Goal: Task Accomplishment & Management: Use online tool/utility

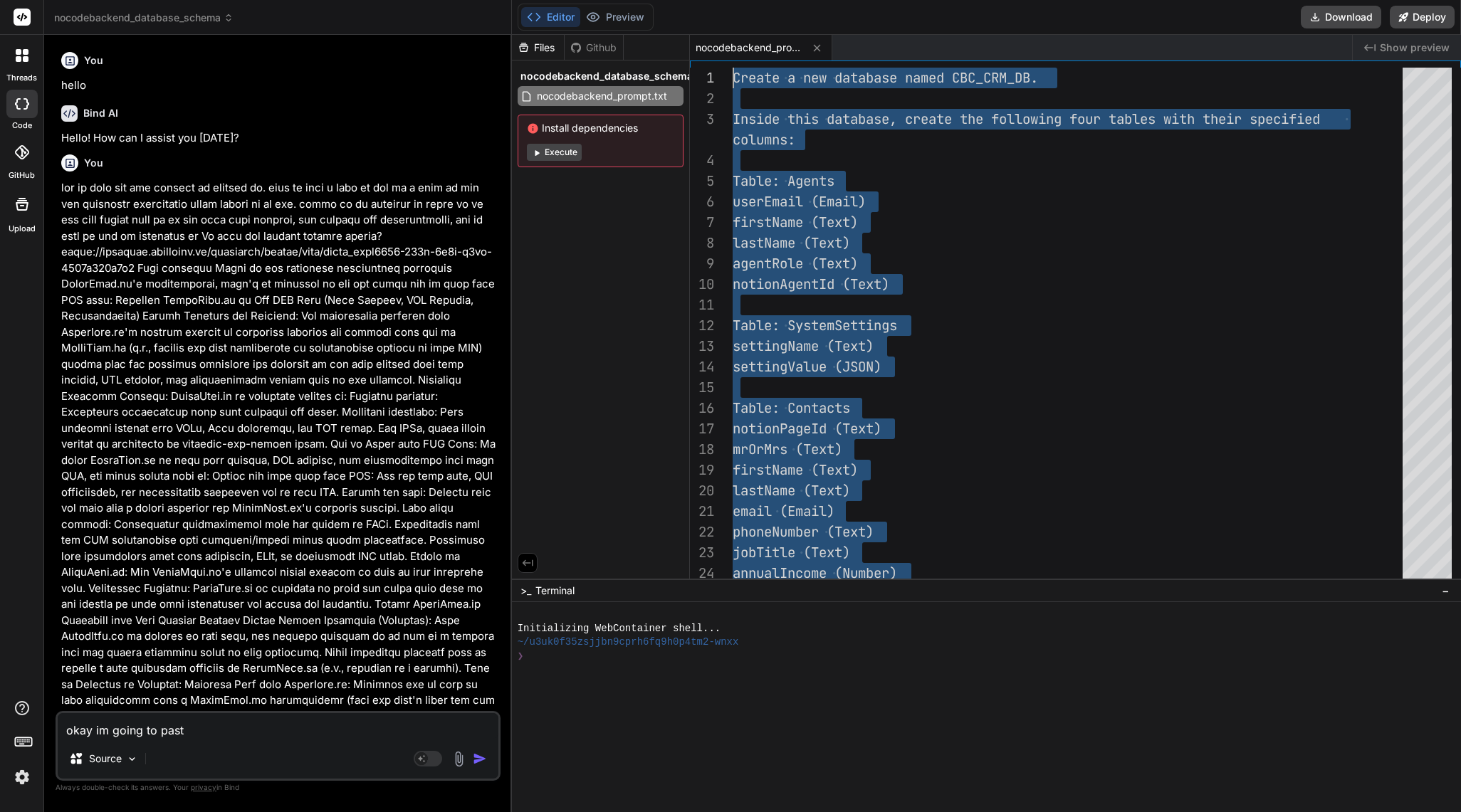
scroll to position [31333, 0]
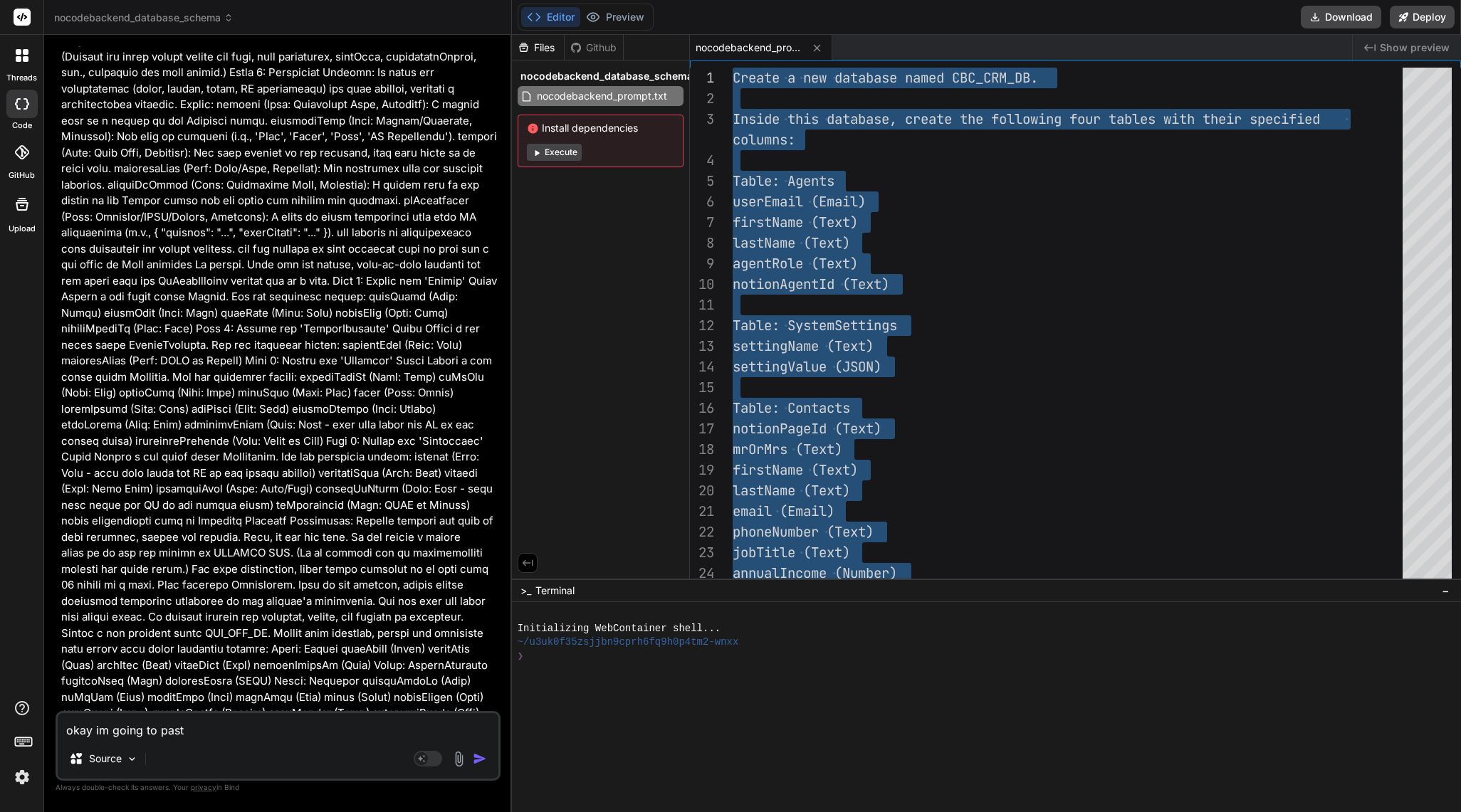
click at [220, 16] on span "nocodebackend_database_schema" at bounding box center [143, 18] width 179 height 14
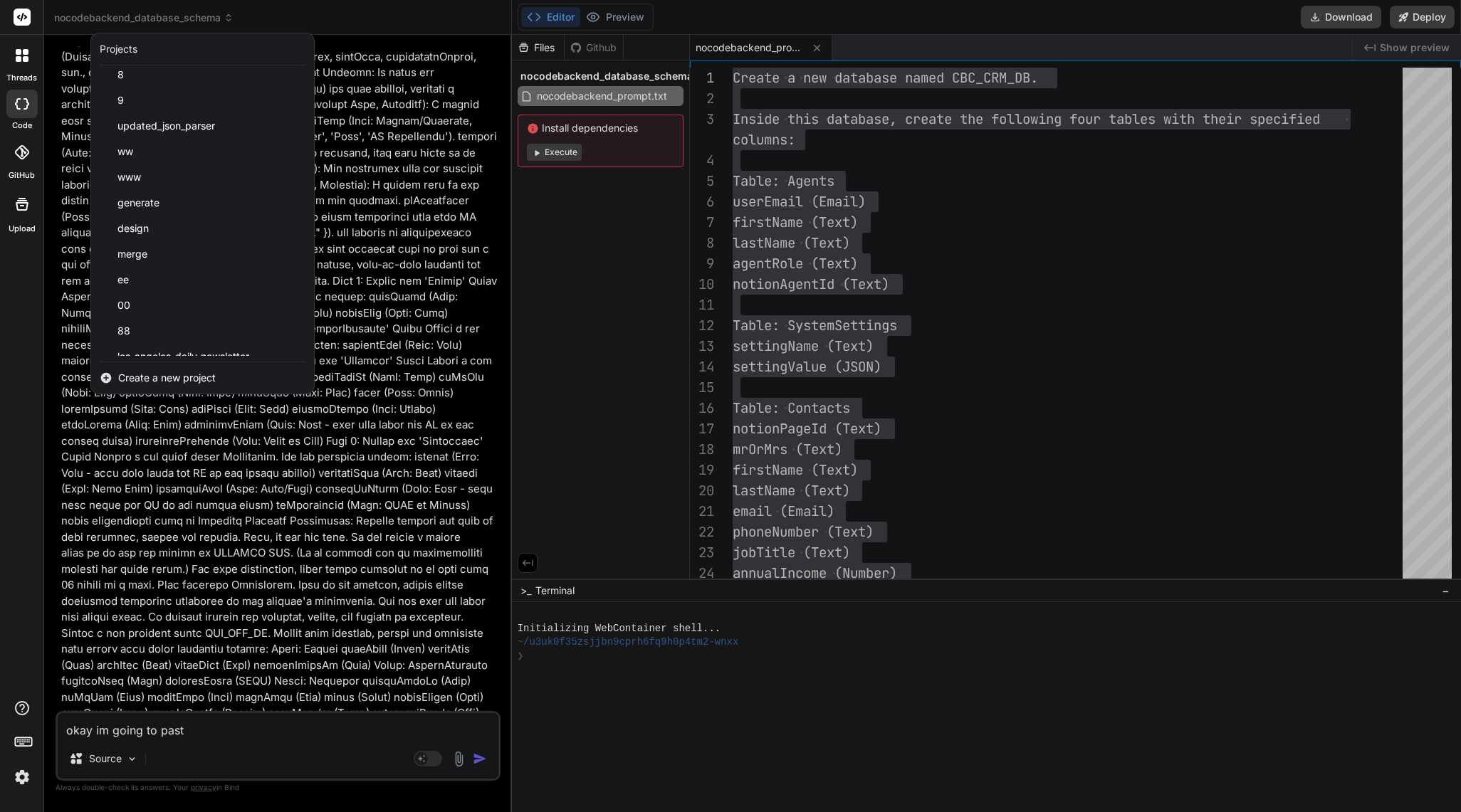
scroll to position [483, 0]
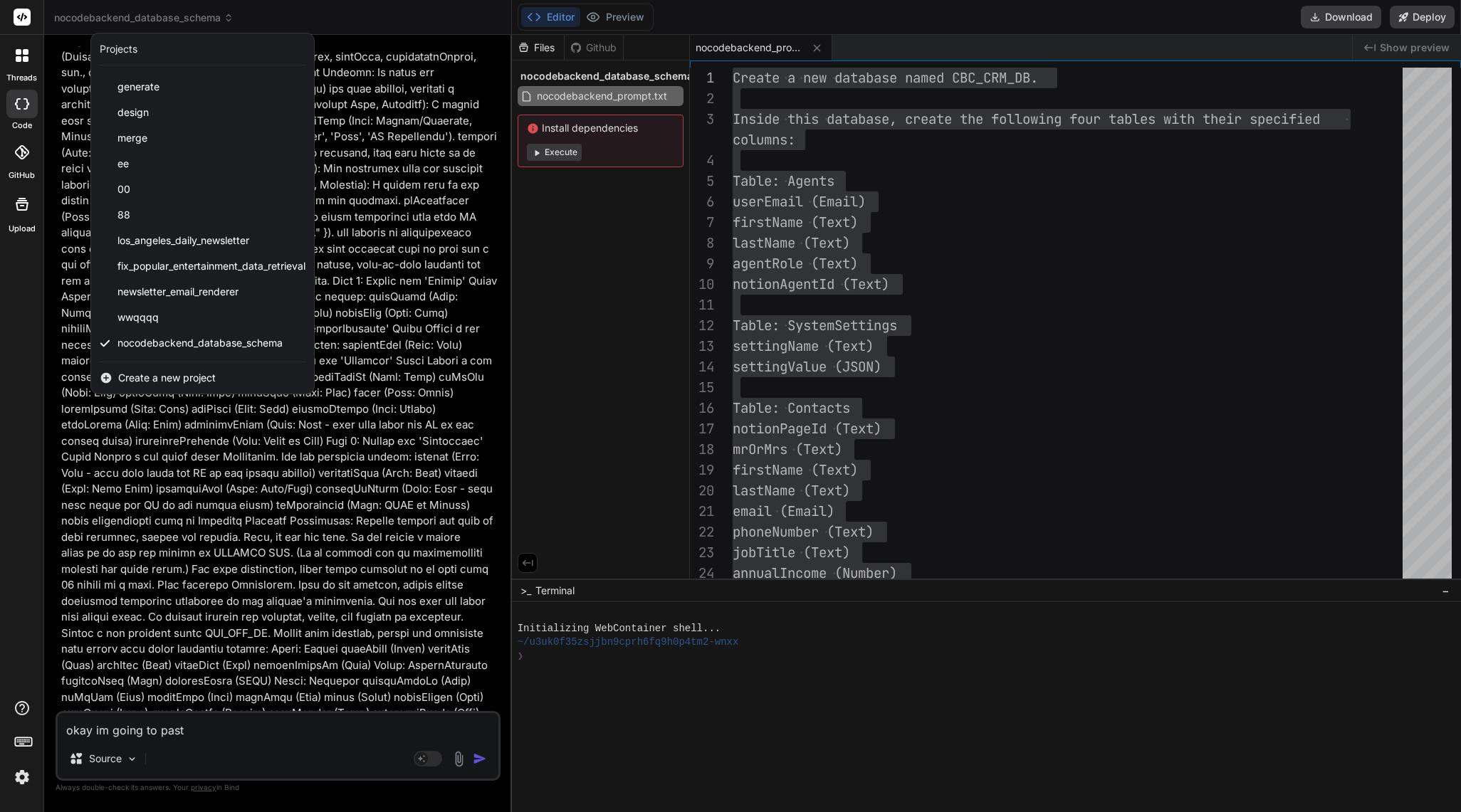
click at [179, 381] on span "Create a new project" at bounding box center [167, 378] width 97 height 14
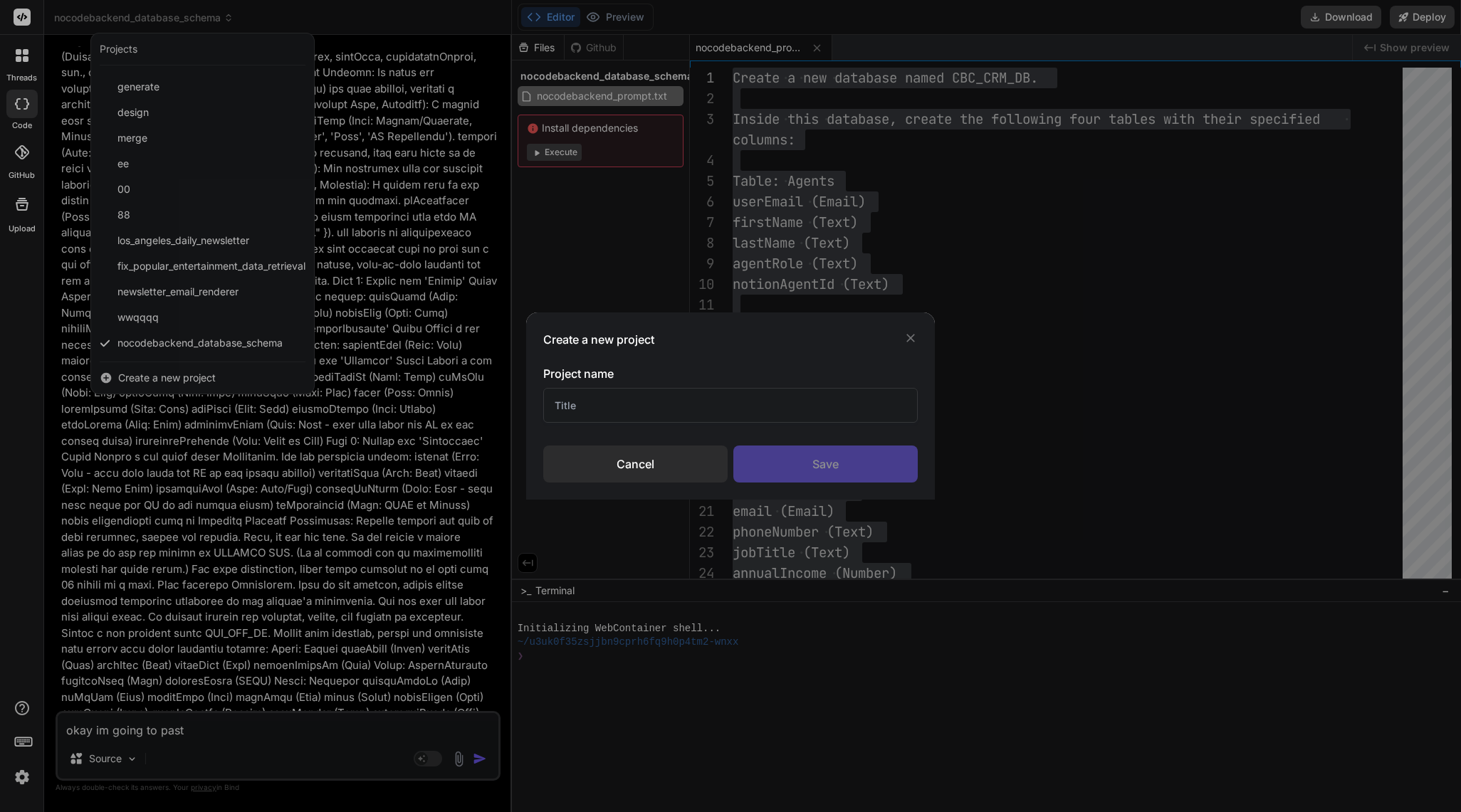
click at [678, 407] on input "text" at bounding box center [730, 405] width 375 height 35
type input "CBC CRM"
click at [813, 469] on div "Save" at bounding box center [825, 464] width 184 height 37
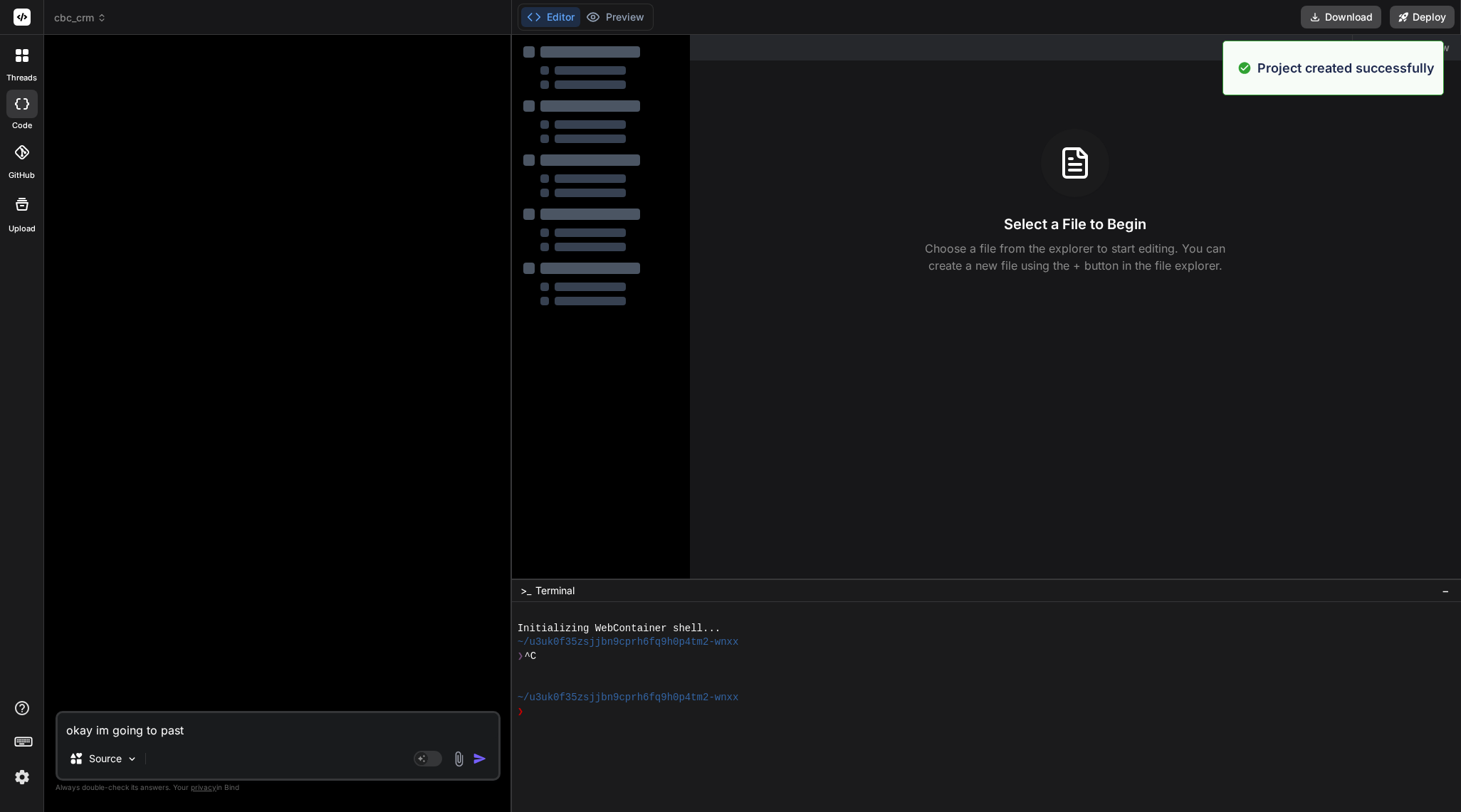
type textarea "x"
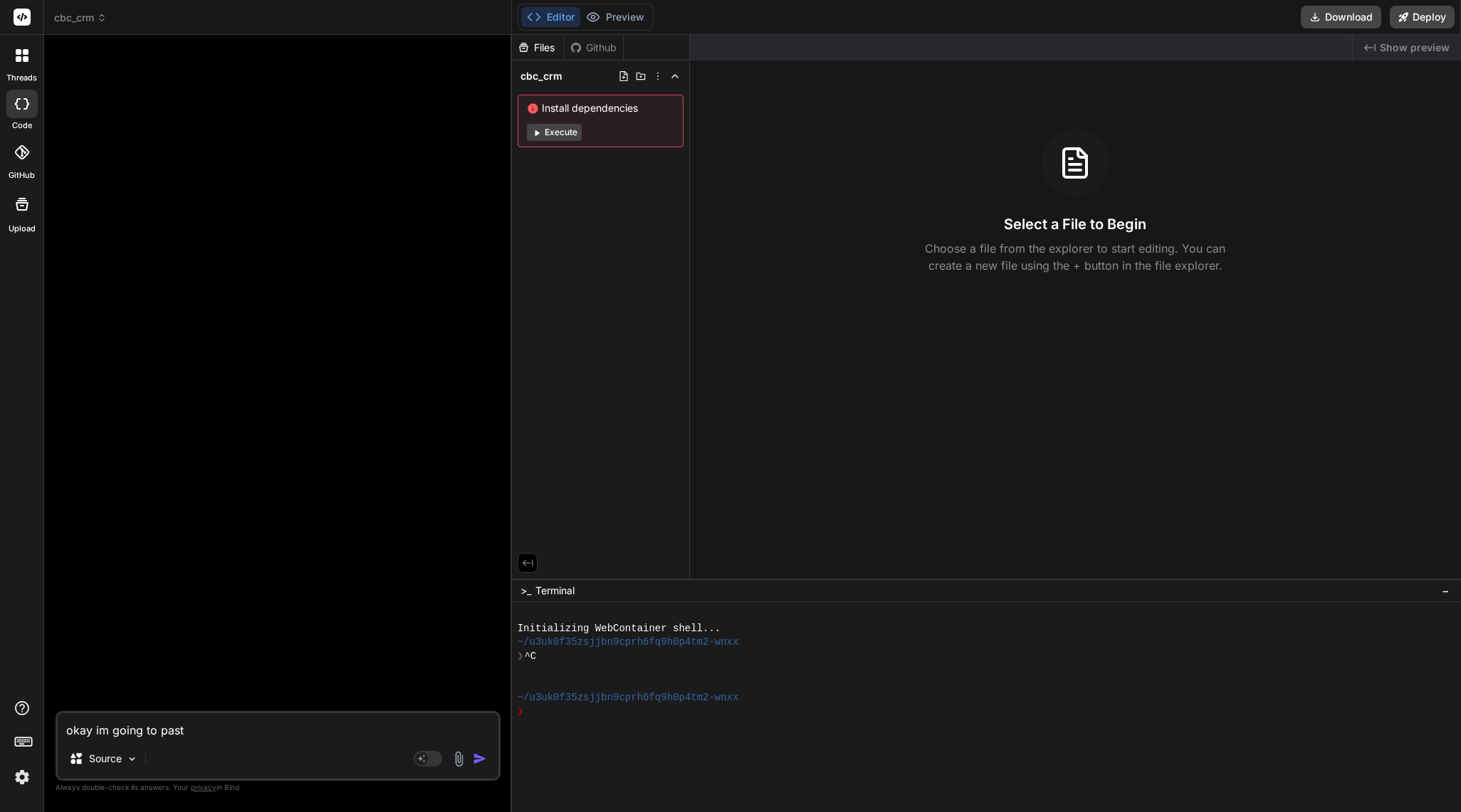
click at [197, 728] on textarea "okay im going to past" at bounding box center [278, 726] width 441 height 26
type textarea "i"
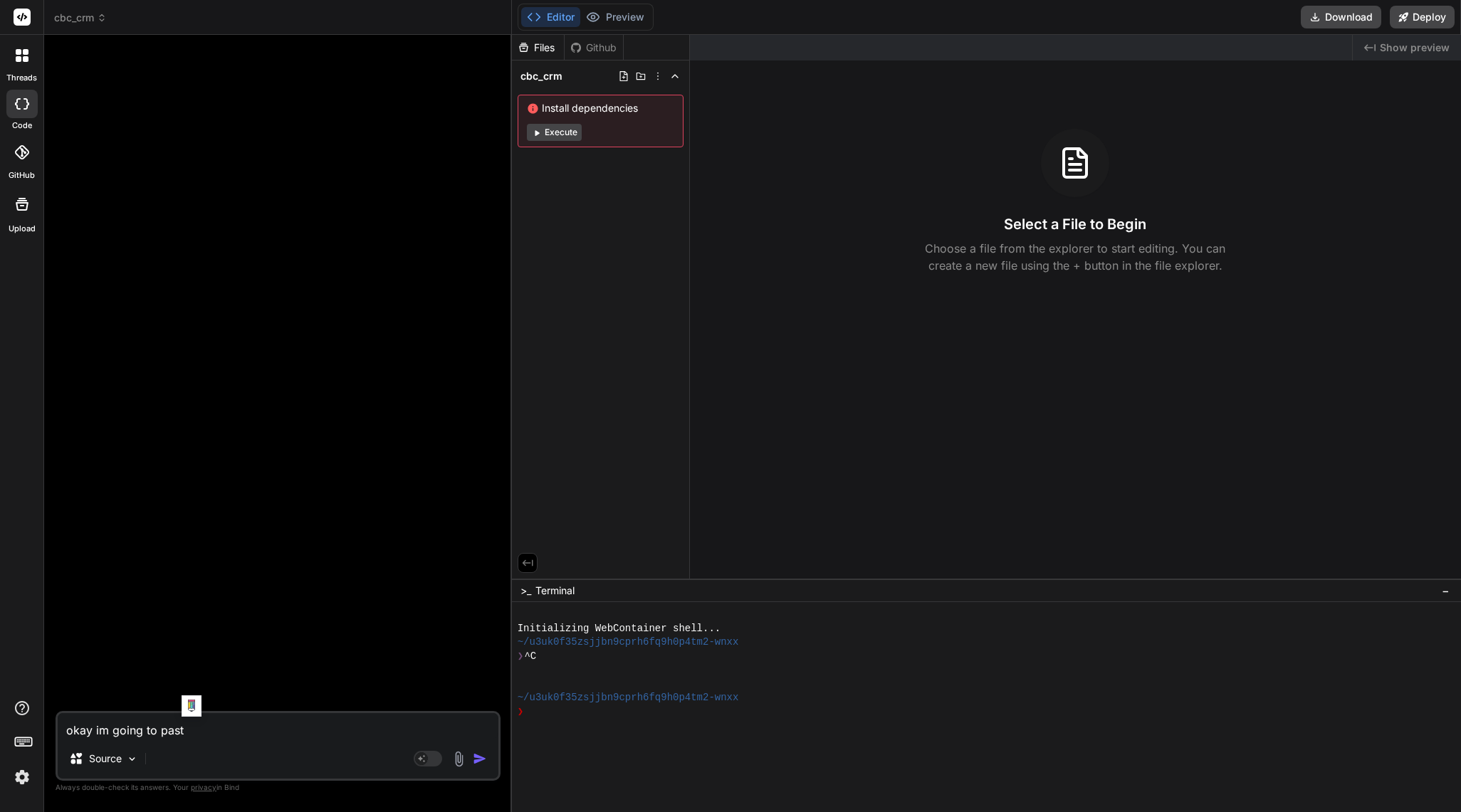
type textarea "x"
type textarea "im"
type textarea "x"
type textarea "im"
type textarea "x"
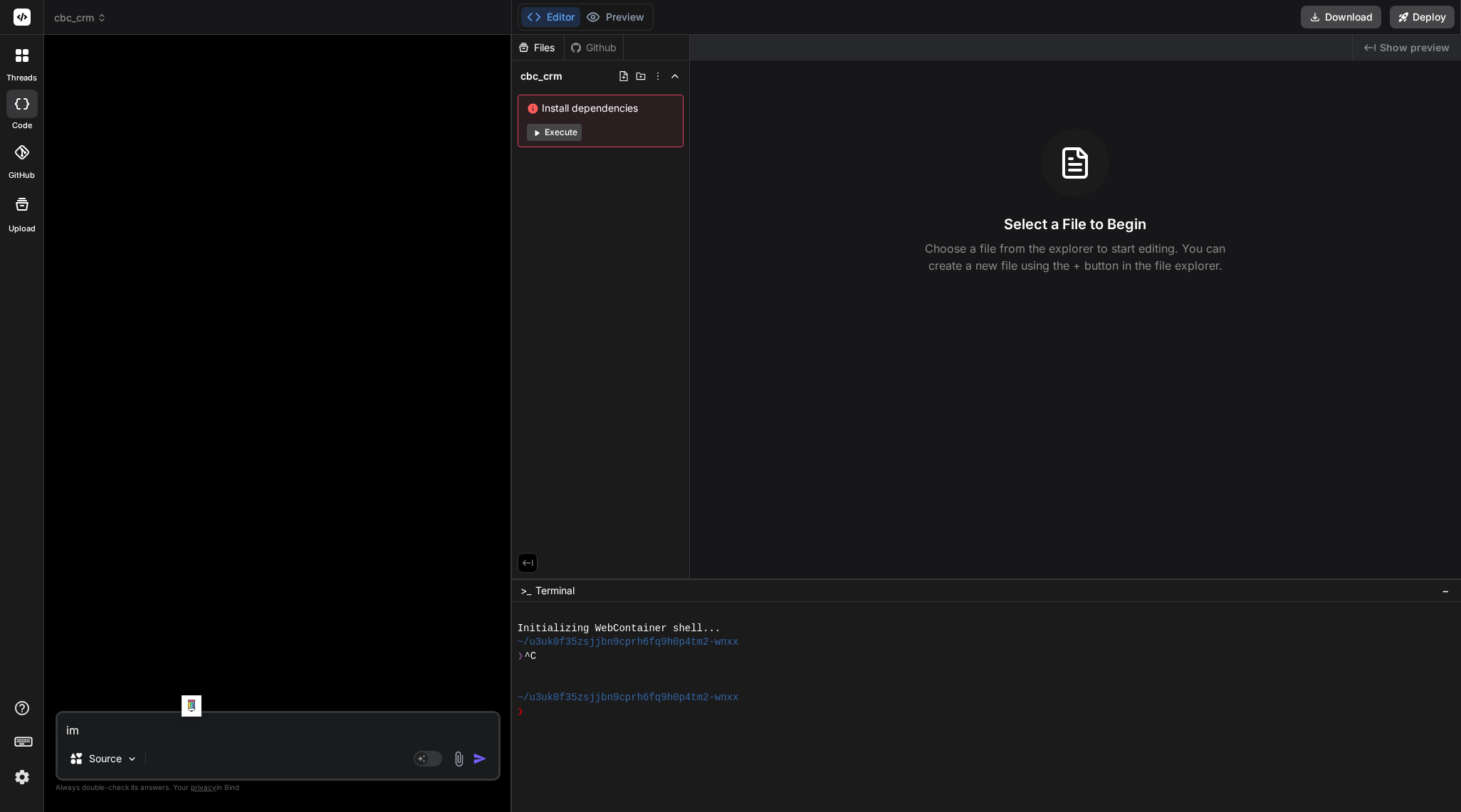
type textarea "im g"
type textarea "x"
type textarea "im go"
type textarea "x"
type textarea "im goi"
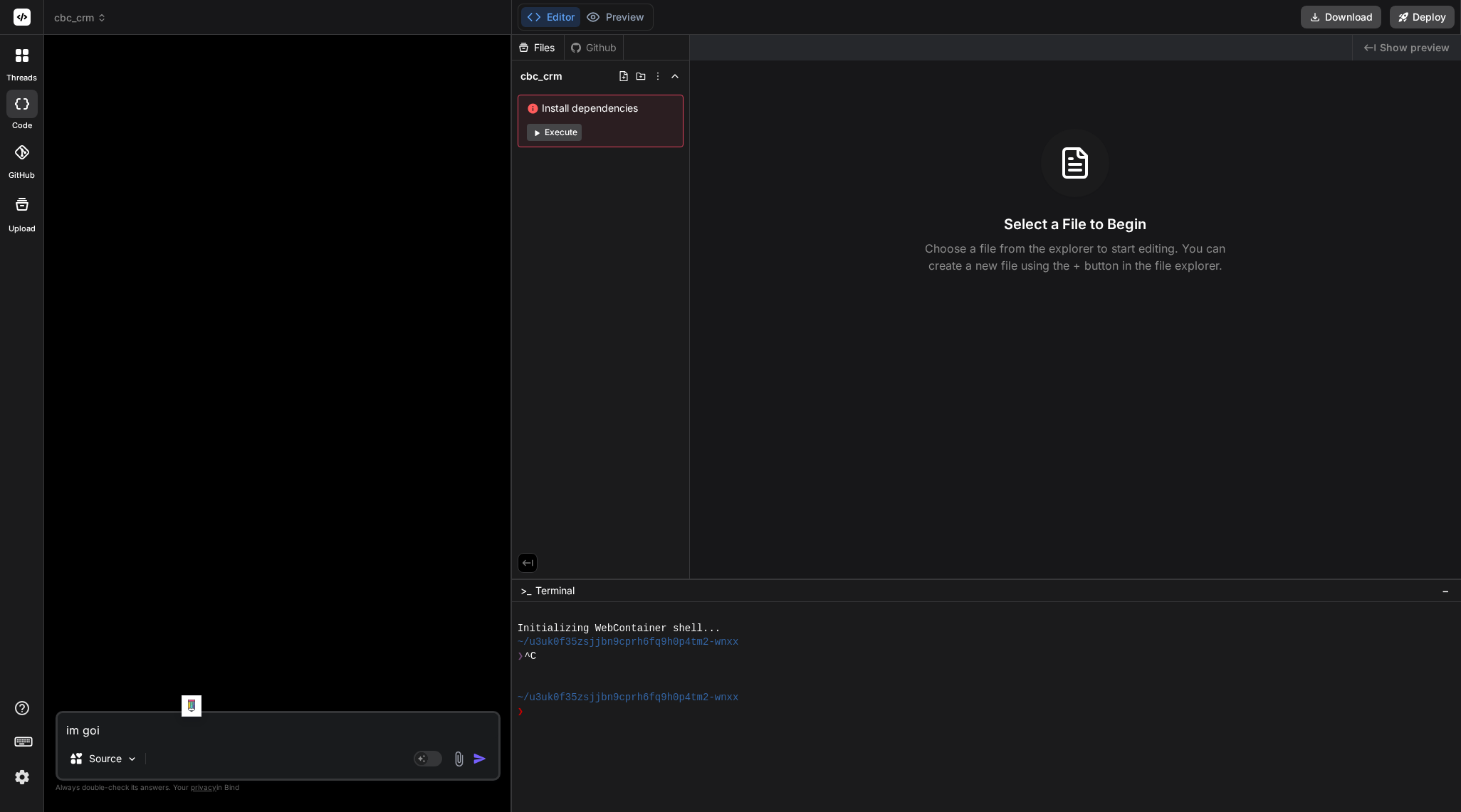
type textarea "x"
type textarea "im goin"
type textarea "x"
type textarea "im going"
type textarea "x"
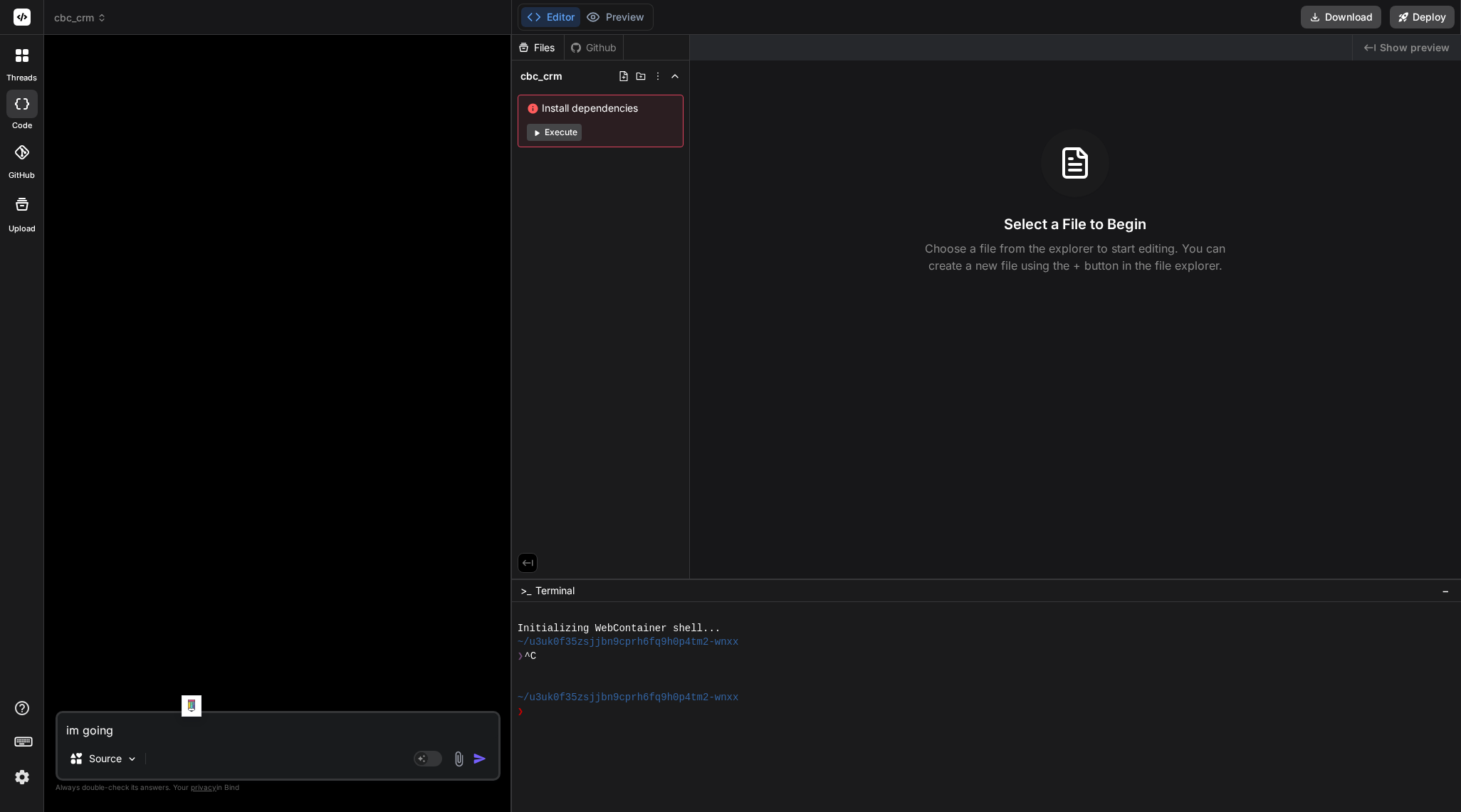
type textarea "im going"
type textarea "x"
type textarea "im going t"
type textarea "x"
type textarea "im going to"
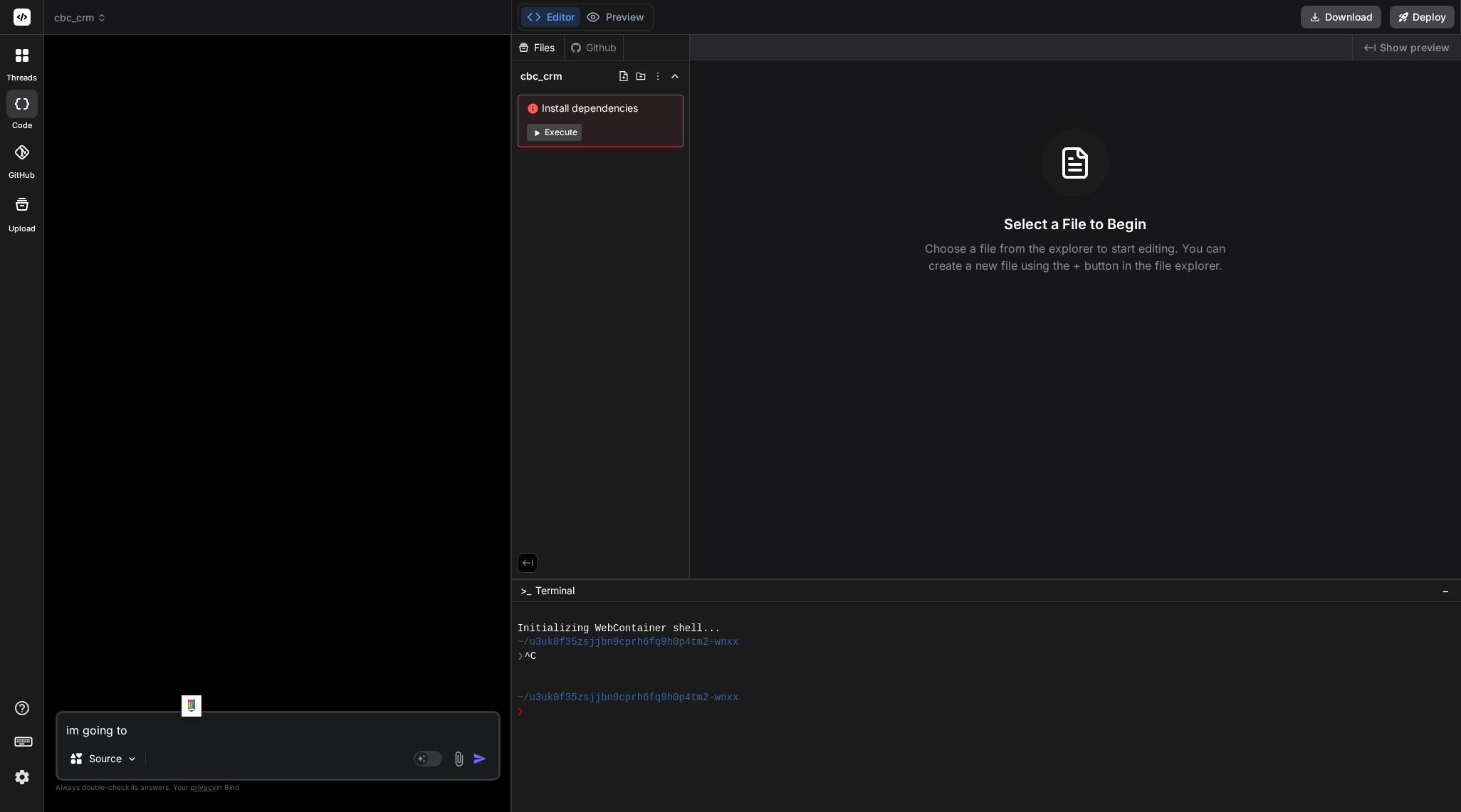
type textarea "x"
type textarea "im going to"
type textarea "x"
type textarea "im going to p"
type textarea "x"
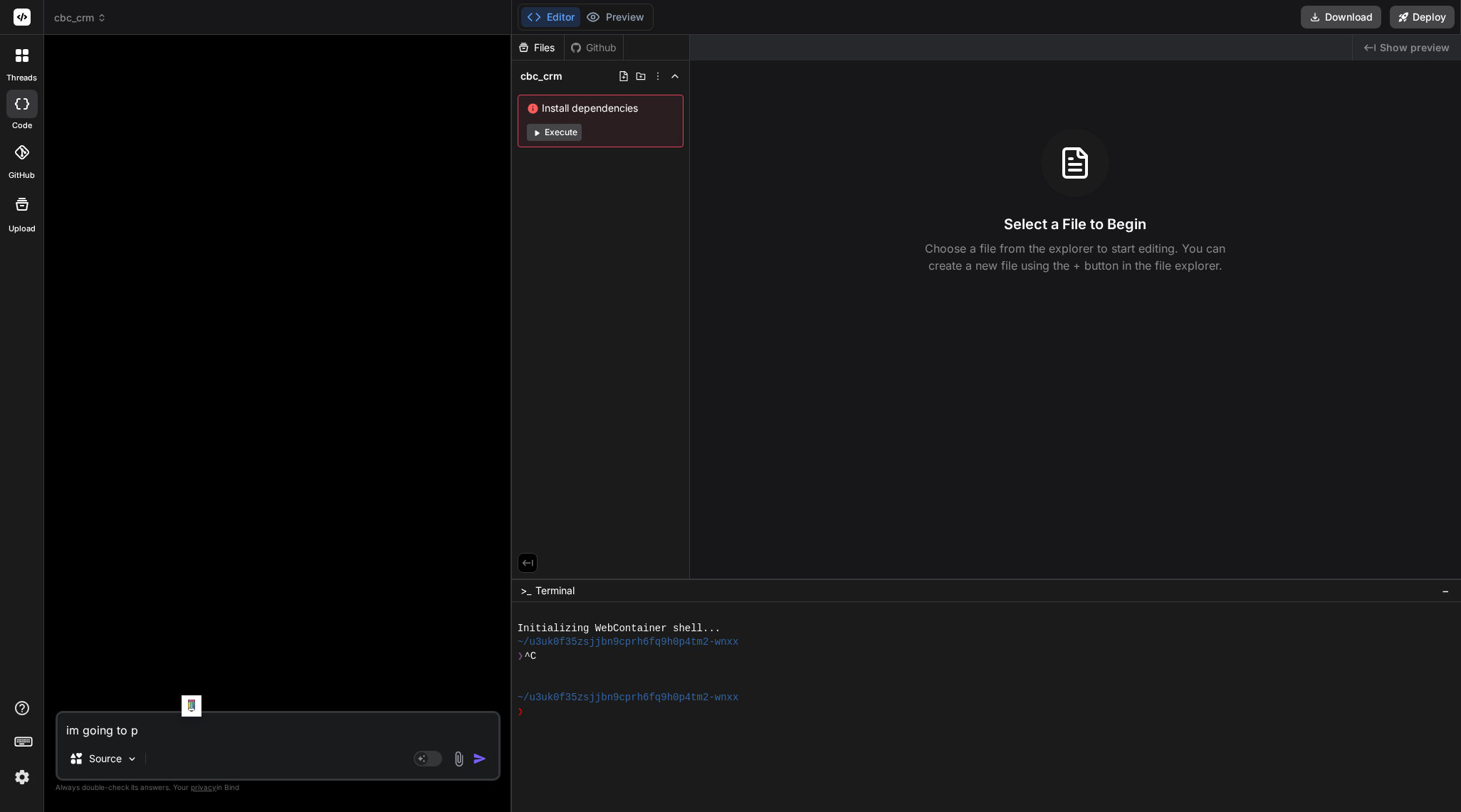
type textarea "im going to pa"
type textarea "x"
type textarea "im going to pas"
type textarea "x"
type textarea "im going to past"
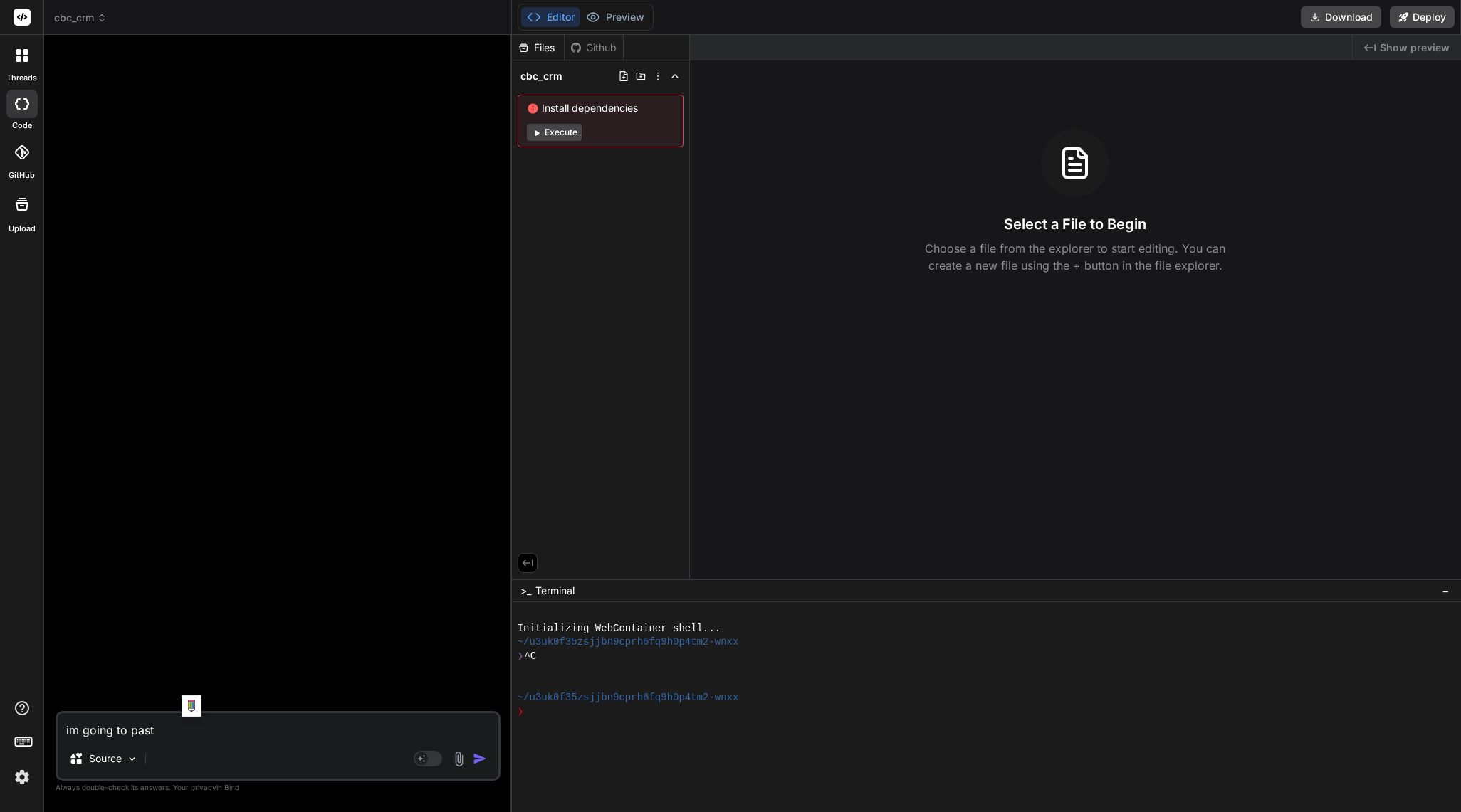
type textarea "x"
type textarea "im going to past"
type textarea "x"
type textarea "im going to past"
type textarea "x"
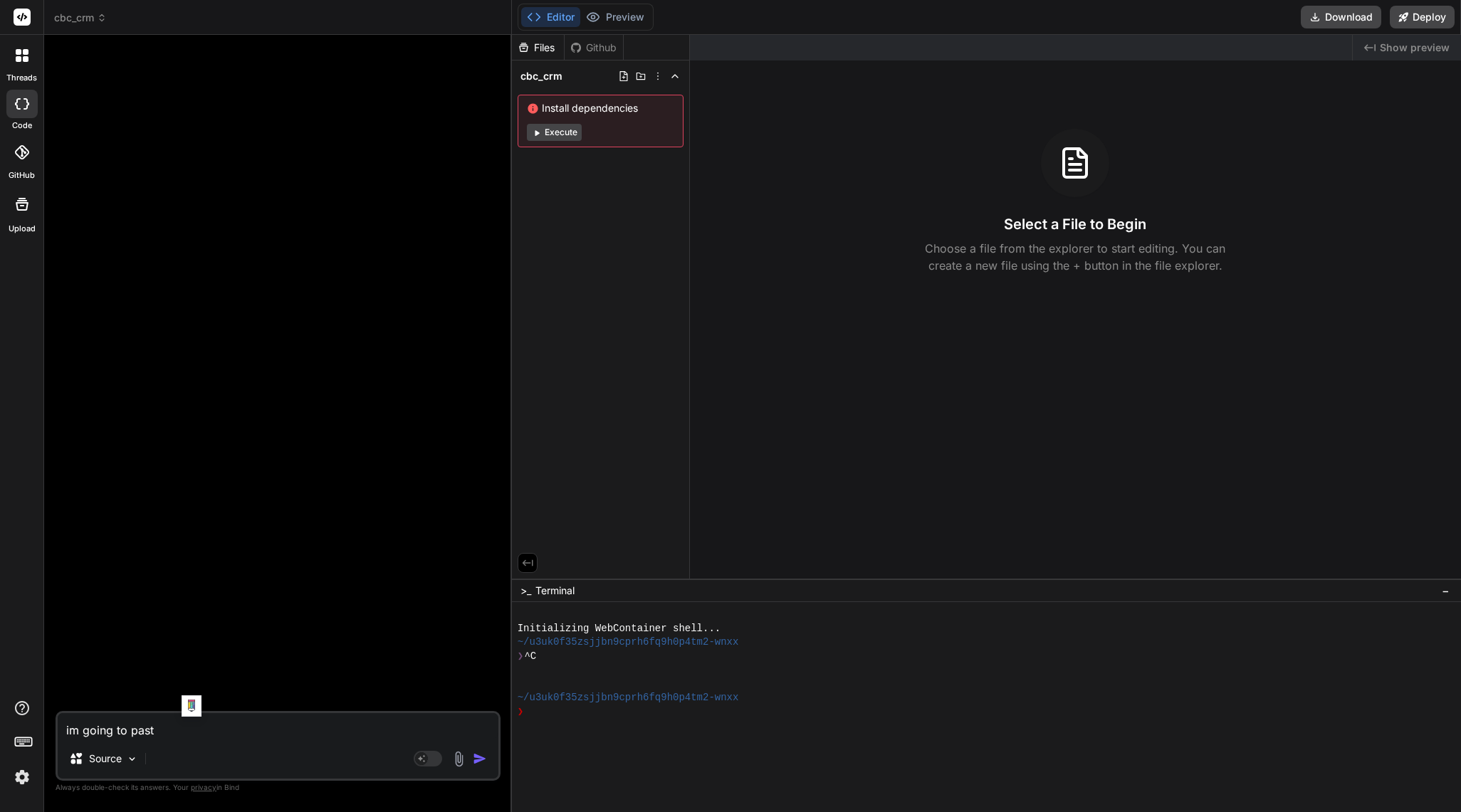
type textarea "im going to paste"
type textarea "x"
type textarea "im going to paste"
type textarea "x"
type textarea "im going to paste a"
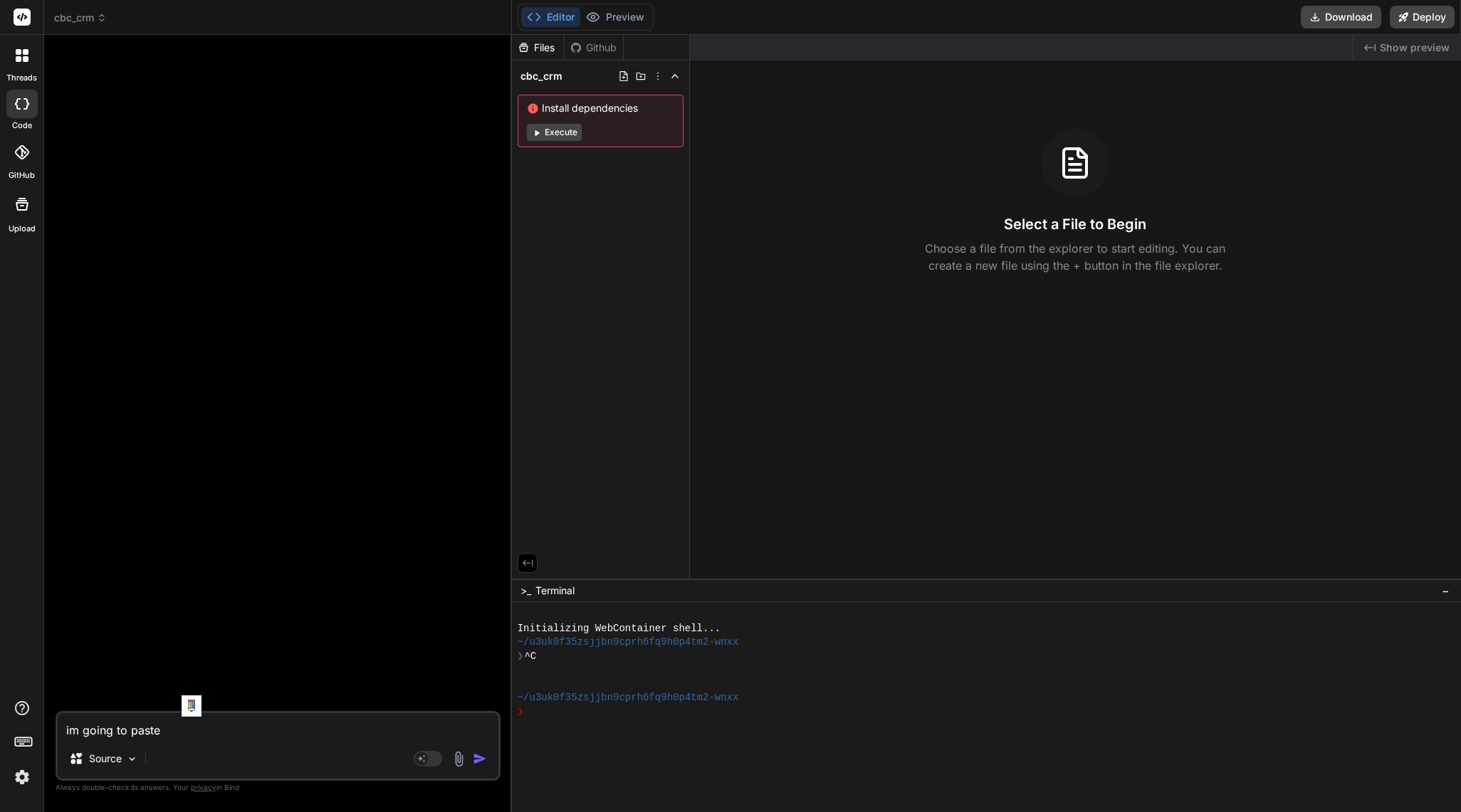
type textarea "x"
type textarea "im going to paste an"
type textarea "x"
type textarea "im going to paste an"
type textarea "x"
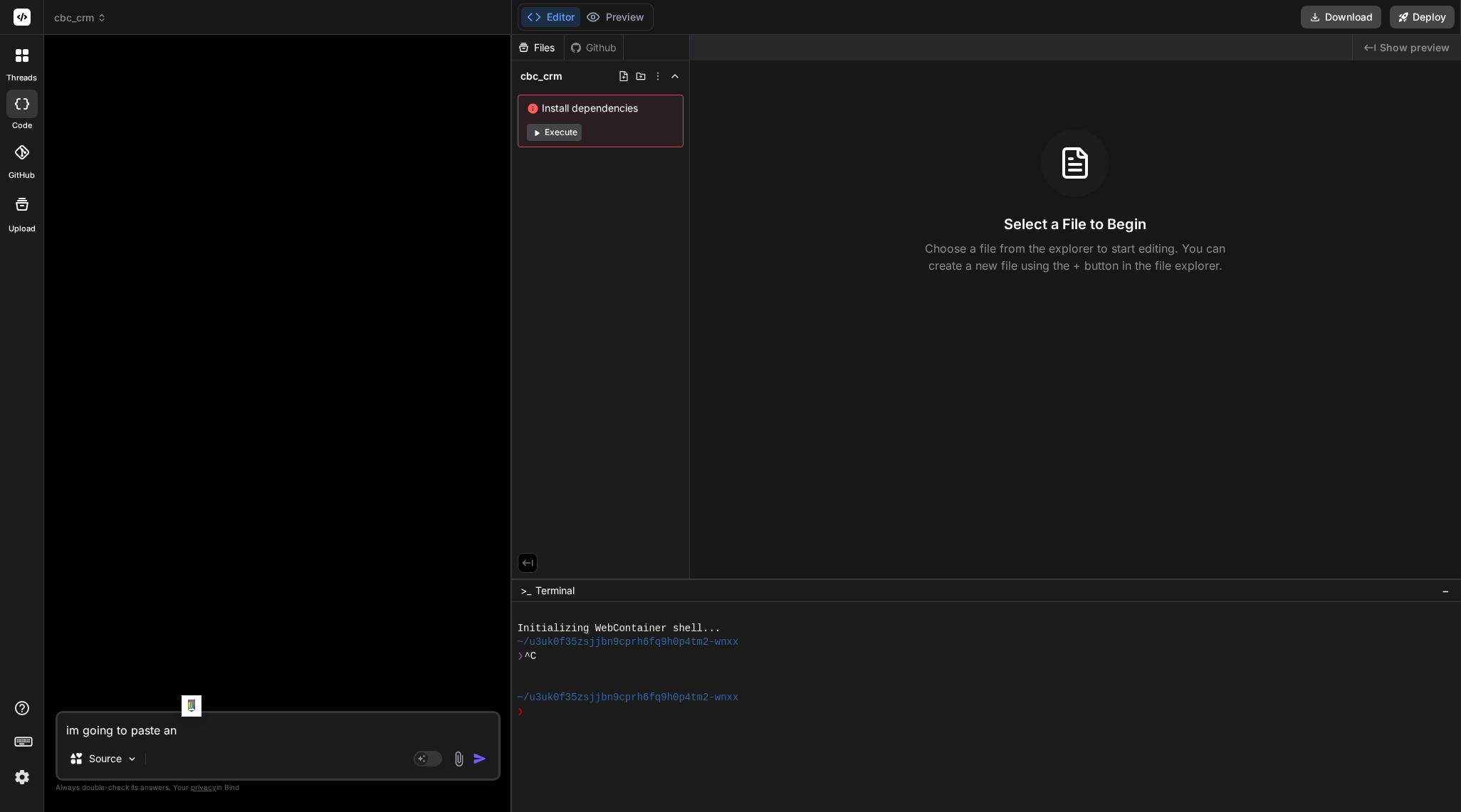
type textarea "im going to paste an e"
type textarea "x"
type textarea "im going to paste an en"
type textarea "x"
type textarea "im going to paste an ent"
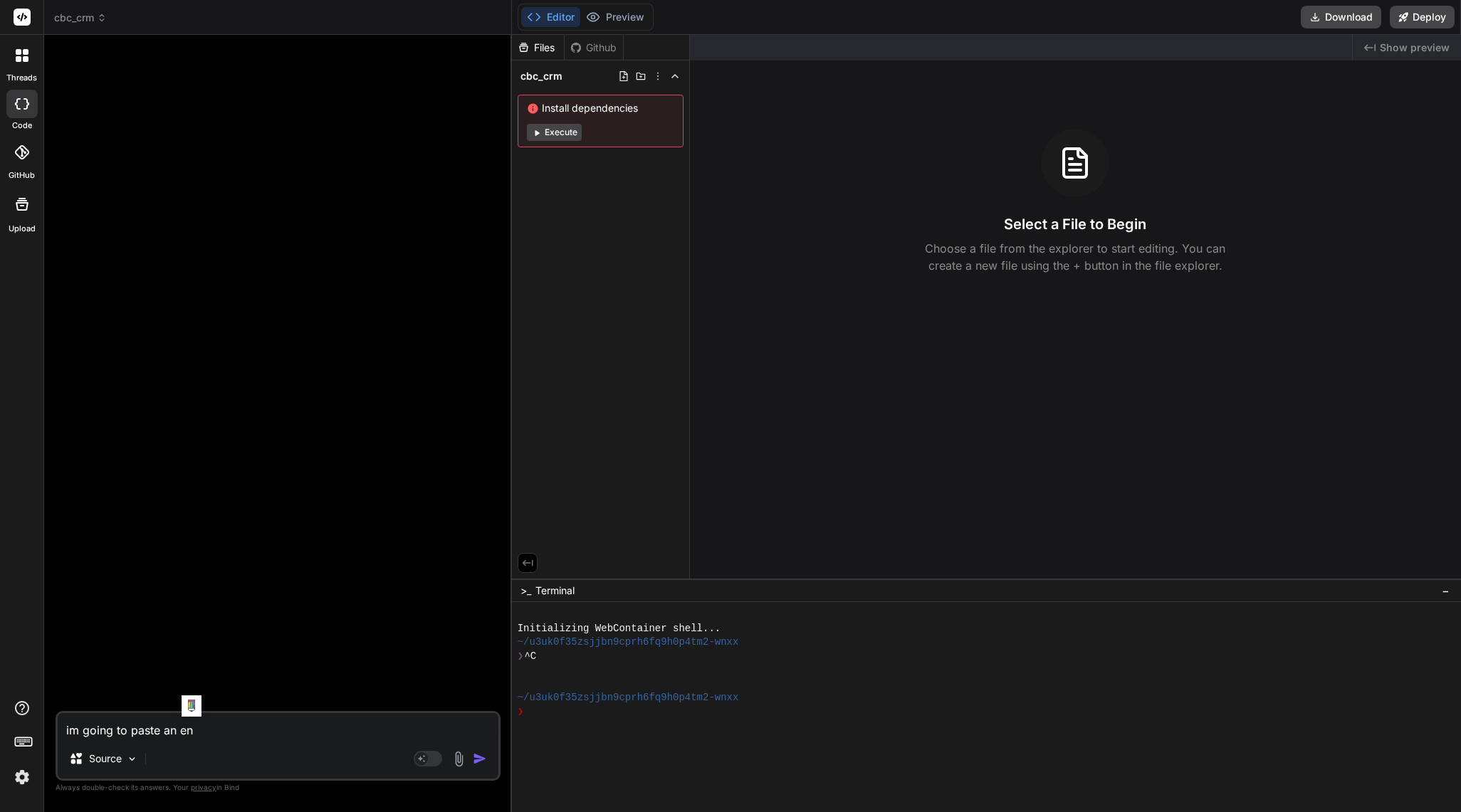
type textarea "x"
type textarea "im going to paste an enti"
type textarea "x"
type textarea "im going to paste an entir"
type textarea "x"
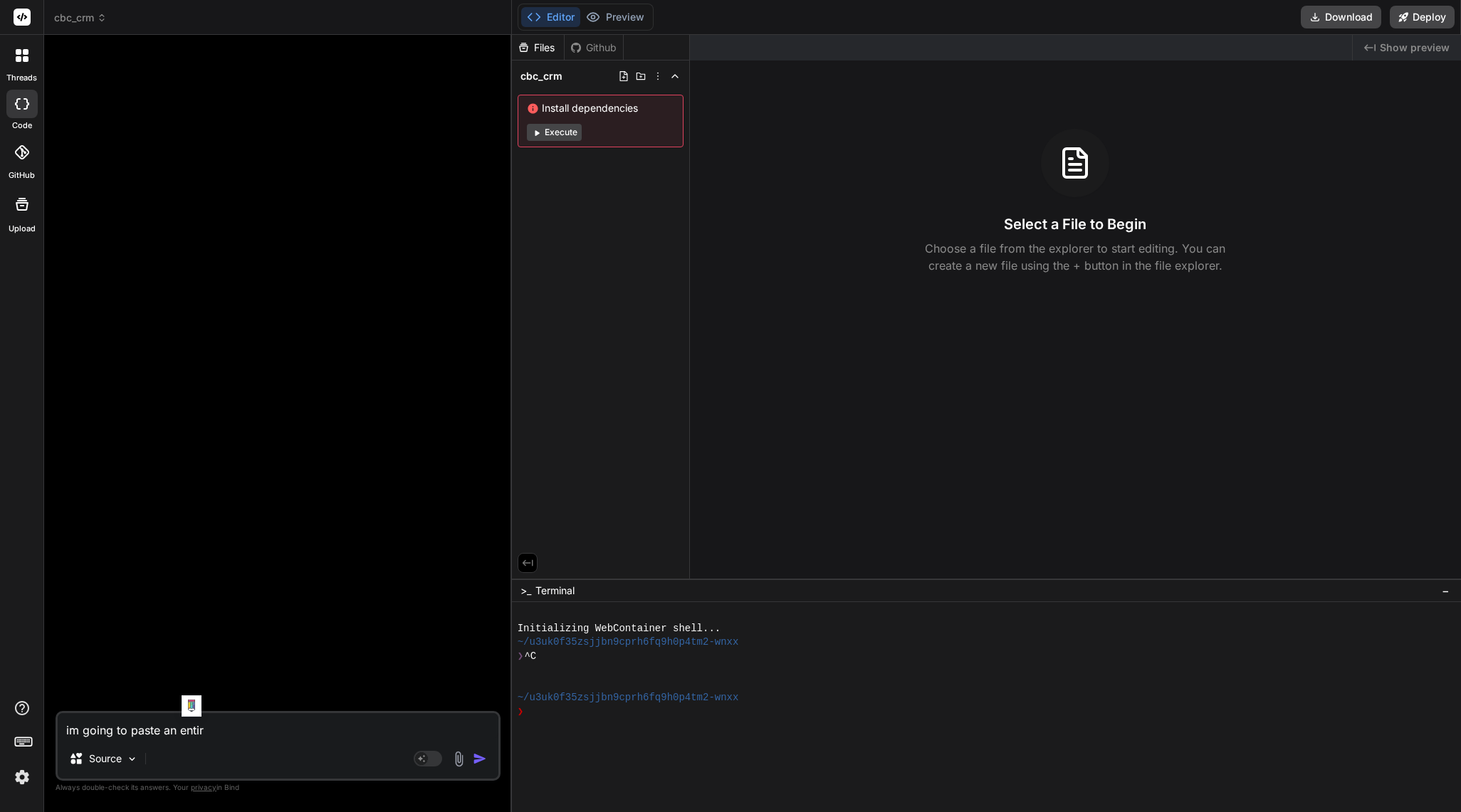
type textarea "im going to paste an entire"
type textarea "x"
type textarea "im going to paste an entire"
type textarea "x"
type textarea "im going to paste an entire c"
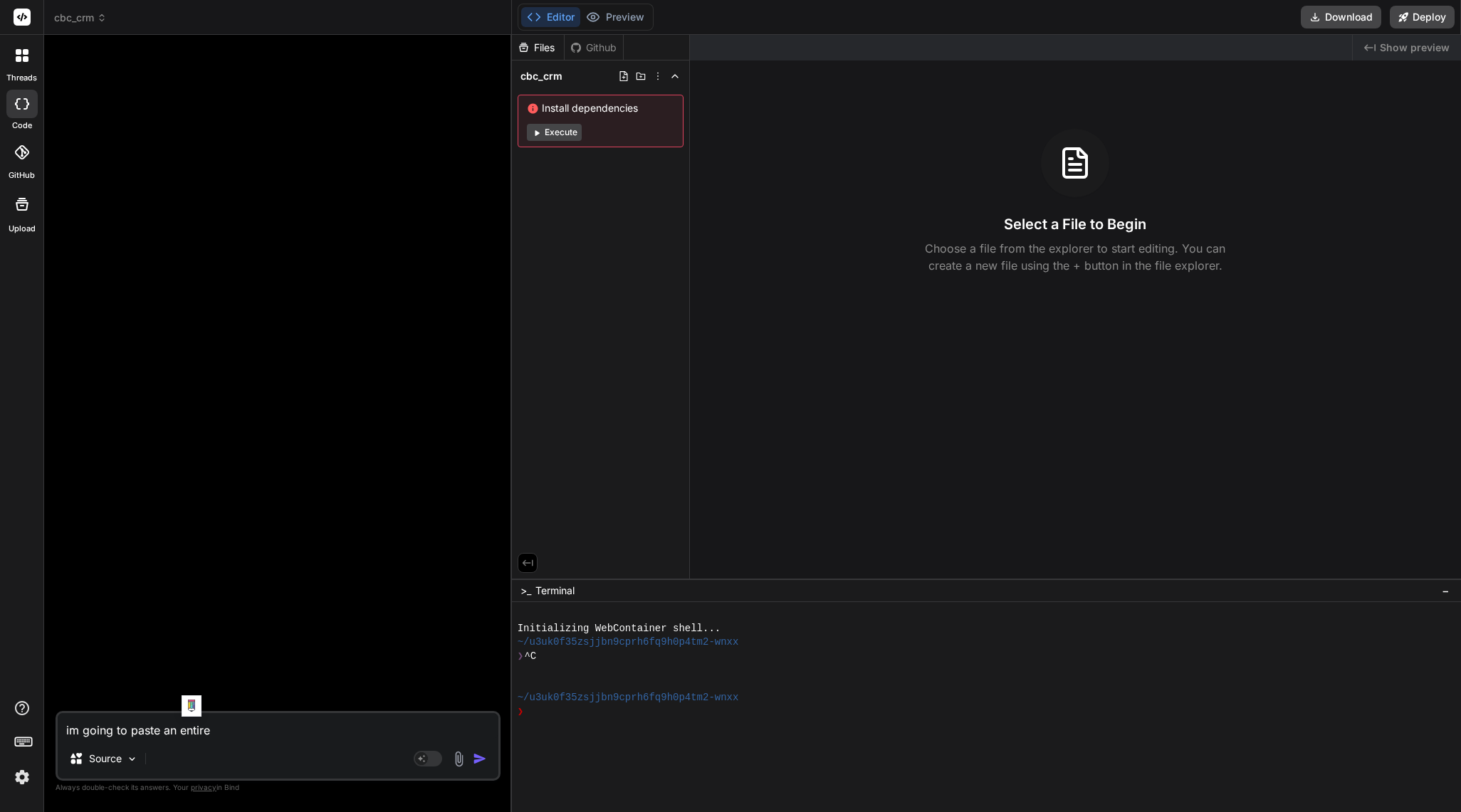
type textarea "x"
type textarea "im going to paste an entire co"
type textarea "x"
type textarea "im going to paste an entire con"
type textarea "x"
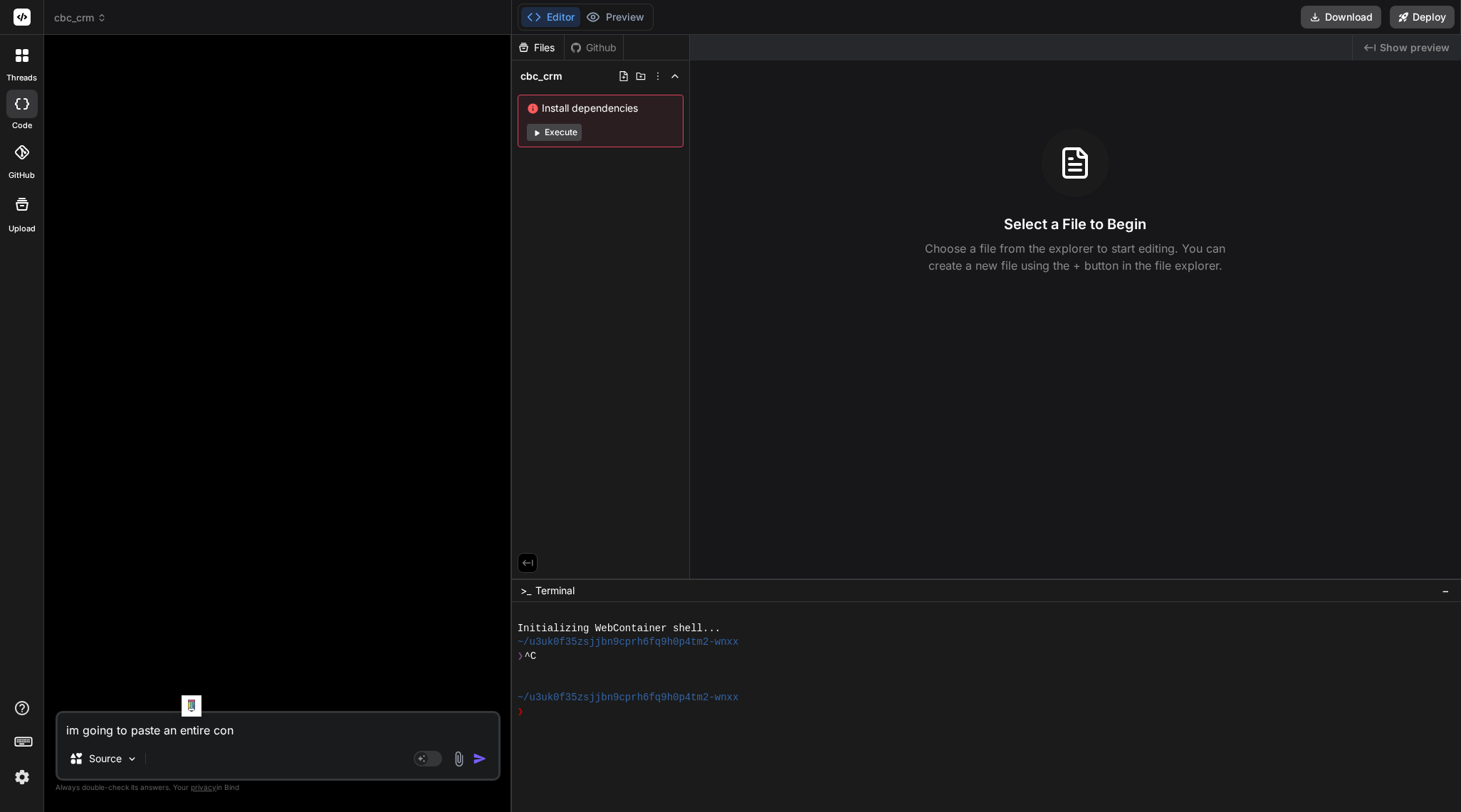
type textarea "im going to paste an entire conv"
type textarea "x"
type textarea "im going to paste an entire conve"
type textarea "x"
type textarea "im going to paste an entire conver"
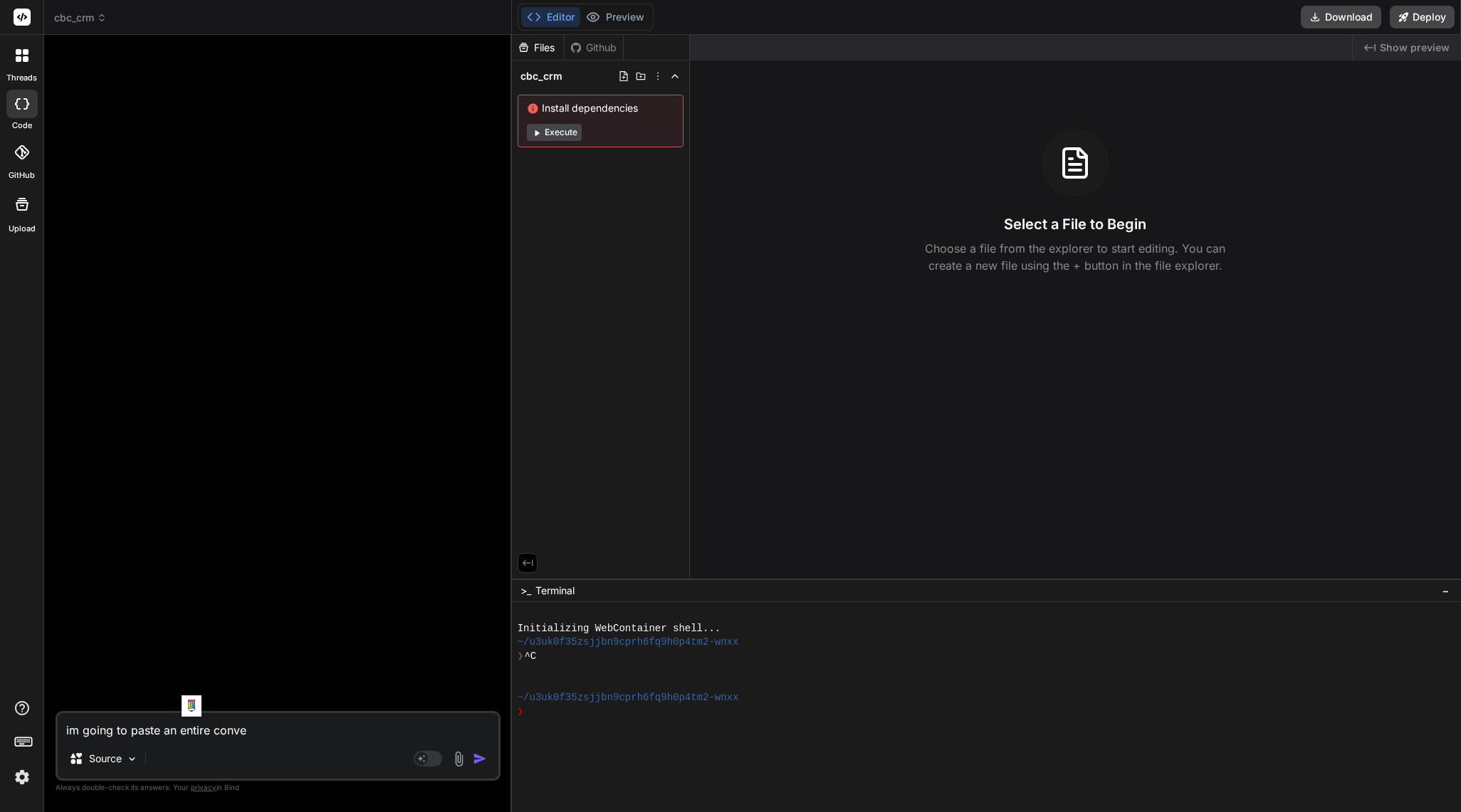
type textarea "x"
type textarea "im going to paste an entire convers"
type textarea "x"
type textarea "im going to paste an entire conversa"
type textarea "x"
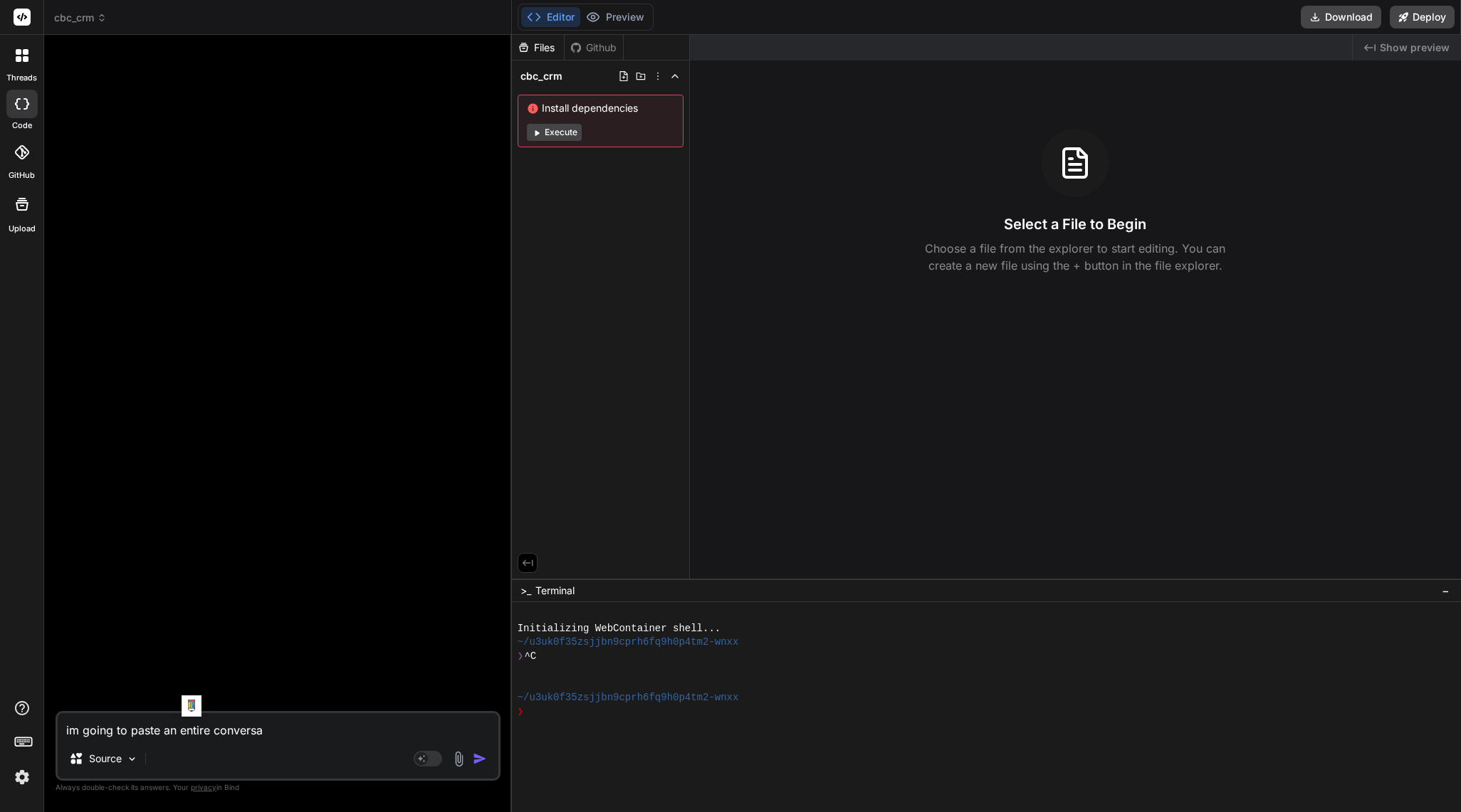
type textarea "im going to paste an entire conversat"
type textarea "x"
type textarea "im going to paste an entire conversati"
type textarea "x"
type textarea "im going to paste an entire conversatio"
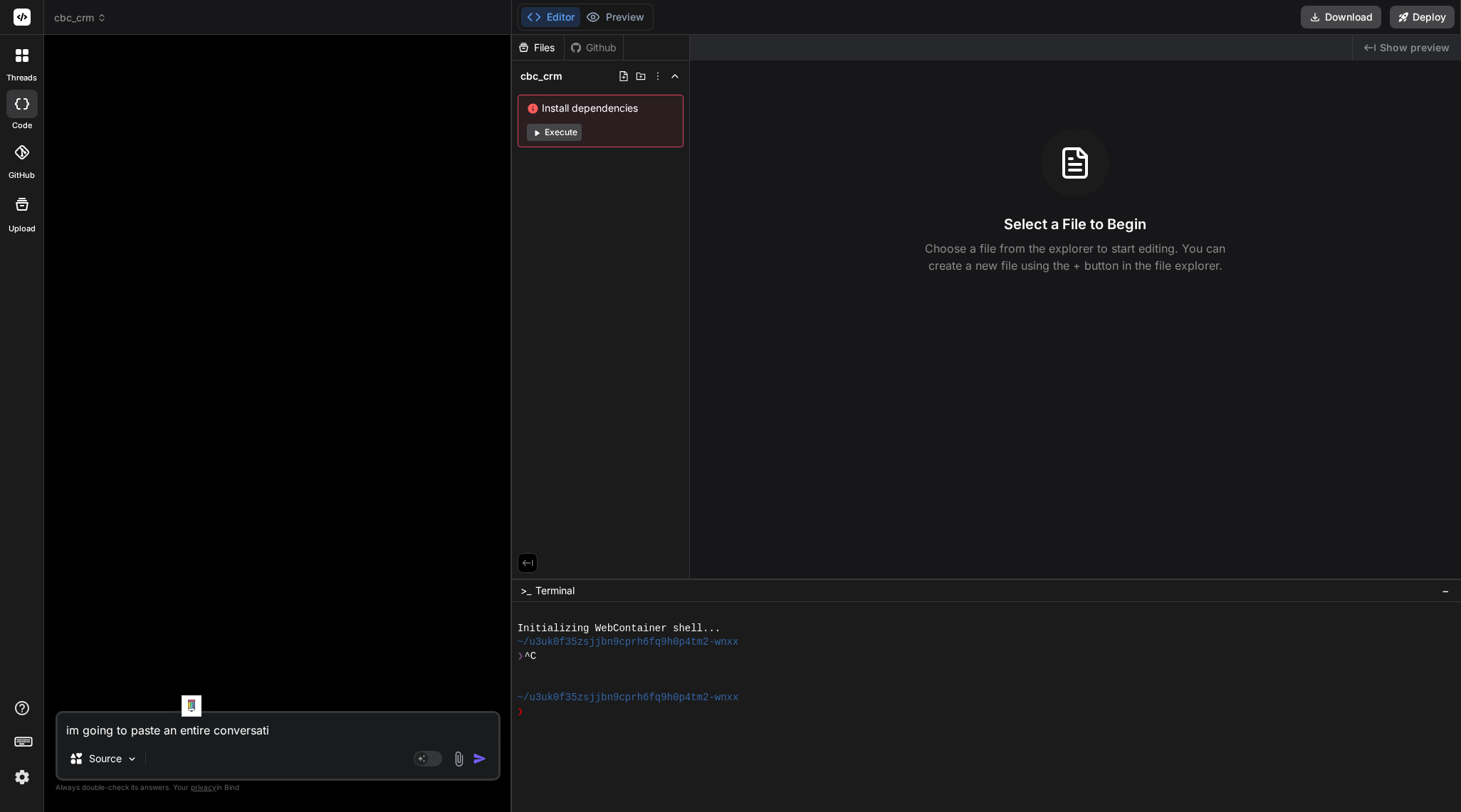
type textarea "x"
type textarea "im going to paste an entire conversation"
type textarea "x"
type textarea "im going to paste an entire conversation"
type textarea "x"
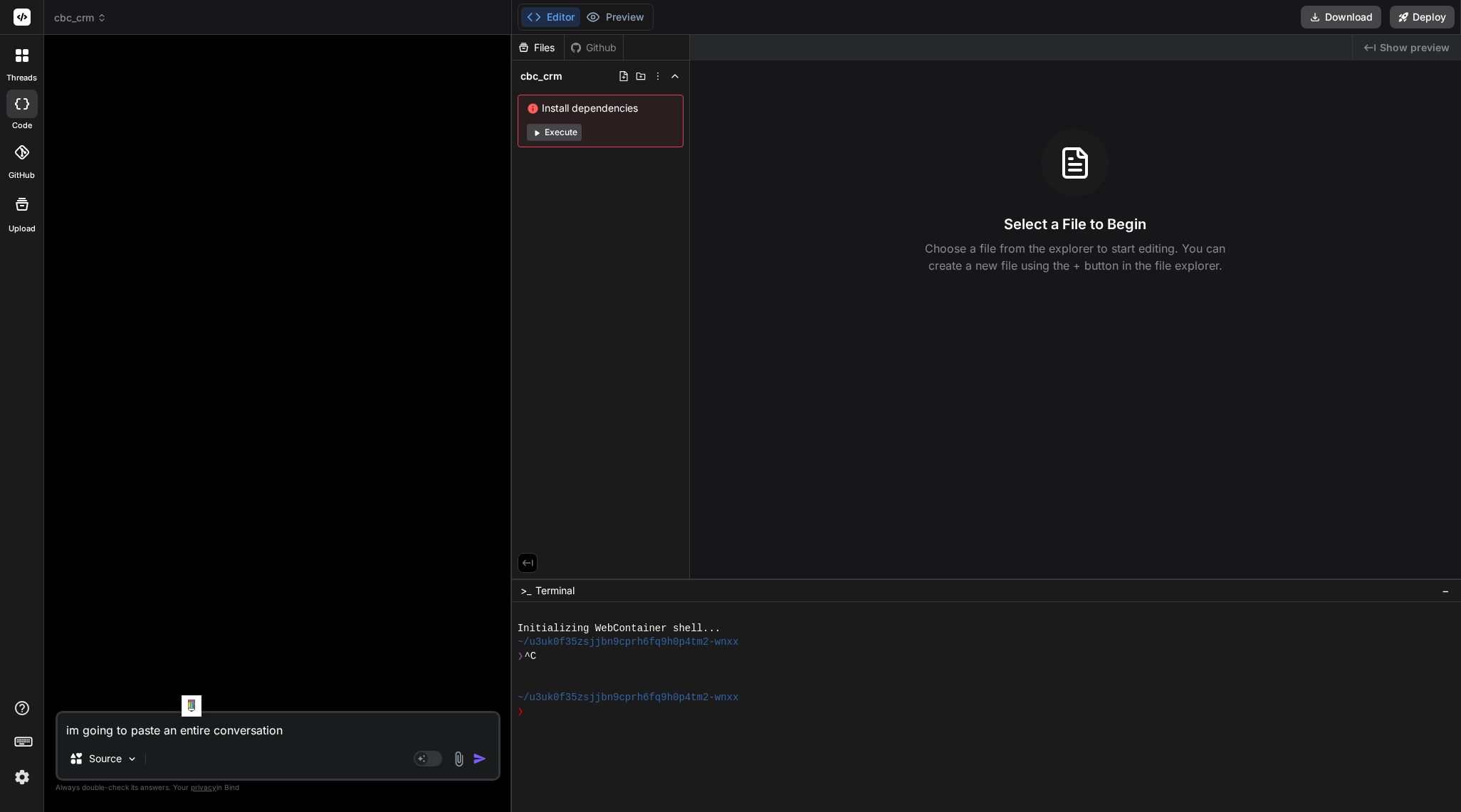
type textarea "im going to paste an entire conversation i"
type textarea "x"
type textarea "im going to paste an entire conversation i"
type textarea "x"
type textarea "im going to paste an entire conversation i h"
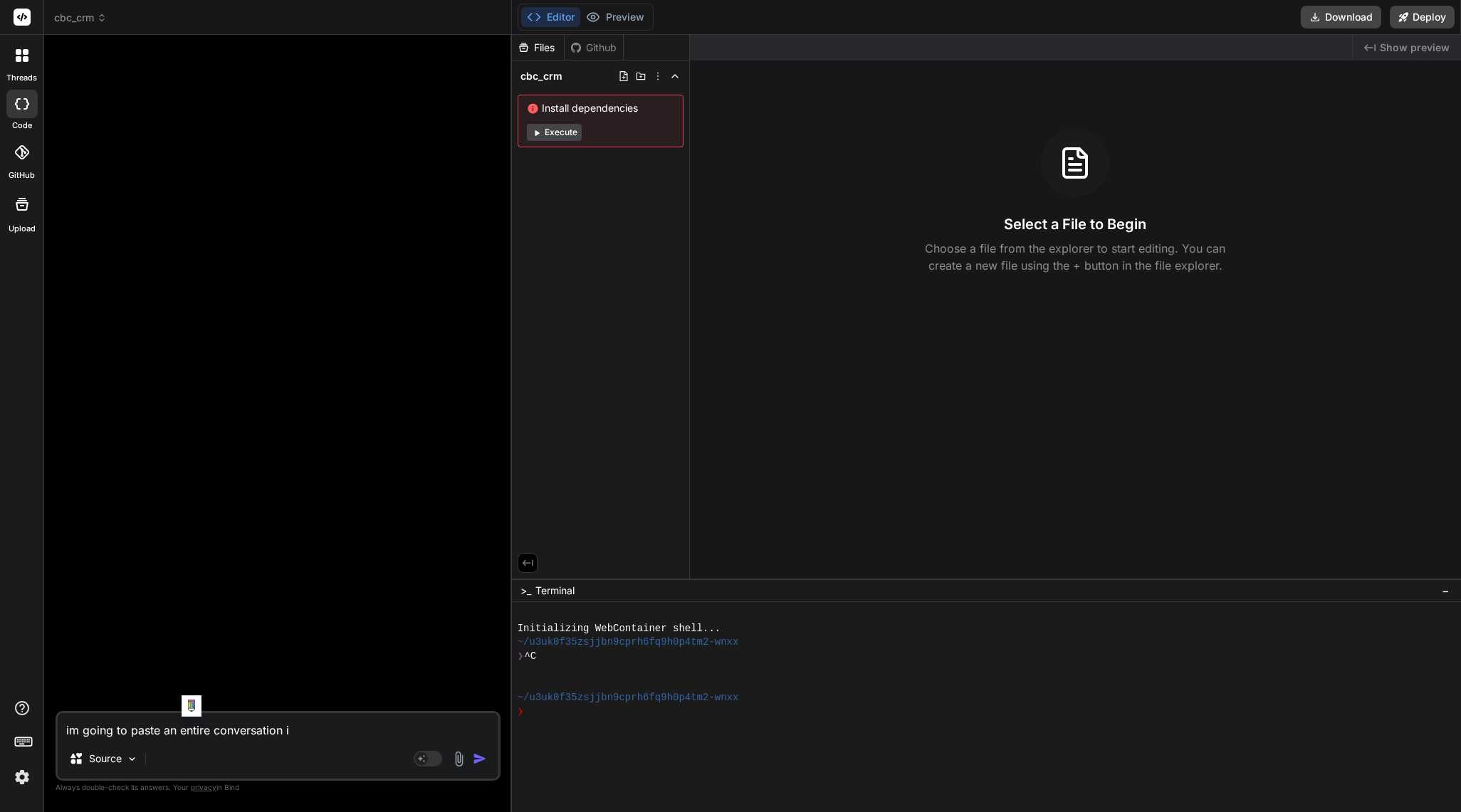
type textarea "x"
type textarea "im going to paste an entire conversation i ha"
type textarea "x"
type textarea "im going to paste an entire conversation i had"
type textarea "x"
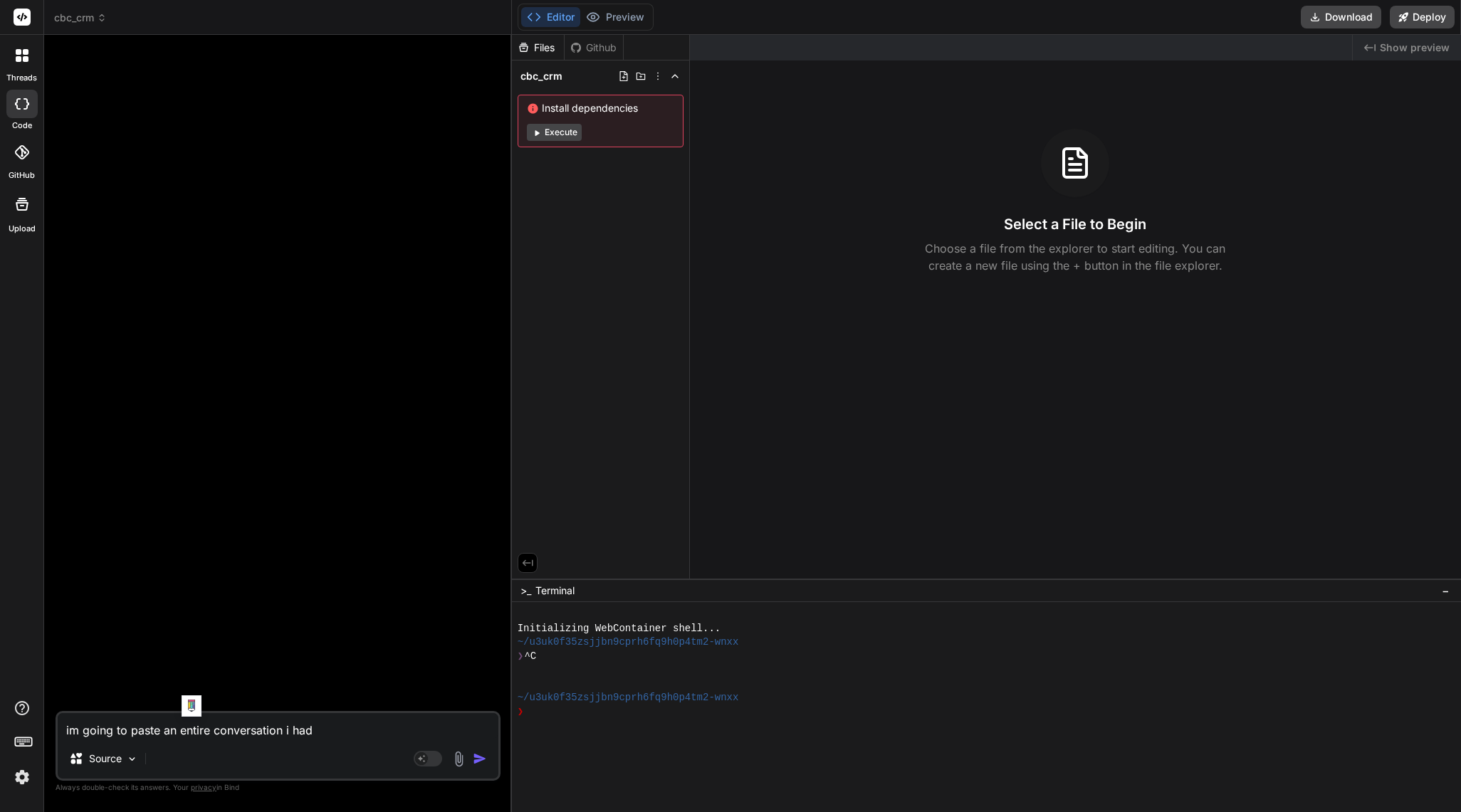
type textarea "im going to paste an entire conversation i had"
type textarea "x"
type textarea "im going to paste an entire conversation i had w"
type textarea "x"
type textarea "im going to paste an entire conversation i had wi"
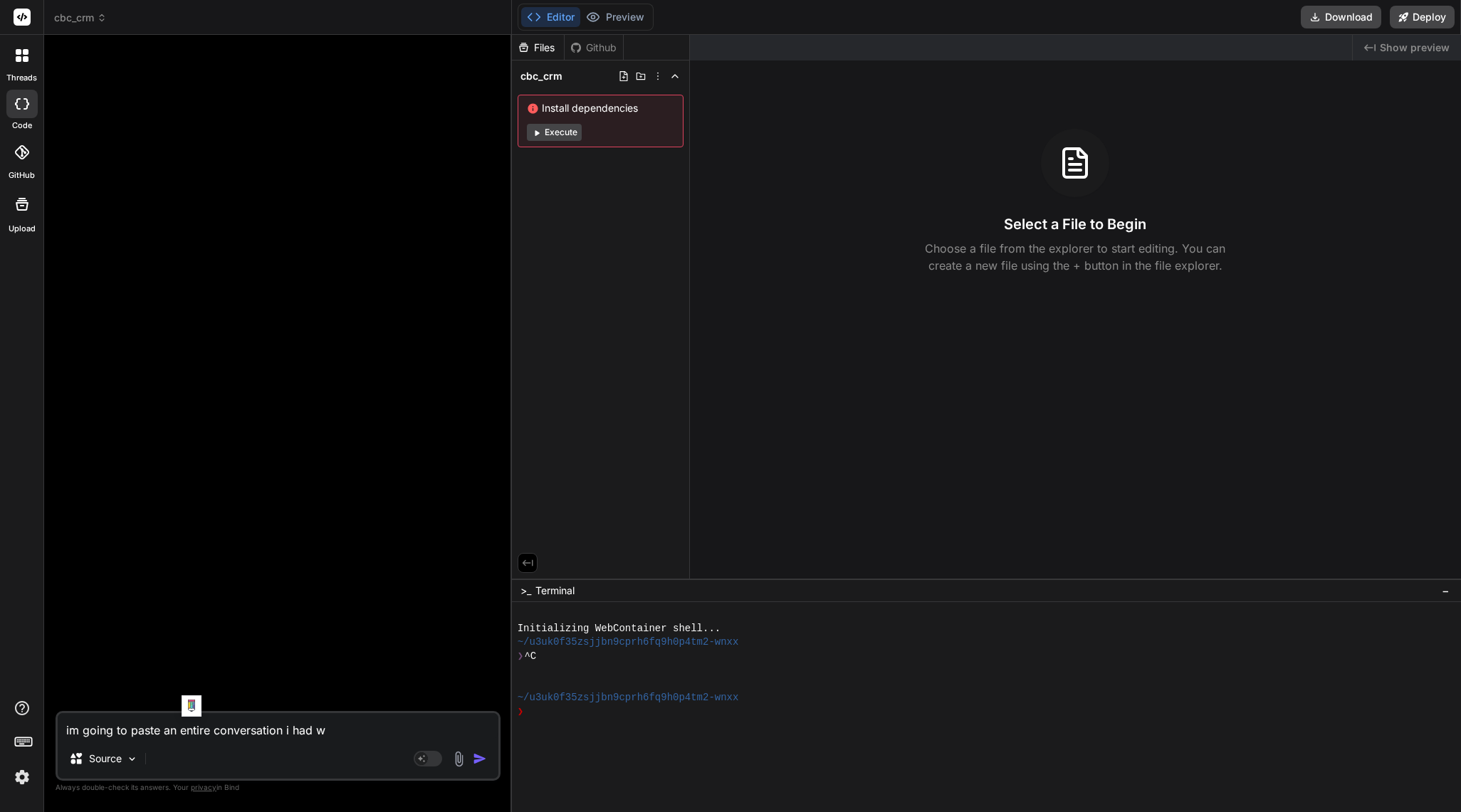
type textarea "x"
type textarea "im going to paste an entire conversation i had wit"
type textarea "x"
type textarea "im going to paste an entire conversation i had with"
type textarea "x"
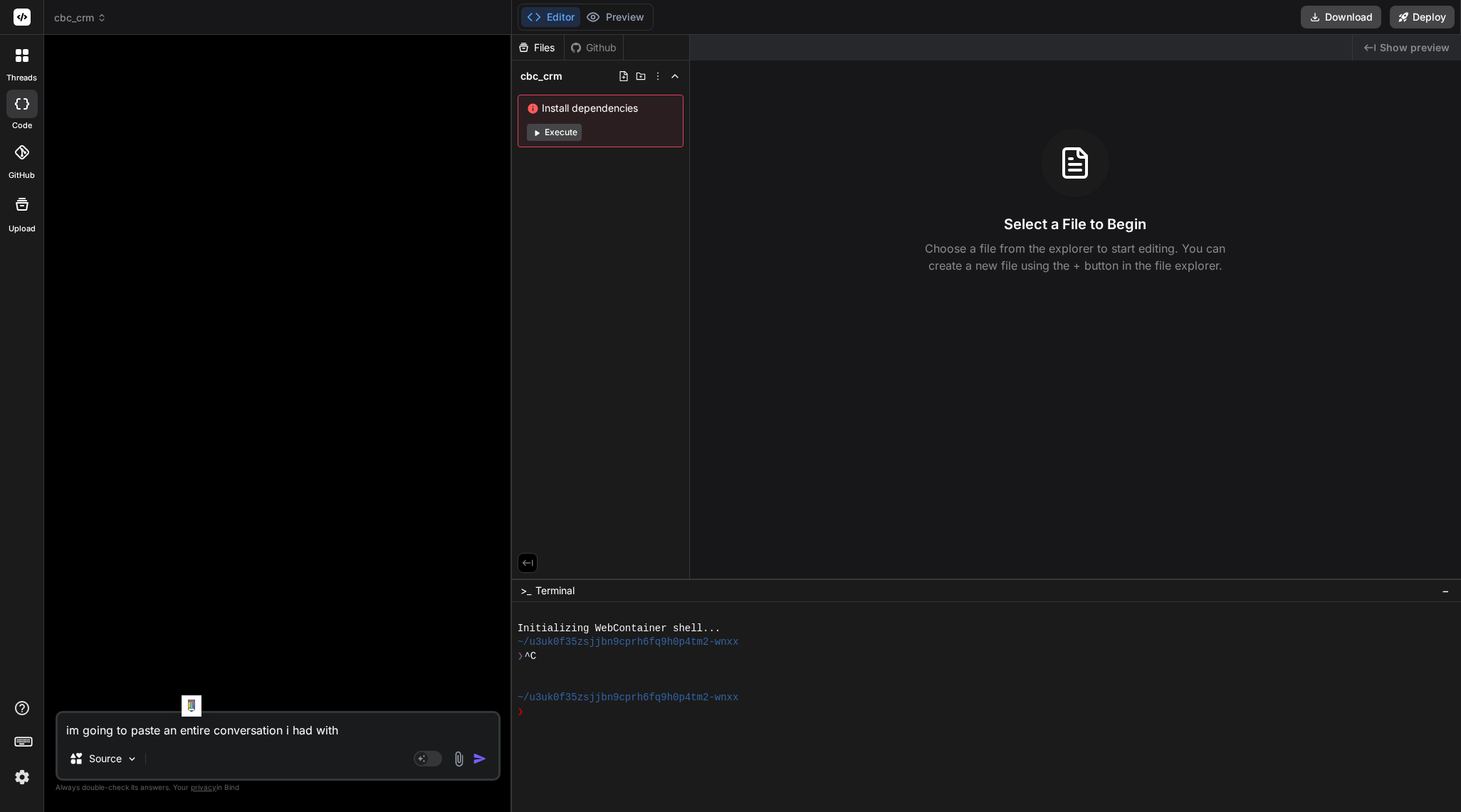
type textarea "im going to paste an entire conversation i had with"
type textarea "x"
type textarea "im going to paste an entire conversation i had with a"
type textarea "x"
type textarea "im going to paste an entire conversation i had with an"
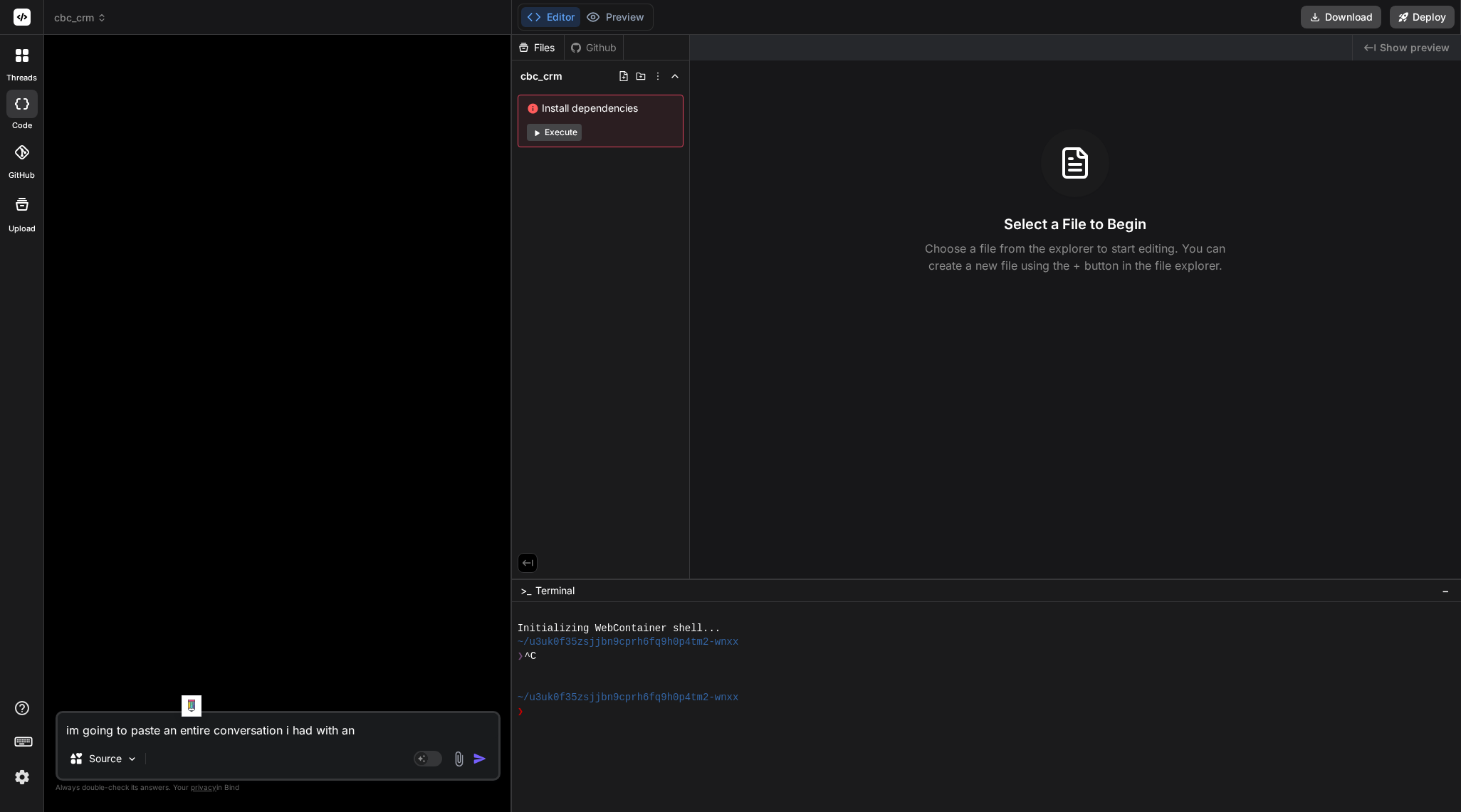
type textarea "x"
type textarea "im going to paste an entire conversation i had with ano"
type textarea "x"
type textarea "im going to paste an entire conversation i had with anot"
type textarea "x"
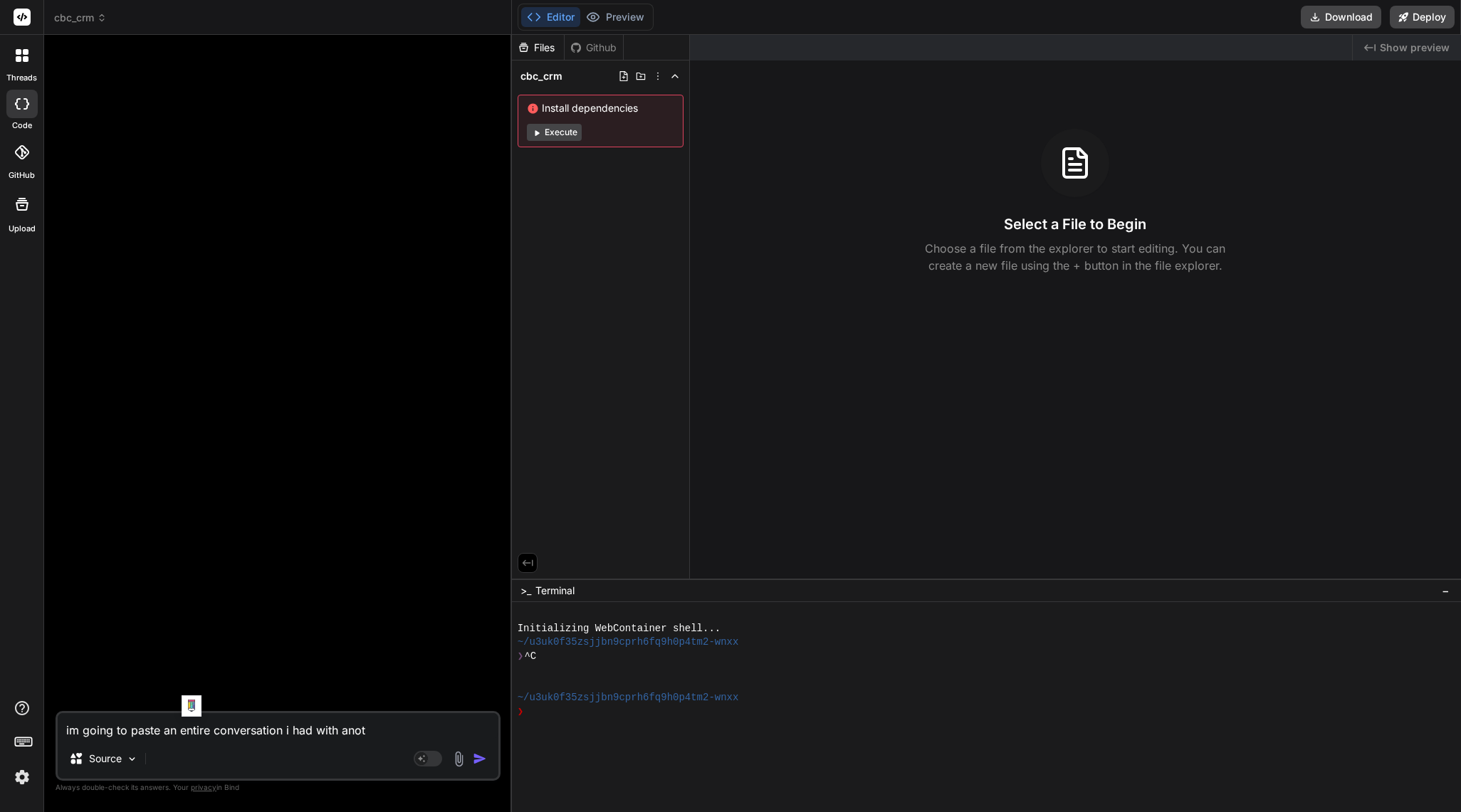
type textarea "im going to paste an entire conversation i had with anoth"
type textarea "x"
type textarea "im going to paste an entire conversation i had with anothe"
type textarea "x"
type textarea "im going to paste an entire conversation i had with another"
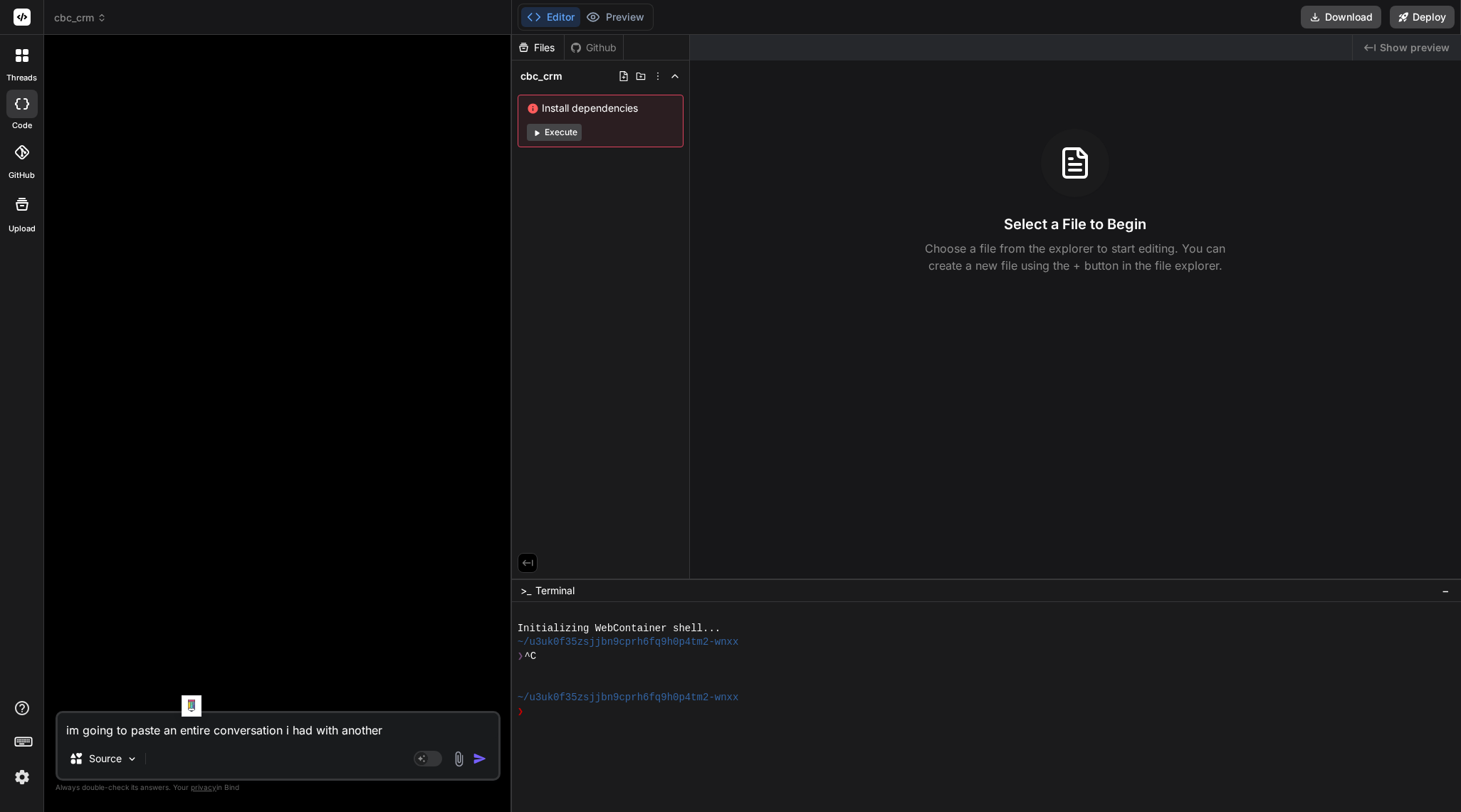
type textarea "x"
type textarea "im going to paste an entire conversation i had with another"
type textarea "x"
type textarea "im going to paste an entire conversation i had with another a"
type textarea "x"
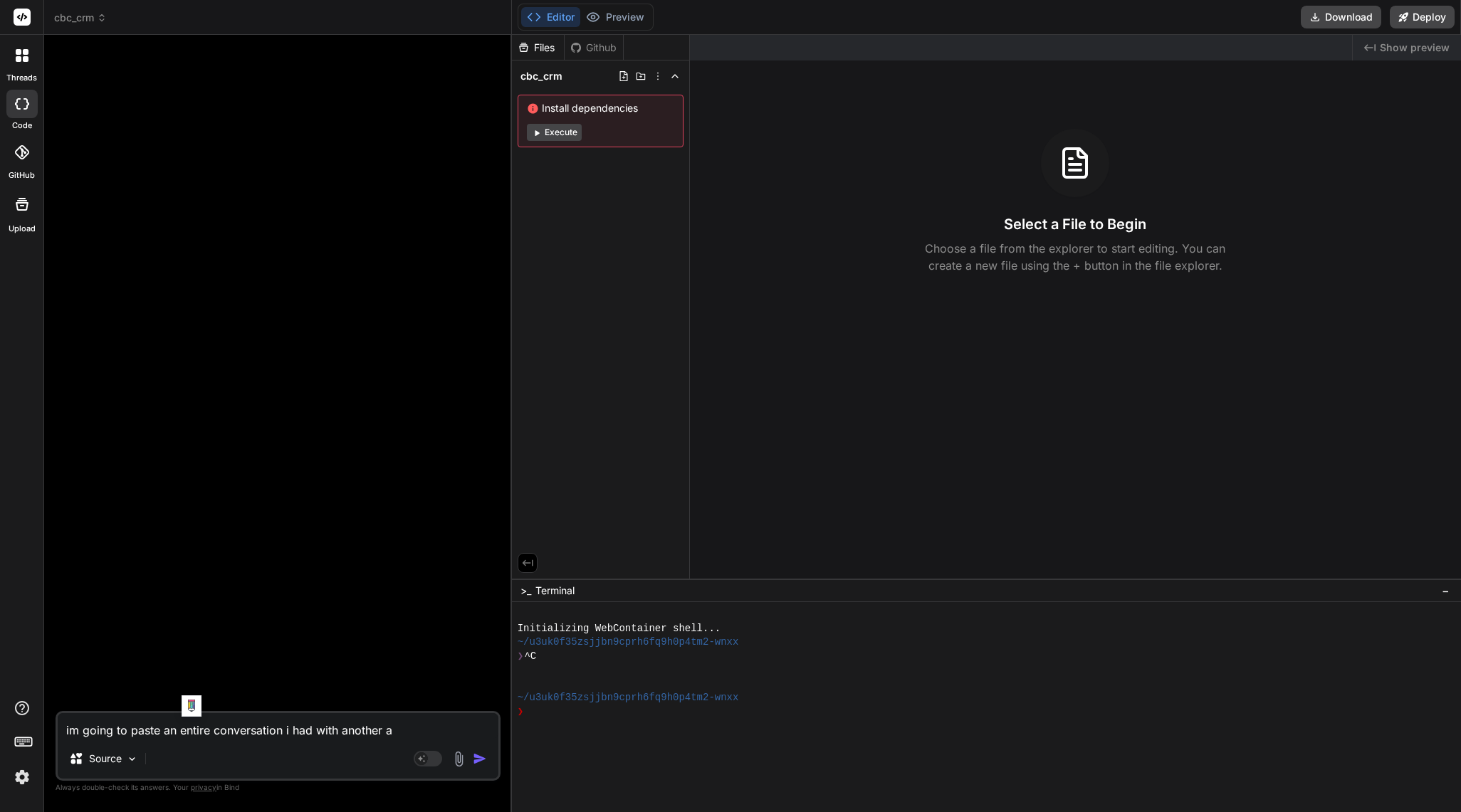
type textarea "im going to paste an entire conversation i had with another ai"
type textarea "x"
type textarea "im going to paste an entire conversation i had with another ai"
type textarea "x"
type textarea "im going to paste an entire conversation i had with another ai s"
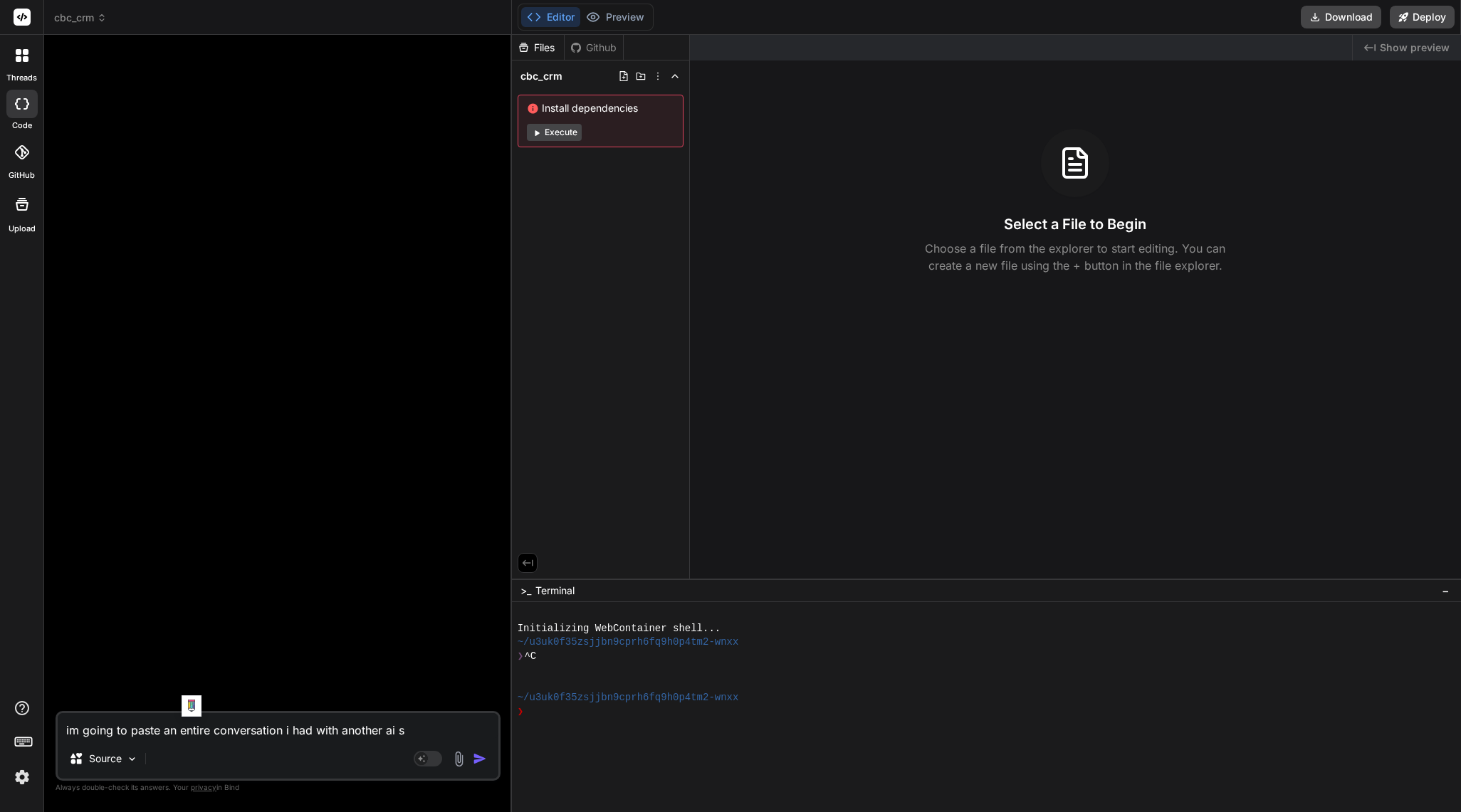
type textarea "x"
type textarea "im going to paste an entire conversation i had with another ai so"
type textarea "x"
type textarea "im going to paste an entire conversation i had with another ai so"
type textarea "x"
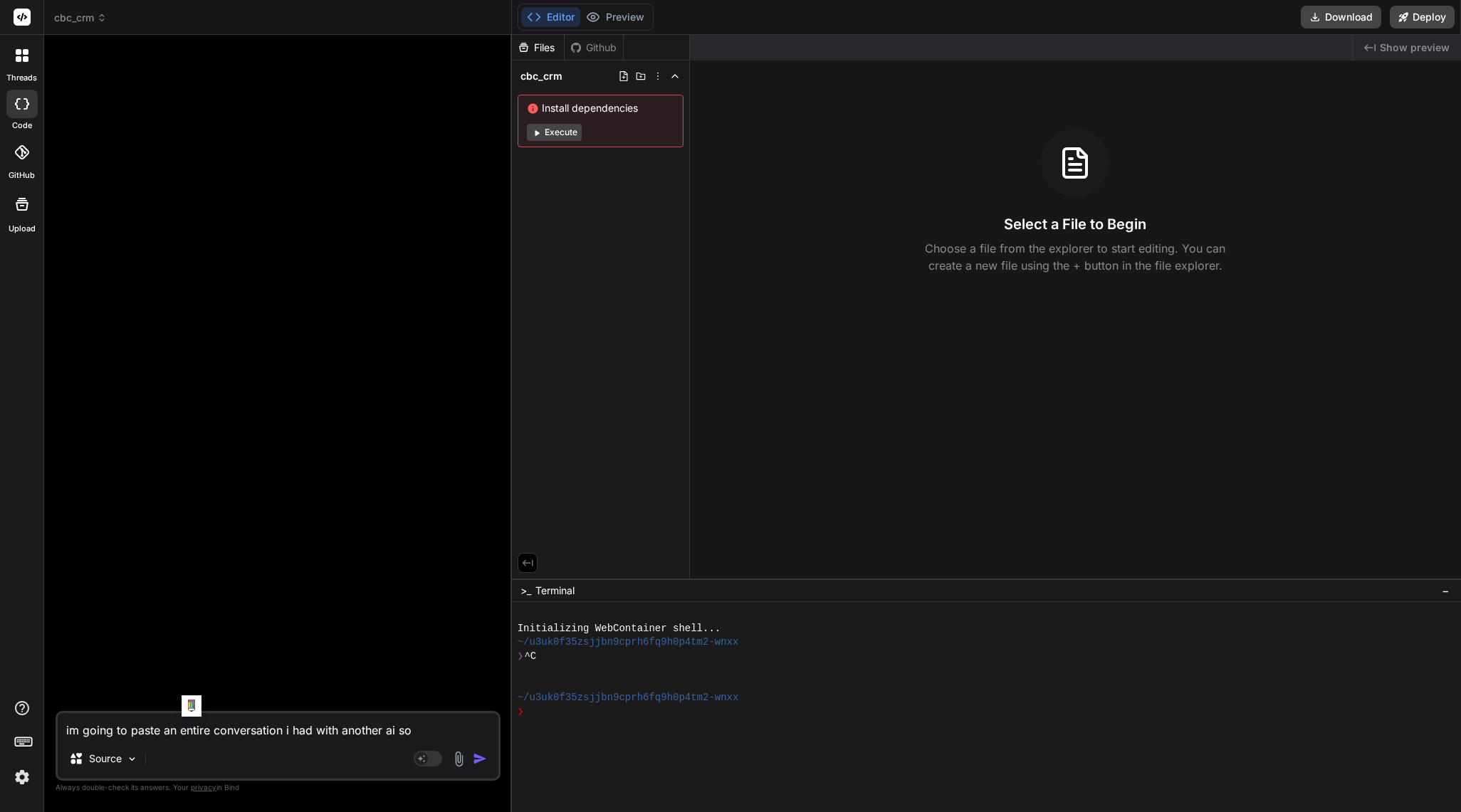
type textarea "im going to paste an entire conversation i had with another ai so w"
type textarea "x"
type textarea "im going to paste an entire conversation i had with another ai so we"
type textarea "x"
type textarea "im going to paste an entire conversation i had with another ai so we"
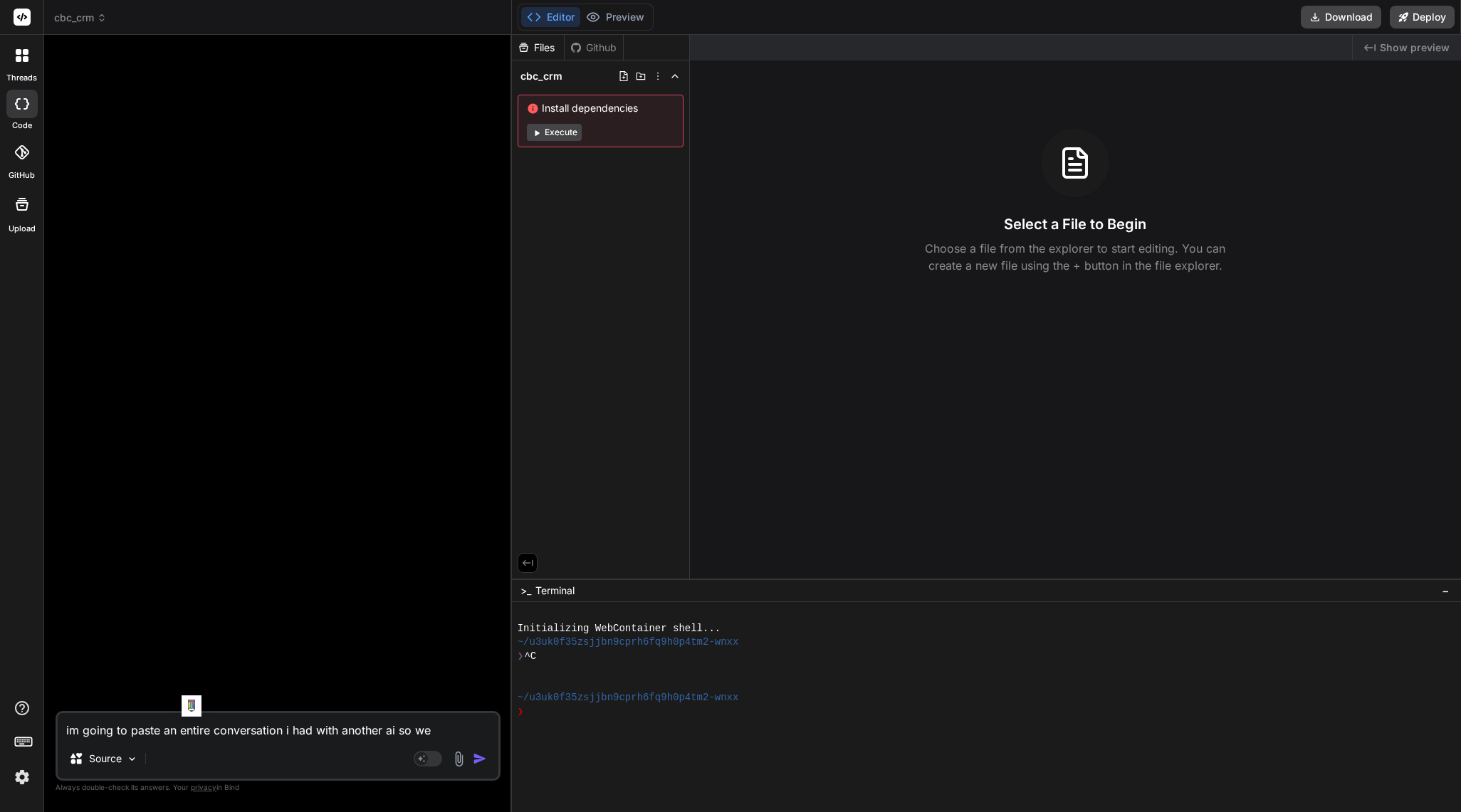
type textarea "x"
type textarea "im going to paste an entire conversation i had with another ai so we c"
type textarea "x"
type textarea "im going to paste an entire conversation i had with another ai so we ca"
type textarea "x"
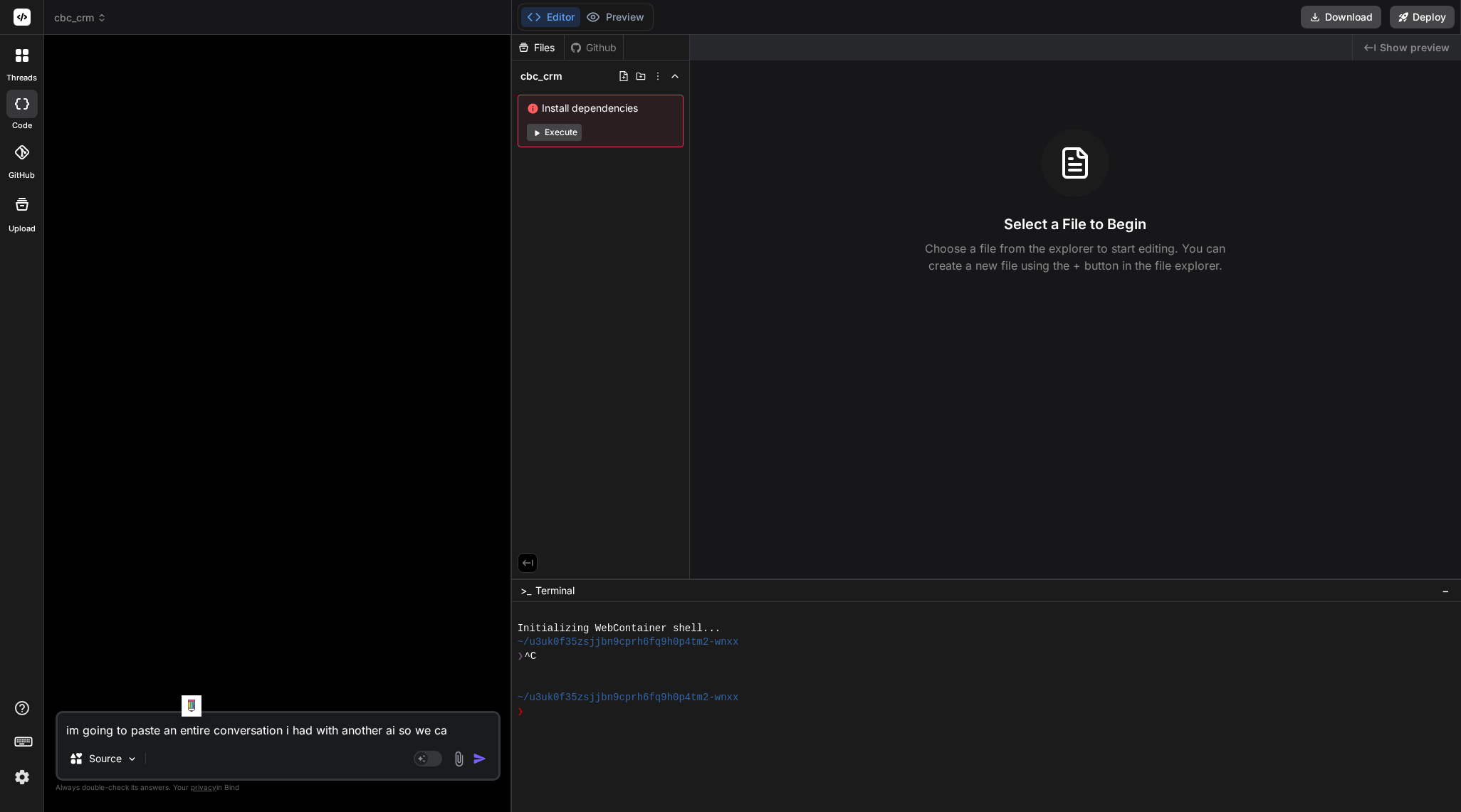
type textarea "im going to paste an entire conversation i had with another ai so we can"
type textarea "x"
type textarea "im going to paste an entire conversation i had with another ai so we can"
type textarea "x"
type textarea "im going to paste an entire conversation i had with another ai so we can b"
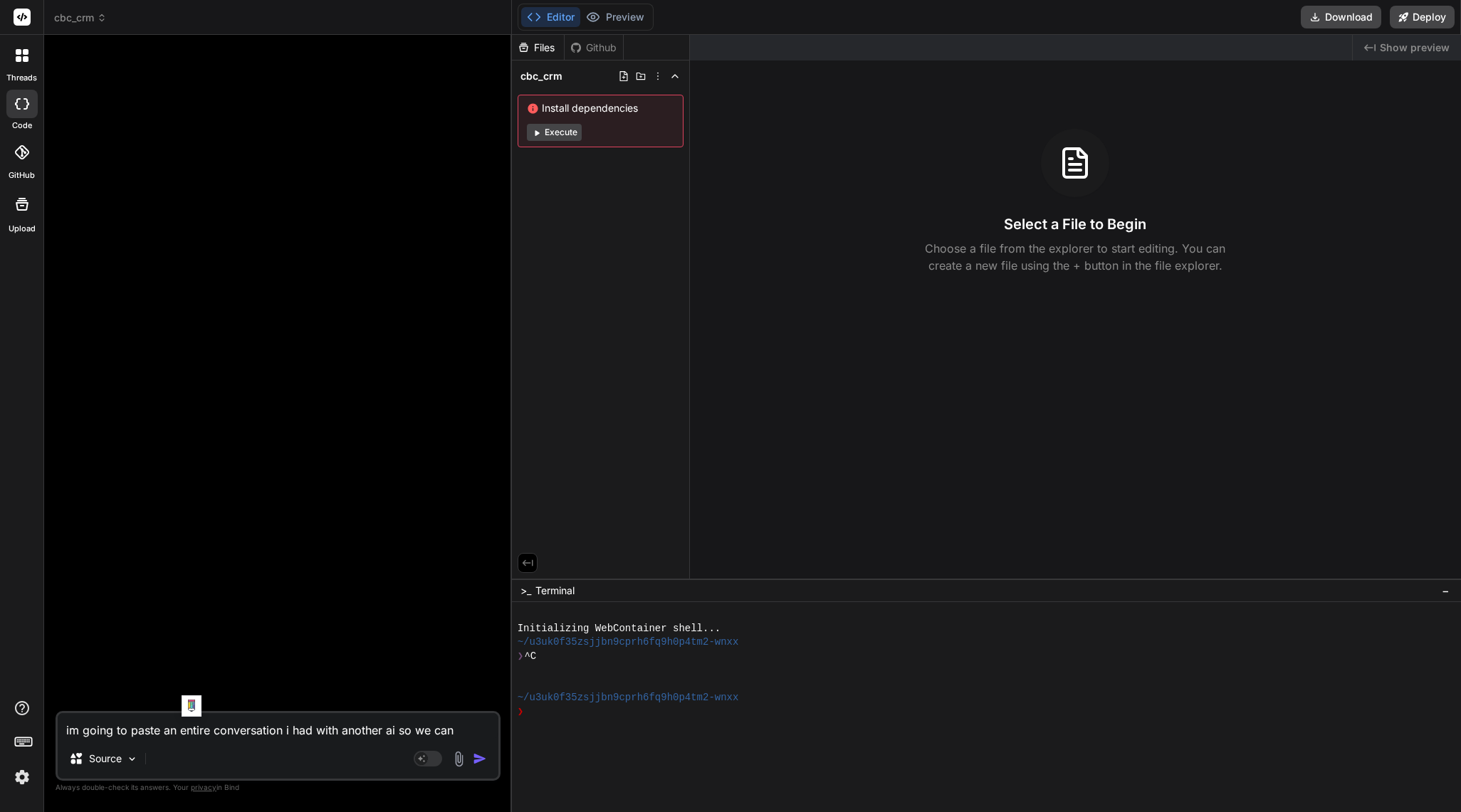
type textarea "x"
type textarea "im going to paste an entire conversation i had with another ai so we can bu"
type textarea "x"
type textarea "im going to paste an entire conversation i had with another ai so we can bui"
type textarea "x"
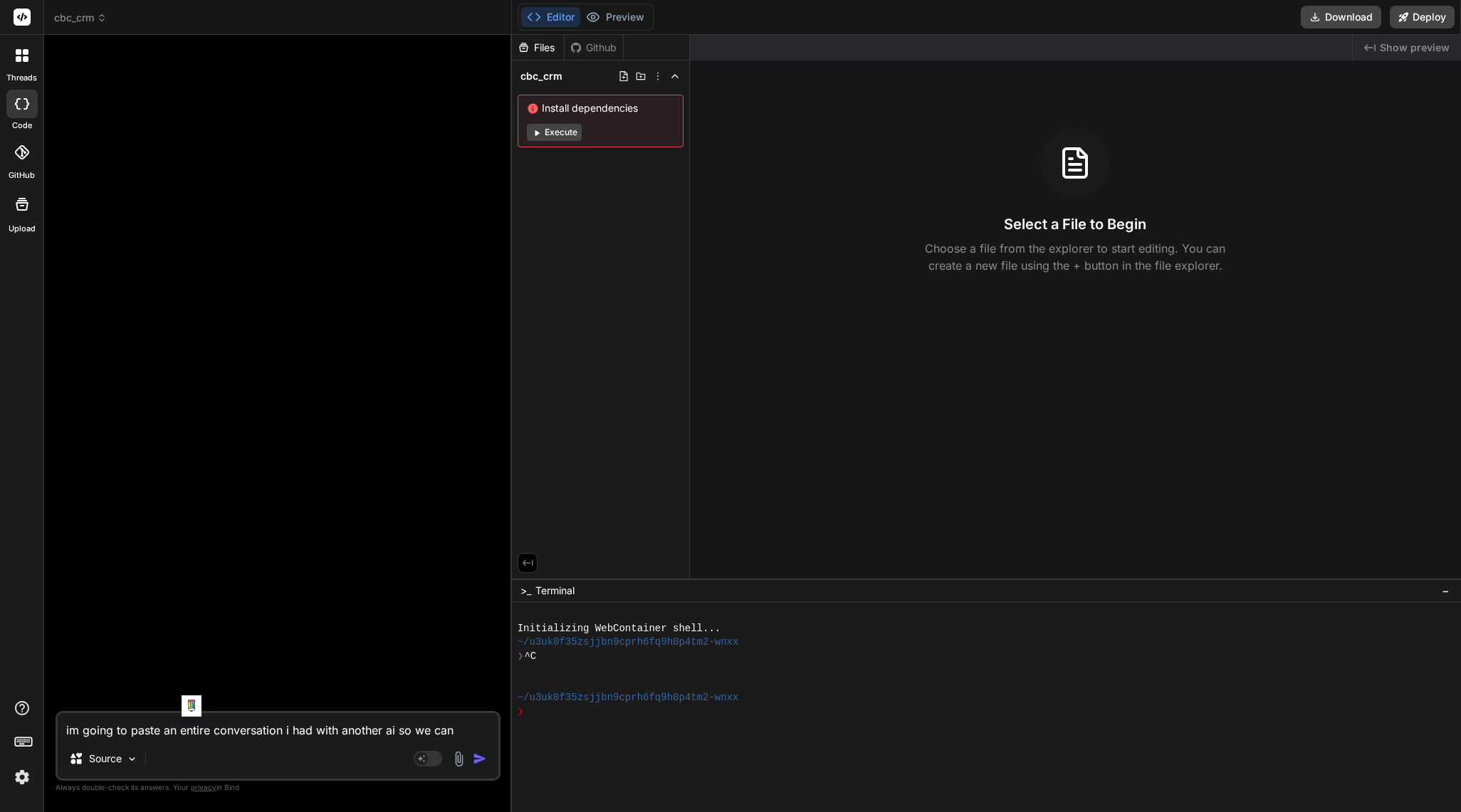
type textarea "im going to paste an entire conversation i had with another ai so we can buil"
type textarea "x"
type textarea "im going to paste an entire conversation i had with another ai so we can build"
type textarea "x"
type textarea "im going to paste an entire conversation i had with another ai so we can build"
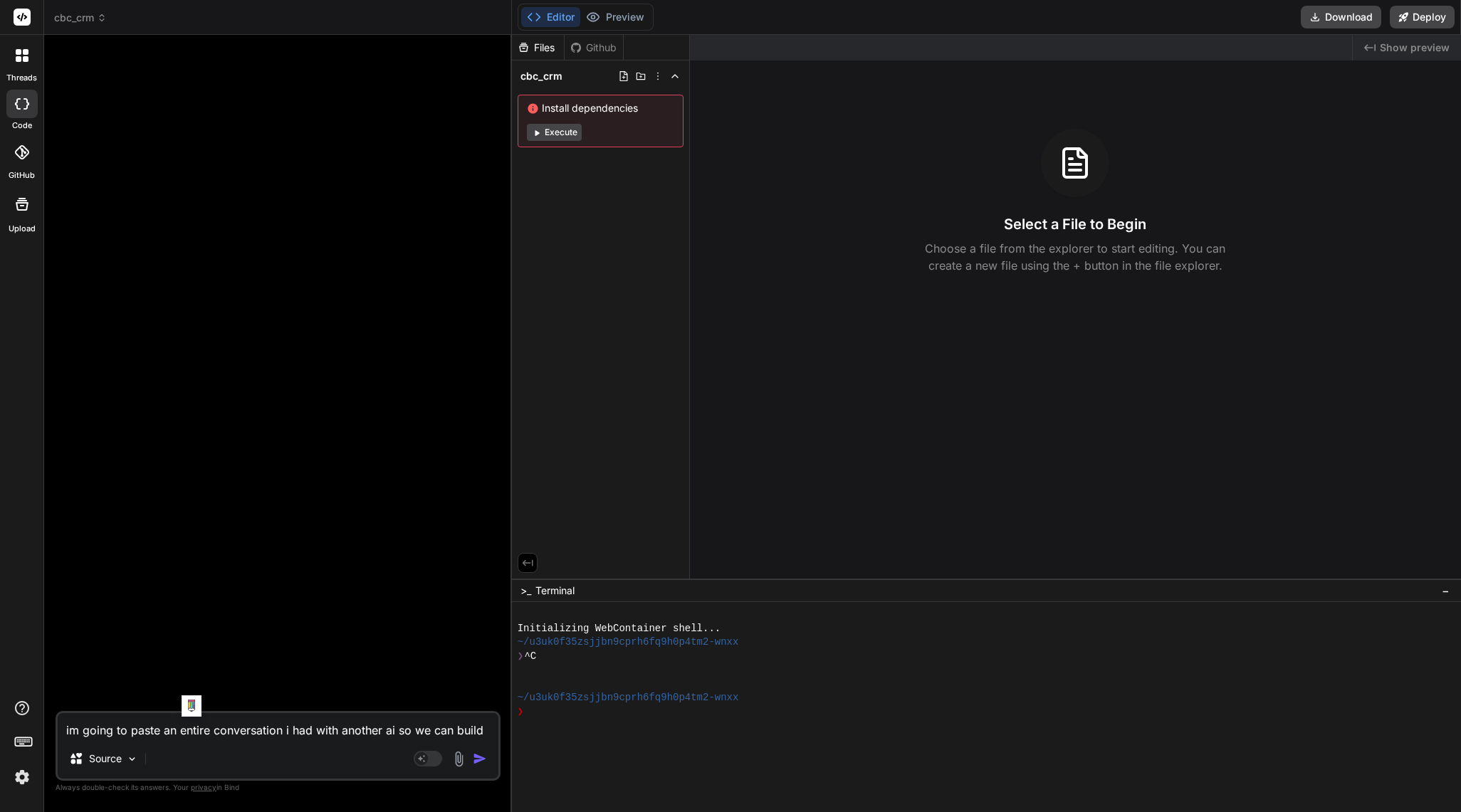
type textarea "x"
type textarea "im going to paste an entire conversation i had with another ai so we can build t"
type textarea "x"
type textarea "im going to paste an entire conversation i had with another ai so we can build …"
type textarea "x"
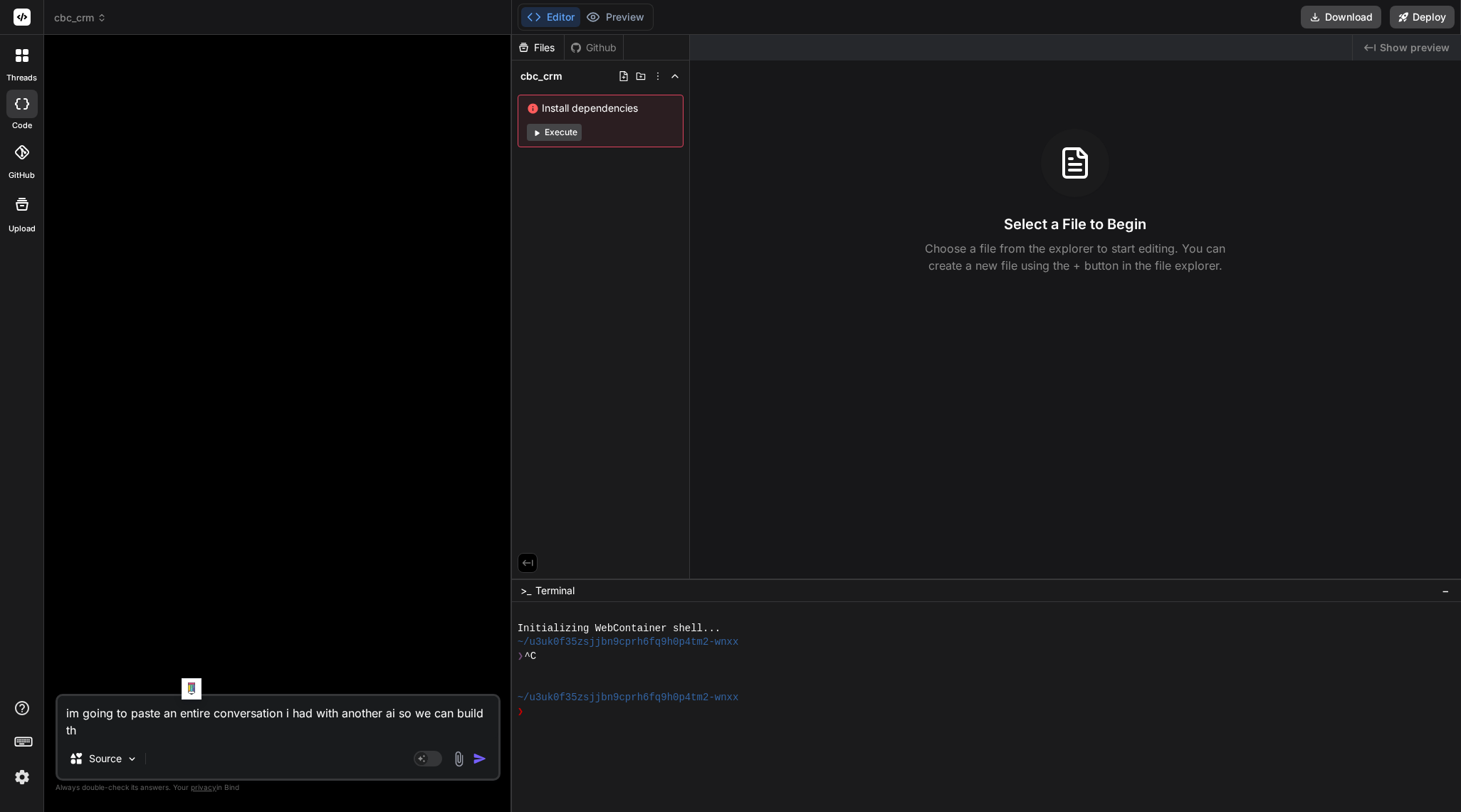
type textarea "im going to paste an entire conversation i had with another ai so we can build …"
type textarea "x"
type textarea "im going to paste an entire conversation i had with another ai so we can build …"
type textarea "x"
type textarea "im going to paste an entire conversation i had with another ai so we can build …"
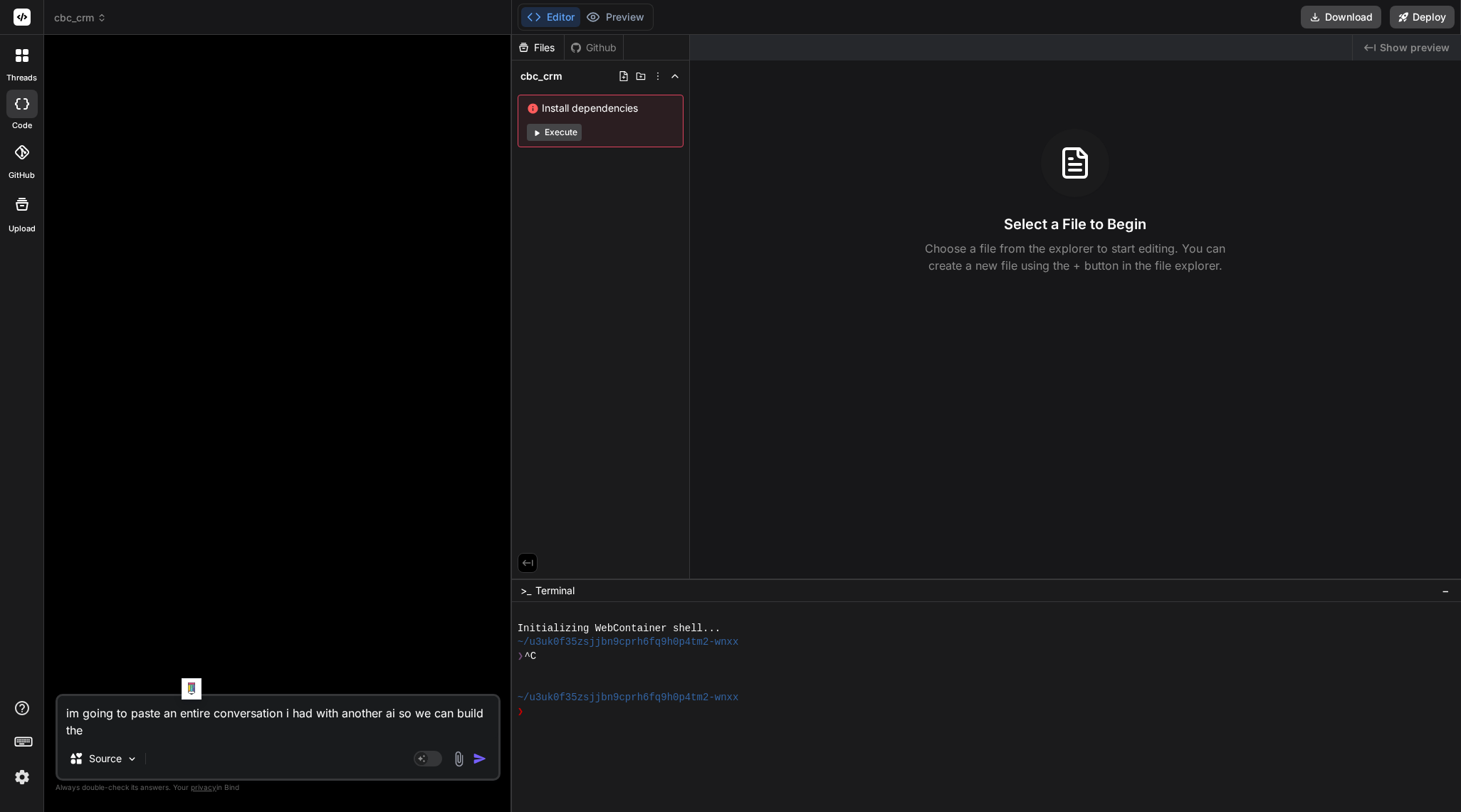
type textarea "x"
type textarea "im going to paste an entire conversation i had with another ai so we can build …"
type textarea "x"
type textarea "im going to paste an entire conversation i had with another ai so we can build …"
type textarea "x"
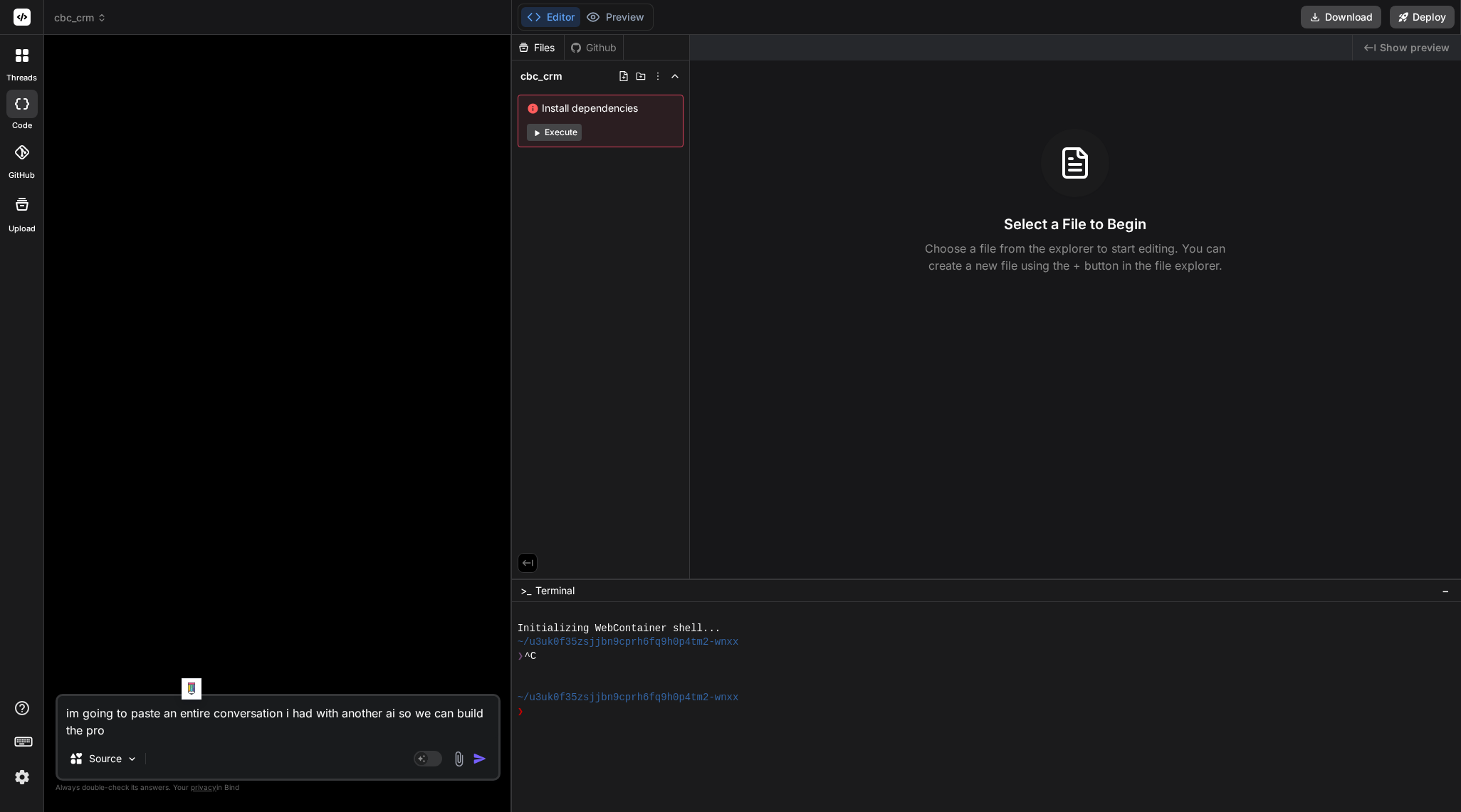
type textarea "im going to paste an entire conversation i had with another ai so we can build …"
type textarea "x"
type textarea "im going to paste an entire conversation i had with another ai so we can build …"
type textarea "x"
type textarea "im going to paste an entire conversation i had with another ai so we can build …"
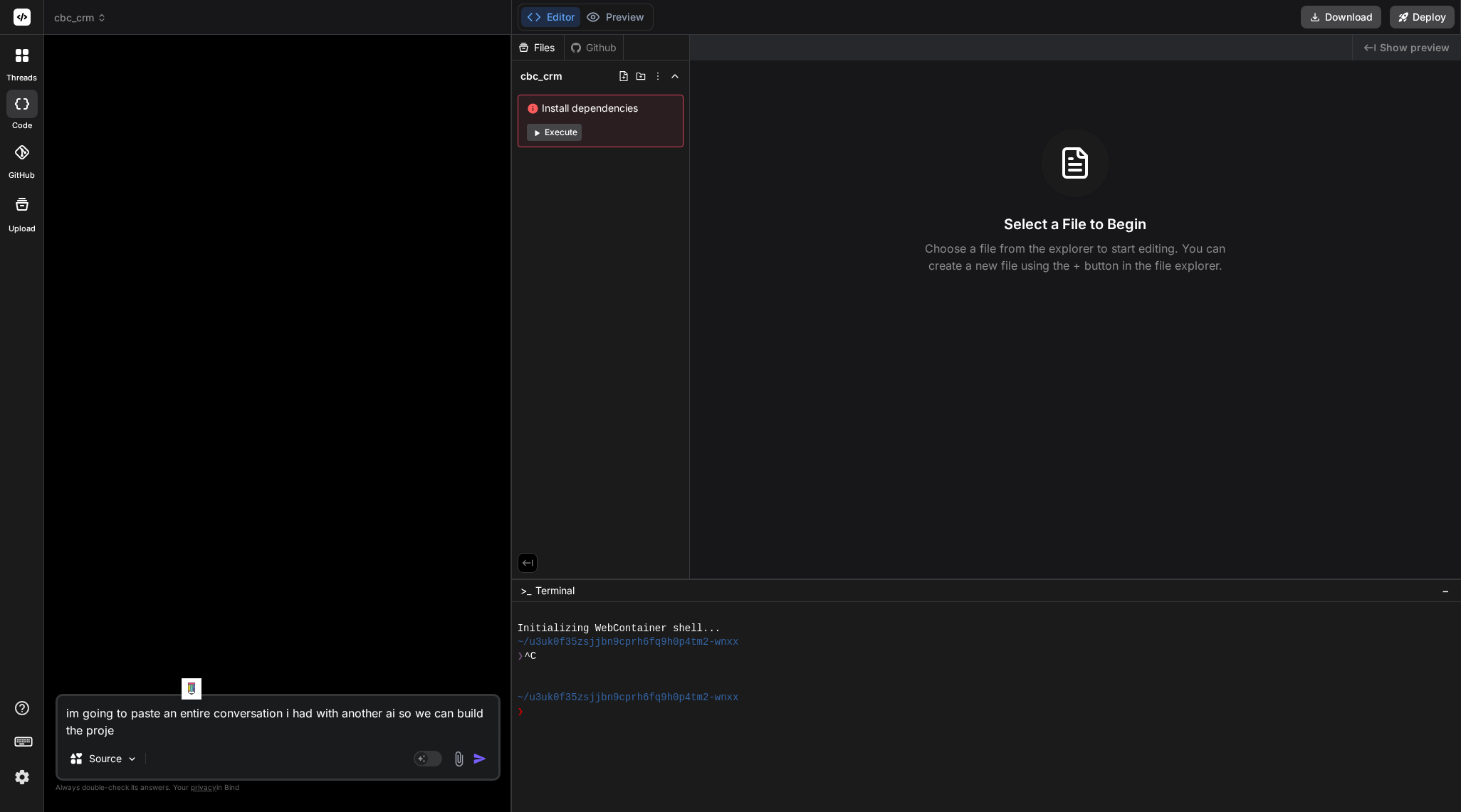
type textarea "x"
type textarea "im going to paste an entire conversation i had with another ai so we can build …"
type textarea "x"
type textarea "im going to paste an entire conversation i had with another ai so we can build …"
type textarea "x"
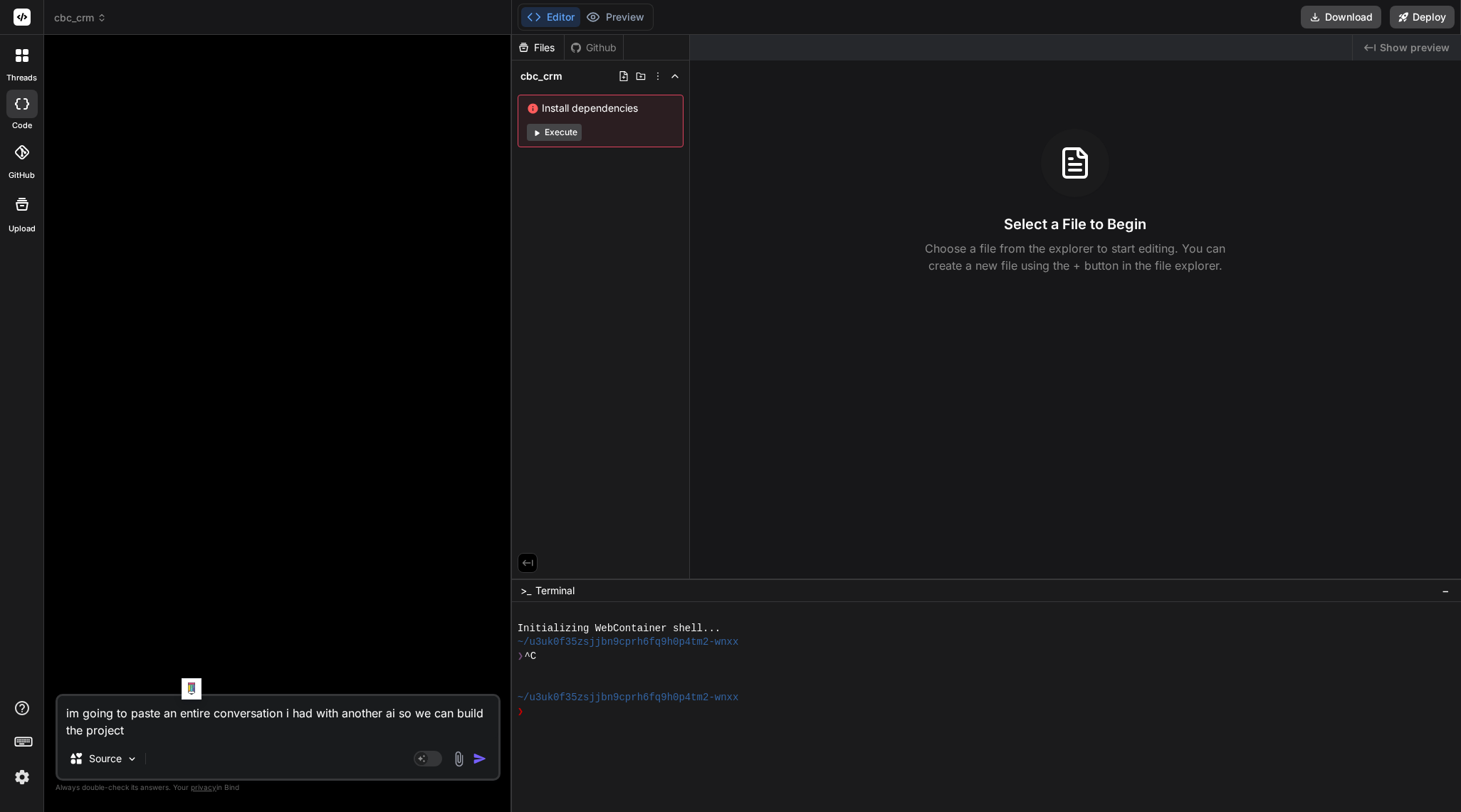
type textarea "im going to paste an entire conversation i had with another ai so we can build …"
type textarea "x"
type textarea "im going to paste an entire conversation i had with another ai so we can build …"
type textarea "x"
type textarea "im going to paste an entire conversation i had with another ai so we can build …"
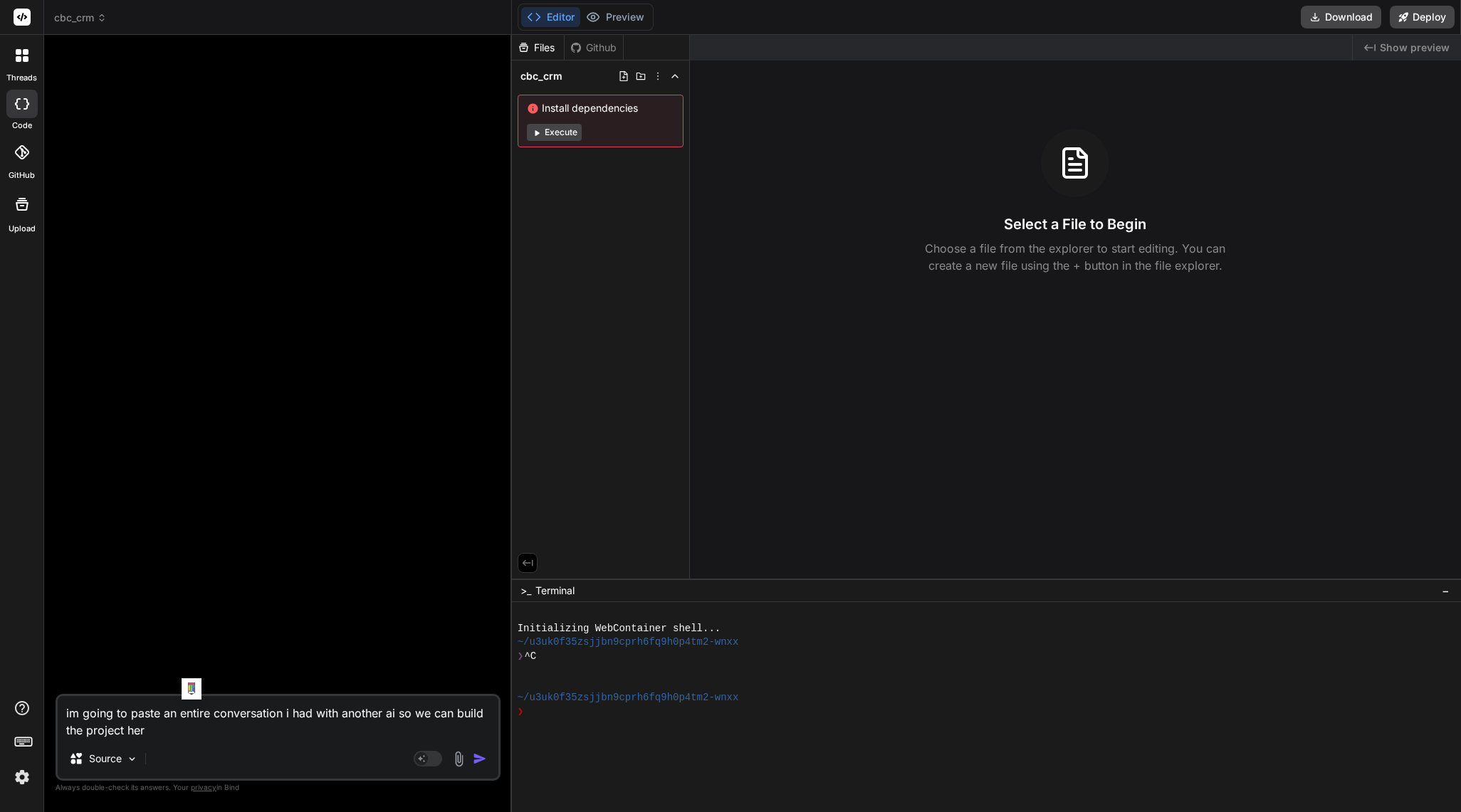
type textarea "x"
type textarea "im going to paste an entire conversation i had with another ai so we can build …"
type textarea "x"
type textarea "im going to paste an entire conversation i had with another ai so we can build …"
type textarea "x"
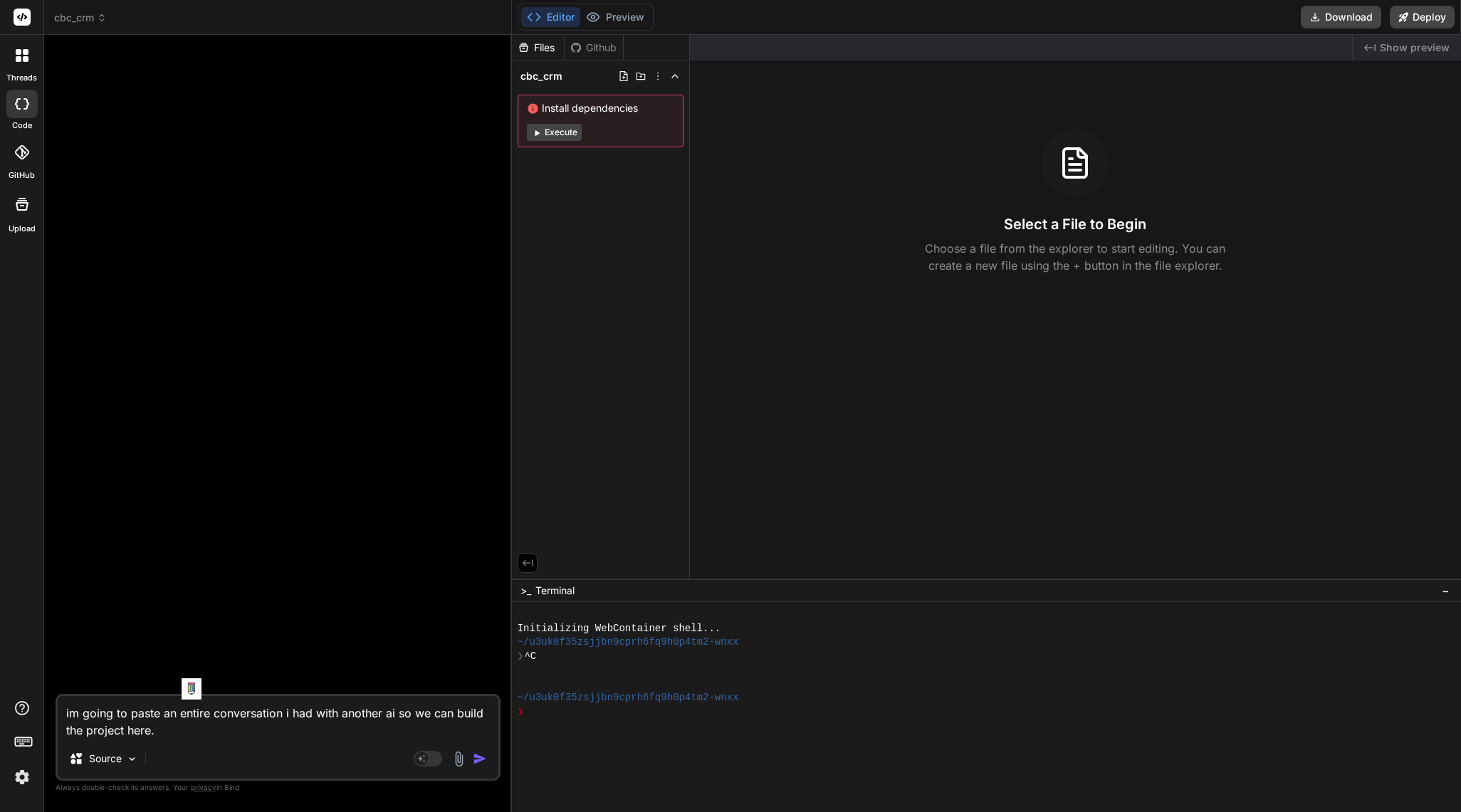
type textarea "im going to paste an entire conversation i had with another ai so we can build …"
type textarea "x"
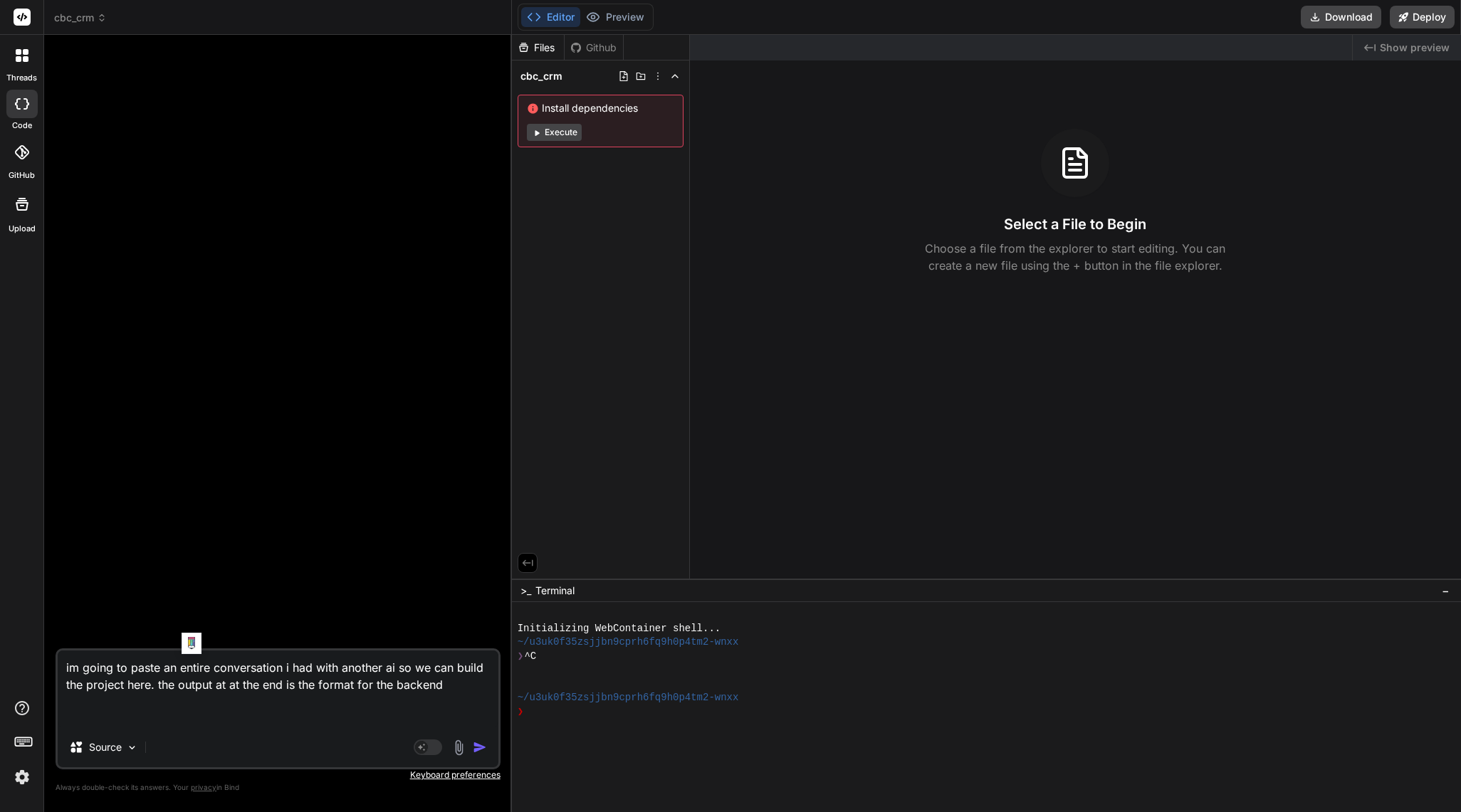
paste textarea "i want to use the following application below inside of my crm. would it be pos…"
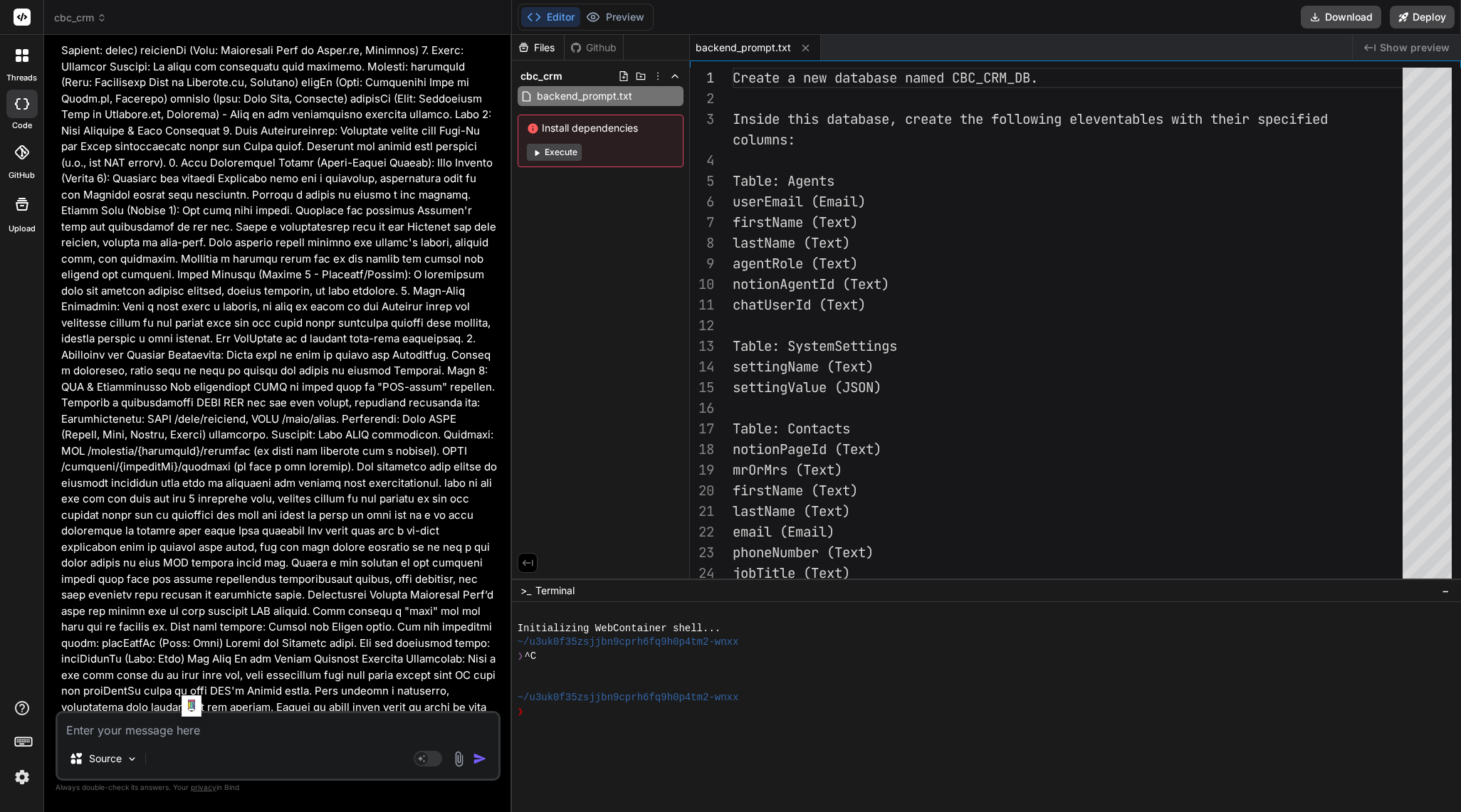
scroll to position [49252, 0]
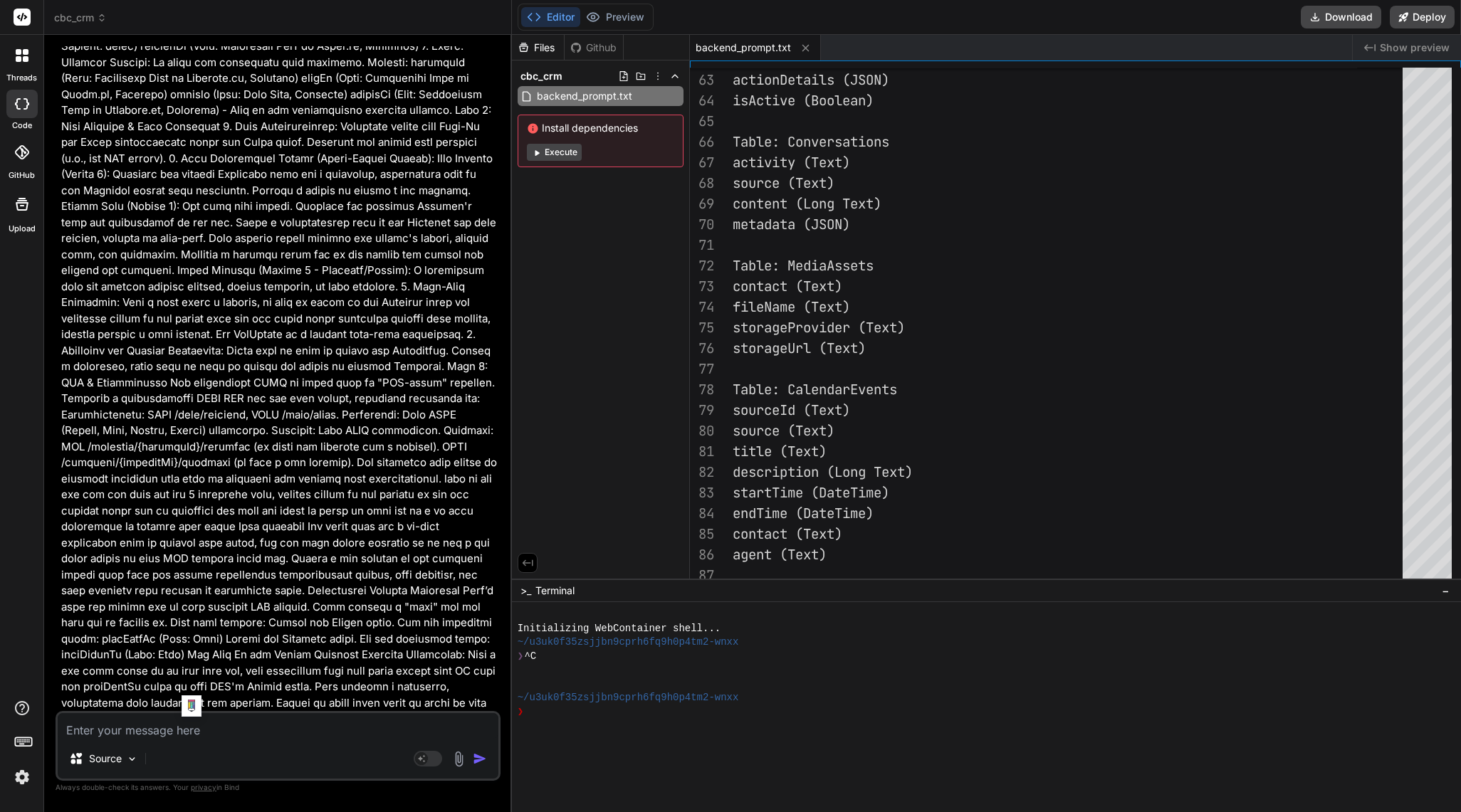
click at [329, 727] on textarea at bounding box center [278, 726] width 441 height 26
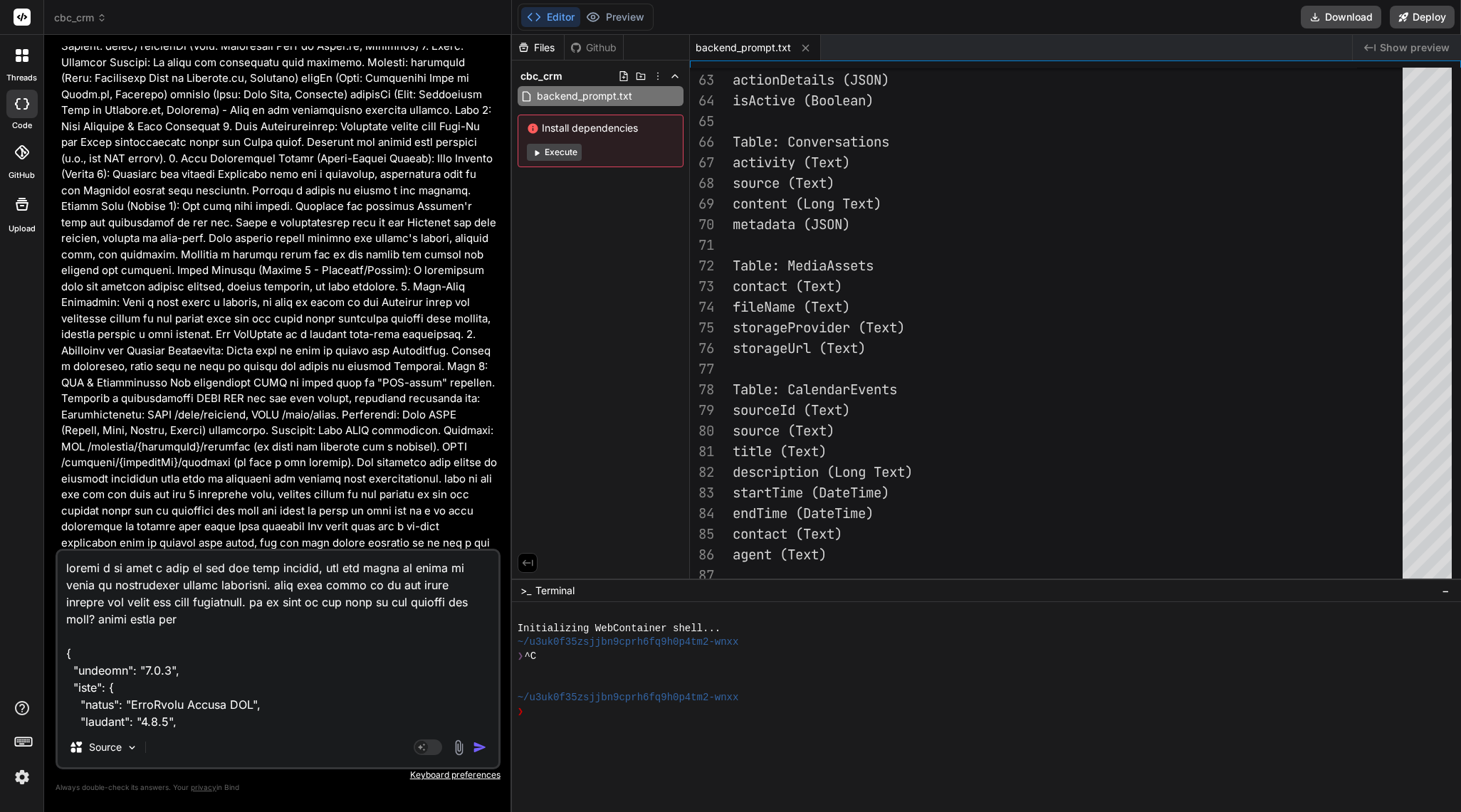
scroll to position [287650, 0]
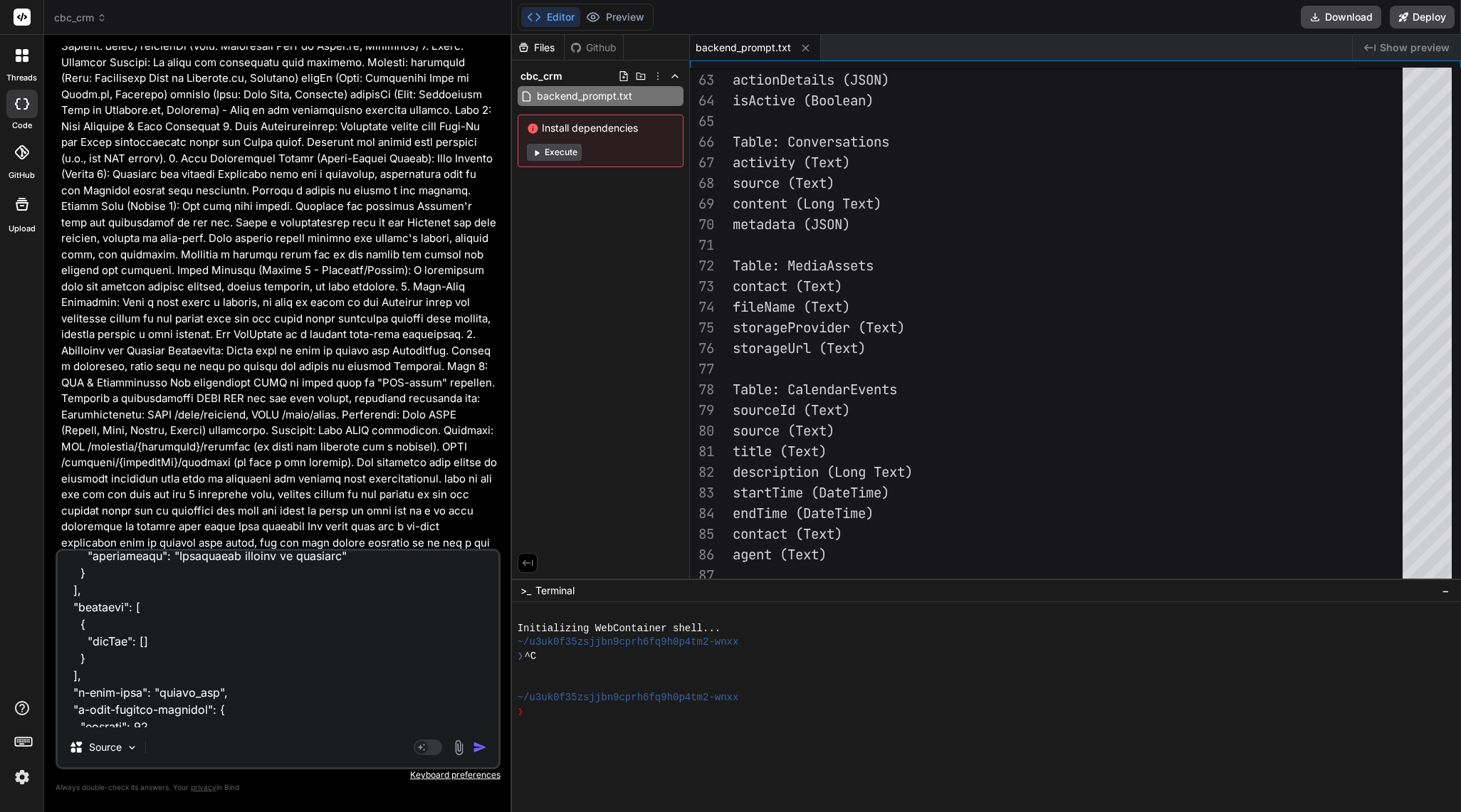
click at [480, 747] on img "button" at bounding box center [480, 747] width 14 height 14
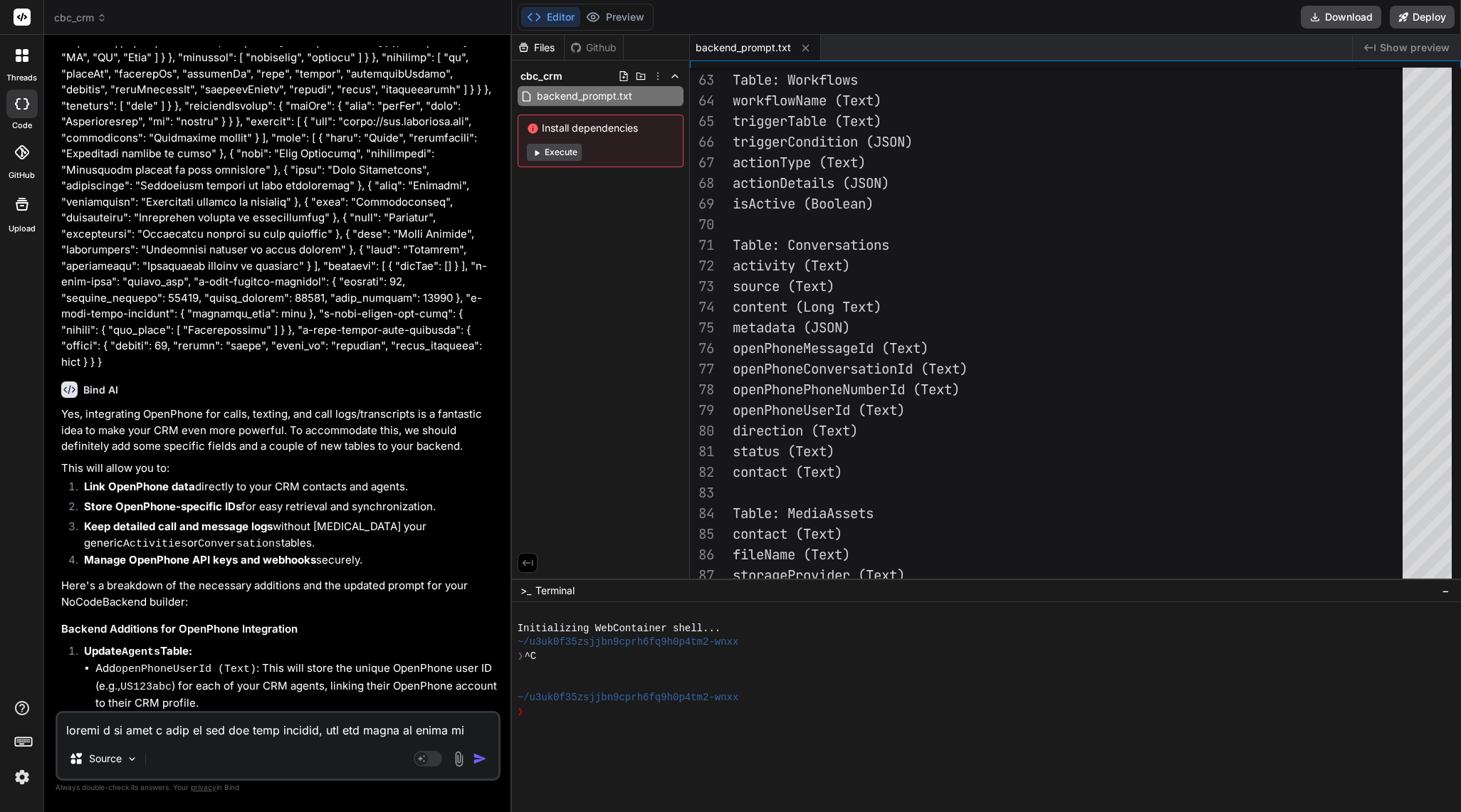
scroll to position [89409, 0]
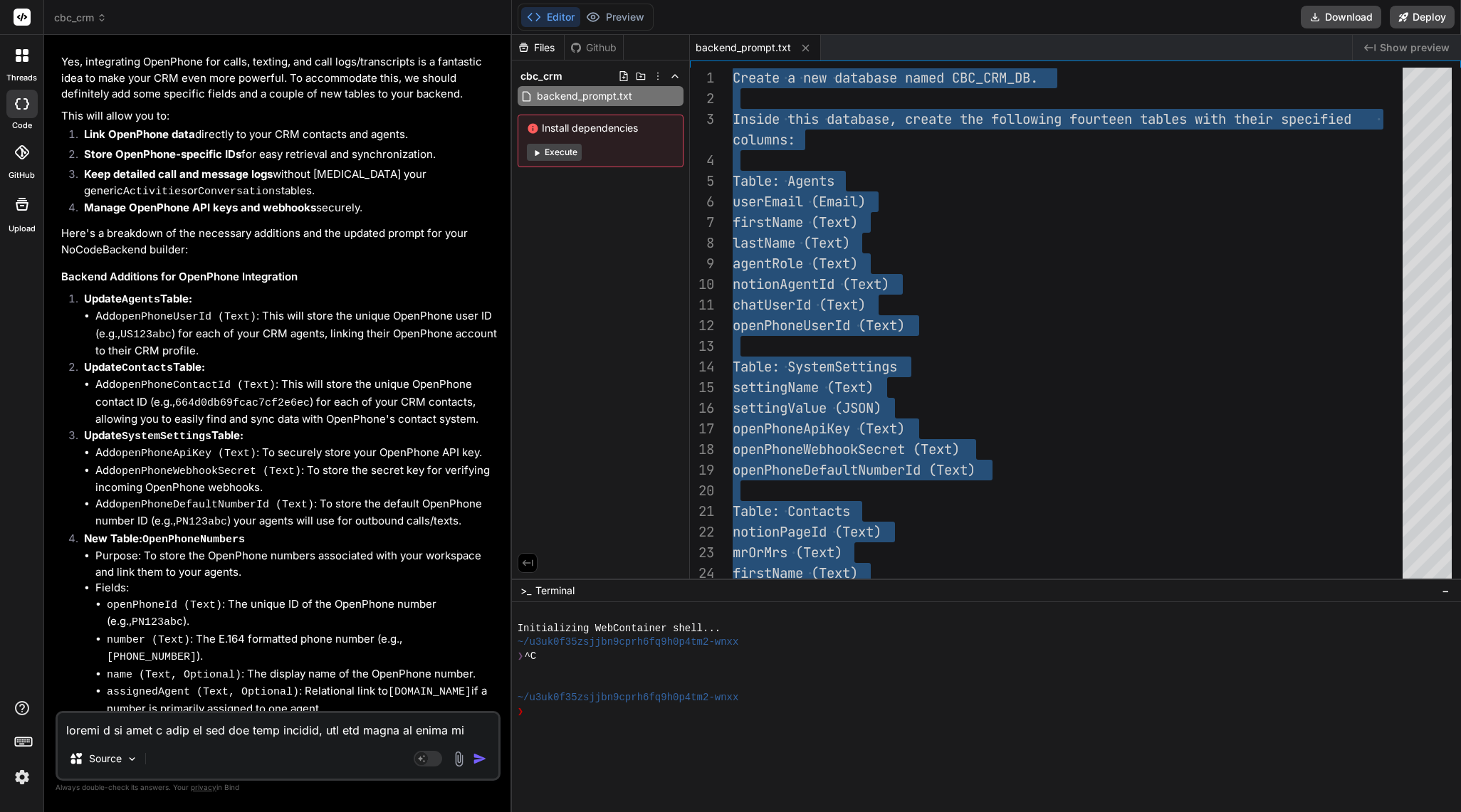
click at [178, 724] on textarea at bounding box center [278, 726] width 441 height 26
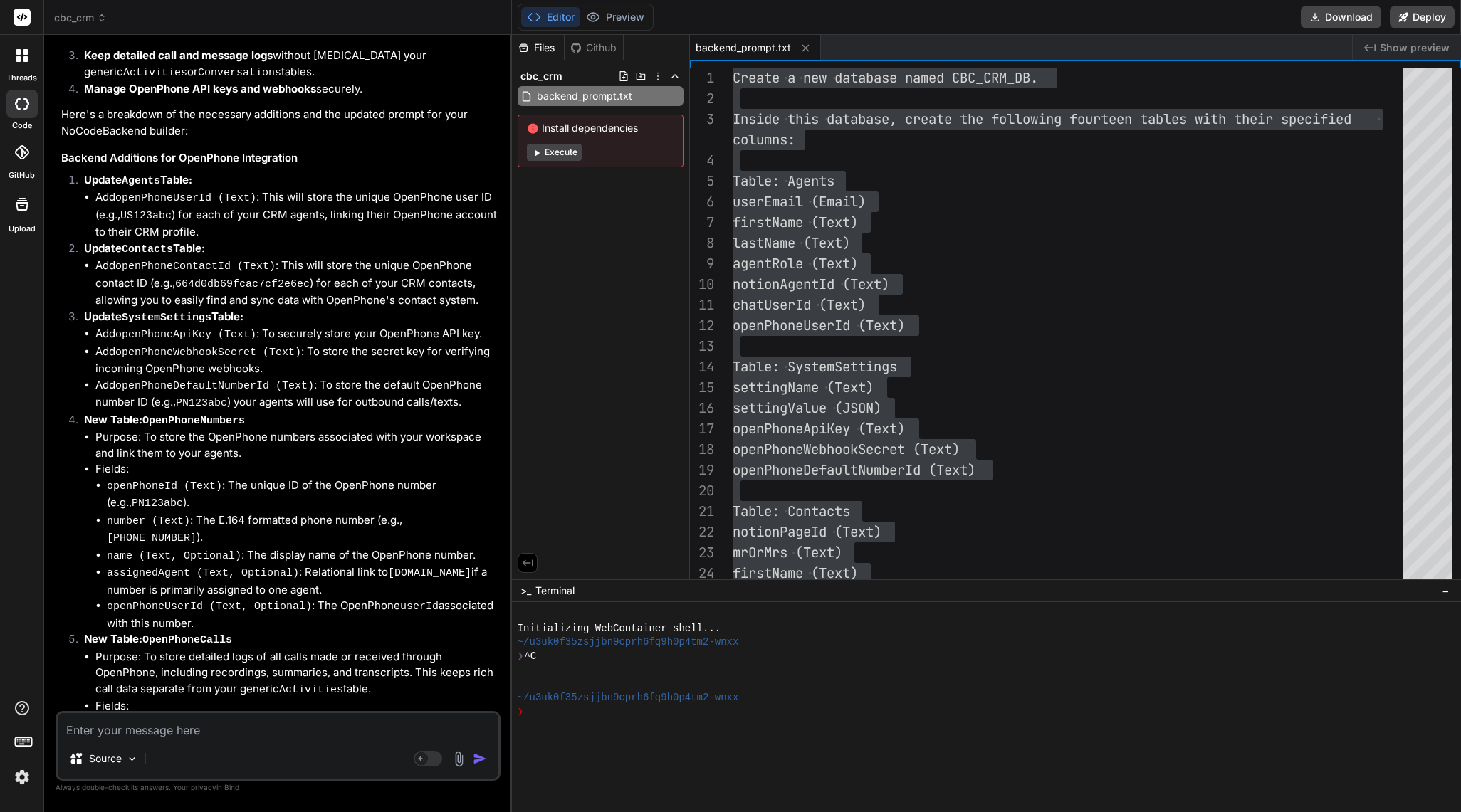
scroll to position [89527, 0]
click at [204, 721] on textarea at bounding box center [278, 726] width 441 height 26
paste textarea "POST /create/activities Create a new record in activities Parameters Try it out…"
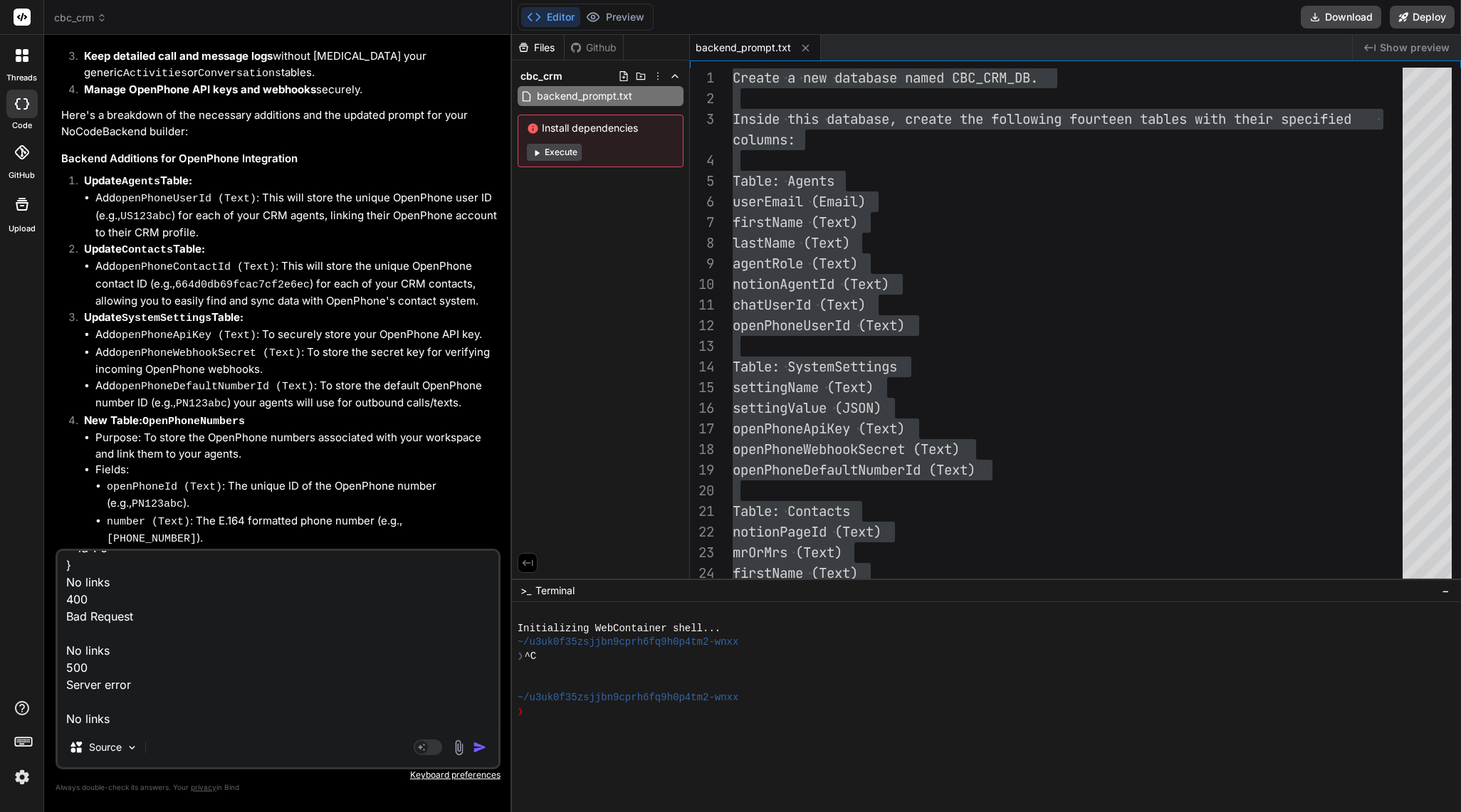
scroll to position [805, 0]
paste textarea "GET /read/activities Retrieve all records from activities Filtering Records You…"
click at [197, 727] on textarea at bounding box center [278, 639] width 441 height 176
paste textarea "GET /read/activities/{id} Retrieve a record by ID from activities Parameters Tr…"
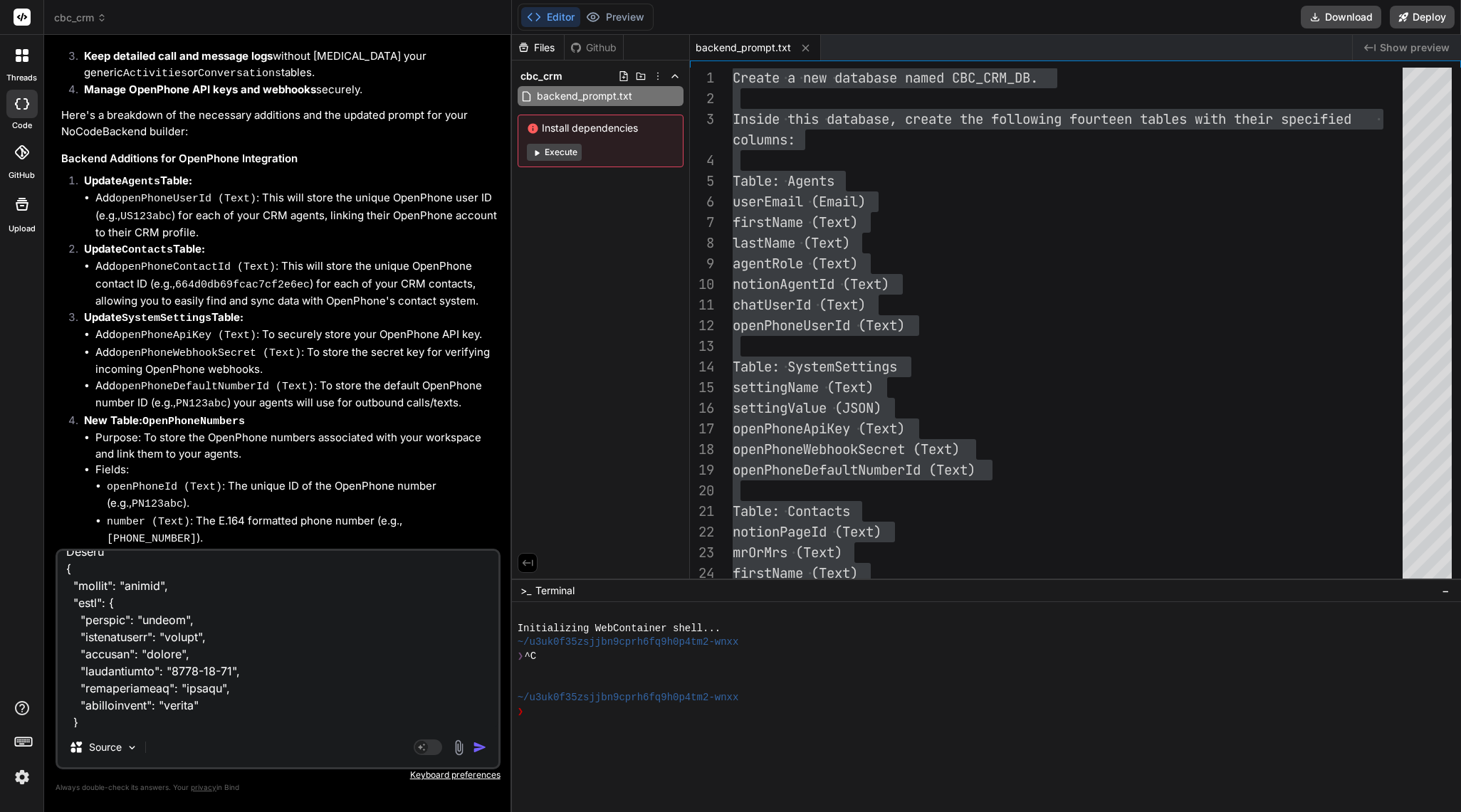
scroll to position [3126, 0]
paste textarea "POST /search/activities Search for records in activities Parameters Try it out …"
paste textarea "PUT /update/activities/{id} Update a record in activities Parameters Try it out…"
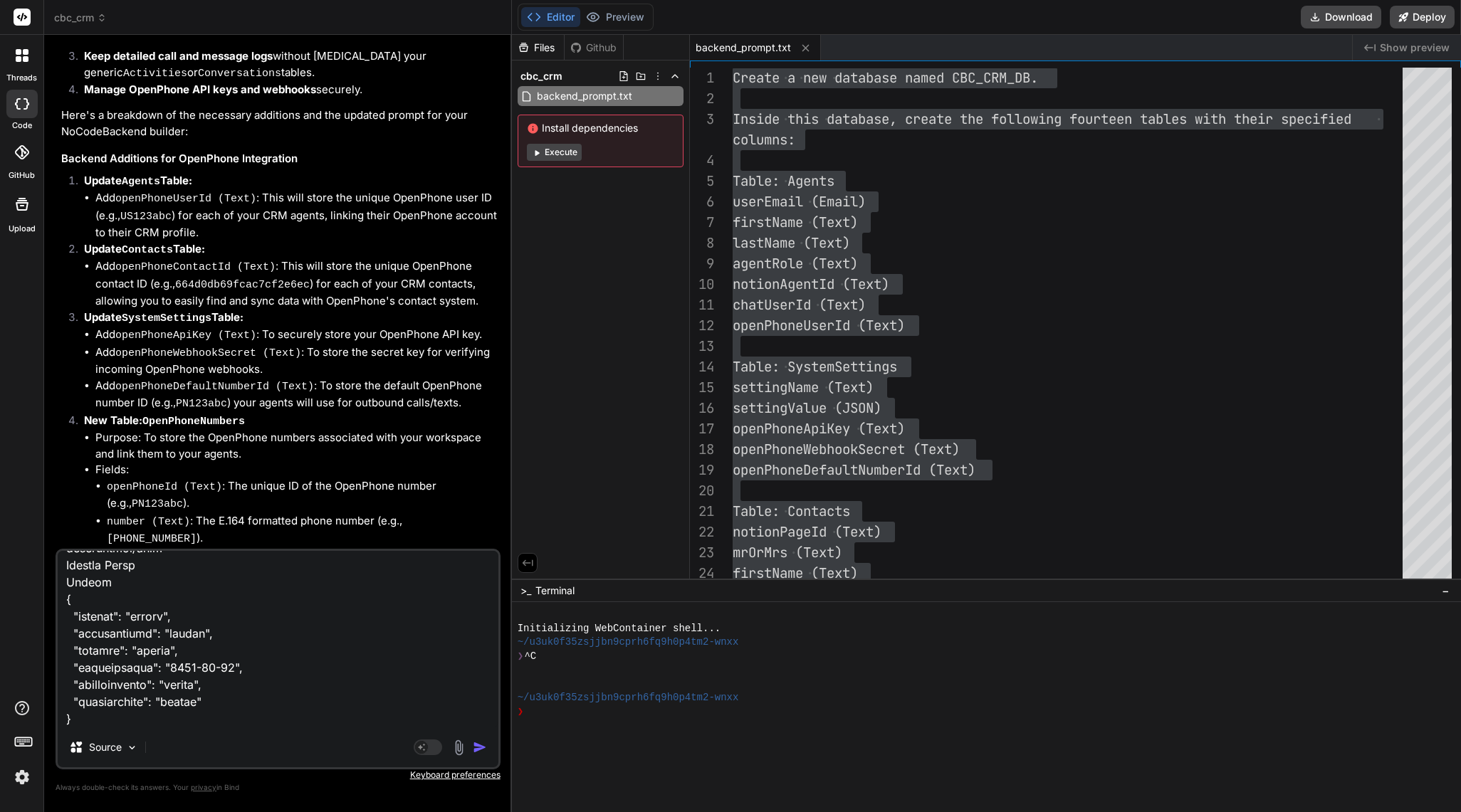
paste textarea "DELETE /delete/activities/{id} Delete a record from activities Parameters Try i…"
paste textarea "POST /create/agents Create a new record in agents Parameters Try it out Name De…"
paste textarea "GET /read/agents Retrieve all records from agents Filtering Records You can fil…"
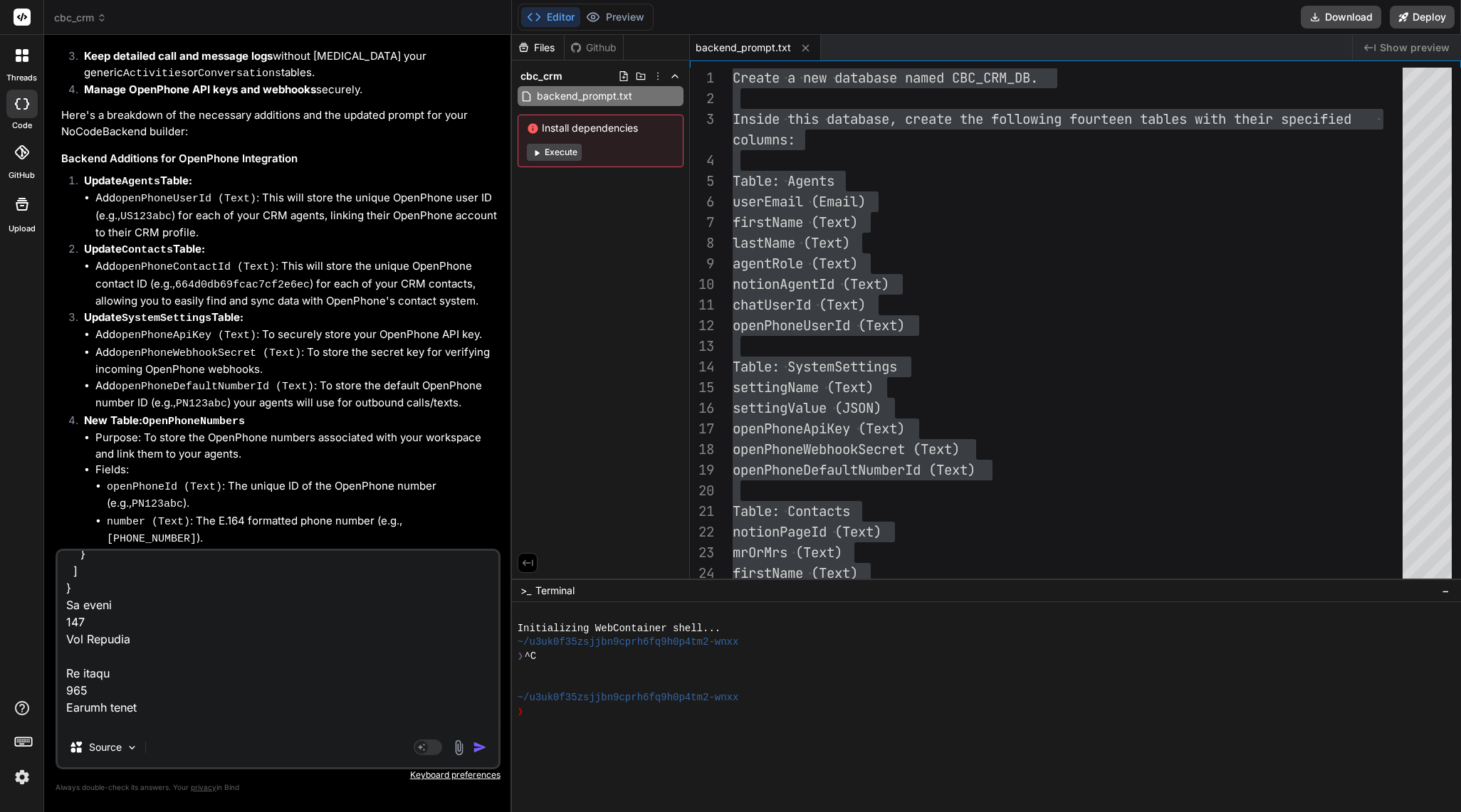
scroll to position [7956, 0]
paste textarea "GET /read/agents/{id} Retrieve a record by ID from agents Parameters Try it out…"
click at [118, 724] on textarea at bounding box center [278, 639] width 441 height 176
paste textarea "POST /search/agents Search for records in agents Parameters Try it out Name Des…"
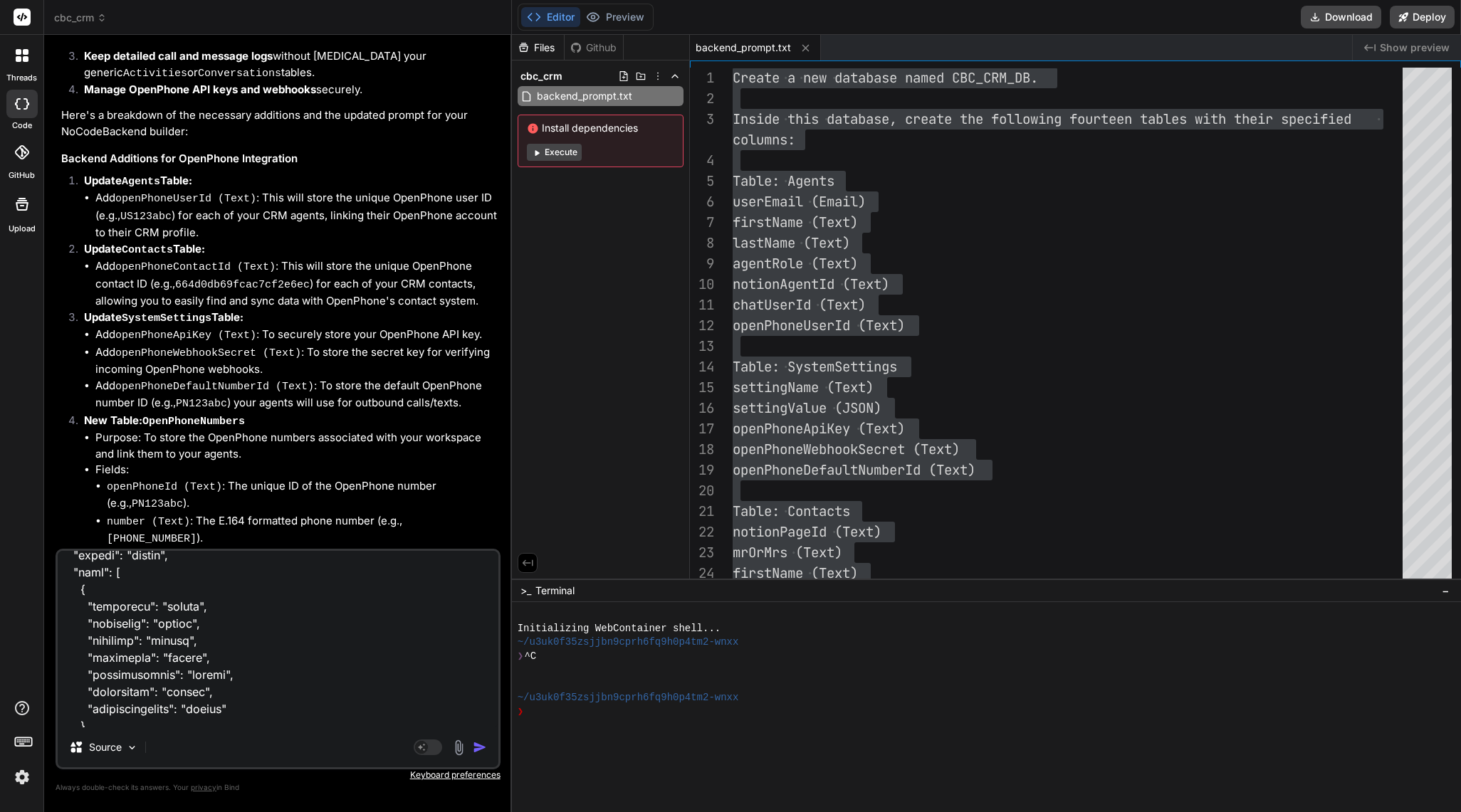
scroll to position [9988, 0]
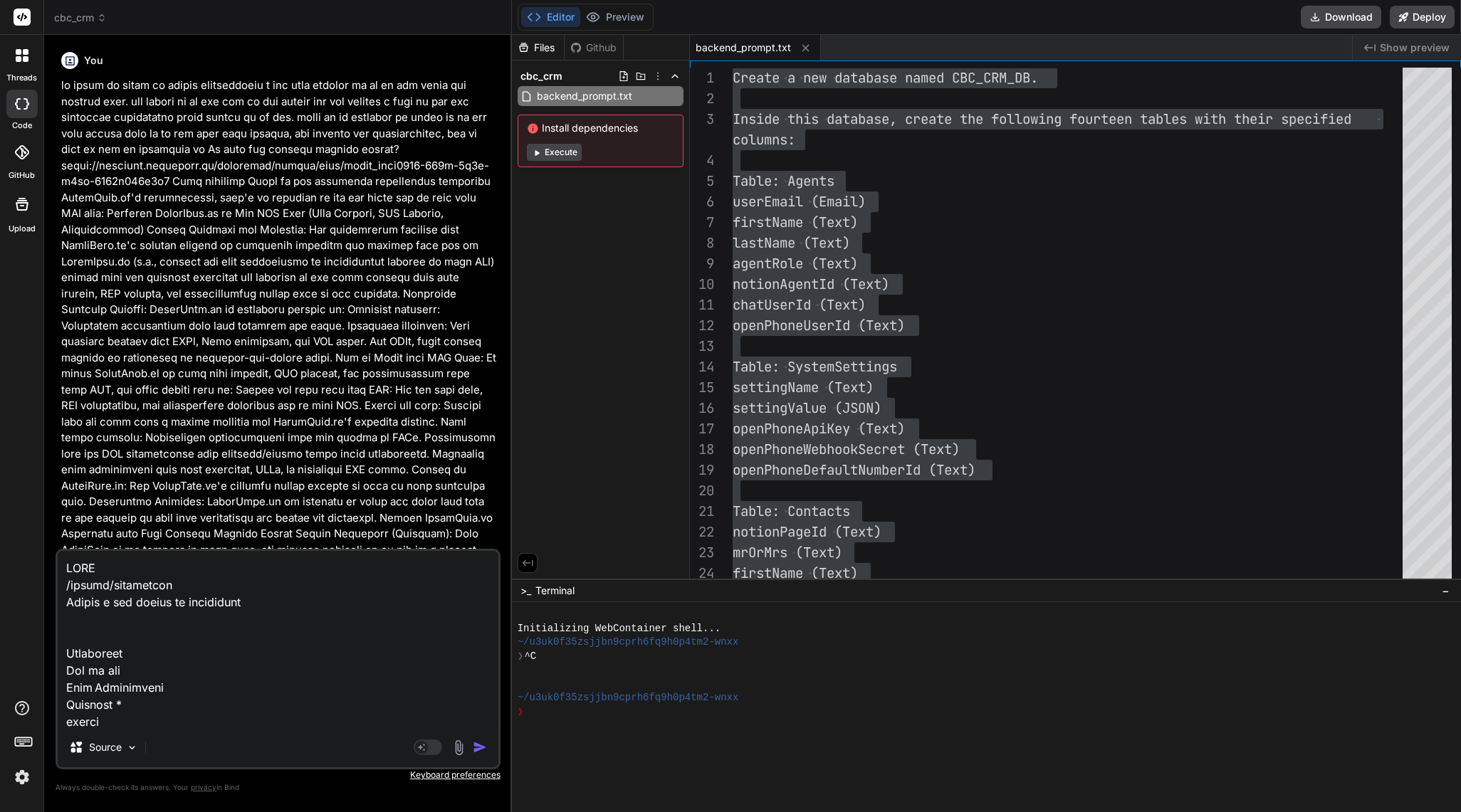
scroll to position [9988, 0]
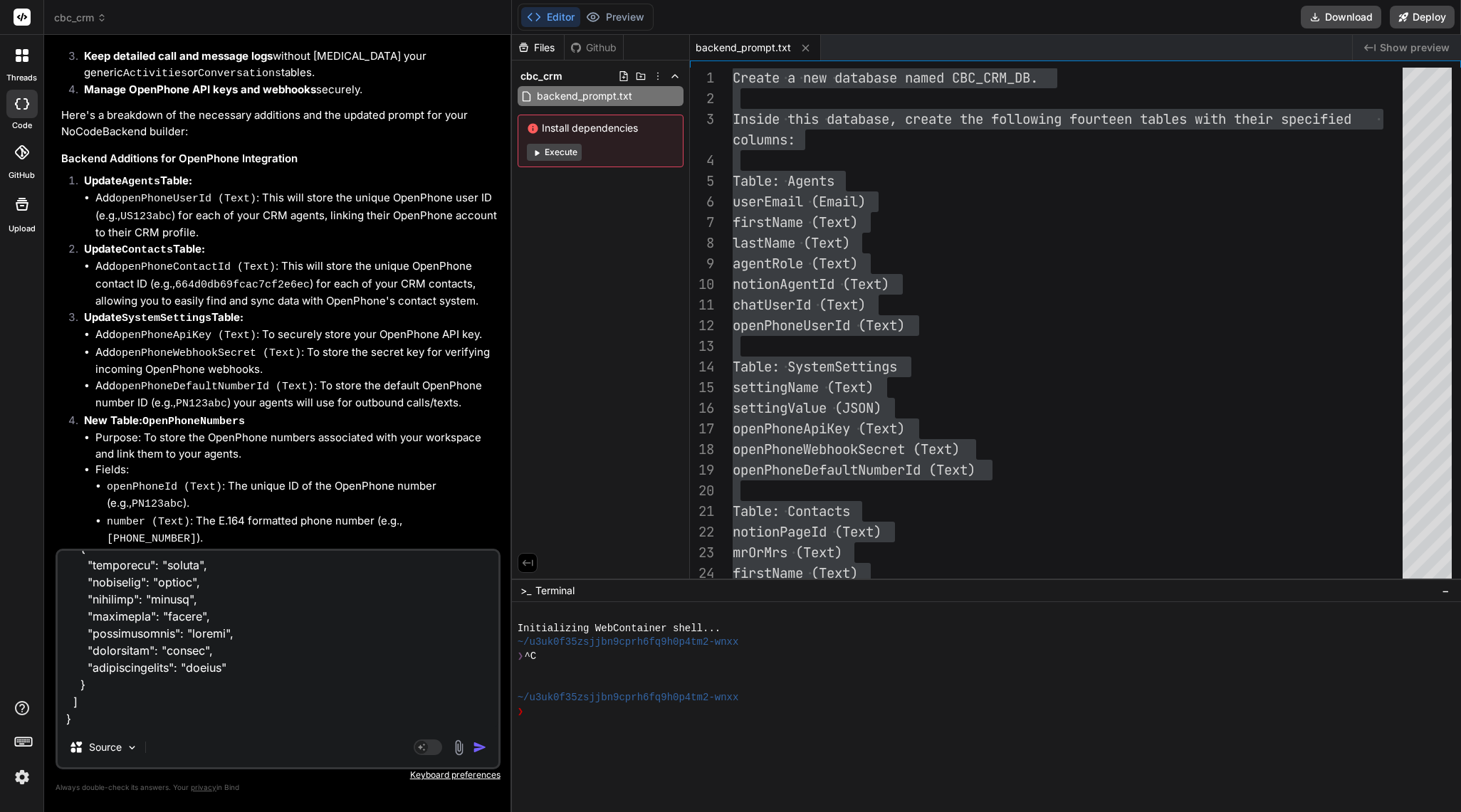
paste textarea "PUT /update/agents/{id} Update a record in agents Parameters Try it out Name De…"
type textarea "POST /create/activities Create a new record in activities Parameters Try it out…"
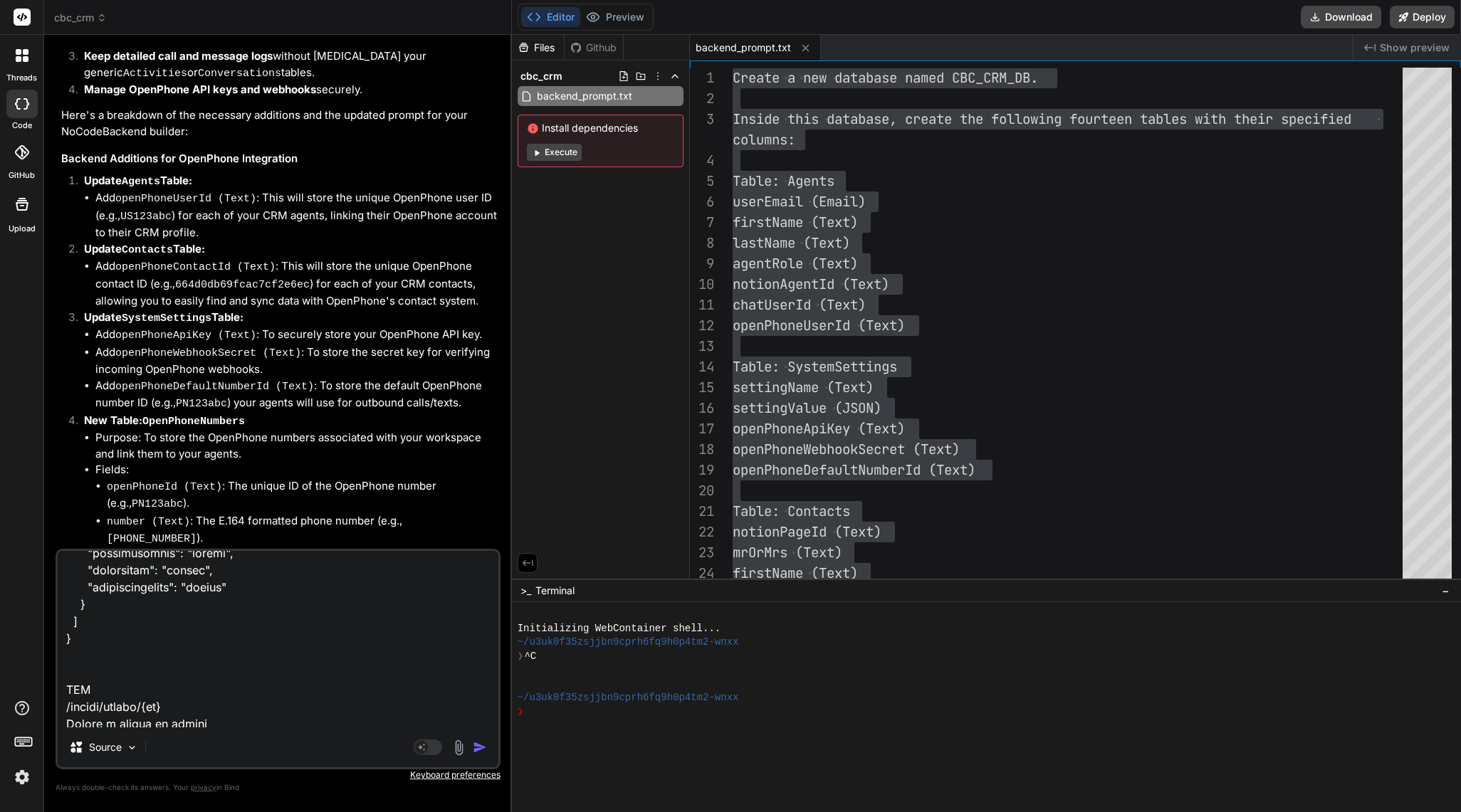
scroll to position [10515, 0]
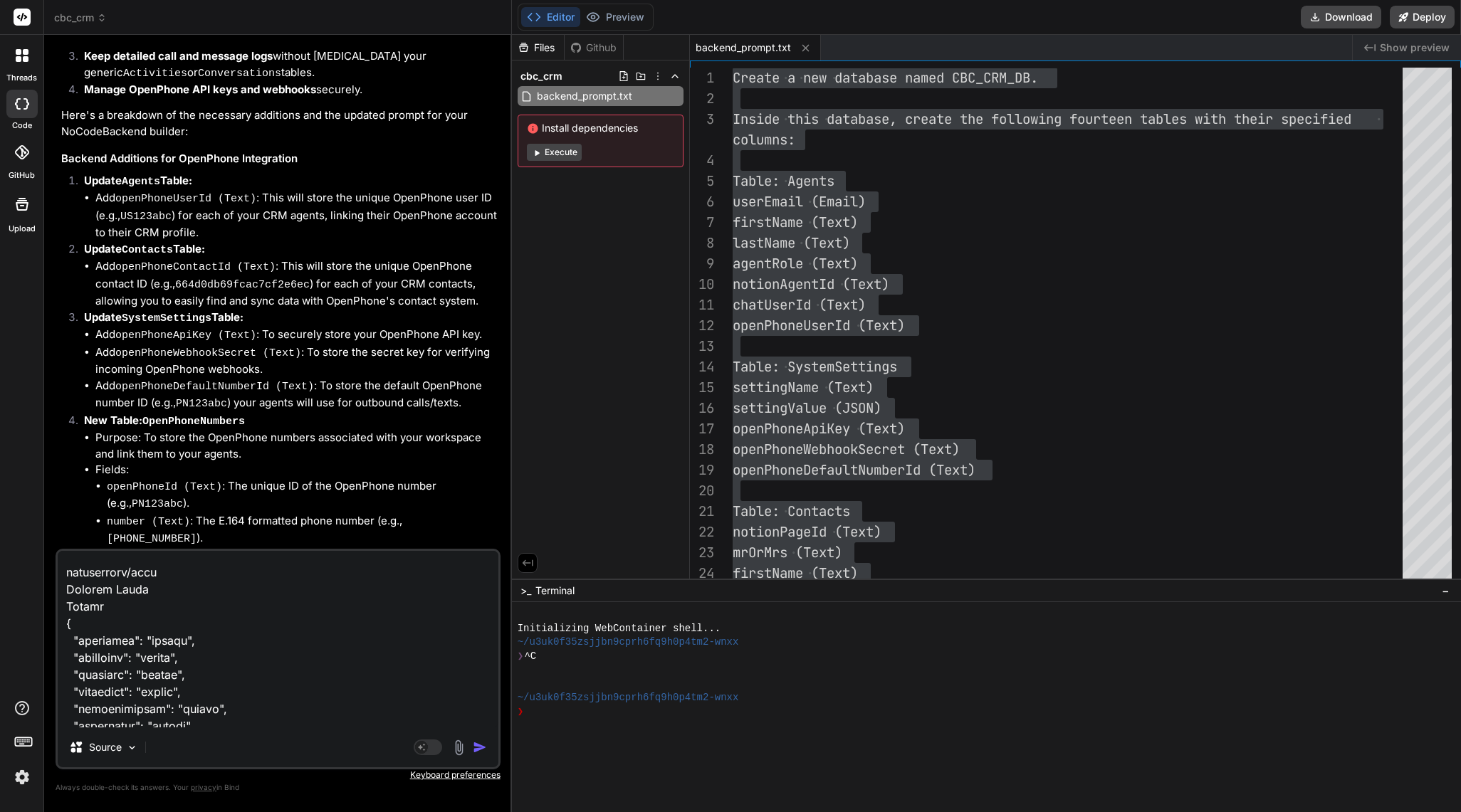
type textarea "x"
type textarea "POST /create/activities Create a new record in activities Parameters Try it out…"
type textarea "x"
type textarea "POST /create/activities Create a new record in activities Parameters Try it out…"
type textarea "x"
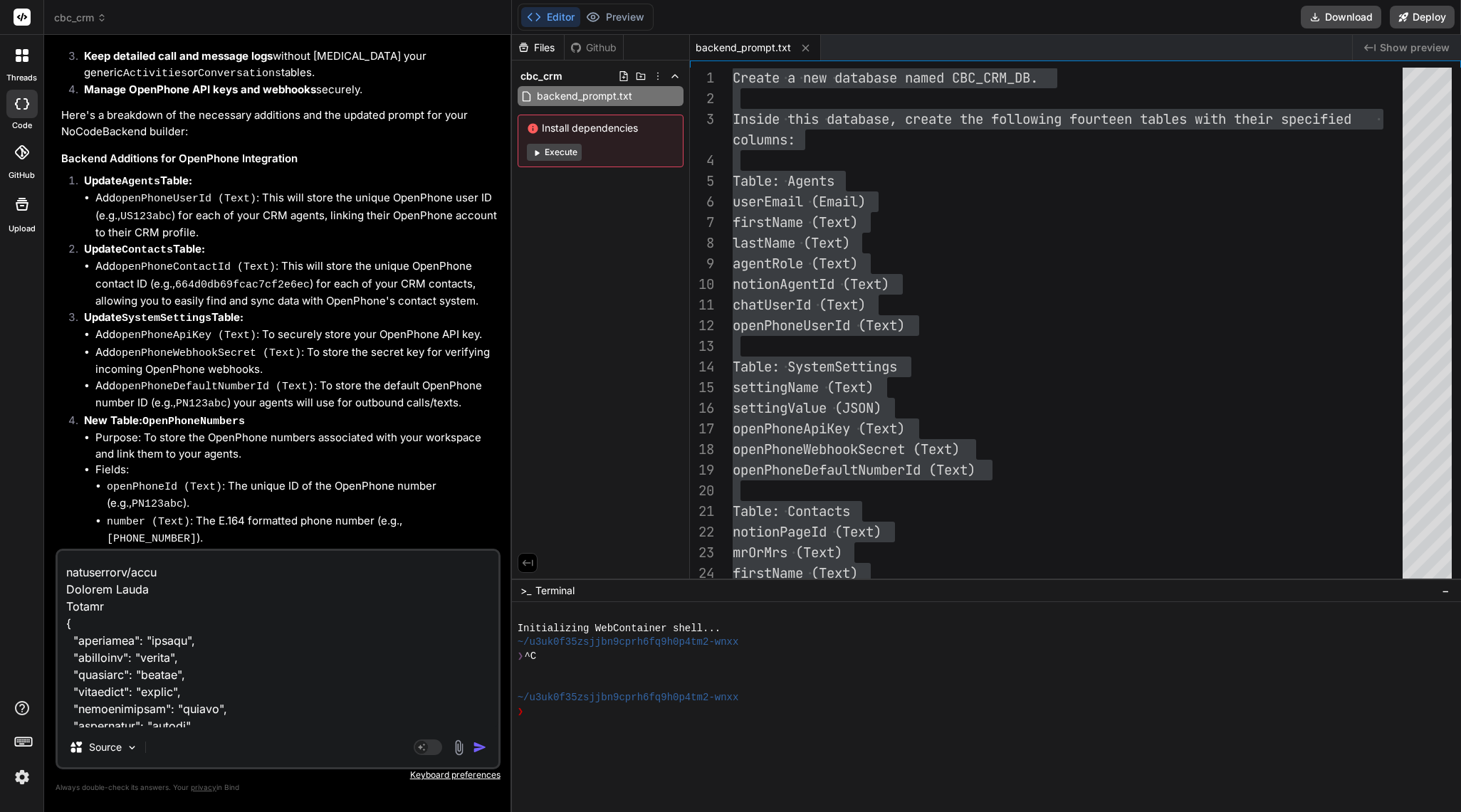
scroll to position [10636, 0]
paste textarea "DELETE /delete/agents/{id} Delete a record from agents Parameters Try it out Na…"
type textarea "POST /create/activities Create a new record in activities Parameters Try it out…"
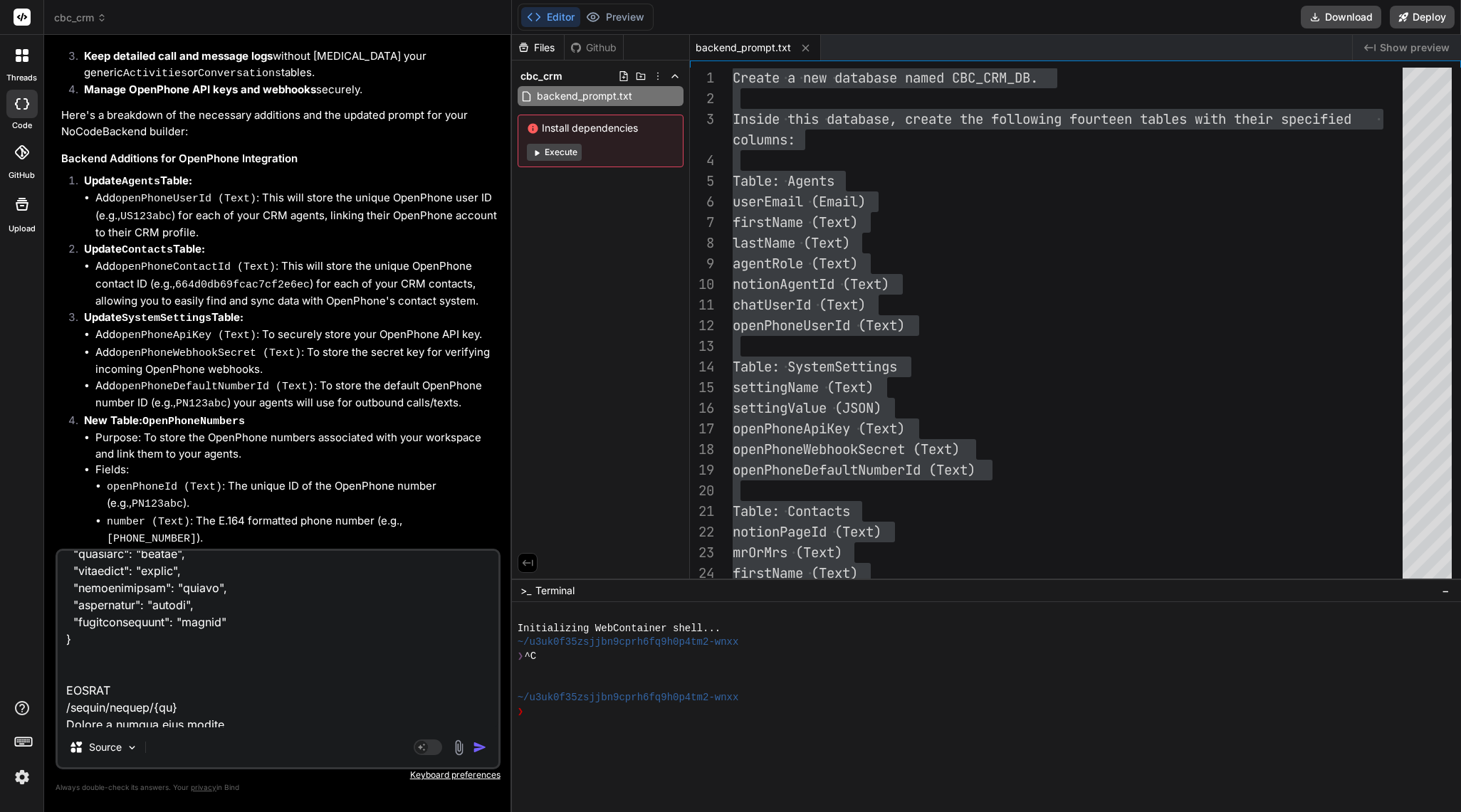
scroll to position [11250, 0]
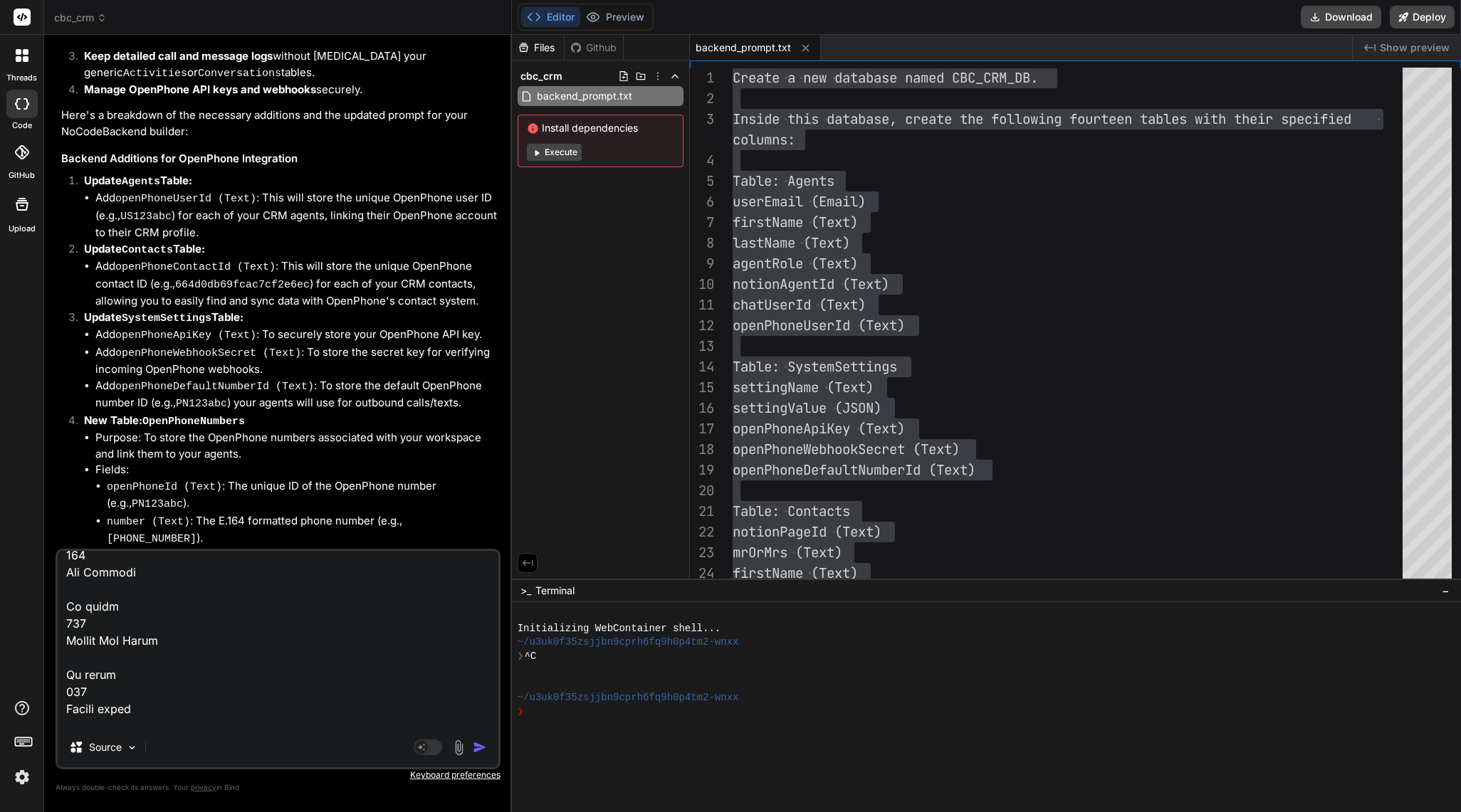
type textarea "x"
type textarea "POST /create/activities Create a new record in activities Parameters Try it out…"
type textarea "x"
type textarea "POST /create/activities Create a new record in activities Parameters Try it out…"
type textarea "x"
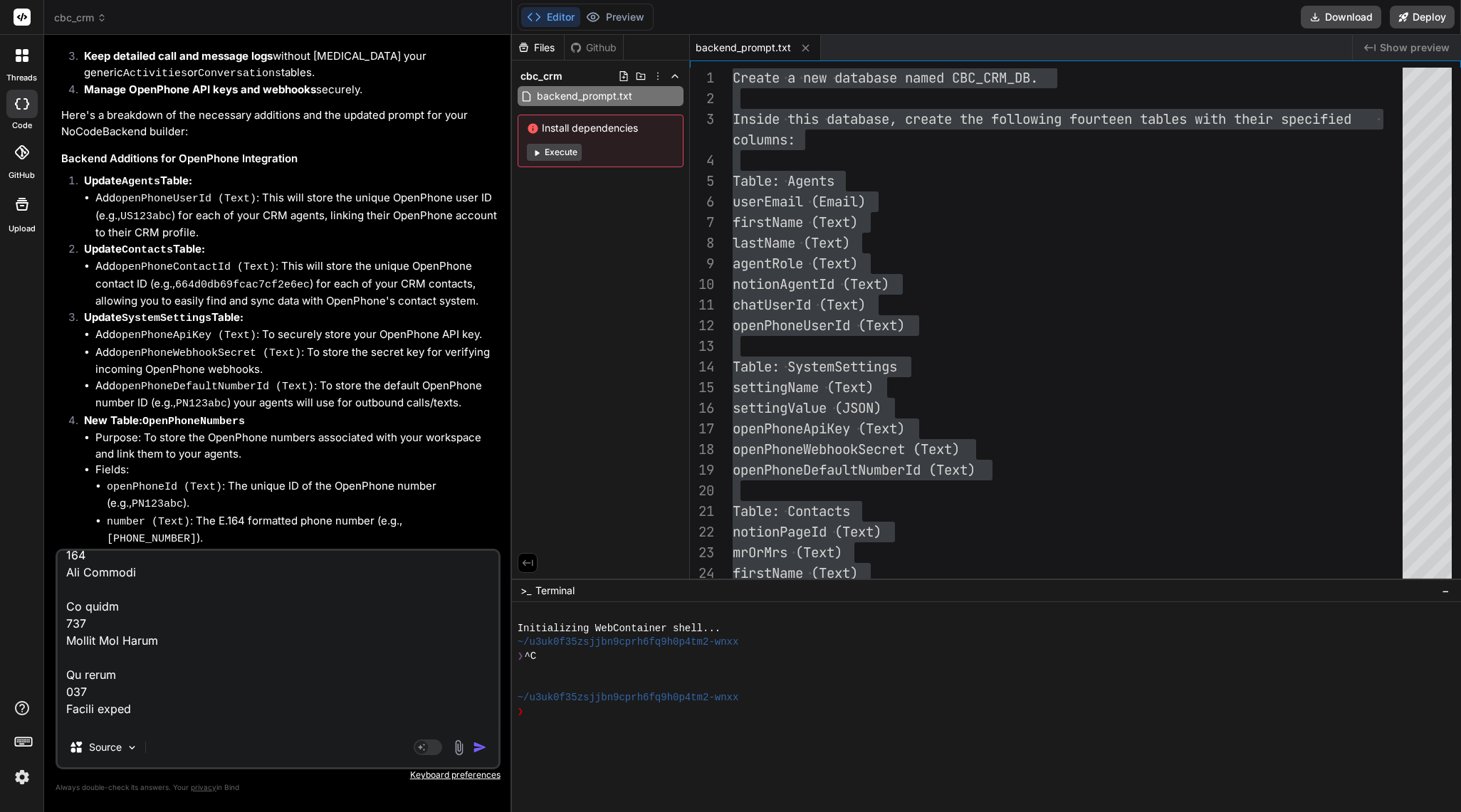
type textarea "POST /create/activities Create a new record in activities Parameters Try it out…"
click at [125, 719] on textarea at bounding box center [278, 639] width 441 height 176
type textarea "x"
type textarea "POST /create/activities Create a new record in activities Parameters Try it out…"
type textarea "x"
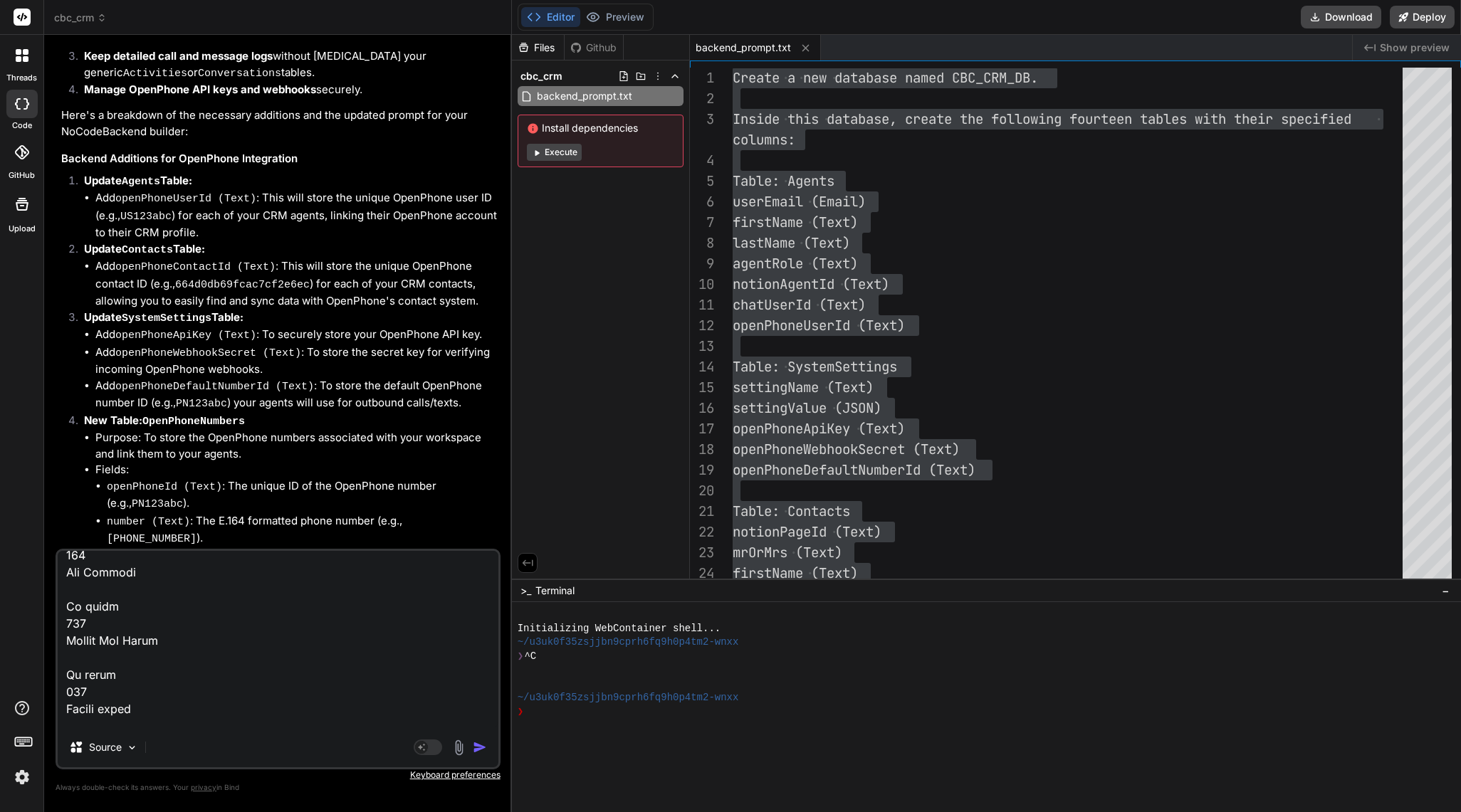
type textarea "POST /create/activities Create a new record in activities Parameters Try it out…"
type textarea "x"
paste textarea "POST /create/auditlogs Create a new record in auditlogs Parameters Try it out N…"
type textarea "POST /create/activities Create a new record in activities Parameters Try it out…"
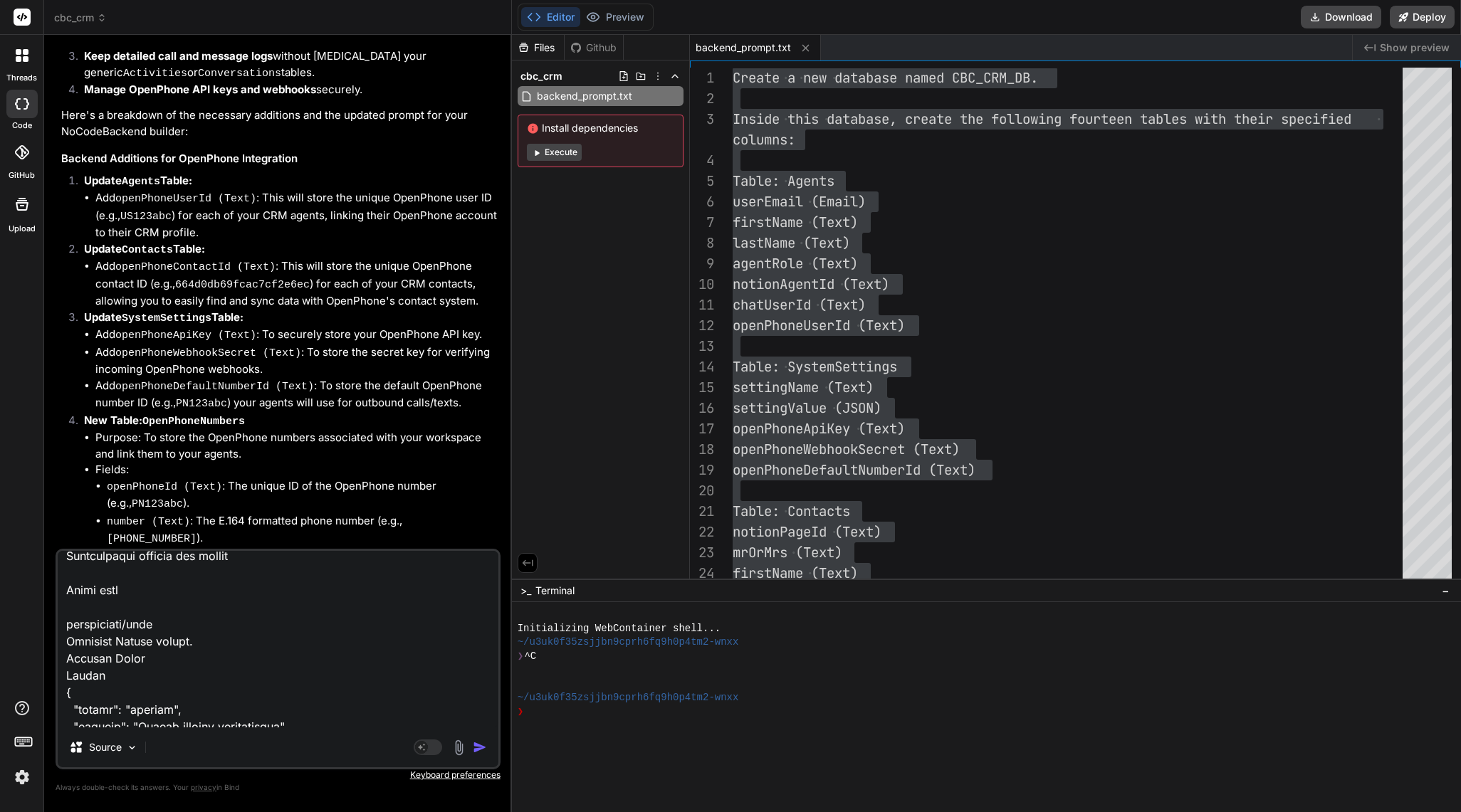
type textarea "x"
type textarea "POST /create/activities Create a new record in activities Parameters Try it out…"
type textarea "x"
type textarea "POST /create/activities Create a new record in activities Parameters Try it out…"
type textarea "x"
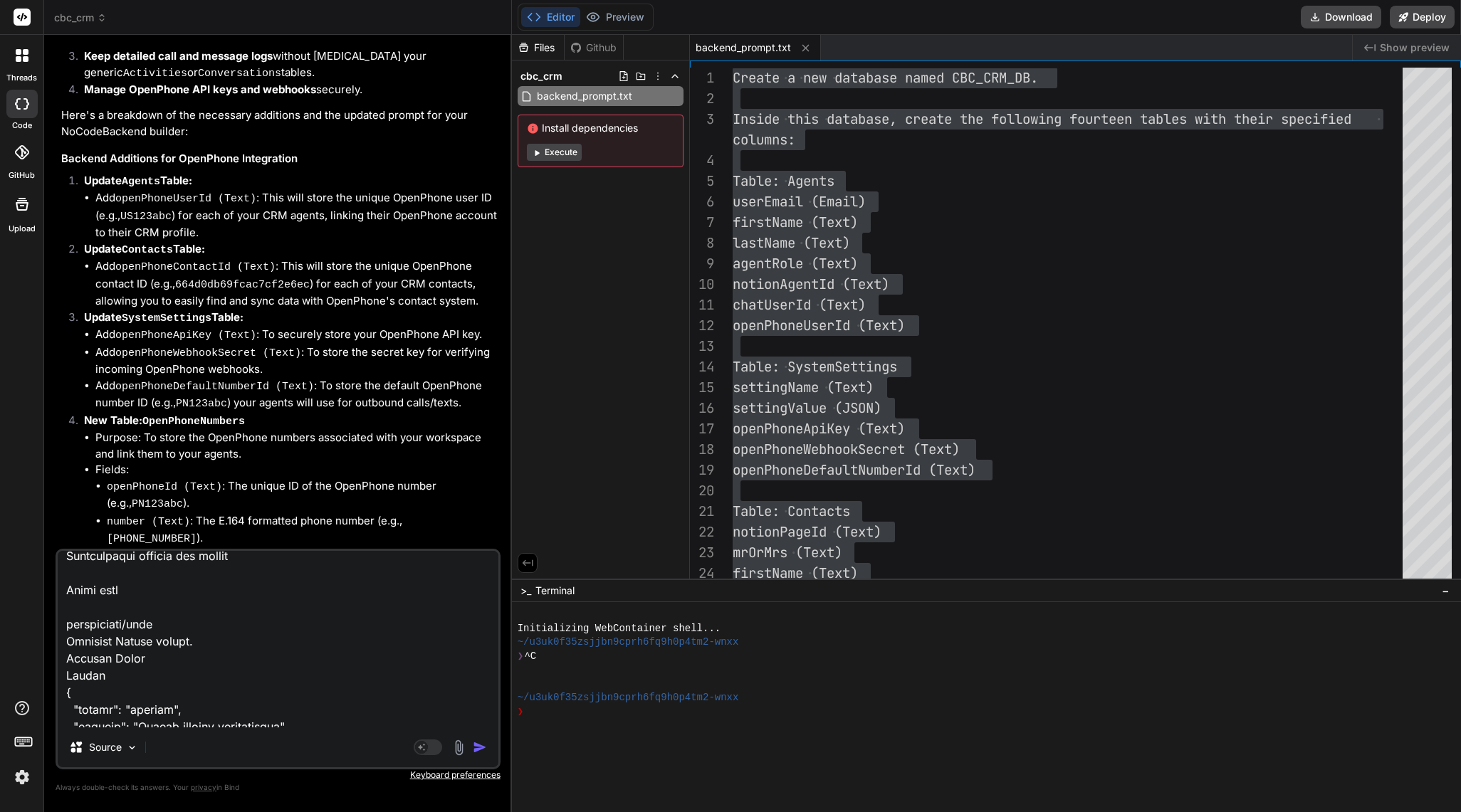
type textarea "POST /create/activities Create a new record in activities Parameters Try it out…"
type textarea "x"
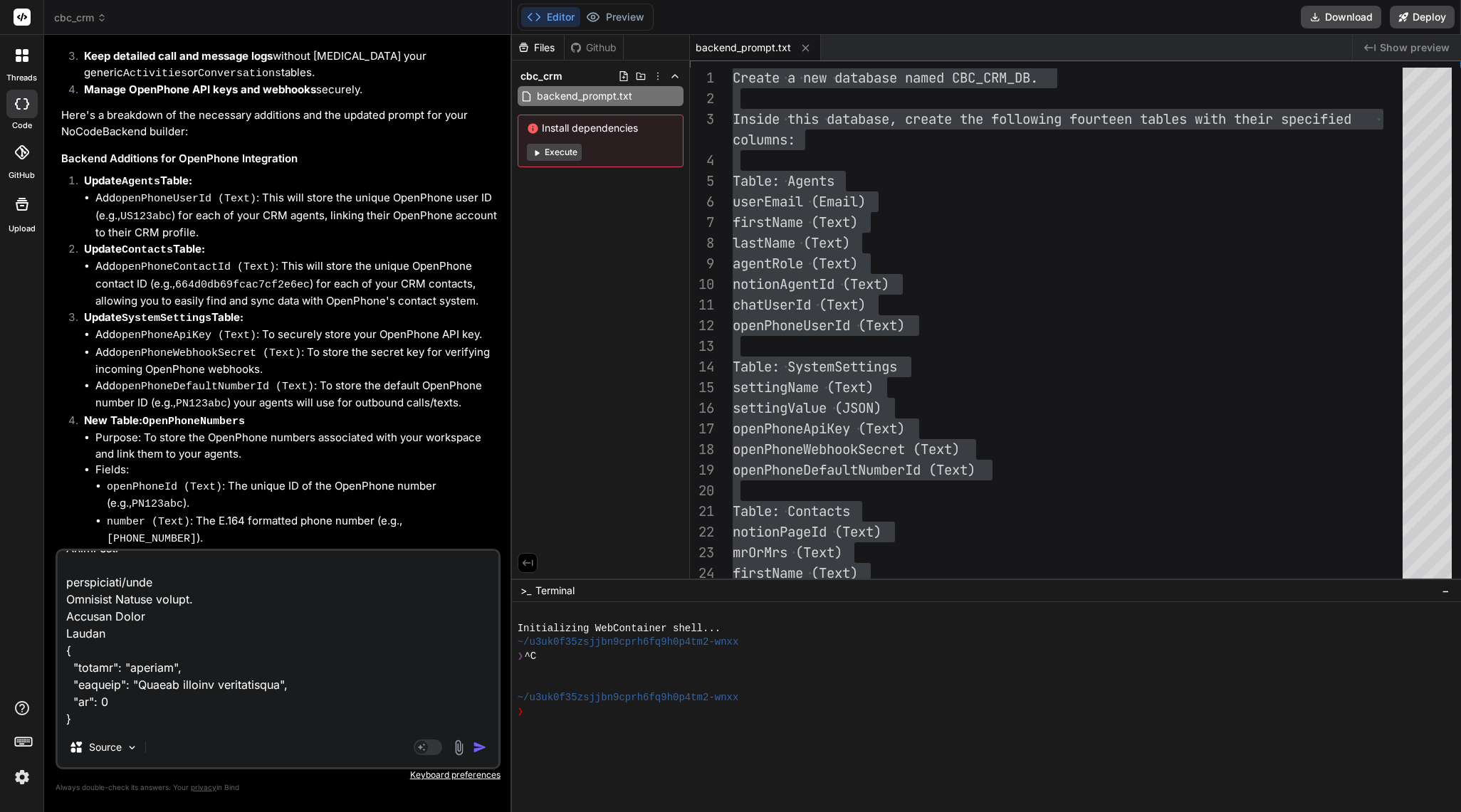
scroll to position [12125, 0]
paste textarea "GET /read/auditlogs Retrieve all records from auditlogs Filtering Records You c…"
type textarea "POST /create/activities Create a new record in activities Parameters Try it out…"
type textarea "x"
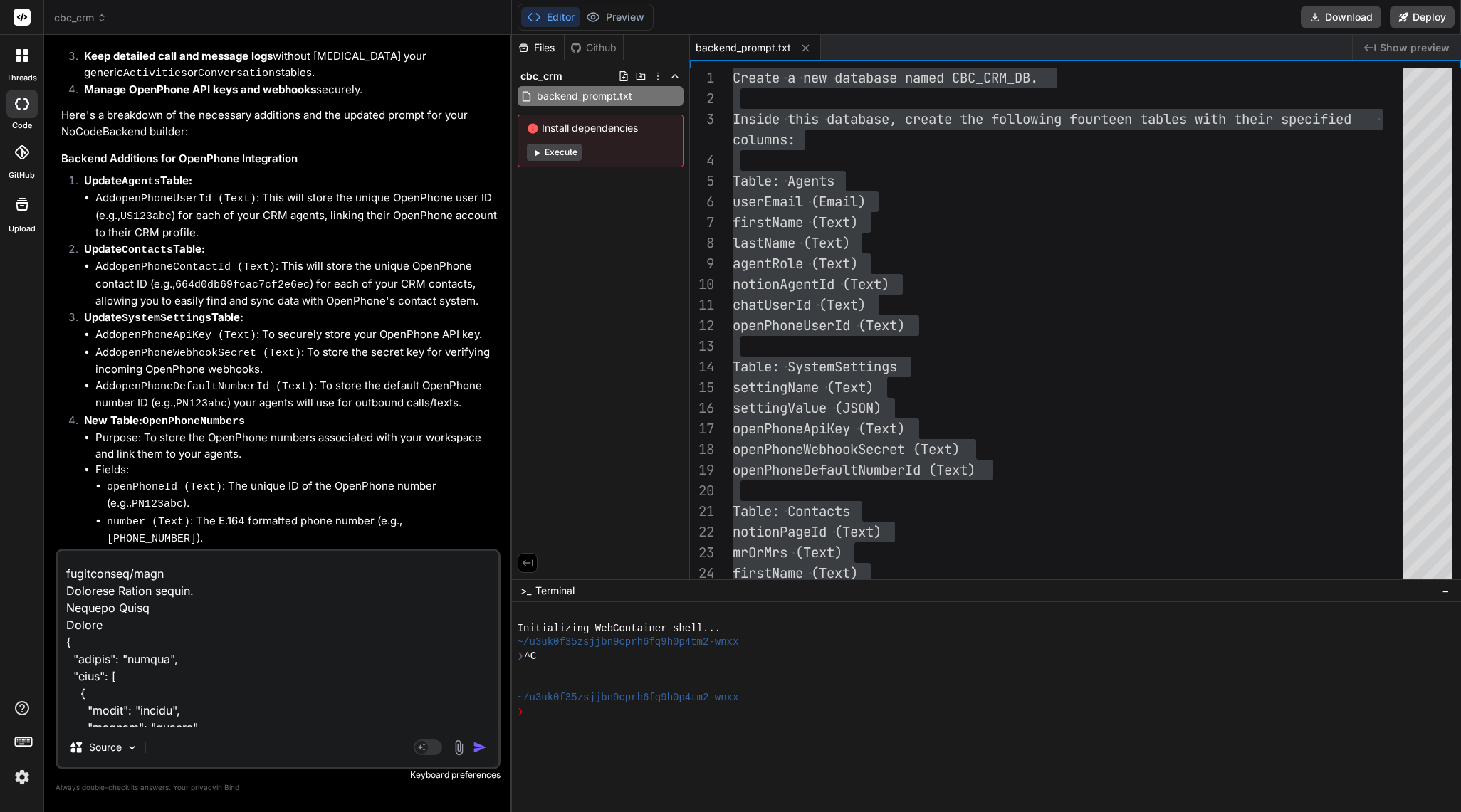
type textarea "POST /create/activities Create a new record in activities Parameters Try it out…"
type textarea "x"
type textarea "POST /create/activities Create a new record in activities Parameters Try it out…"
type textarea "x"
type textarea "POST /create/activities Create a new record in activities Parameters Try it out…"
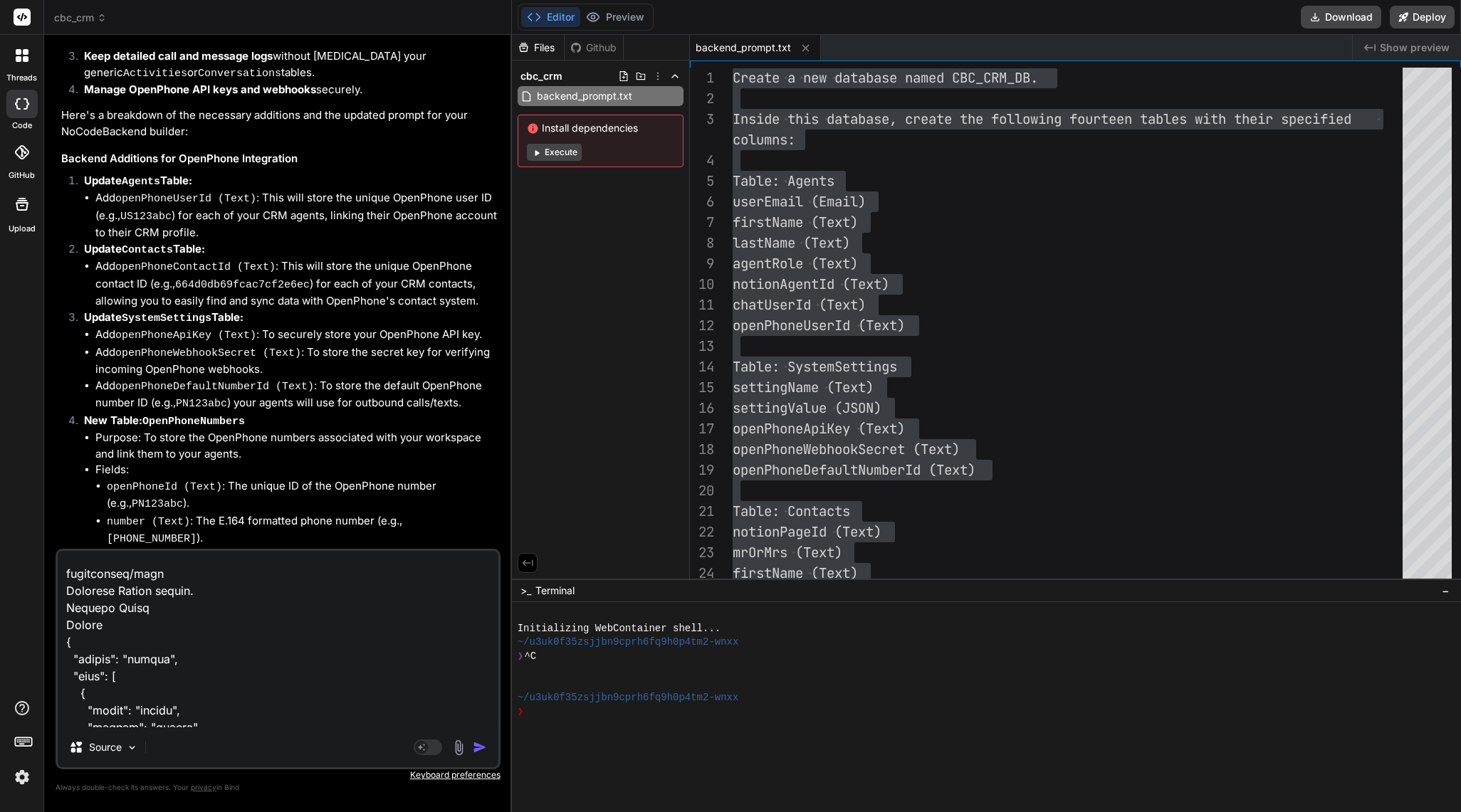
scroll to position [13538, 0]
type textarea "x"
paste textarea "GET /read/auditlogs/{id} Retrieve a record by ID from auditlogs Parameters Try …"
type textarea "POST /create/activities Create a new record in activities Parameters Try it out…"
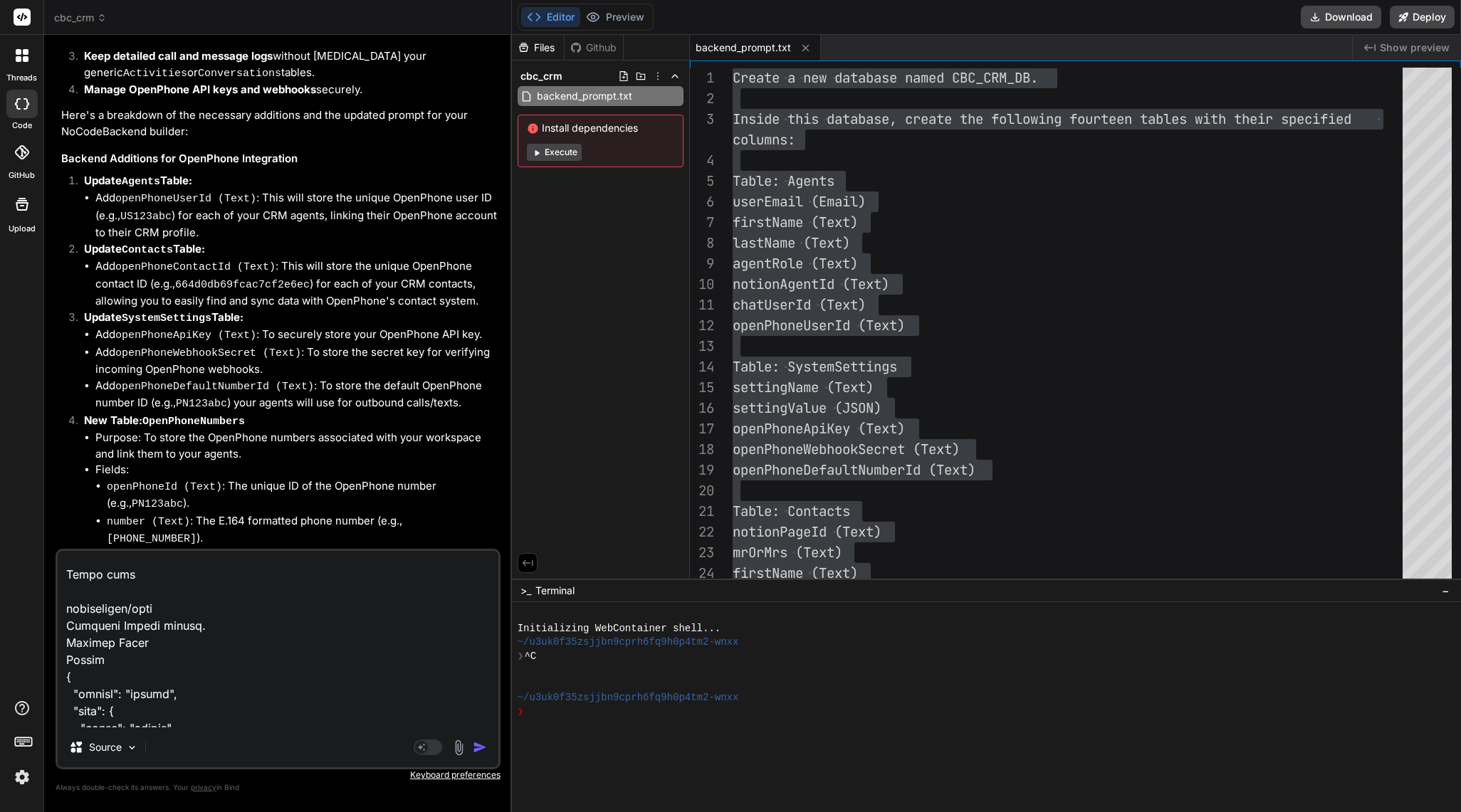
type textarea "x"
type textarea "POST /create/activities Create a new record in activities Parameters Try it out…"
type textarea "x"
type textarea "POST /create/activities Create a new record in activities Parameters Try it out…"
type textarea "x"
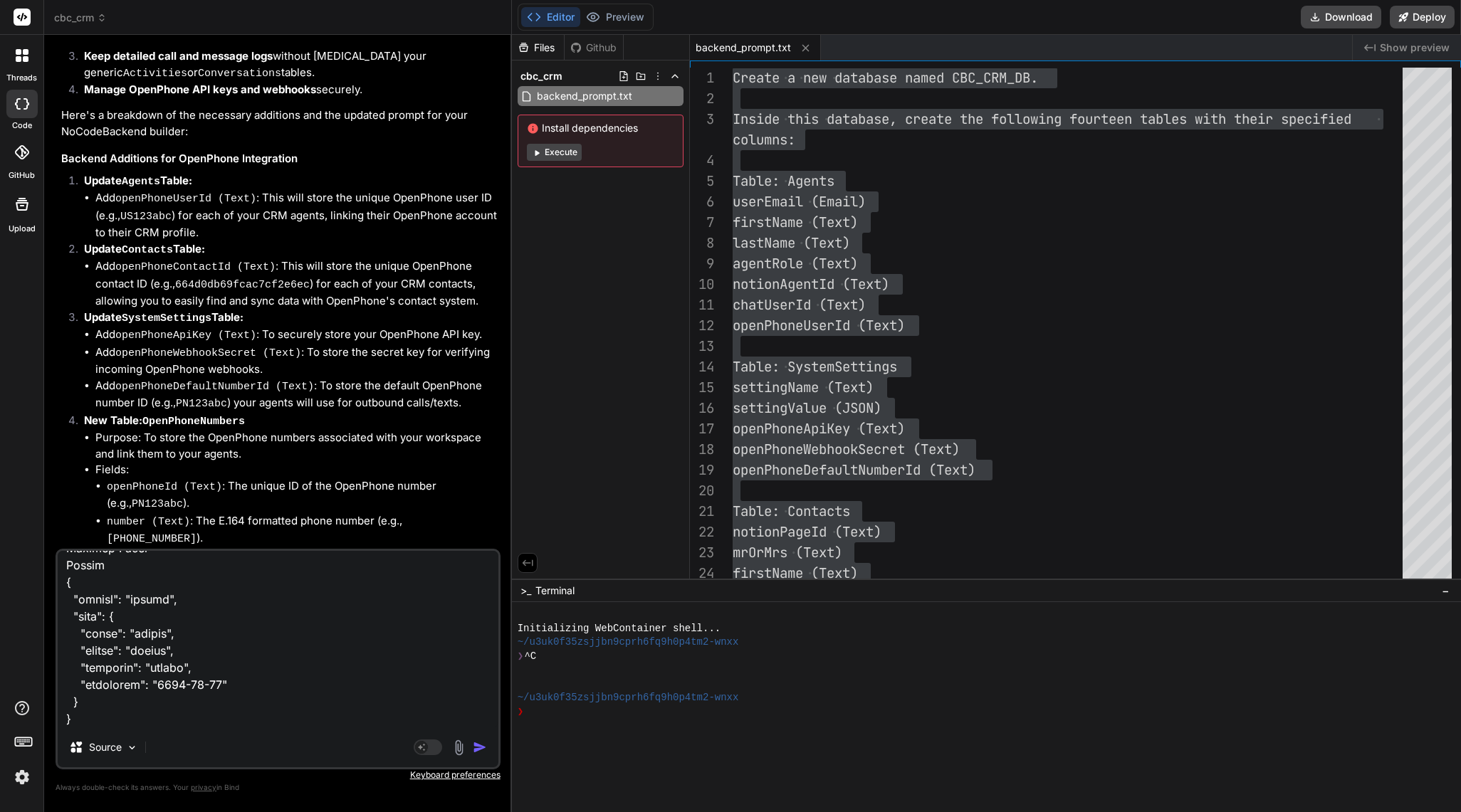
scroll to position [14289, 0]
paste textarea "POST /search/auditlogs Search for records in auditlogs Parameters Try it out Na…"
type textarea "POST /create/activities Create a new record in activities Parameters Try it out…"
type textarea "x"
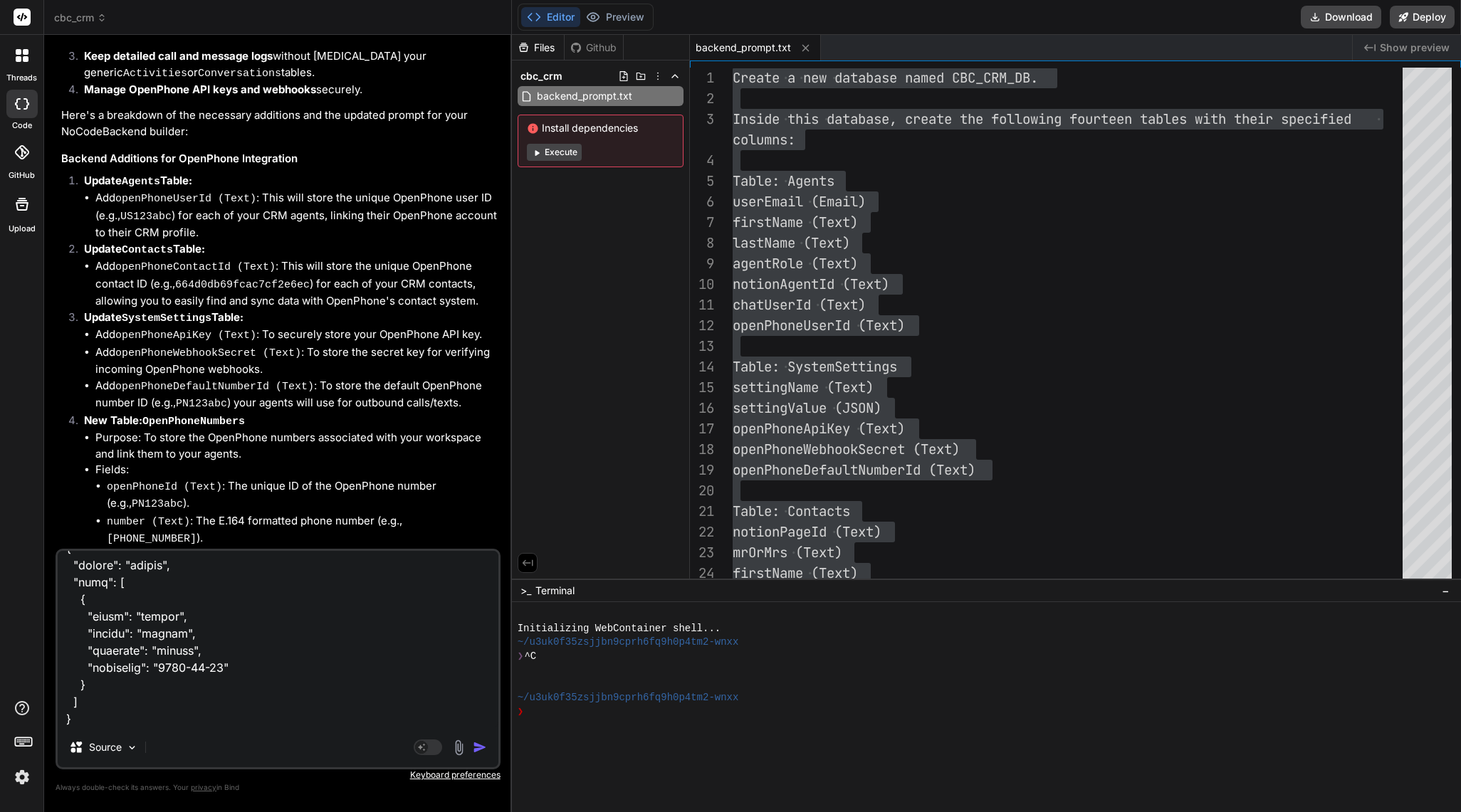
type textarea "POST /create/activities Create a new record in activities Parameters Try it out…"
type textarea "x"
type textarea "POST /create/activities Create a new record in activities Parameters Try it out…"
type textarea "x"
type textarea "POST /create/activities Create a new record in activities Parameters Try it out…"
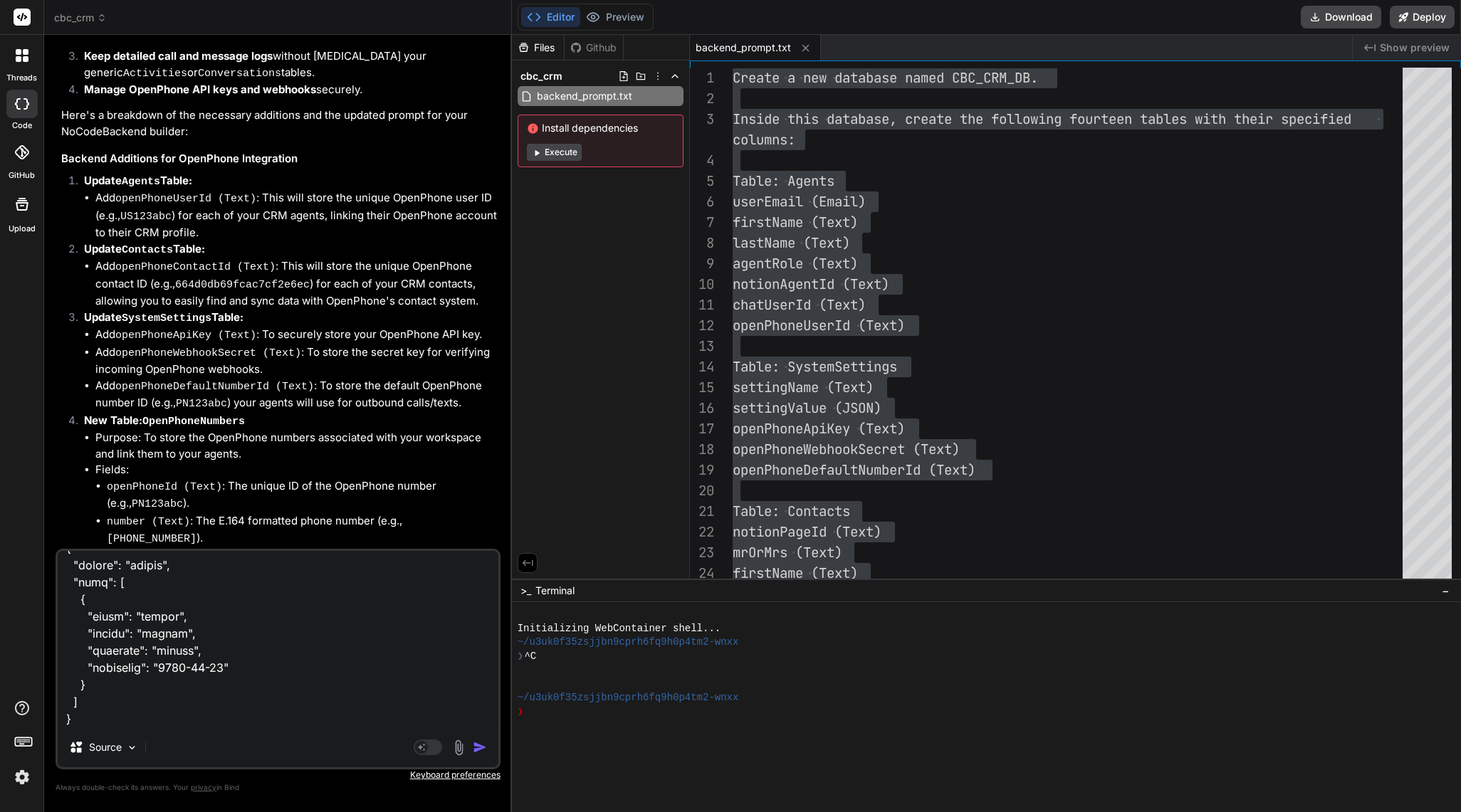
type textarea "x"
paste textarea "PUT /update/auditlogs/{id} Update a record in auditlogs Parameters Try it out N…"
type textarea "POST /create/activities Create a new record in activities Parameters Try it out…"
type textarea "x"
type textarea "POST /create/activities Create a new record in activities Parameters Try it out…"
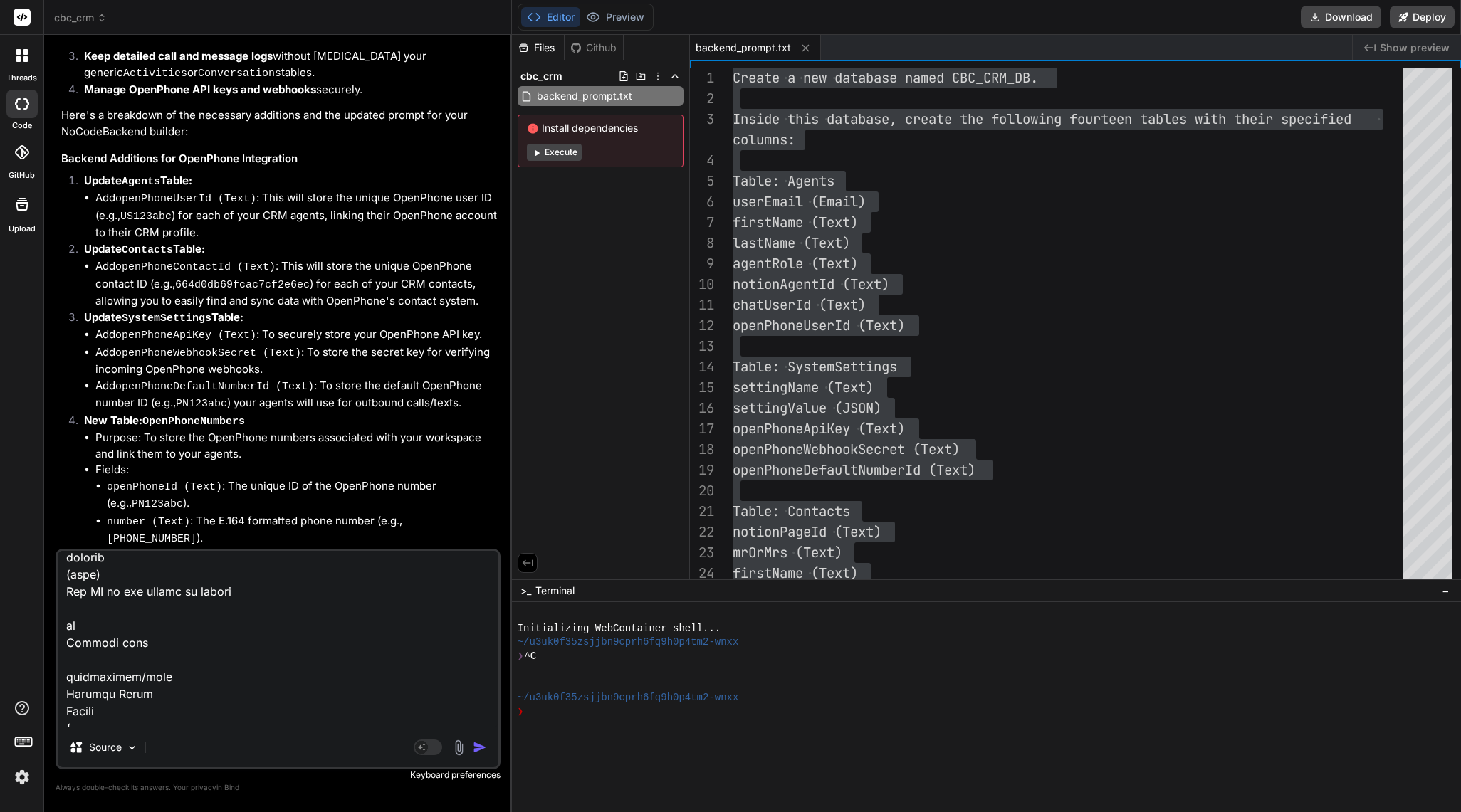
type textarea "x"
type textarea "POST /create/activities Create a new record in activities Parameters Try it out…"
type textarea "x"
paste textarea "DELETE /delete/auditlogs/{id} Delete a record from auditlogs Parameters Try it …"
type textarea "POST /create/activities Create a new record in activities Parameters Try it out…"
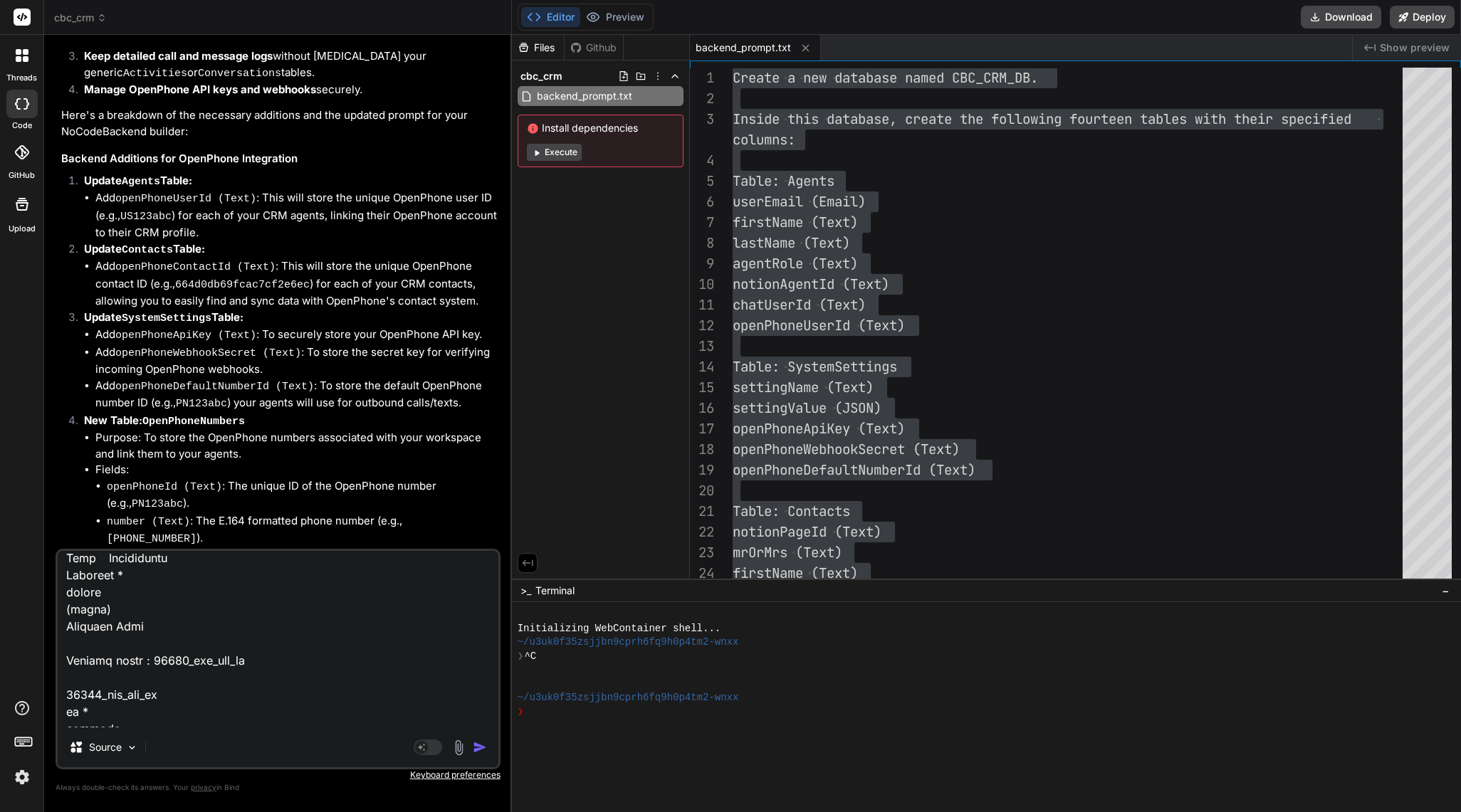
type textarea "x"
type textarea "POST /create/activities Create a new record in activities Parameters Try it out…"
type textarea "x"
type textarea "POST /create/activities Create a new record in activities Parameters Try it out…"
type textarea "x"
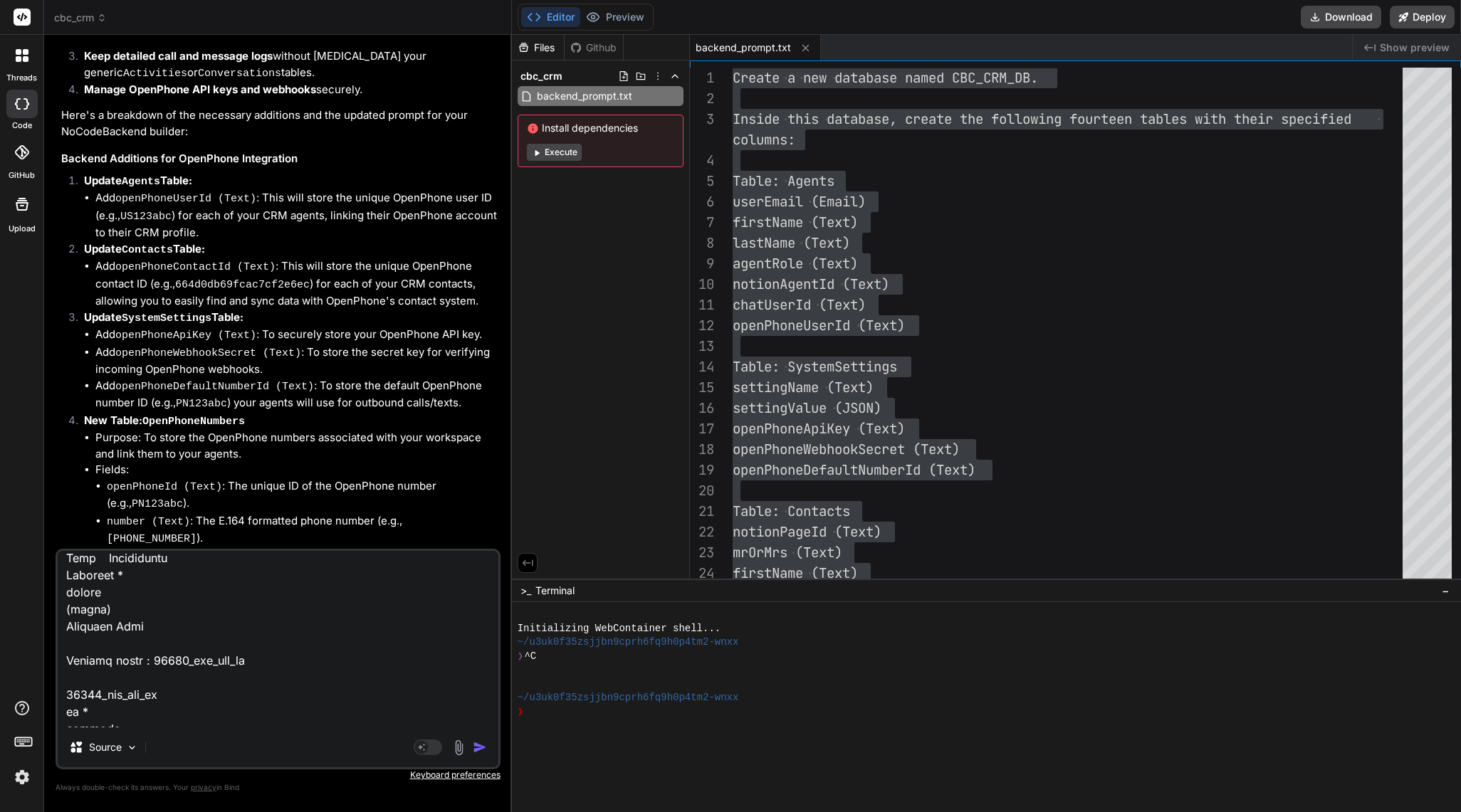
type textarea "POST /create/activities Create a new record in activities Parameters Try it out…"
type textarea "x"
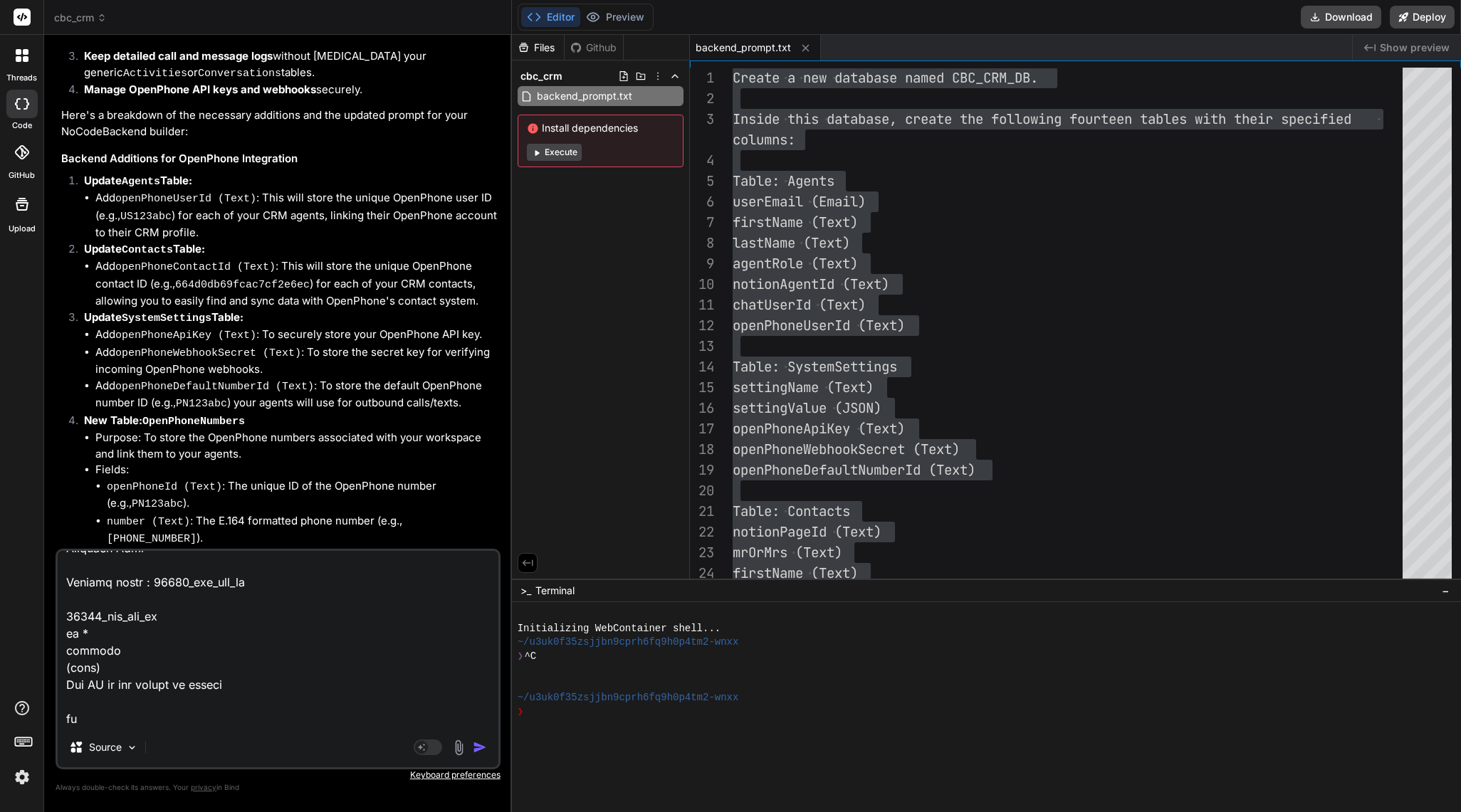
paste textarea "POST /create/calendarevents Create a new record in calendarevents Parameters Tr…"
type textarea "POST /create/activities Create a new record in activities Parameters Try it out…"
type textarea "x"
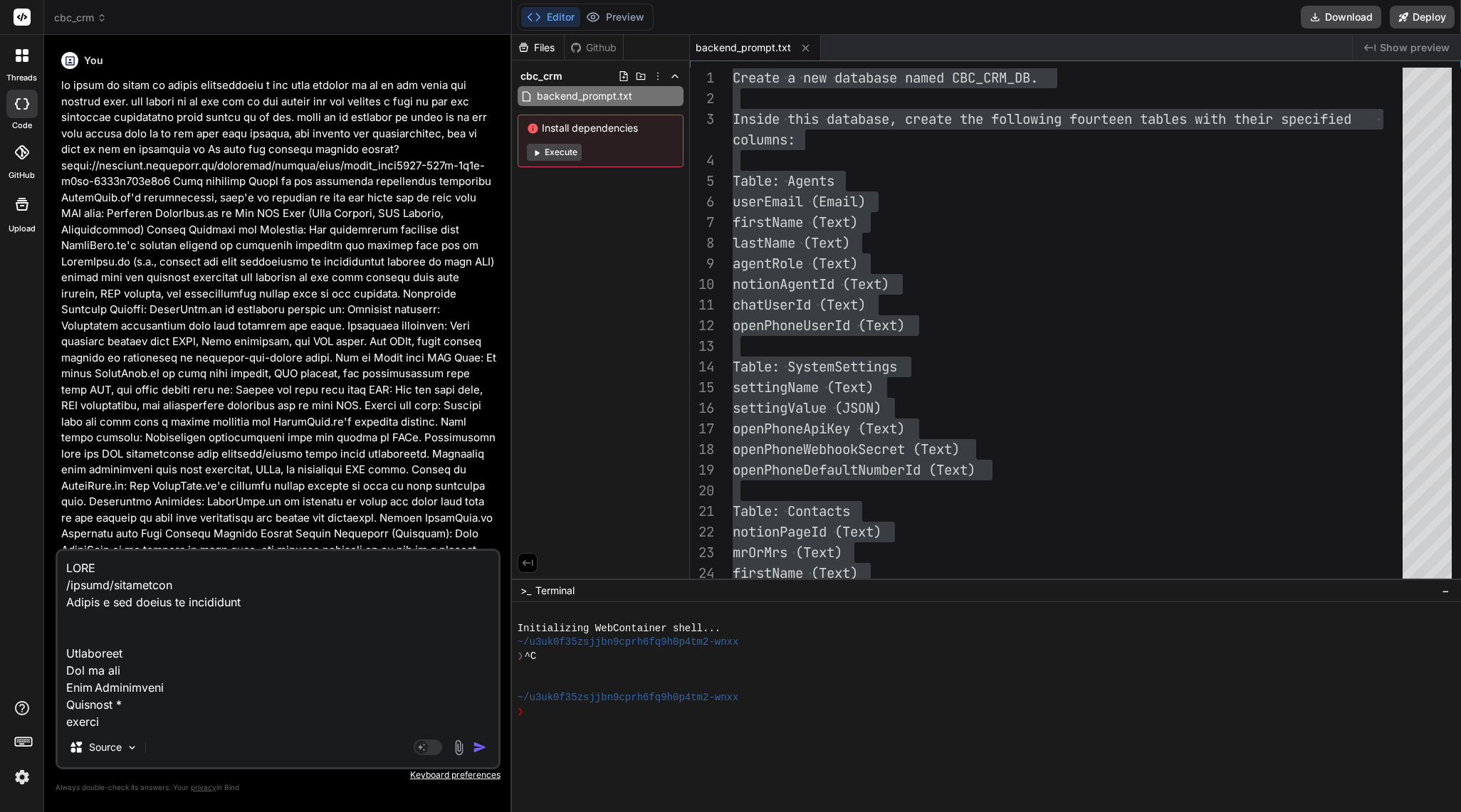
scroll to position [89527, 0]
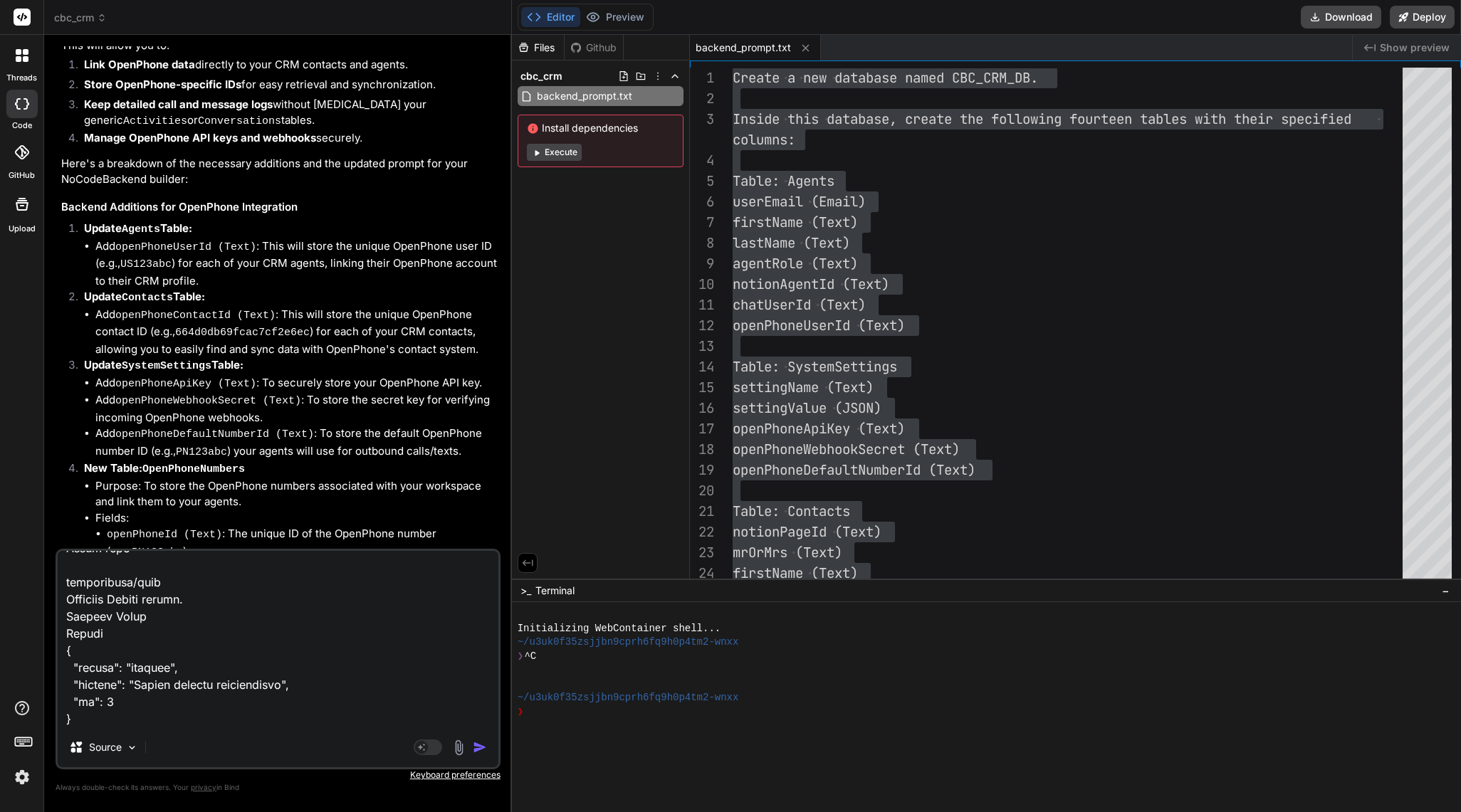
type textarea "x"
type textarea "POST /create/activities Create a new record in activities Parameters Try it out…"
type textarea "x"
type textarea "POST /create/activities Create a new record in activities Parameters Try it out…"
type textarea "x"
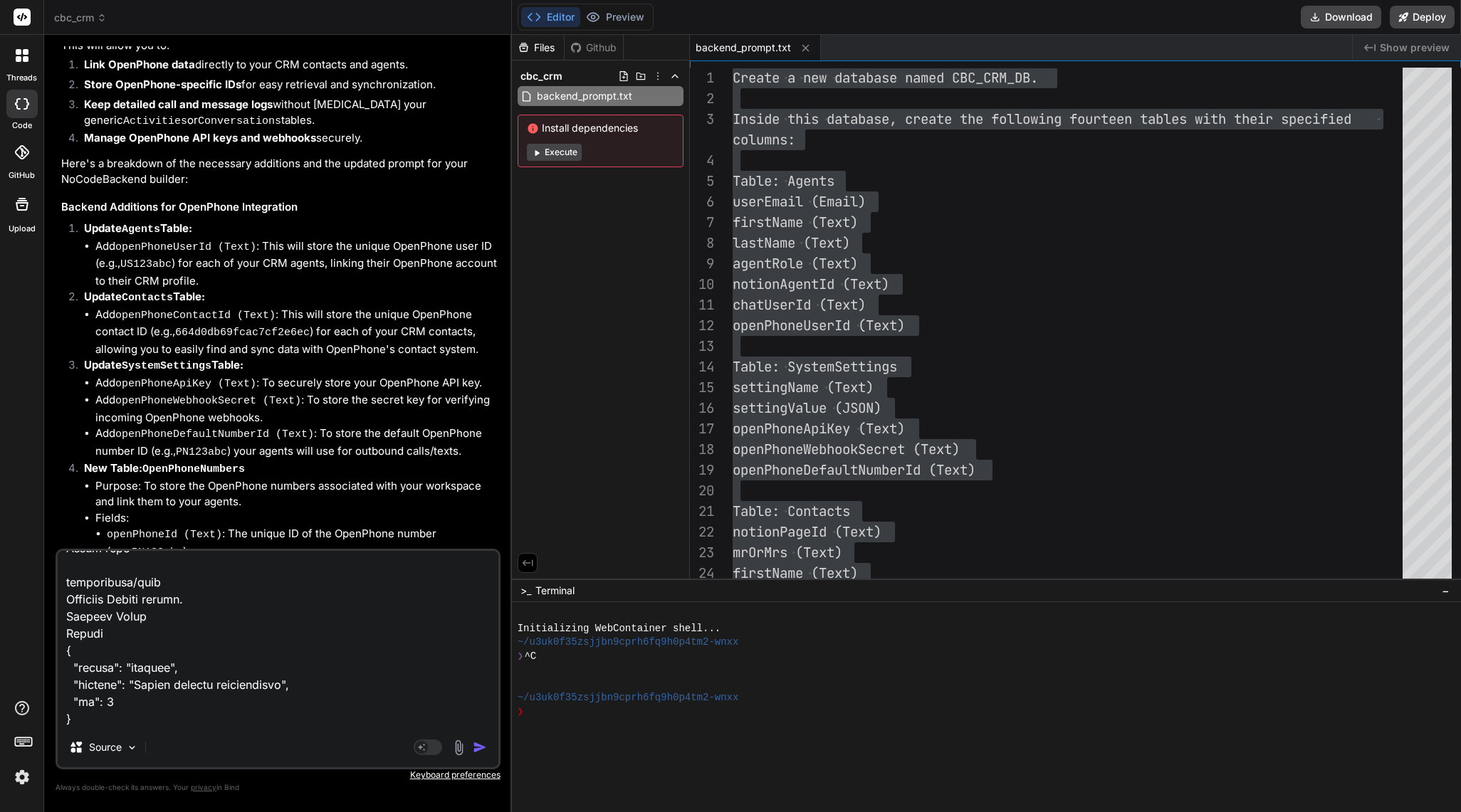
type textarea "POST /create/activities Create a new record in activities Parameters Try it out…"
type textarea "x"
paste textarea "POST /create/calendarevents Create a new record in calendarevents Parameters Tr…"
type textarea "POST /create/activities Create a new record in activities Parameters Try it out…"
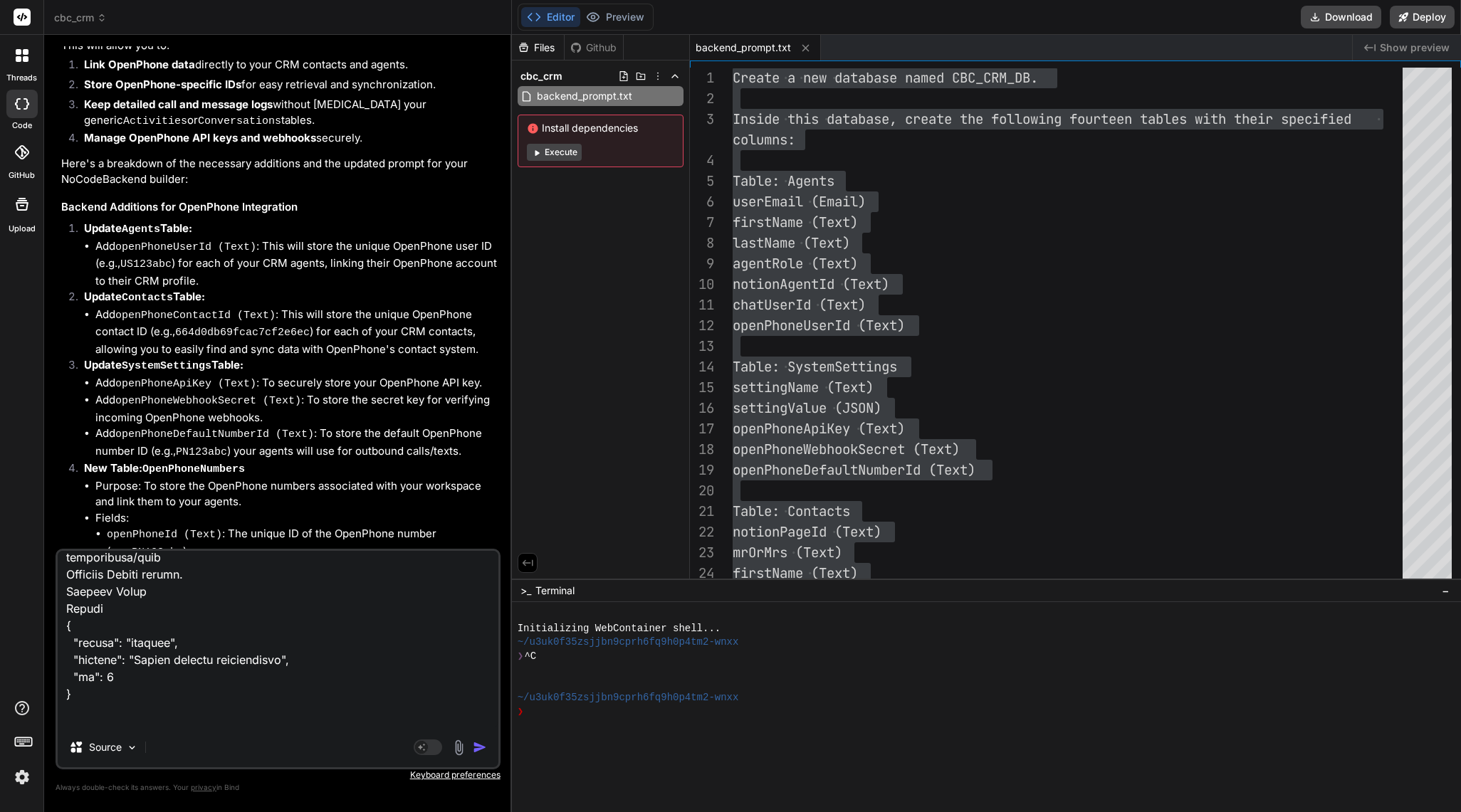
type textarea "x"
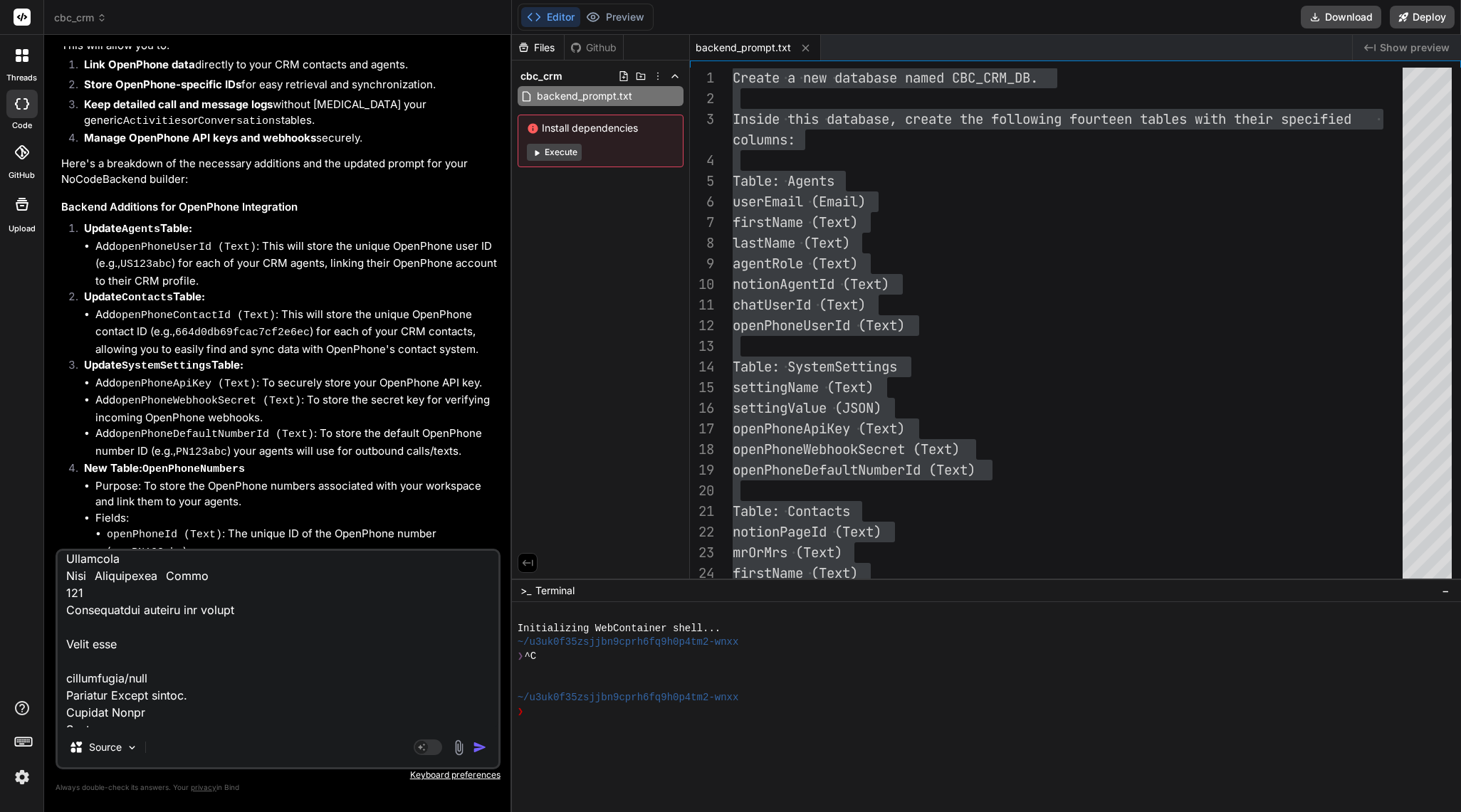
type textarea "POST /create/activities Create a new record in activities Parameters Try it out…"
type textarea "x"
type textarea "POST /create/activities Create a new record in activities Parameters Try it out…"
type textarea "x"
type textarea "POST /create/activities Create a new record in activities Parameters Try it out…"
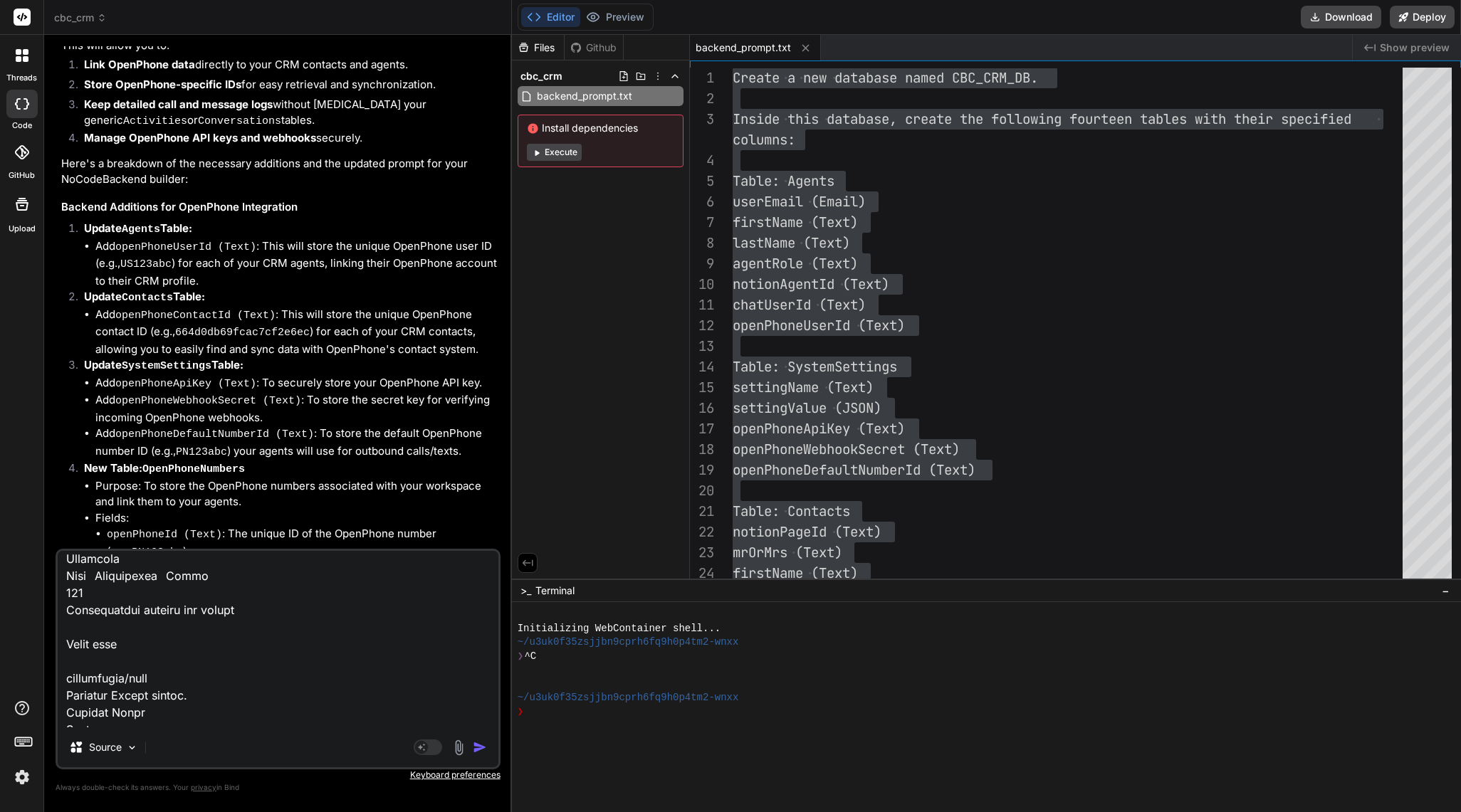
type textarea "x"
paste textarea "GET /read/calendarevents Retrieve all records from calendarevents Filtering Rec…"
type textarea "POST /create/activities Create a new record in activities Parameters Try it out…"
type textarea "x"
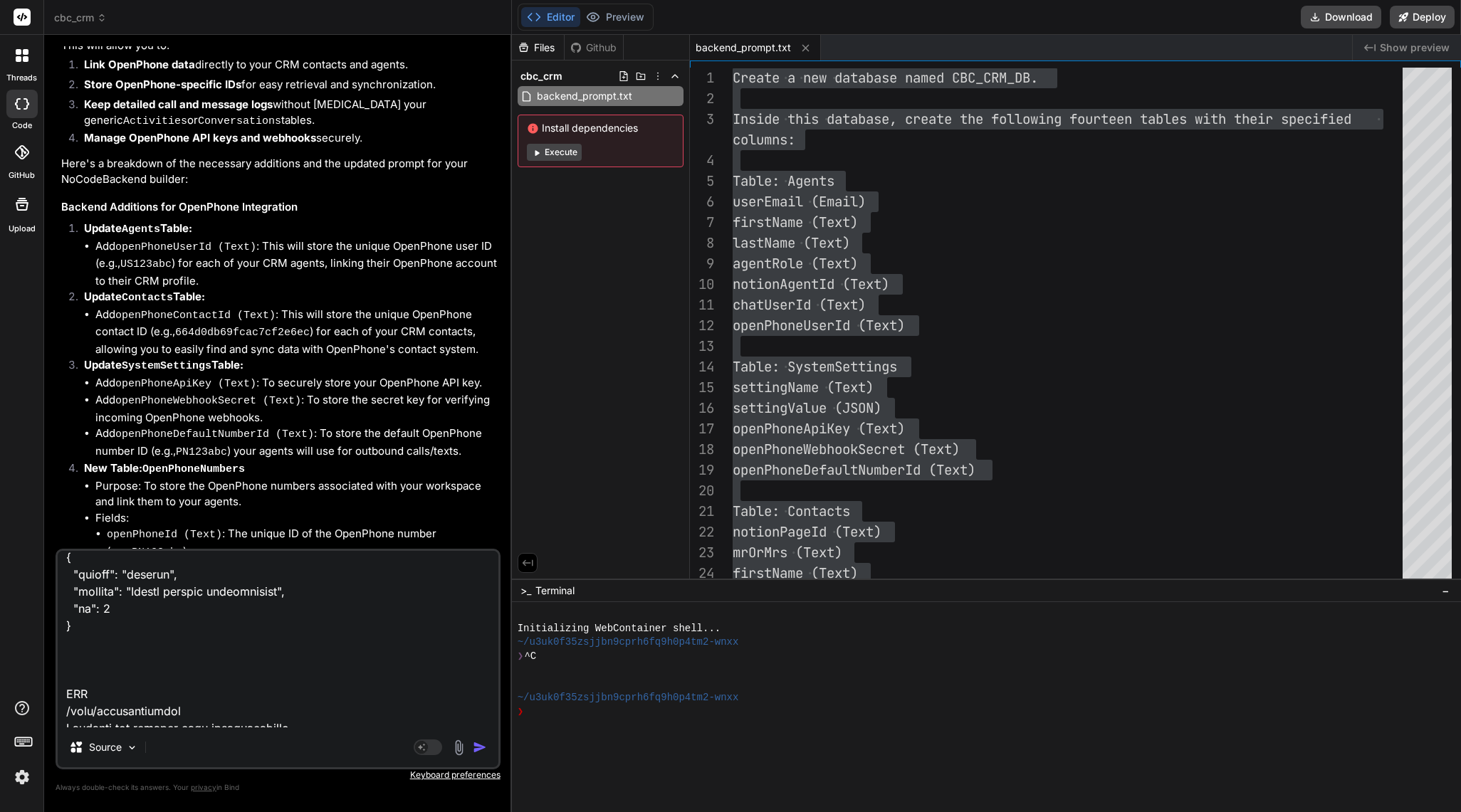
scroll to position [19185, 0]
type textarea "POST /create/activities Create a new record in activities Parameters Try it out…"
type textarea "x"
type textarea "POST /create/activities Create a new record in activities Parameters Try it out…"
type textarea "x"
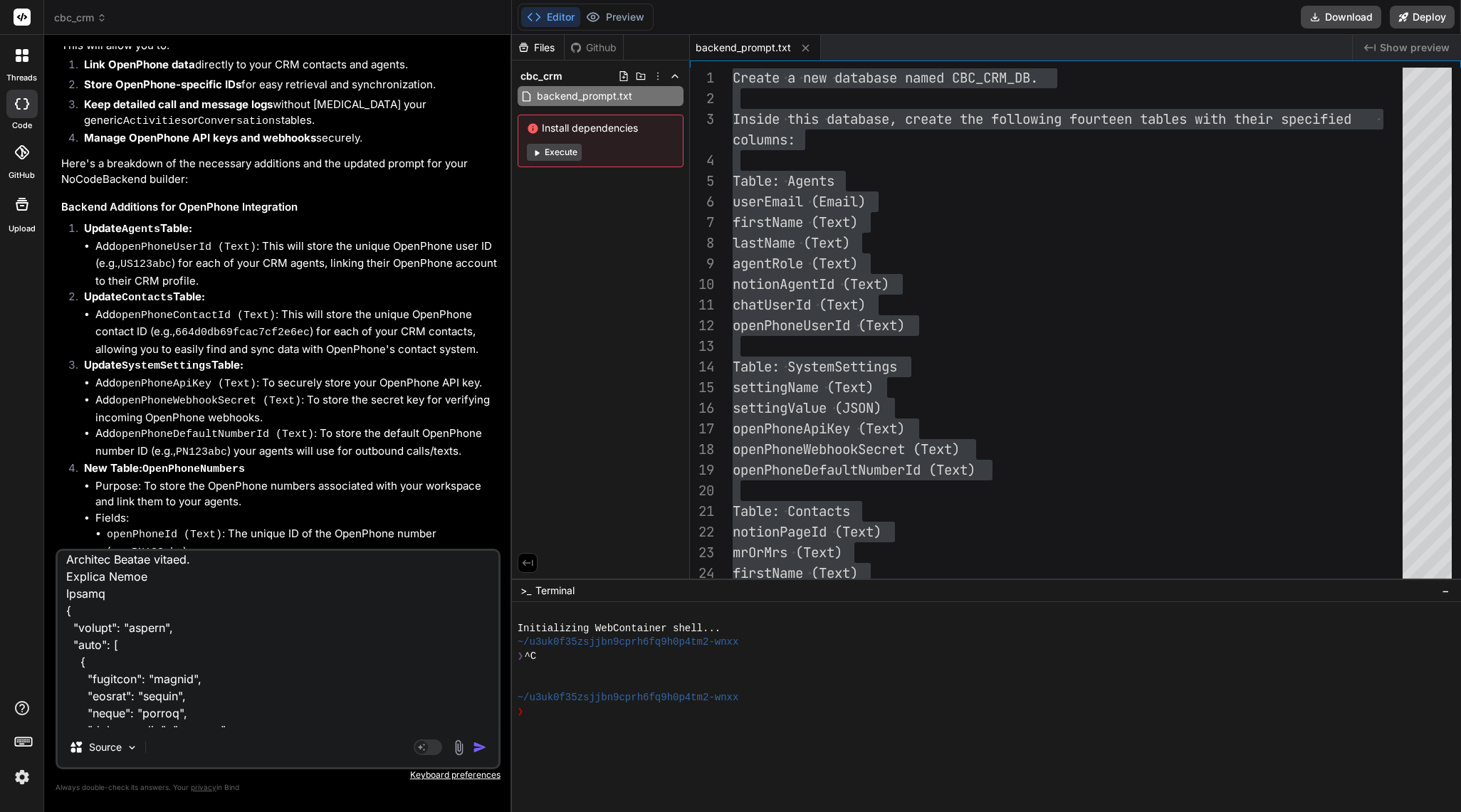
type textarea "POST /create/activities Create a new record in activities Parameters Try it out…"
type textarea "x"
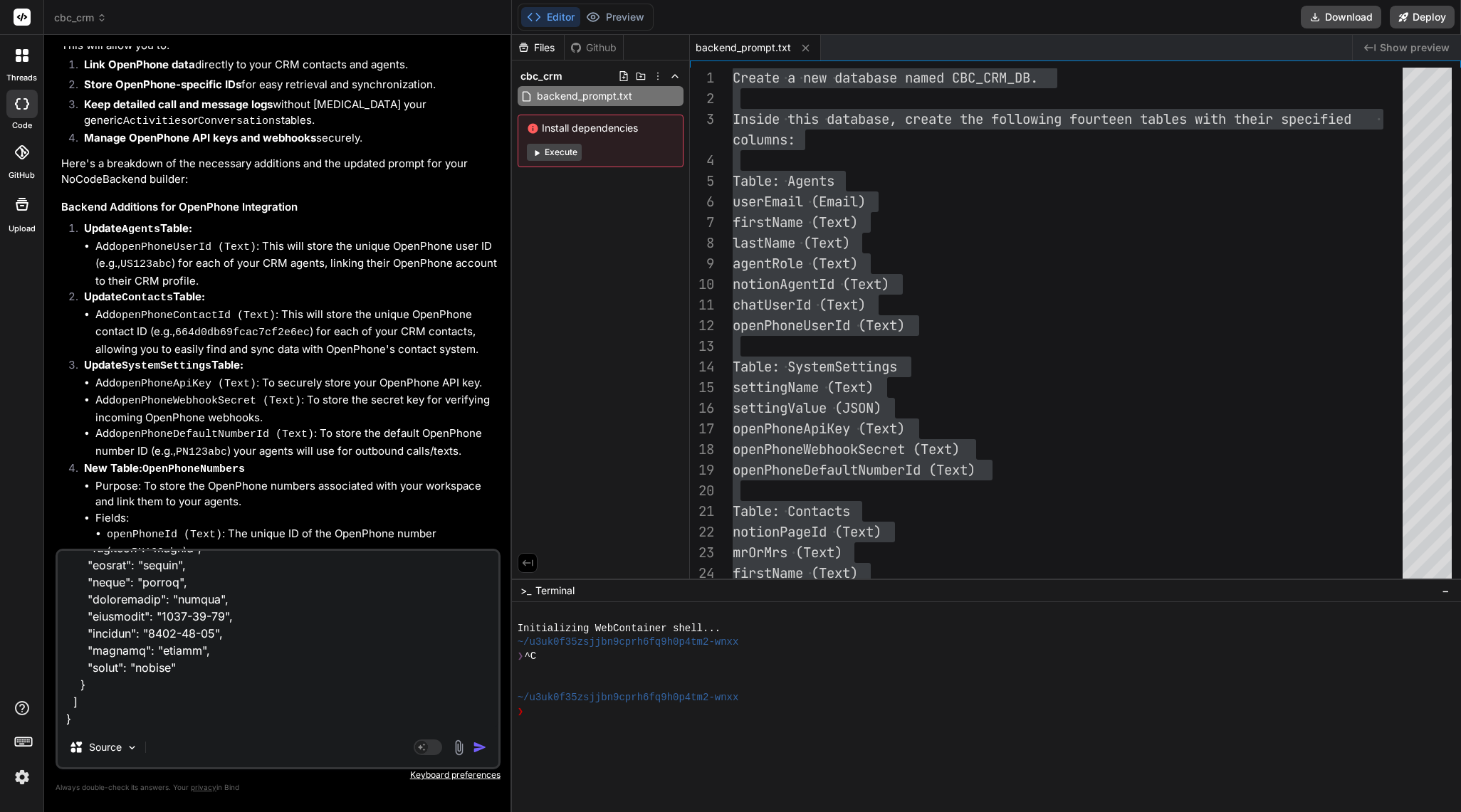
scroll to position [19358, 0]
paste textarea "GET /read/calendarevents/{id} Retrieve a record by ID from calendarevents Param…"
type textarea "POST /create/activities Create a new record in activities Parameters Try it out…"
type textarea "x"
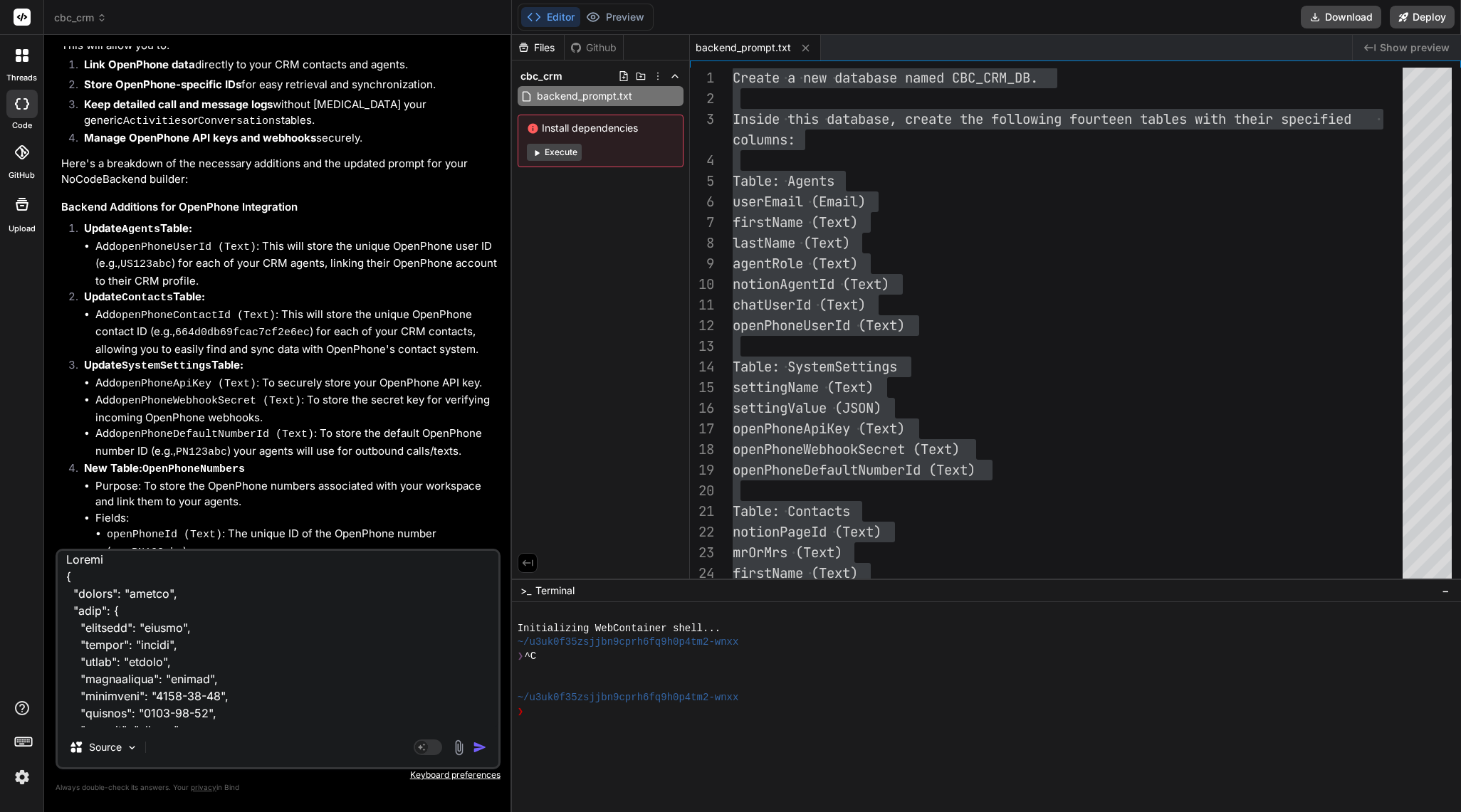
type textarea "POST /create/activities Create a new record in activities Parameters Try it out…"
type textarea "x"
type textarea "POST /create/activities Create a new record in activities Parameters Try it out…"
type textarea "x"
type textarea "POST /create/activities Create a new record in activities Parameters Try it out…"
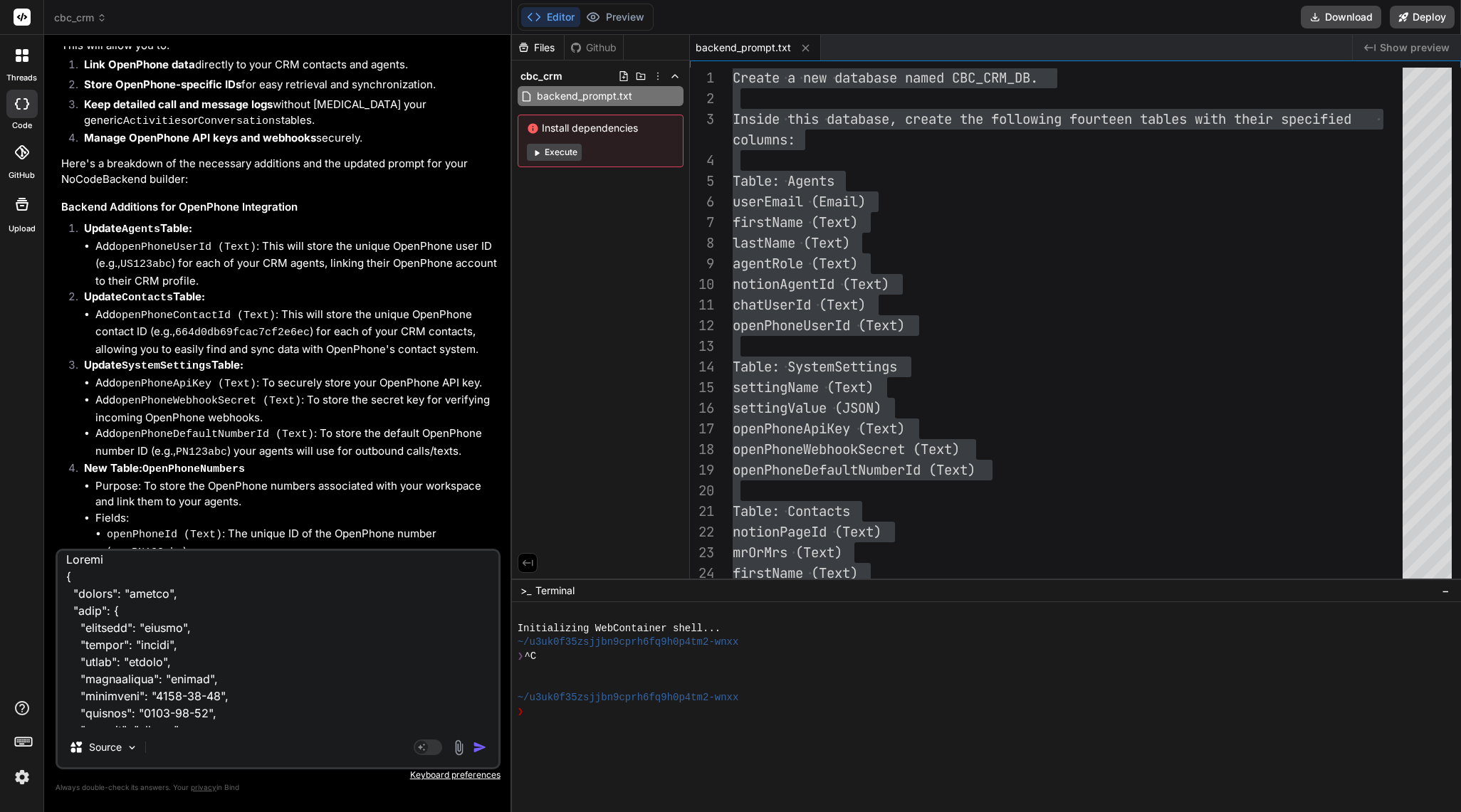
type textarea "x"
type textarea "POST /create/activities Create a new record in activities Parameters Try it out…"
type textarea "x"
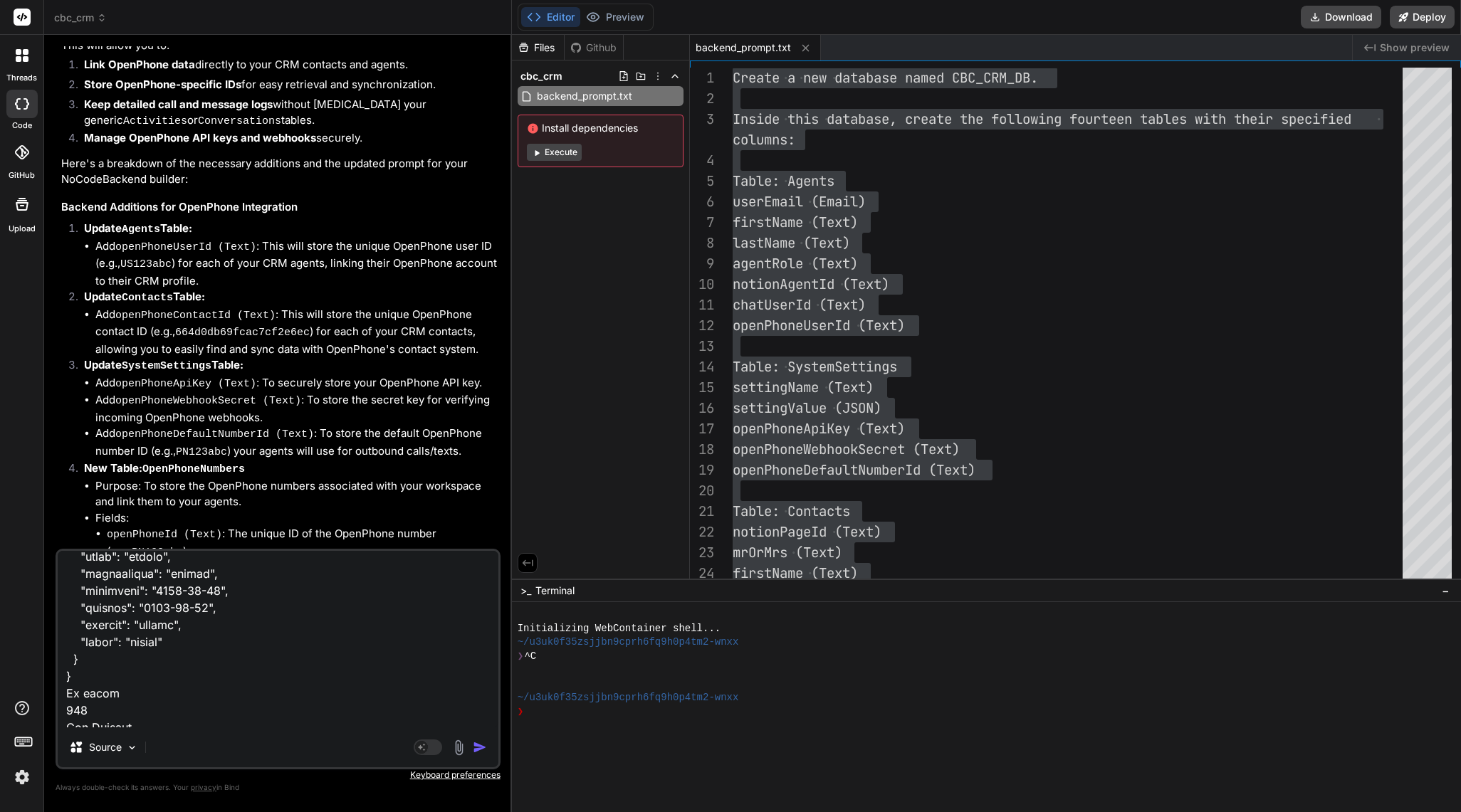
scroll to position [20164, 0]
paste textarea "POST /search/calendarevents Search for records in calendarevents Parameters Try…"
type textarea "POST /create/activities Create a new record in activities Parameters Try it out…"
type textarea "x"
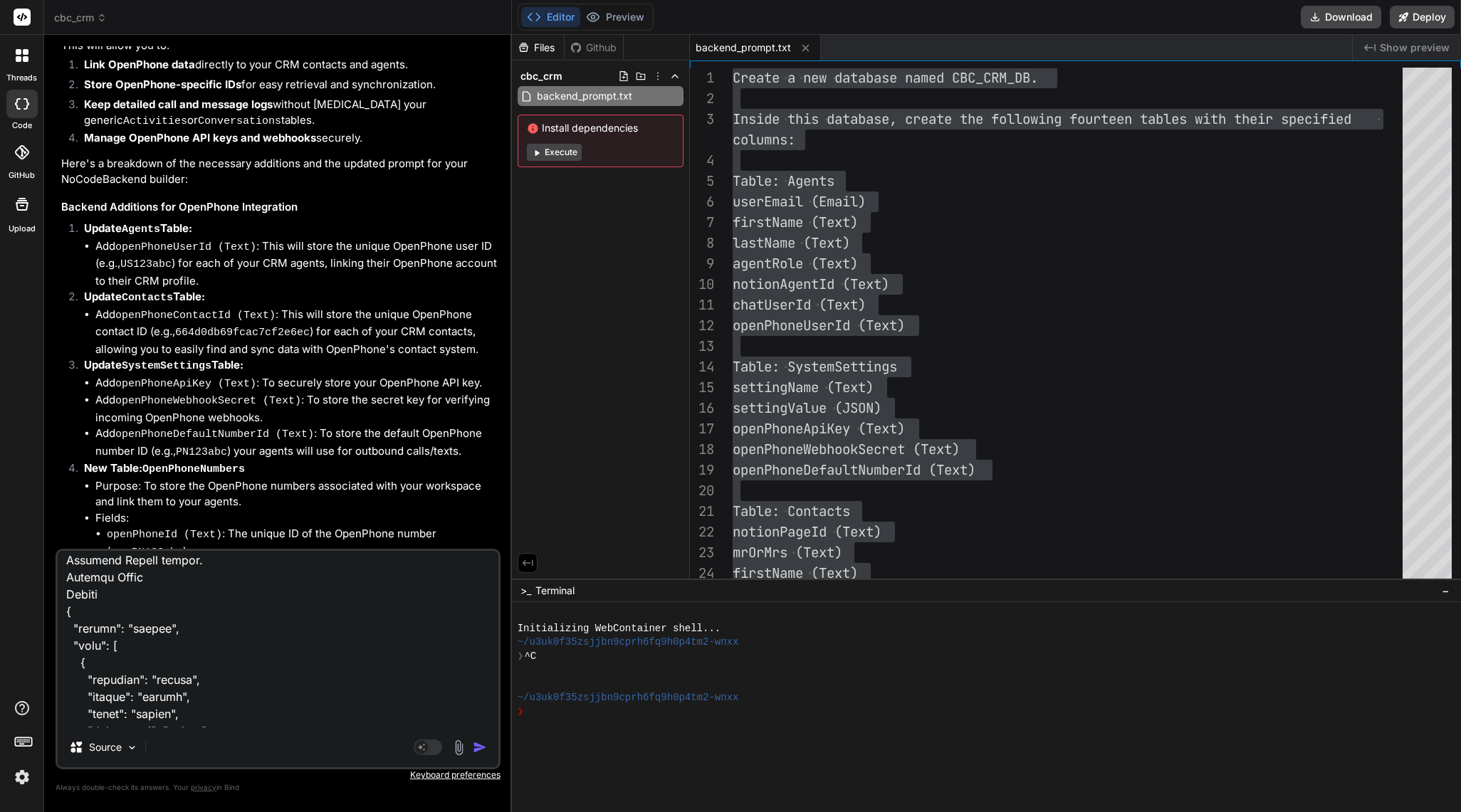
type textarea "POST /create/activities Create a new record in activities Parameters Try it out…"
type textarea "x"
type textarea "POST /create/activities Create a new record in activities Parameters Try it out…"
type textarea "x"
type textarea "POST /create/activities Create a new record in activities Parameters Try it out…"
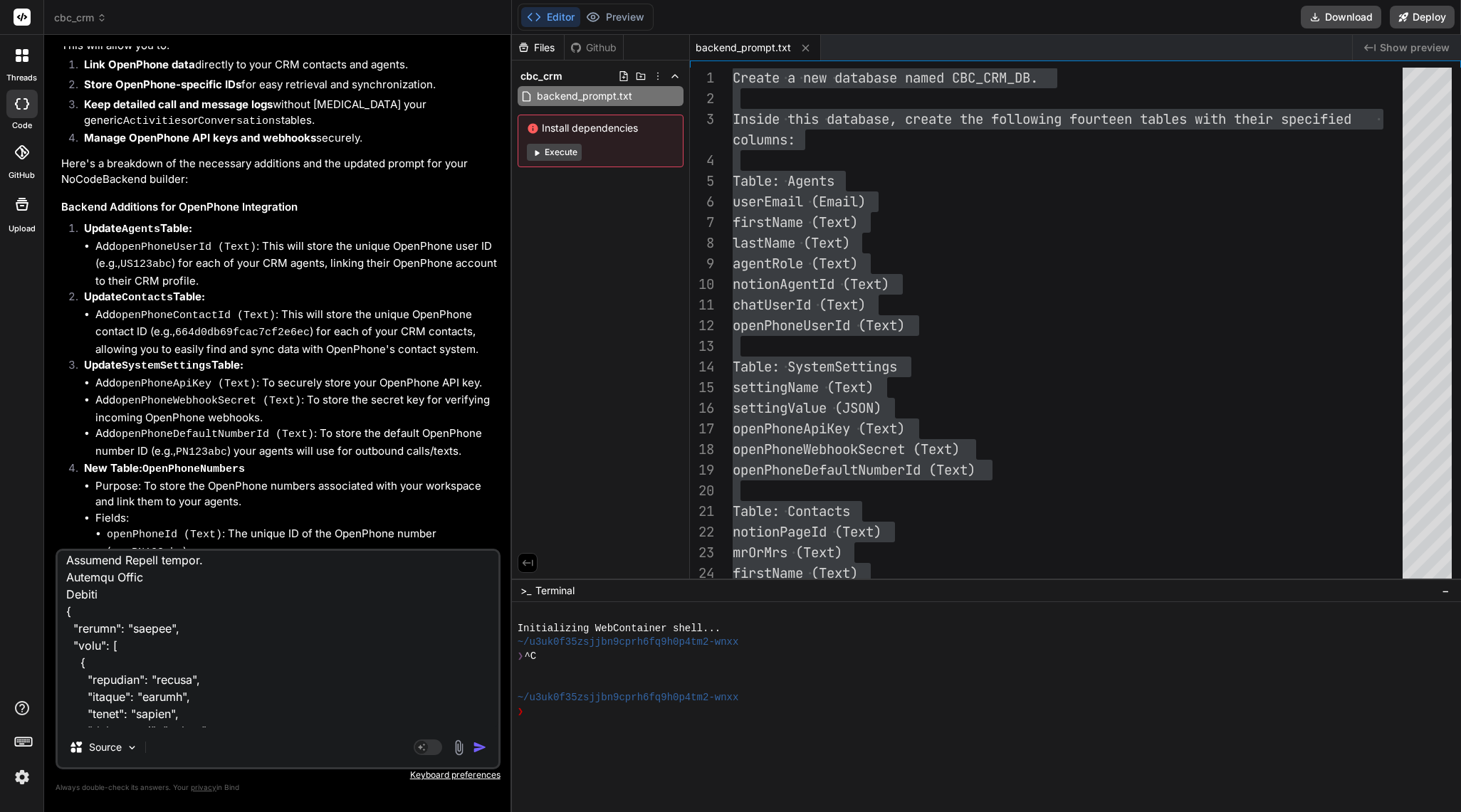
type textarea "x"
type textarea "POST /create/activities Create a new record in activities Parameters Try it out…"
type textarea "x"
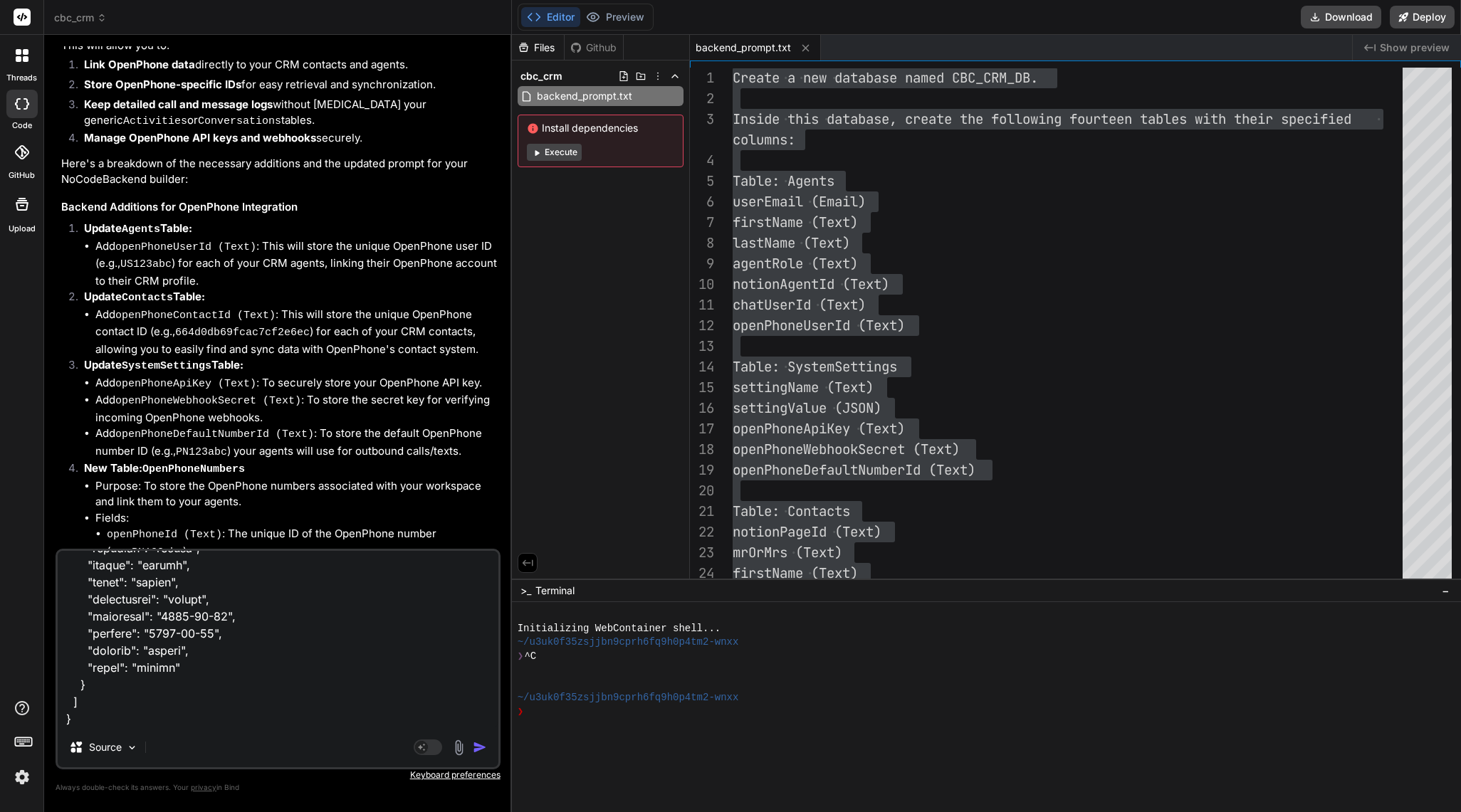
paste textarea "PUT /update/calendarevents/{id} Update a record in calendarevents Parameters Tr…"
type textarea "POST /create/activities Create a new record in activities Parameters Try it out…"
type textarea "x"
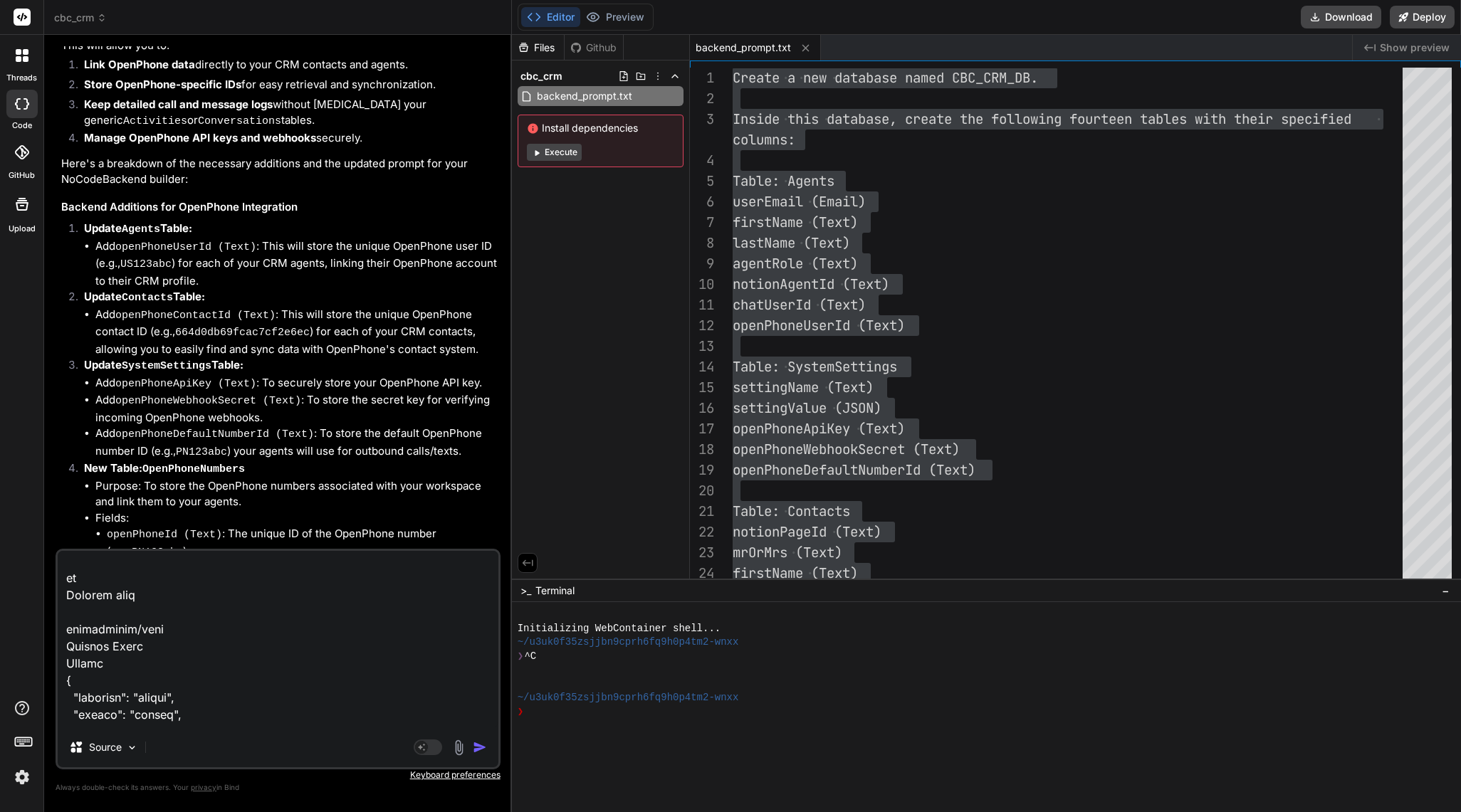
type textarea "POST /create/activities Create a new record in activities Parameters Try it out…"
type textarea "x"
type textarea "POST /create/activities Create a new record in activities Parameters Try it out…"
type textarea "x"
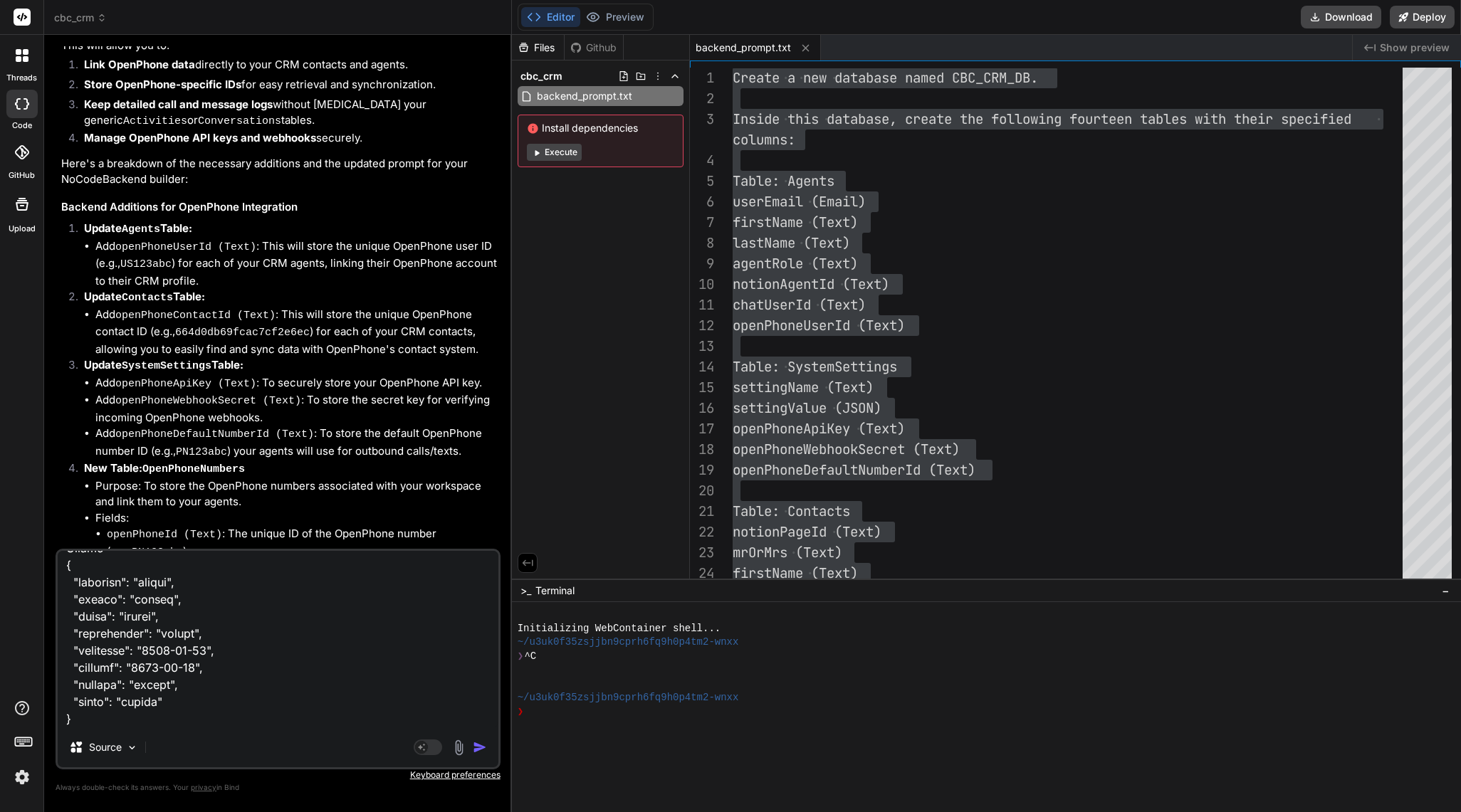
paste textarea "DELETE /delete/calendarevents/{id} Delete a record from calendarevents Paramete…"
type textarea "POST /create/activities Create a new record in activities Parameters Try it out…"
type textarea "x"
type textarea "POST /create/activities Create a new record in activities Parameters Try it out…"
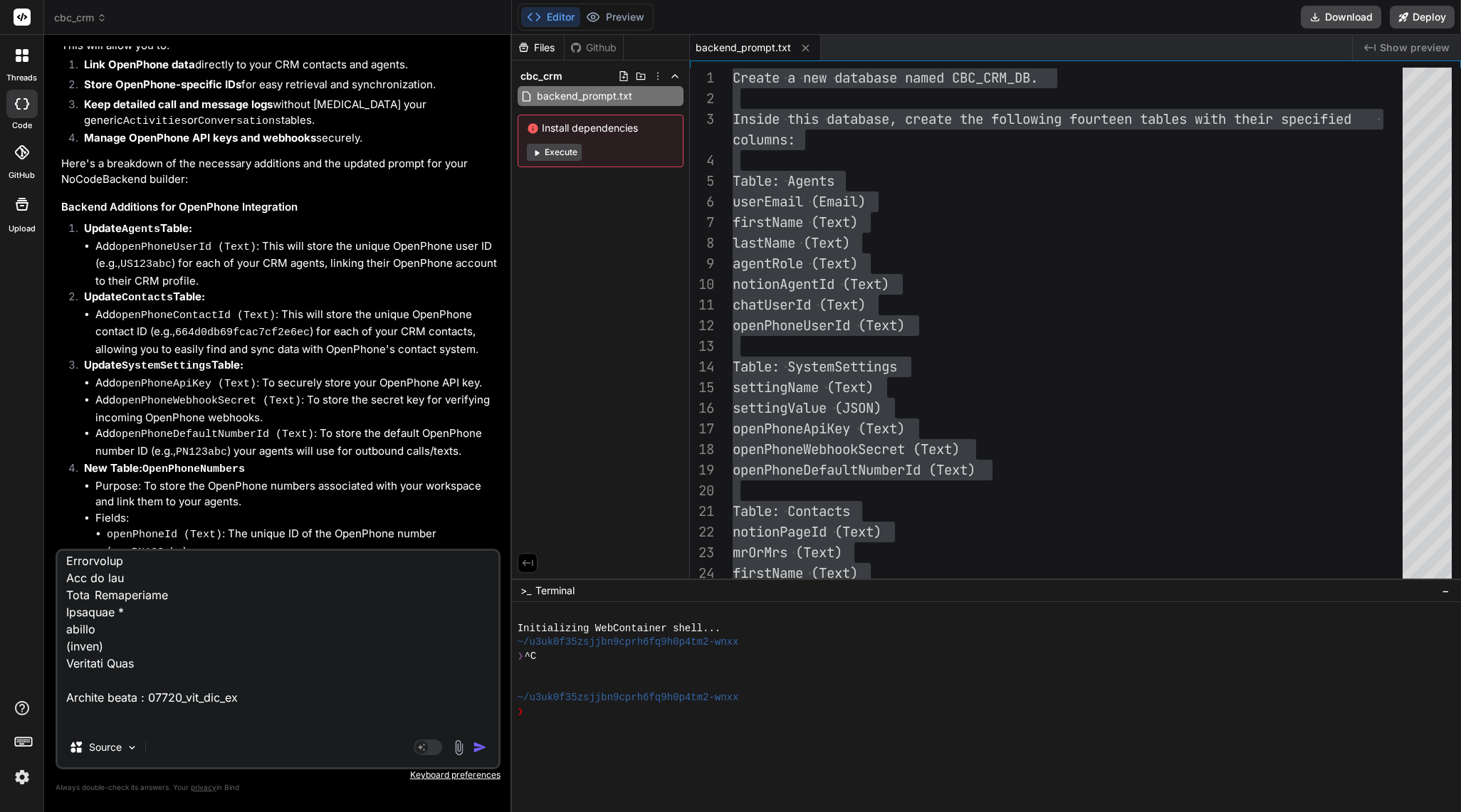
type textarea "x"
type textarea "POST /create/activities Create a new record in activities Parameters Try it out…"
type textarea "x"
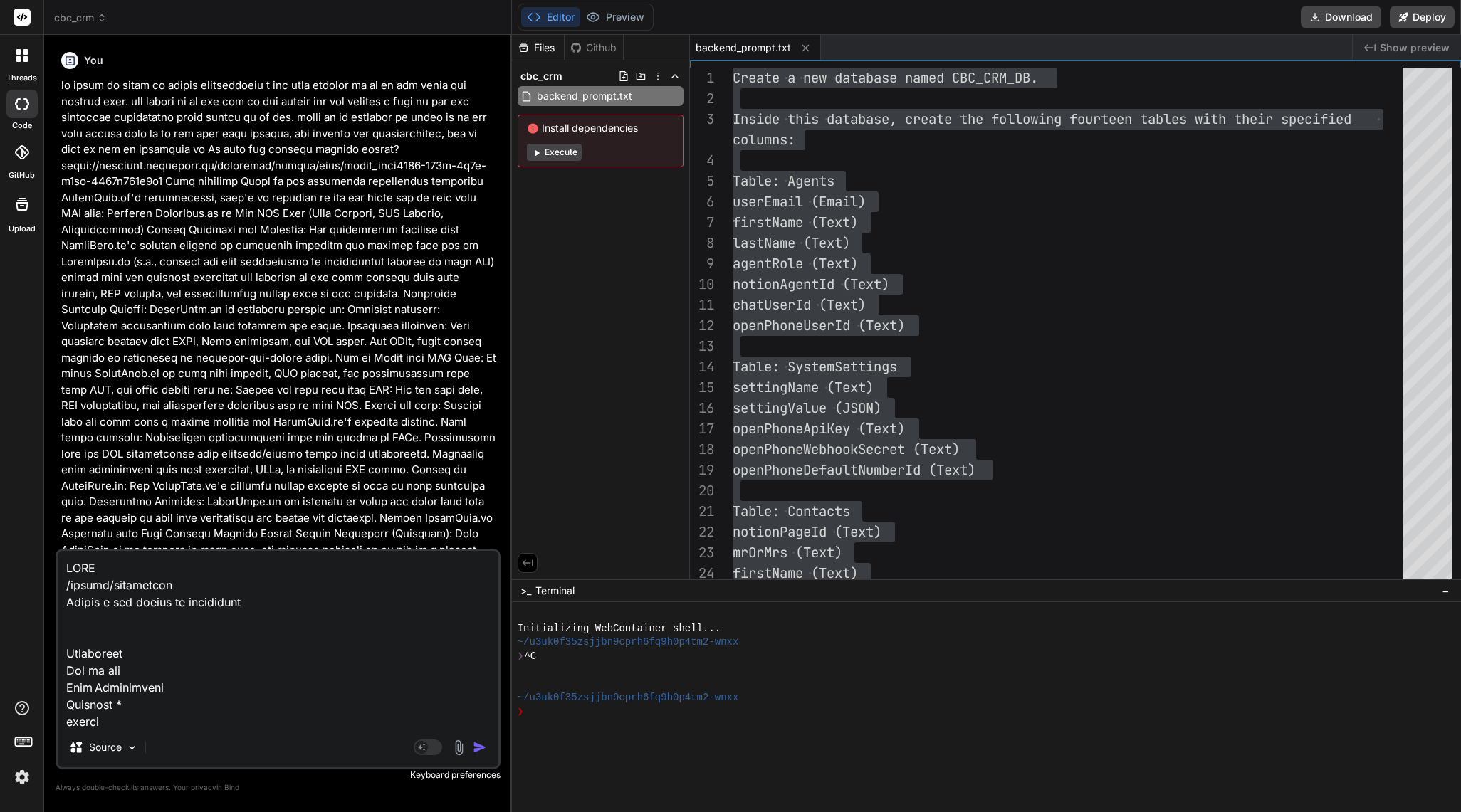
scroll to position [22334, 0]
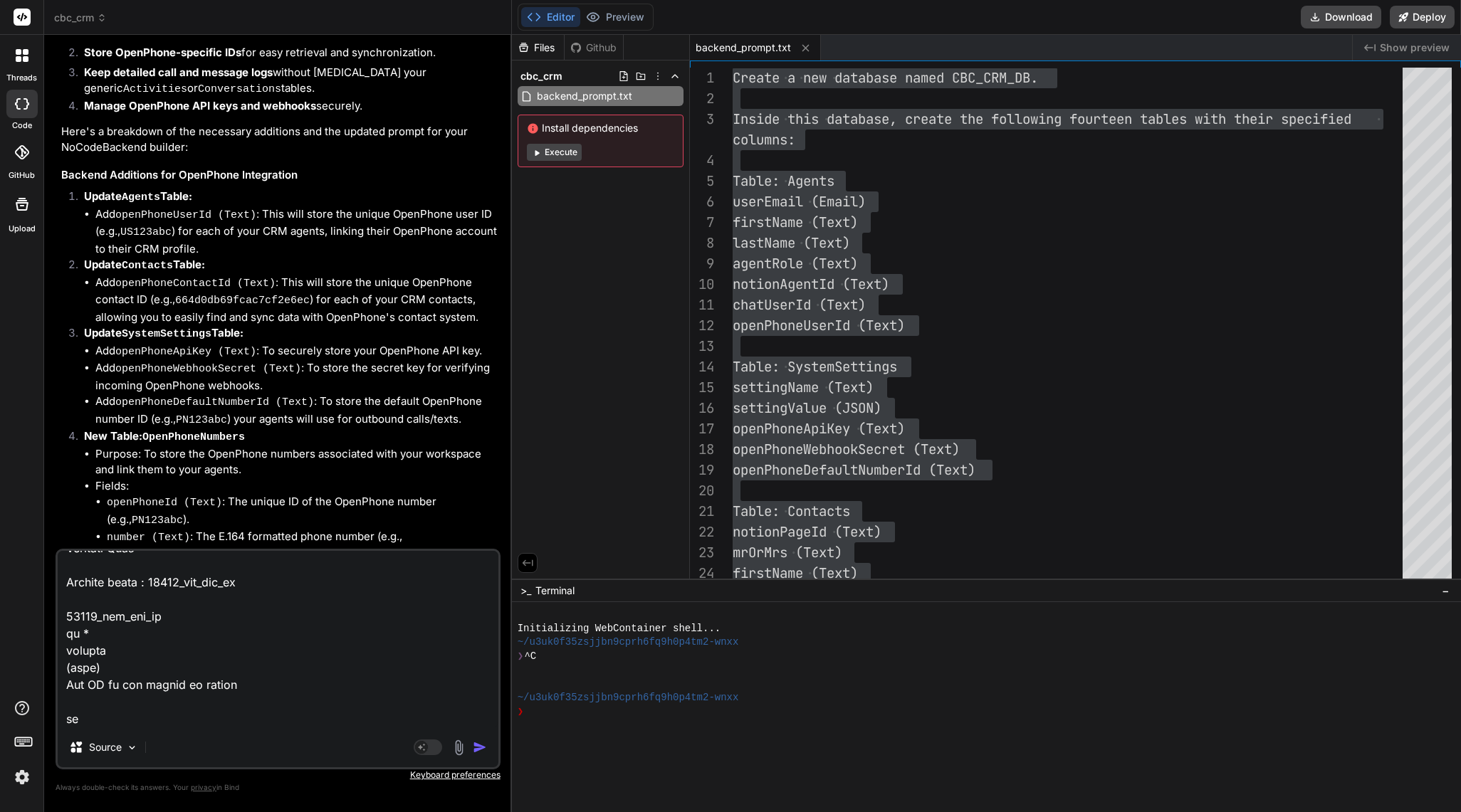
paste textarea "POST /create/contacts Create a new record in contacts Parameters Try it out Nam…"
type textarea "POST /create/activities Create a new record in activities Parameters Try it out…"
type textarea "x"
type textarea "POST /create/activities Create a new record in activities Parameters Try it out…"
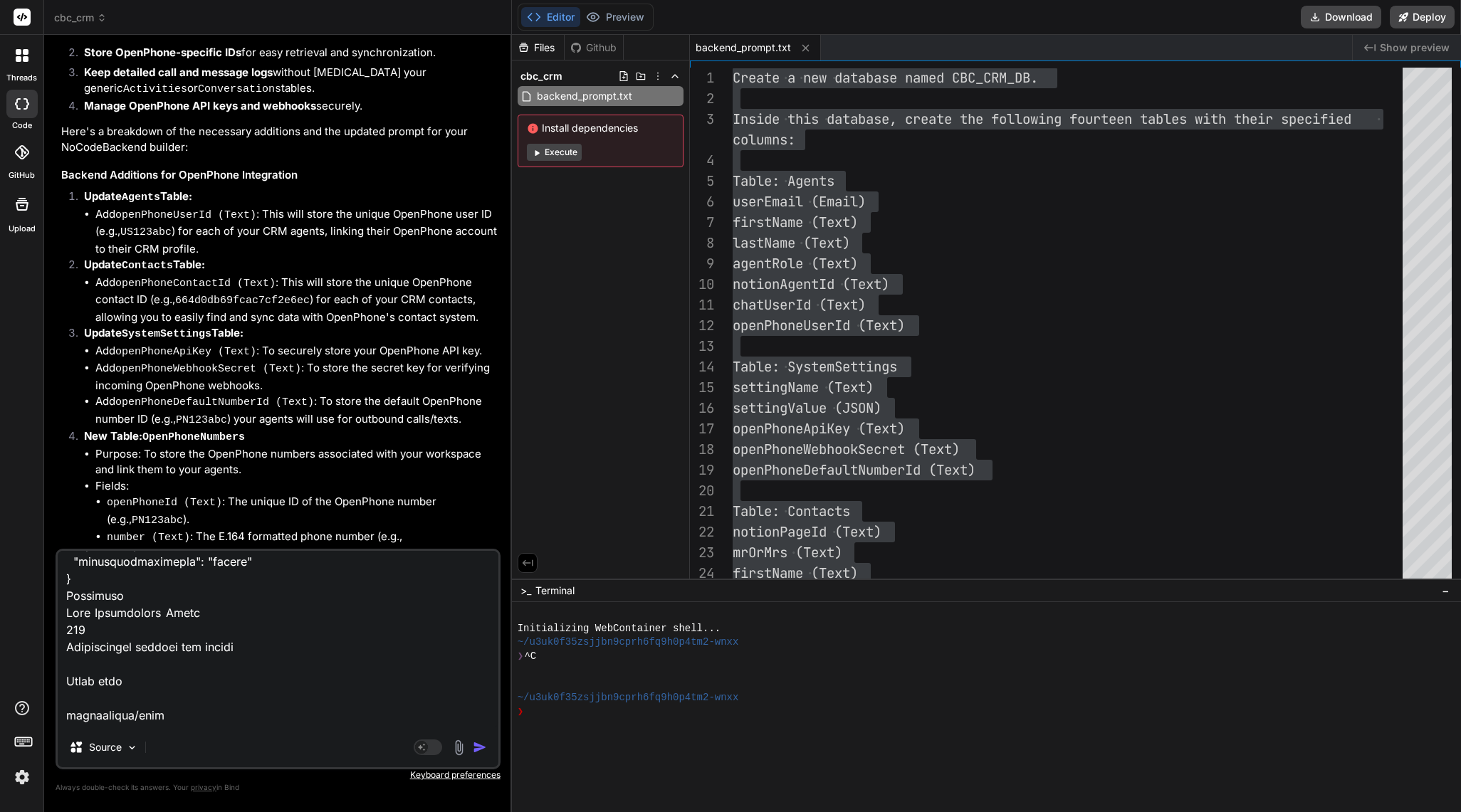
type textarea "x"
type textarea "POST /create/activities Create a new record in activities Parameters Try it out…"
type textarea "x"
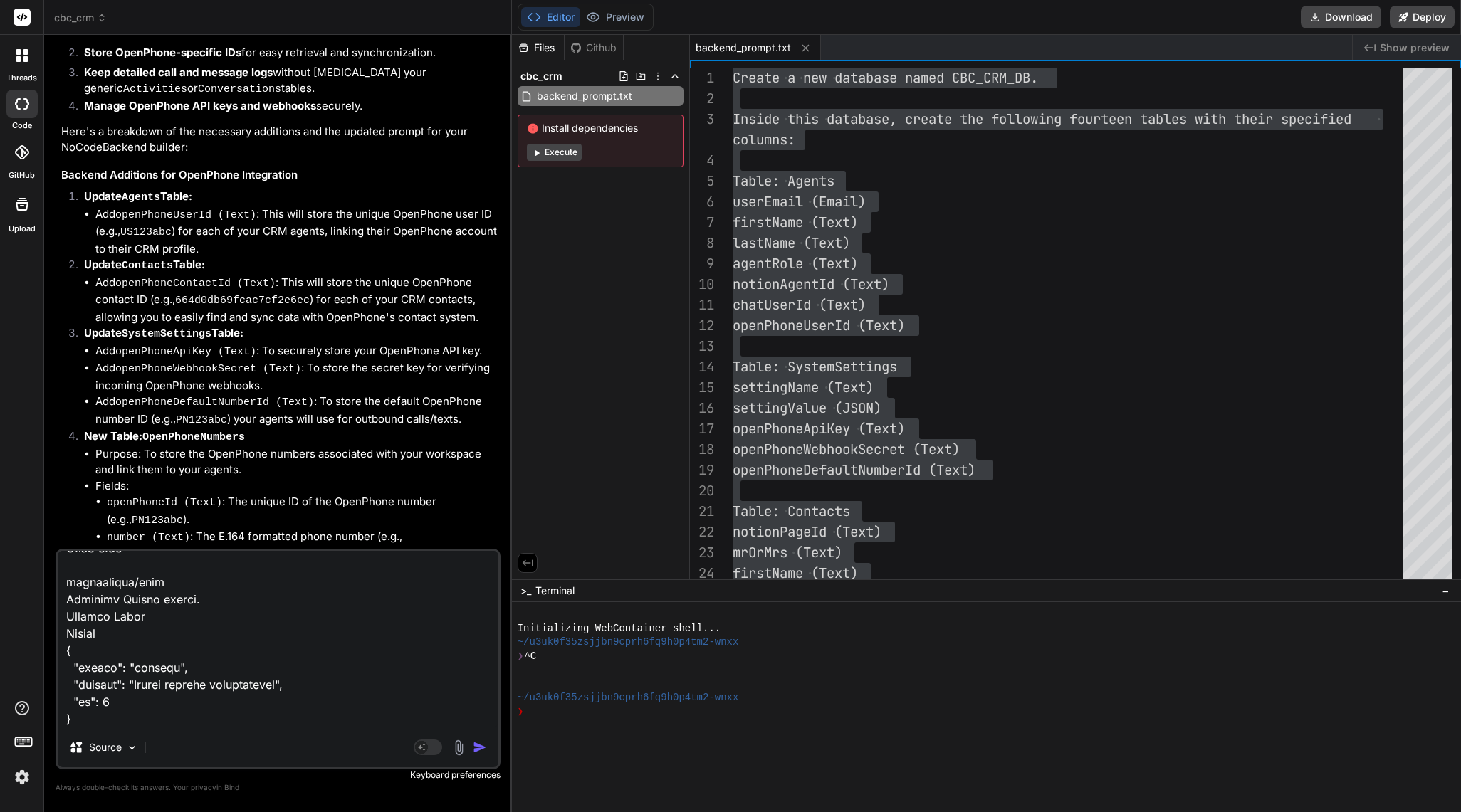
paste textarea "GET /read/contacts Retrieve all records from contacts Filtering Records You can…"
type textarea "POST /create/activities Create a new record in activities Parameters Try it out…"
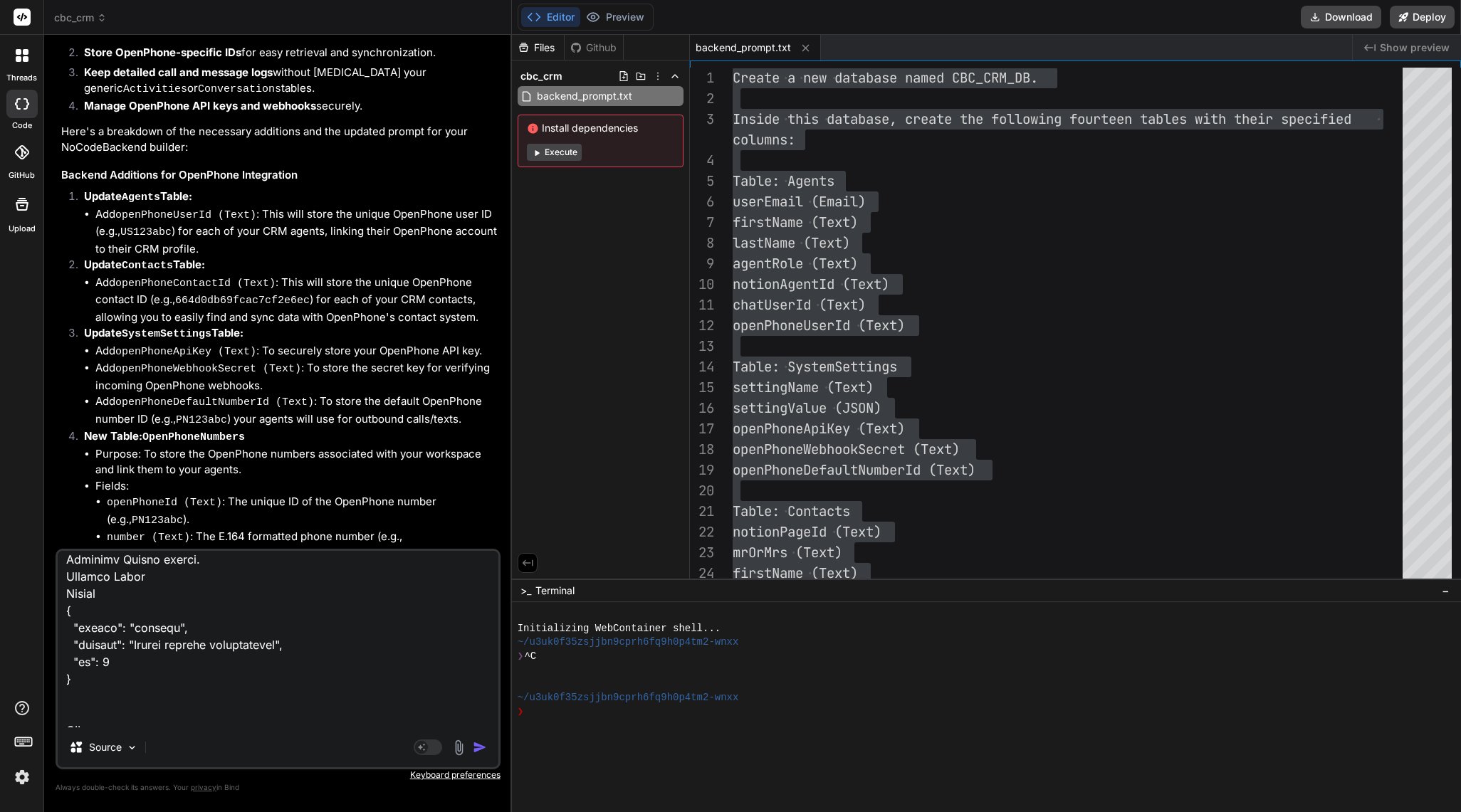
type textarea "x"
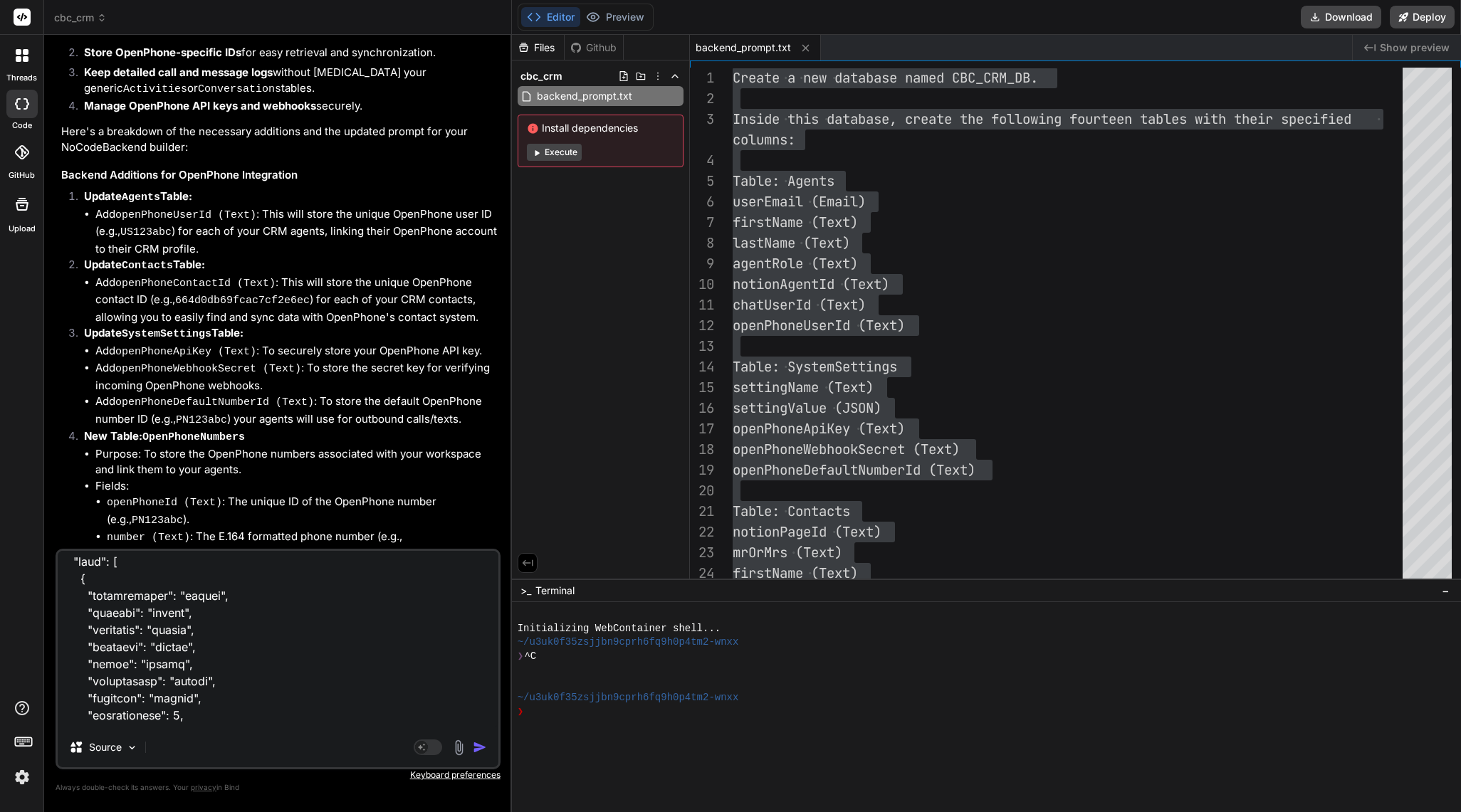
type textarea "POST /create/activities Create a new record in activities Parameters Try it out…"
type textarea "x"
type textarea "POST /create/activities Create a new record in activities Parameters Try it out…"
type textarea "x"
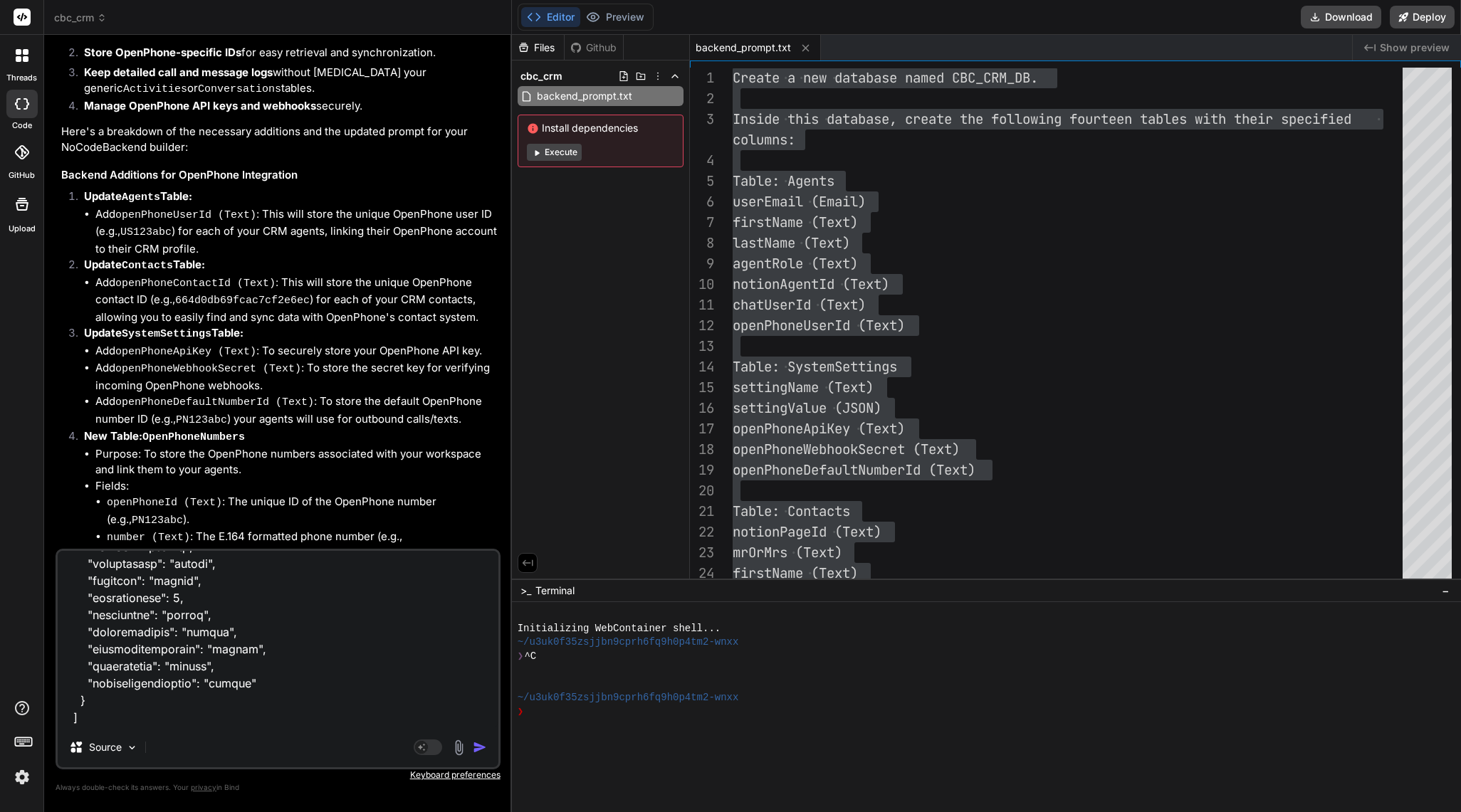
paste textarea "GET /read/contacts/{id} Retrieve a record by ID from contacts Parameters Try it…"
type textarea "POST /create/activities Create a new record in activities Parameters Try it out…"
type textarea "x"
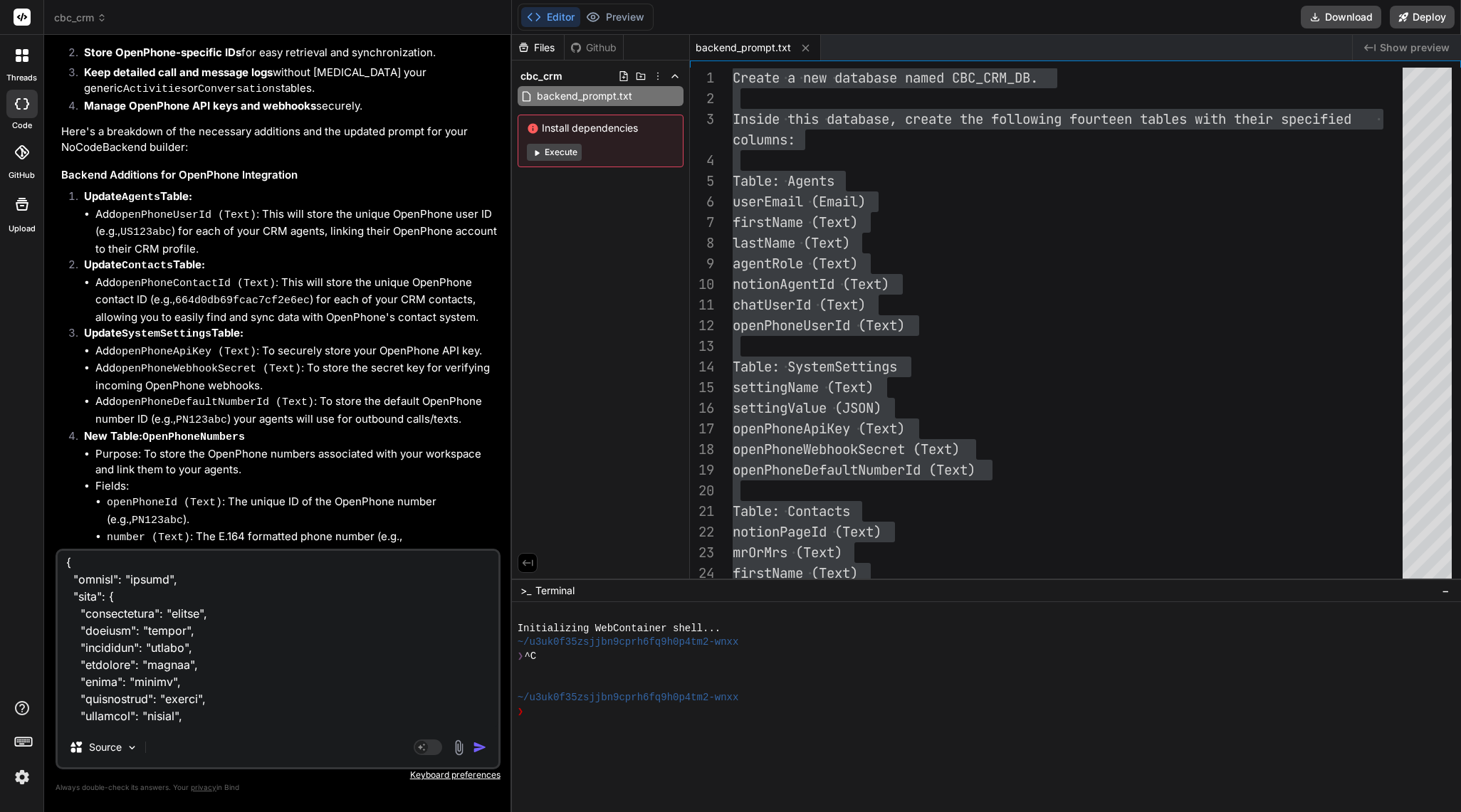
type textarea "POST /create/activities Create a new record in activities Parameters Try it out…"
type textarea "x"
type textarea "POST /create/activities Create a new record in activities Parameters Try it out…"
type textarea "x"
type textarea "POST /create/activities Create a new record in activities Parameters Try it out…"
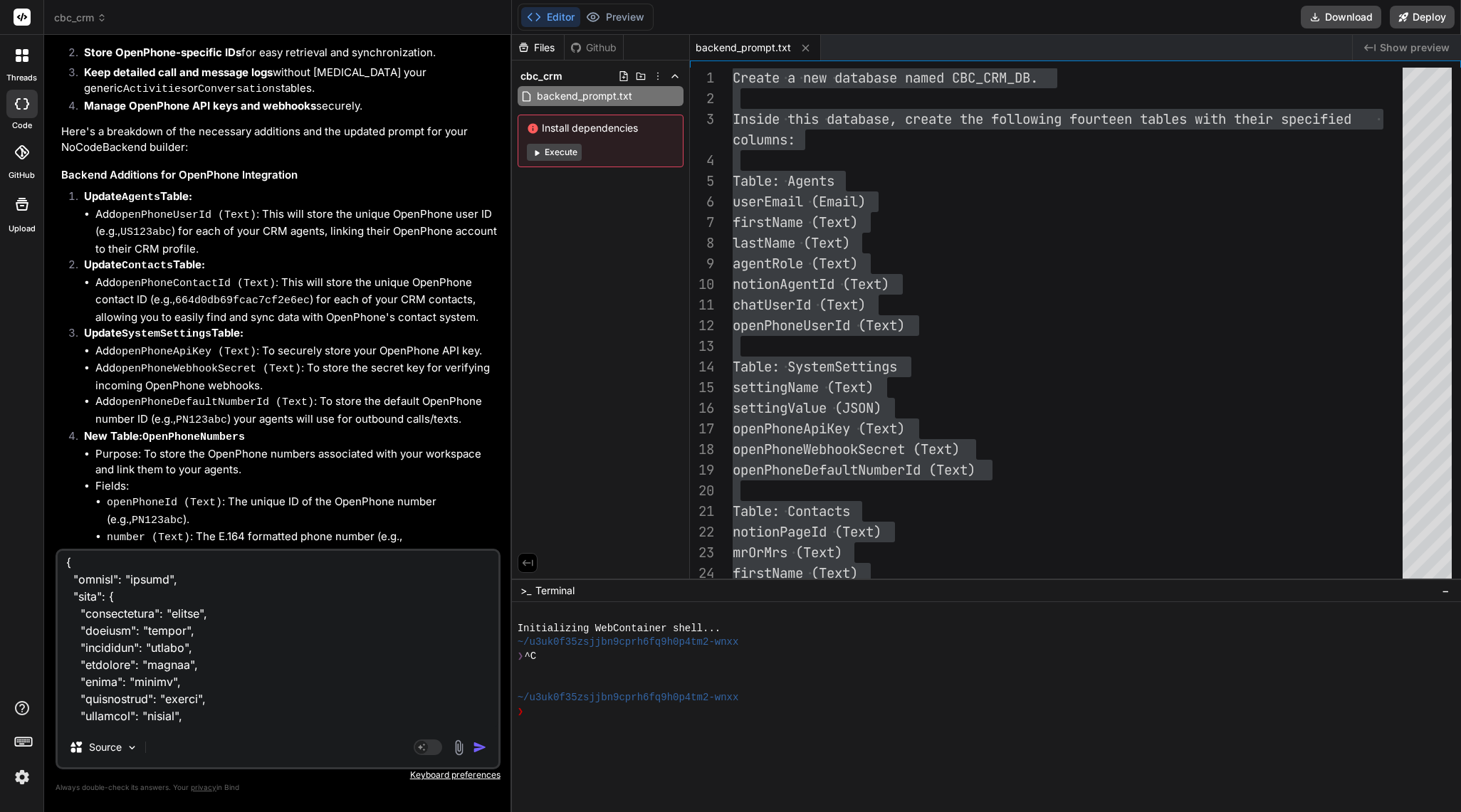
type textarea "x"
paste textarea "POST /search/contacts Search for records in contacts Parameters Try it out Name…"
type textarea "POST /create/activities Create a new record in activities Parameters Try it out…"
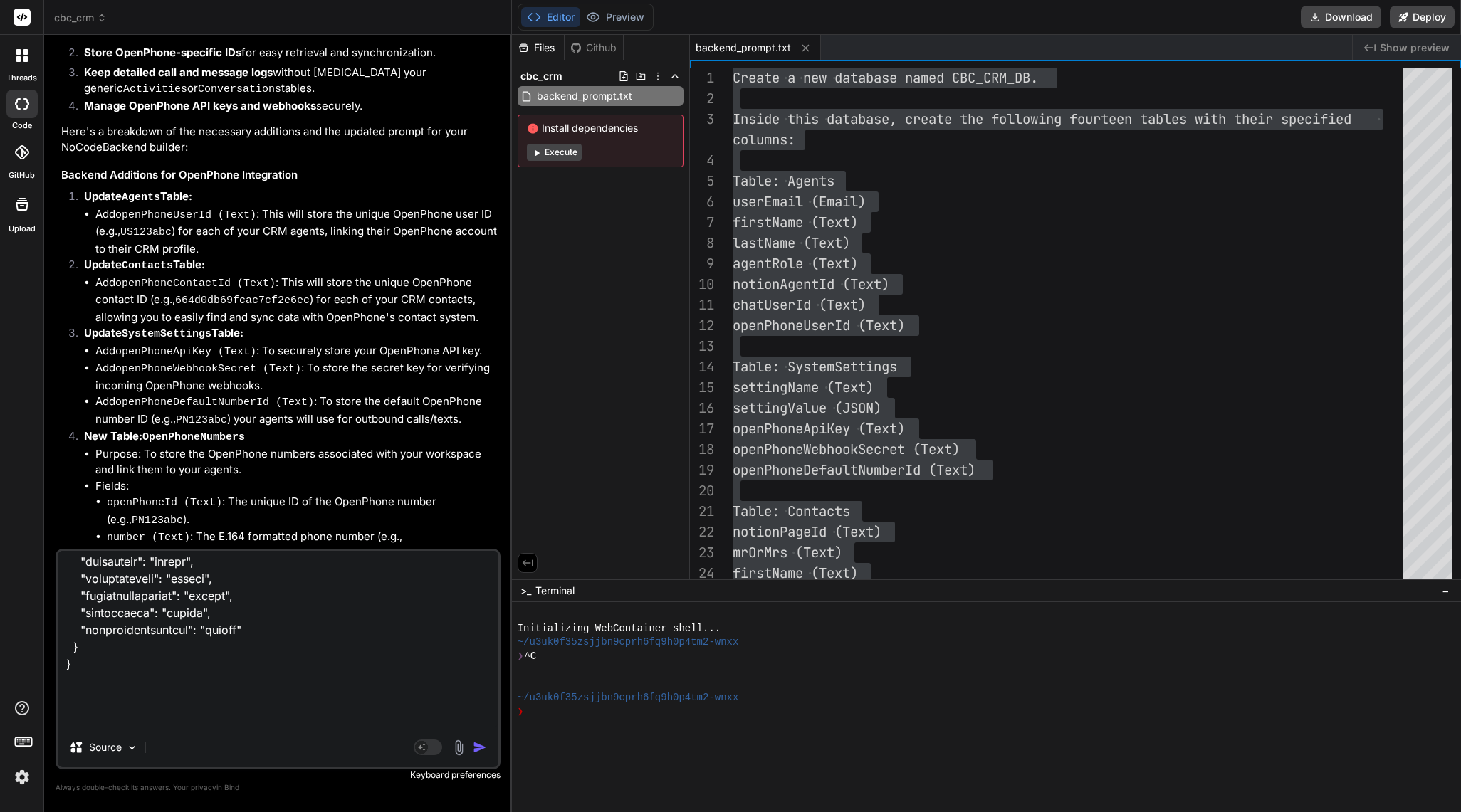
type textarea "x"
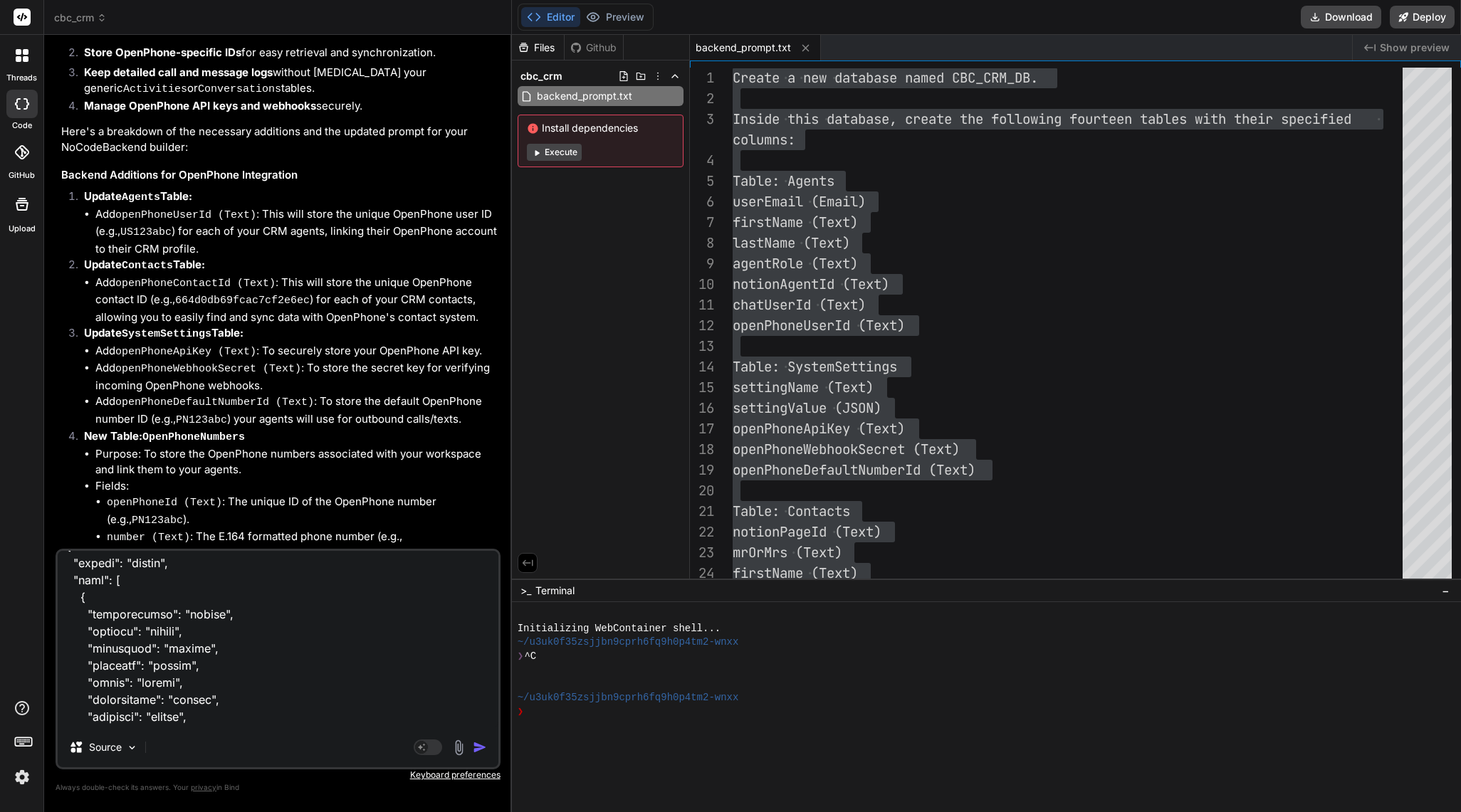
type textarea "POST /create/activities Create a new record in activities Parameters Try it out…"
type textarea "x"
type textarea "POST /create/activities Create a new record in activities Parameters Try it out…"
type textarea "x"
type textarea "POST /create/activities Create a new record in activities Parameters Try it out…"
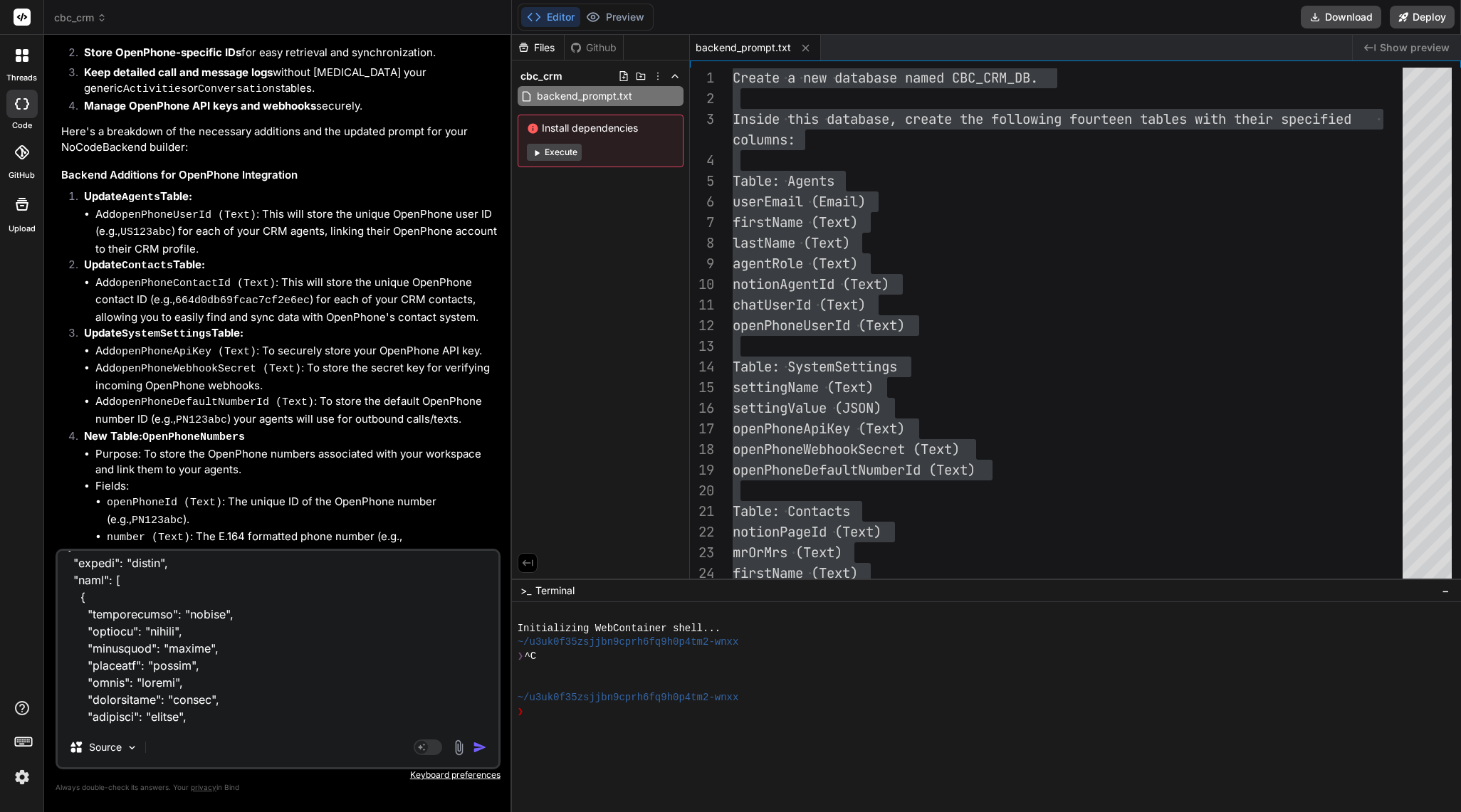
type textarea "x"
type textarea "POST /create/activities Create a new record in activities Parameters Try it out…"
type textarea "x"
paste textarea "PUT /update/contacts/{id} Update a record in contacts Parameters Try it out Nam…"
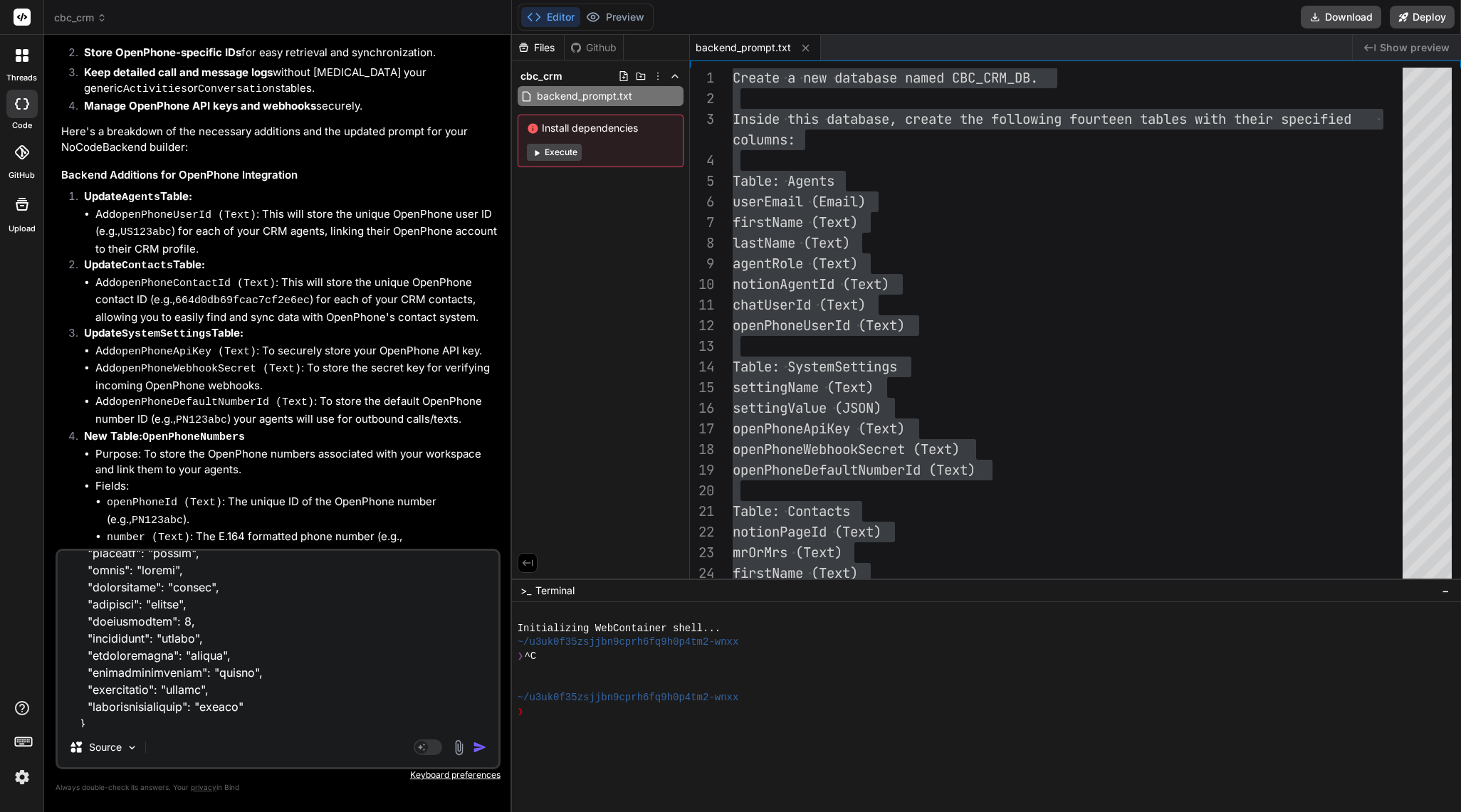
type textarea "POST /create/activities Create a new record in activities Parameters Try it out…"
type textarea "x"
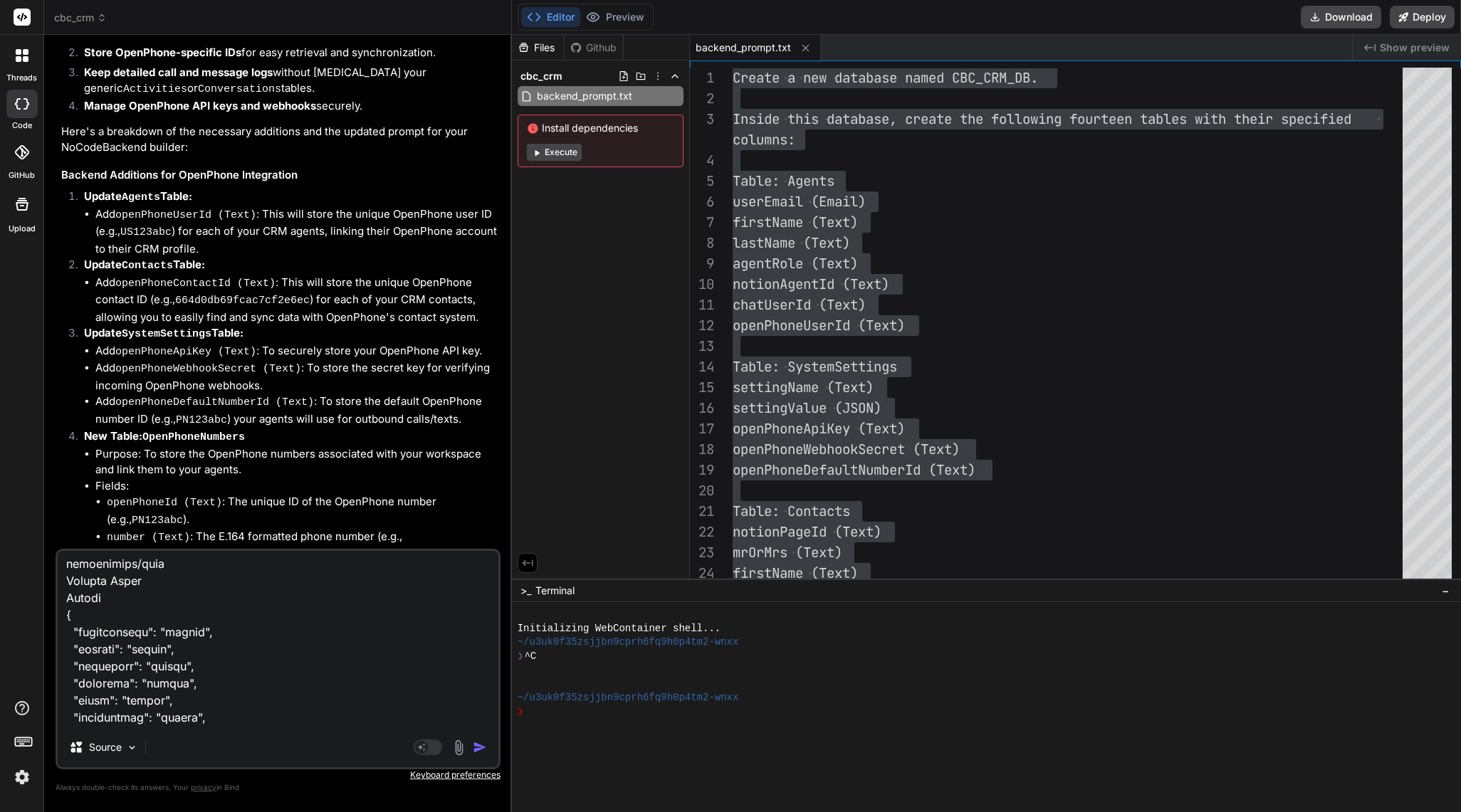
type textarea "POST /create/activities Create a new record in activities Parameters Try it out…"
type textarea "x"
type textarea "POST /create/activities Create a new record in activities Parameters Try it out…"
type textarea "x"
type textarea "POST /create/activities Create a new record in activities Parameters Try it out…"
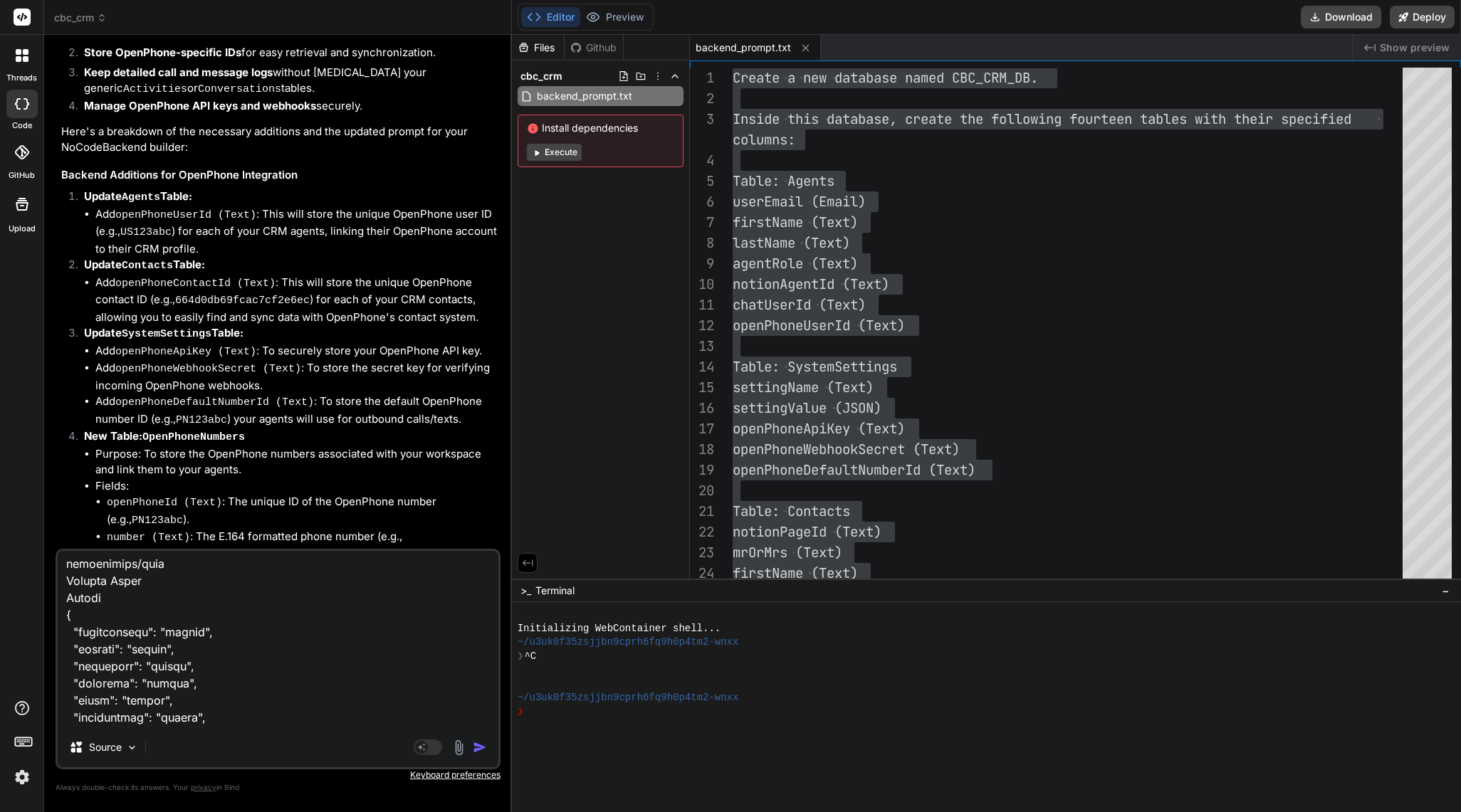
type textarea "x"
type textarea "POST /create/activities Create a new record in activities Parameters Try it out…"
type textarea "x"
type textarea "POST /create/activities Create a new record in activities Parameters Try it out…"
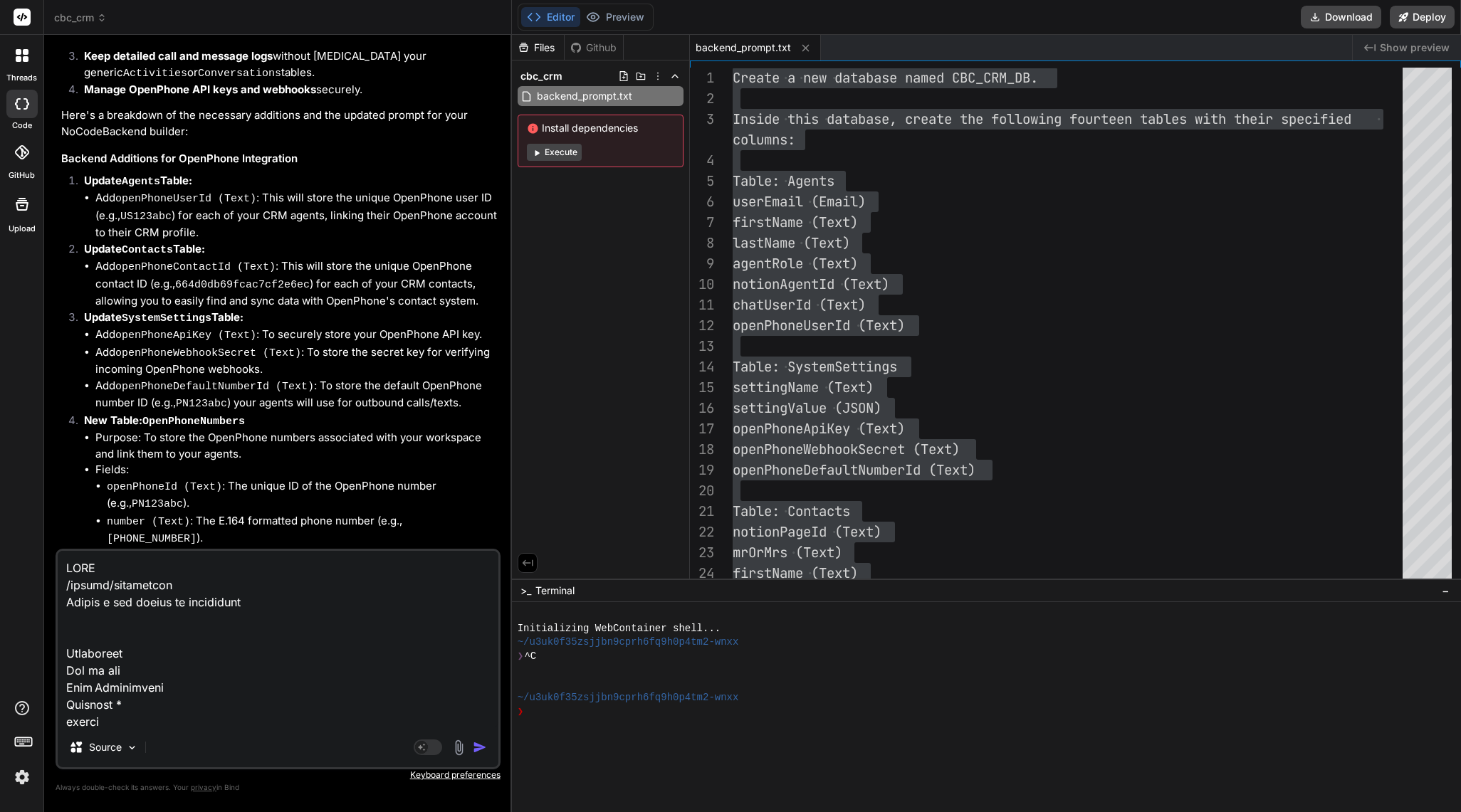
scroll to position [27598, 0]
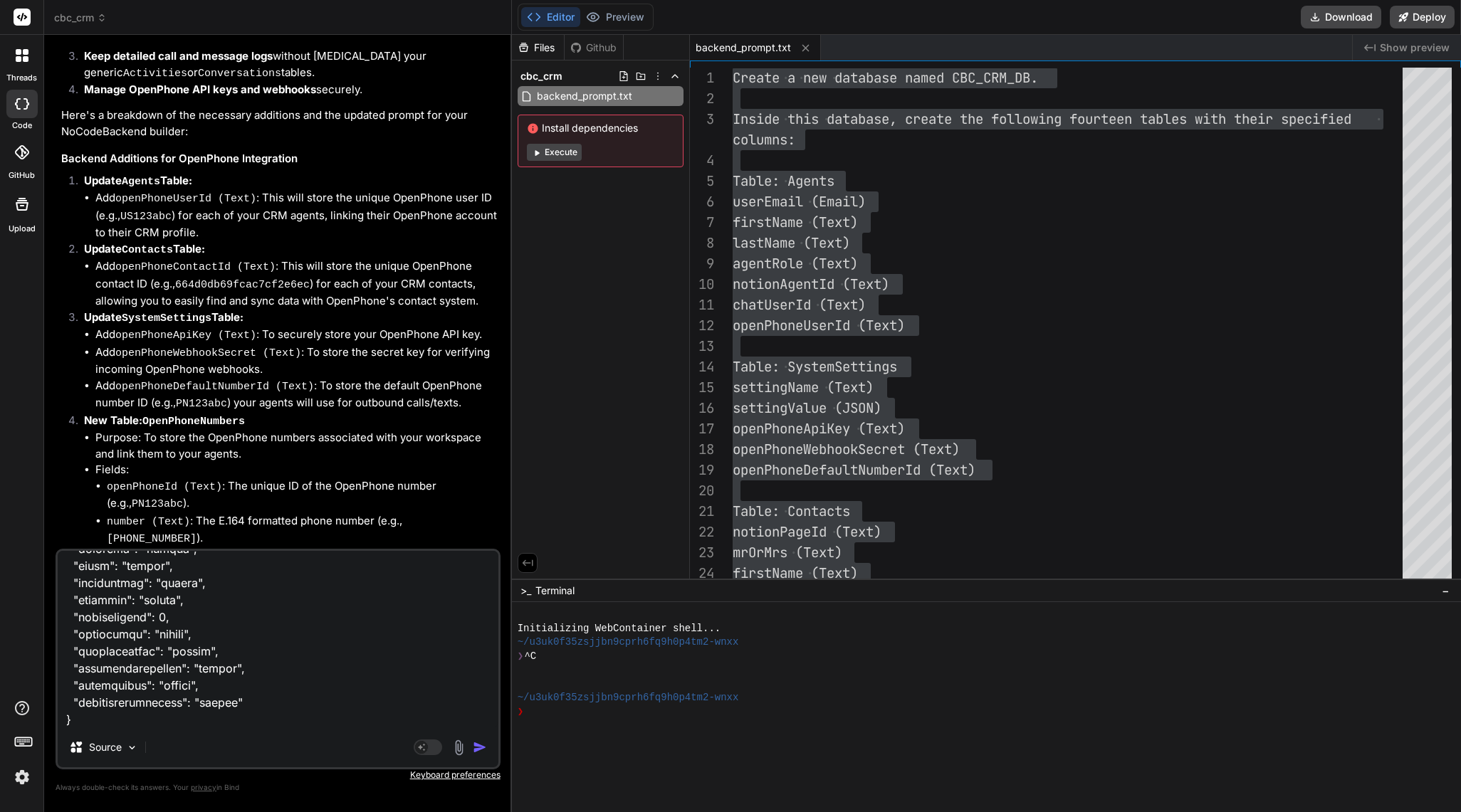
paste textarea "DELETE /delete/contacts/{id} Delete a record from contacts Parameters Try it ou…"
type textarea "POST /create/activities Create a new record in activities Parameters Try it out…"
type textarea "x"
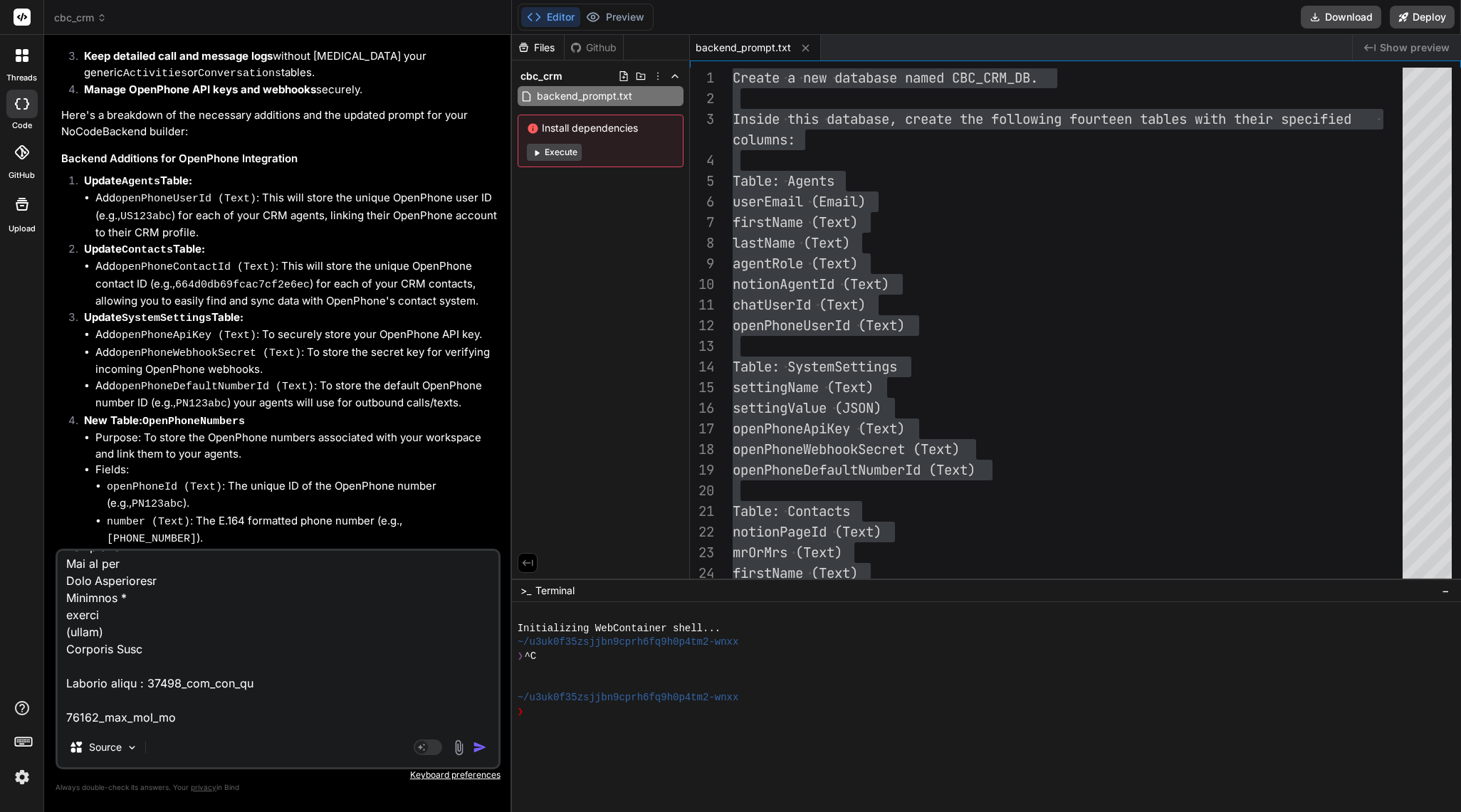
type textarea "POST /create/activities Create a new record in activities Parameters Try it out…"
type textarea "x"
type textarea "POST /create/activities Create a new record in activities Parameters Try it out…"
type textarea "x"
type textarea "POST /create/activities Create a new record in activities Parameters Try it out…"
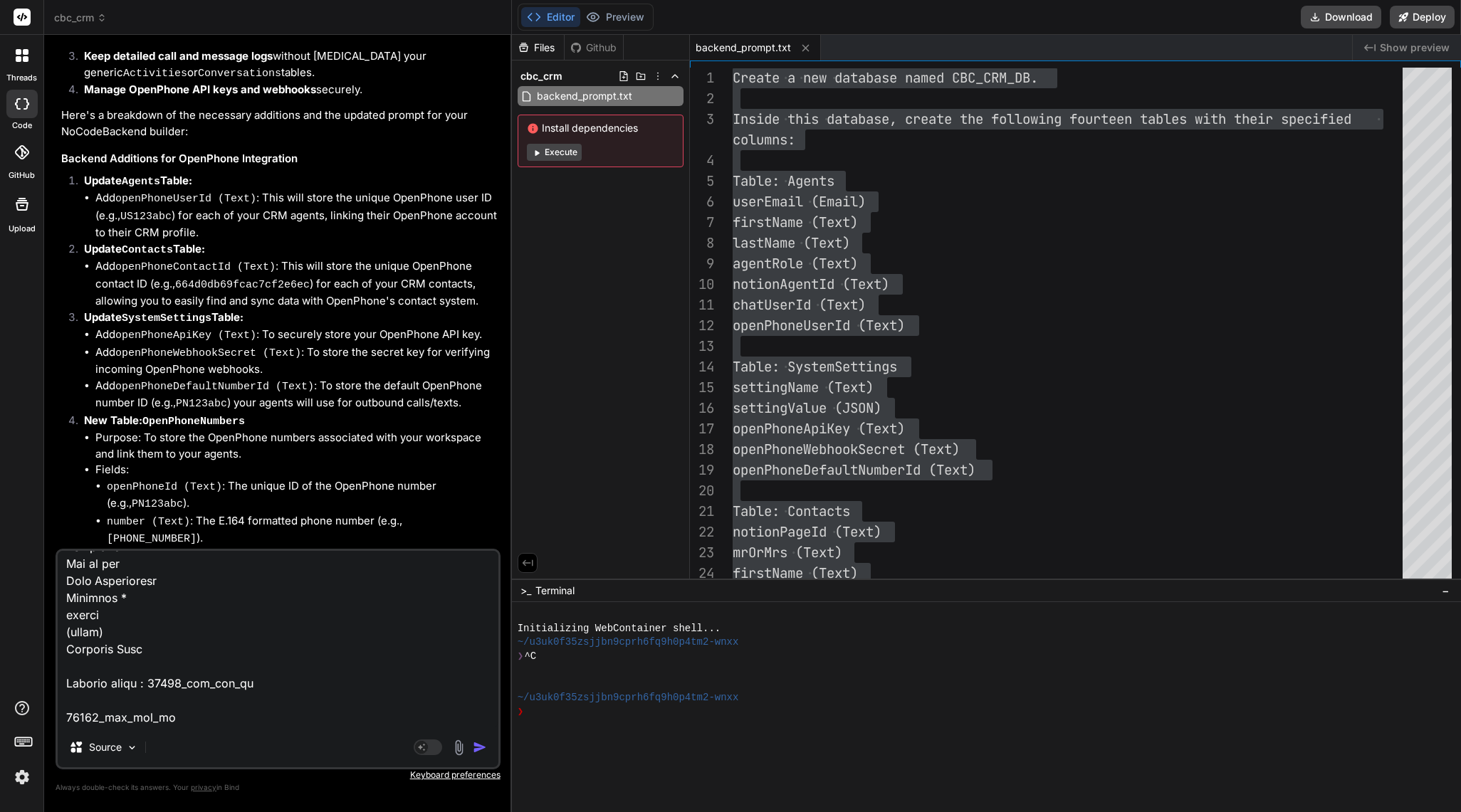
type textarea "x"
type textarea "POST /create/activities Create a new record in activities Parameters Try it out…"
type textarea "x"
paste textarea "POST /create/conversations Create a new record in conversations Parameters Try …"
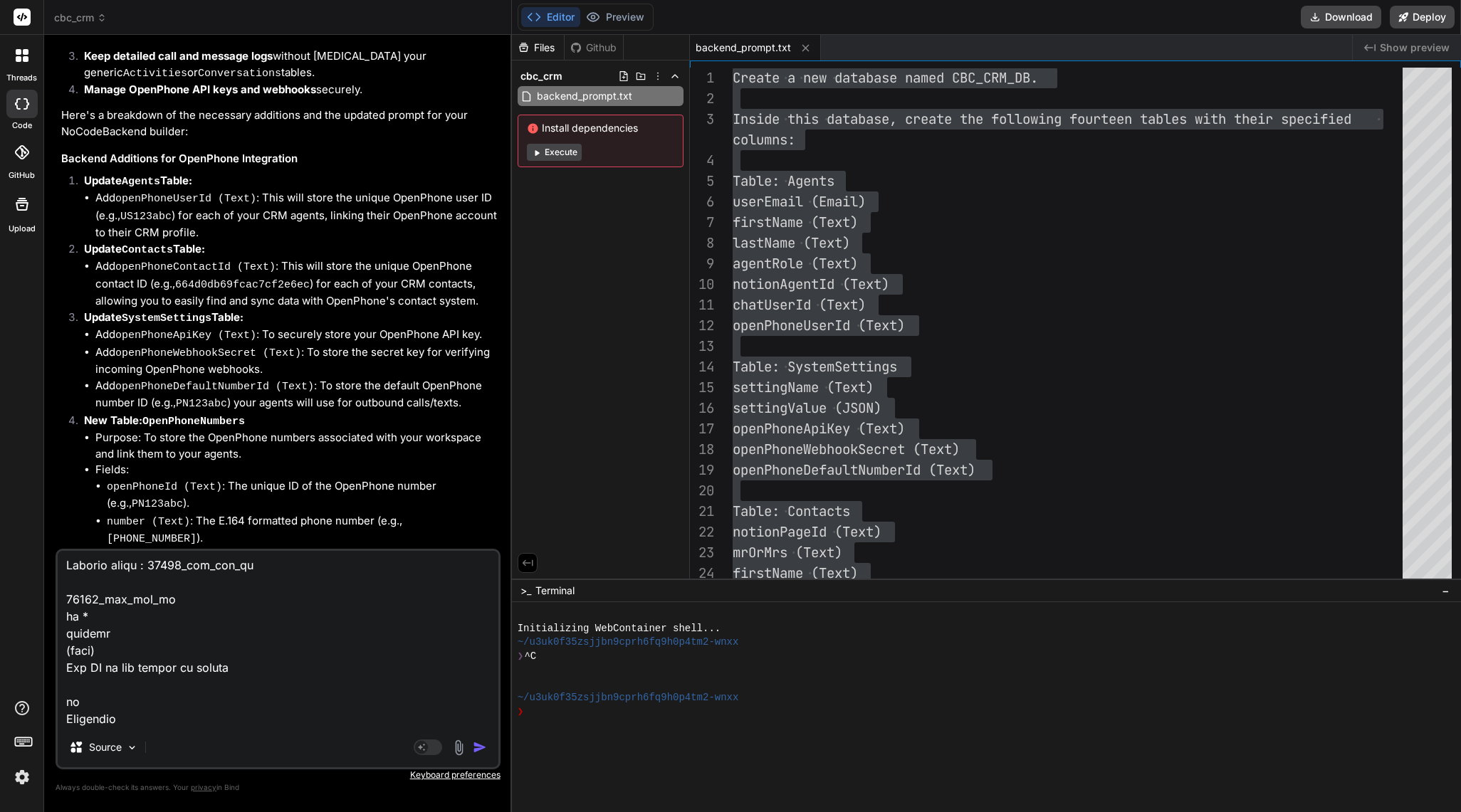
type textarea "POST /create/activities Create a new record in activities Parameters Try it out…"
type textarea "x"
type textarea "POST /create/activities Create a new record in activities Parameters Try it out…"
type textarea "x"
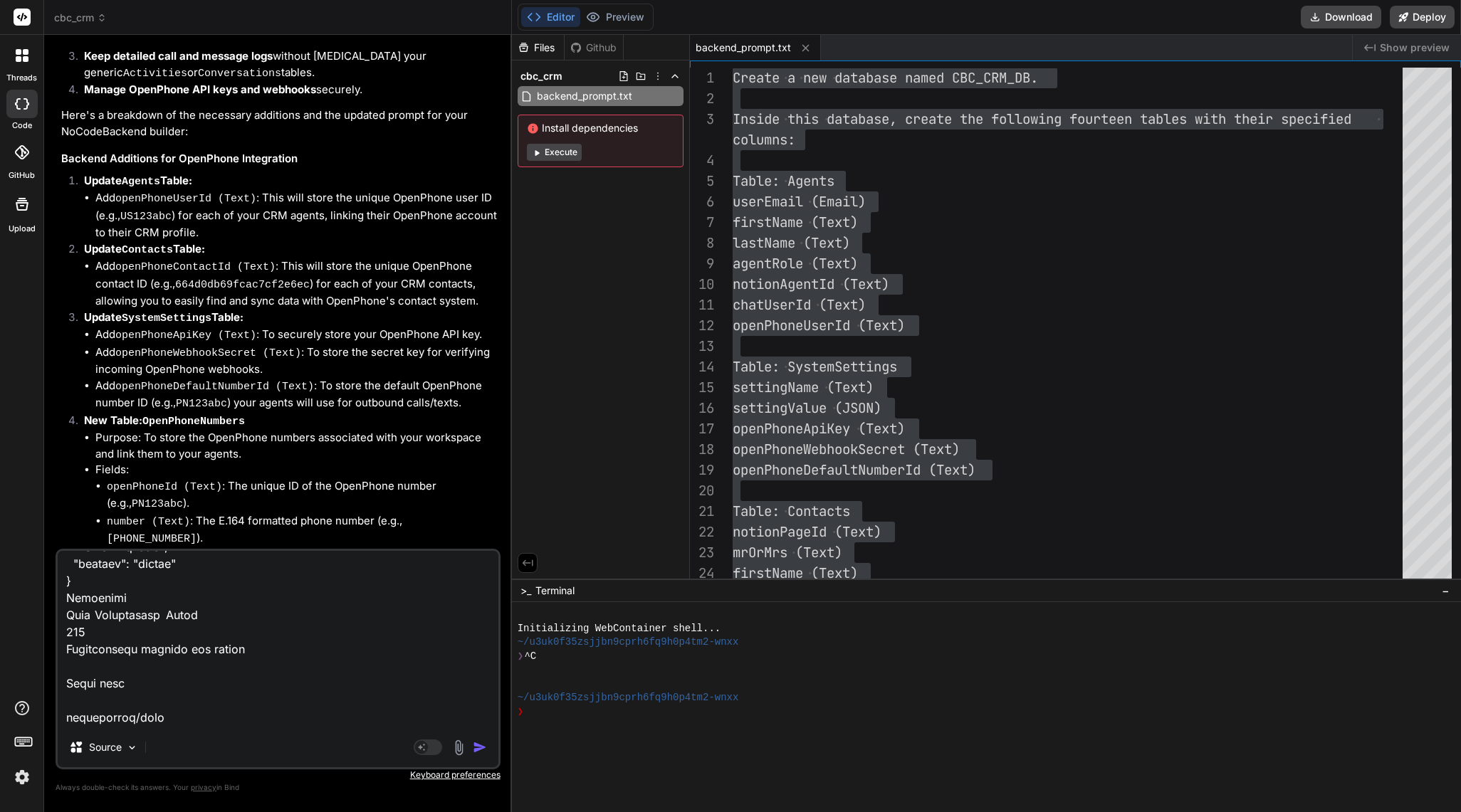
type textarea "POST /create/activities Create a new record in activities Parameters Try it out…"
type textarea "x"
type textarea "POST /create/activities Create a new record in activities Parameters Try it out…"
type textarea "x"
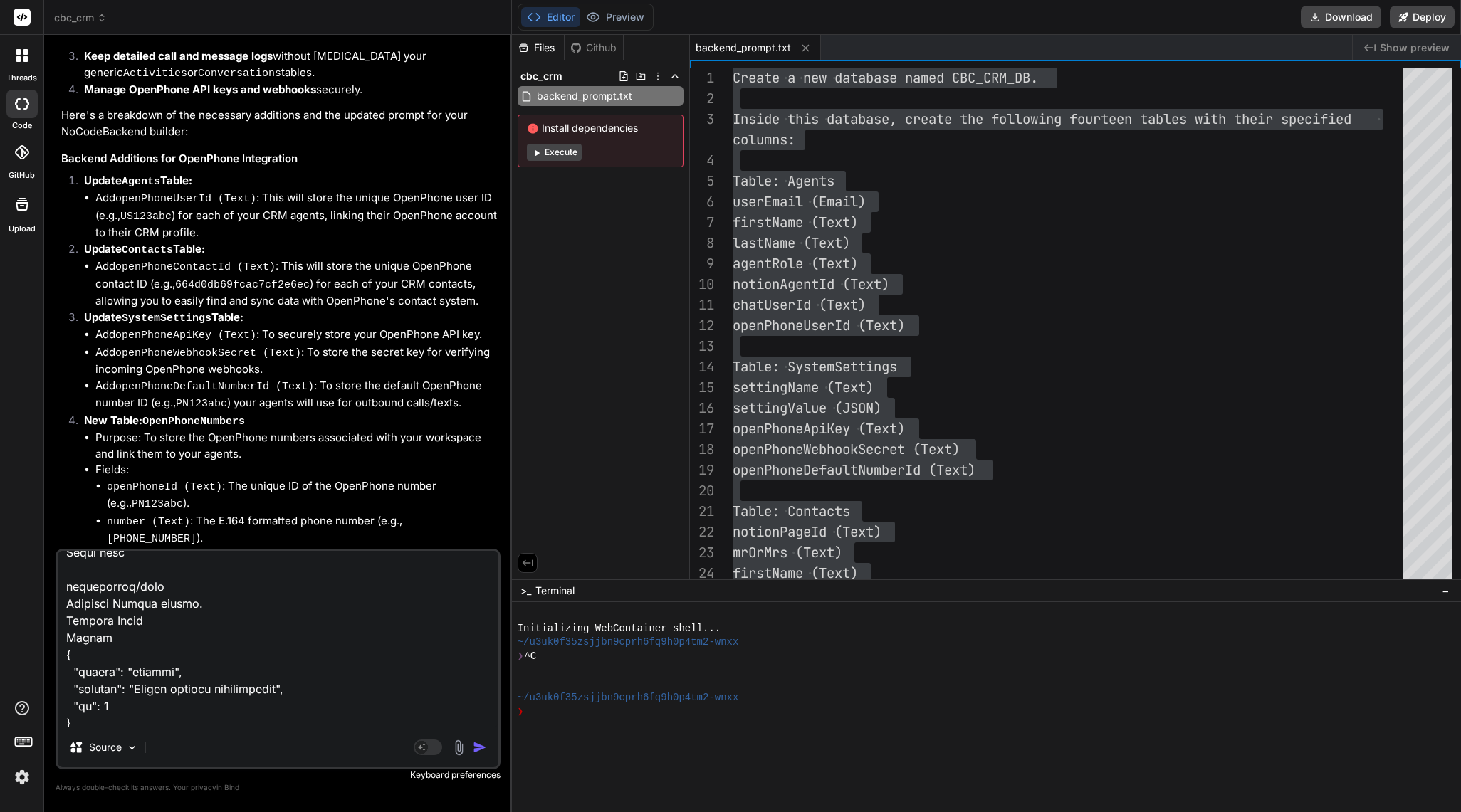
scroll to position [28944, 0]
paste textarea "GET /read/conversations Retrieve all records from conversations Filtering Recor…"
type textarea "POST /create/activities Create a new record in activities Parameters Try it out…"
type textarea "x"
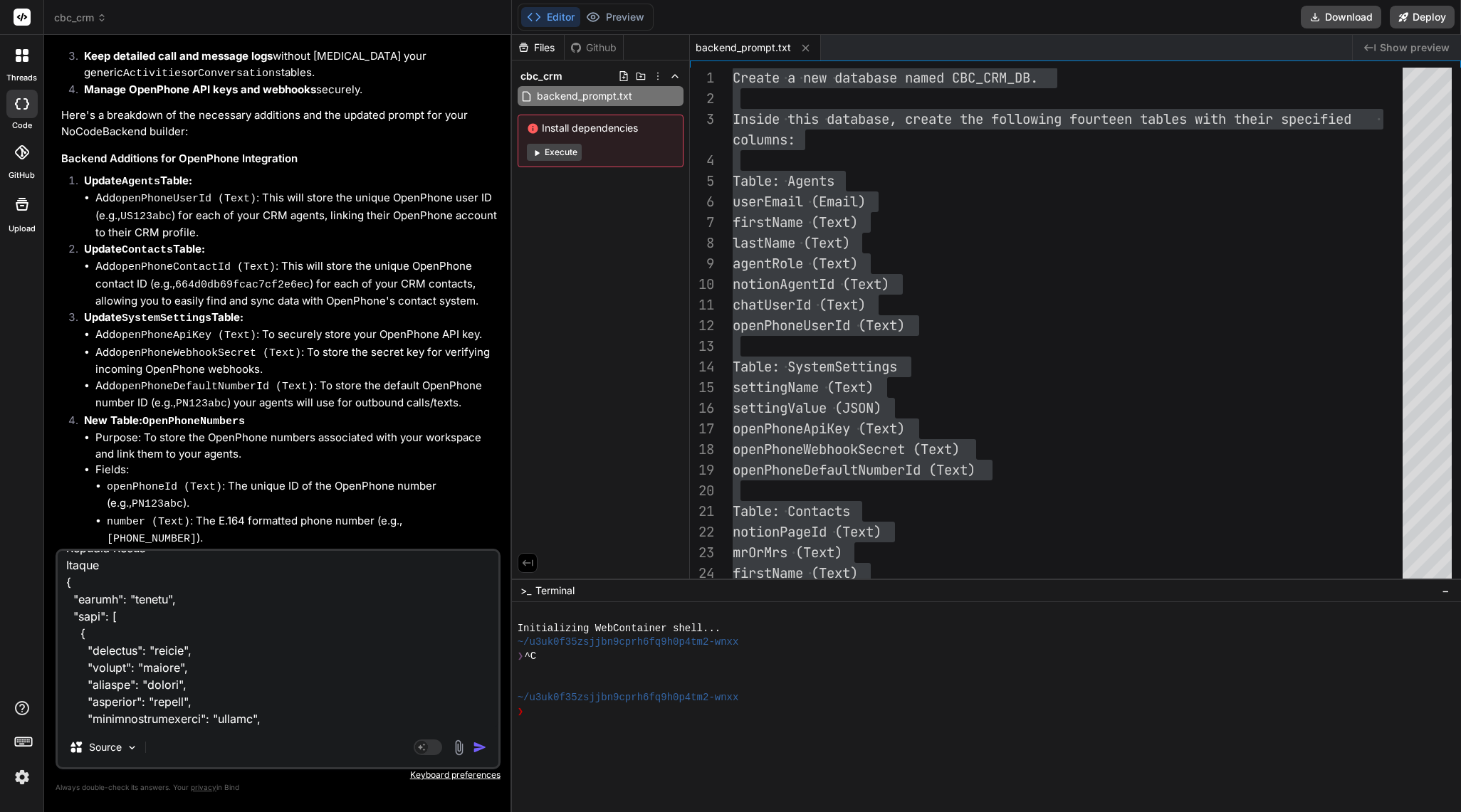
type textarea "POST /create/activities Create a new record in activities Parameters Try it out…"
type textarea "x"
type textarea "POST /create/activities Create a new record in activities Parameters Try it out…"
type textarea "x"
type textarea "POST /create/activities Create a new record in activities Parameters Try it out…"
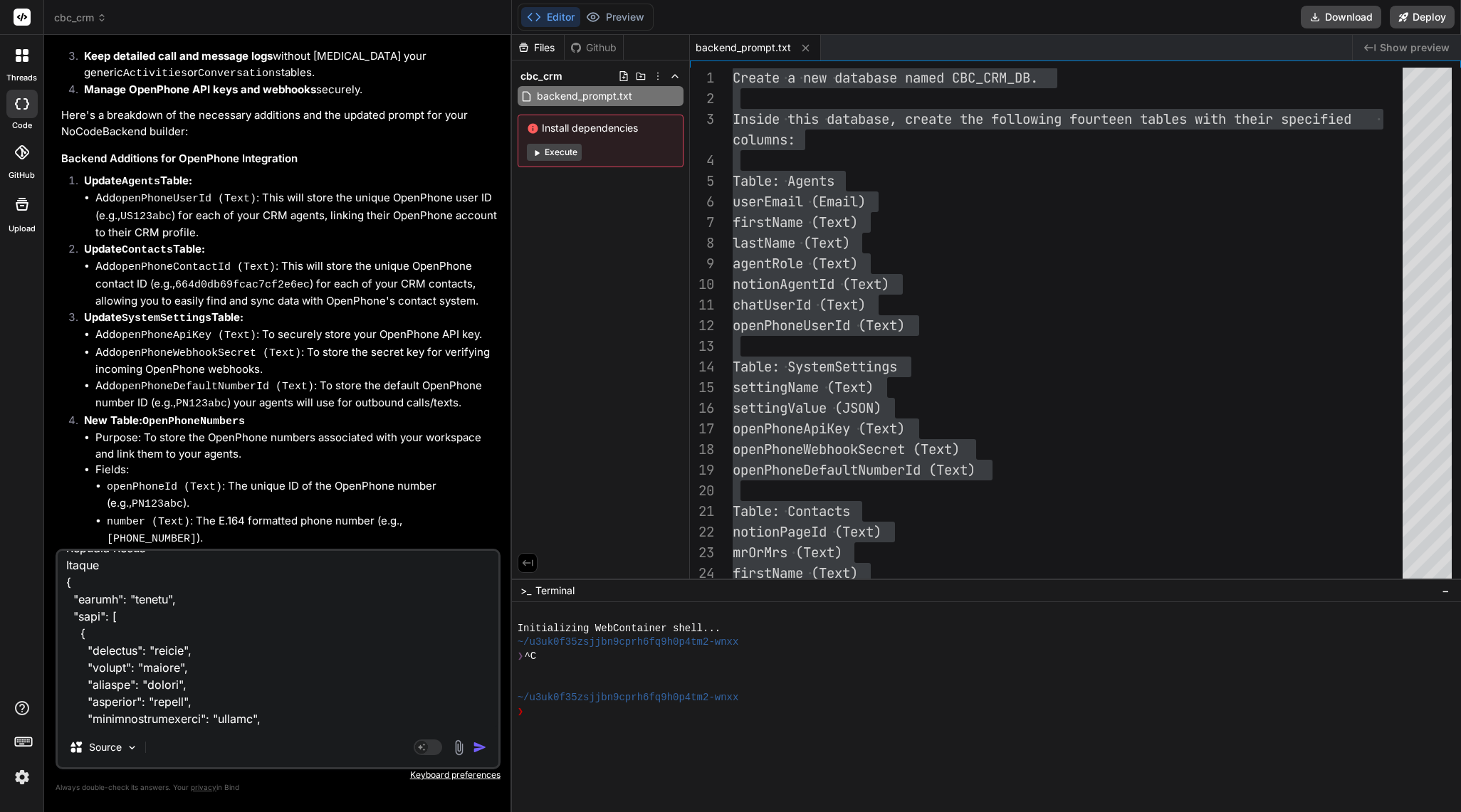
type textarea "x"
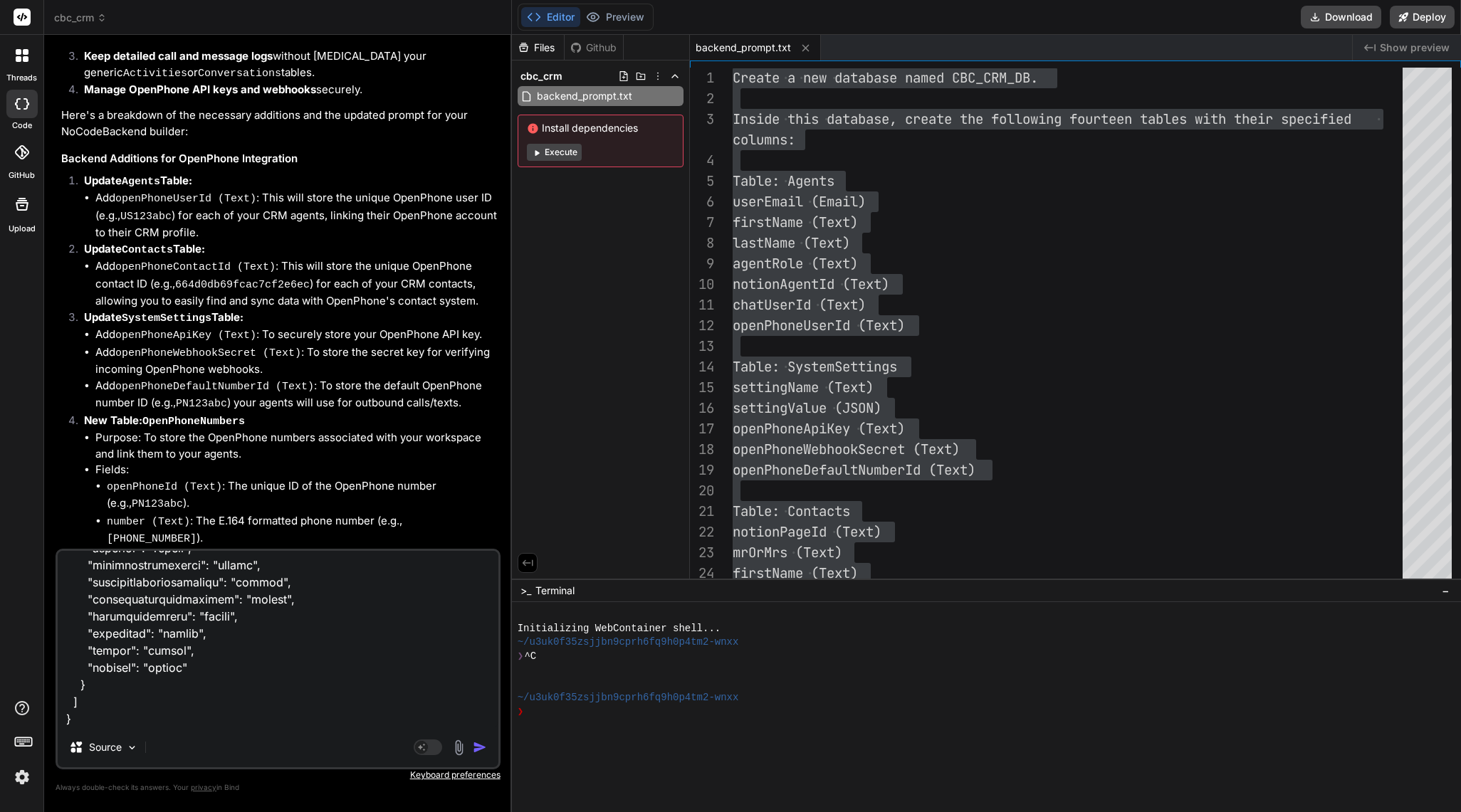
paste textarea "GET /read/conversations/{id} Retrieve a record by ID from conversations Paramet…"
type textarea "POST /create/activities Create a new record in activities Parameters Try it out…"
type textarea "x"
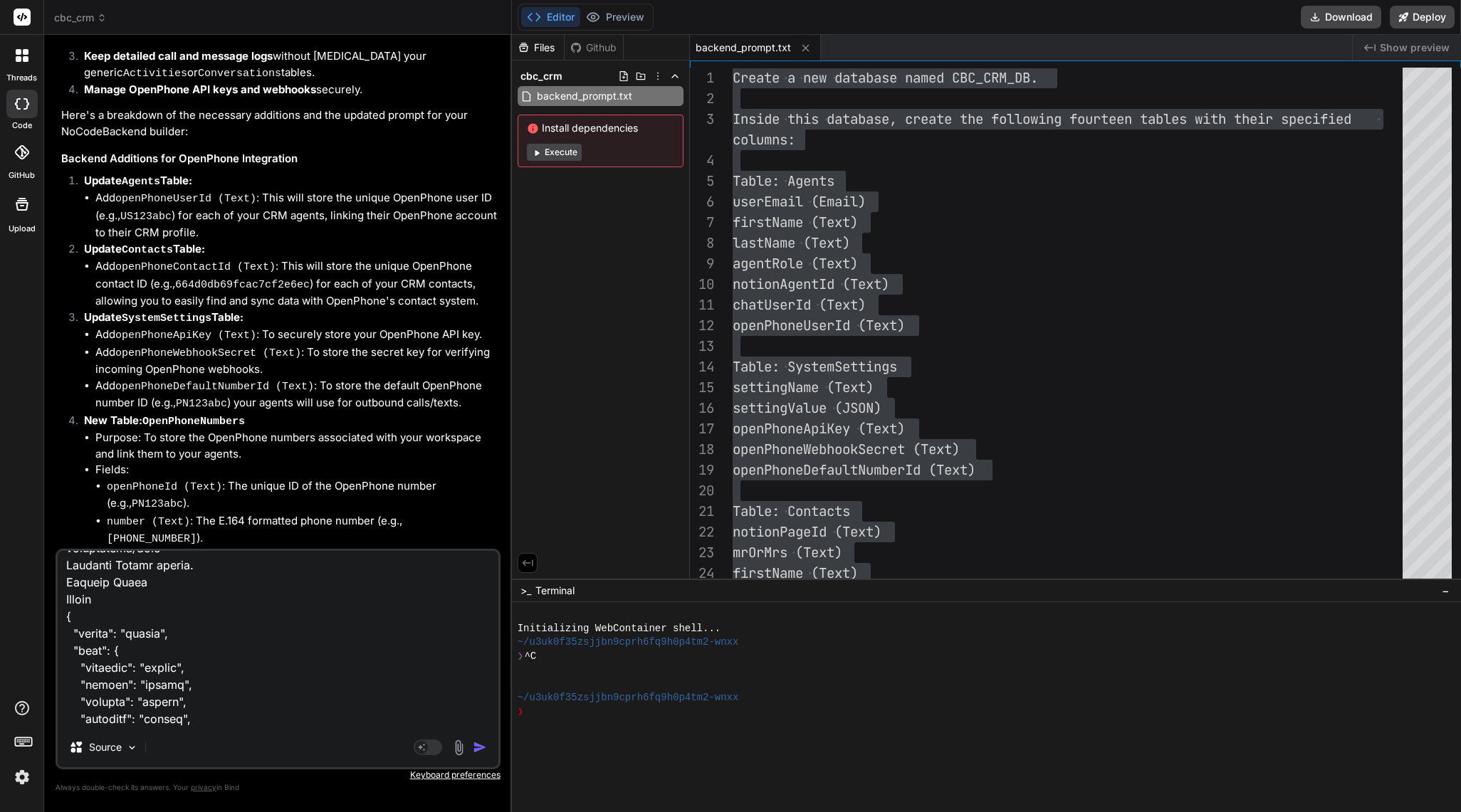
scroll to position [31272, 0]
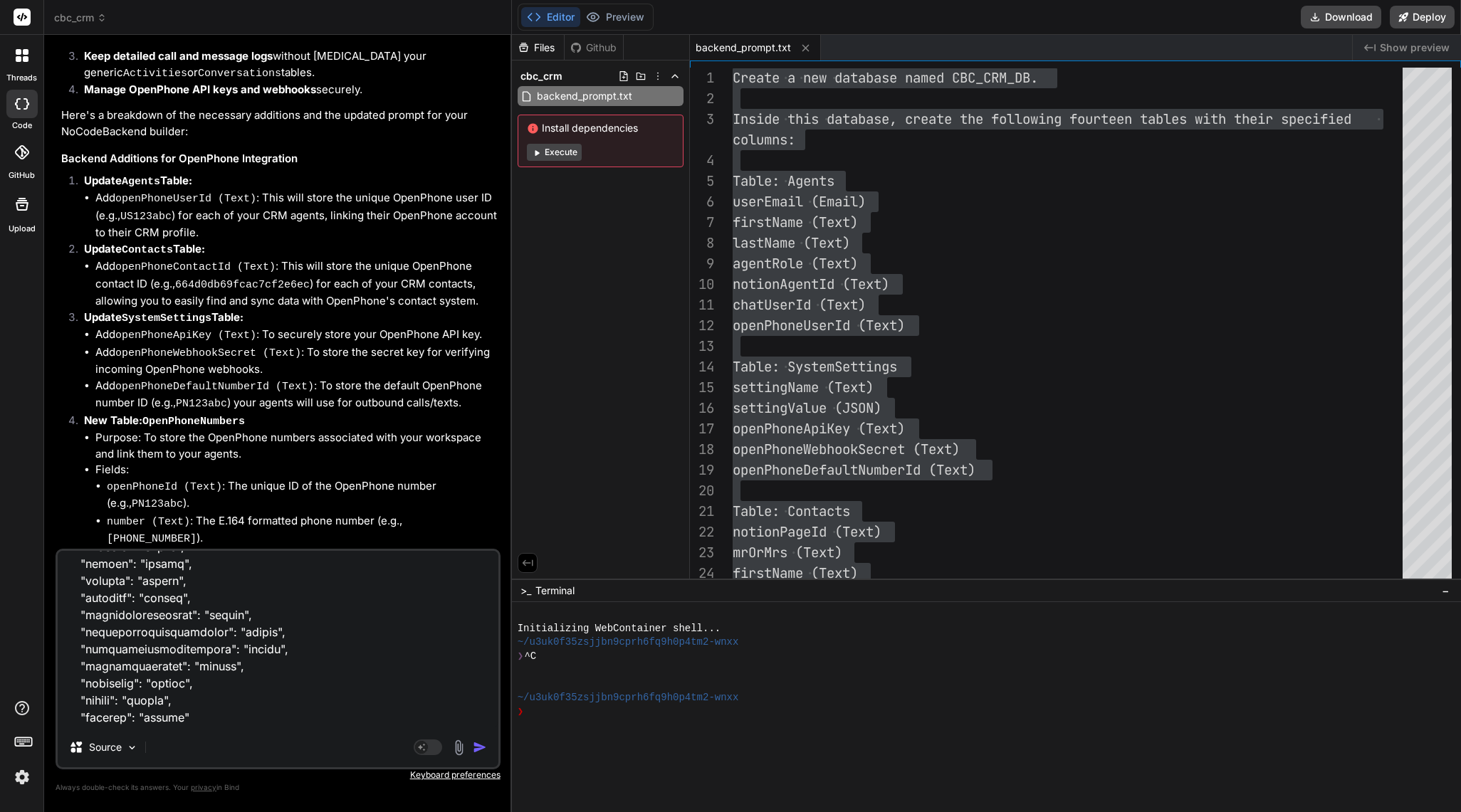
type textarea "POST /create/activities Create a new record in activities Parameters Try it out…"
type textarea "x"
type textarea "POST /create/activities Create a new record in activities Parameters Try it out…"
type textarea "x"
type textarea "POST /create/activities Create a new record in activities Parameters Try it out…"
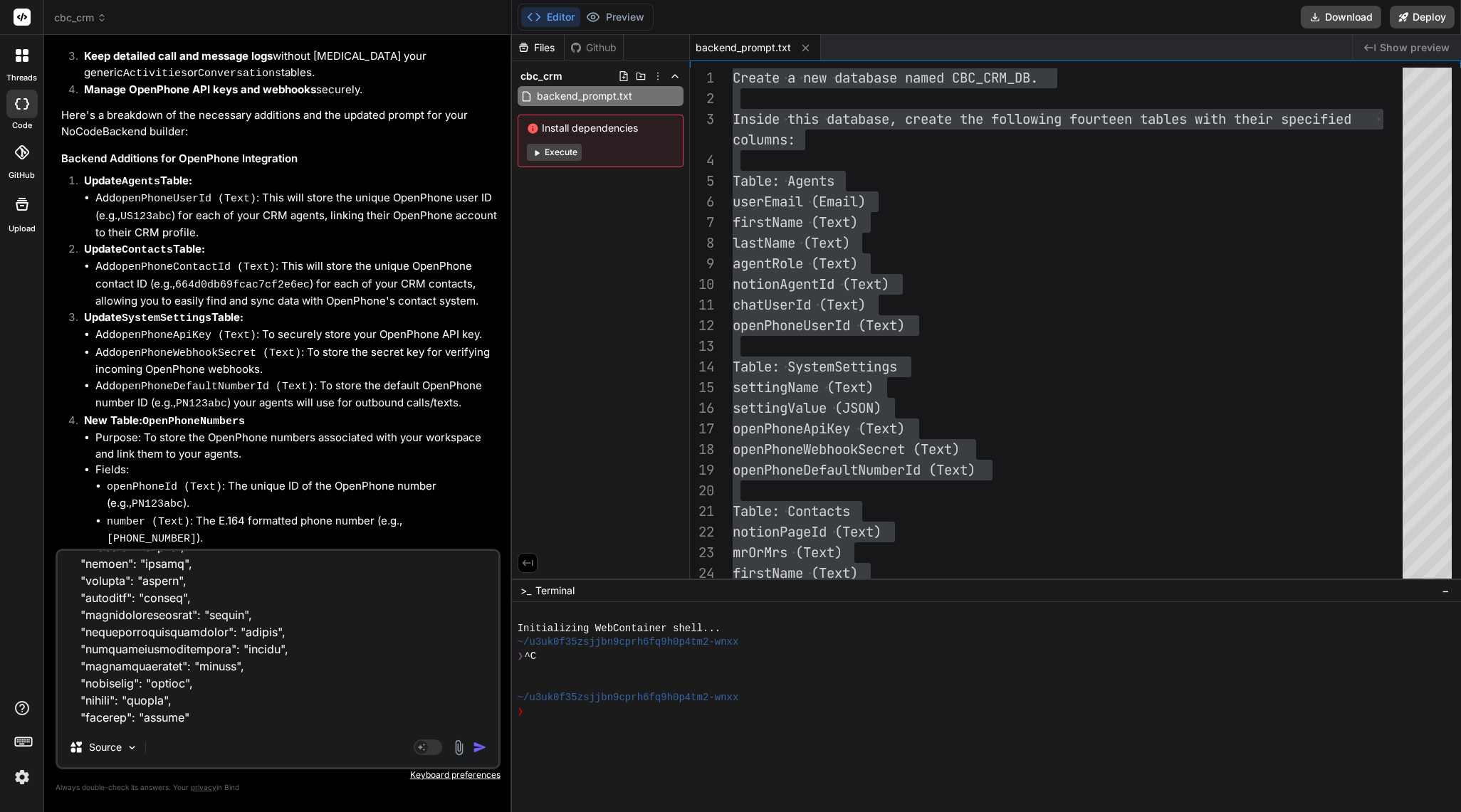
type textarea "x"
type textarea "POST /create/activities Create a new record in activities Parameters Try it out…"
type textarea "x"
paste textarea "POST /search/conversations Search for records in conversations Parameters Try i…"
type textarea "POST /create/activities Create a new record in activities Parameters Try it out…"
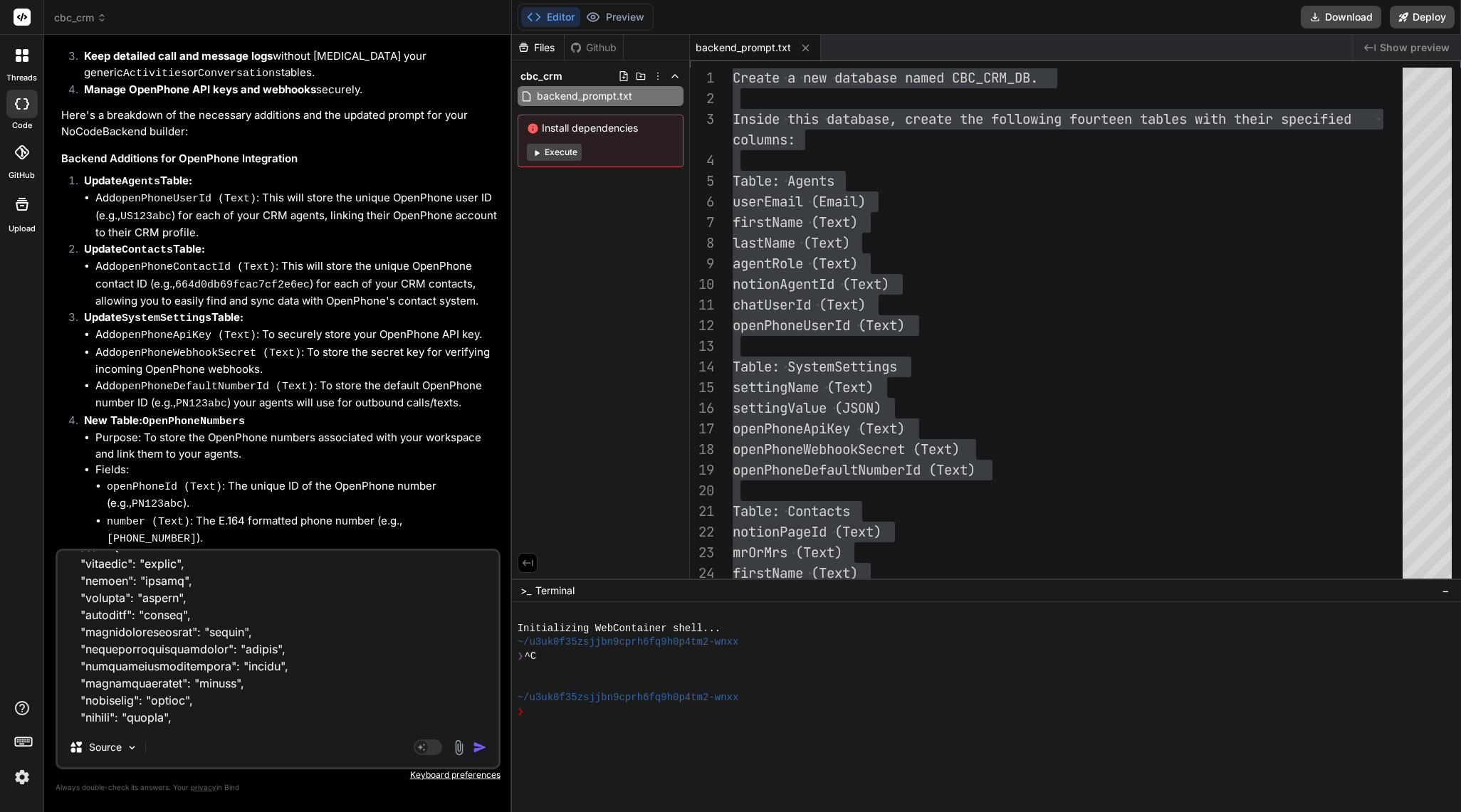
type textarea "x"
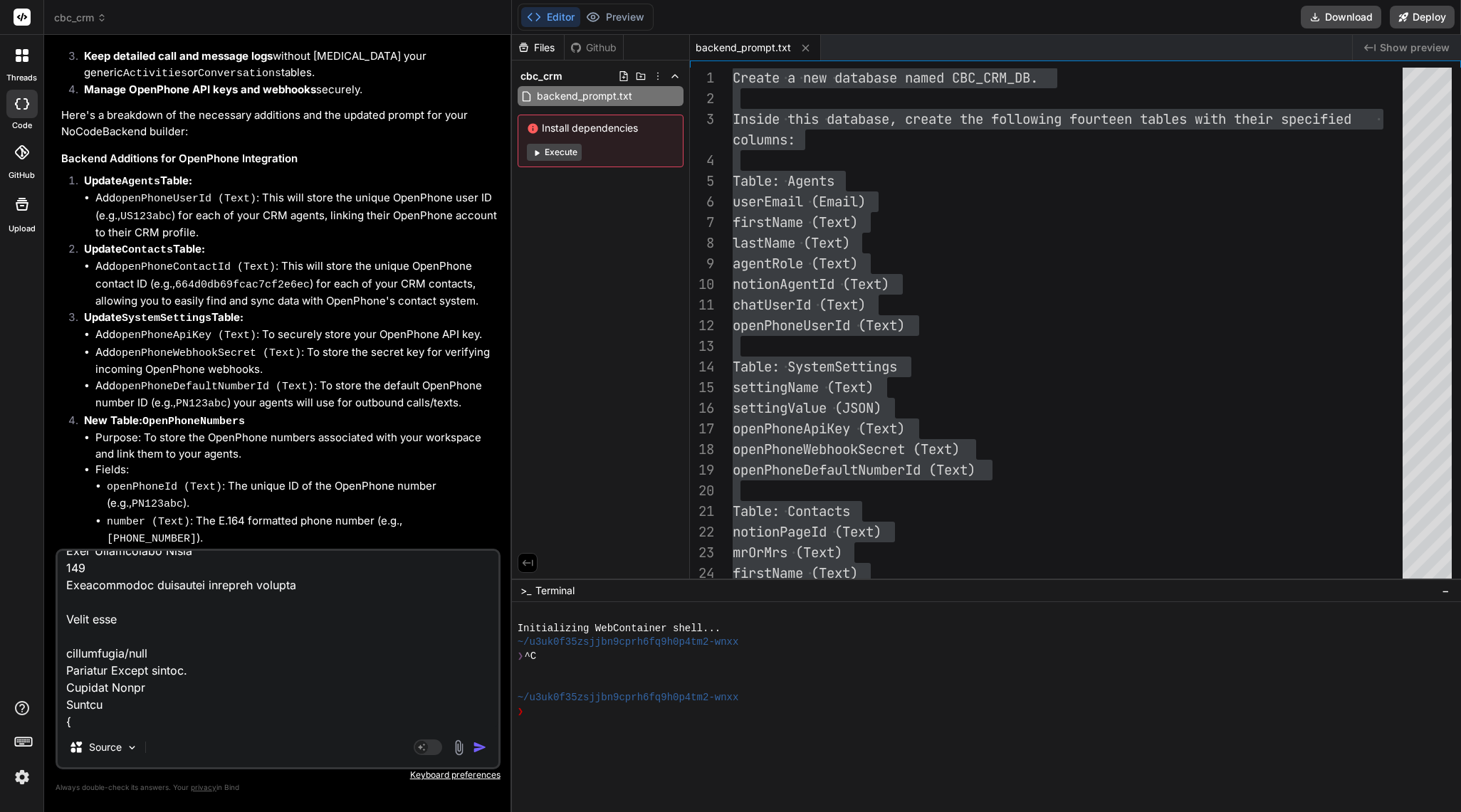
scroll to position [32398, 0]
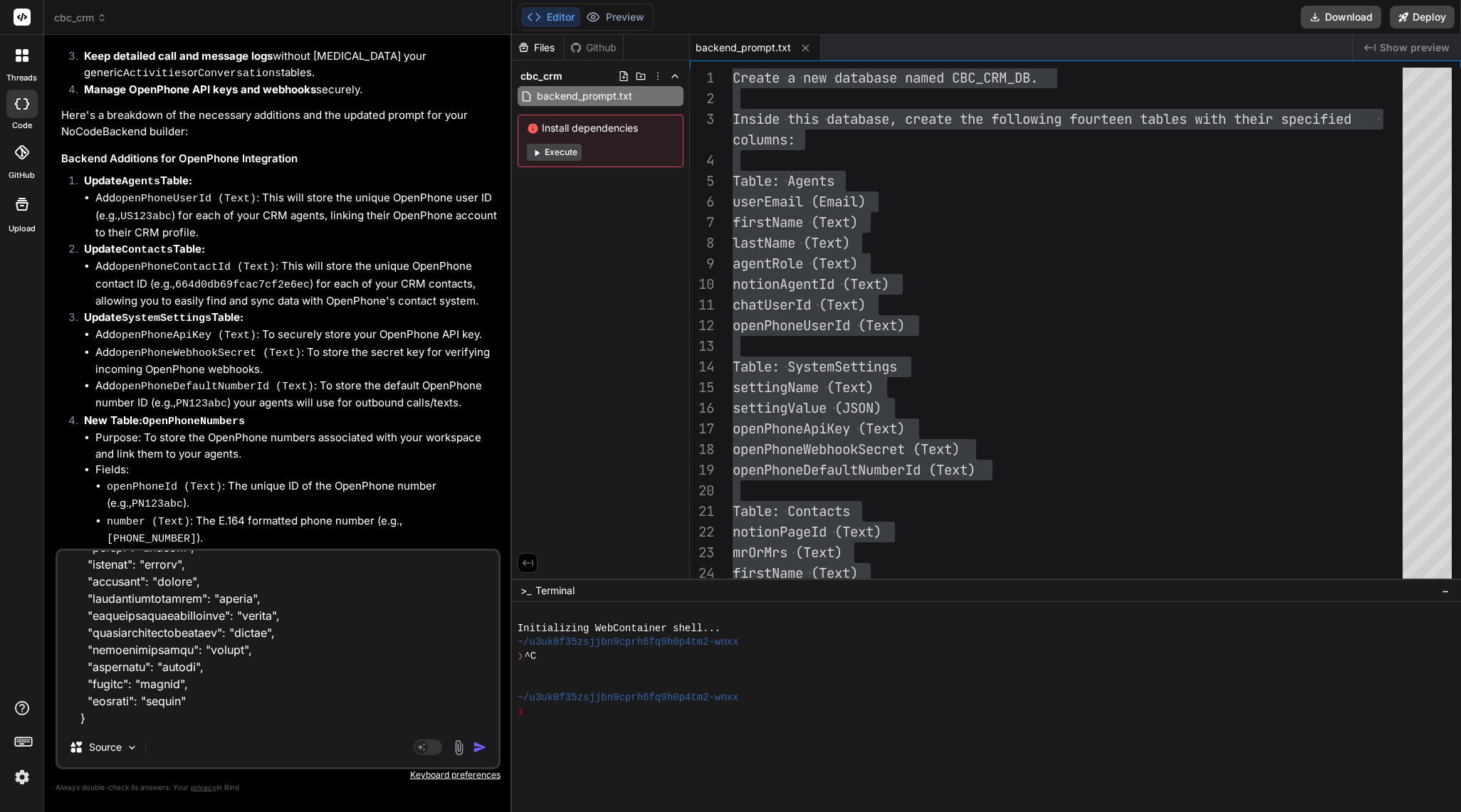
type textarea "POST /create/activities Create a new record in activities Parameters Try it out…"
type textarea "x"
type textarea "POST /create/activities Create a new record in activities Parameters Try it out…"
type textarea "x"
type textarea "POST /create/activities Create a new record in activities Parameters Try it out…"
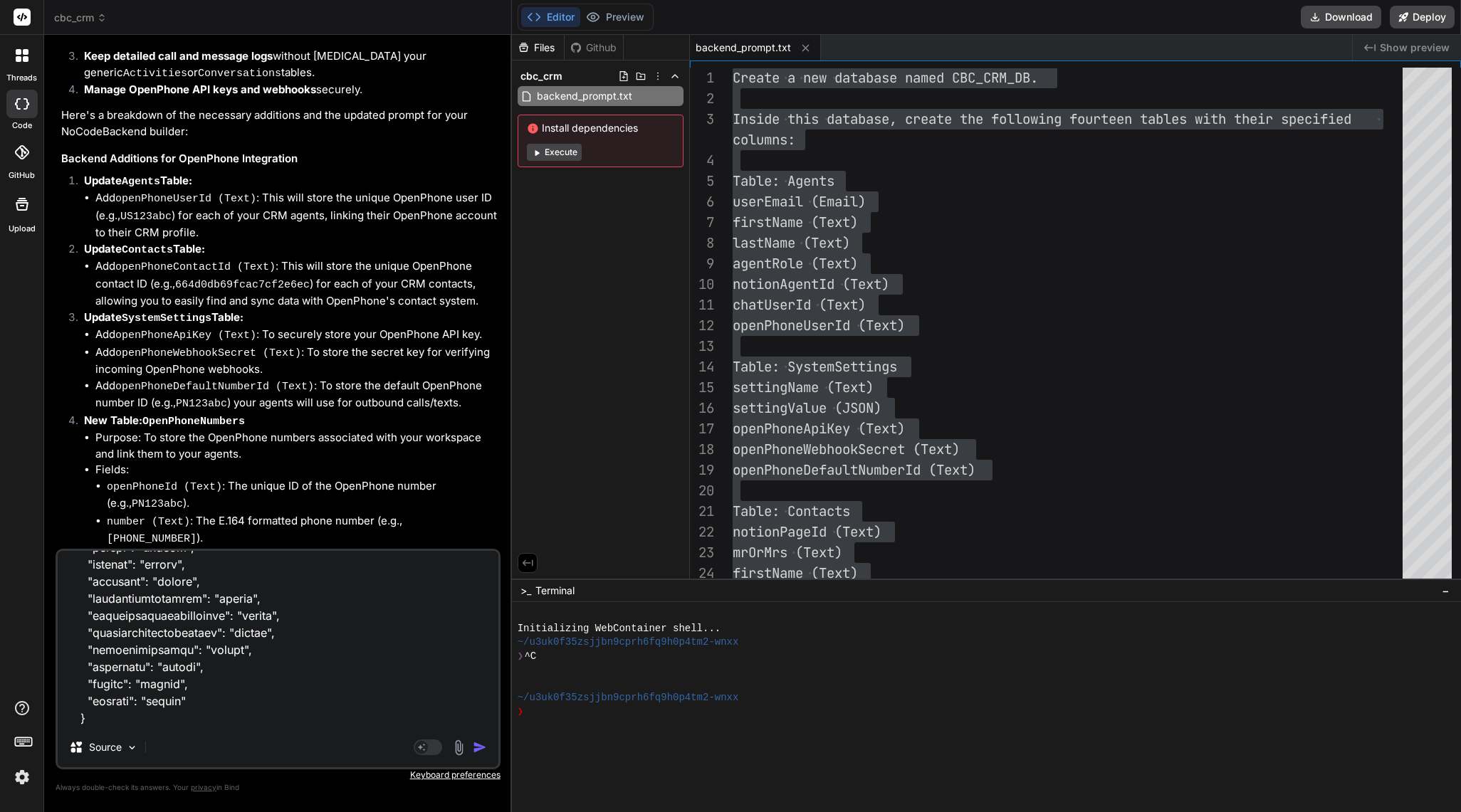
type textarea "x"
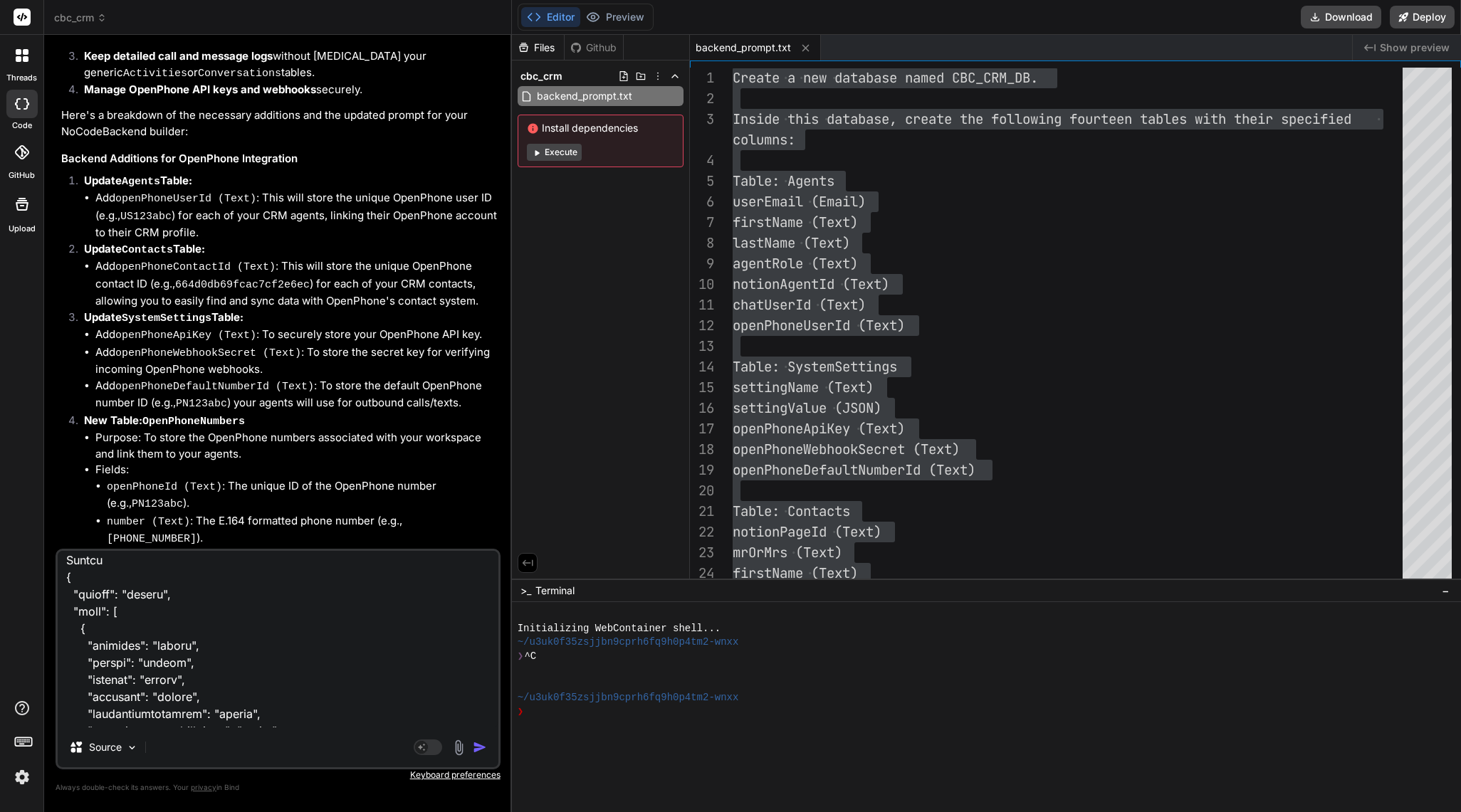
scroll to position [0, 0]
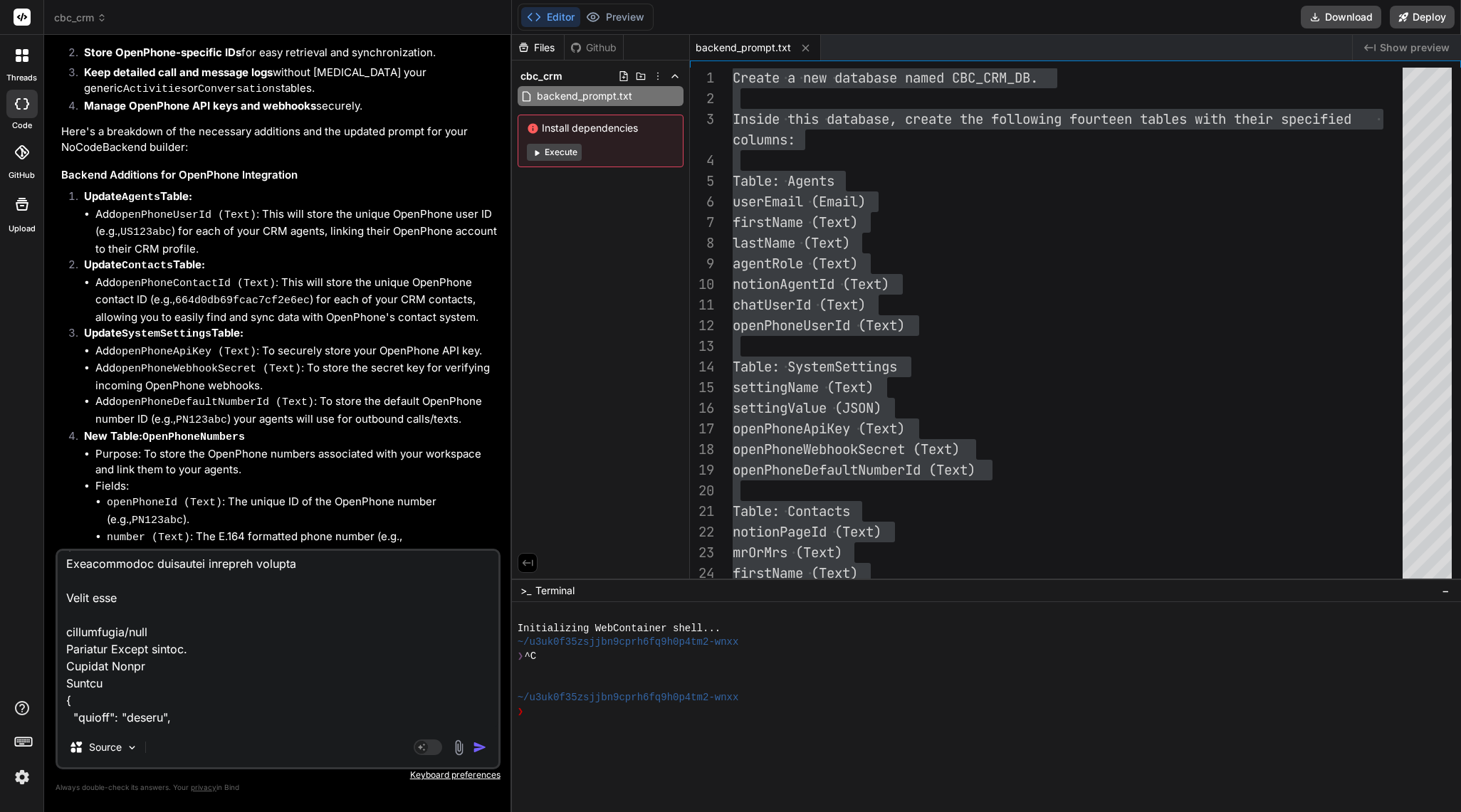
scroll to position [31863, 0]
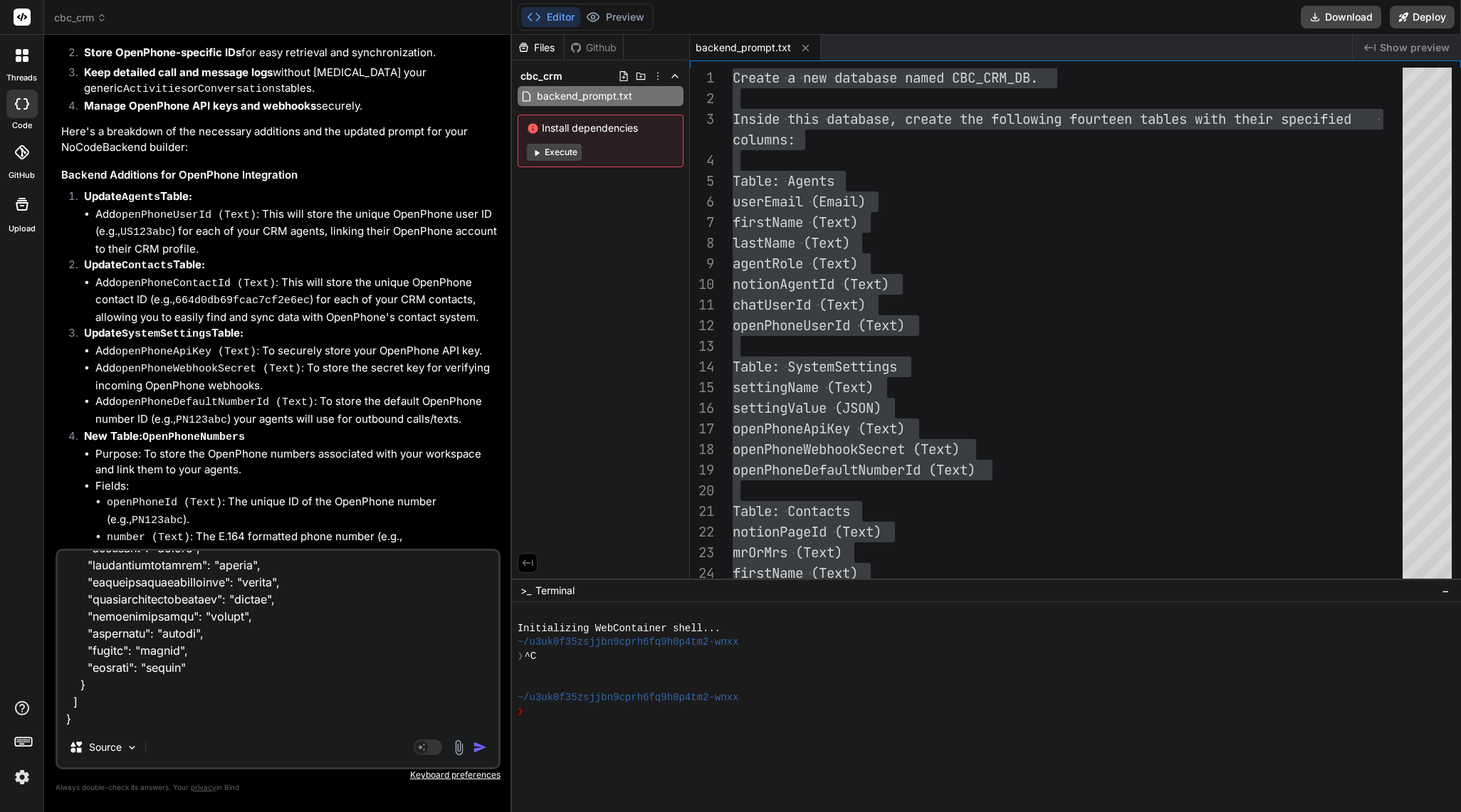
click at [127, 630] on textarea at bounding box center [278, 639] width 441 height 176
paste textarea "PUT /update/conversations/{id} Update a record in conversations Parameters Try …"
type textarea "POST /create/activities Create a new record in activities Parameters Try it out…"
type textarea "x"
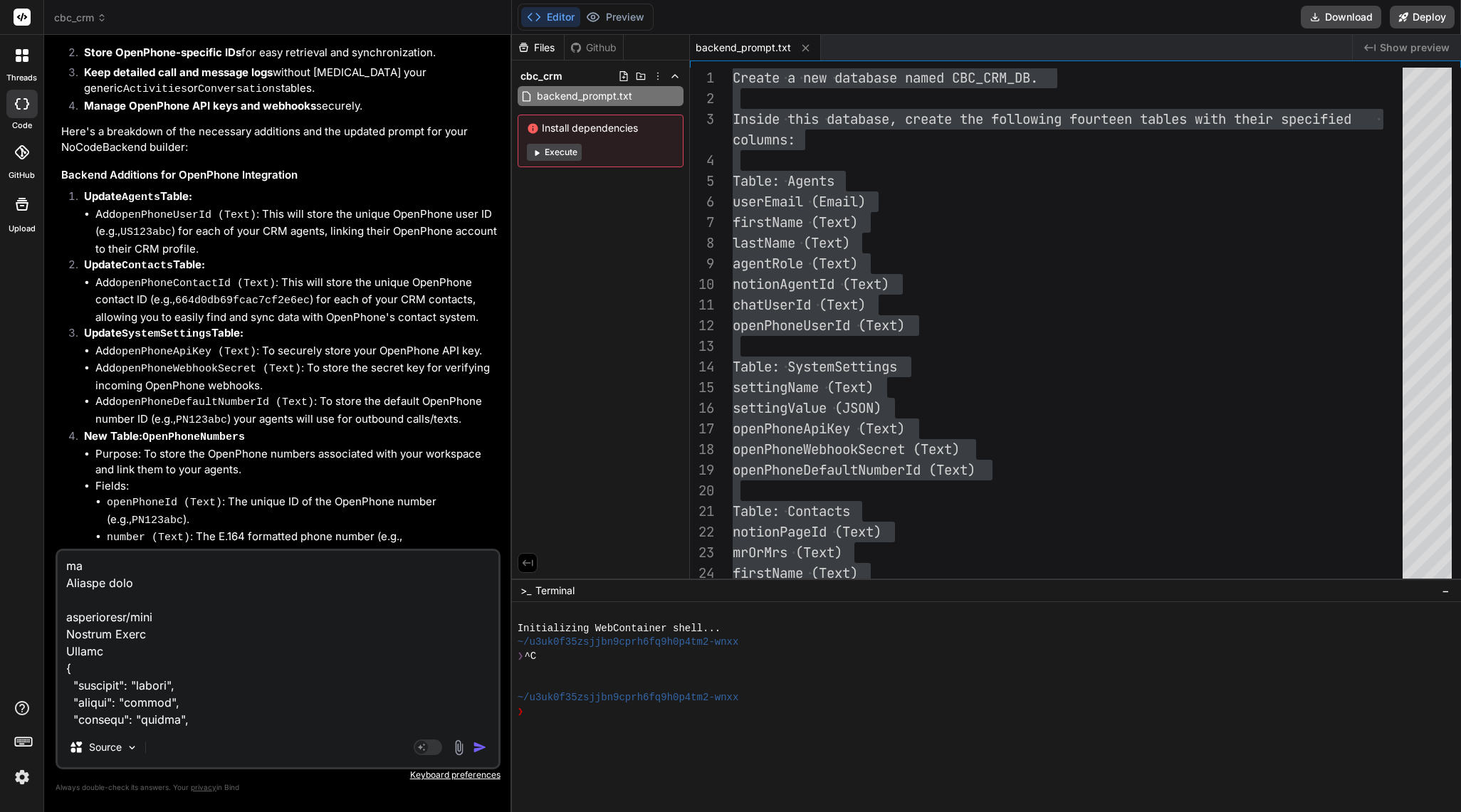
type textarea "POST /create/activities Create a new record in activities Parameters Try it out…"
type textarea "x"
type textarea "POST /create/activities Create a new record in activities Parameters Try it out…"
type textarea "x"
type textarea "POST /create/activities Create a new record in activities Parameters Try it out…"
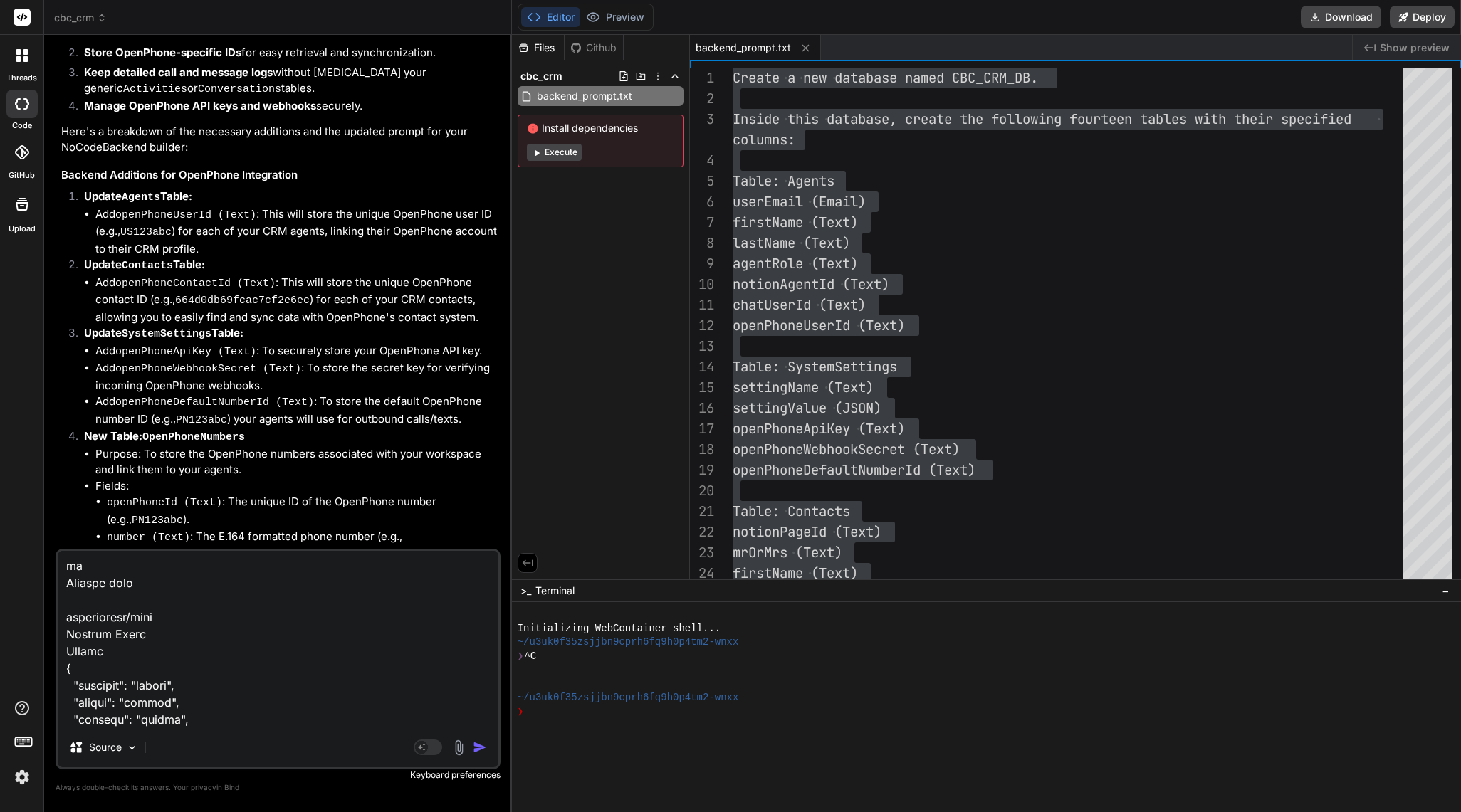
type textarea "x"
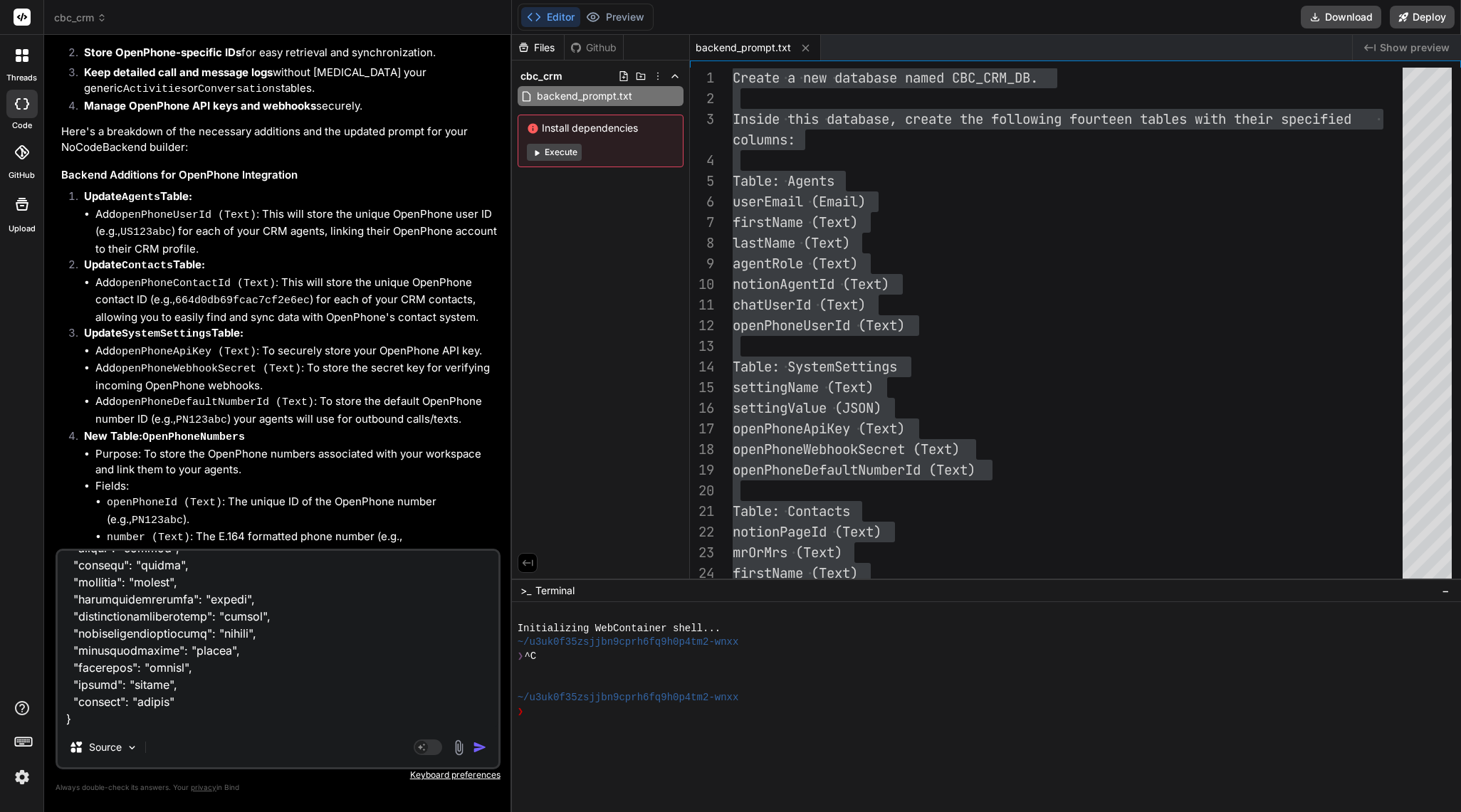
paste textarea "DELETE /delete/conversations/{id} Delete a record from conversations Parameters…"
type textarea "POST /create/activities Create a new record in activities Parameters Try it out…"
type textarea "x"
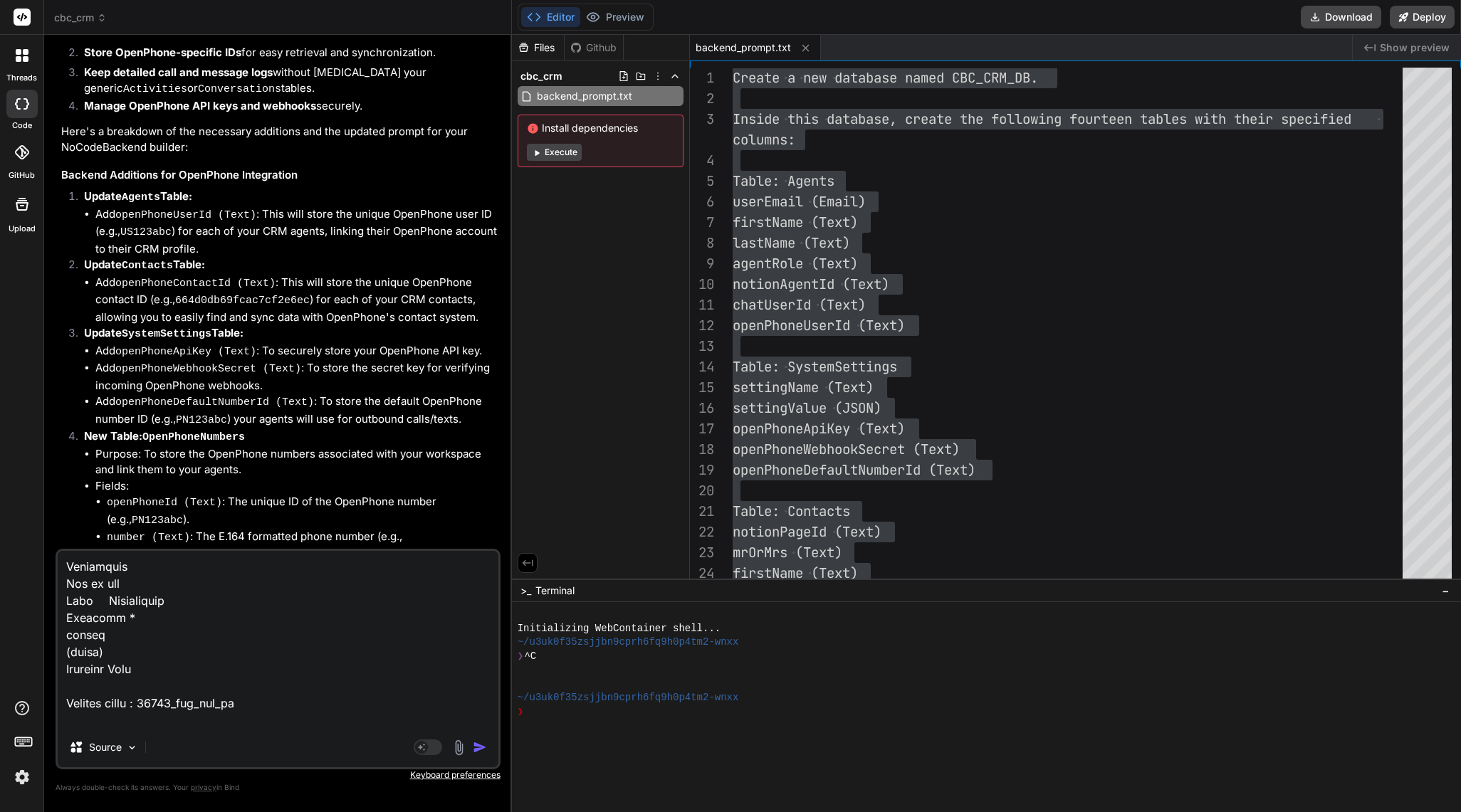
type textarea "POST /create/activities Create a new record in activities Parameters Try it out…"
type textarea "x"
type textarea "POST /create/activities Create a new record in activities Parameters Try it out…"
type textarea "x"
type textarea "POST /create/activities Create a new record in activities Parameters Try it out…"
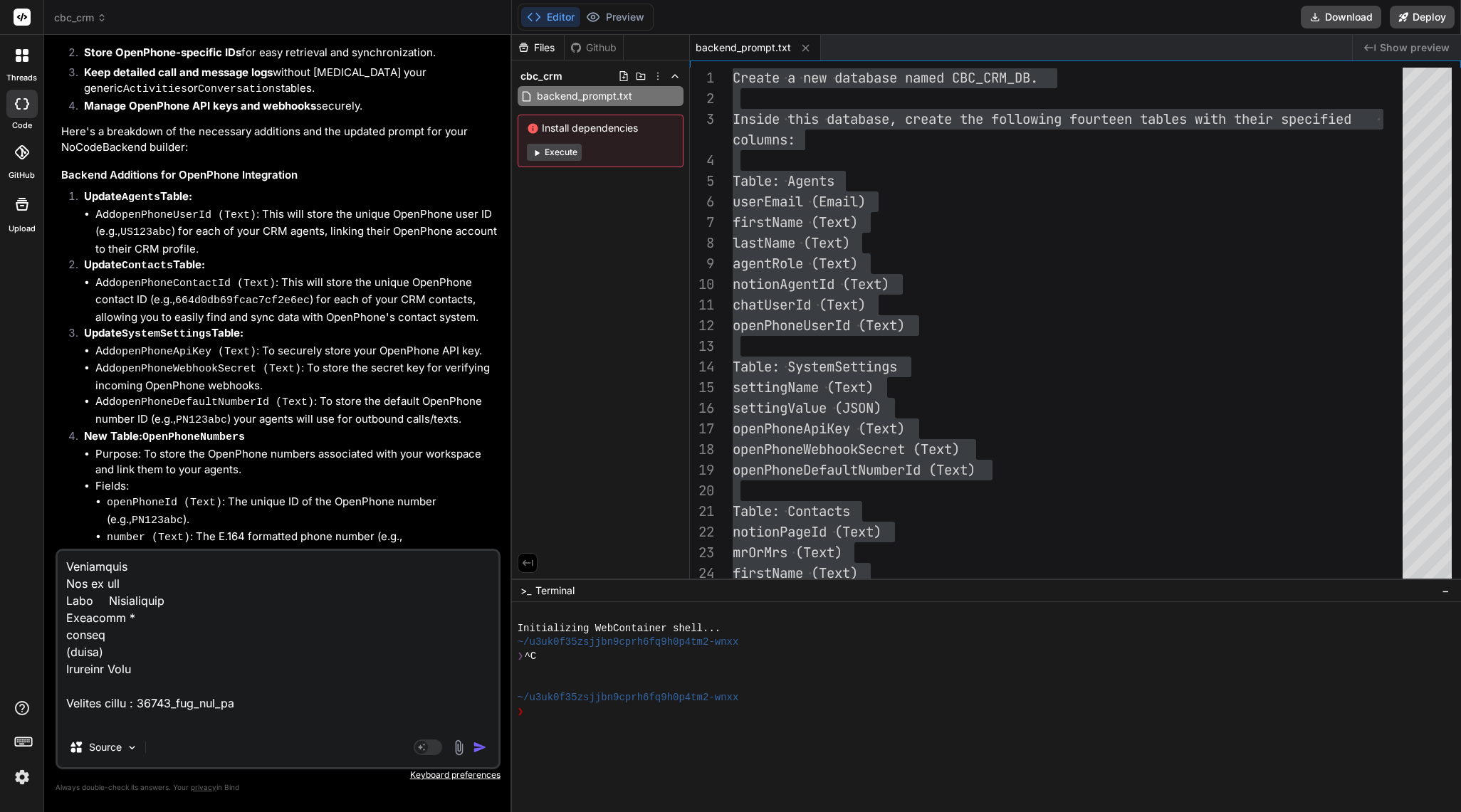
type textarea "x"
paste textarea "POST /create/mediaassets Create a new record in mediaassets Parameters Try it o…"
type textarea "POST /create/activities Create a new record in activities Parameters Try it out…"
type textarea "x"
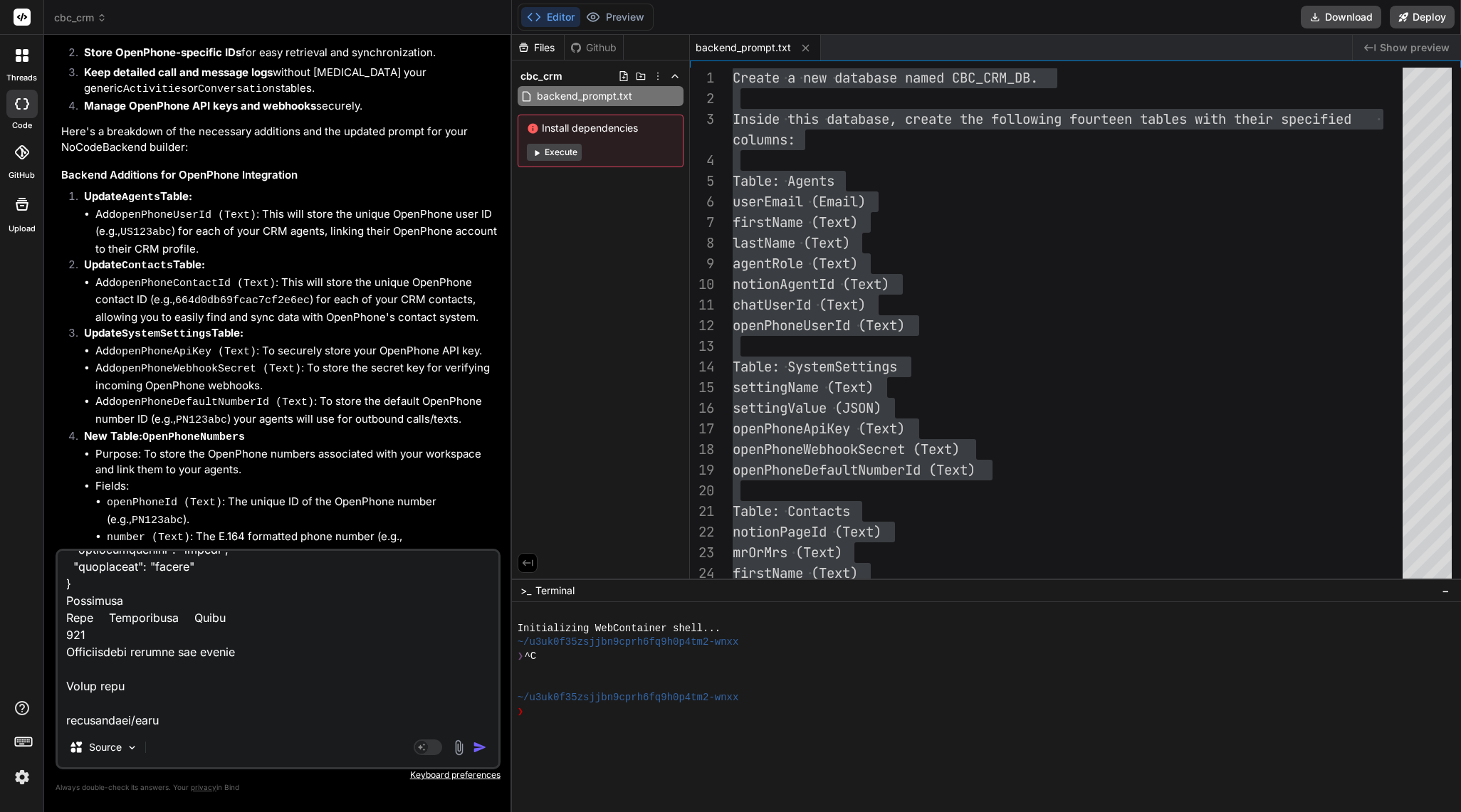
type textarea "POST /create/activities Create a new record in activities Parameters Try it out…"
type textarea "x"
type textarea "POST /create/activities Create a new record in activities Parameters Try it out…"
type textarea "x"
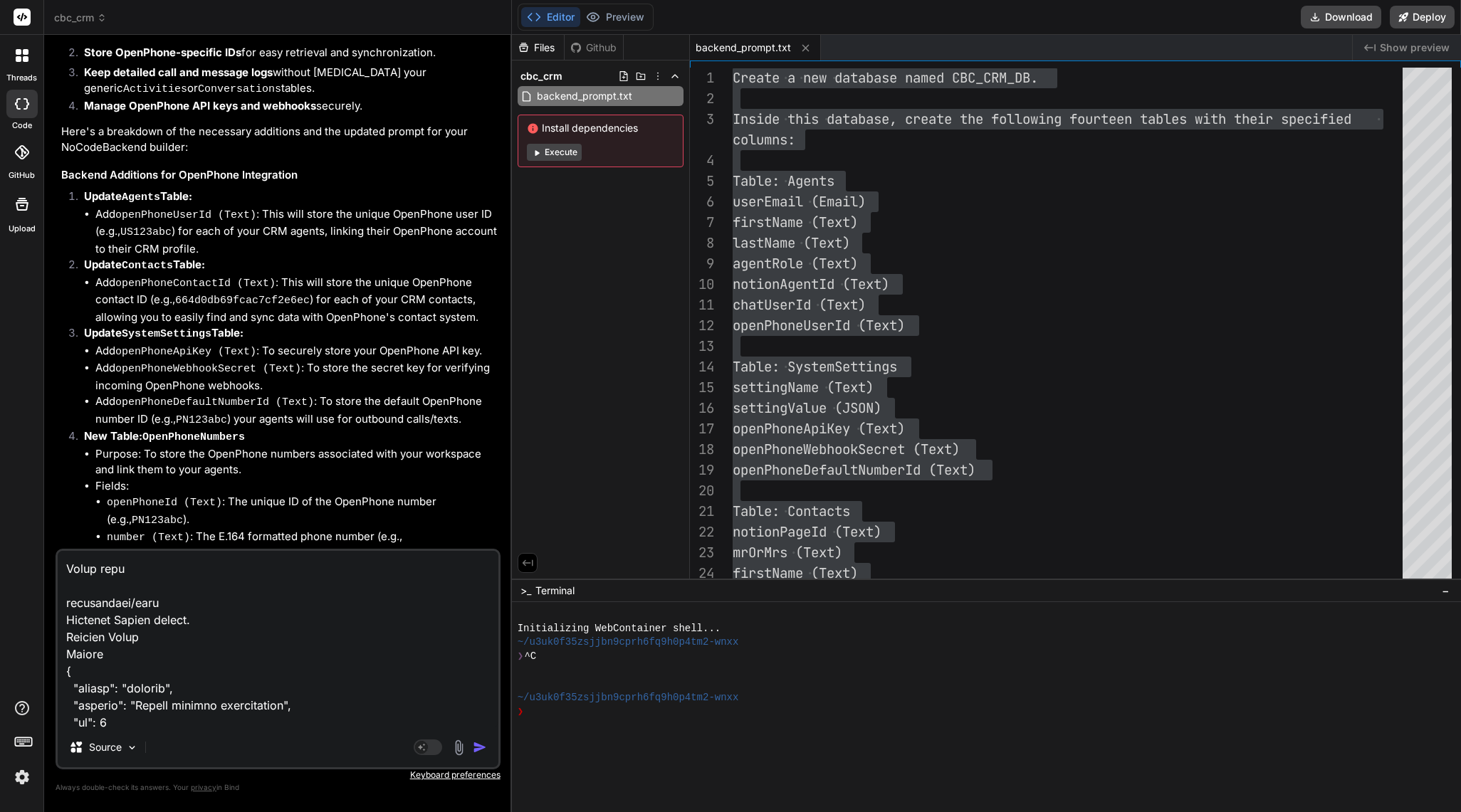
click at [236, 694] on textarea at bounding box center [278, 639] width 441 height 176
paste textarea "GET /read/mediaassets Retrieve all records from mediaassets Filtering Records Y…"
type textarea "POST /create/activities Create a new record in activities Parameters Try it out…"
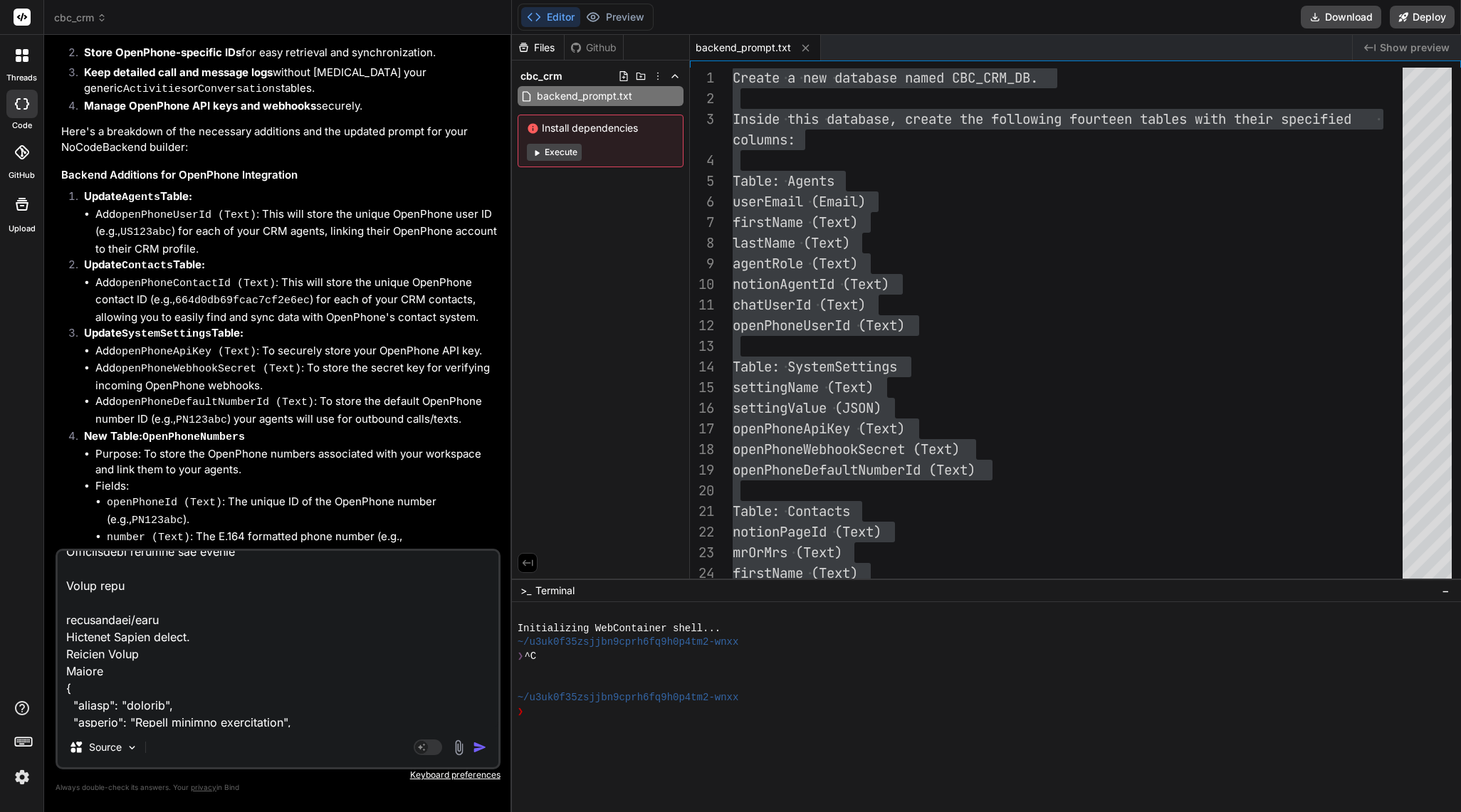
type textarea "x"
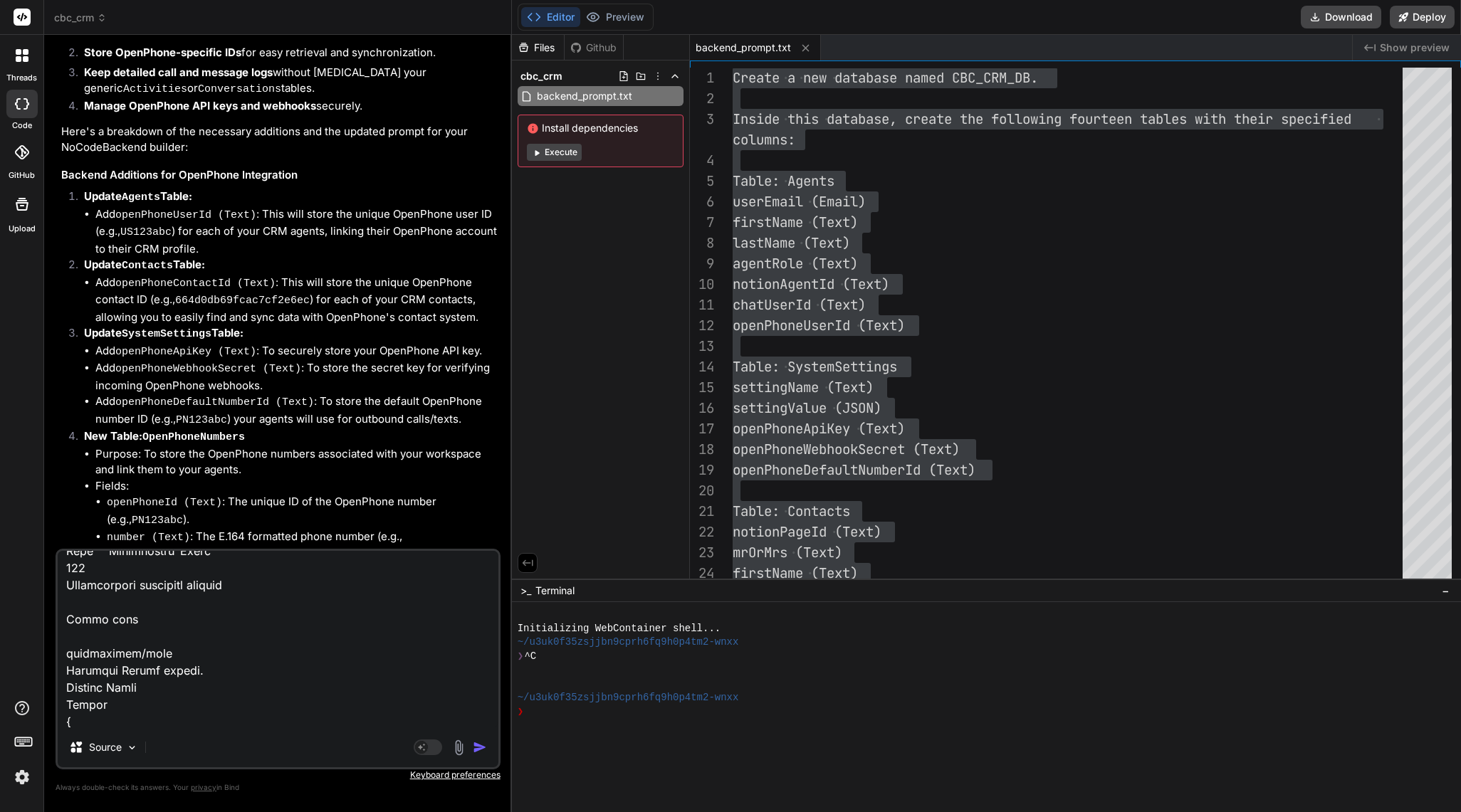
type textarea "POST /create/activities Create a new record in activities Parameters Try it out…"
type textarea "x"
type textarea "POST /create/activities Create a new record in activities Parameters Try it out…"
type textarea "x"
type textarea "POST /create/activities Create a new record in activities Parameters Try it out…"
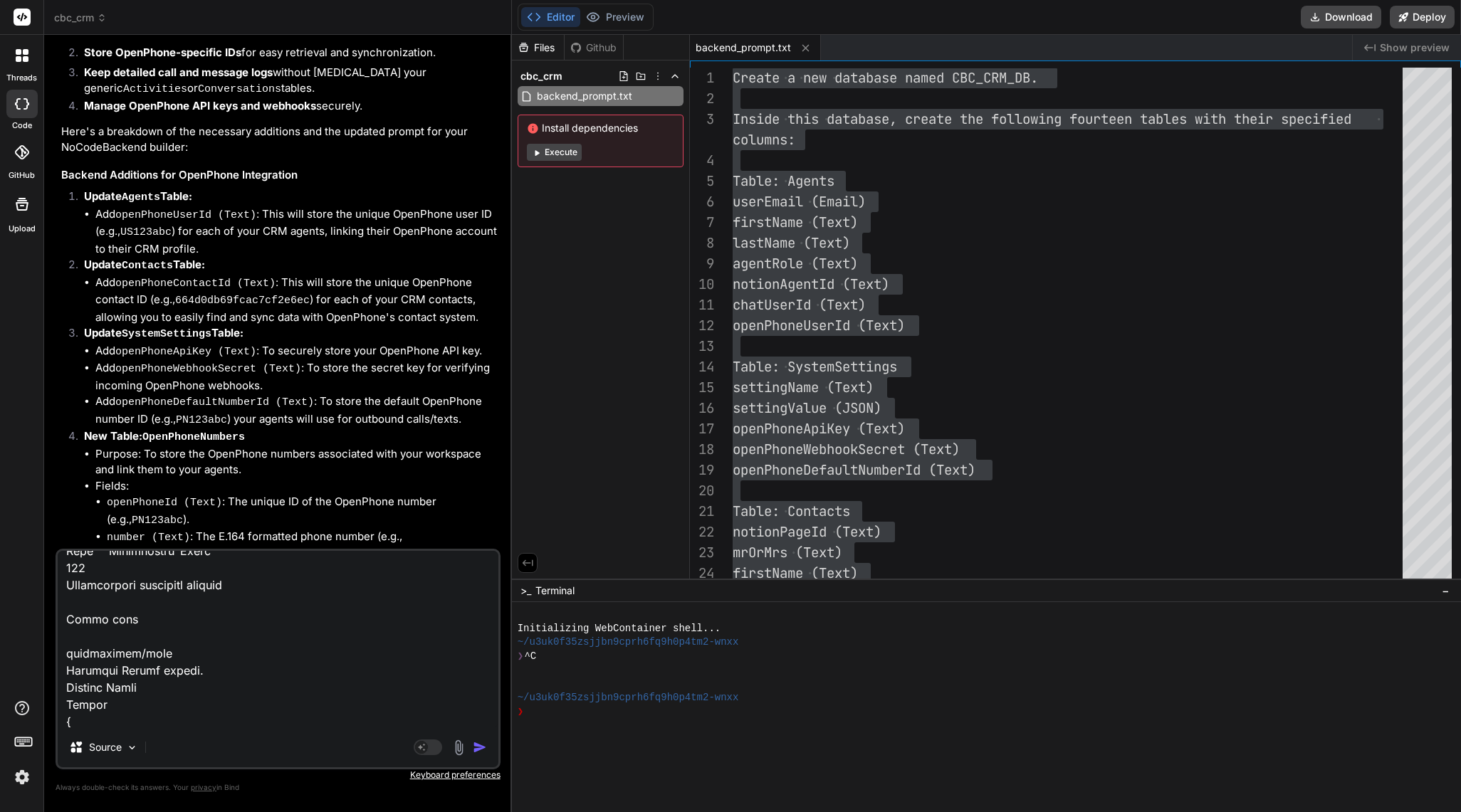
type textarea "x"
paste textarea "GET /read/mediaassets/{id} Retrieve a record by ID from mediaassets Parameters …"
type textarea "POST /create/activities Create a new record in activities Parameters Try it out…"
type textarea "x"
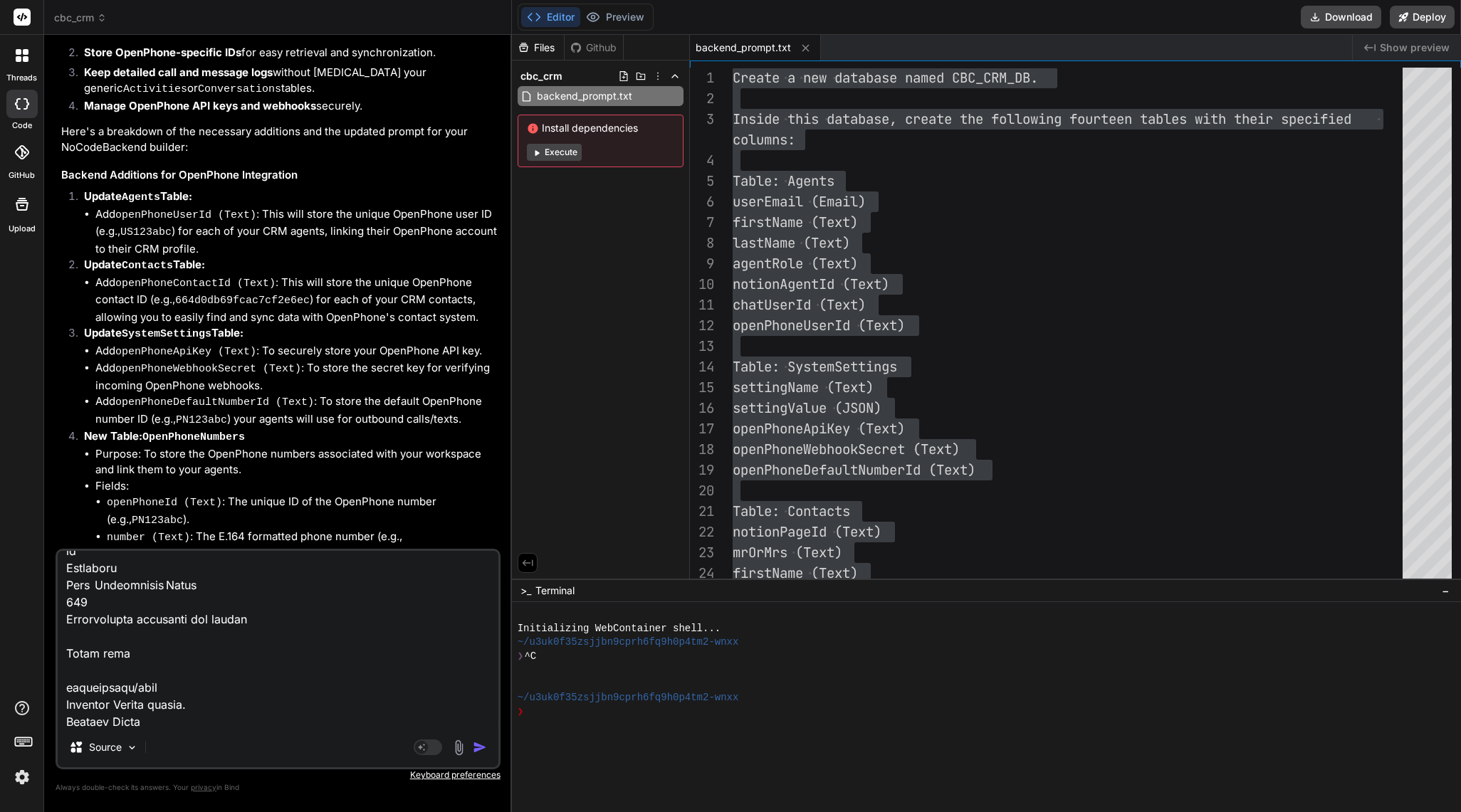
type textarea "POST /create/activities Create a new record in activities Parameters Try it out…"
type textarea "x"
type textarea "POST /create/activities Create a new record in activities Parameters Try it out…"
type textarea "x"
type textarea "POST /create/activities Create a new record in activities Parameters Try it out…"
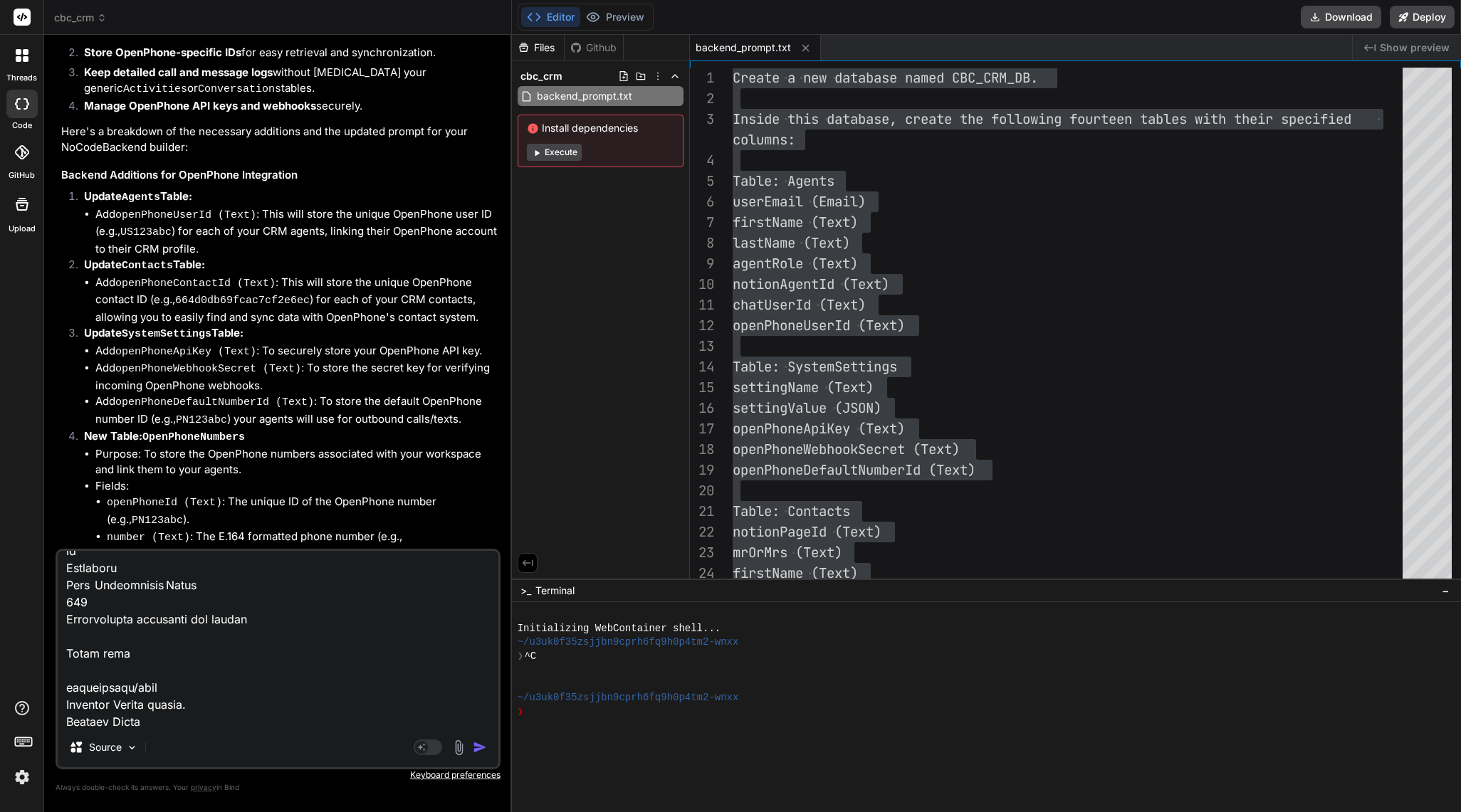
type textarea "x"
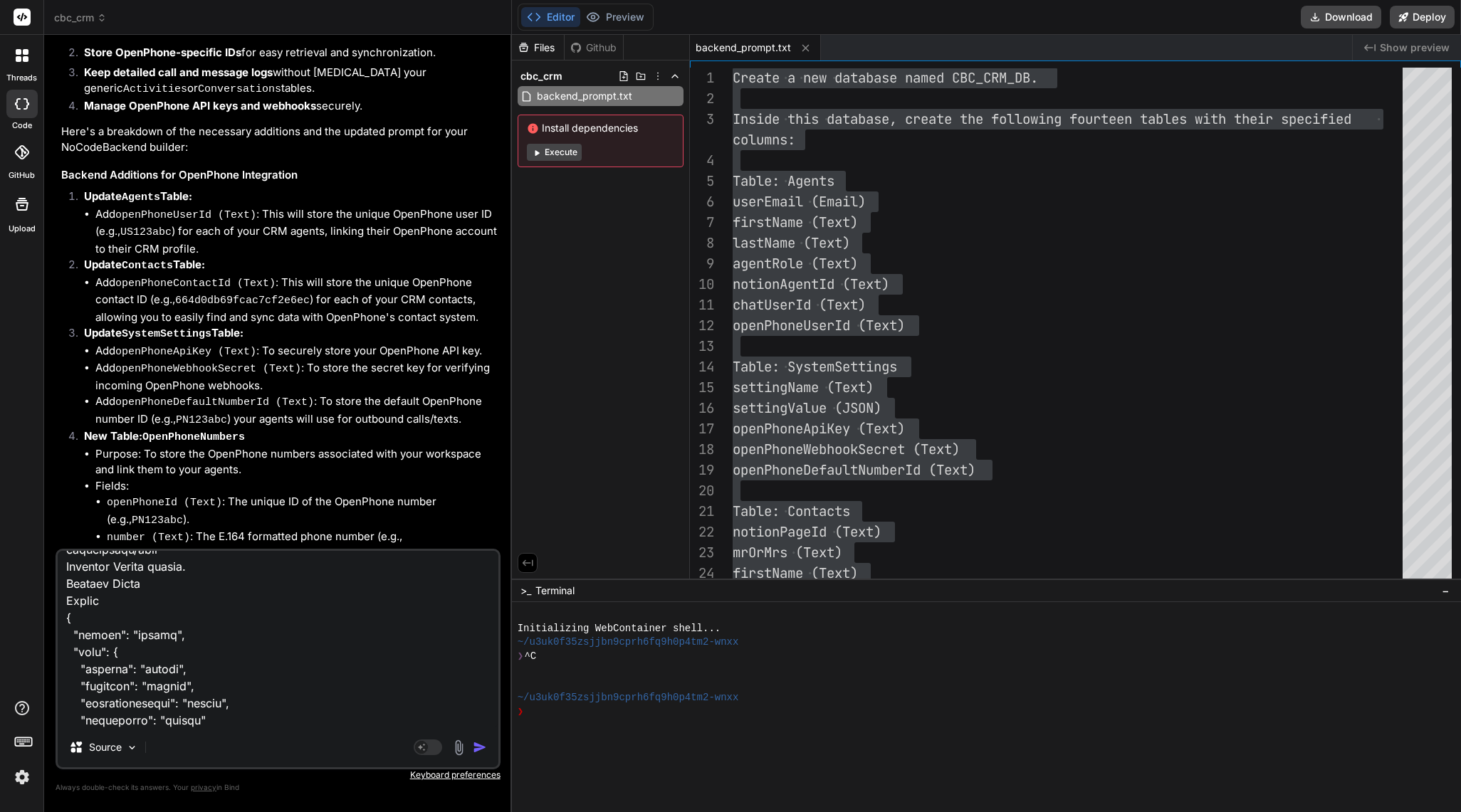
paste textarea "POST /search/mediaassets Search for records in mediaassets Parameters Try it ou…"
type textarea "POST /create/activities Create a new record in activities Parameters Try it out…"
type textarea "x"
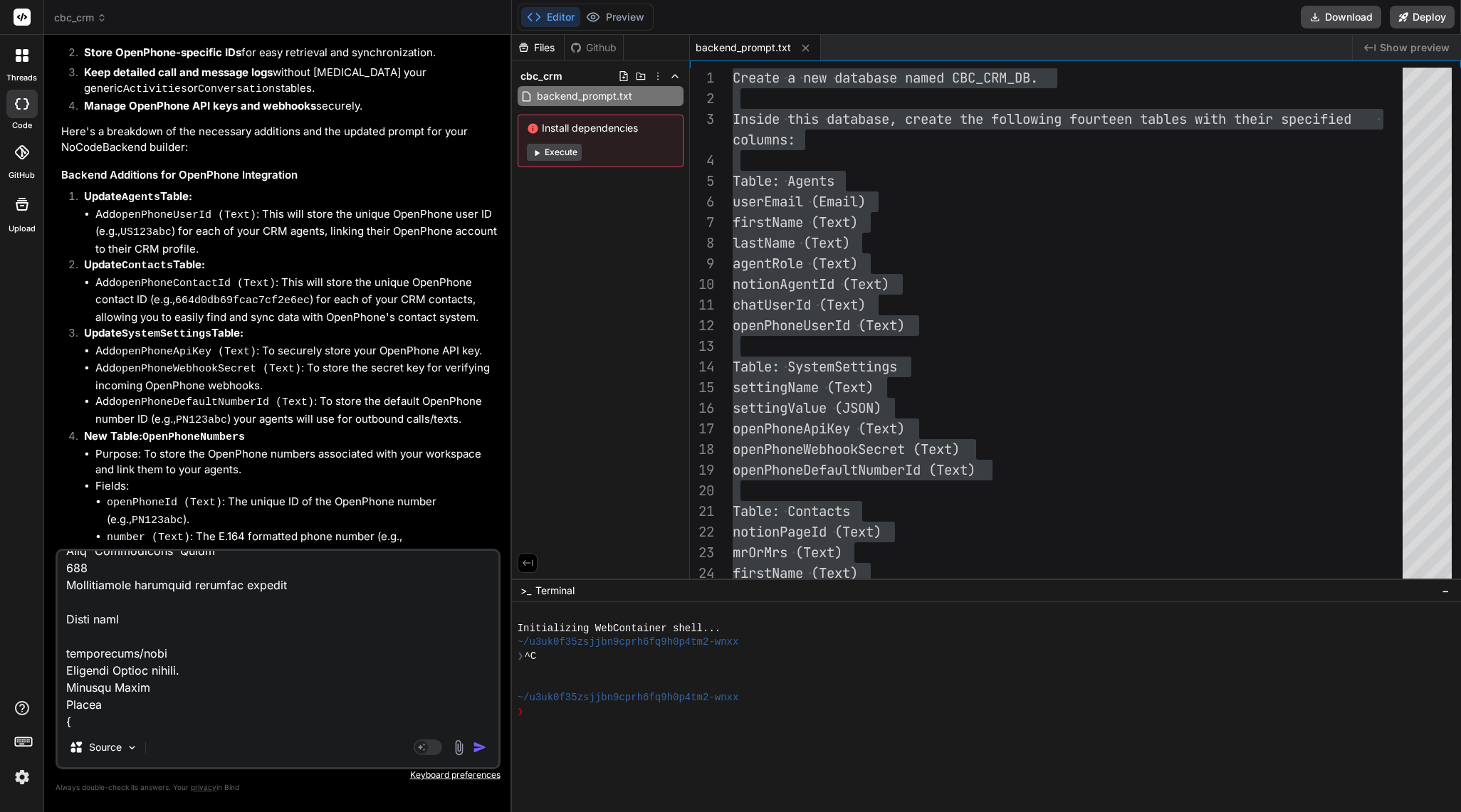
type textarea "POST /create/activities Create a new record in activities Parameters Try it out…"
type textarea "x"
type textarea "POST /create/activities Create a new record in activities Parameters Try it out…"
type textarea "x"
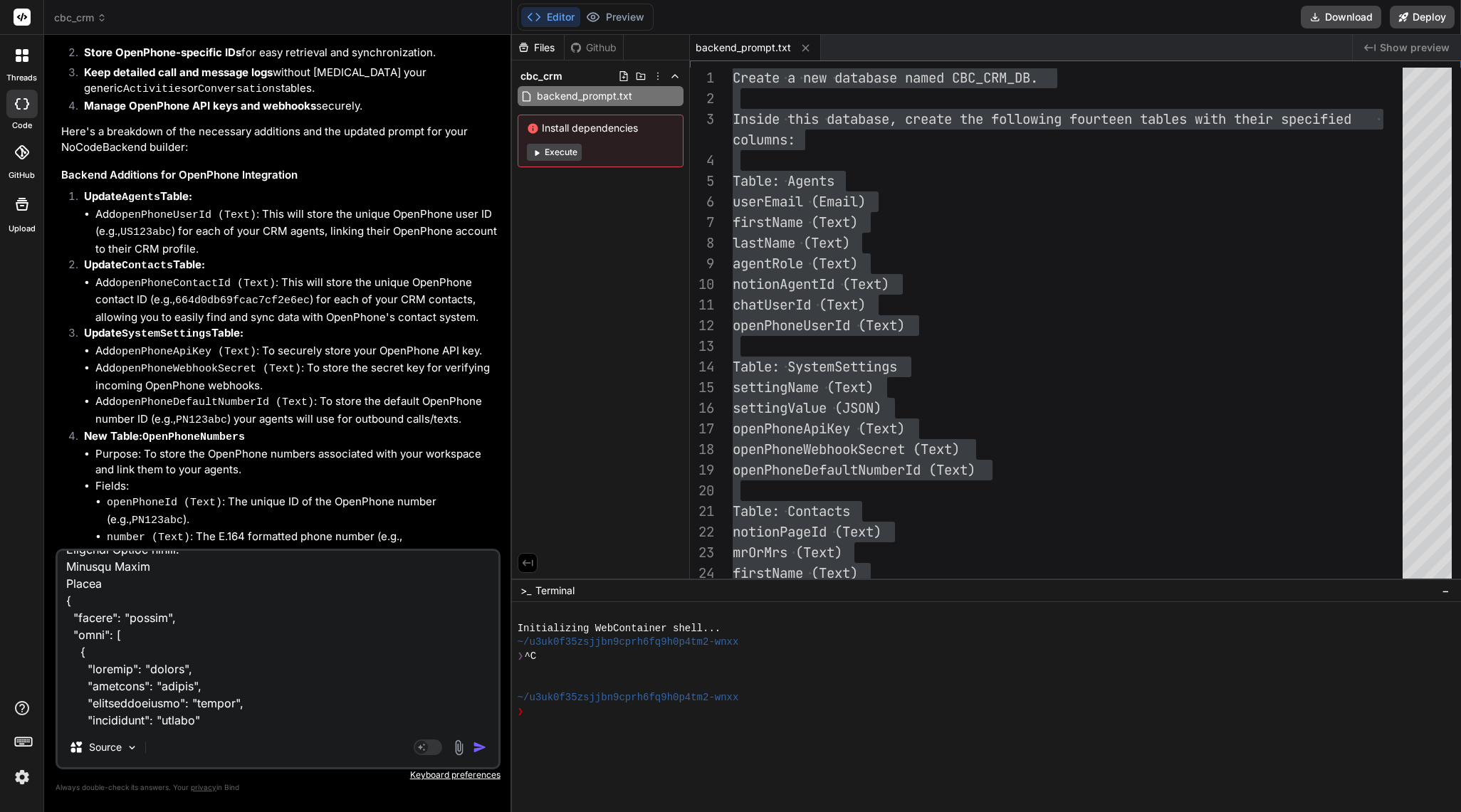
type textarea "POST /create/activities Create a new record in activities Parameters Try it out…"
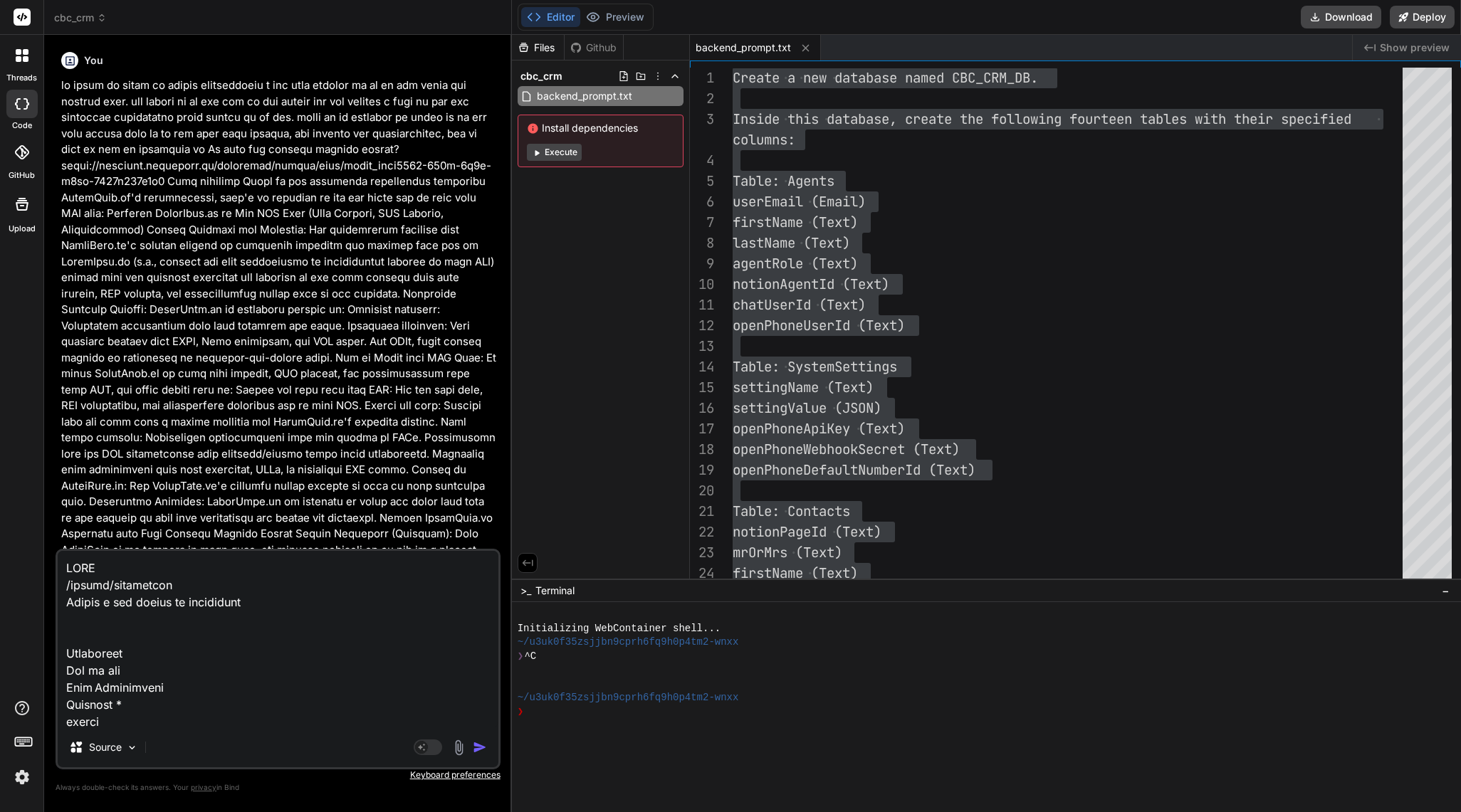
scroll to position [37416, 0]
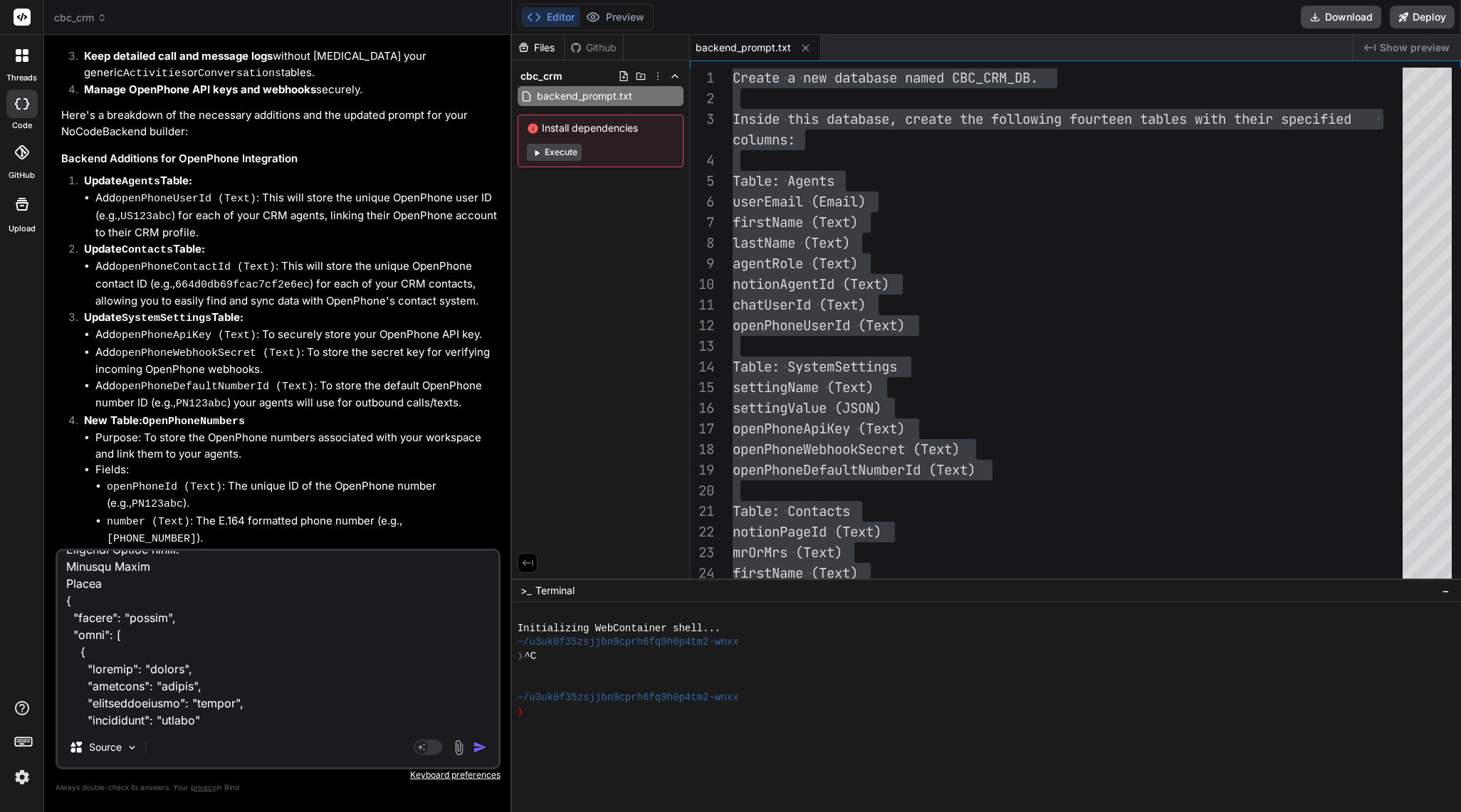
paste textarea "PUT /update/mediaassets/{id} Update a record in mediaassets Parameters Try it o…"
type textarea "POST /create/activities Create a new record in activities Parameters Try it out…"
type textarea "x"
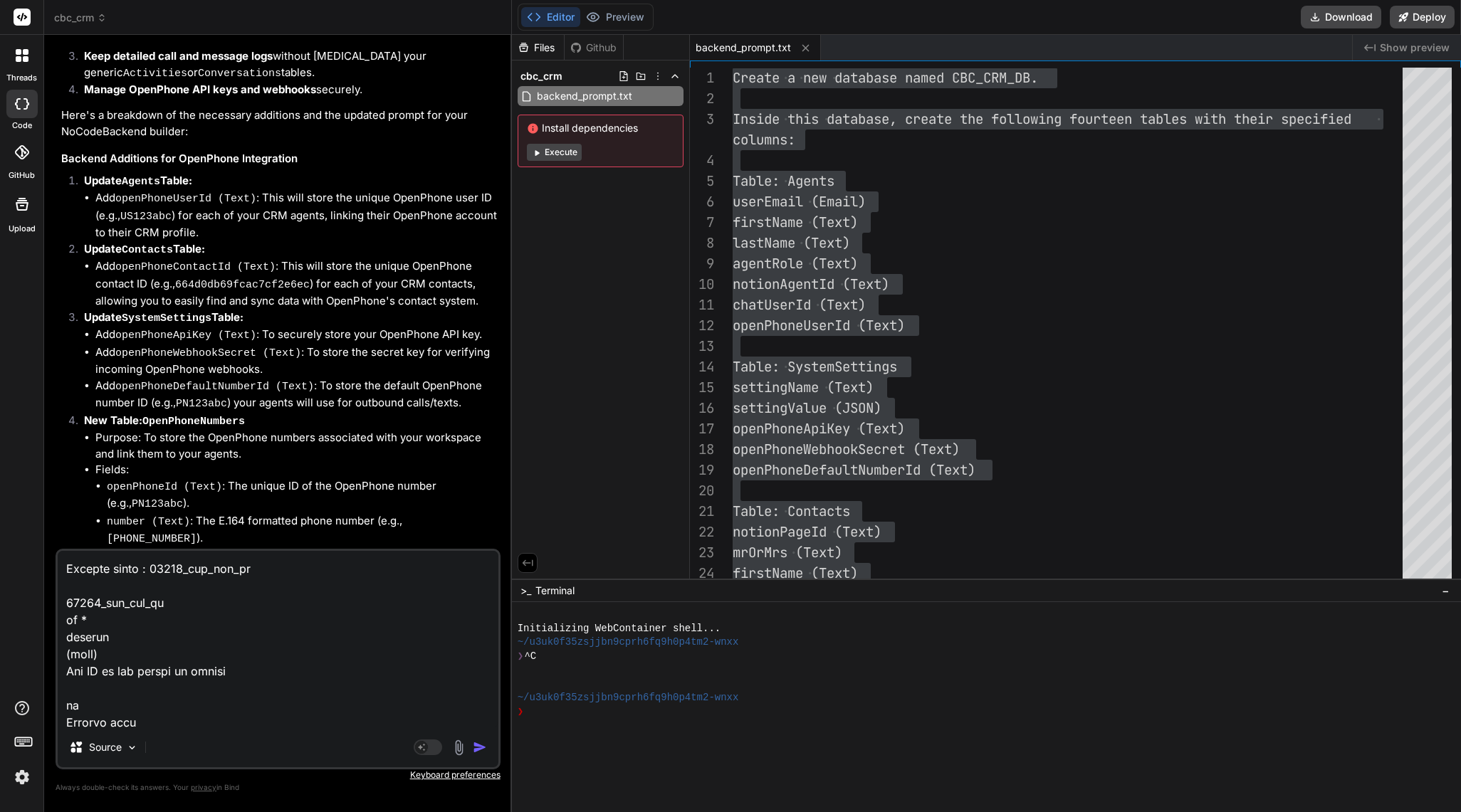
scroll to position [37892, 0]
type textarea "POST /create/activities Create a new record in activities Parameters Try it out…"
type textarea "x"
type textarea "POST /create/activities Create a new record in activities Parameters Try it out…"
type textarea "x"
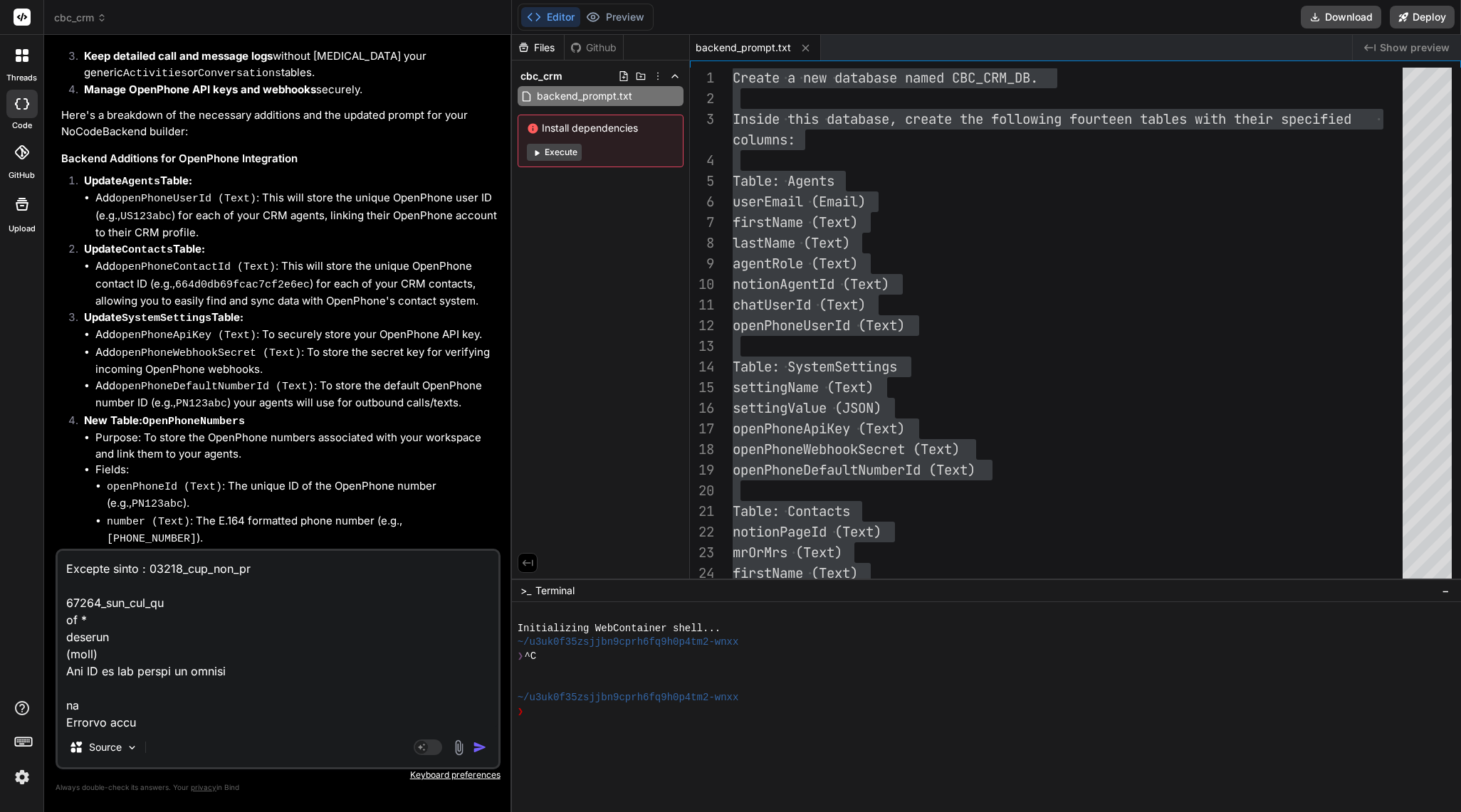
type textarea "POST /create/activities Create a new record in activities Parameters Try it out…"
type textarea "x"
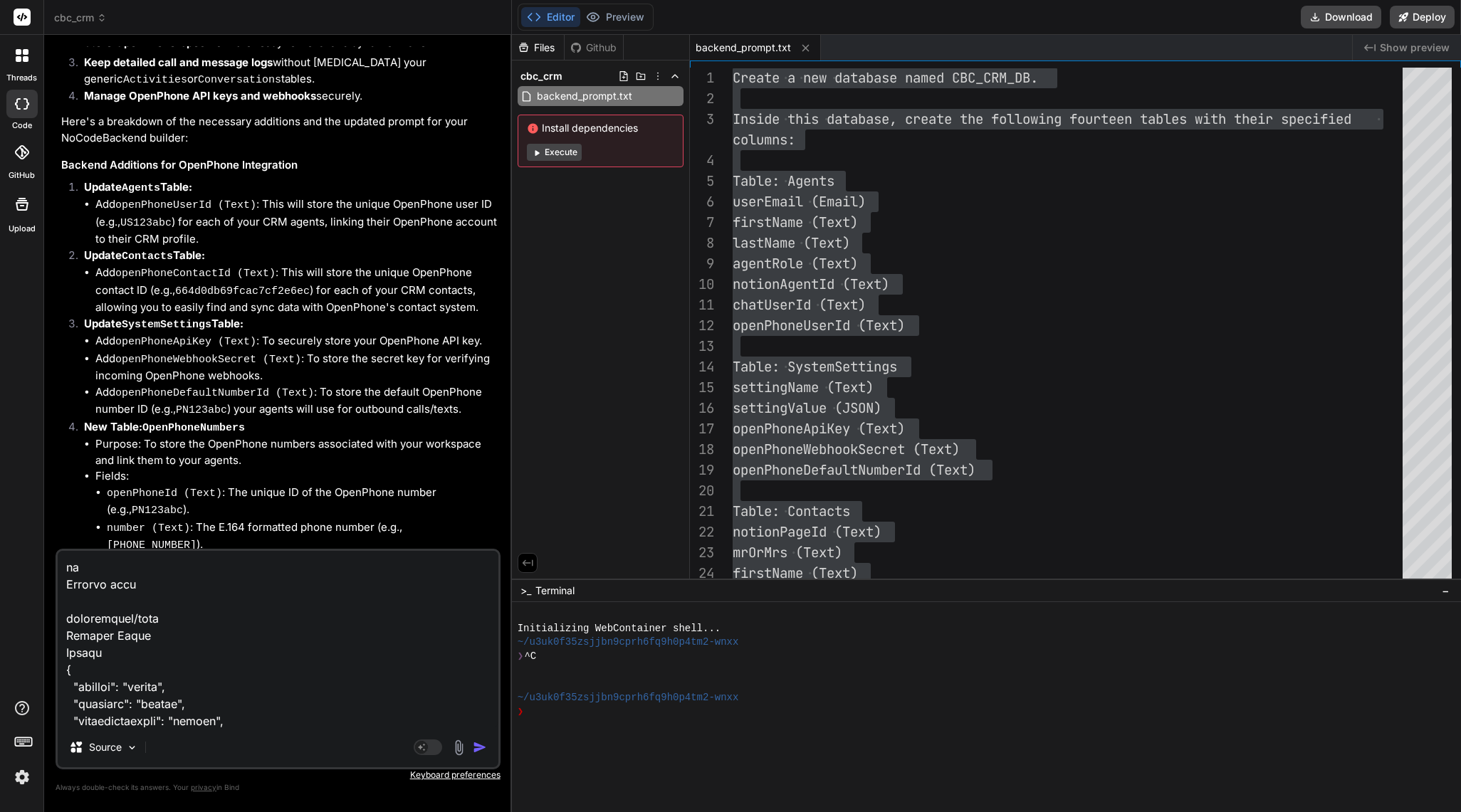
paste textarea "DELETE /delete/mediaassets/{id} Delete a record from mediaassets Parameters Try…"
type textarea "POST /create/activities Create a new record in activities Parameters Try it out…"
type textarea "x"
type textarea "POST /create/activities Create a new record in activities Parameters Try it out…"
type textarea "x"
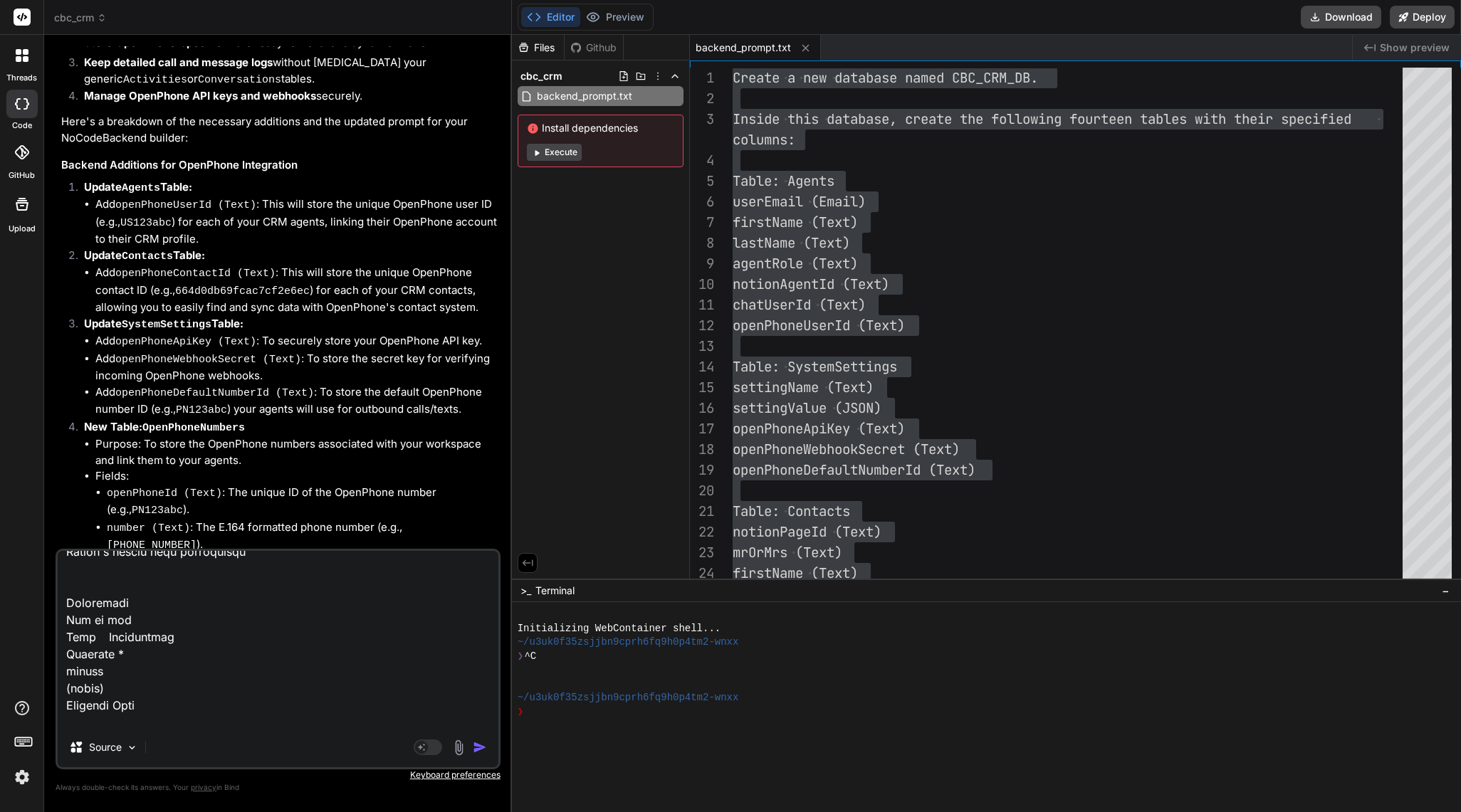
type textarea "POST /create/activities Create a new record in activities Parameters Try it out…"
type textarea "x"
type textarea "POST /create/activities Create a new record in activities Parameters Try it out…"
type textarea "x"
paste textarea "POST /create/openphonecalls Create a new record in openphonecalls Parameters Tr…"
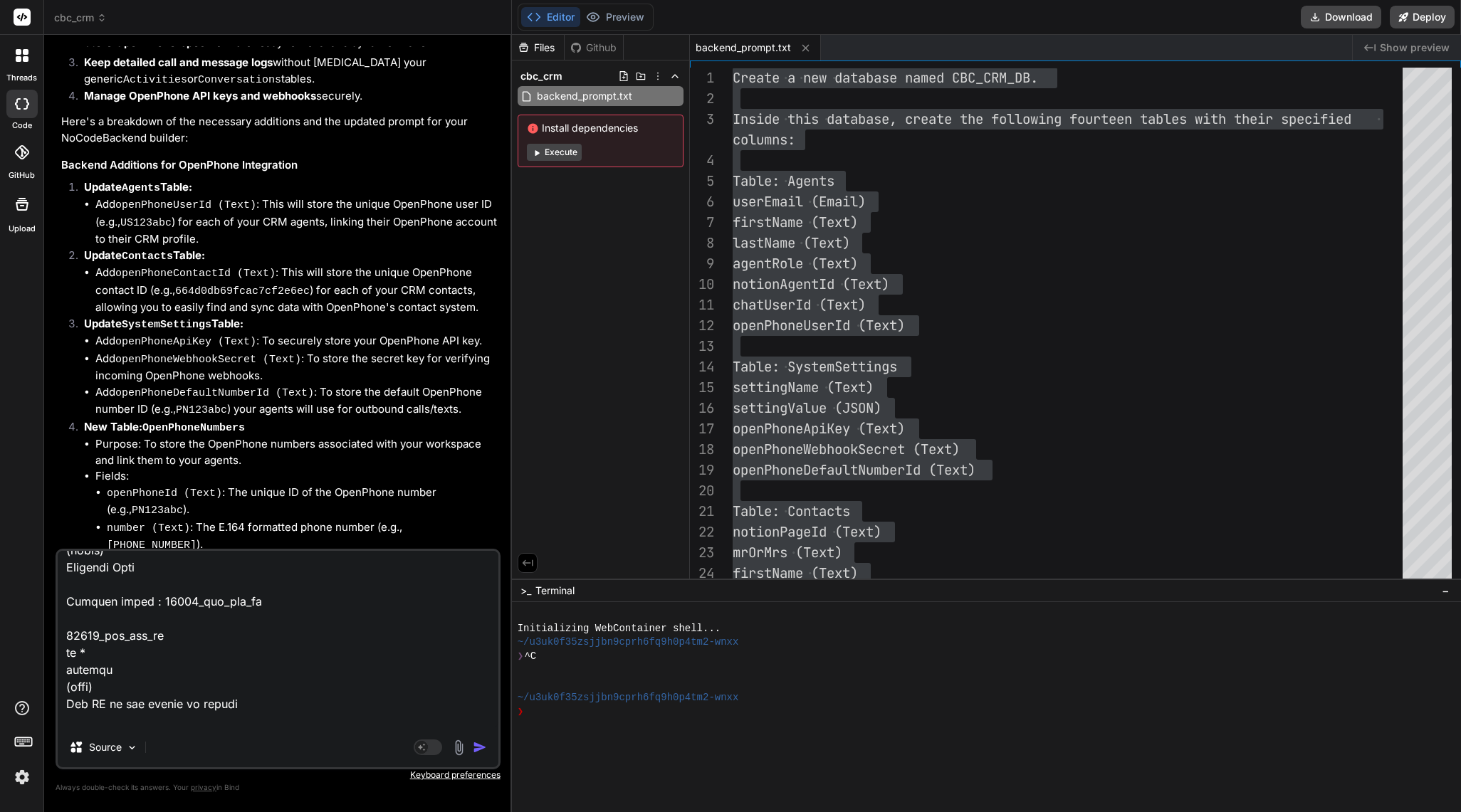
type textarea "POST /create/activities Create a new record in activities Parameters Try it out…"
type textarea "x"
type textarea "POST /create/activities Create a new record in activities Parameters Try it out…"
type textarea "x"
type textarea "POST /create/activities Create a new record in activities Parameters Try it out…"
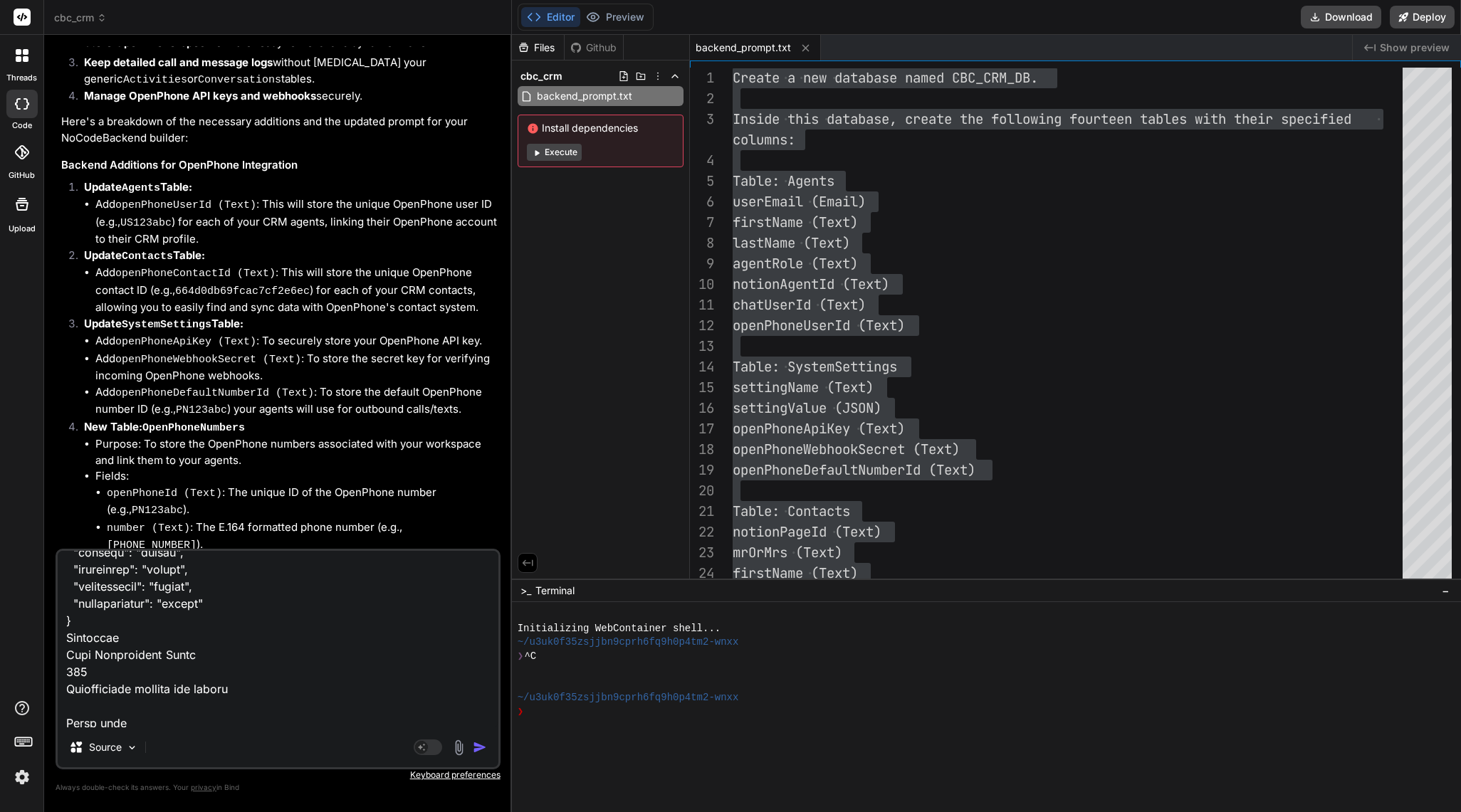
type textarea "x"
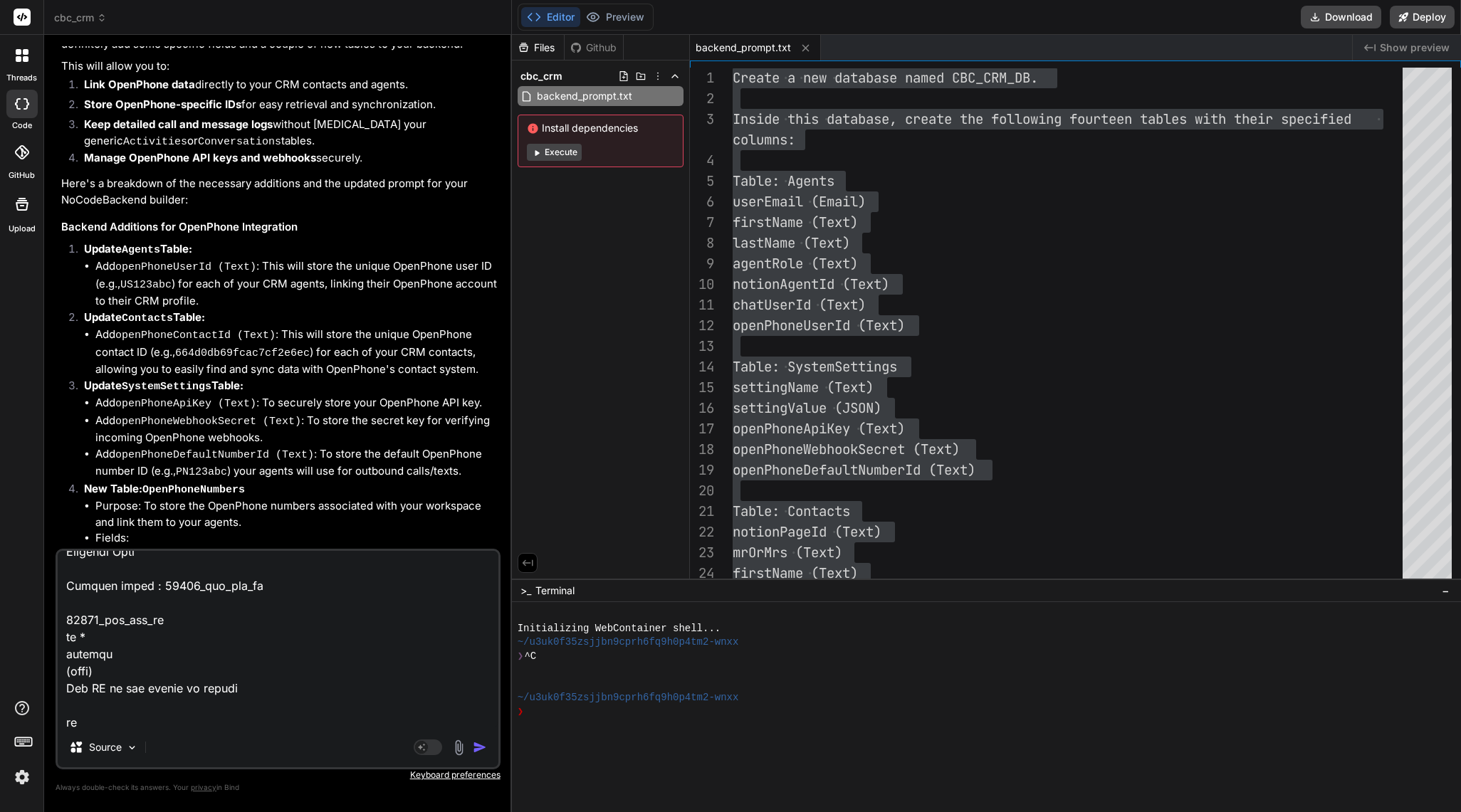
scroll to position [38676, 0]
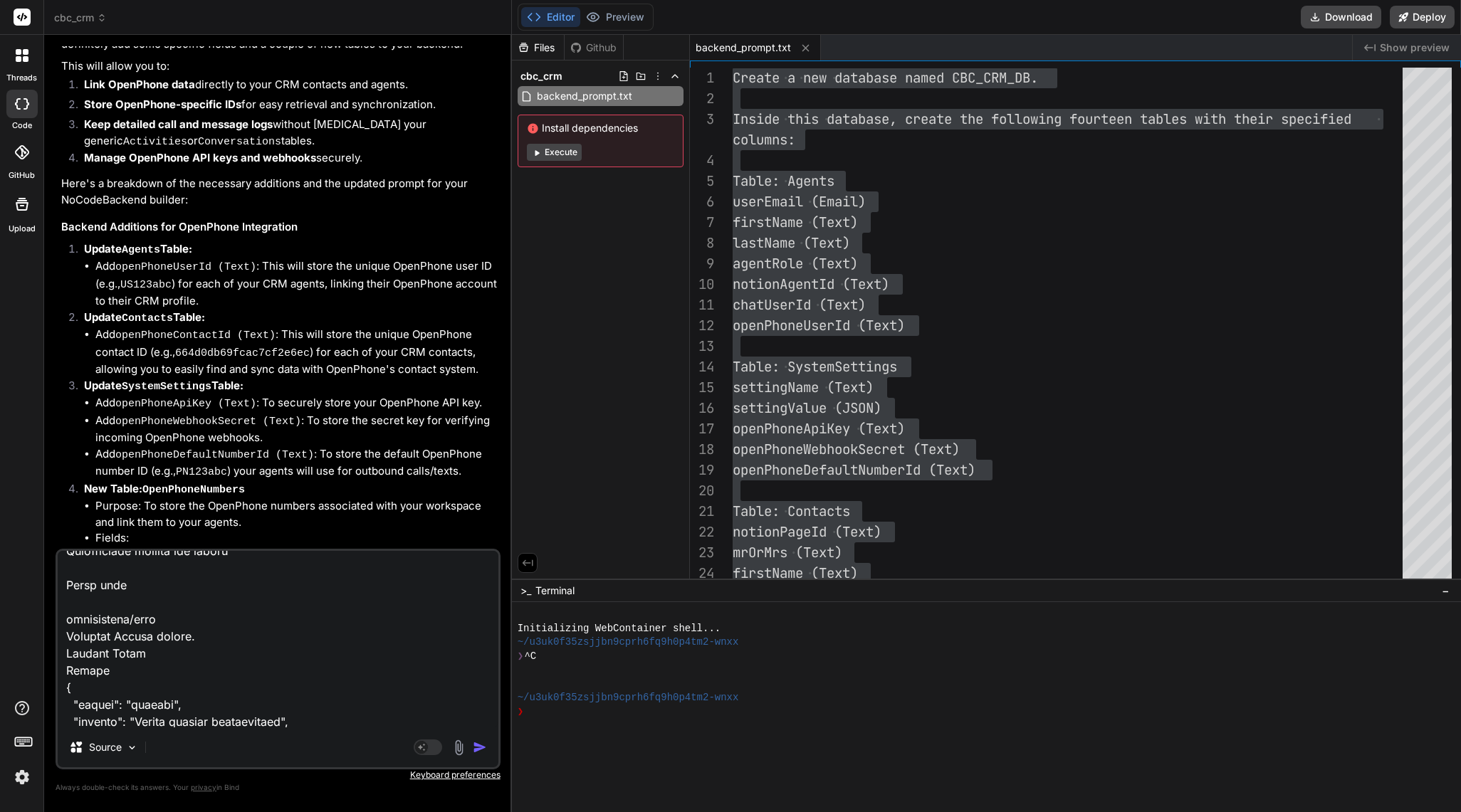
paste textarea "GET /read/openphonecalls Retrieve all records from openphonecalls Filtering Rec…"
type textarea "POST /create/activities Create a new record in activities Parameters Try it out…"
type textarea "x"
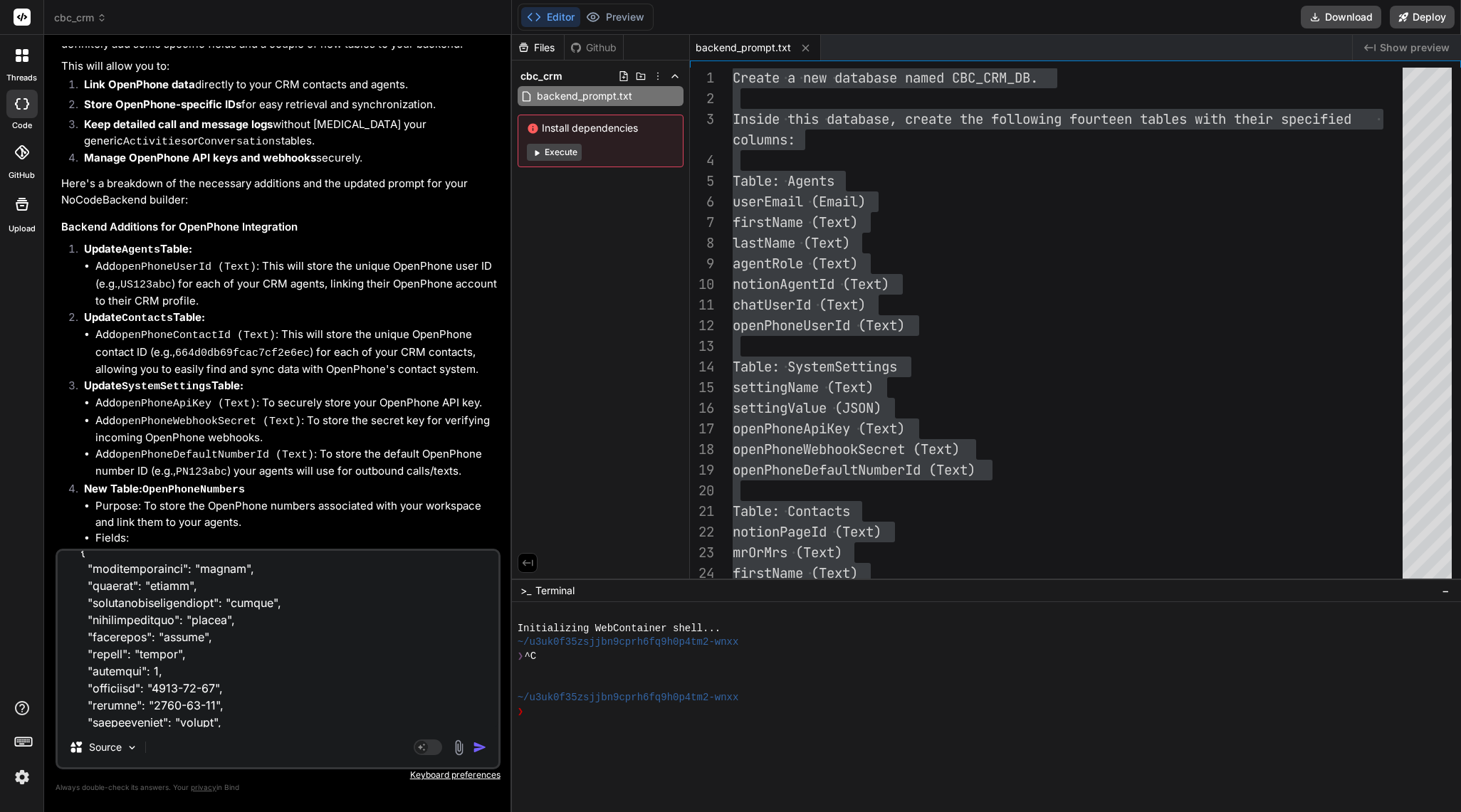
type textarea "POST /create/activities Create a new record in activities Parameters Try it out…"
type textarea "x"
type textarea "POST /create/activities Create a new record in activities Parameters Try it out…"
type textarea "x"
type textarea "POST /create/activities Create a new record in activities Parameters Try it out…"
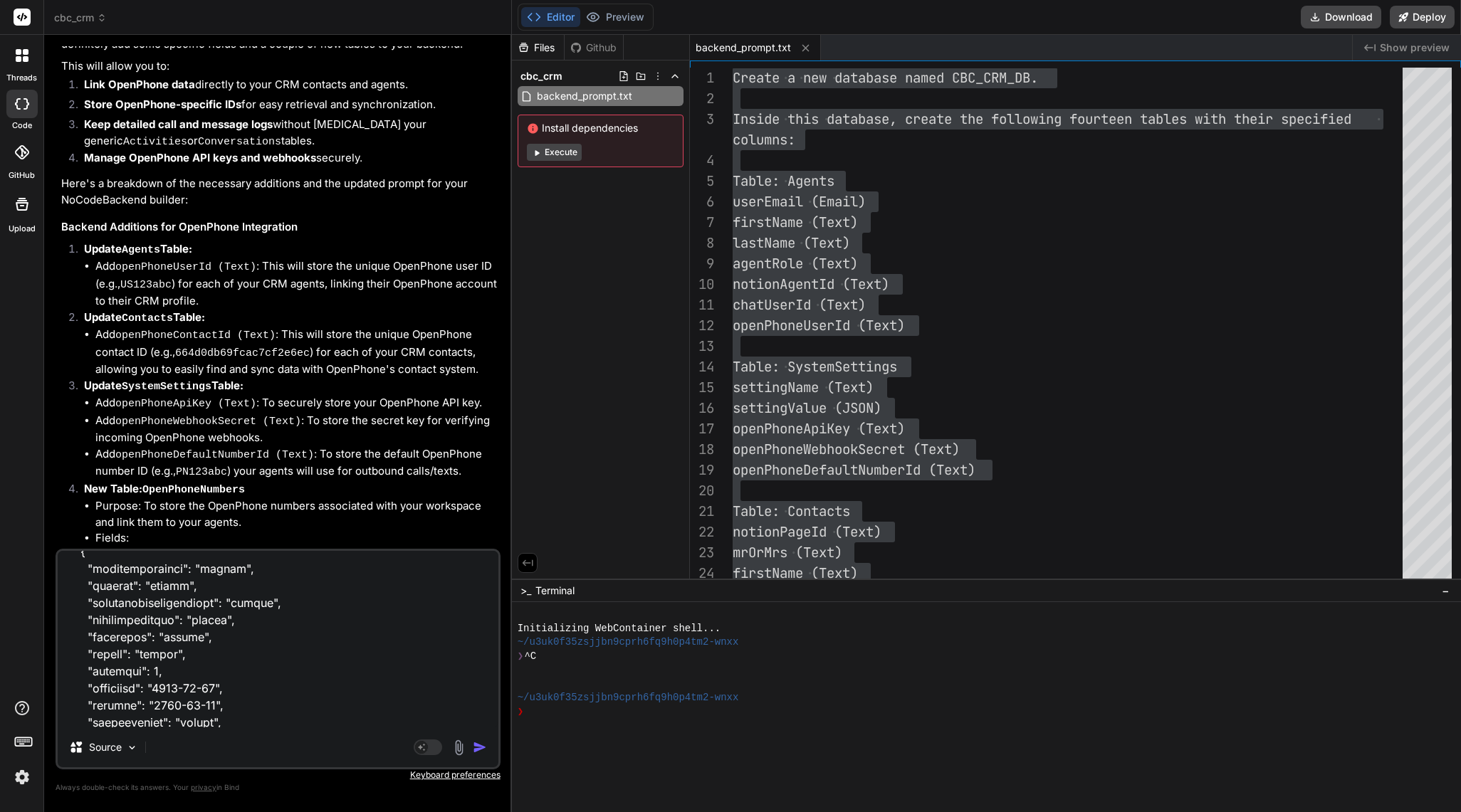
type textarea "x"
type textarea "POST /create/activities Create a new record in activities Parameters Try it out…"
type textarea "x"
type textarea "POST /create/activities Create a new record in activities Parameters Try it out…"
type textarea "x"
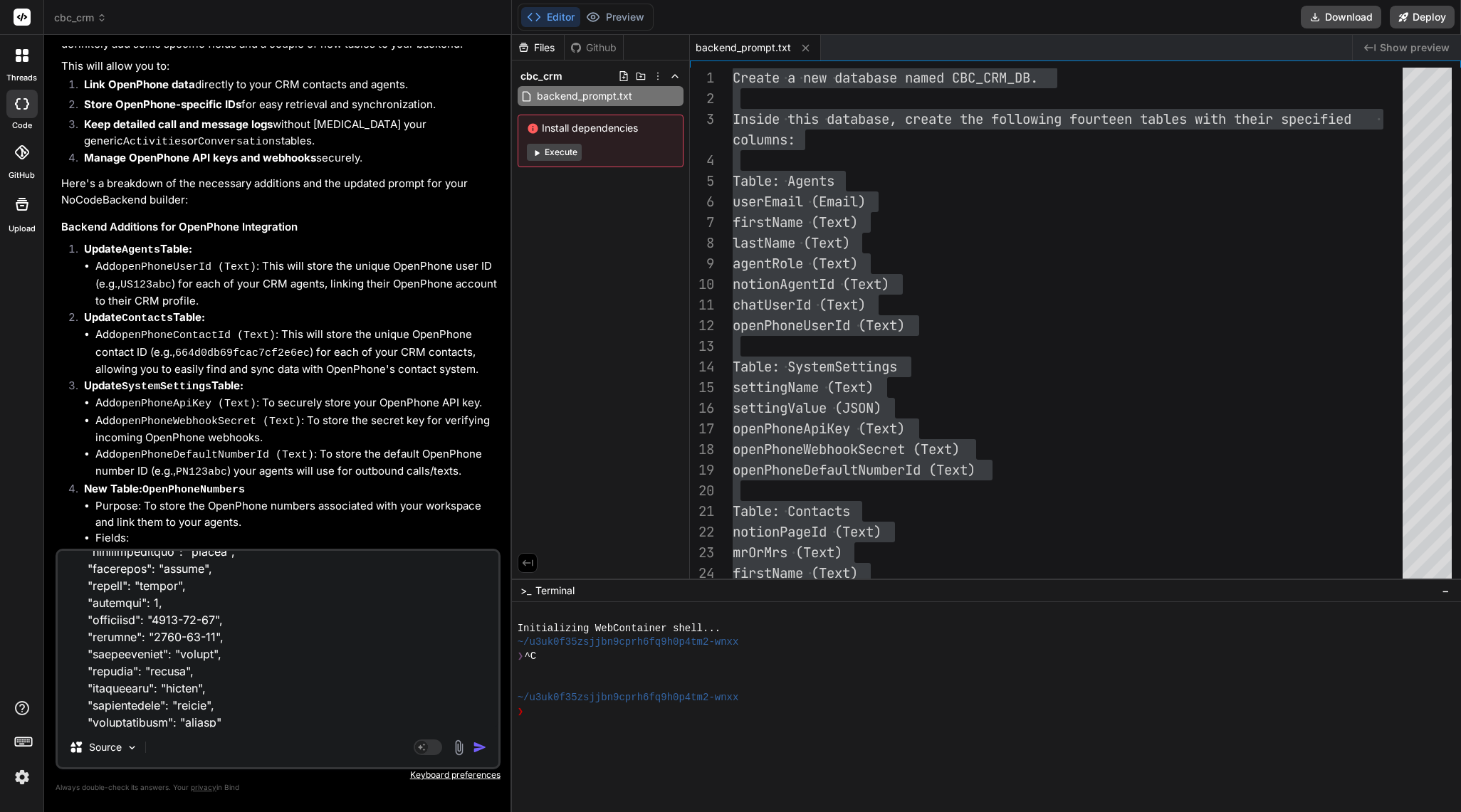
type textarea "POST /create/activities Create a new record in activities Parameters Try it out…"
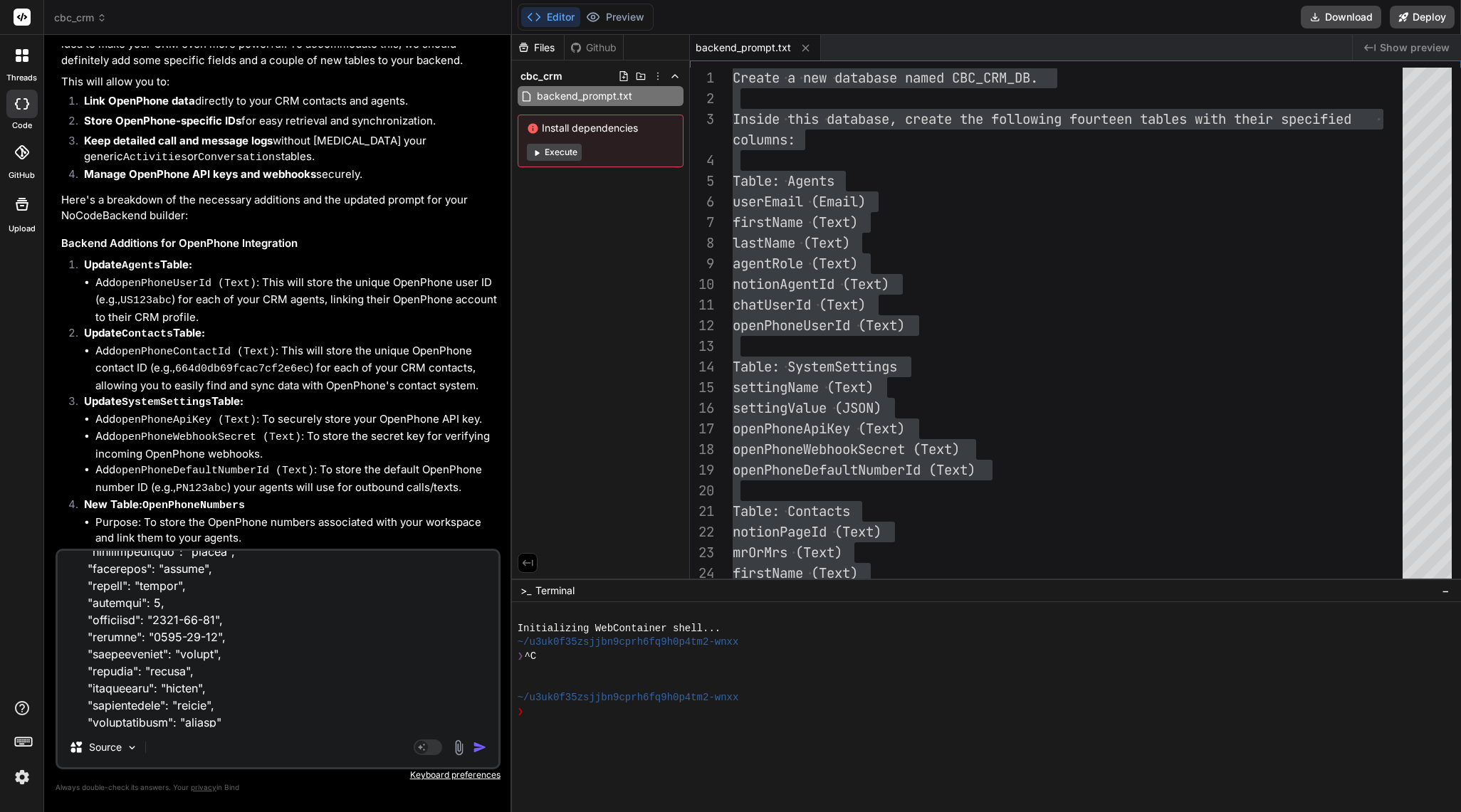
scroll to position [40949, 0]
click at [98, 662] on textarea at bounding box center [278, 639] width 441 height 176
paste textarea "GET /read/openphonecalls/{id} Retrieve a record by ID from openphonecalls Param…"
type textarea "POST /create/activities Create a new record in activities Parameters Try it out…"
type textarea "x"
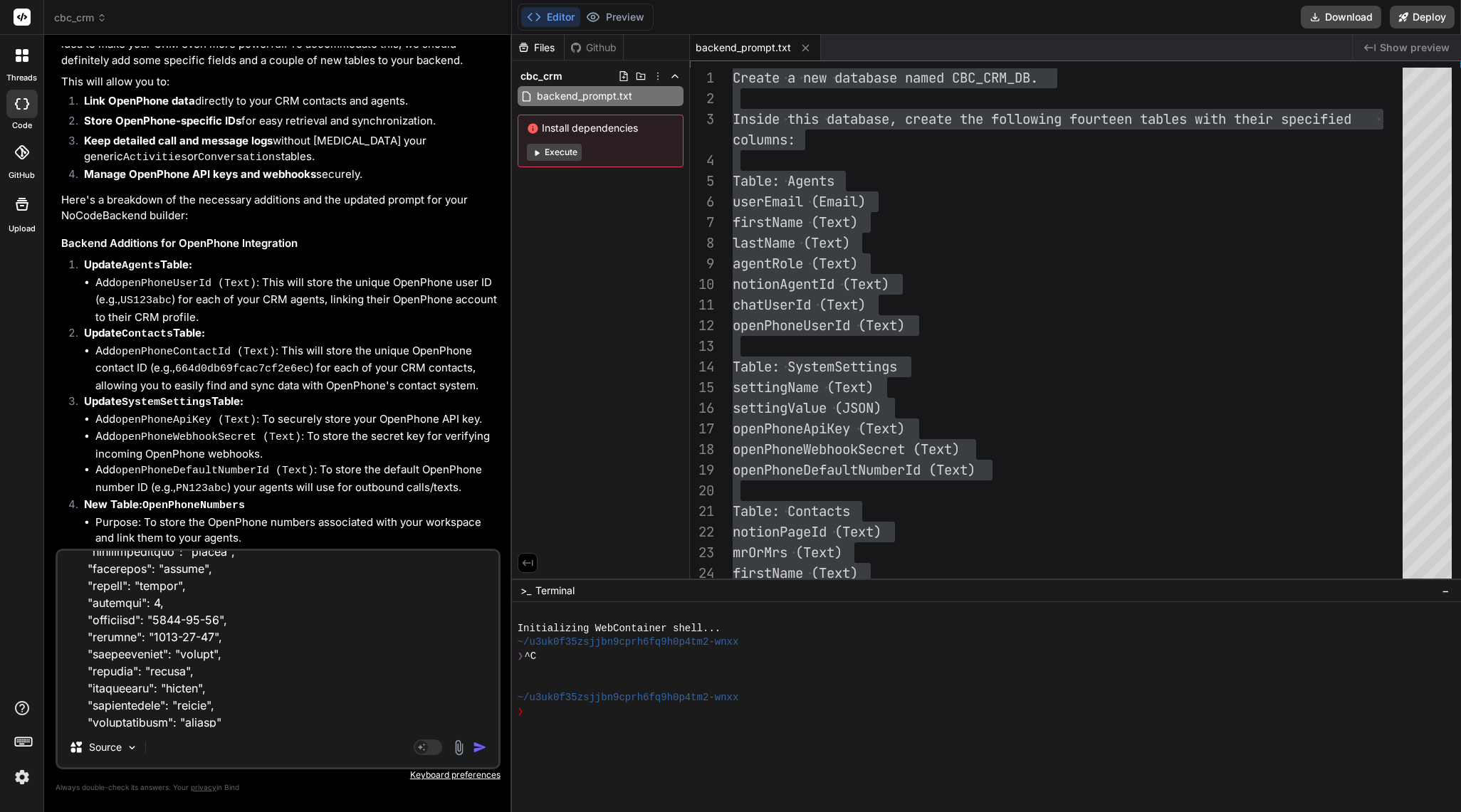
scroll to position [41767, 0]
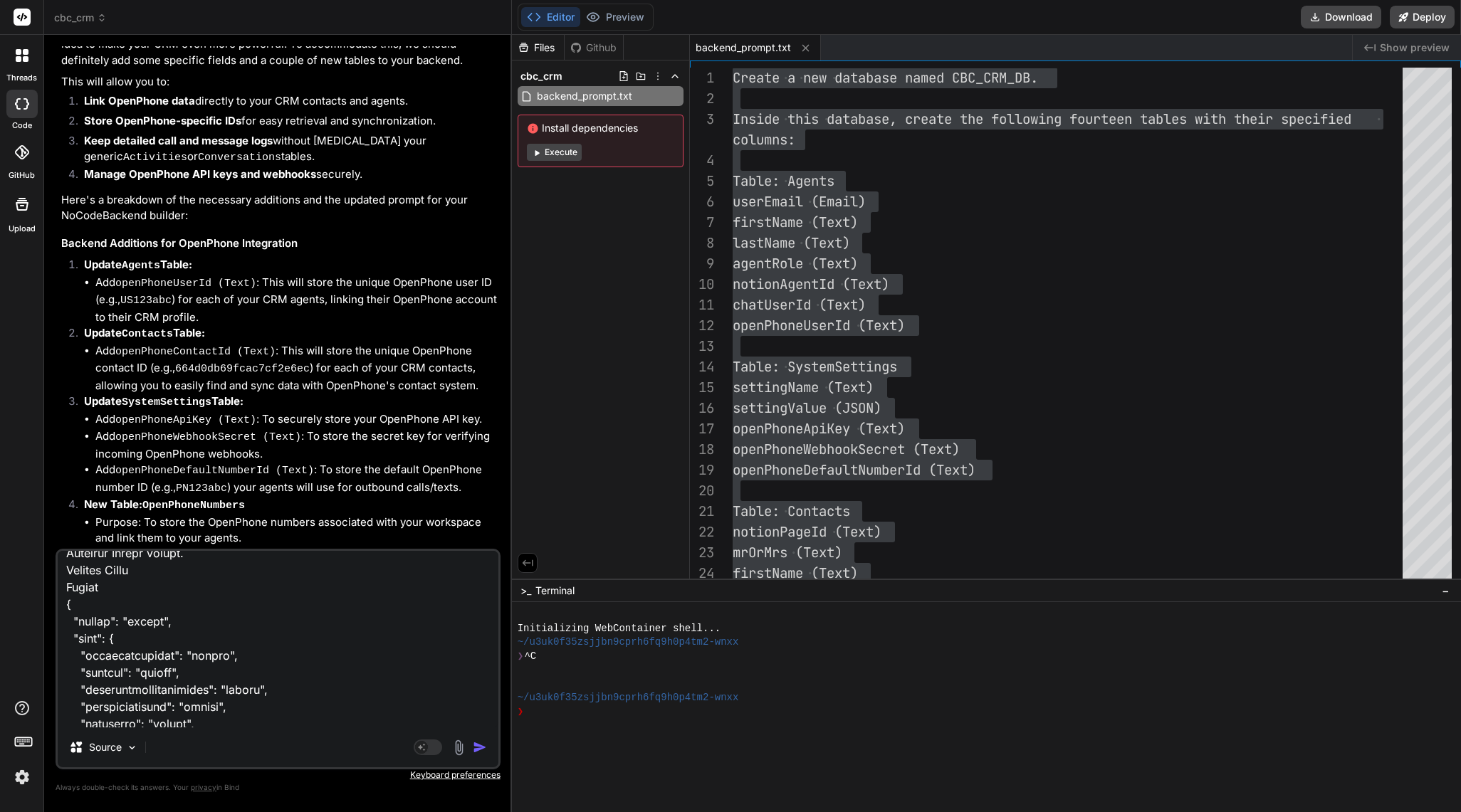
type textarea "POST /create/activities Create a new record in activities Parameters Try it out…"
type textarea "x"
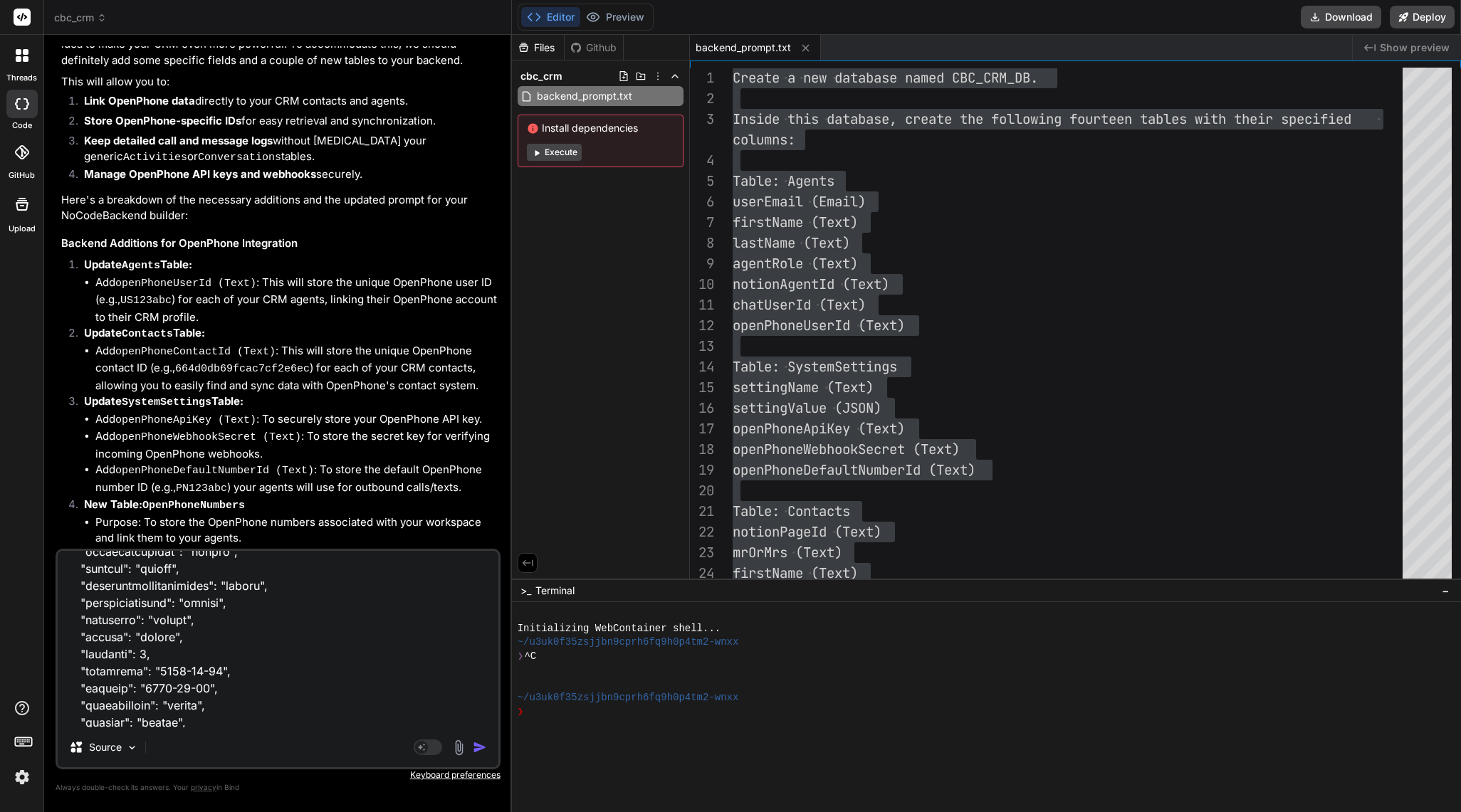
paste textarea "POST /search/openphonecalls Search for records in openphonecalls Parameters Try…"
type textarea "POST /create/activities Create a new record in activities Parameters Try it out…"
type textarea "x"
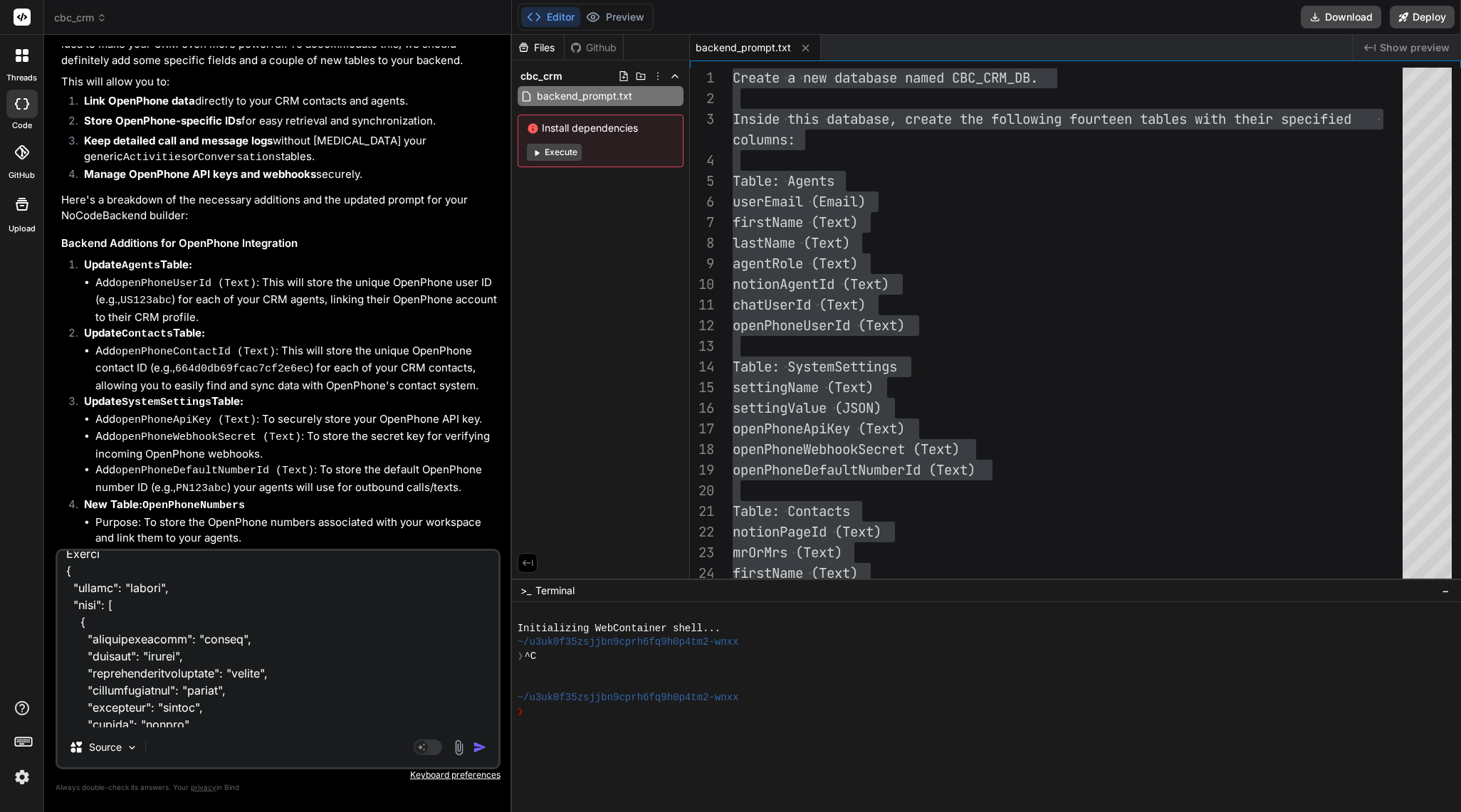
type textarea "POST /create/activities Create a new record in activities Parameters Try it out…"
type textarea "x"
type textarea "POST /create/activities Create a new record in activities Parameters Try it out…"
type textarea "x"
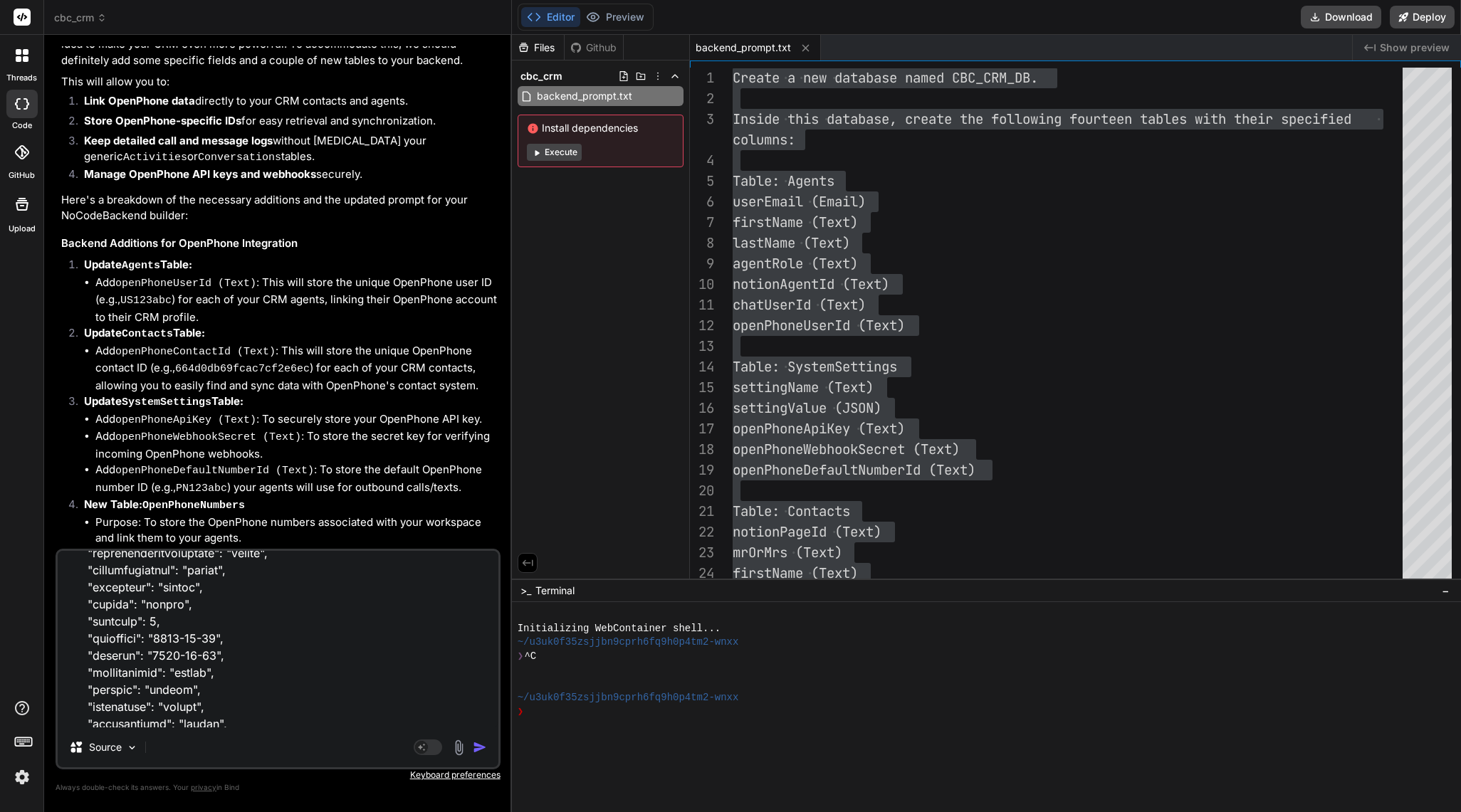
paste textarea "PUT /update/openphonecalls/{id} Update a record in openphonecalls Parameters Tr…"
type textarea "POST /create/activities Create a new record in activities Parameters Try it out…"
type textarea "x"
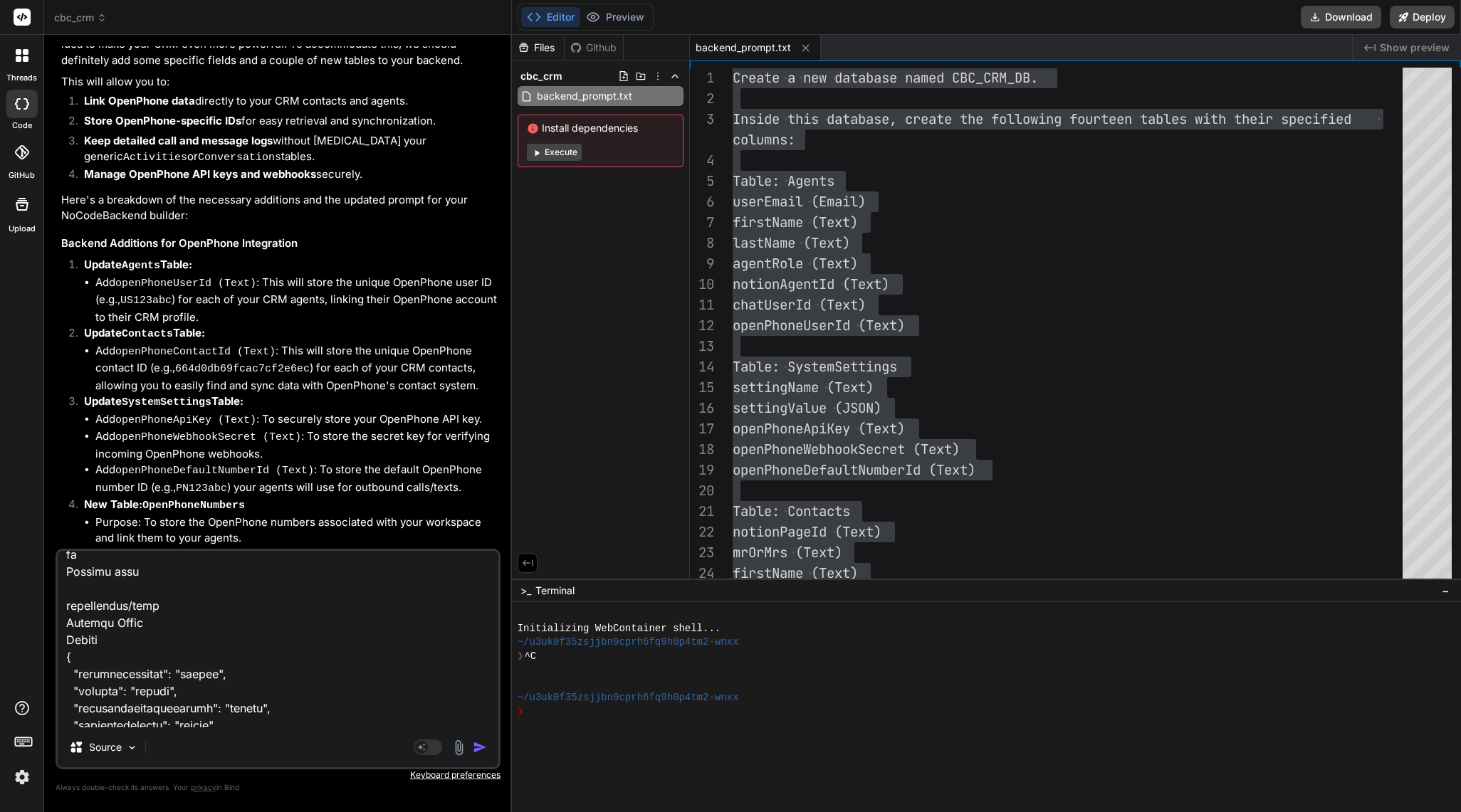
type textarea "POST /create/activities Create a new record in activities Parameters Try it out…"
type textarea "x"
type textarea "POST /create/activities Create a new record in activities Parameters Try it out…"
type textarea "x"
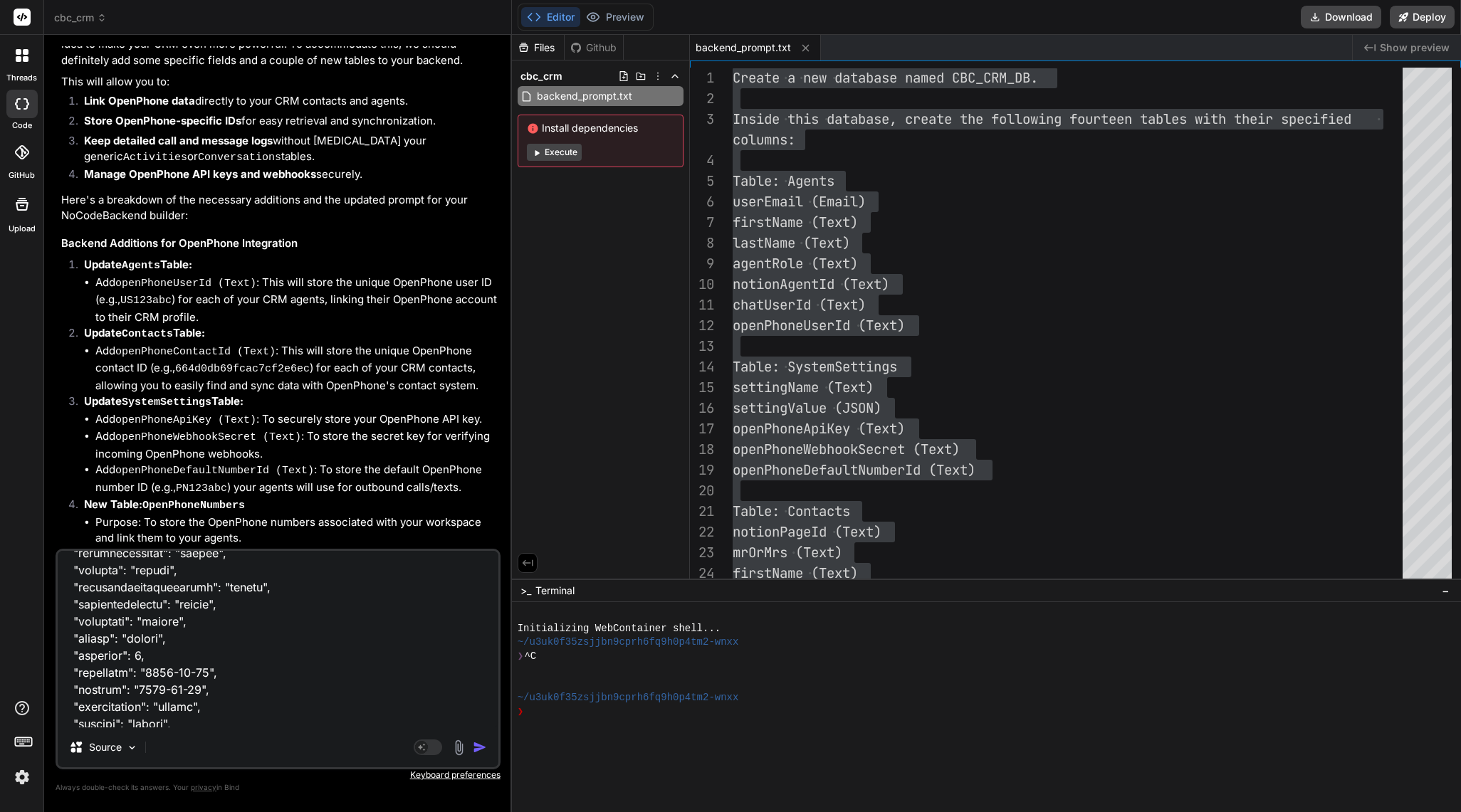
scroll to position [43885, 0]
paste textarea "DELETE /delete/openphonecalls/{id} Delete a record from openphonecalls Paramete…"
type textarea "POST /create/activities Create a new record in activities Parameters Try it out…"
type textarea "x"
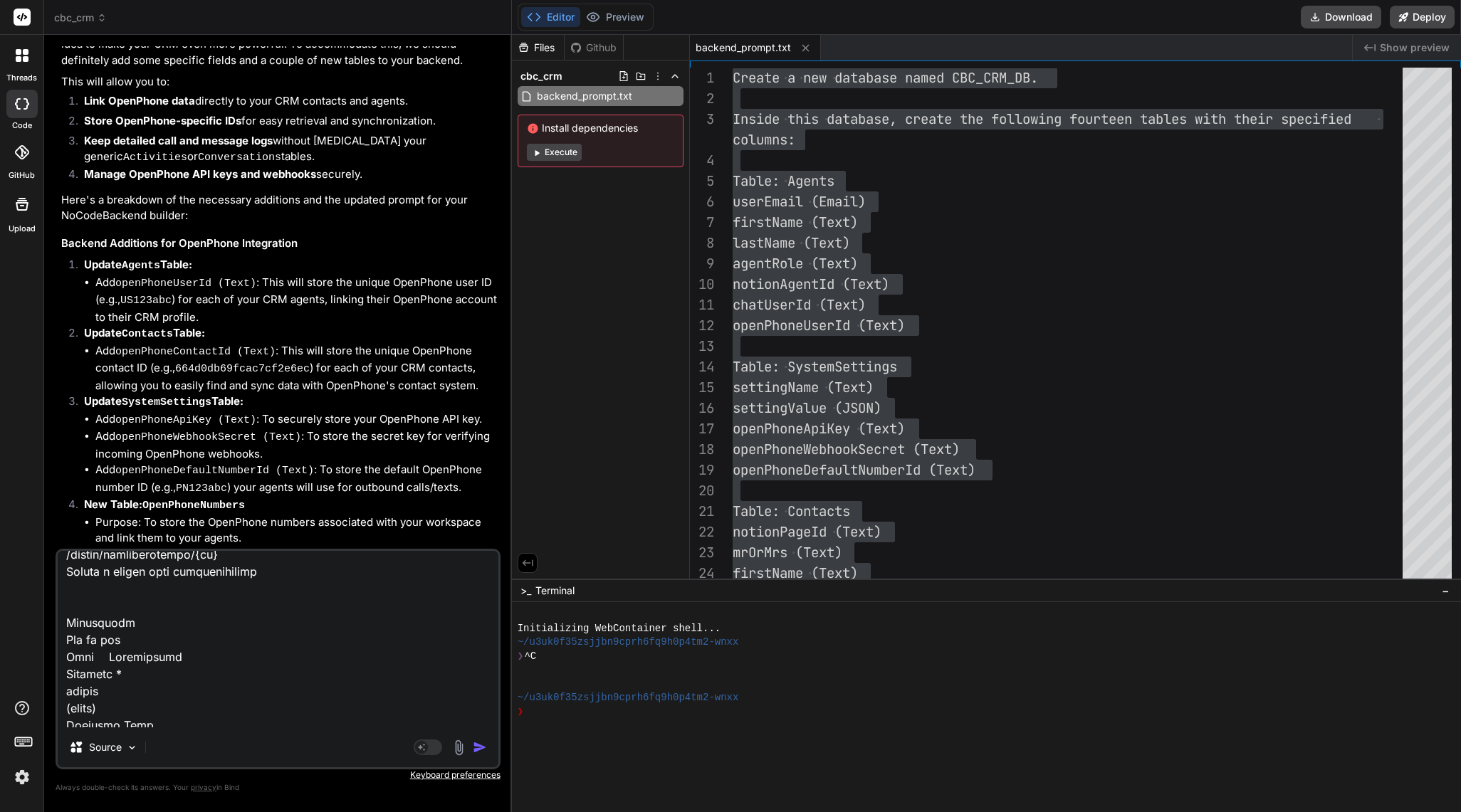
type textarea "POST /create/activities Create a new record in activities Parameters Try it out…"
type textarea "x"
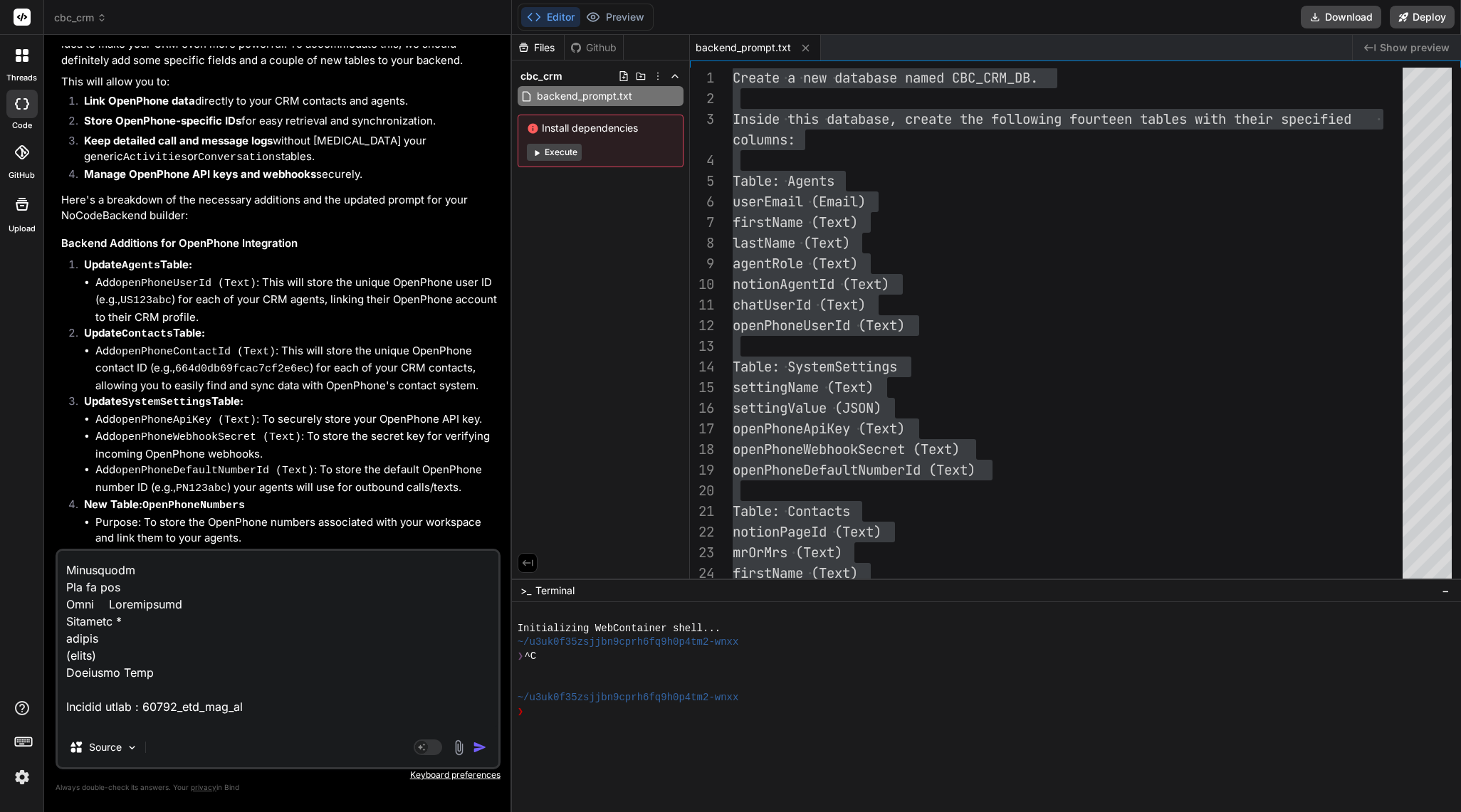
click at [107, 704] on textarea at bounding box center [278, 639] width 441 height 176
paste textarea "POST /create/openphonenumbers Create a new record in openphonenumbers Parameter…"
type textarea "POST /create/activities Create a new record in activities Parameters Try it out…"
type textarea "x"
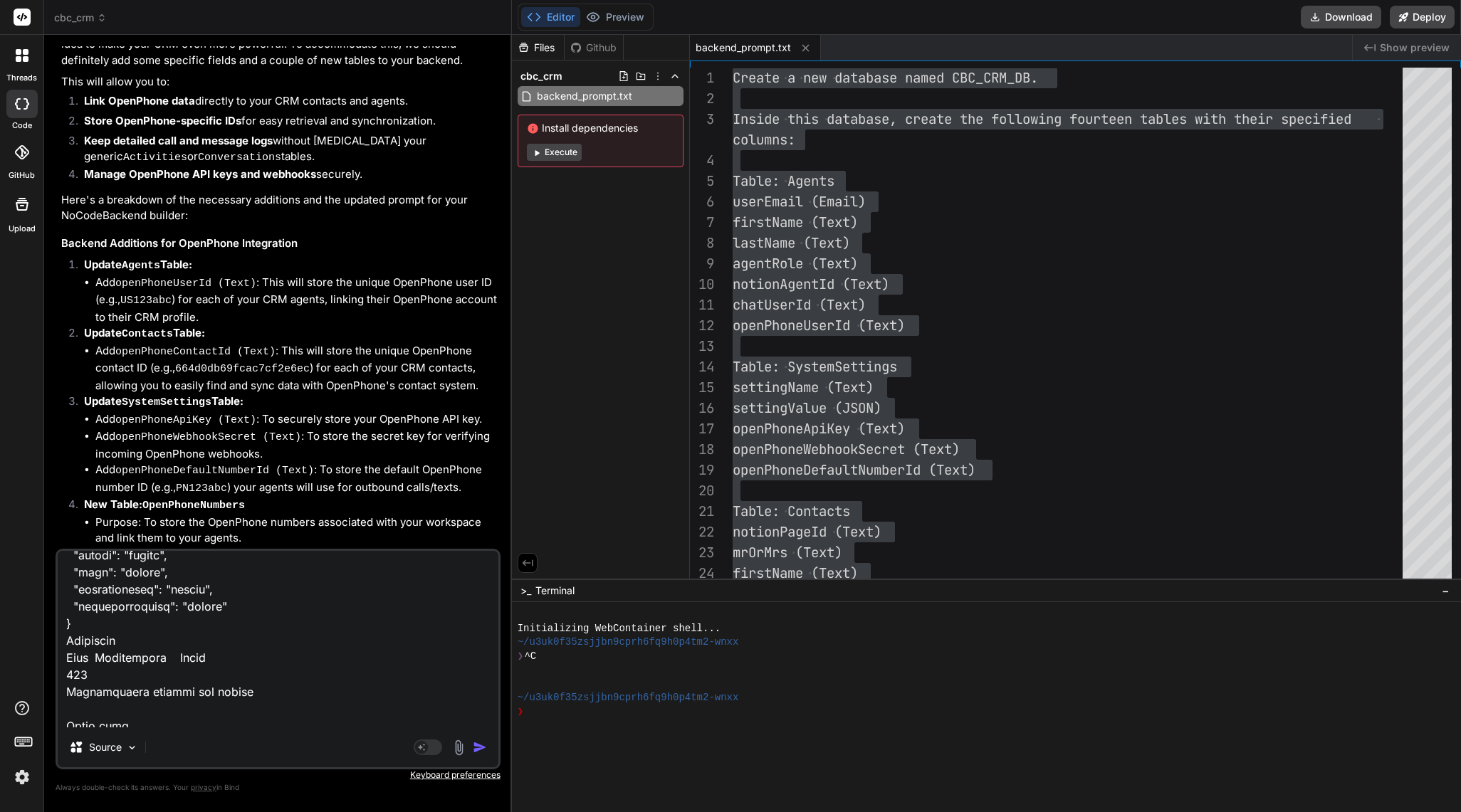
type textarea "POST /create/activities Create a new record in activities Parameters Try it out…"
type textarea "x"
type textarea "POST /create/activities Create a new record in activities Parameters Try it out…"
type textarea "x"
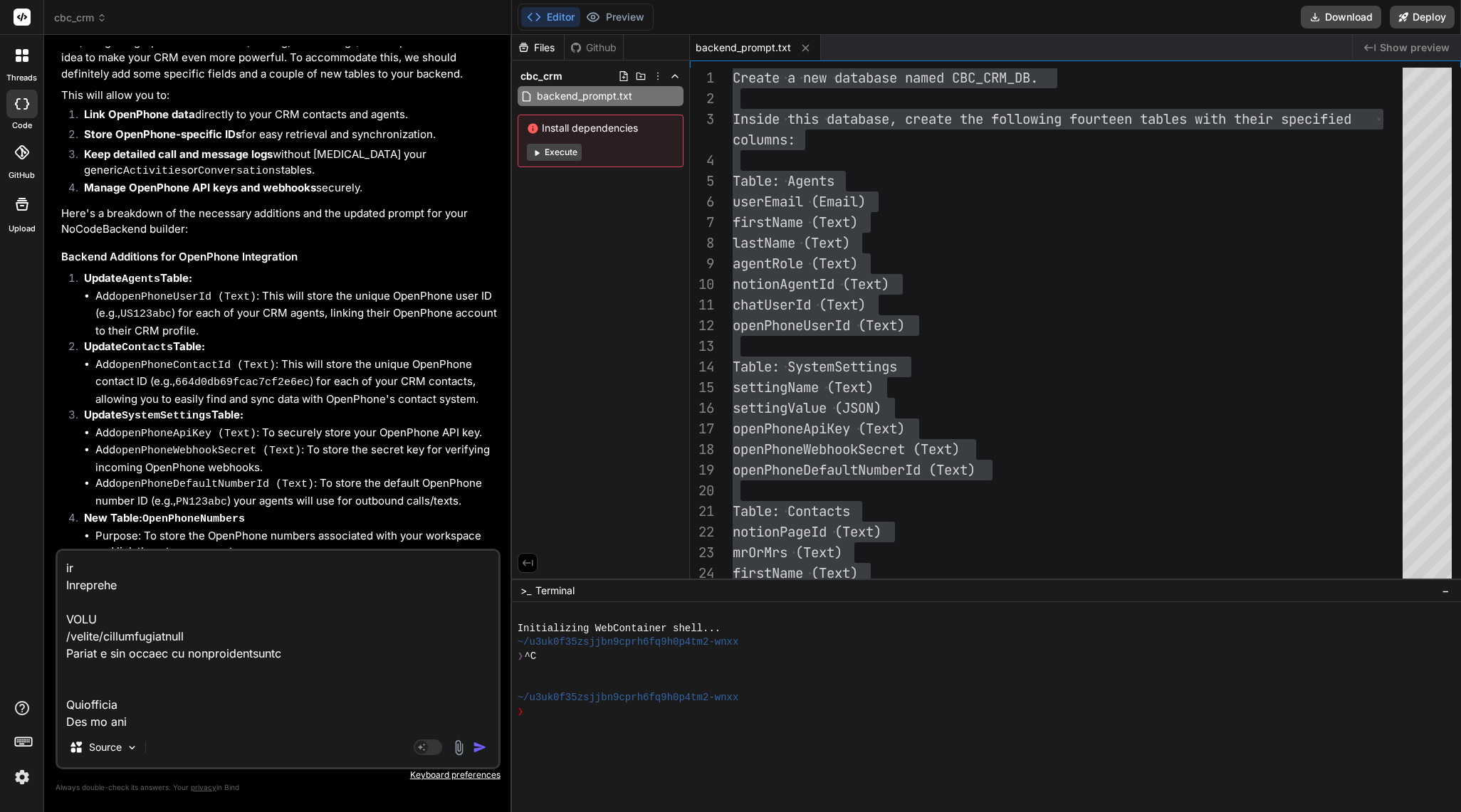
scroll to position [44478, 0]
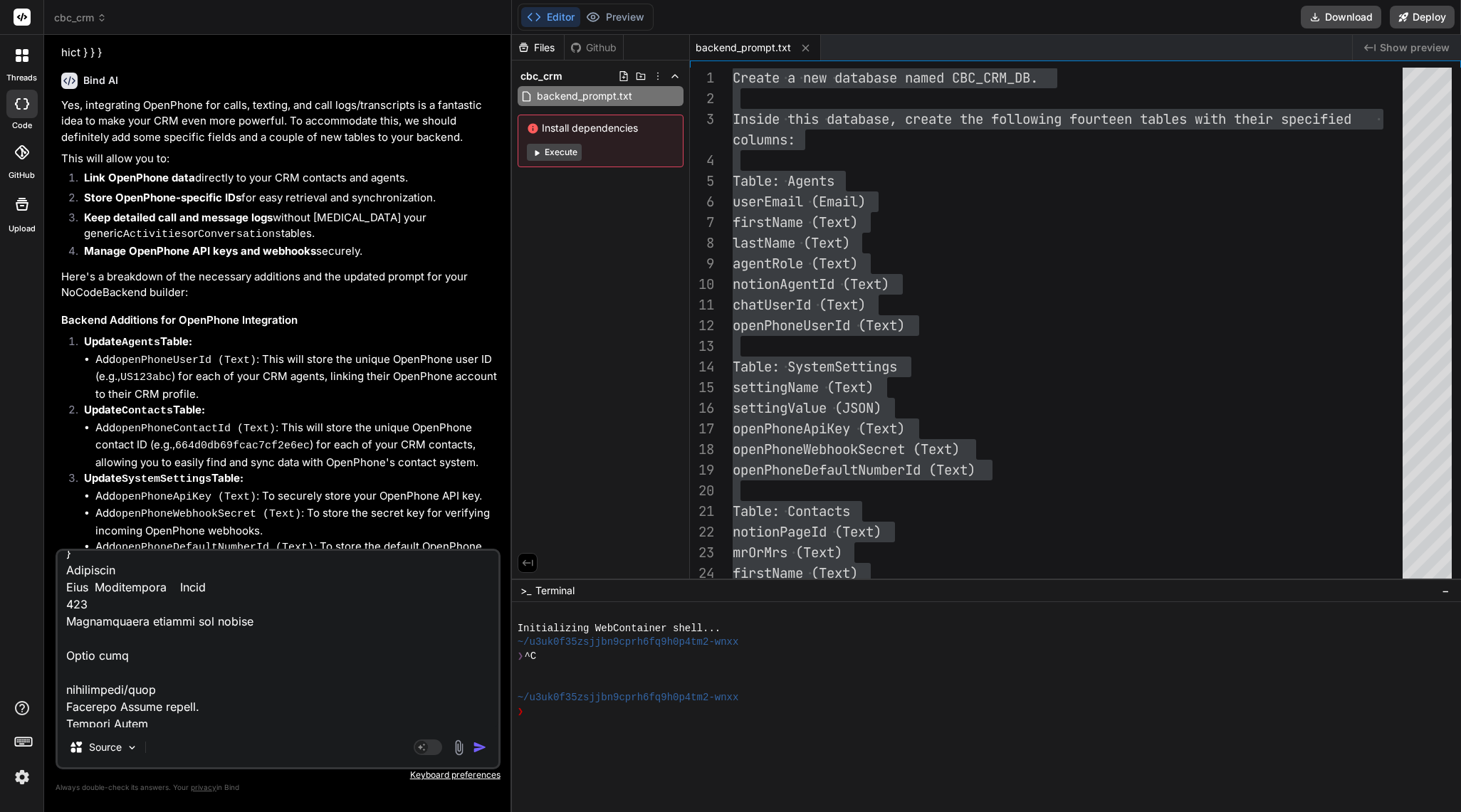
paste textarea "GET /read/openphonenumbers Retrieve all records from openphonenumbers Filtering…"
type textarea "POST /create/activities Create a new record in activities Parameters Try it out…"
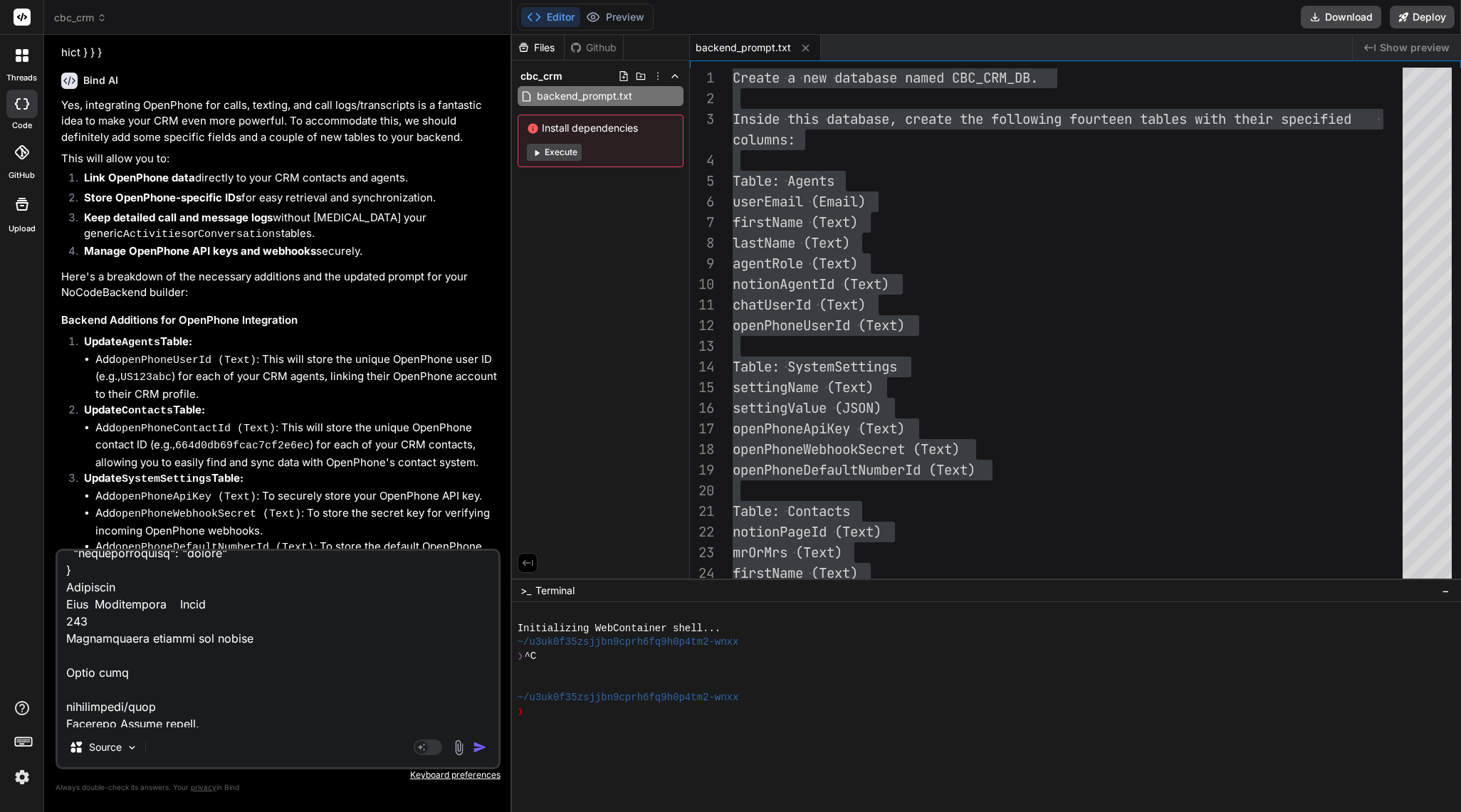
type textarea "x"
type textarea "POST /create/activities Create a new record in activities Parameters Try it out…"
type textarea "x"
type textarea "POST /create/activities Create a new record in activities Parameters Try it out…"
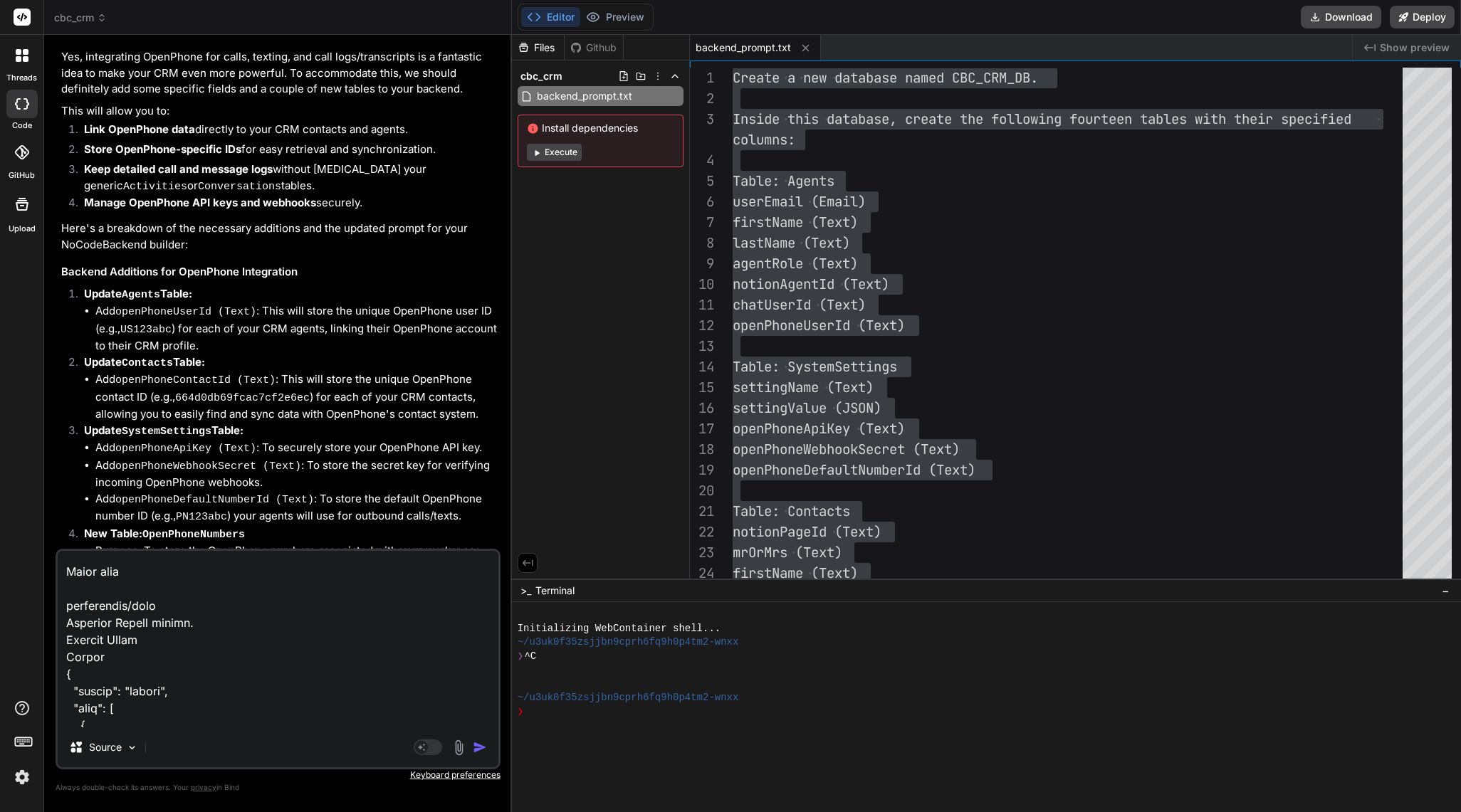
scroll to position [46427, 0]
paste textarea "GET /read/openphonenumbers/{id} Retrieve a record by ID from openphonenumbers P…"
type textarea "POST /create/activities Create a new record in activities Parameters Try it out…"
type textarea "x"
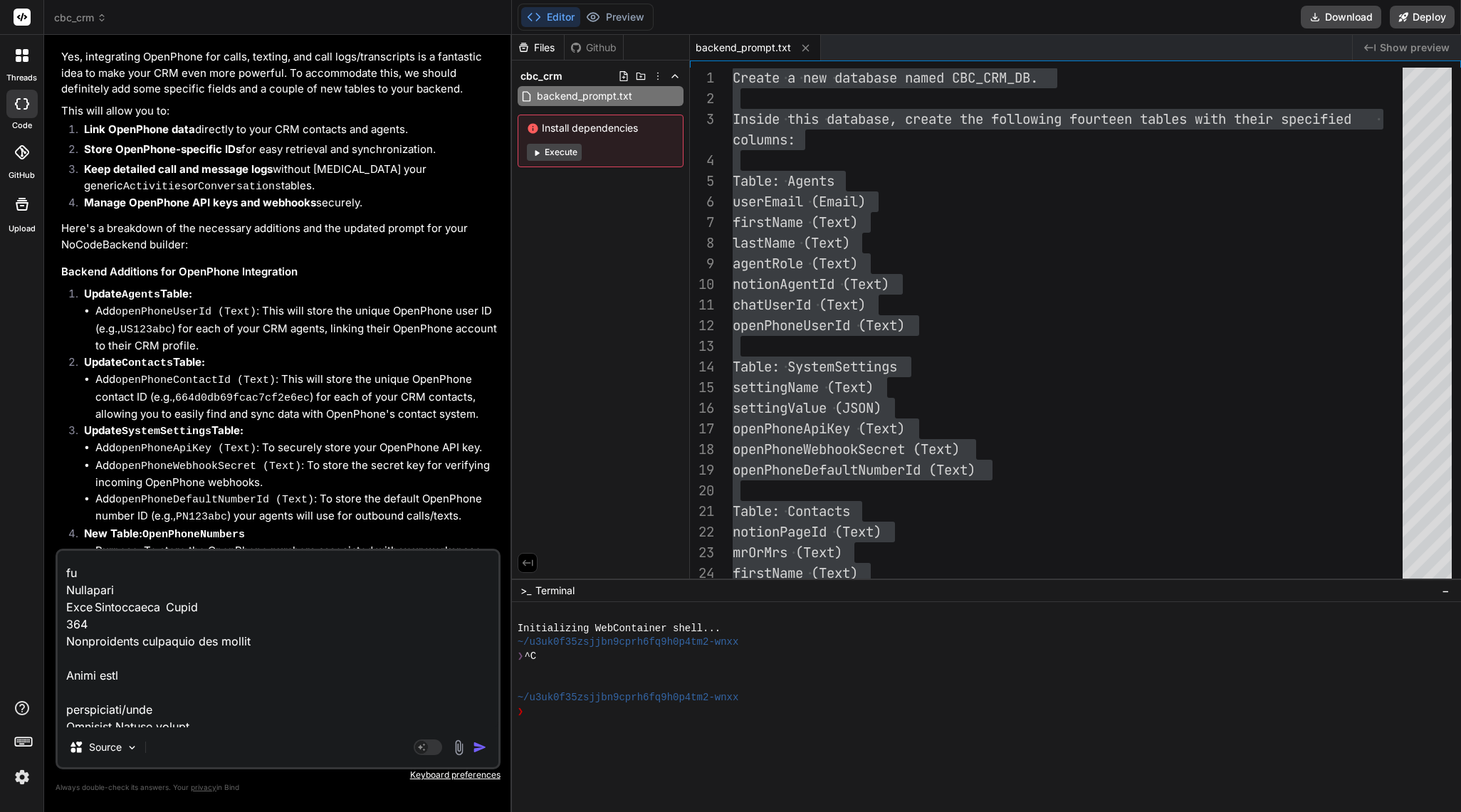
type textarea "POST /create/activities Create a new record in activities Parameters Try it out…"
type textarea "x"
type textarea "POST /create/activities Create a new record in activities Parameters Try it out…"
type textarea "x"
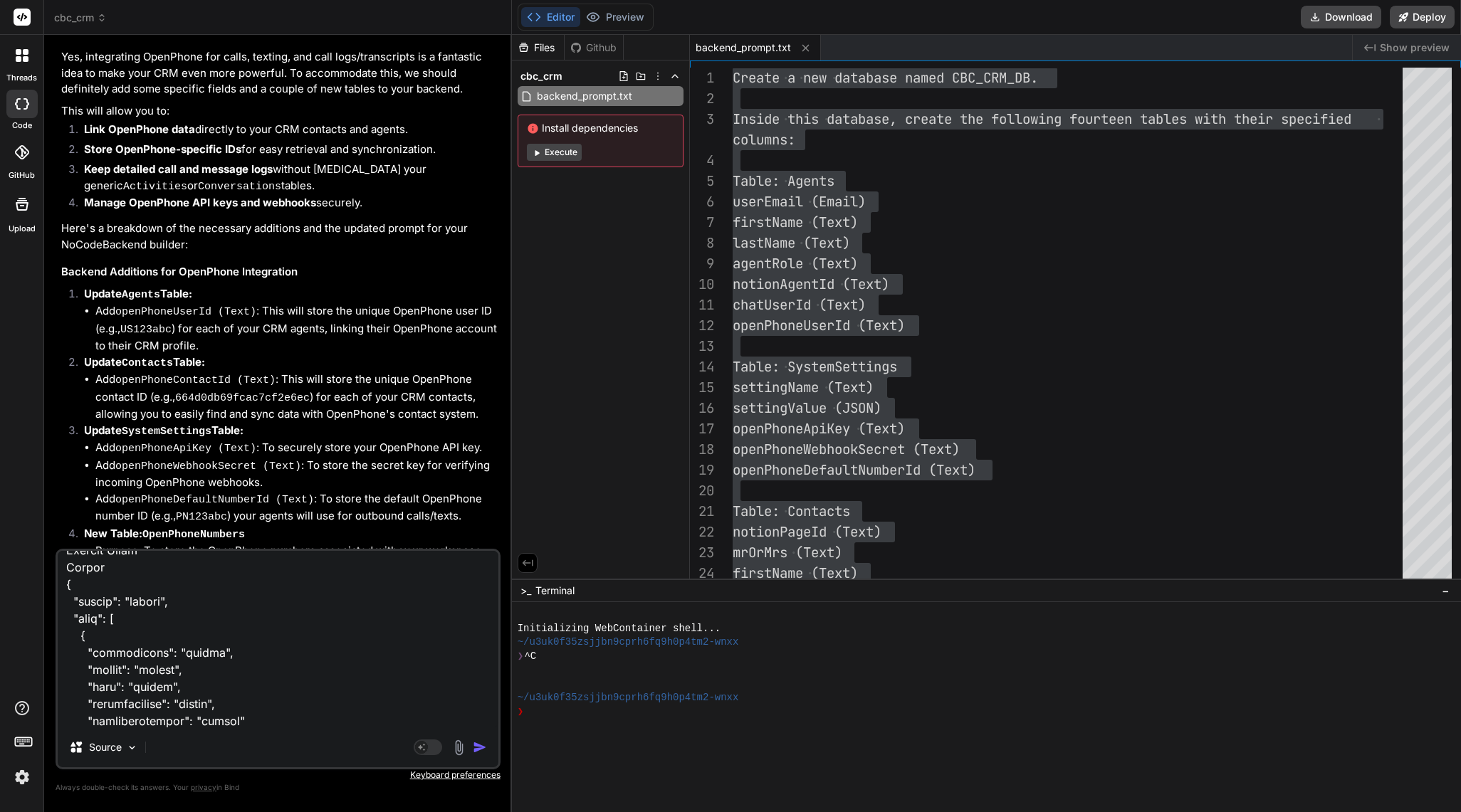
scroll to position [46496, 0]
paste textarea "POST /search/openphonenumbers Search for records in openphonenumbers Parameters…"
type textarea "POST /create/activities Create a new record in activities Parameters Try it out…"
type textarea "x"
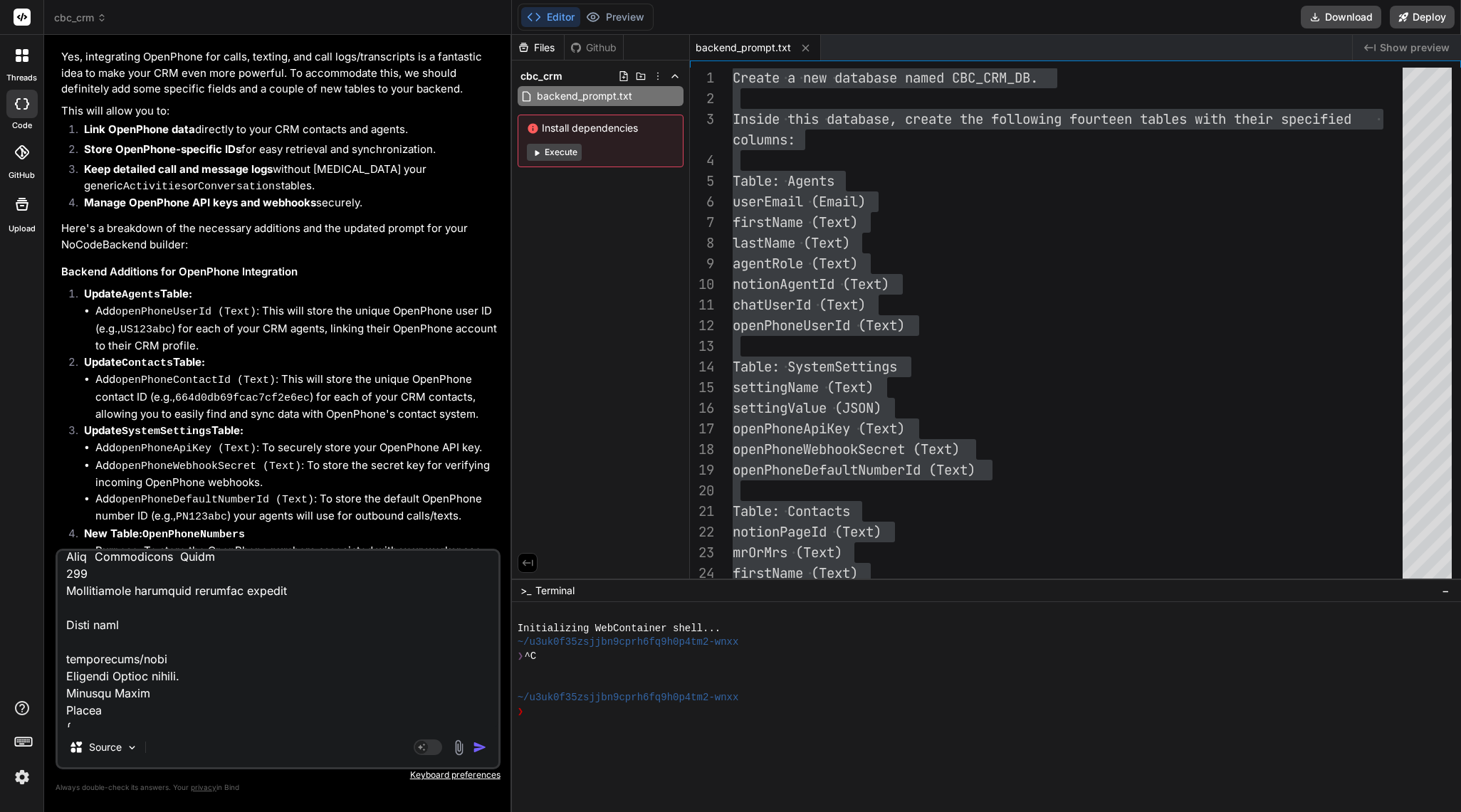
type textarea "POST /create/activities Create a new record in activities Parameters Try it out…"
type textarea "x"
type textarea "POST /create/activities Create a new record in activities Parameters Try it out…"
type textarea "x"
type textarea "POST /create/activities Create a new record in activities Parameters Try it out…"
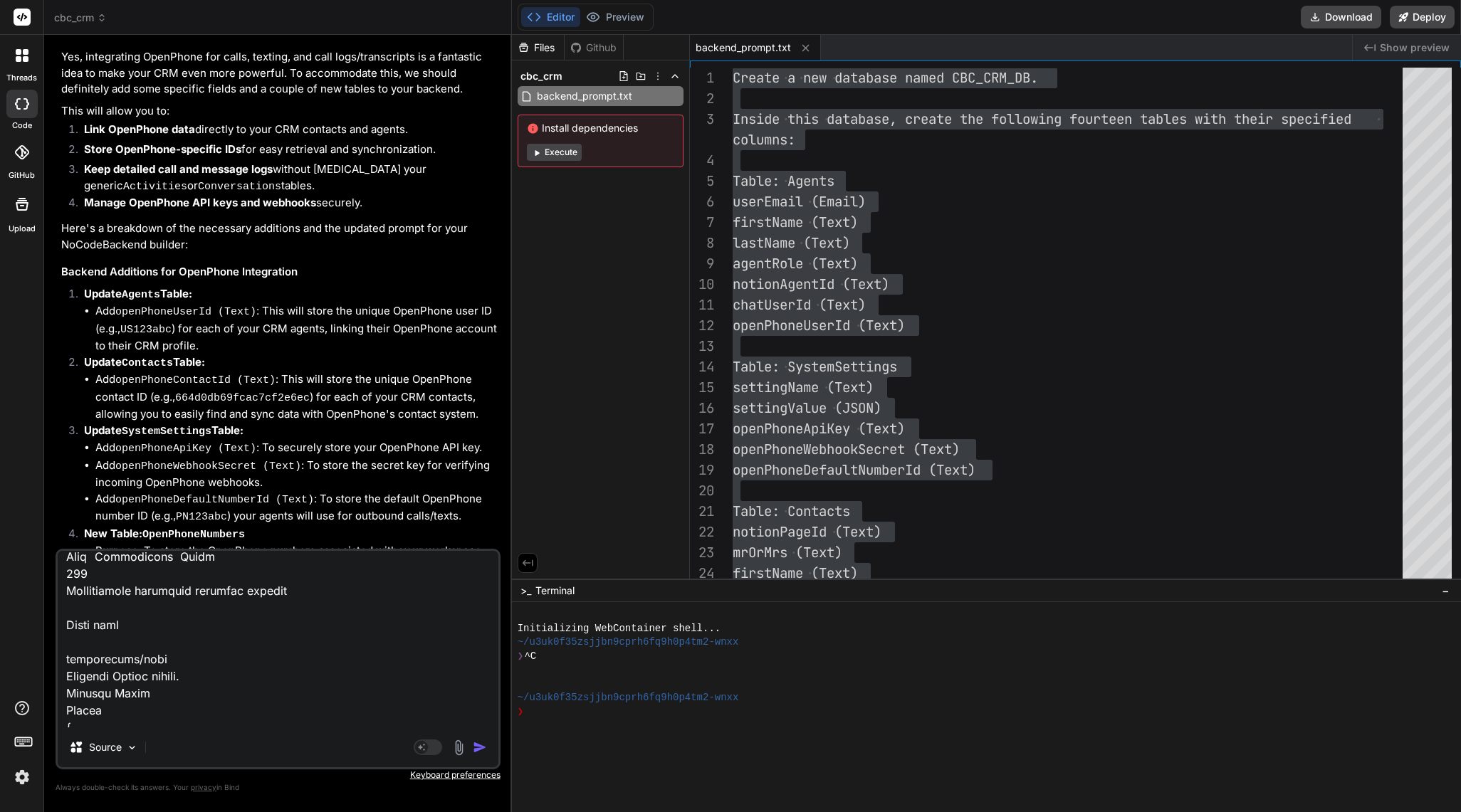
type textarea "x"
paste textarea "PUT /update/openphonenumbers/{id} Update a record in openphonenumbers Parameter…"
type textarea "POST /create/activities Create a new record in activities Parameters Try it out…"
type textarea "x"
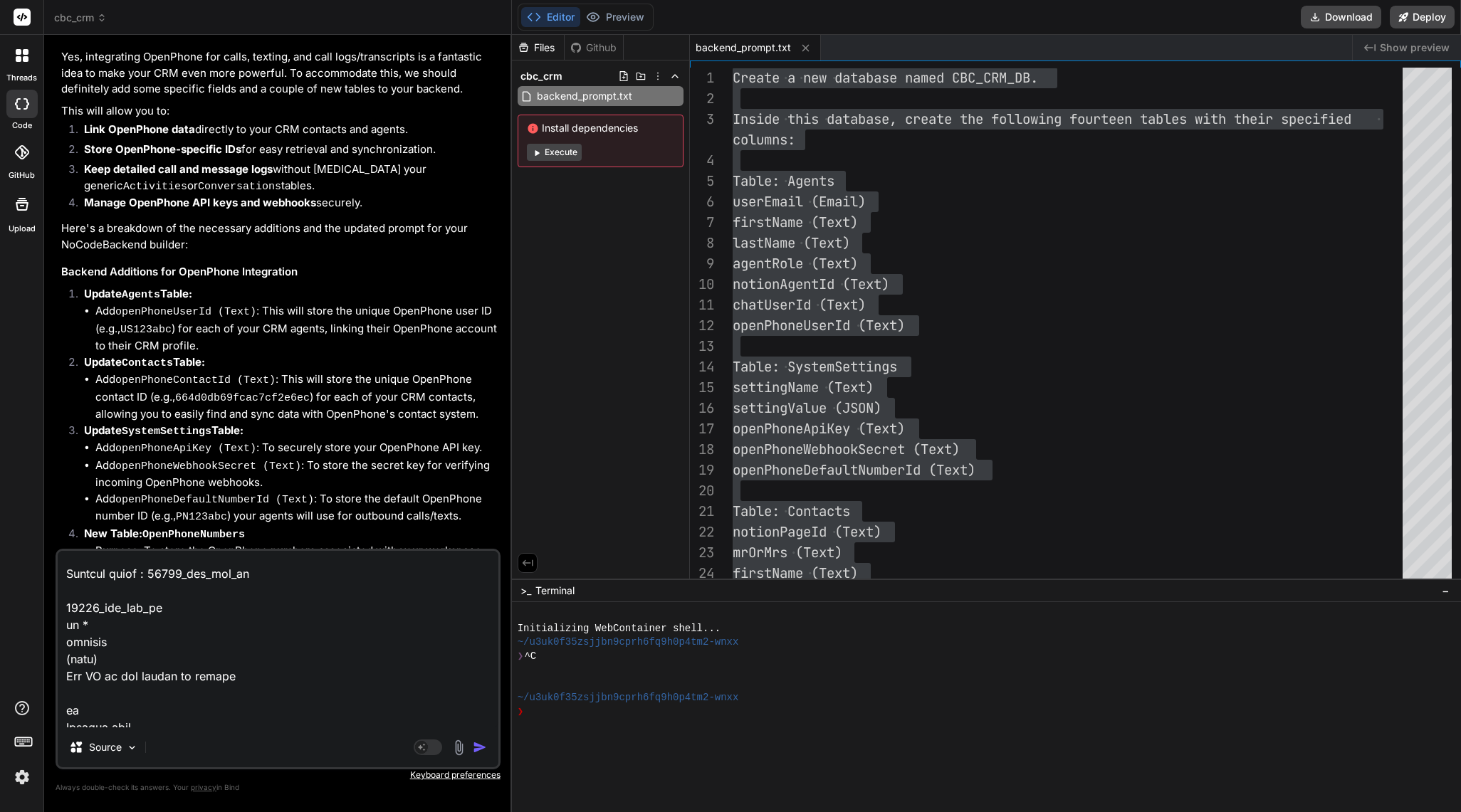
type textarea "POST /create/activities Create a new record in activities Parameters Try it out…"
type textarea "x"
type textarea "POST /create/activities Create a new record in activities Parameters Try it out…"
type textarea "x"
type textarea "POST /create/activities Create a new record in activities Parameters Try it out…"
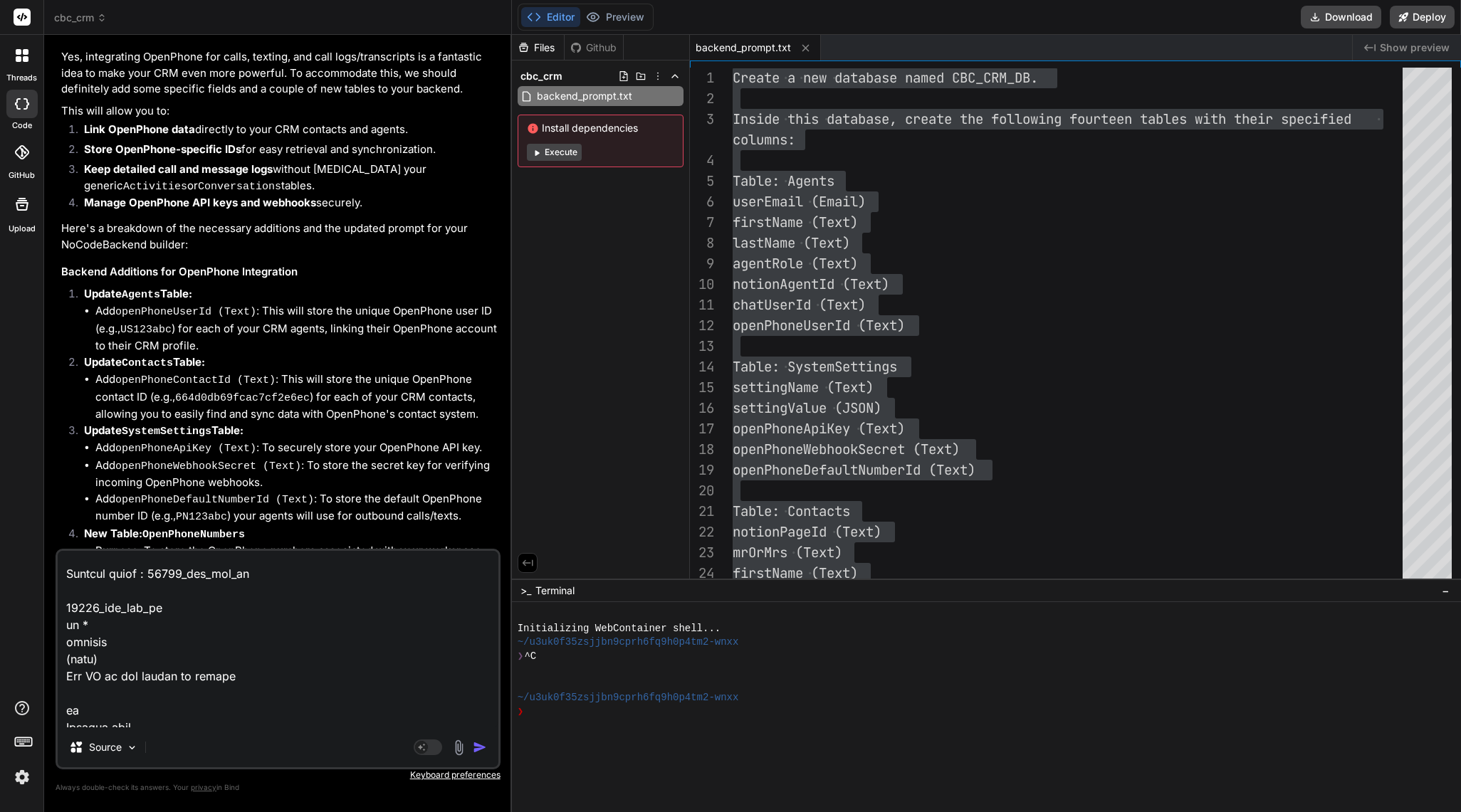
type textarea "x"
click at [114, 715] on textarea at bounding box center [278, 639] width 441 height 176
paste textarea "DELETE /delete/openphonenumbers/{id} Delete a record from openphonenumbers Para…"
type textarea "POST /create/activities Create a new record in activities Parameters Try it out…"
type textarea "x"
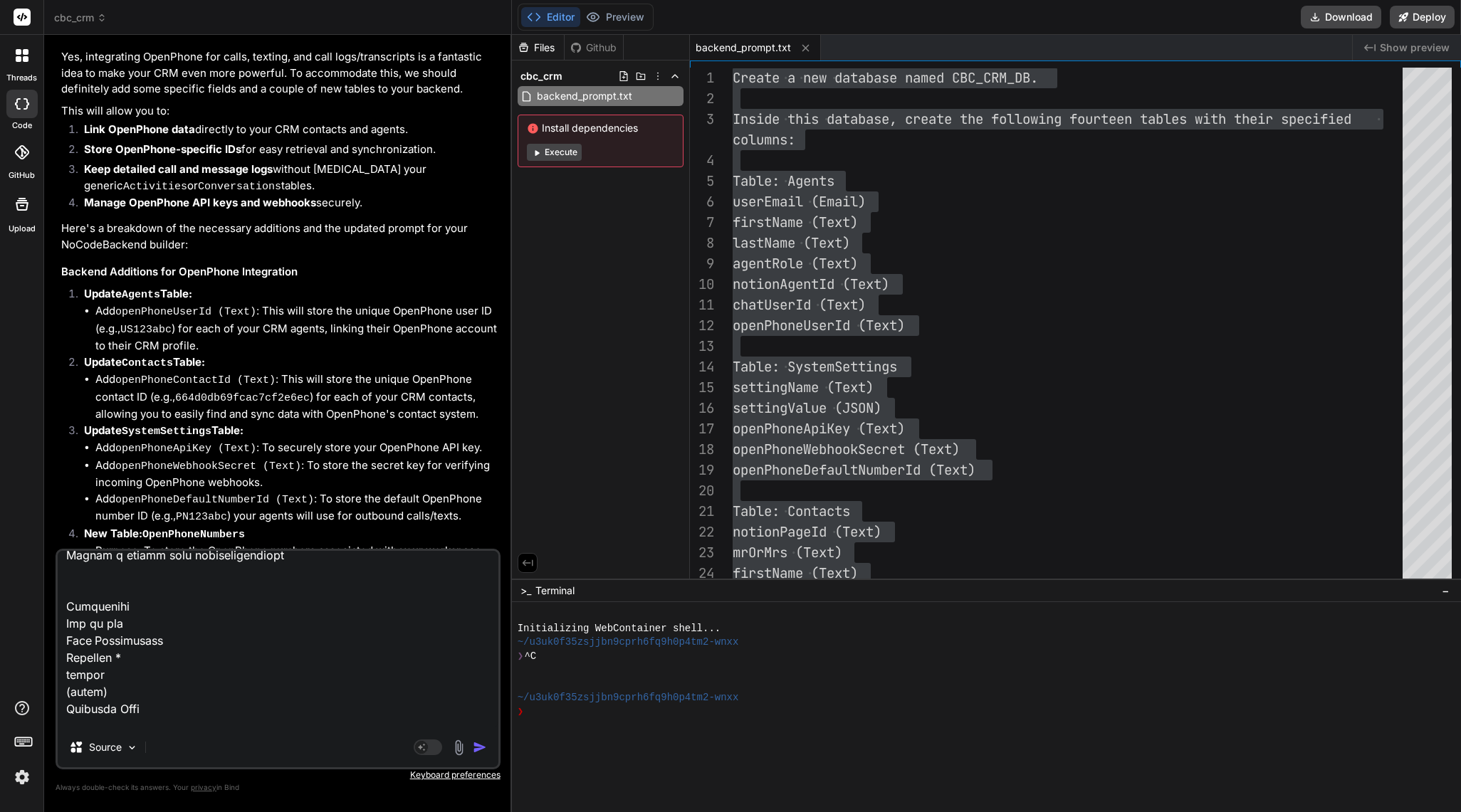
type textarea "POST /create/activities Create a new record in activities Parameters Try it out…"
type textarea "x"
type textarea "POST /create/activities Create a new record in activities Parameters Try it out…"
type textarea "x"
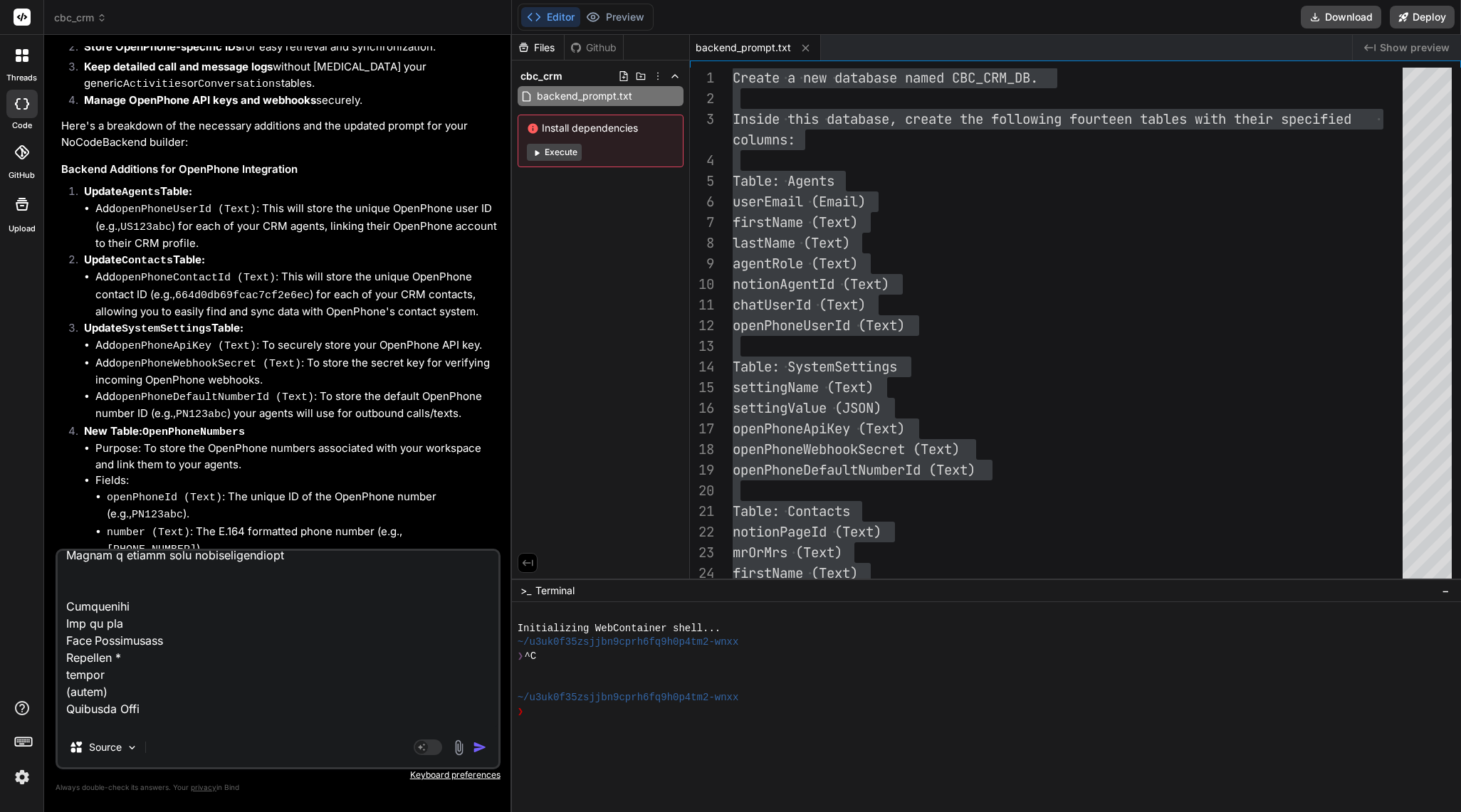
scroll to position [49108, 0]
paste textarea "POST /create/policies Create a new record in policies Parameters Try it out Nam…"
type textarea "POST /create/activities Create a new record in activities Parameters Try it out…"
type textarea "x"
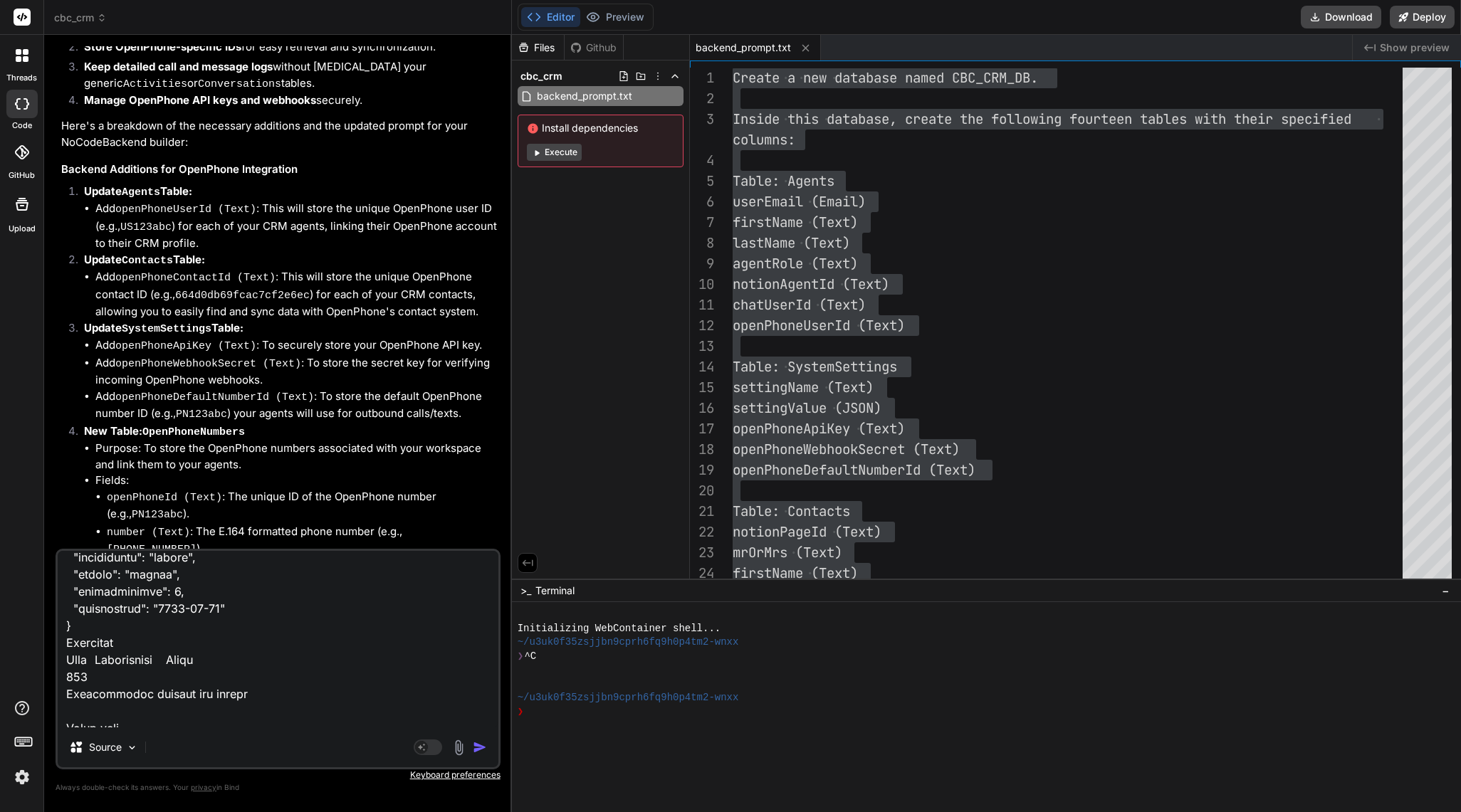
type textarea "POST /create/activities Create a new record in activities Parameters Try it out…"
type textarea "x"
type textarea "POST /create/activities Create a new record in activities Parameters Try it out…"
type textarea "x"
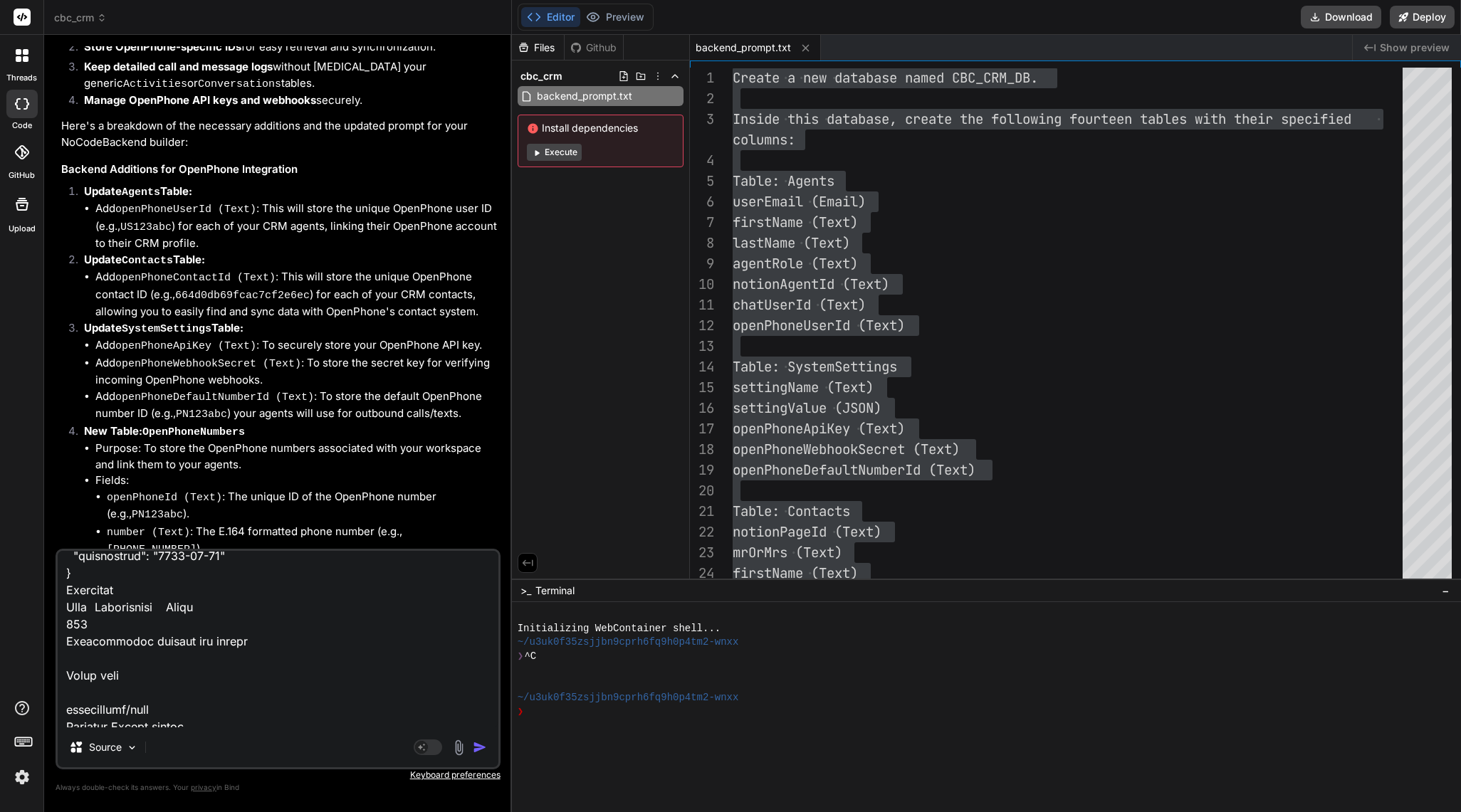
type textarea "POST /create/activities Create a new record in activities Parameters Try it out…"
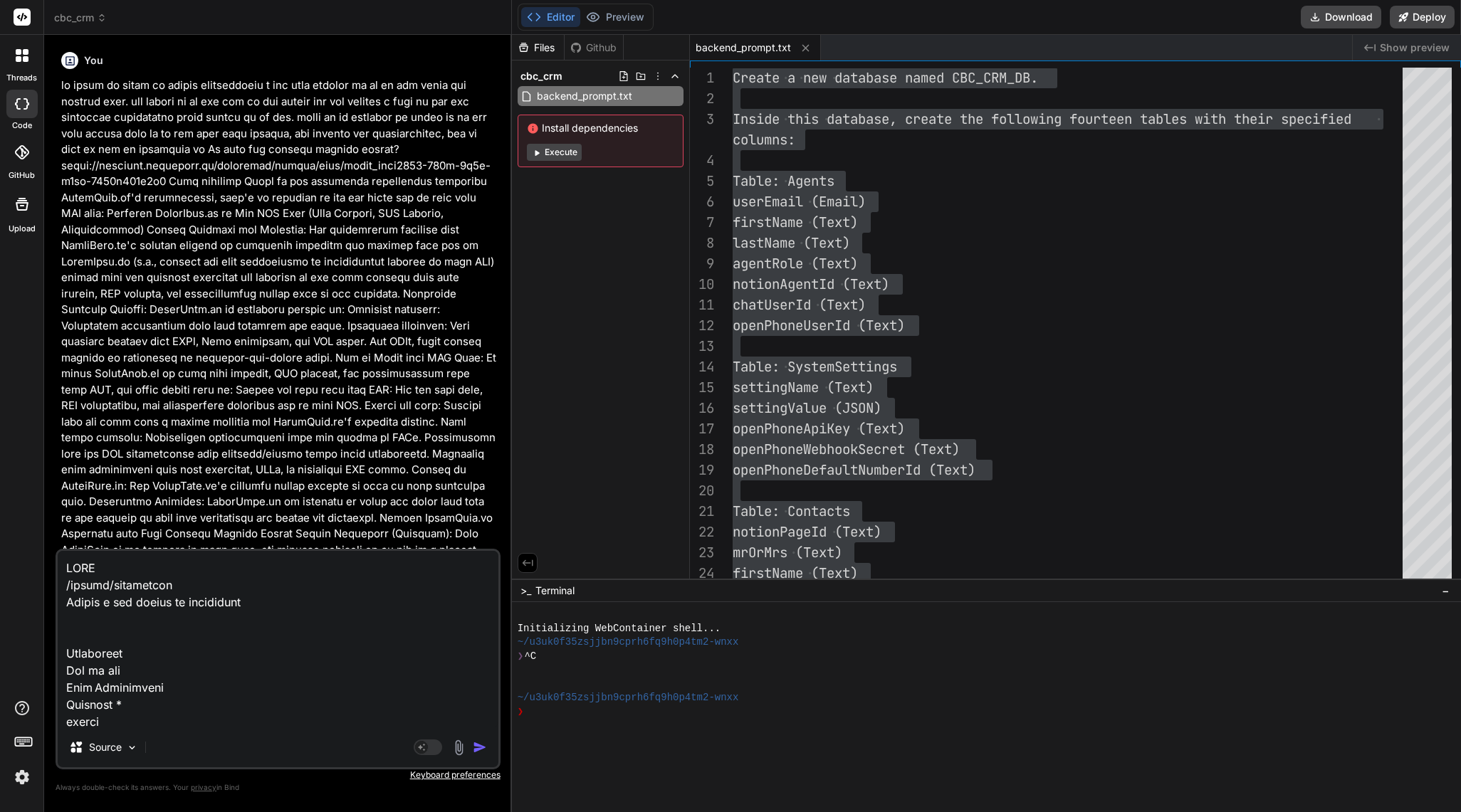
scroll to position [49910, 0]
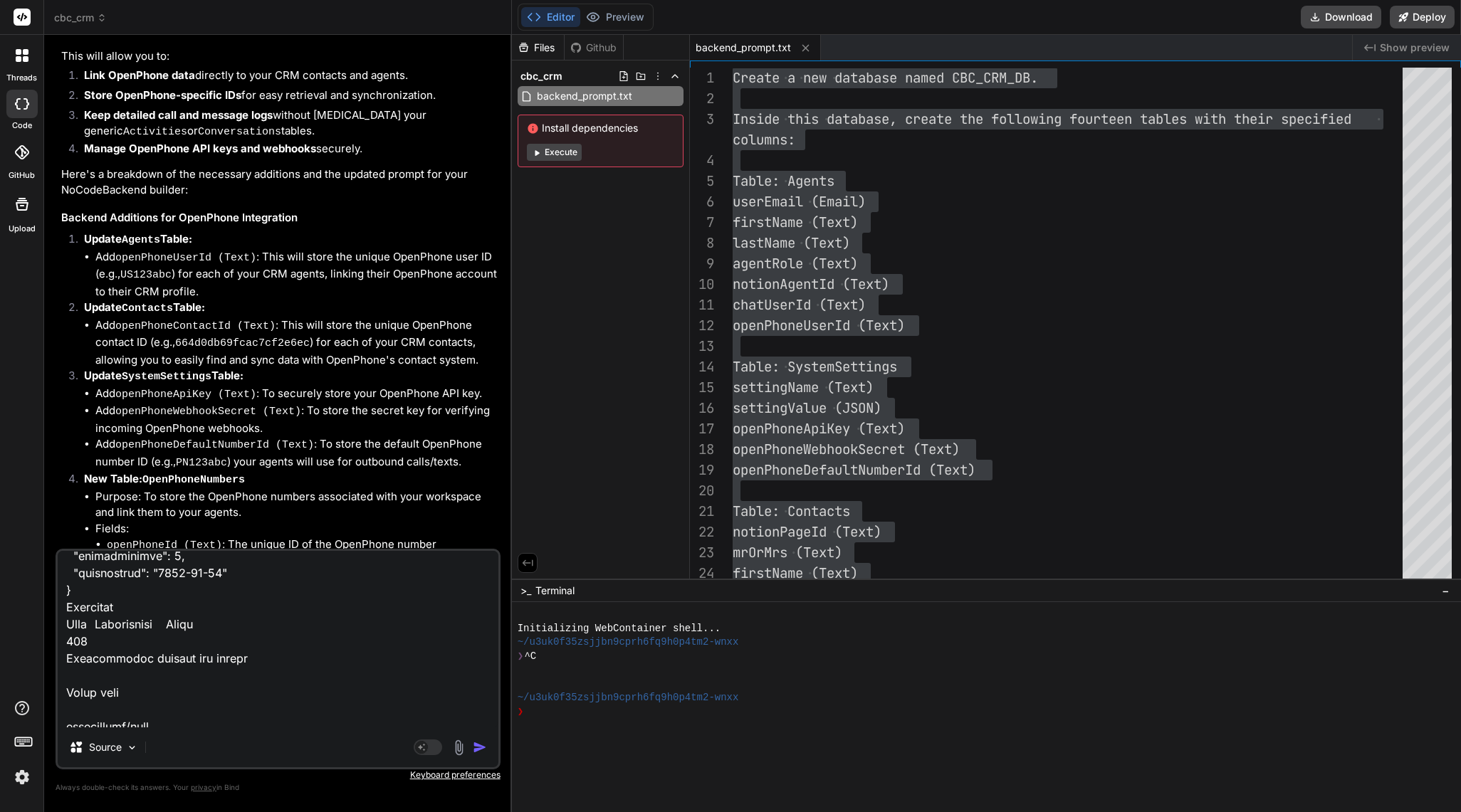
paste textarea "GET /read/policies Retrieve all records from policies Filtering Records You can…"
type textarea "POST /create/activities Create a new record in activities Parameters Try it out…"
type textarea "x"
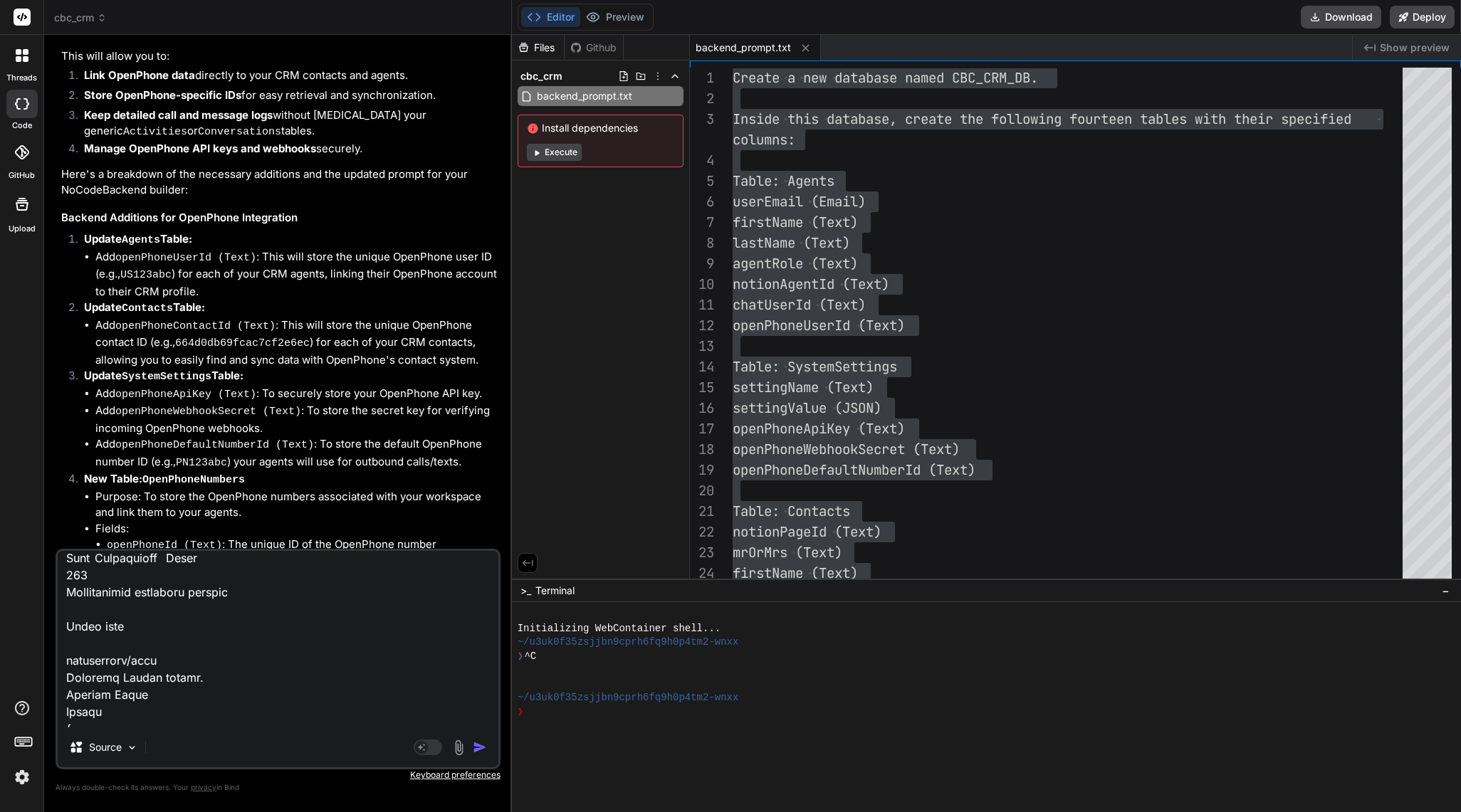
type textarea "POST /create/activities Create a new record in activities Parameters Try it out…"
type textarea "x"
type textarea "POST /create/activities Create a new record in activities Parameters Try it out…"
type textarea "x"
type textarea "POST /create/activities Create a new record in activities Parameters Try it out…"
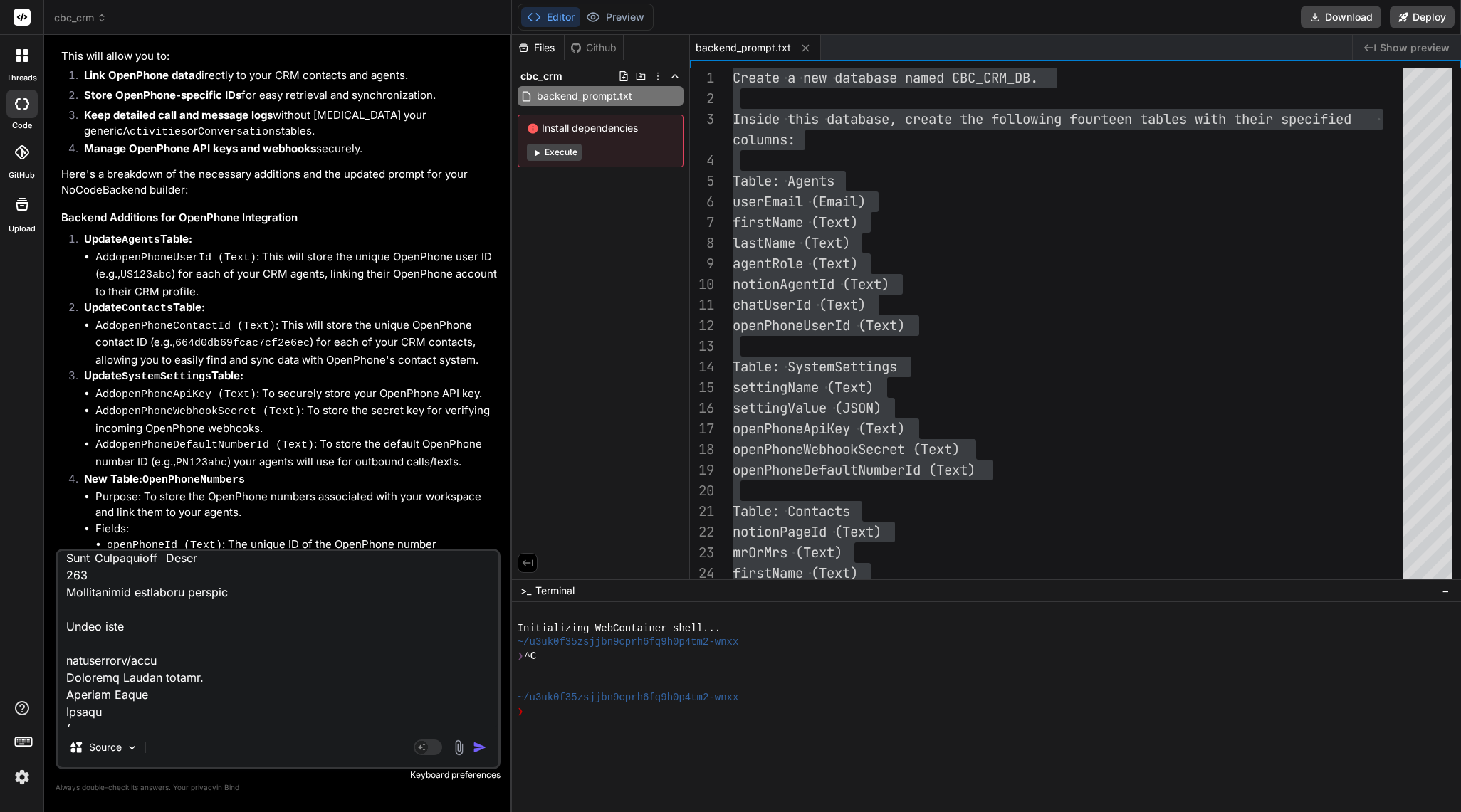
type textarea "x"
paste textarea "GET /read/policies/{id} Retrieve a record by ID from policies Parameters Try it…"
type textarea "POST /create/activities Create a new record in activities Parameters Try it out…"
type textarea "x"
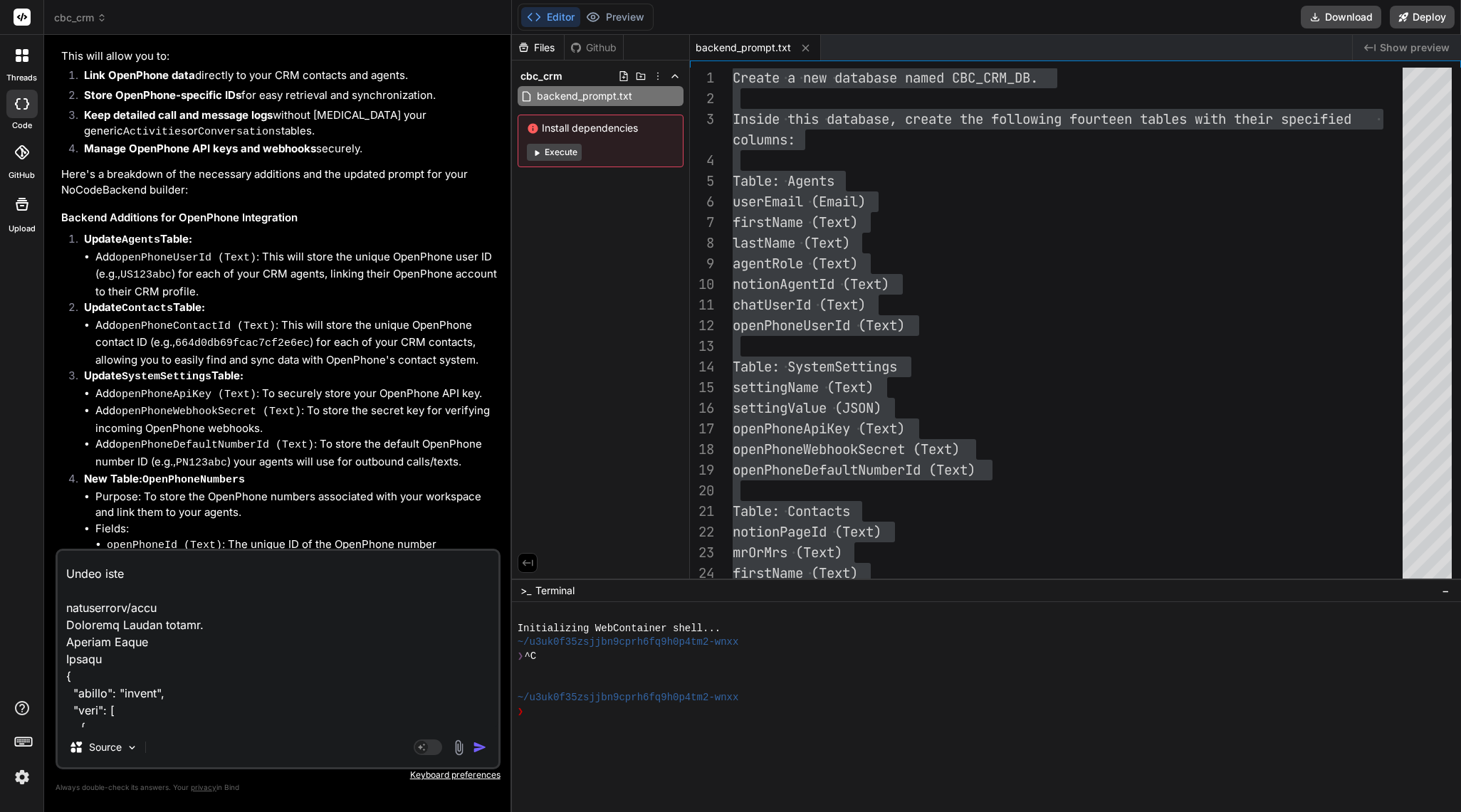
scroll to position [52007, 0]
type textarea "POST /create/activities Create a new record in activities Parameters Try it out…"
type textarea "x"
type textarea "POST /create/activities Create a new record in activities Parameters Try it out…"
type textarea "x"
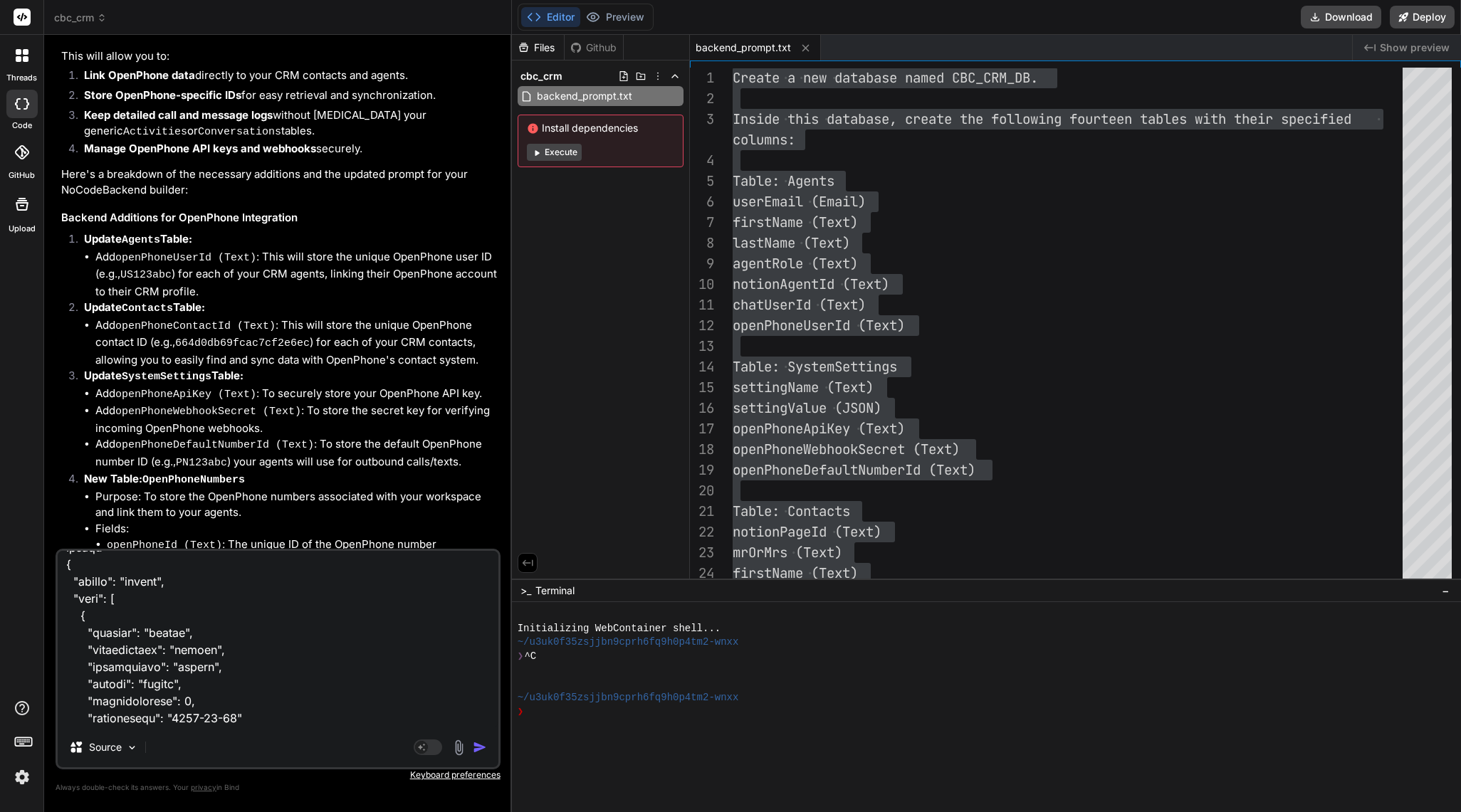
scroll to position [52060, 0]
paste textarea "POST /search/policies Search for records in policies Parameters Try it out Name…"
type textarea "POST /create/activities Create a new record in activities Parameters Try it out…"
type textarea "x"
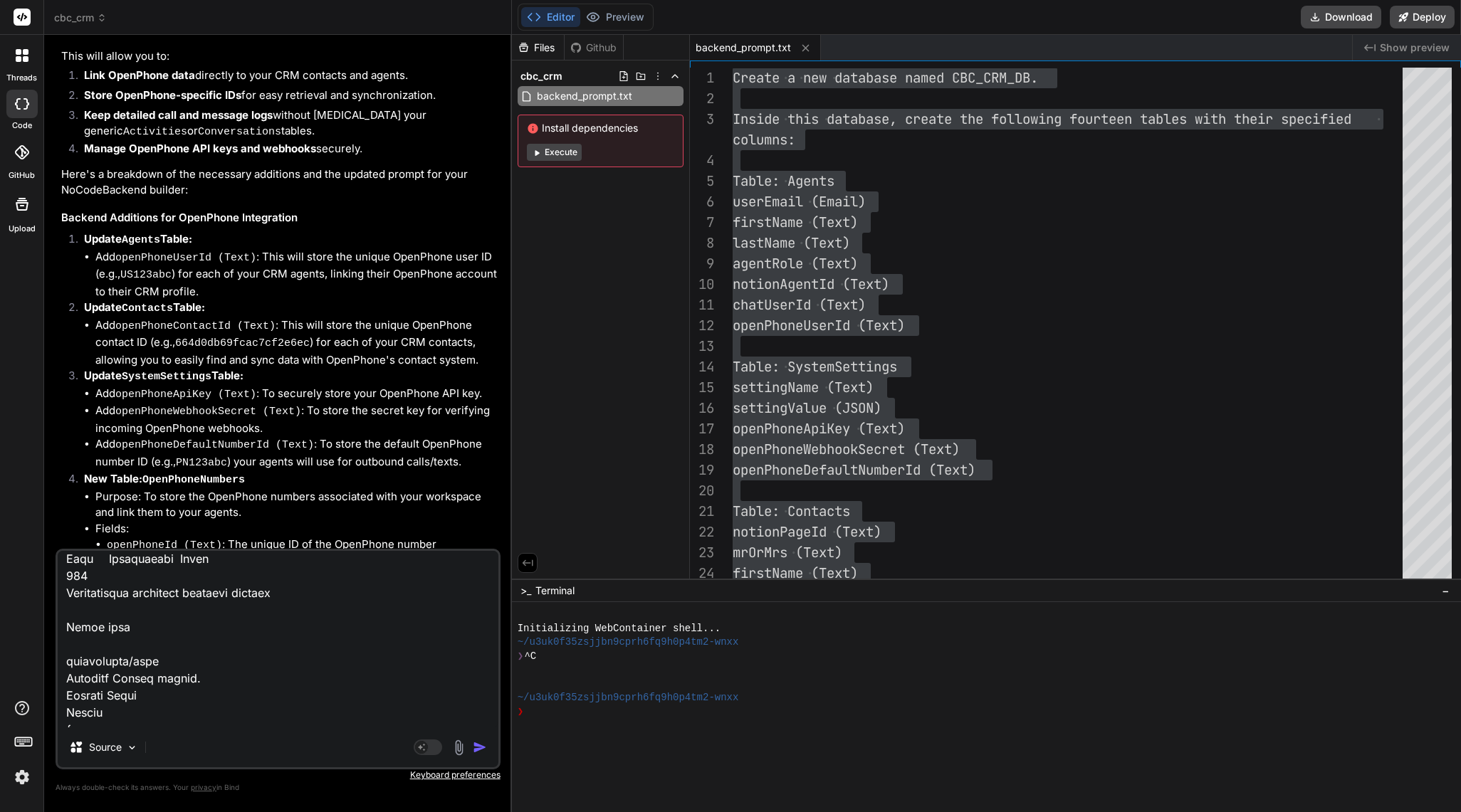
type textarea "POST /create/activities Create a new record in activities Parameters Try it out…"
type textarea "x"
type textarea "POST /create/activities Create a new record in activities Parameters Try it out…"
type textarea "x"
type textarea "POST /create/activities Create a new record in activities Parameters Try it out…"
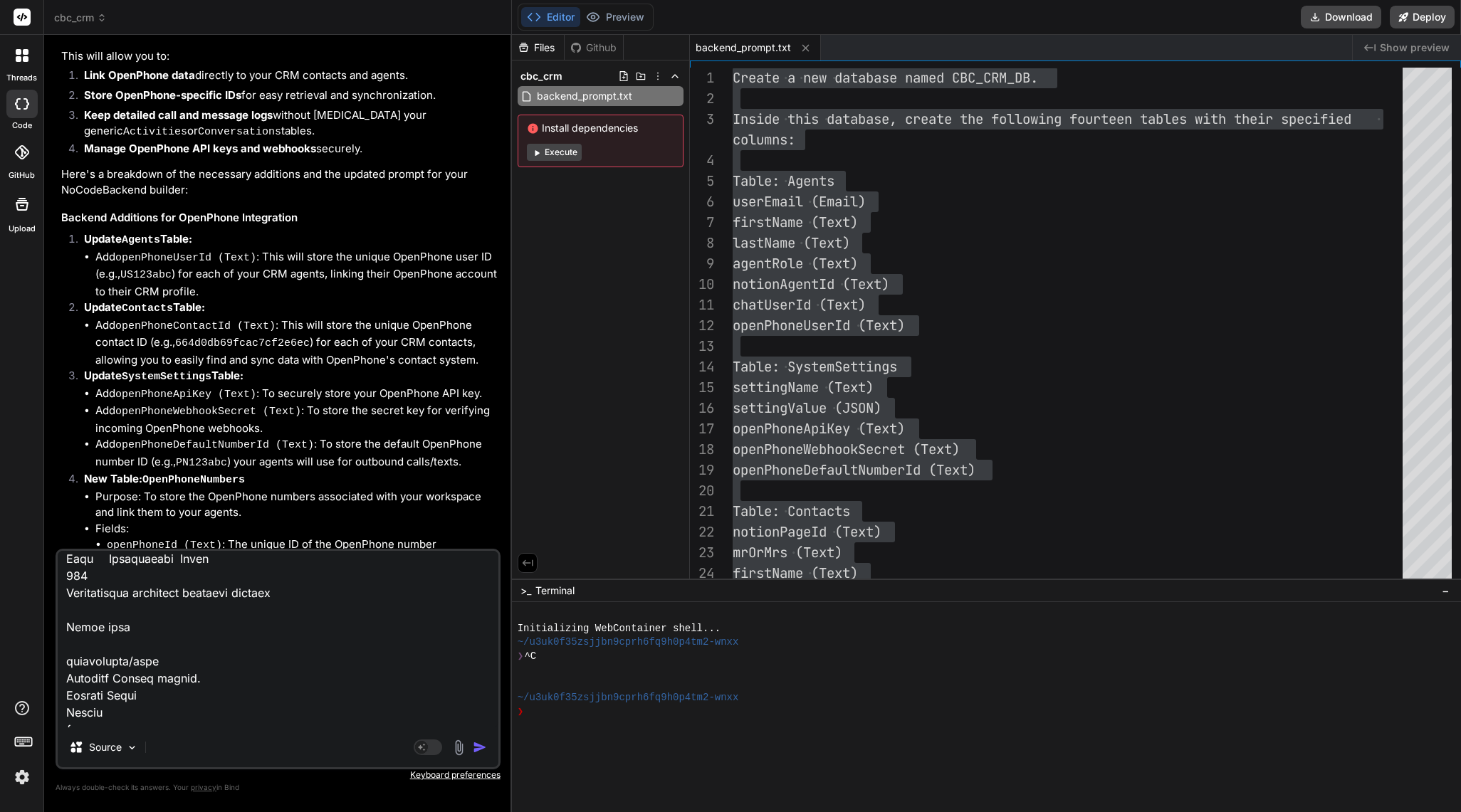
type textarea "x"
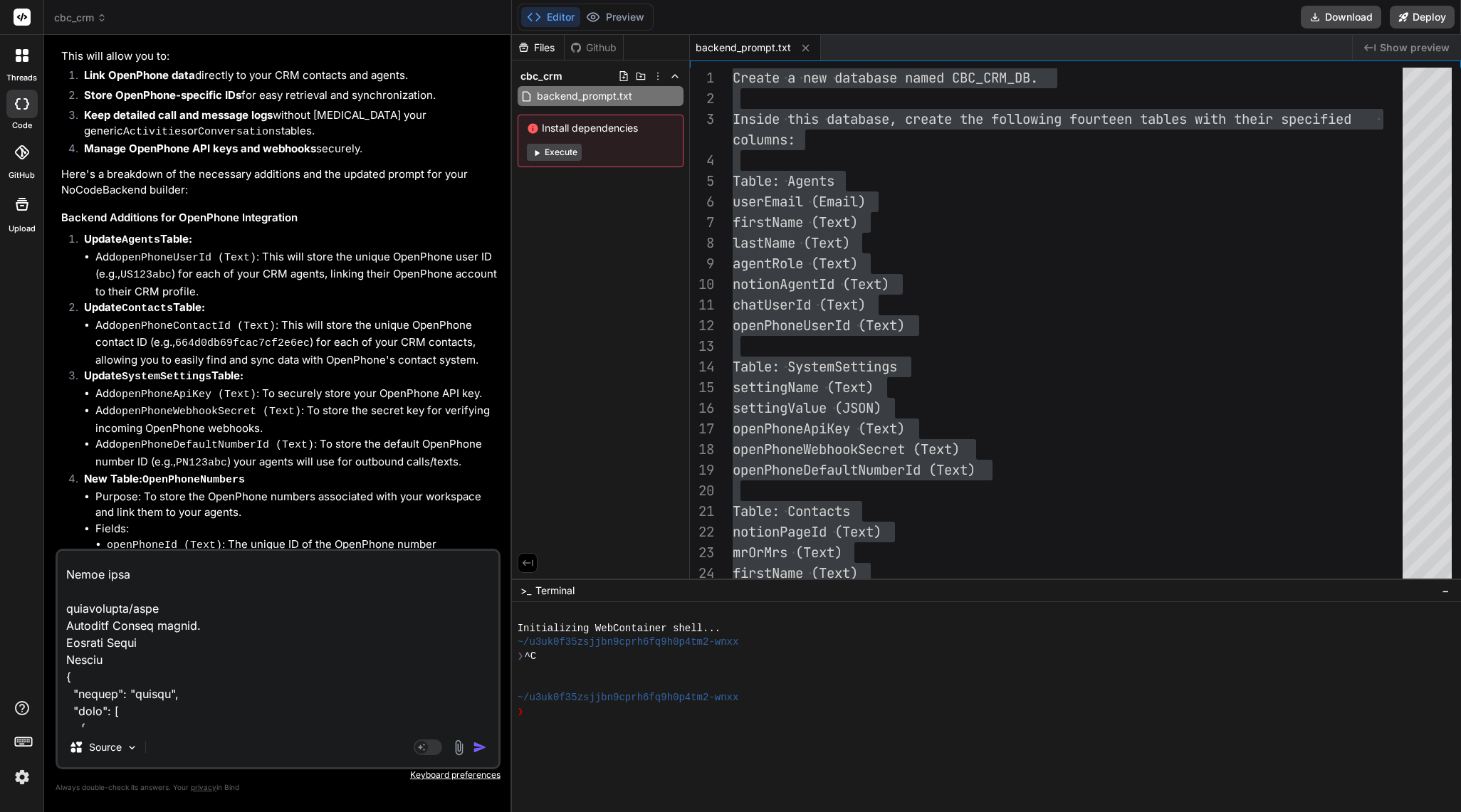
paste textarea "PUT /update/policies/{id} Update a record in policies Parameters Try it out Nam…"
type textarea "POST /create/activities Create a new record in activities Parameters Try it out…"
type textarea "x"
type textarea "POST /create/activities Create a new record in activities Parameters Try it out…"
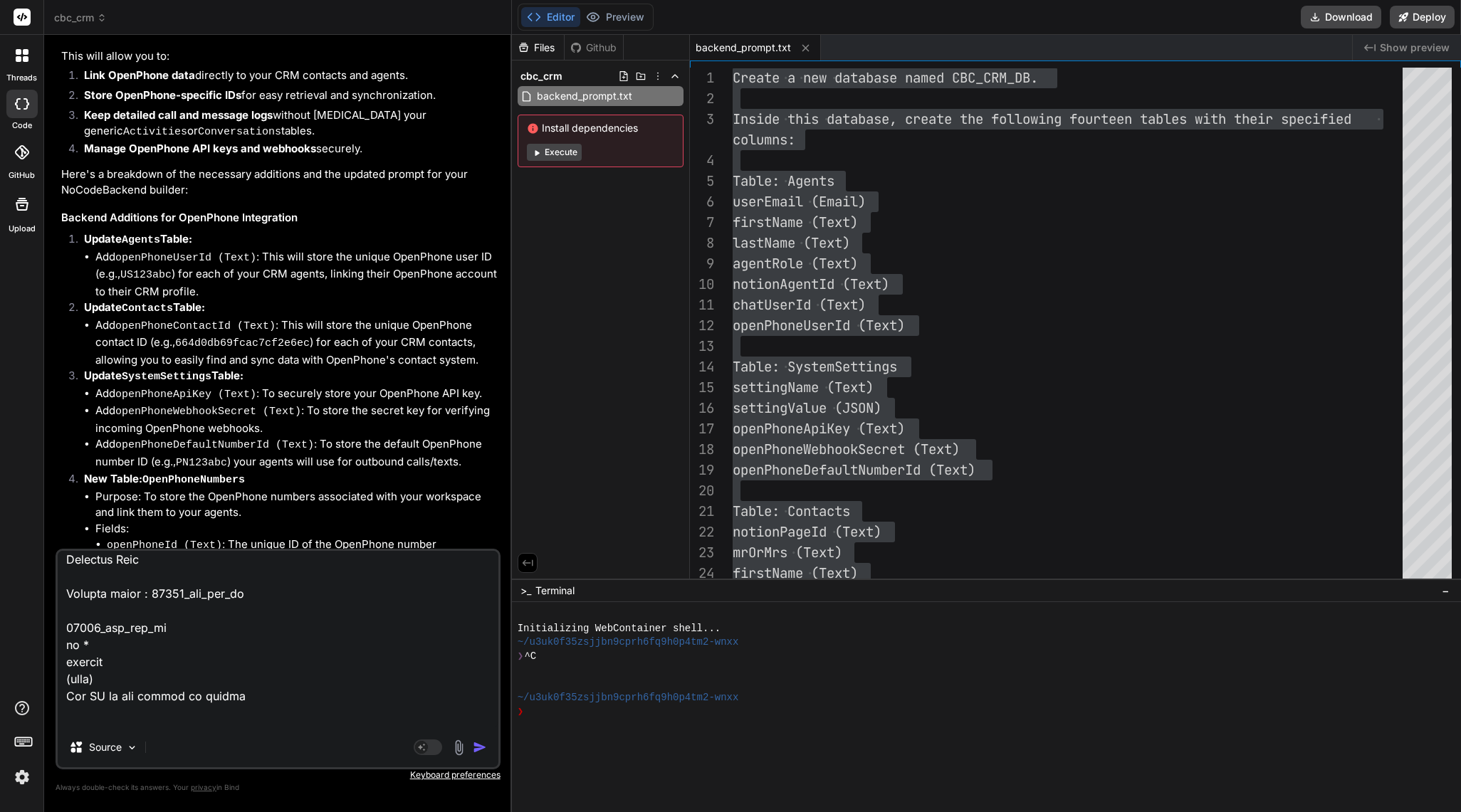
type textarea "x"
type textarea "POST /create/activities Create a new record in activities Parameters Try it out…"
type textarea "x"
paste textarea "DELETE /delete/policies/{id} Delete a record from policies Parameters Try it ou…"
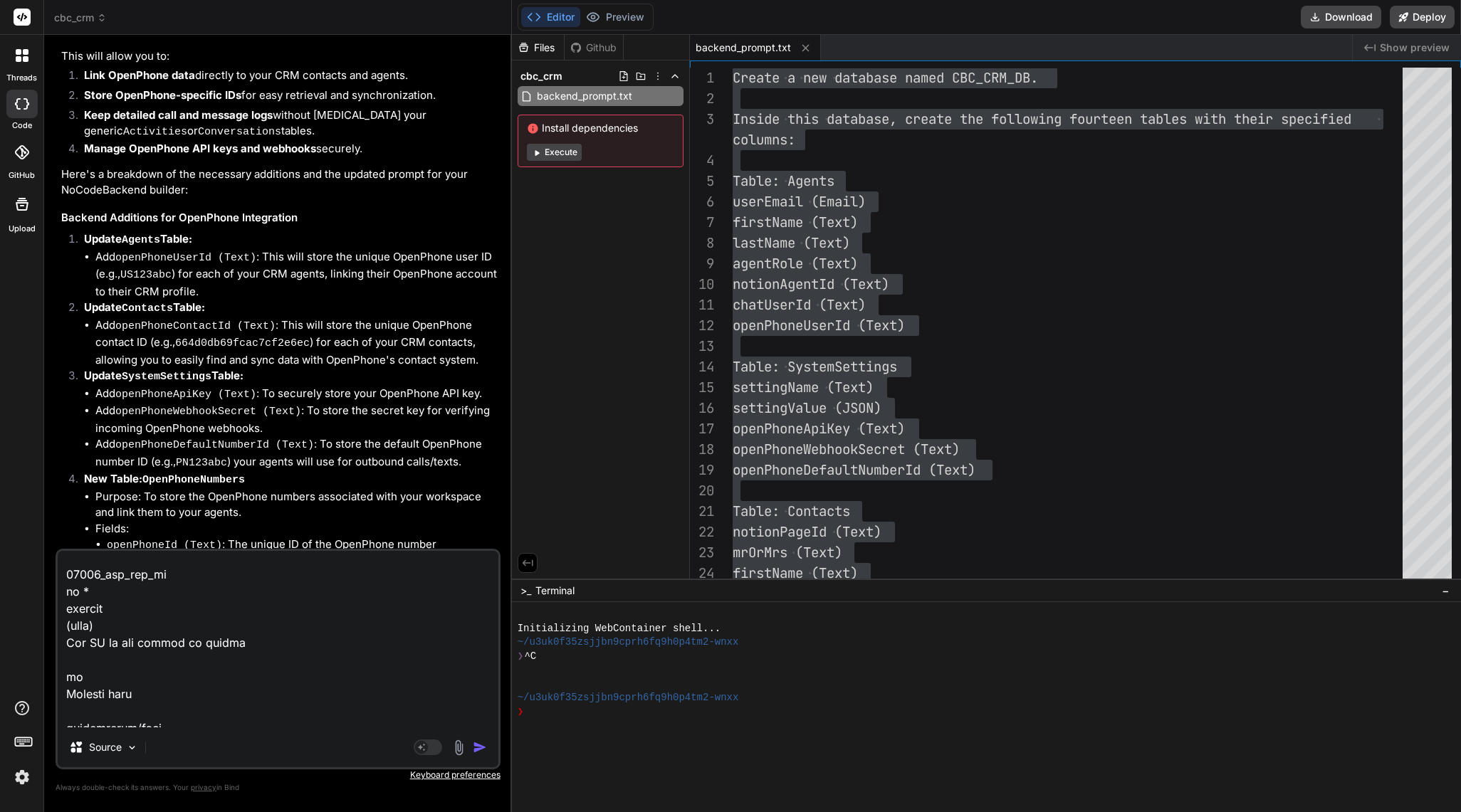
type textarea "POST /create/activities Create a new record in activities Parameters Try it out…"
type textarea "x"
type textarea "POST /create/activities Create a new record in activities Parameters Try it out…"
type textarea "x"
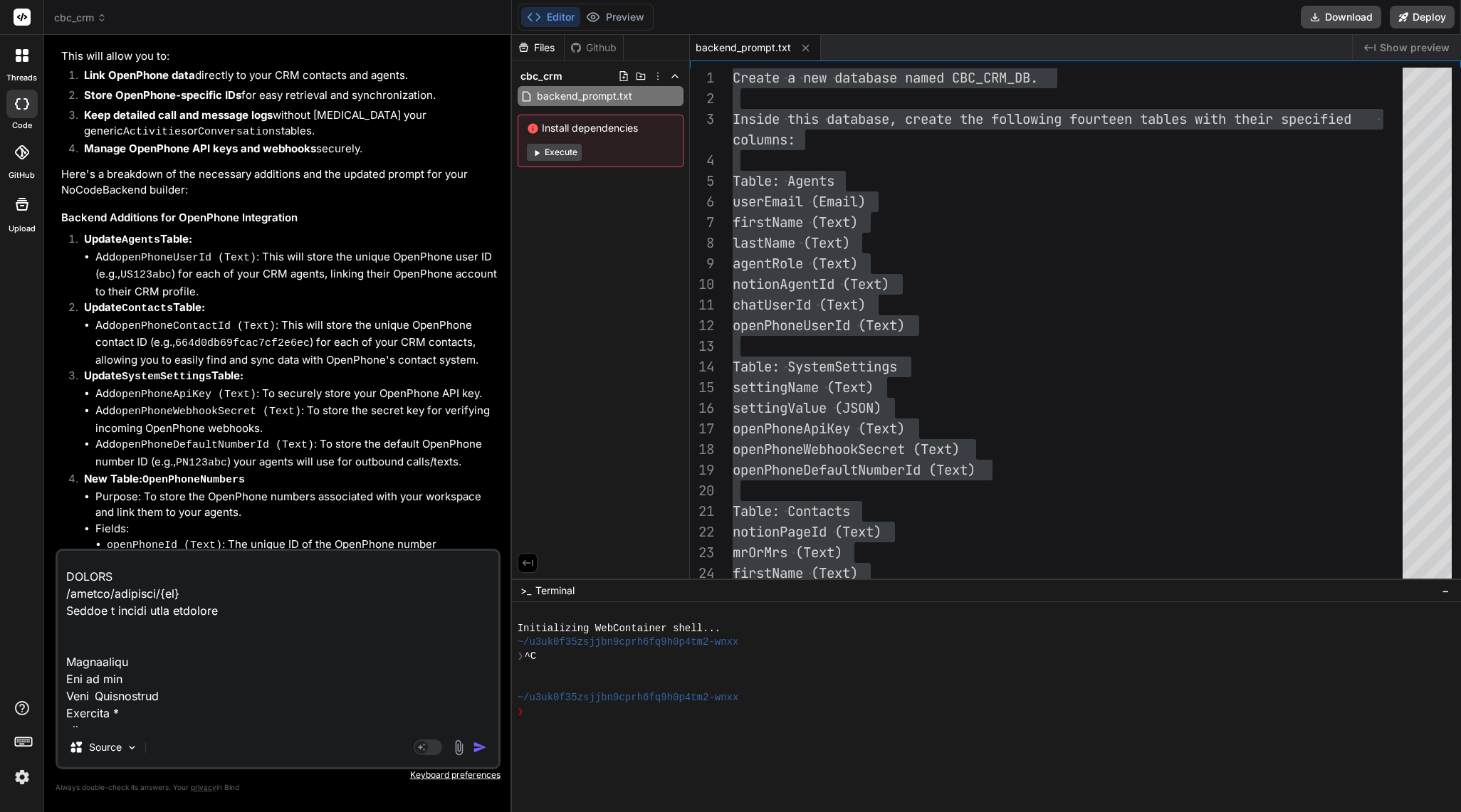
type textarea "POST /create/activities Create a new record in activities Parameters Try it out…"
type textarea "x"
type textarea "POST /create/activities Create a new record in activities Parameters Try it out…"
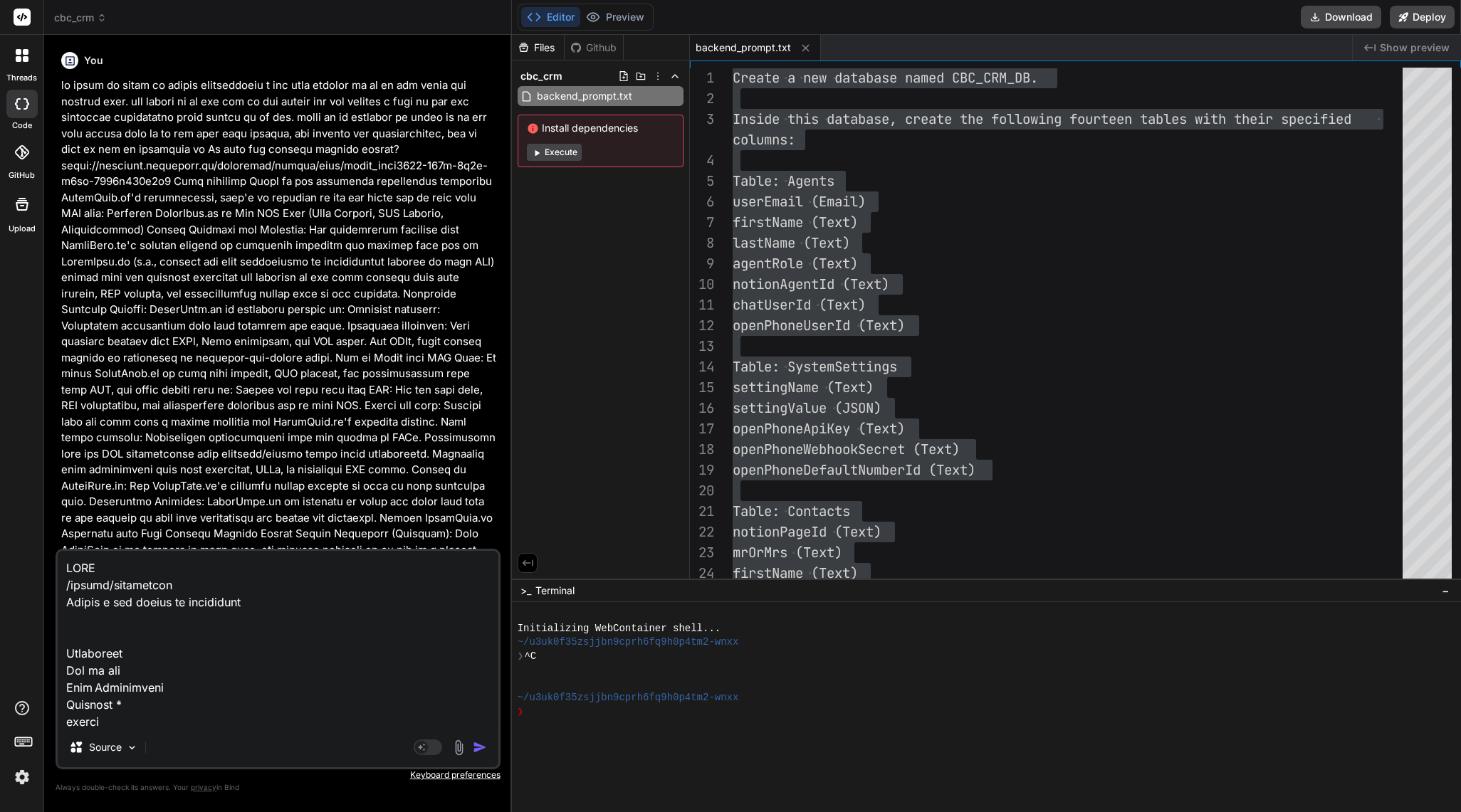
scroll to position [54058, 0]
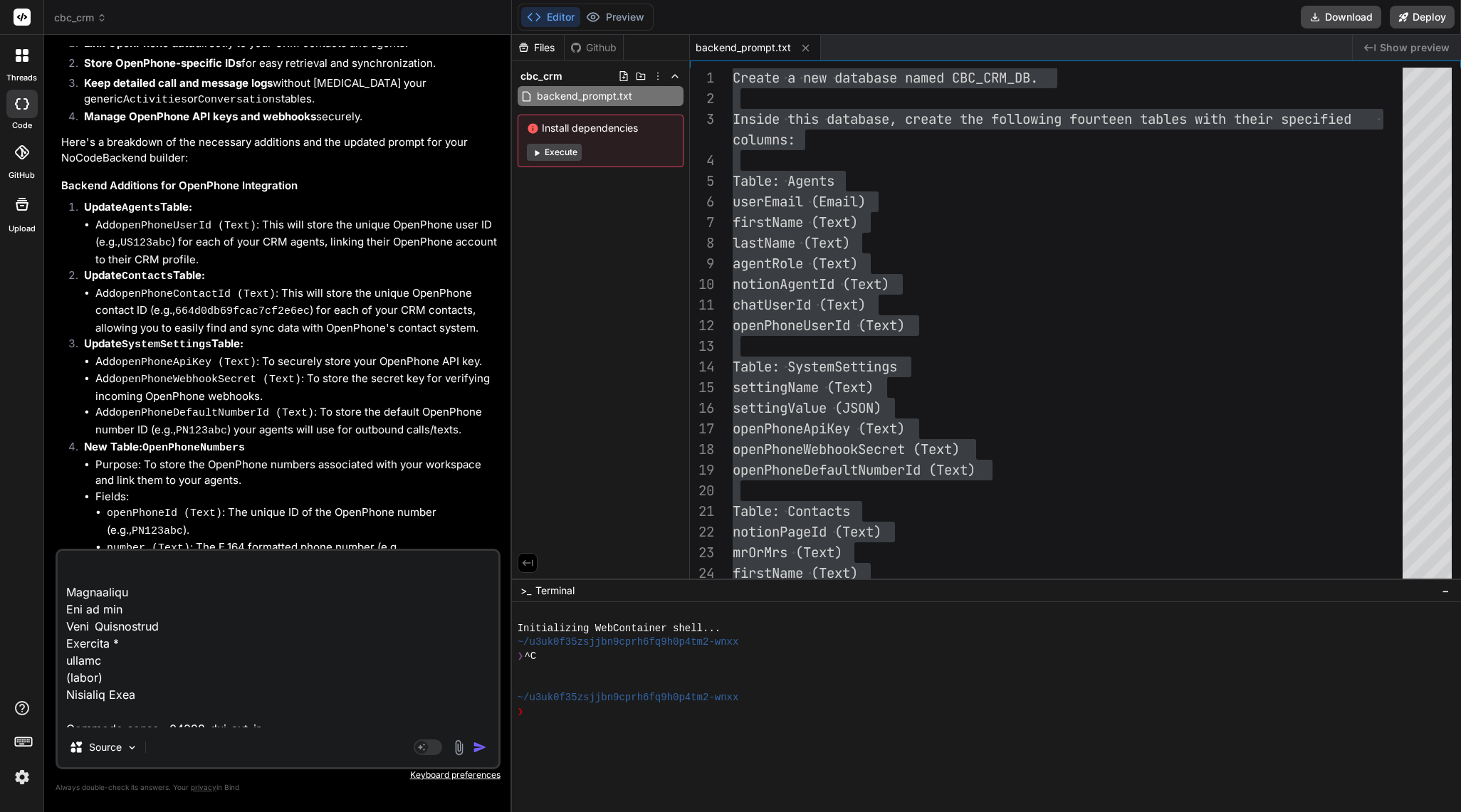
click at [94, 696] on textarea at bounding box center [278, 639] width 441 height 176
click at [94, 707] on textarea at bounding box center [278, 639] width 441 height 176
click at [92, 718] on textarea at bounding box center [278, 639] width 441 height 176
type textarea "POST /create/activities Create a new record in activities Parameters Try it out…"
type textarea "x"
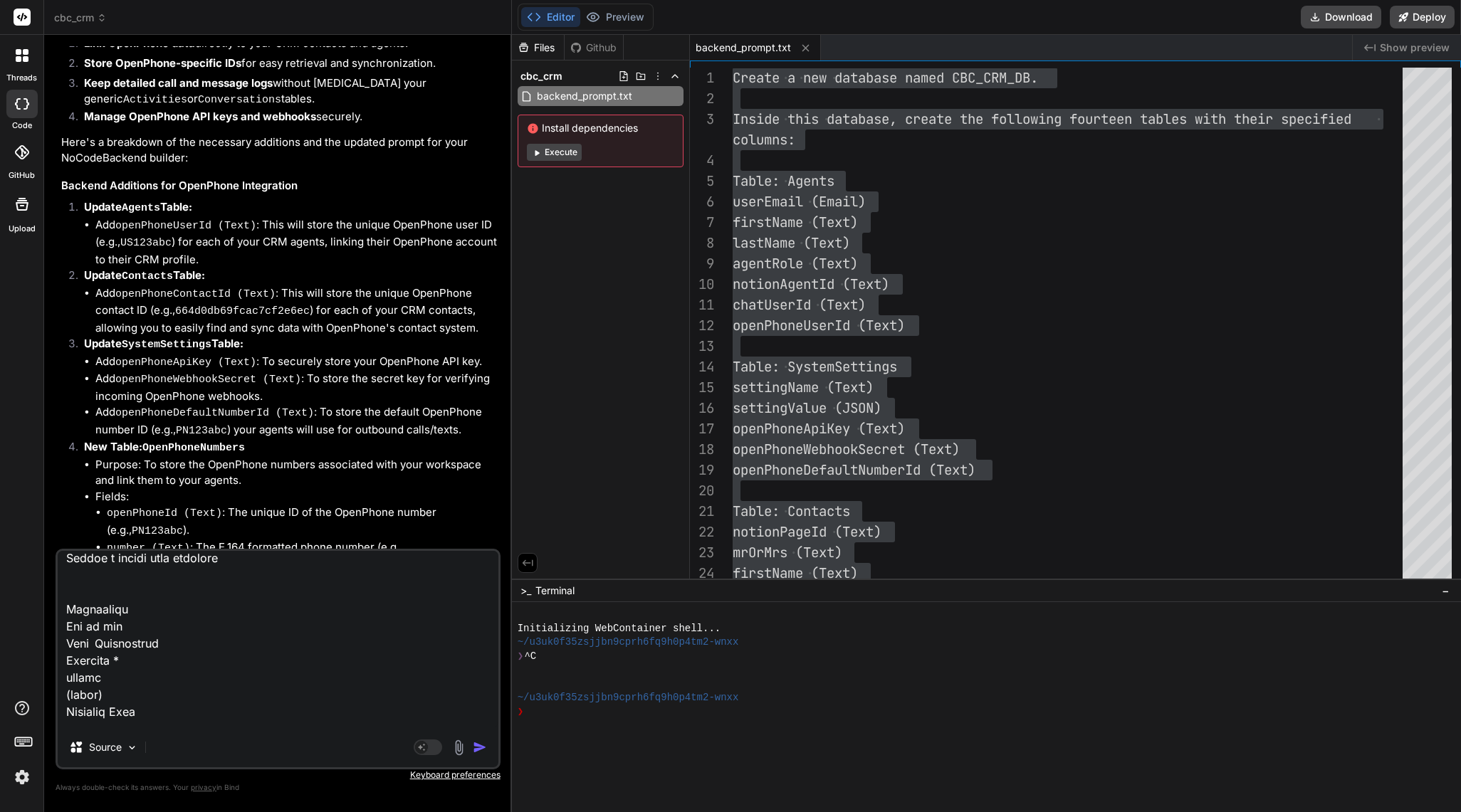
scroll to position [54756, 0]
type textarea "POST /create/activities Create a new record in activities Parameters Try it out…"
type textarea "x"
type textarea "POST /create/activities Create a new record in activities Parameters Try it out…"
type textarea "x"
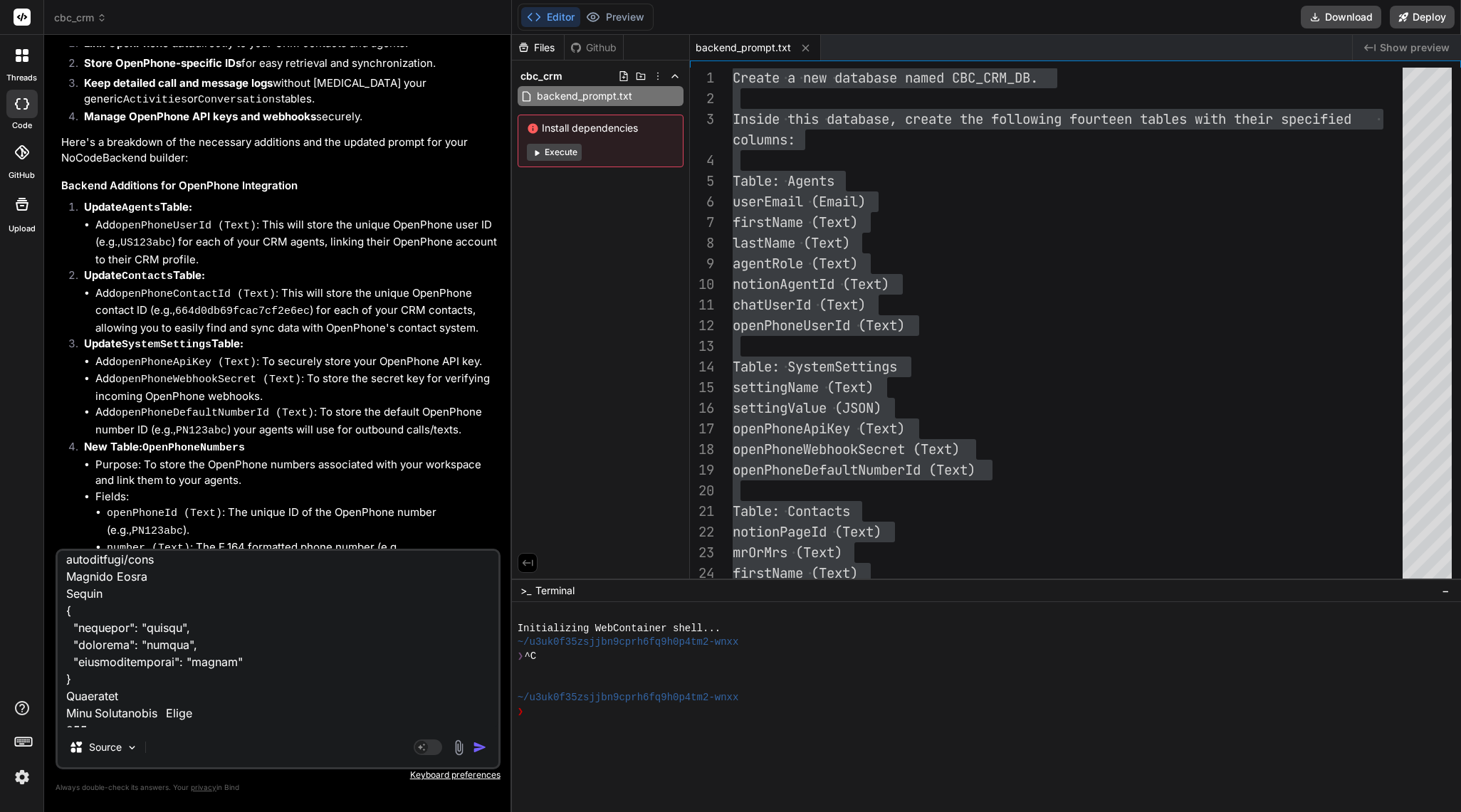
scroll to position [54791, 0]
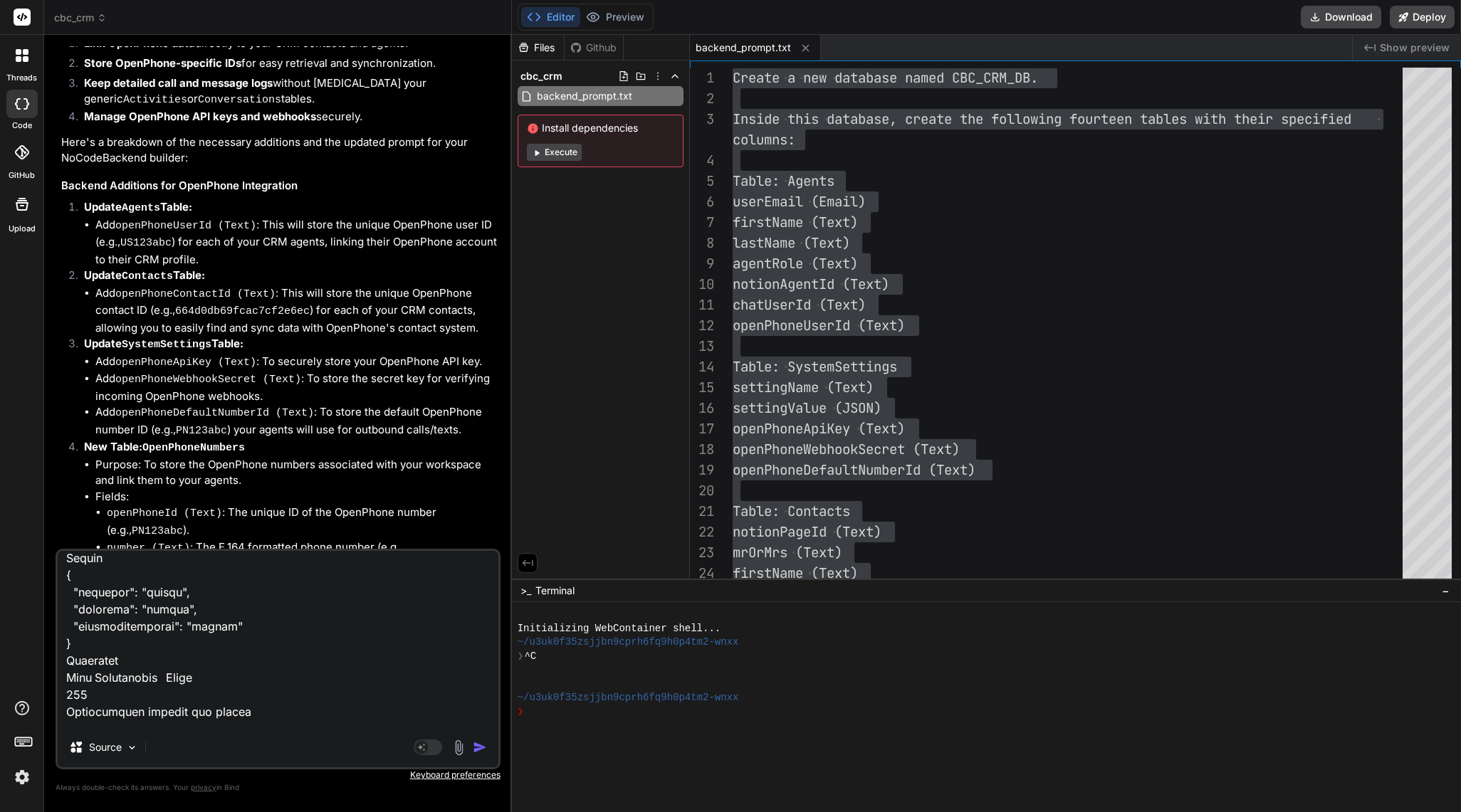
type textarea "POST /create/activities Create a new record in activities Parameters Try it out…"
type textarea "x"
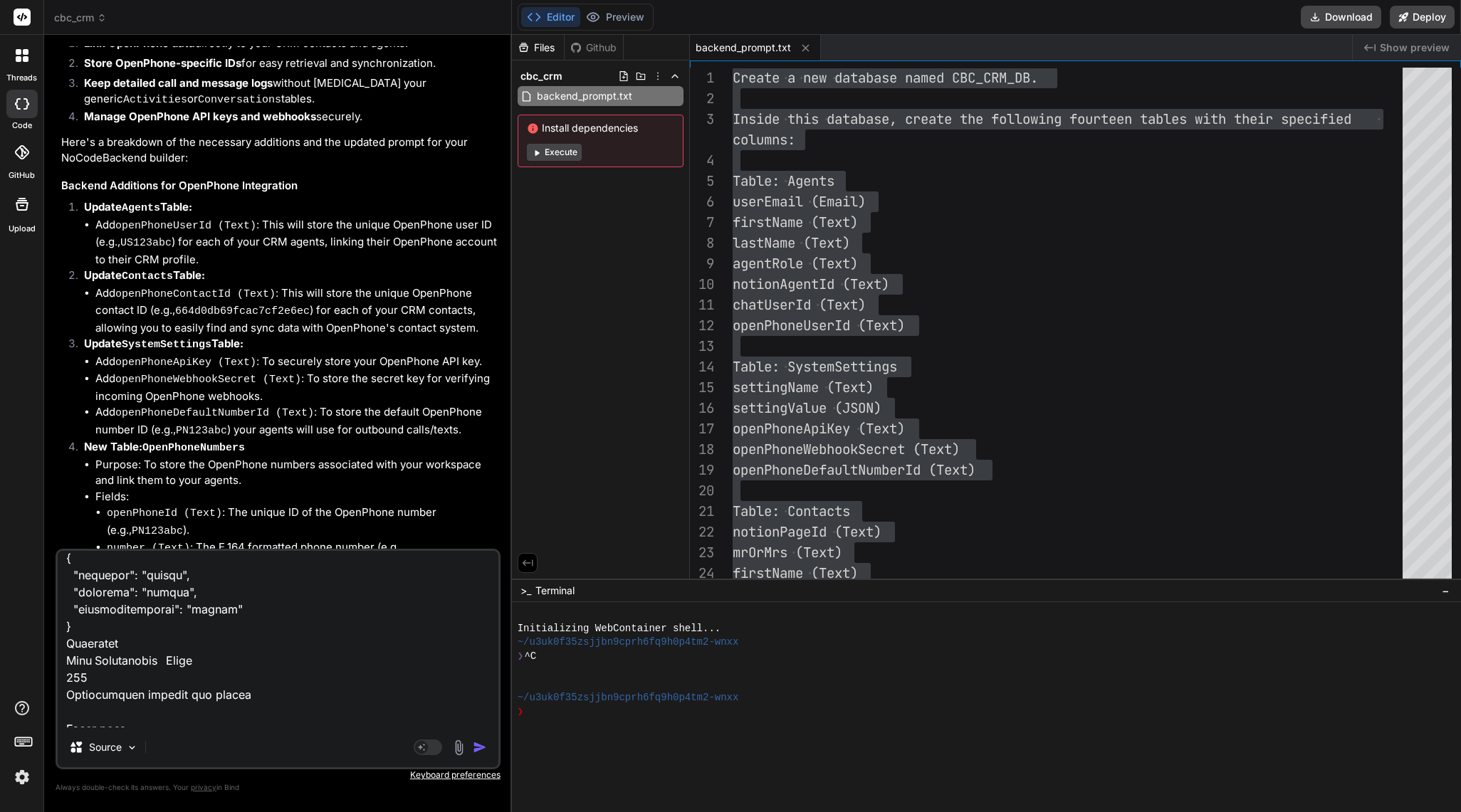
paste textarea "GET /read/relationships Retrieve all records from relationships Filtering Recor…"
type textarea "POST /create/activities Create a new record in activities Parameters Try it out…"
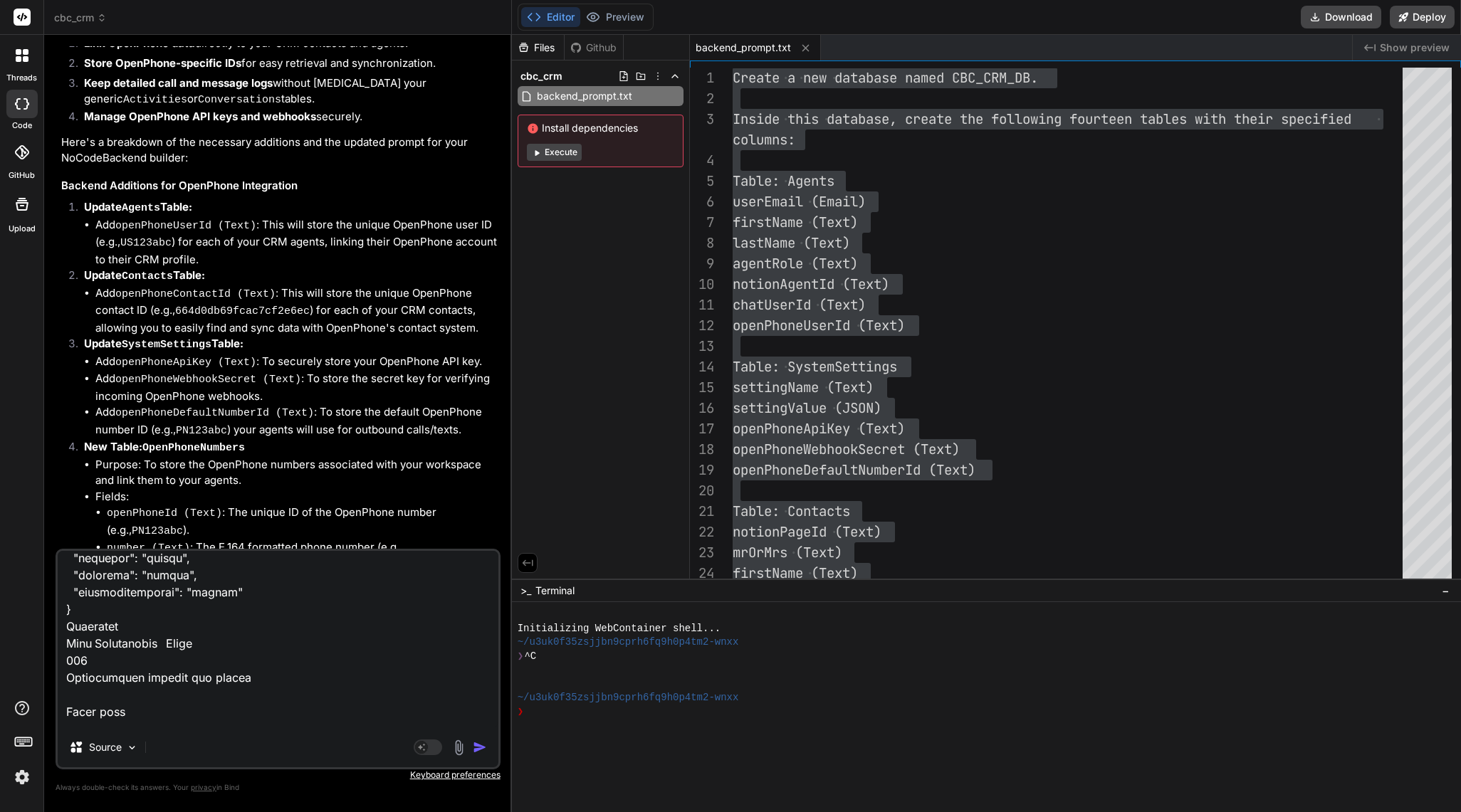
type textarea "x"
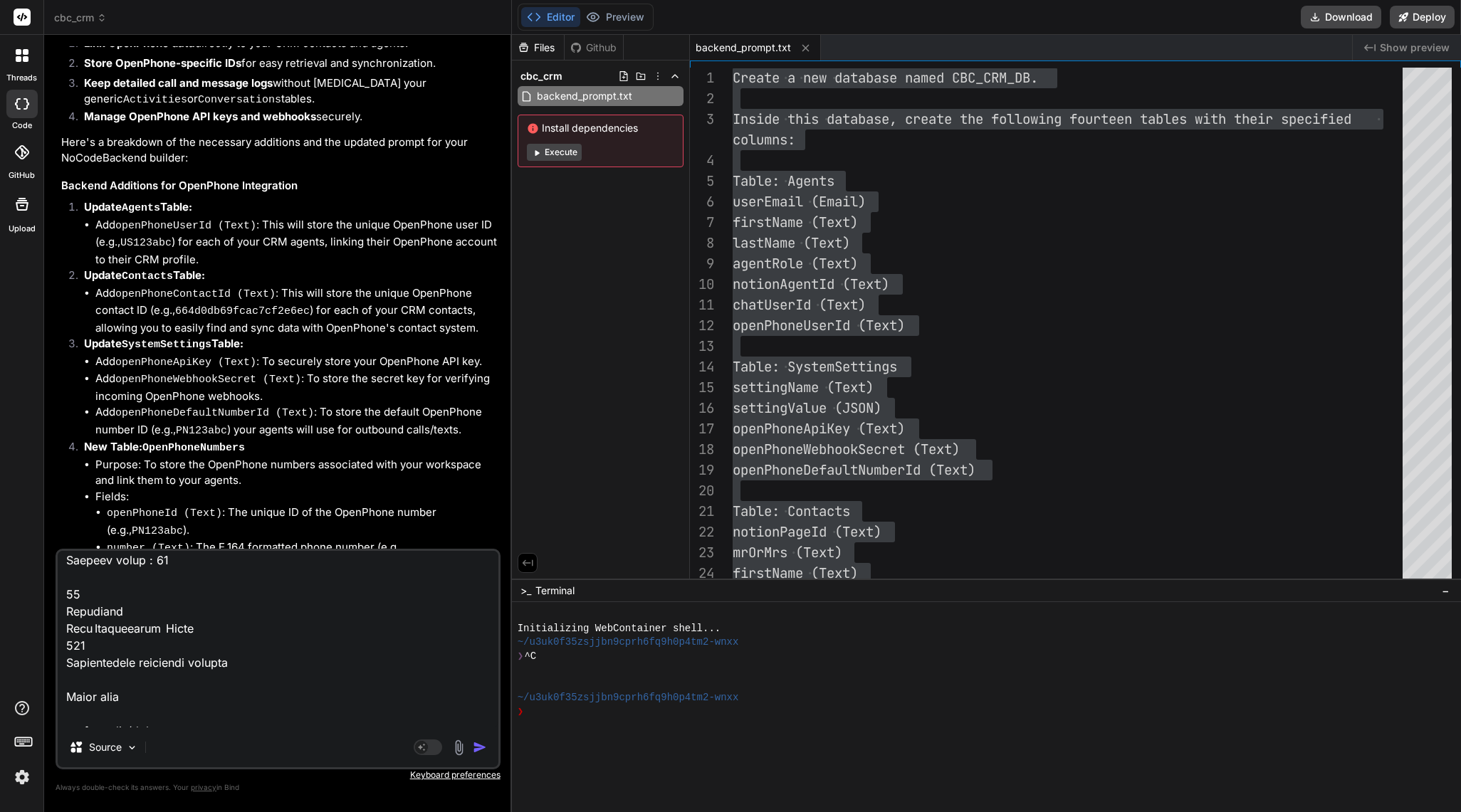
scroll to position [56070, 0]
type textarea "POST /create/activities Create a new record in activities Parameters Try it out…"
type textarea "x"
type textarea "POST /create/activities Create a new record in activities Parameters Try it out…"
type textarea "x"
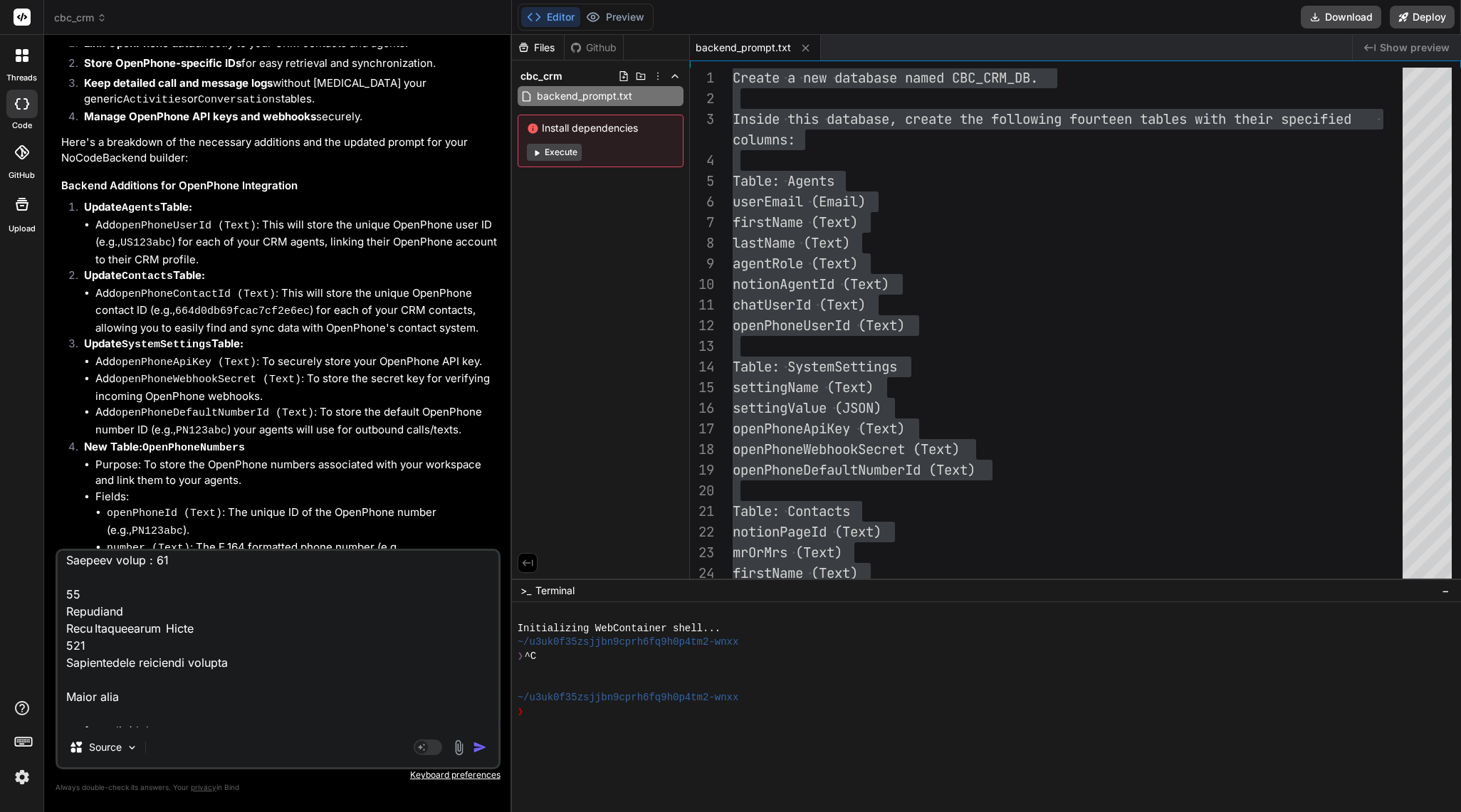
scroll to position [56122, 0]
paste textarea "GET /read/relationships/{id} Retrieve a record by ID from relationships Paramet…"
type textarea "POST /create/activities Create a new record in activities Parameters Try it out…"
type textarea "x"
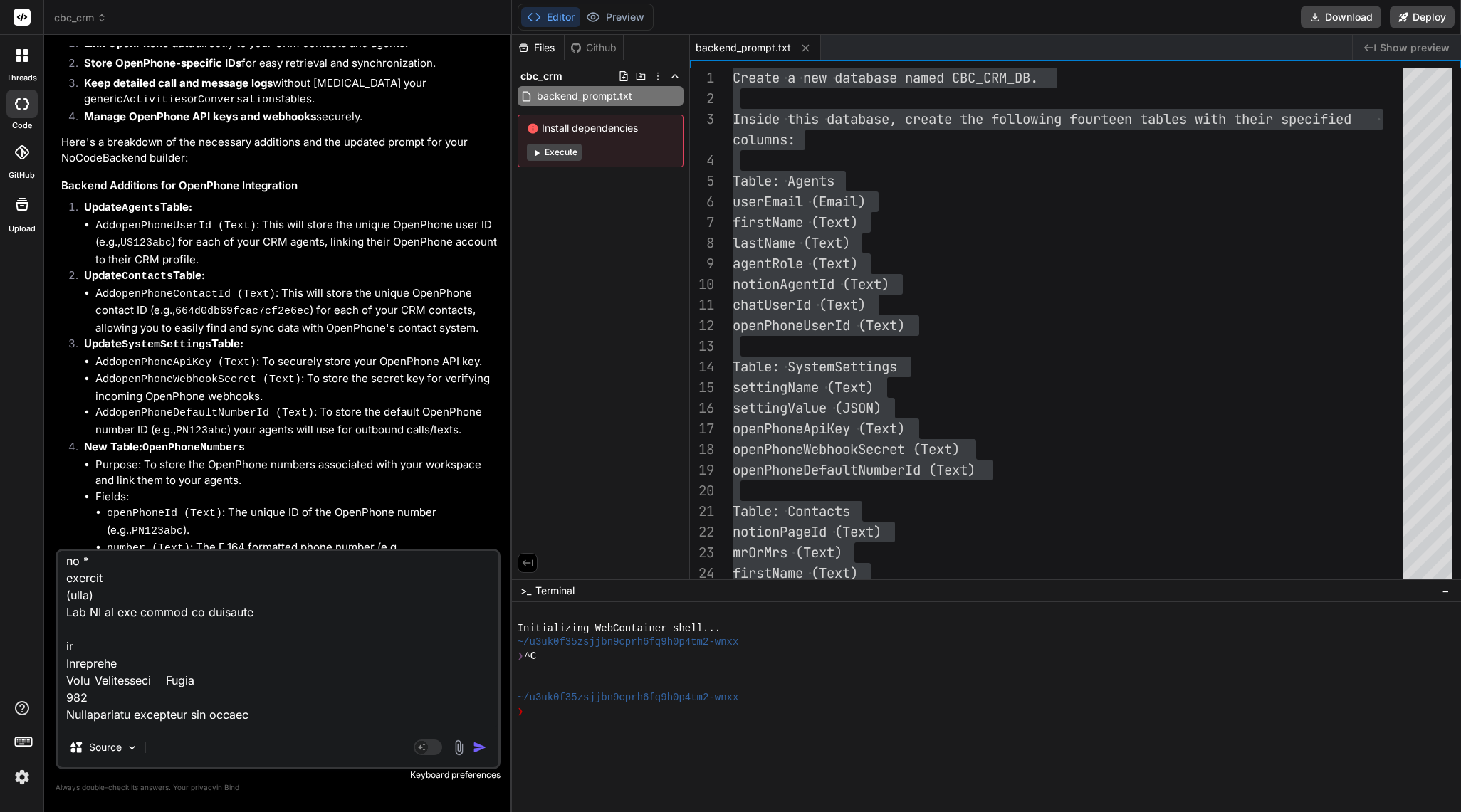
type textarea "POST /create/activities Create a new record in activities Parameters Try it out…"
type textarea "x"
type textarea "POST /create/activities Create a new record in activities Parameters Try it out…"
type textarea "x"
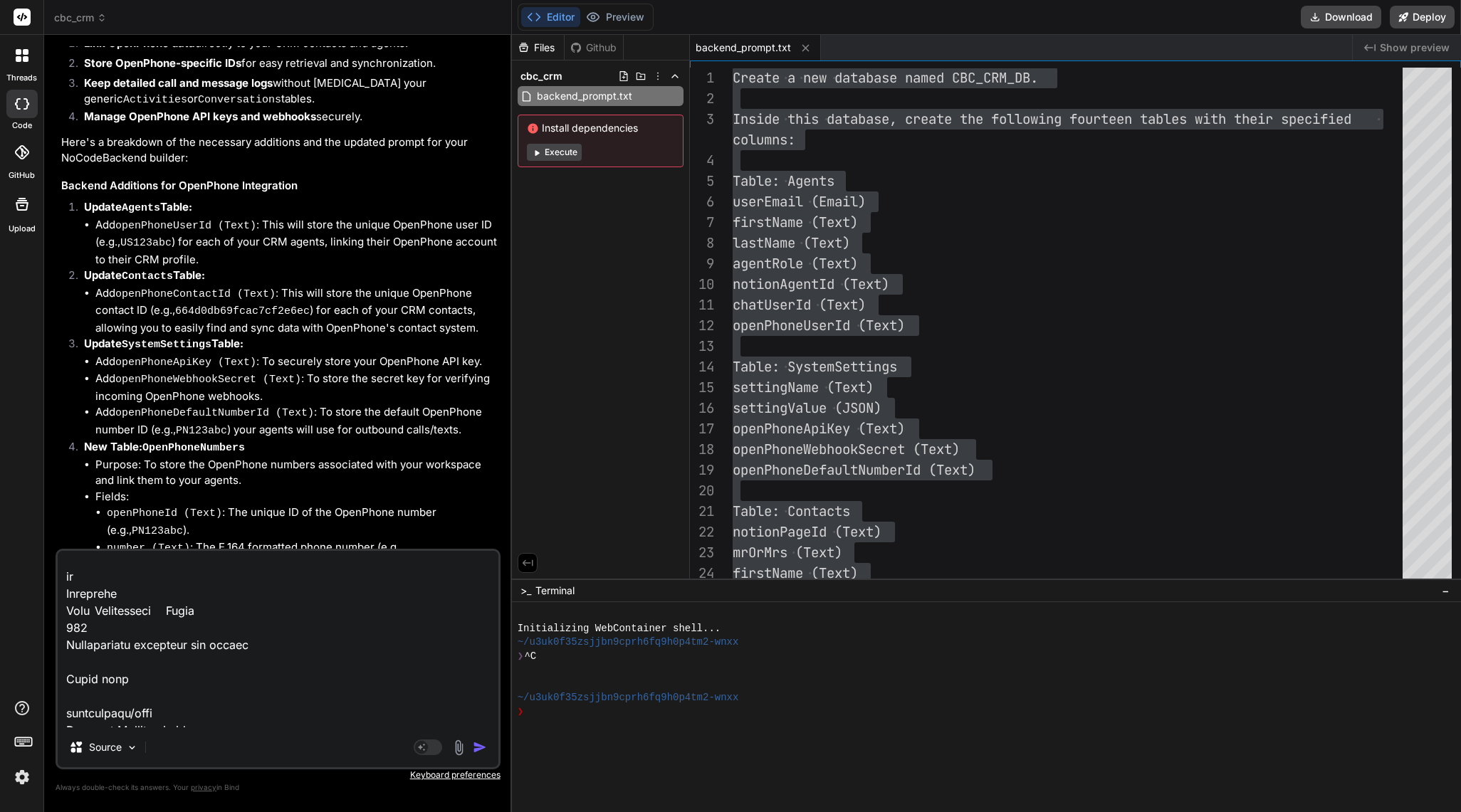
paste textarea "POST /search/relationships Search for records in relationships Parameters Try i…"
type textarea "POST /create/activities Create a new record in activities Parameters Try it out…"
type textarea "x"
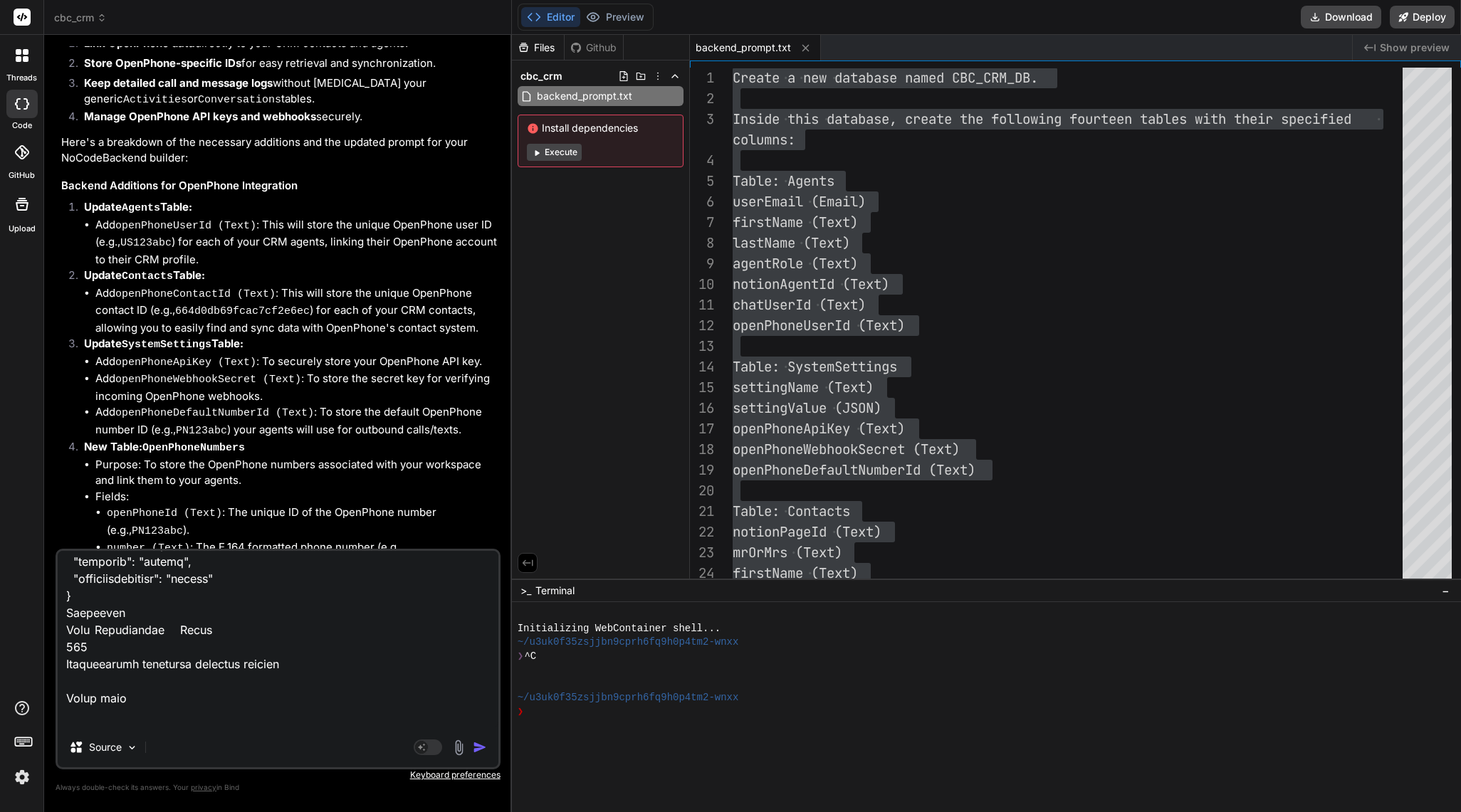
type textarea "POST /create/activities Create a new record in activities Parameters Try it out…"
type textarea "x"
type textarea "POST /create/activities Create a new record in activities Parameters Try it out…"
type textarea "x"
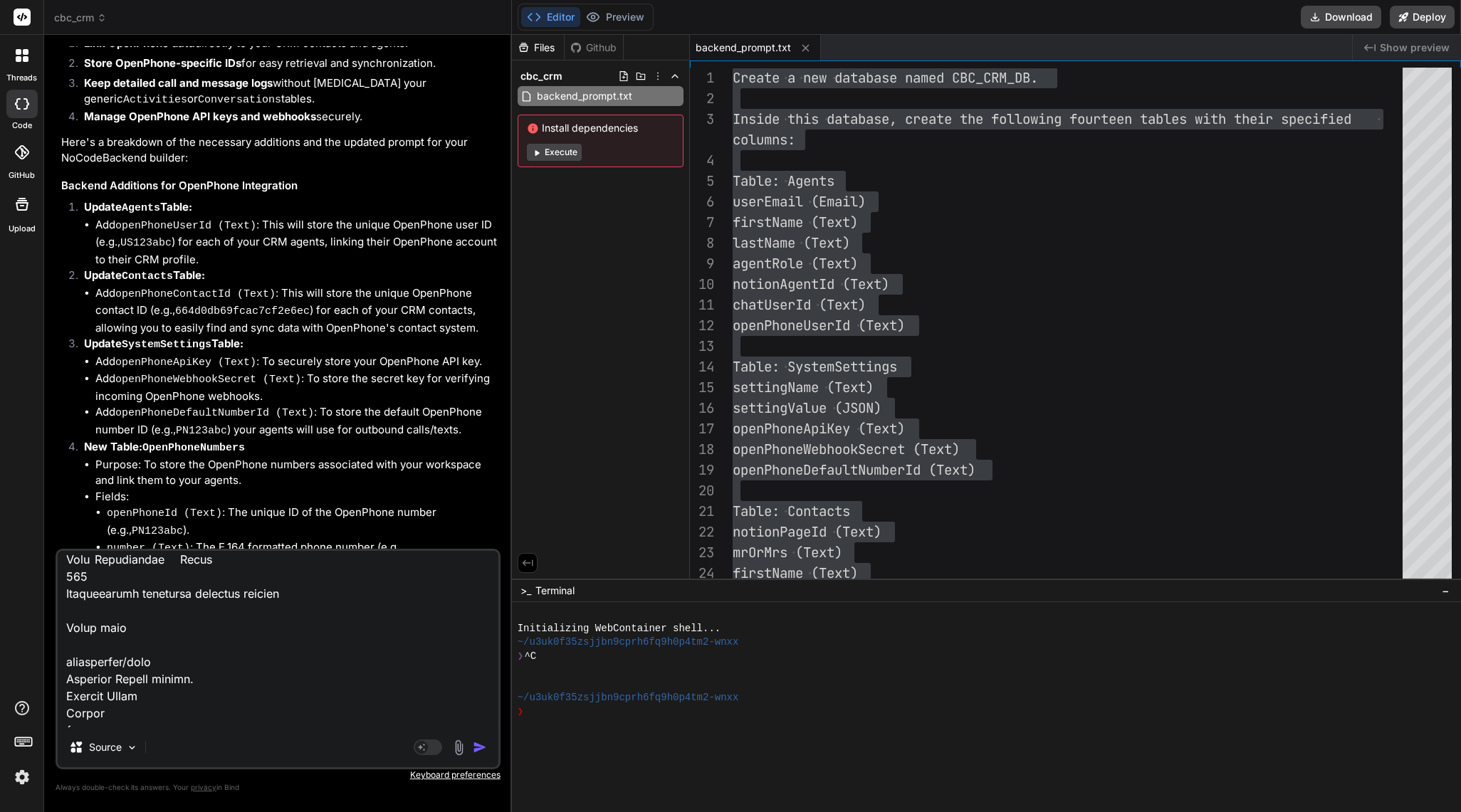
paste textarea "PUT /update/relationships/{id} Update a record in relationships Parameters Try …"
type textarea "POST /create/activities Create a new record in activities Parameters Try it out…"
type textarea "x"
type textarea "POST /create/activities Create a new record in activities Parameters Try it out…"
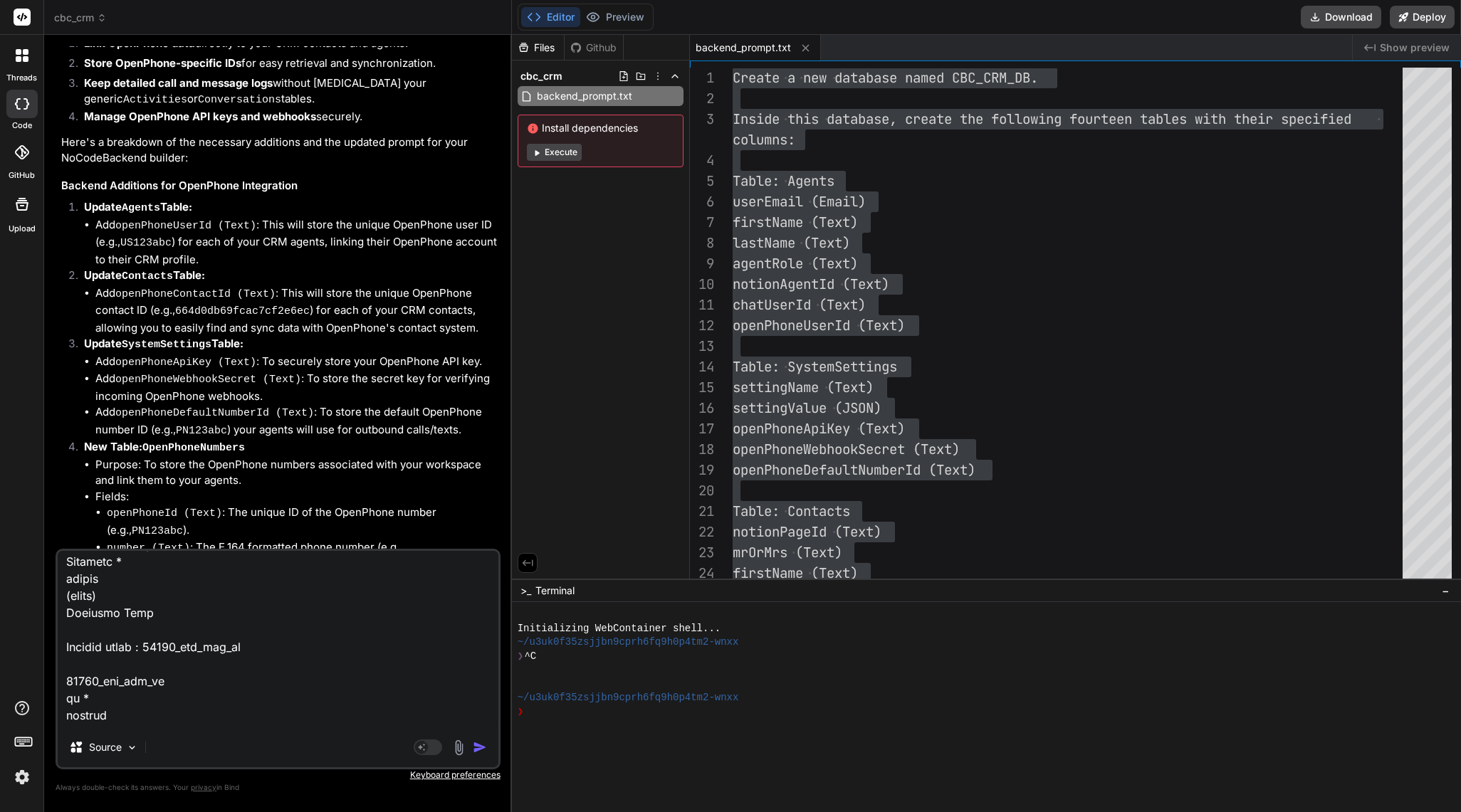
type textarea "x"
type textarea "POST /create/activities Create a new record in activities Parameters Try it out…"
type textarea "x"
type textarea "POST /create/activities Create a new record in activities Parameters Try it out…"
type textarea "x"
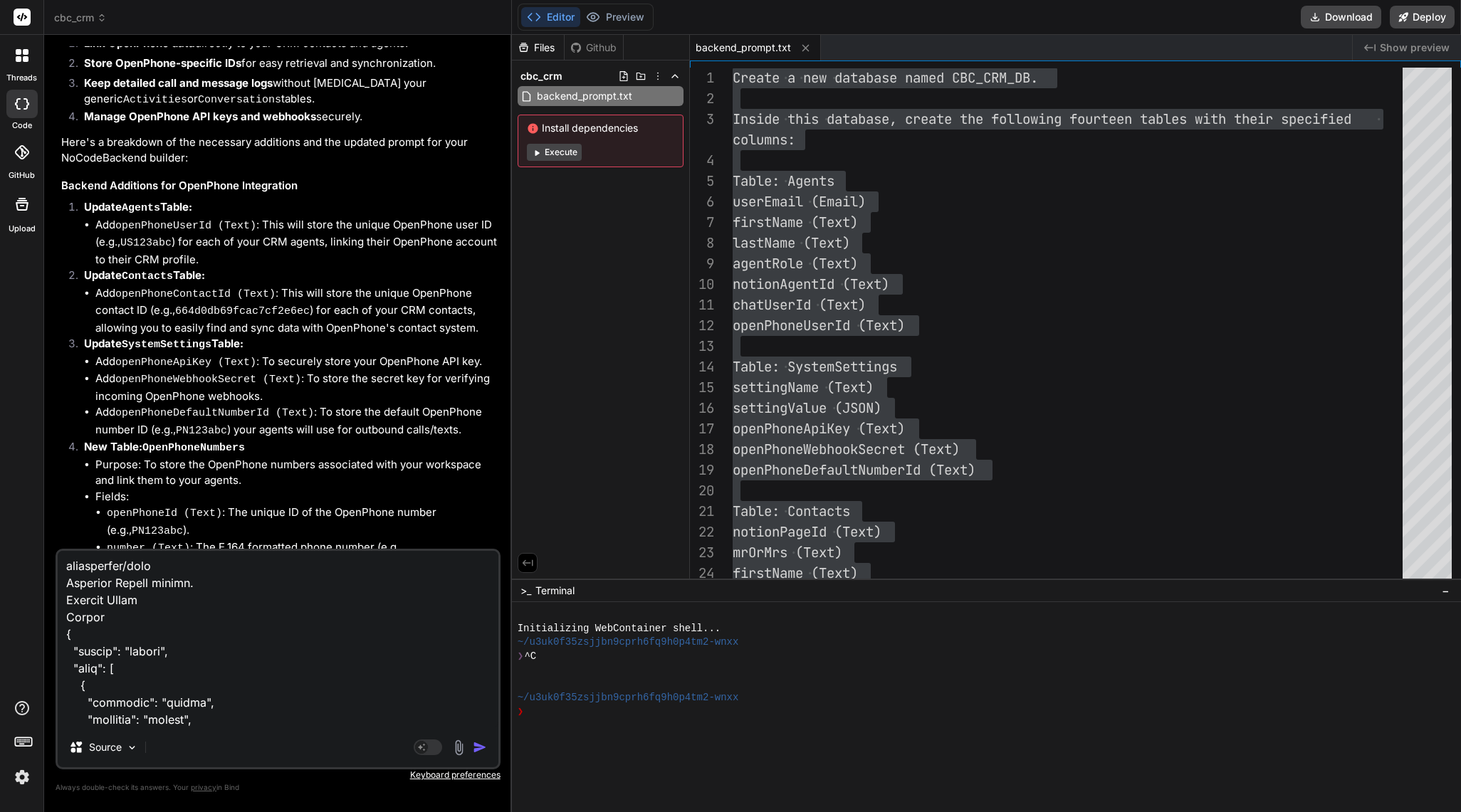
scroll to position [58324, 0]
paste textarea "DELETE /delete/relationships/{id} Delete a record from relationships Parameters…"
type textarea "POST /create/activities Create a new record in activities Parameters Try it out…"
type textarea "x"
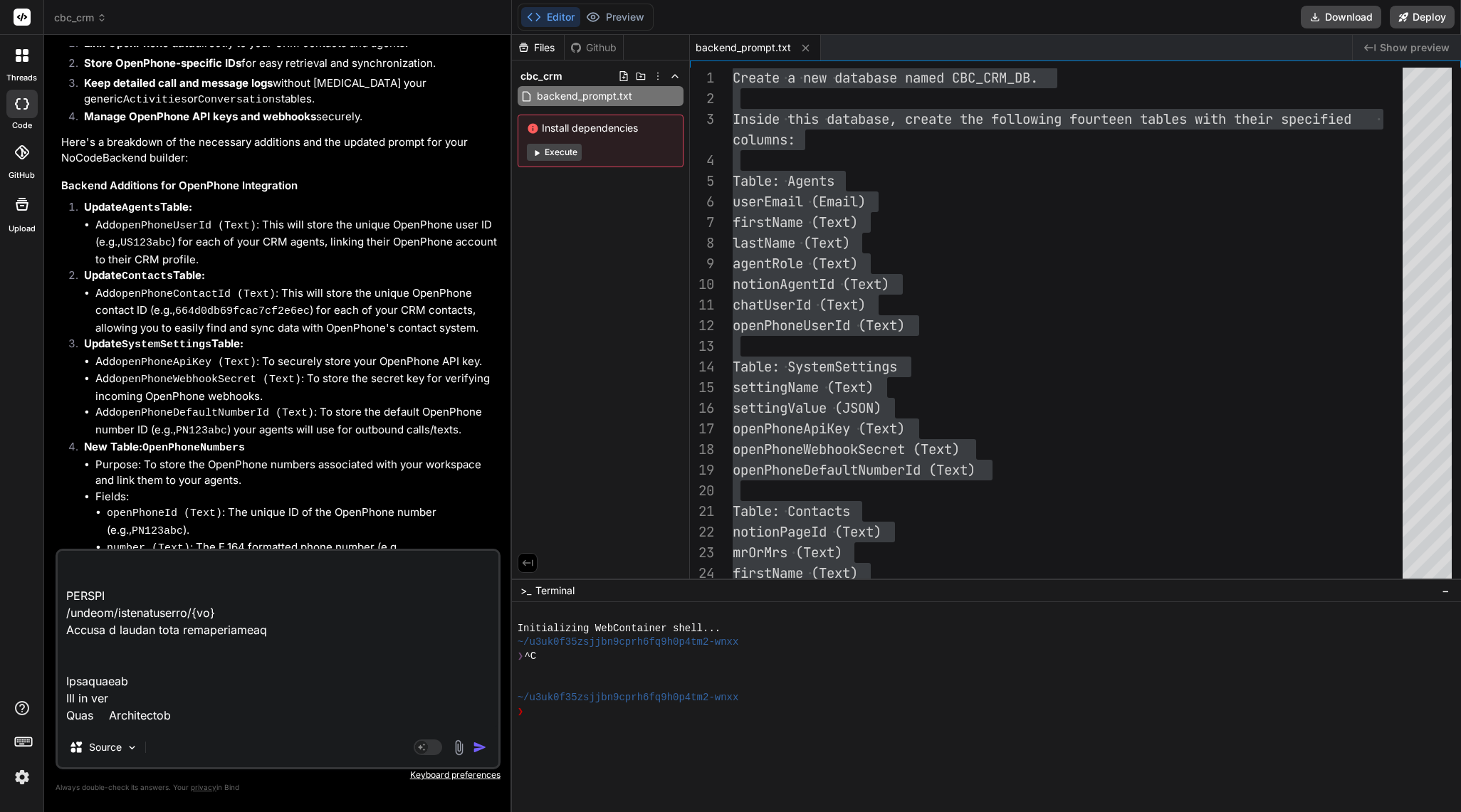
type textarea "POST /create/activities Create a new record in activities Parameters Try it out…"
type textarea "x"
type textarea "POST /create/activities Create a new record in activities Parameters Try it out…"
type textarea "x"
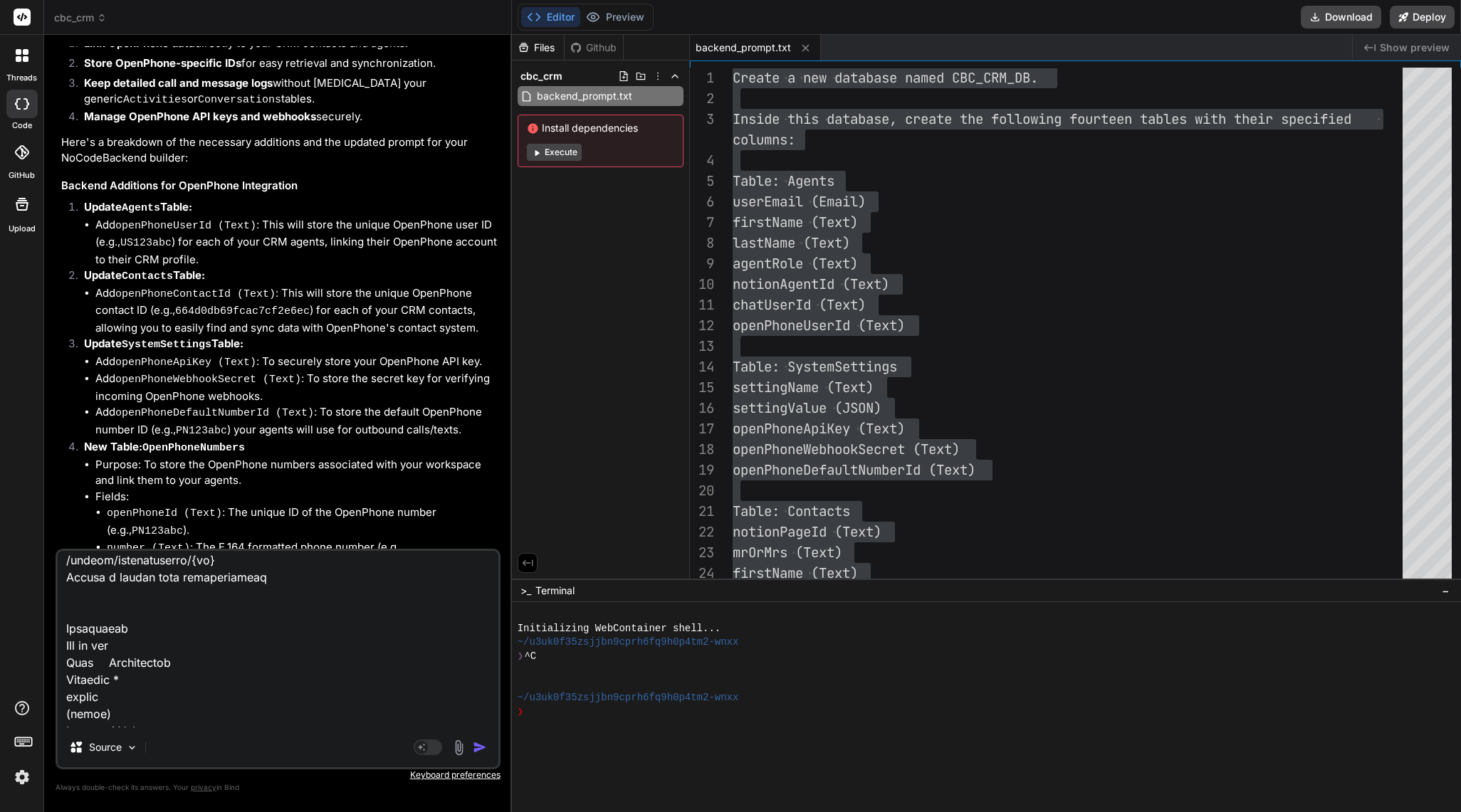
type textarea "POST /create/activities Create a new record in activities Parameters Try it out…"
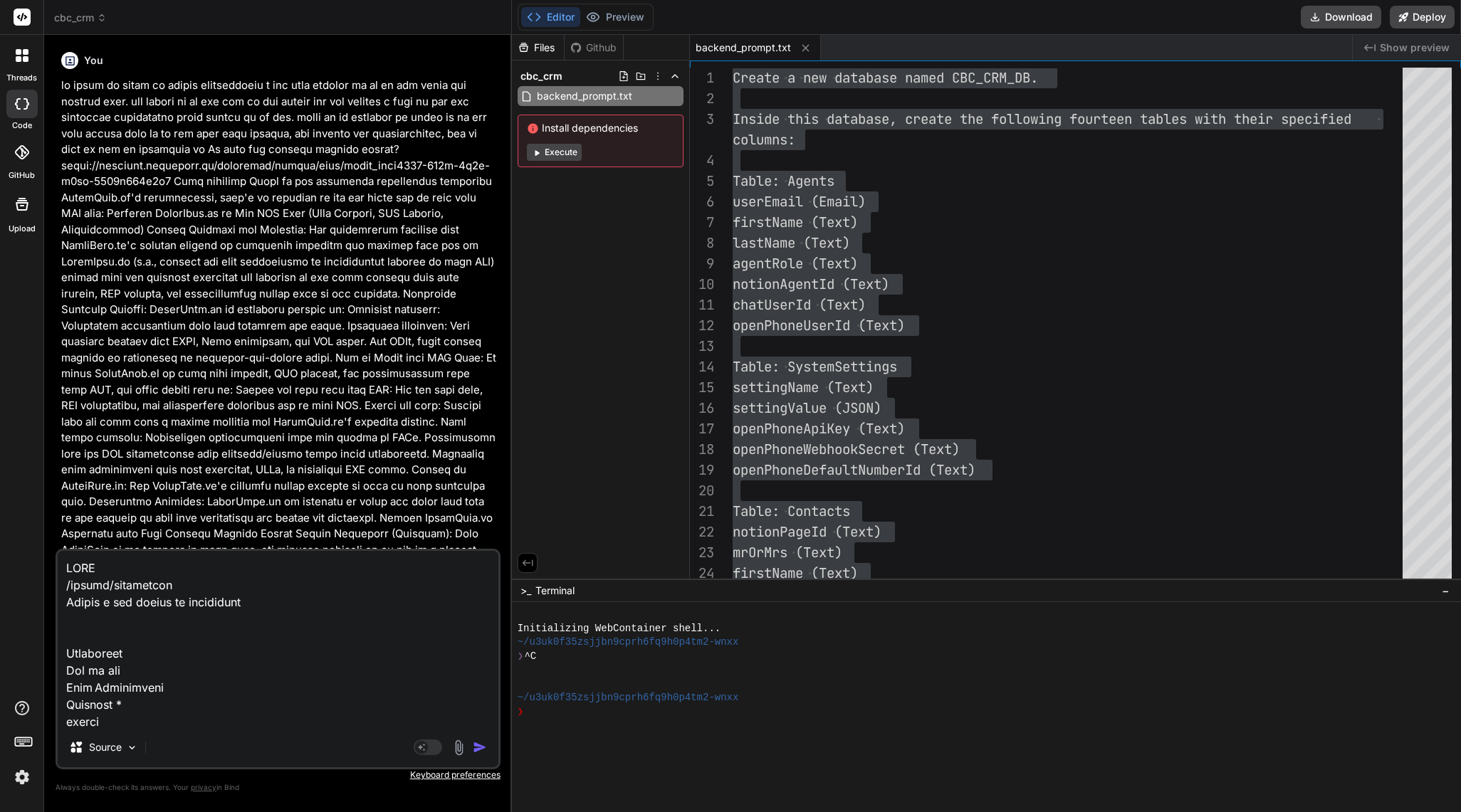
scroll to position [58752, 0]
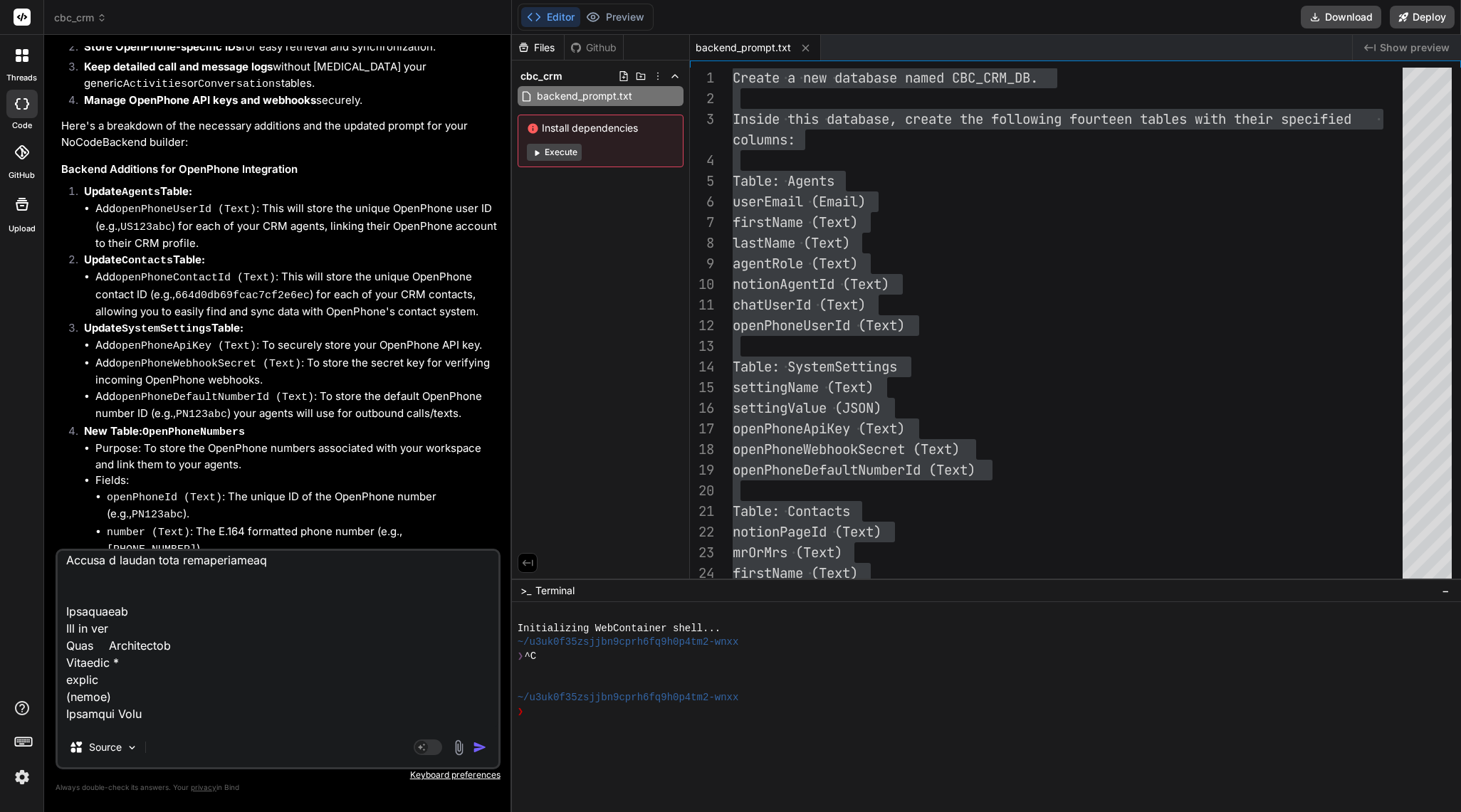
paste textarea "POST /create/systemsettings Create a new record in systemsettings Parameters Tr…"
type textarea "POST /create/activities Create a new record in activities Parameters Try it out…"
type textarea "x"
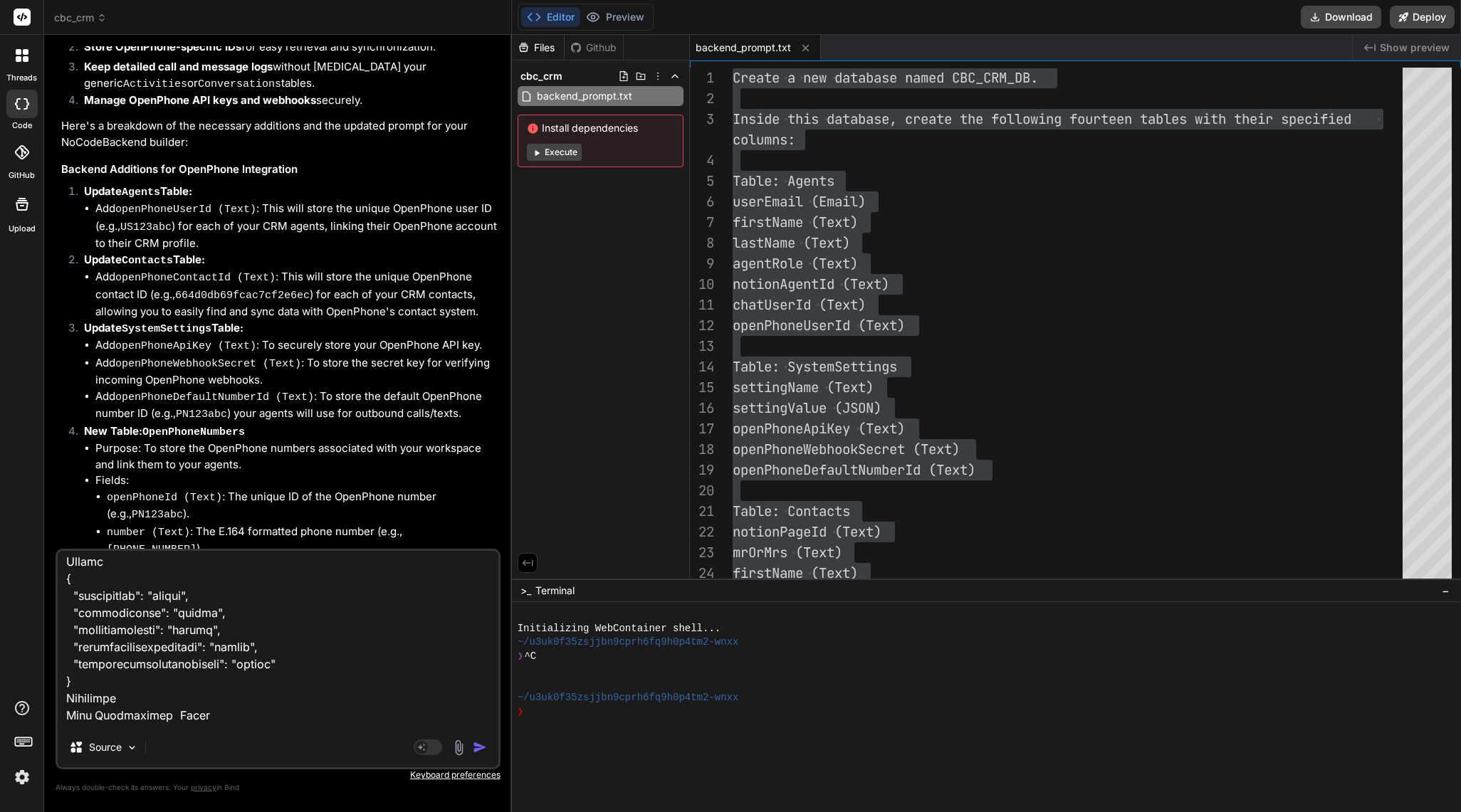
type textarea "POST /create/activities Create a new record in activities Parameters Try it out…"
type textarea "x"
type textarea "POST /create/activities Create a new record in activities Parameters Try it out…"
type textarea "x"
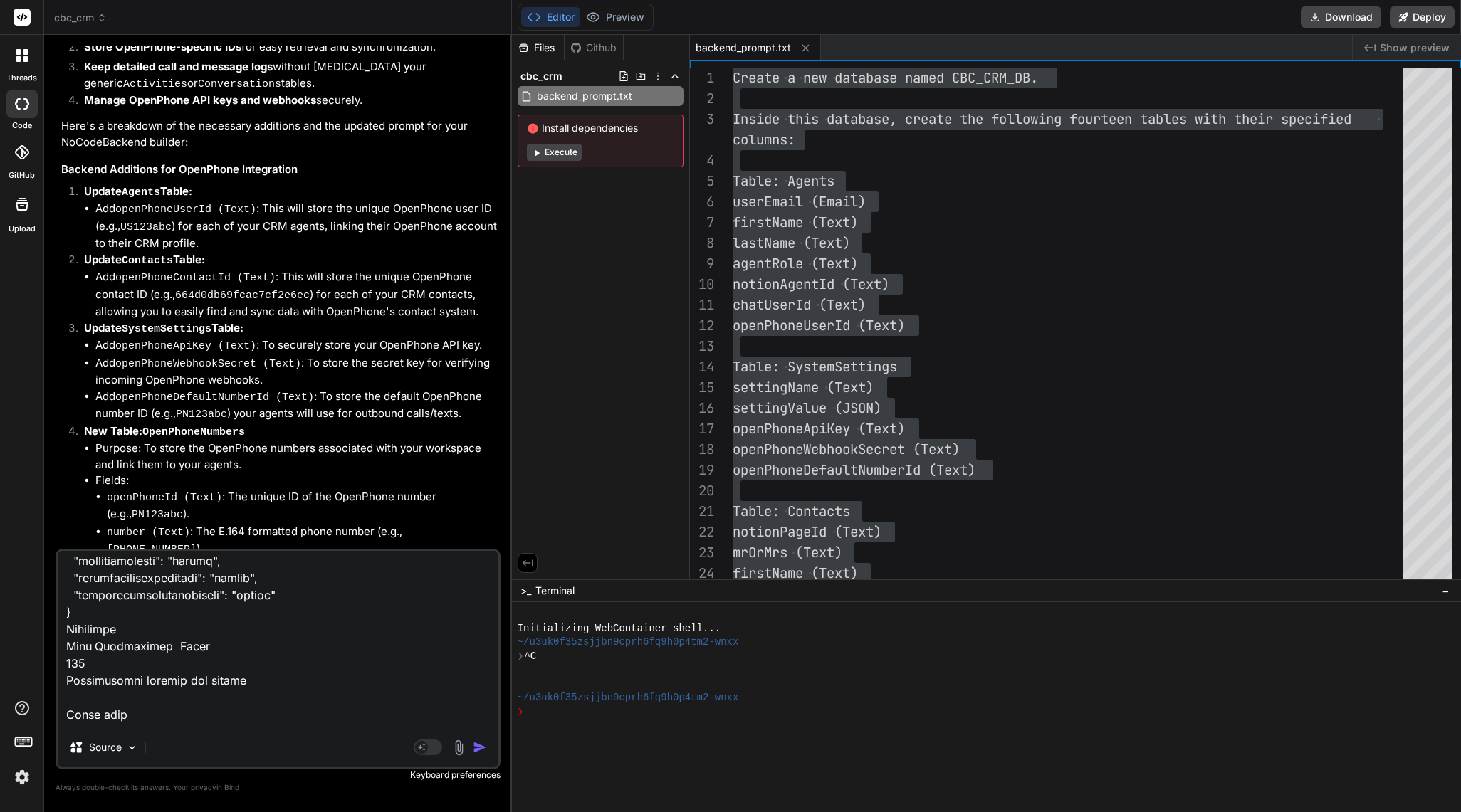
scroll to position [59553, 0]
paste textarea "GET /read/systemsettings Retrieve all records from systemsettings Filtering Rec…"
type textarea "POST /create/activities Create a new record in activities Parameters Try it out…"
type textarea "x"
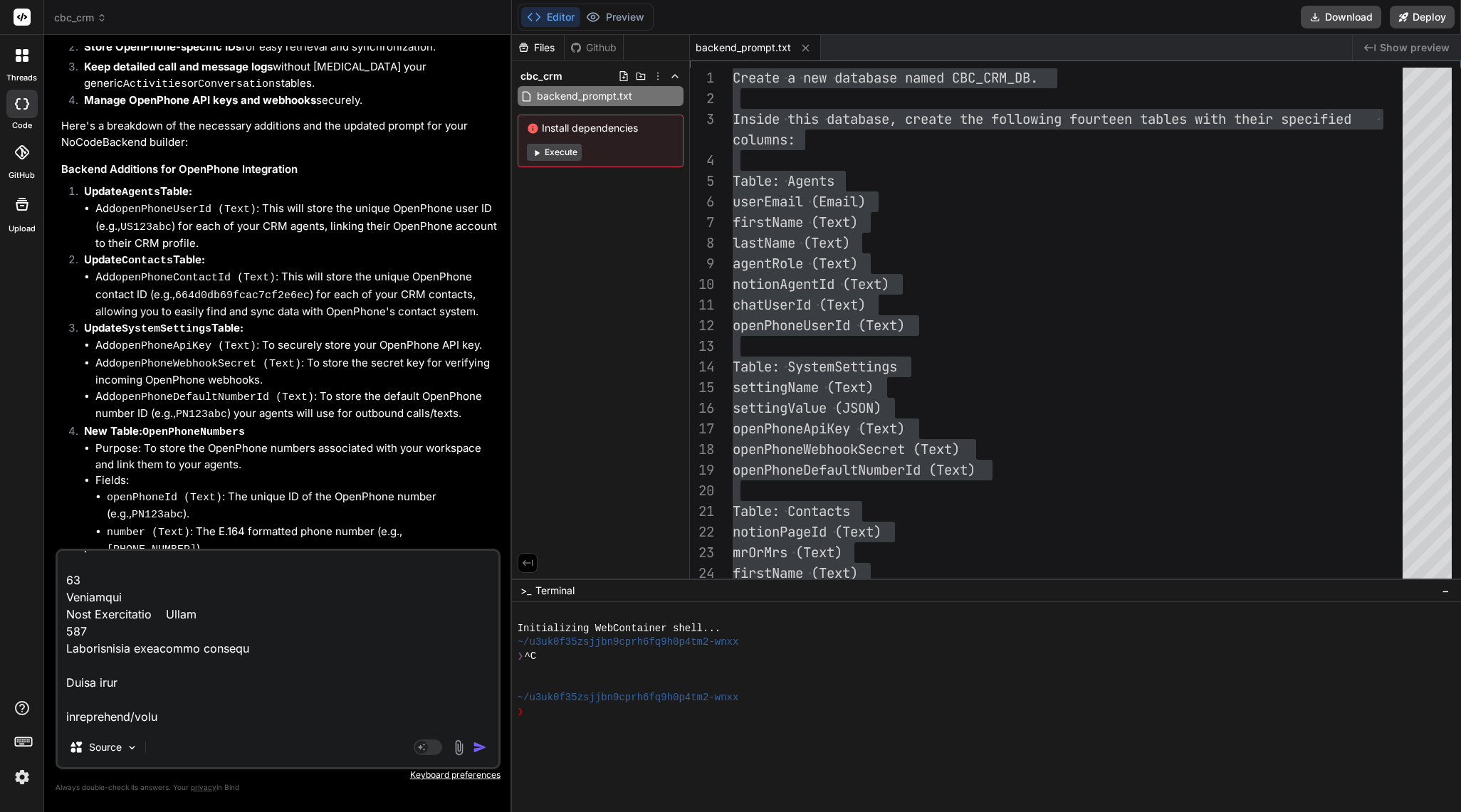
type textarea "POST /create/activities Create a new record in activities Parameters Try it out…"
type textarea "x"
type textarea "POST /create/activities Create a new record in activities Parameters Try it out…"
type textarea "x"
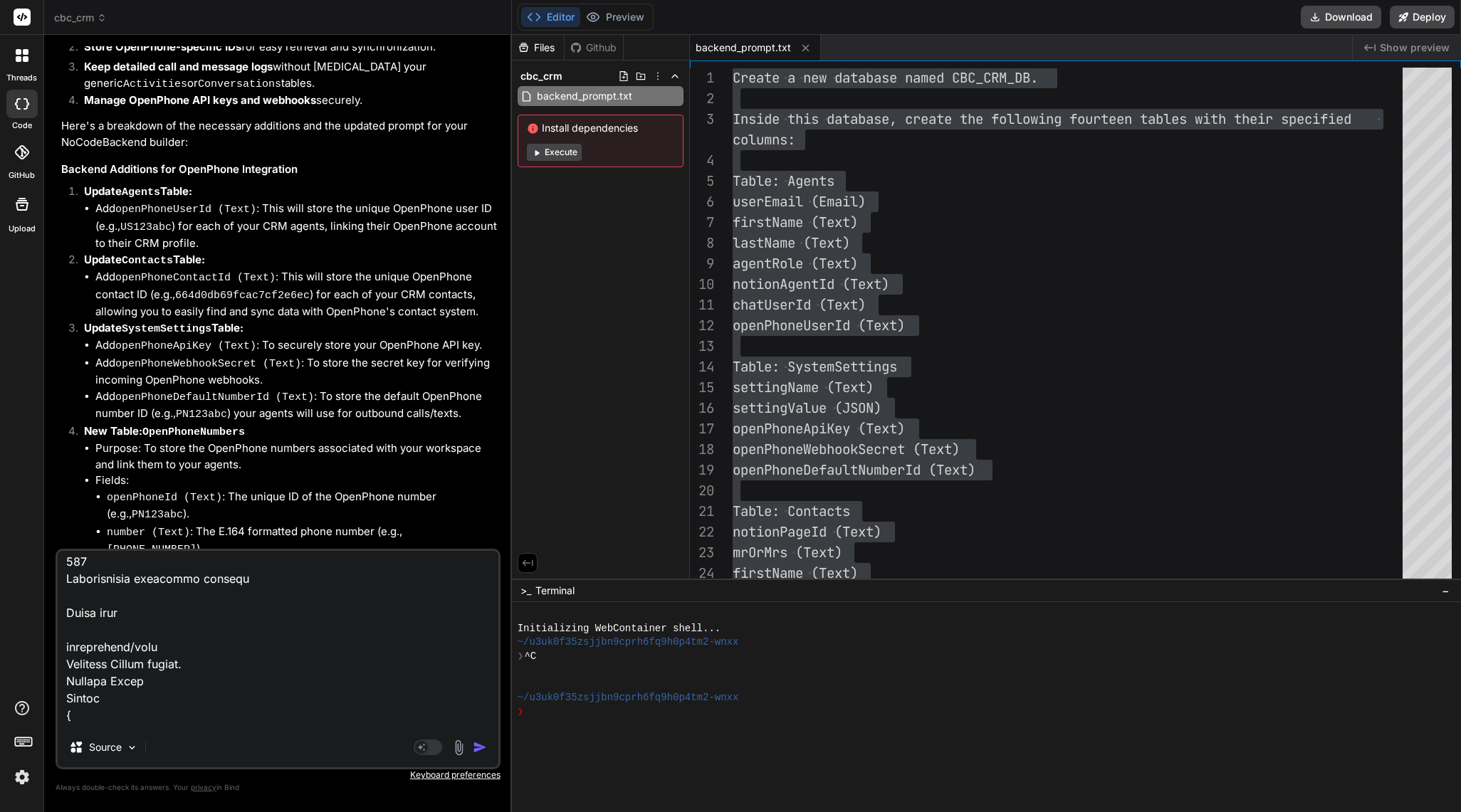
click at [103, 720] on textarea at bounding box center [278, 639] width 441 height 176
paste textarea "GET /read/systemsettings/{id} Retrieve a record by ID from systemsettings Param…"
type textarea "POST /create/activities Create a new record in activities Parameters Try it out…"
type textarea "x"
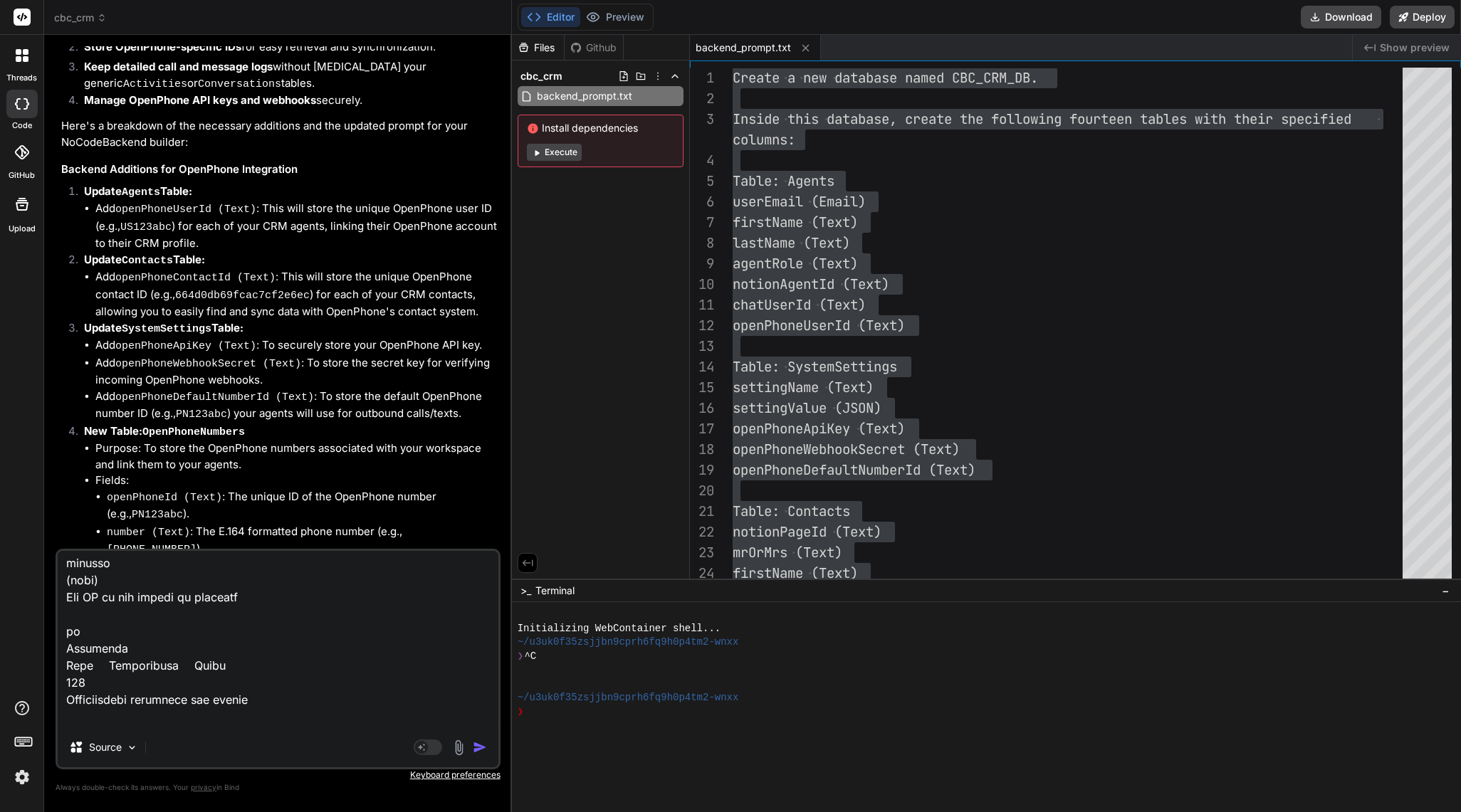
type textarea "POST /create/activities Create a new record in activities Parameters Try it out…"
type textarea "x"
type textarea "POST /create/activities Create a new record in activities Parameters Try it out…"
type textarea "x"
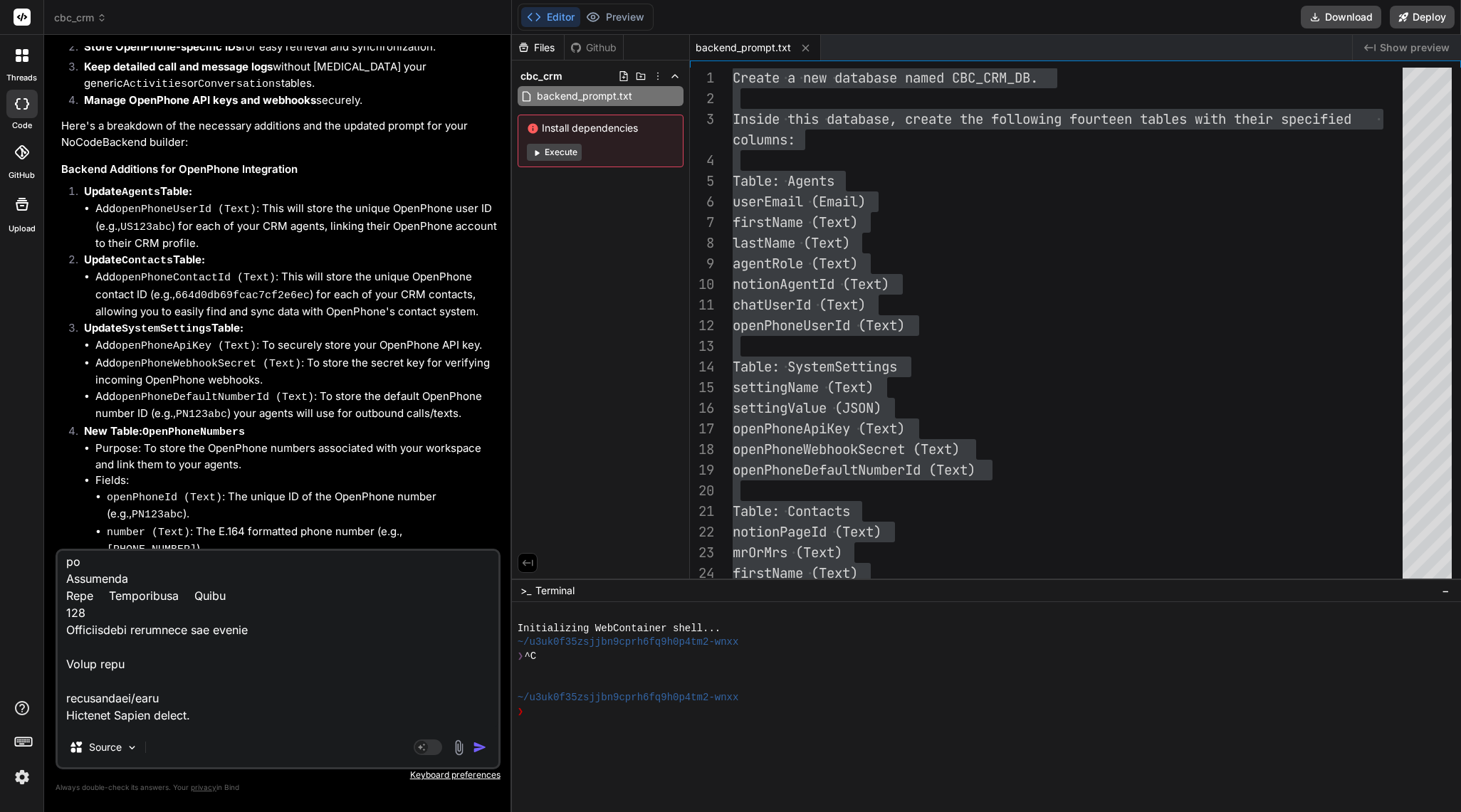
paste textarea "POST /search/systemsettings Search for records in systemsettings Parameters Try…"
type textarea "POST /create/activities Create a new record in activities Parameters Try it out…"
type textarea "x"
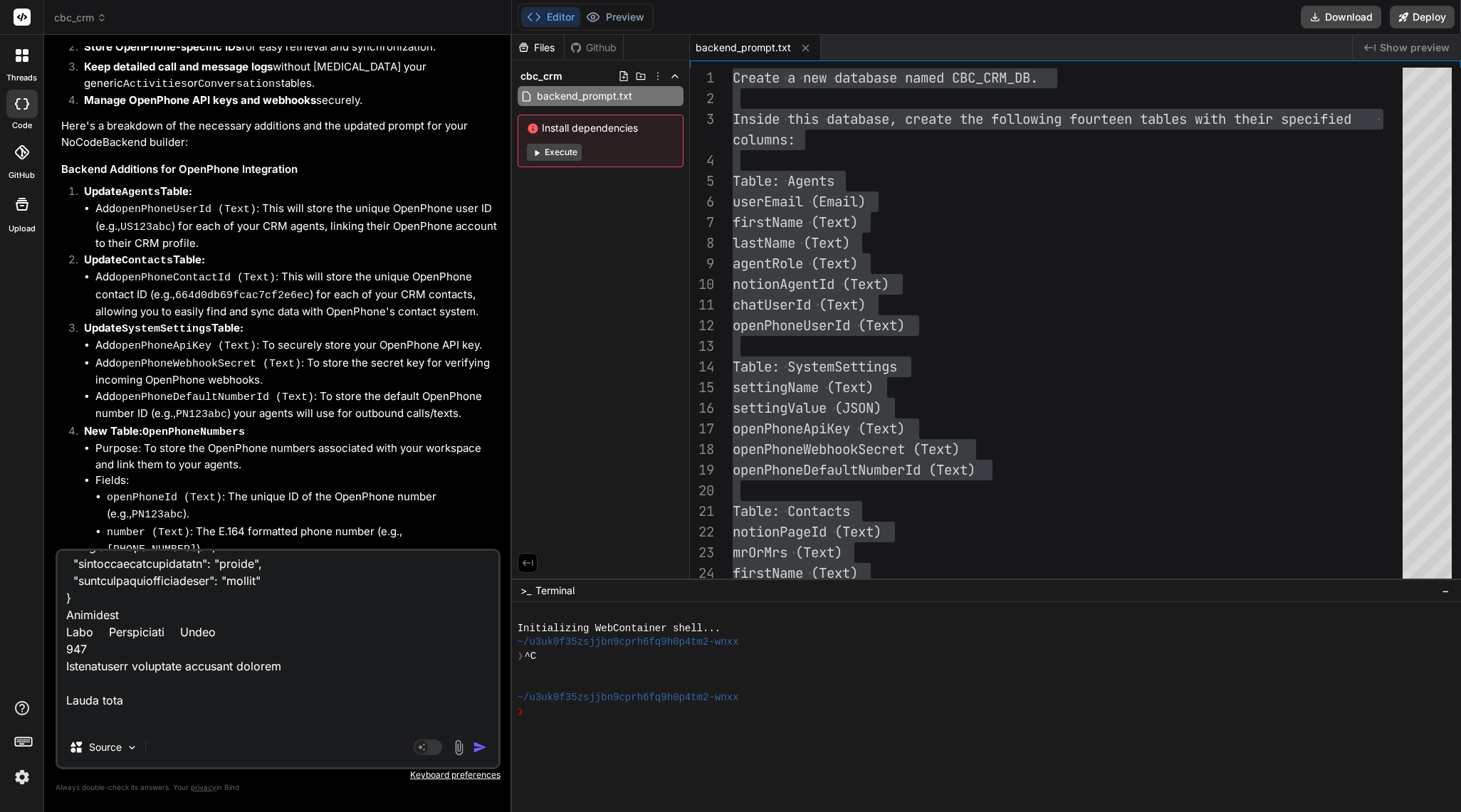
type textarea "POST /create/activities Create a new record in activities Parameters Try it out…"
type textarea "x"
type textarea "POST /create/activities Create a new record in activities Parameters Try it out…"
type textarea "x"
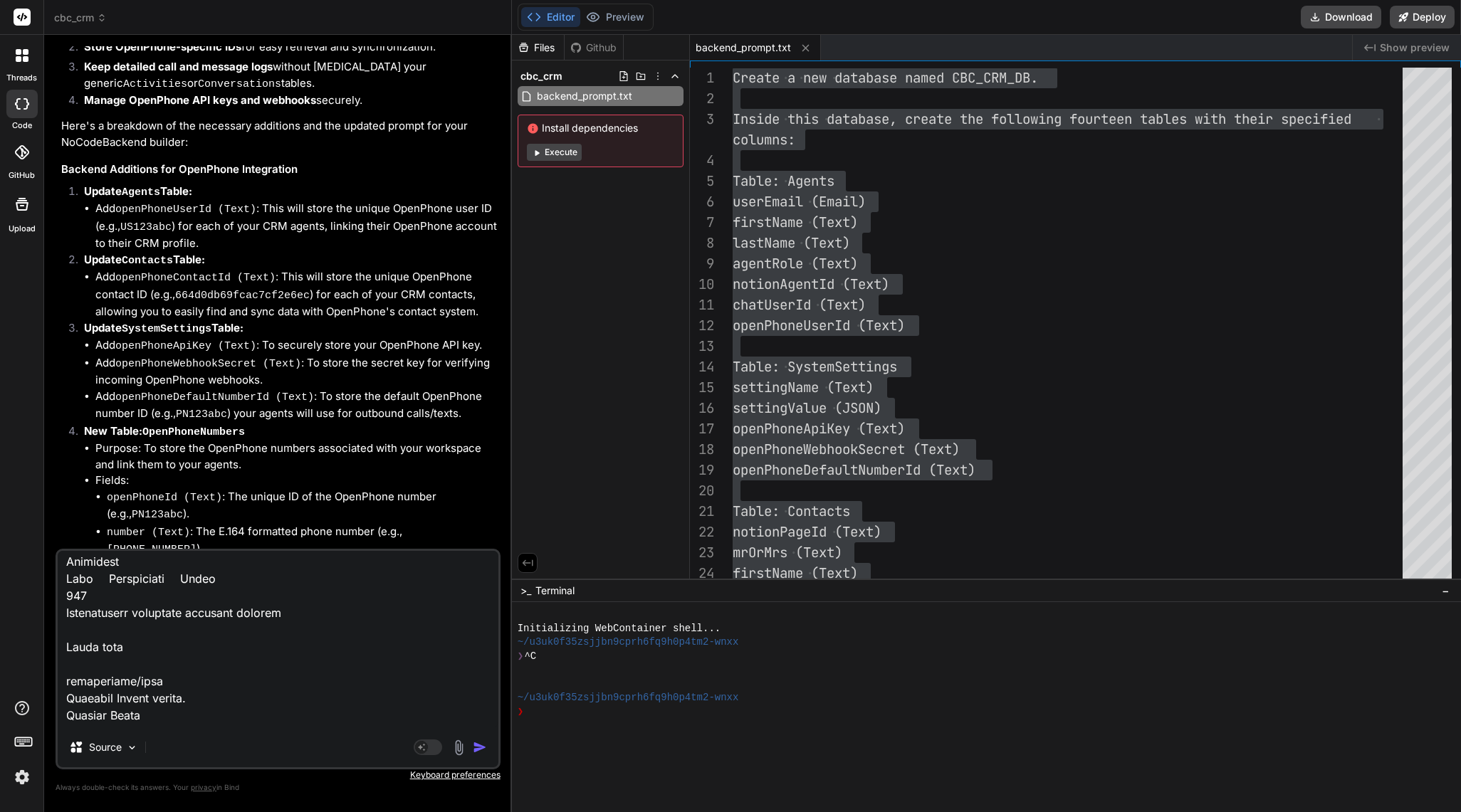
paste textarea "PUT /update/systemsettings/{id} Update a record in systemsettings Parameters Tr…"
type textarea "POST /create/activities Create a new record in activities Parameters Try it out…"
type textarea "x"
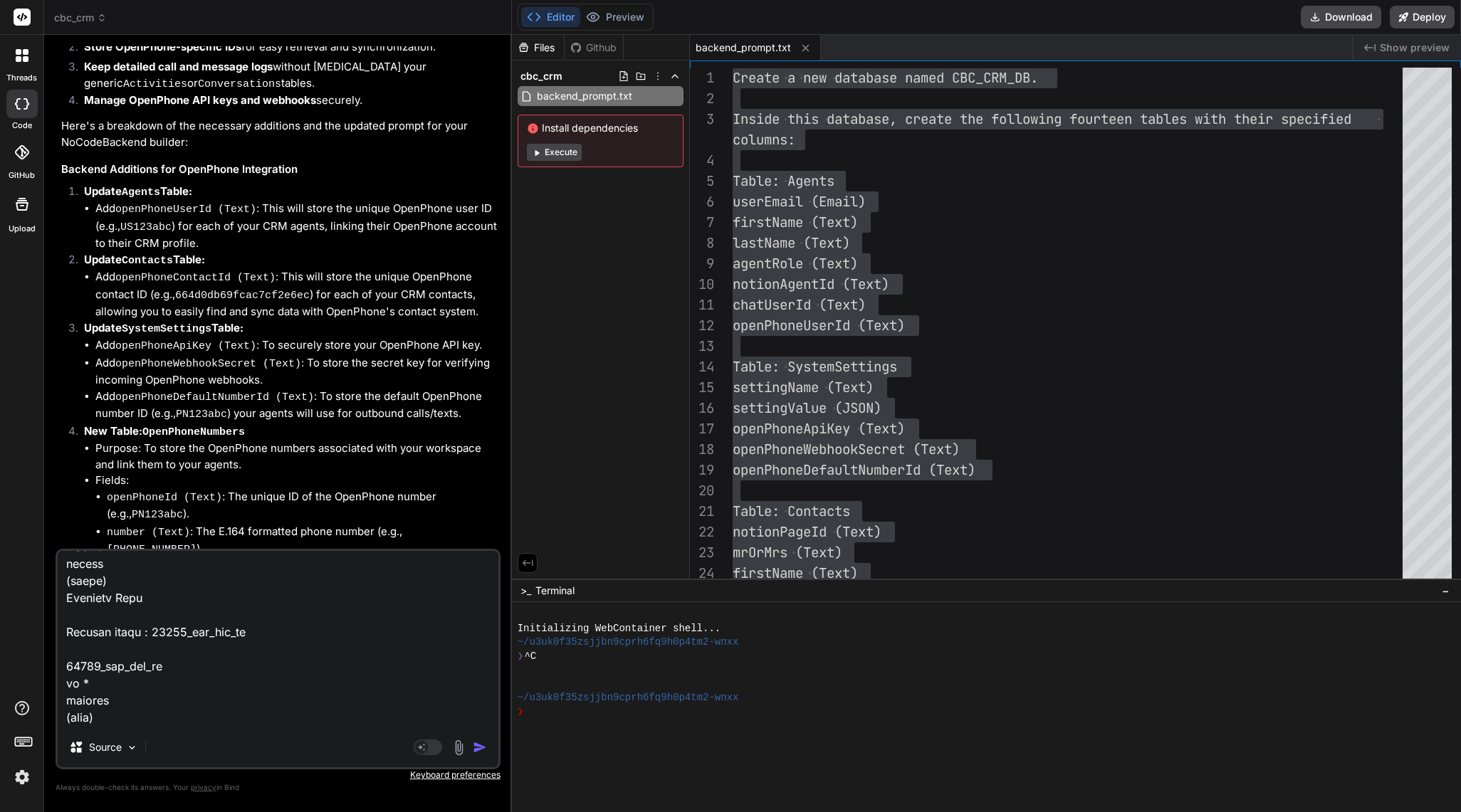
type textarea "POST /create/activities Create a new record in activities Parameters Try it out…"
type textarea "x"
type textarea "POST /create/activities Create a new record in activities Parameters Try it out…"
type textarea "x"
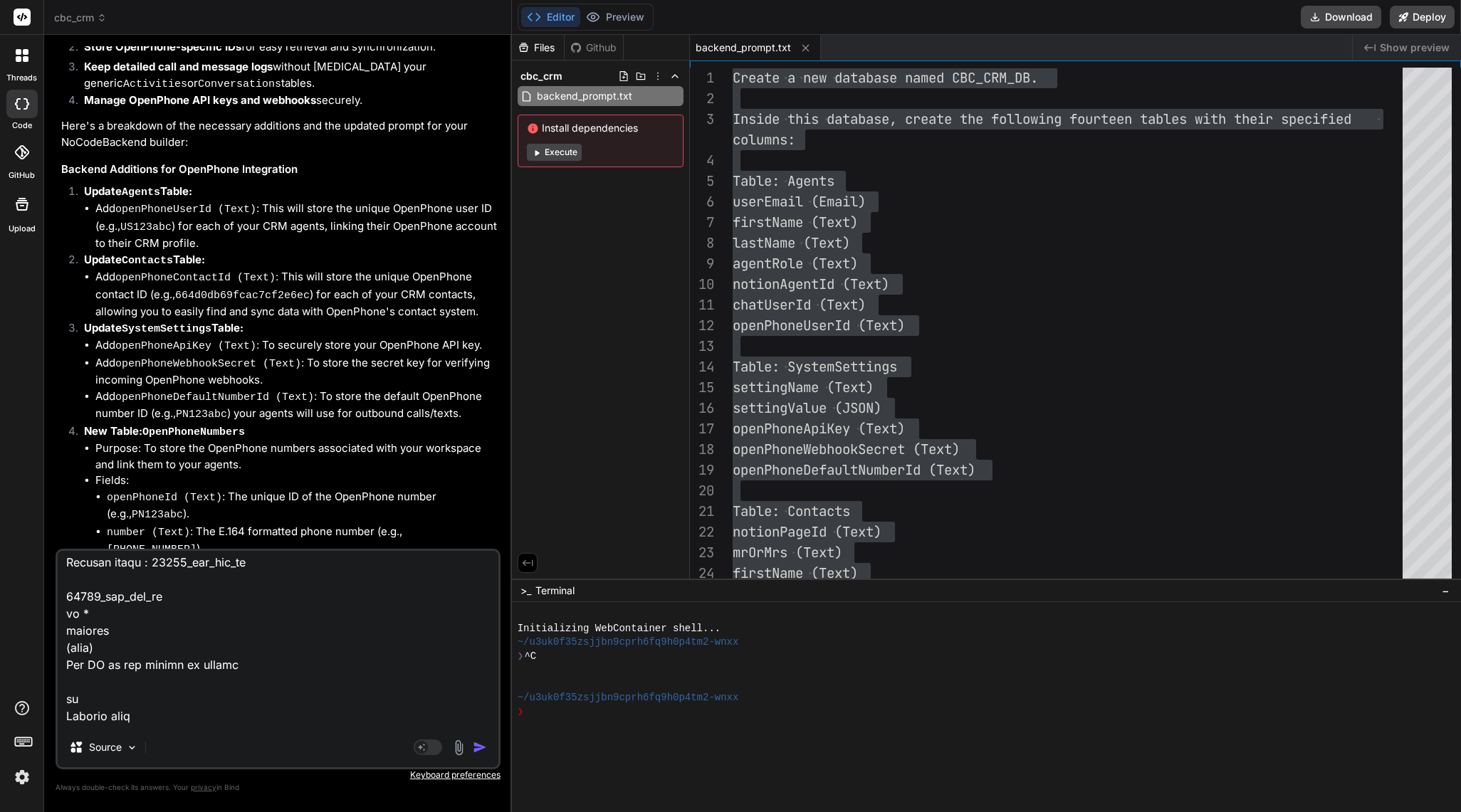
paste textarea "DELETE /delete/systemsettings/{id} Delete a record from systemsettings Paramete…"
type textarea "POST /create/activities Create a new record in activities Parameters Try it out…"
type textarea "x"
type textarea "POST /create/activities Create a new record in activities Parameters Try it out…"
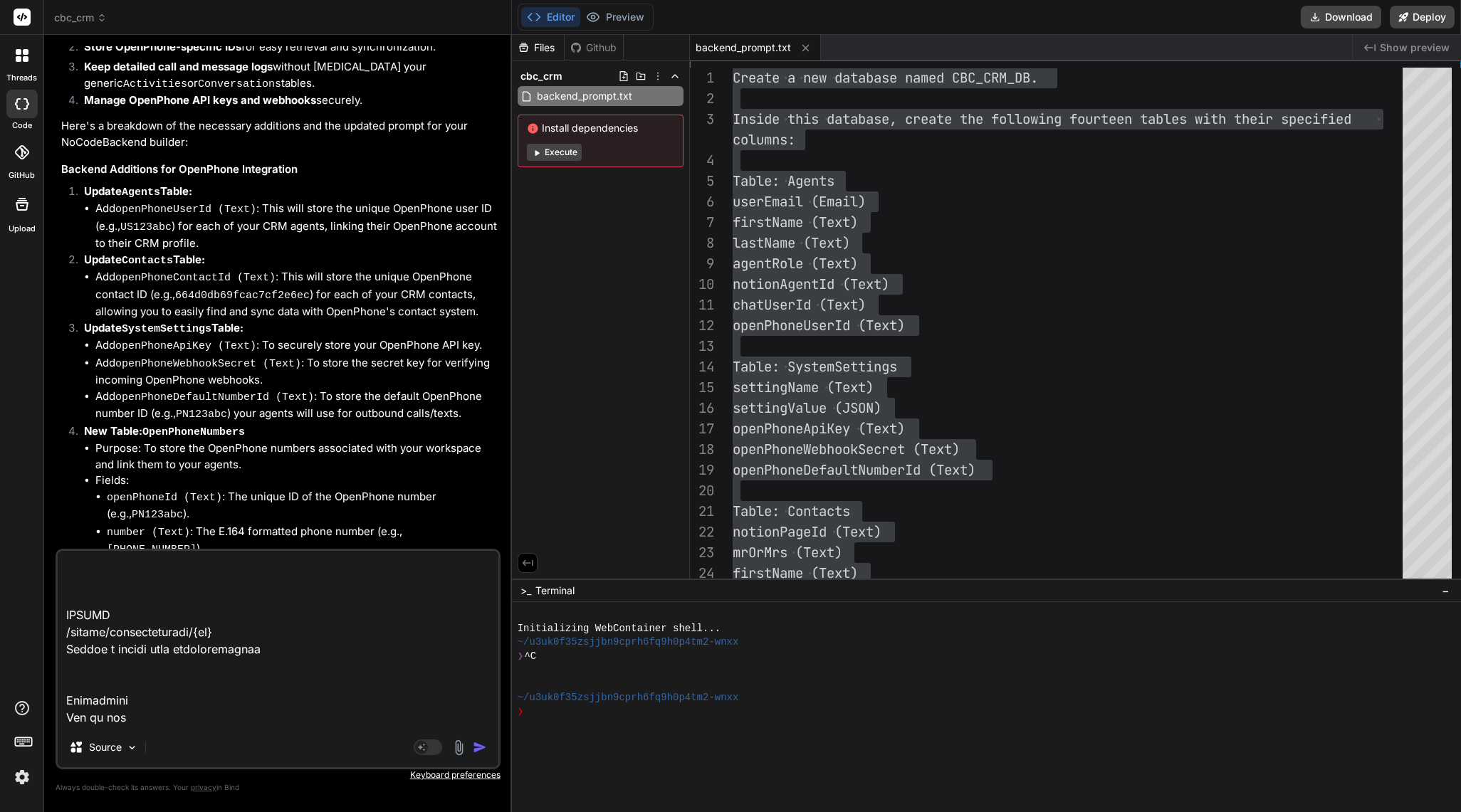
type textarea "x"
type textarea "POST /create/activities Create a new record in activities Parameters Try it out…"
type textarea "x"
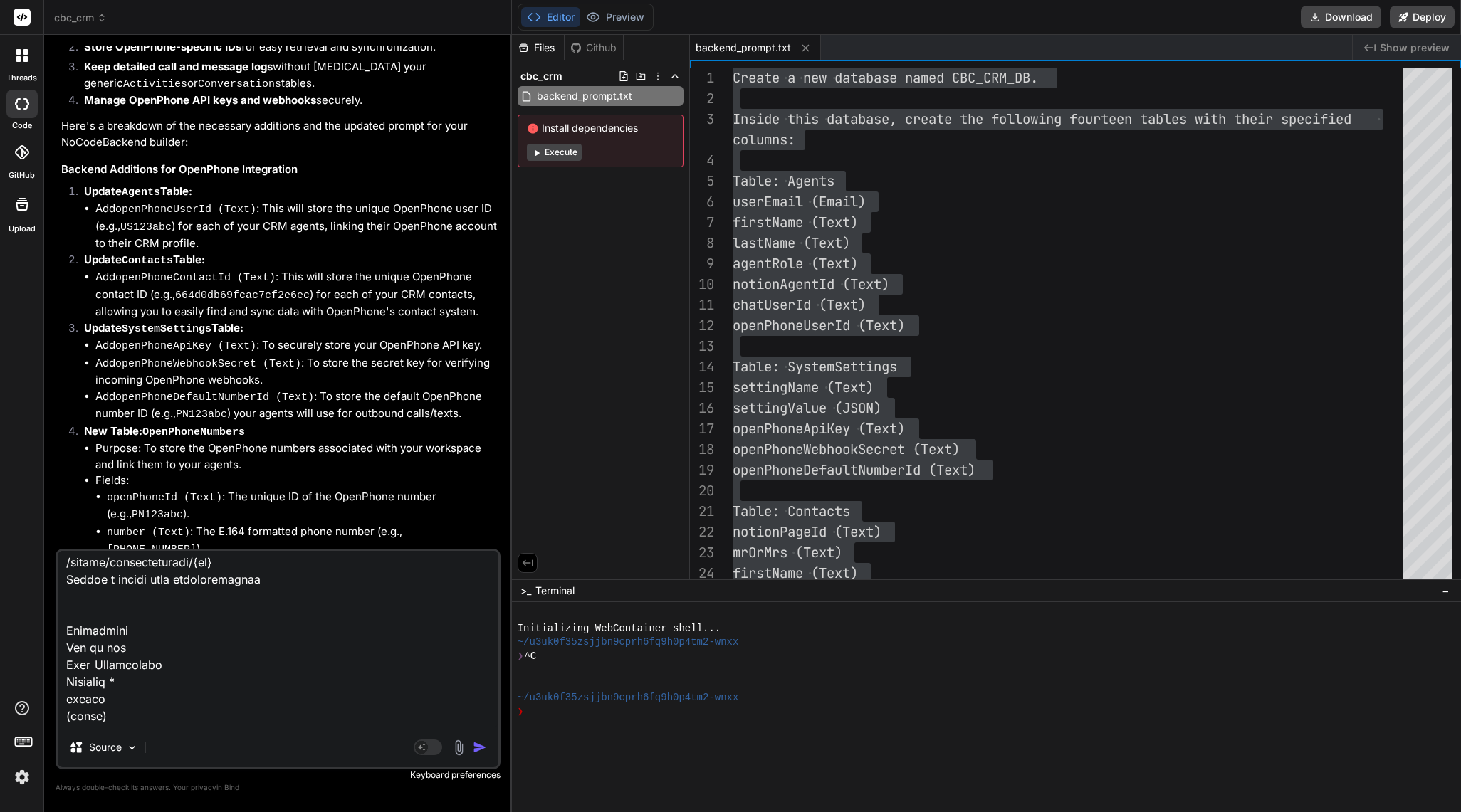
type textarea "POST /create/activities Create a new record in activities Parameters Try it out…"
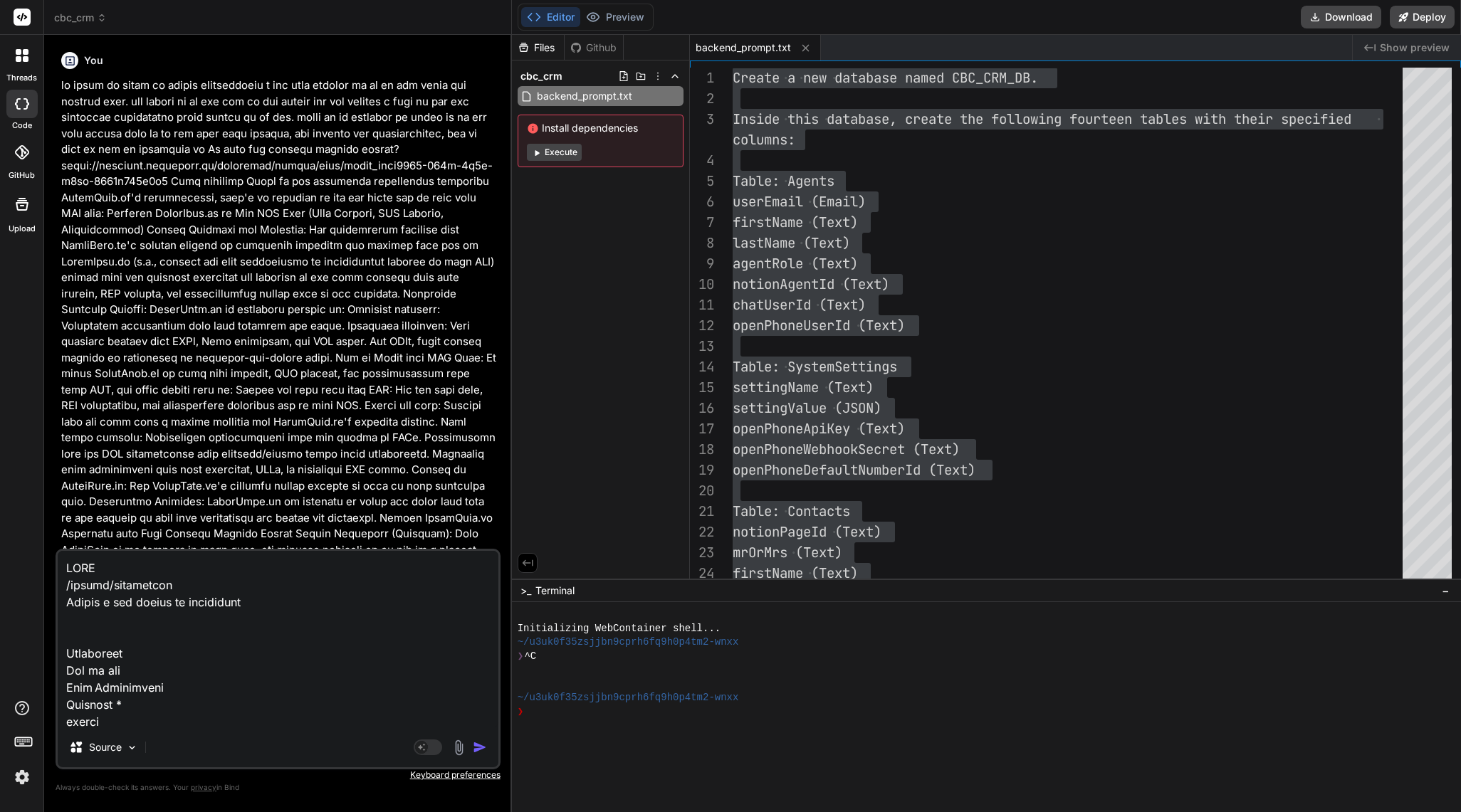
scroll to position [63701, 0]
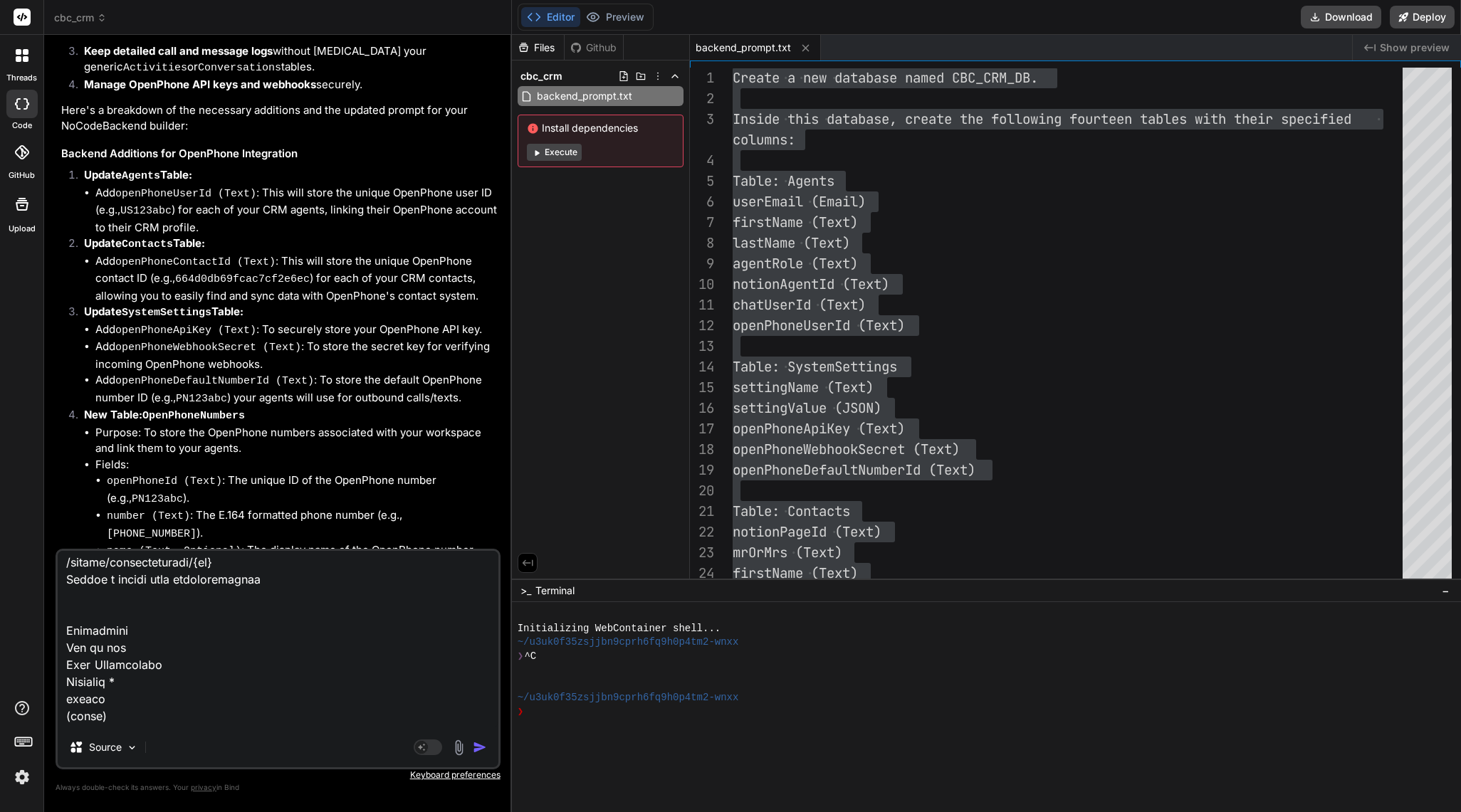
paste textarea "POST /create/workflows Create a new record in workflows Parameters Try it out N…"
type textarea "POST /create/activities Create a new record in activities Parameters Try it out…"
type textarea "x"
type textarea "POST /create/activities Create a new record in activities Parameters Try it out…"
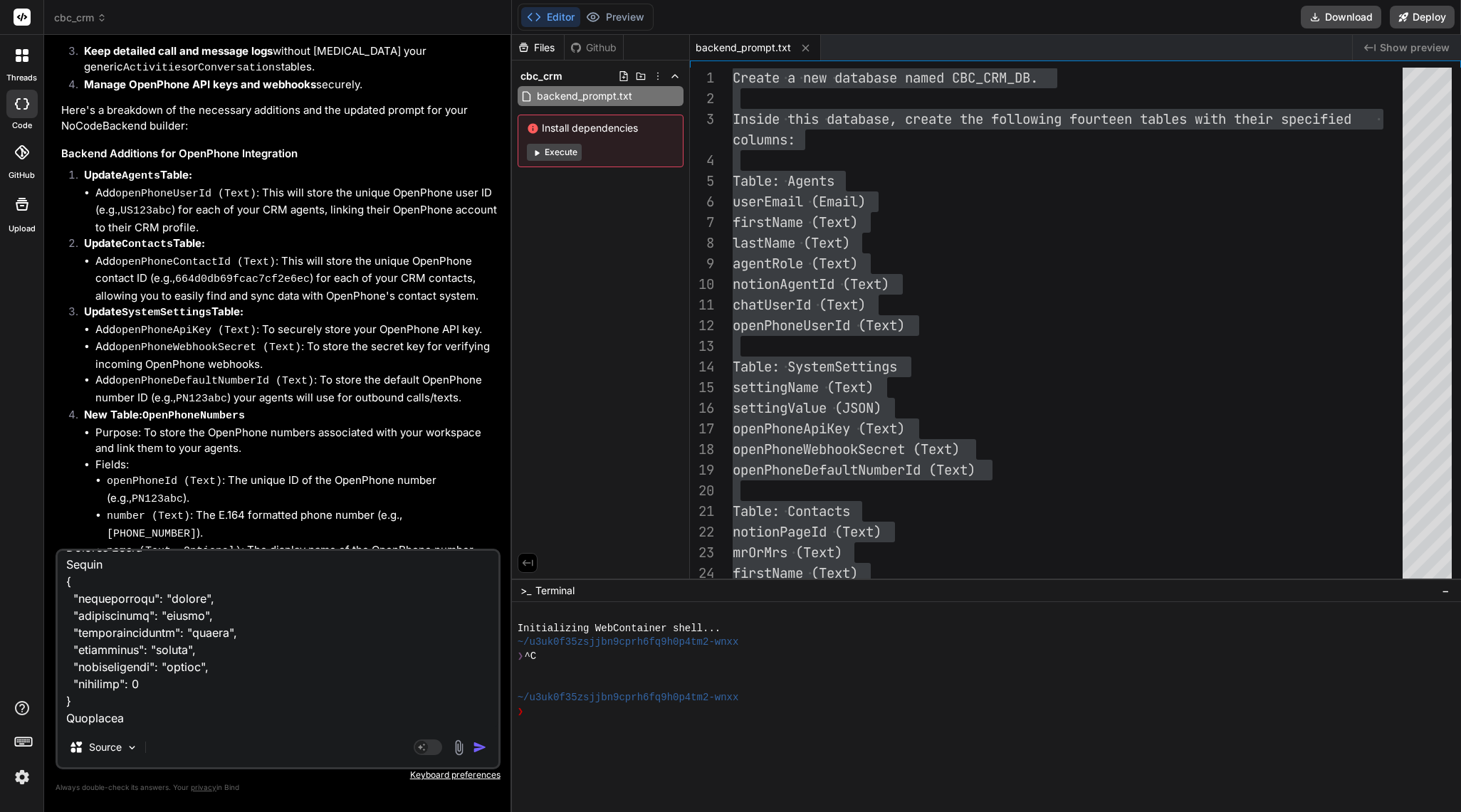
type textarea "x"
type textarea "POST /create/activities Create a new record in activities Parameters Try it out…"
type textarea "x"
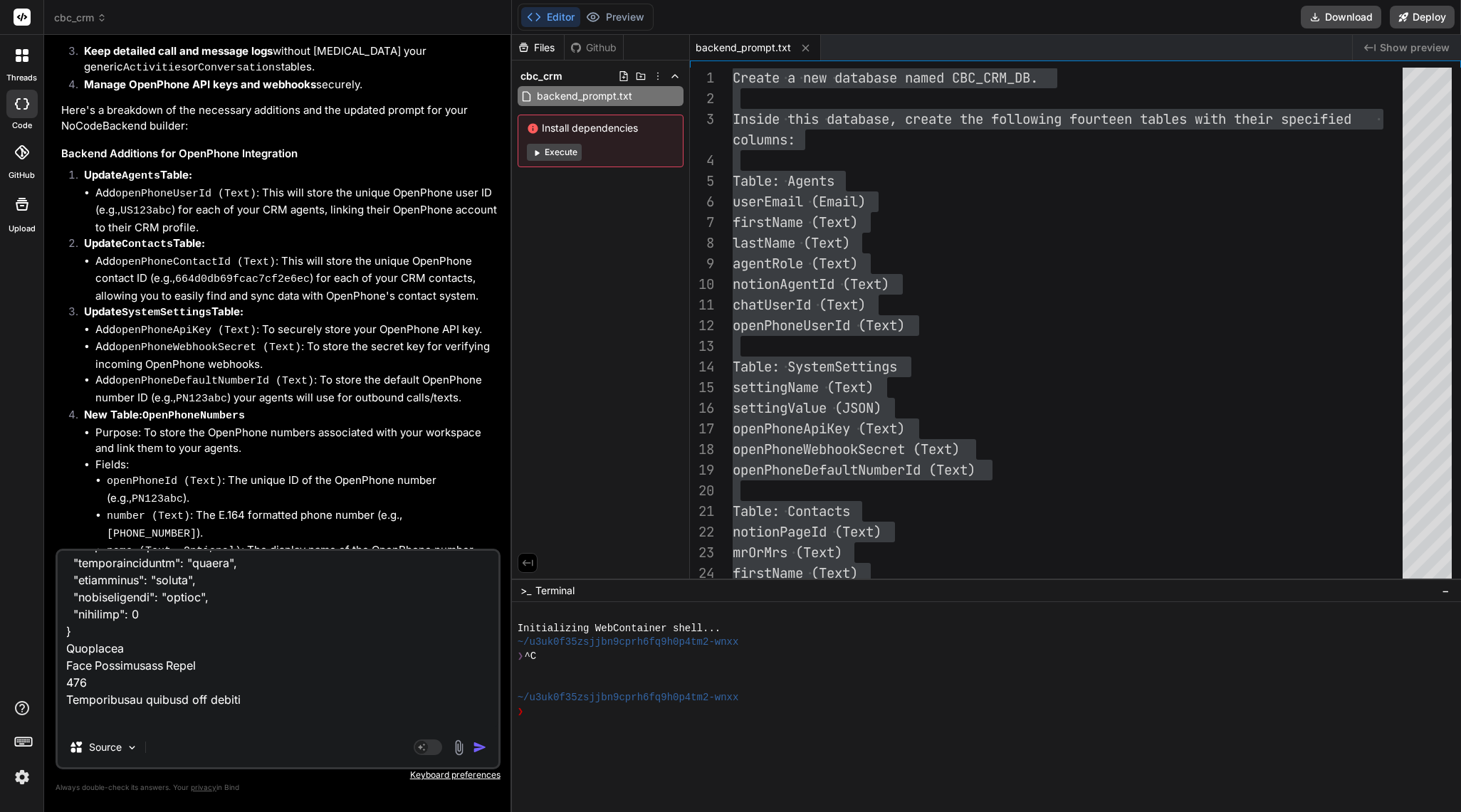
click at [106, 714] on textarea at bounding box center [278, 639] width 441 height 176
paste textarea "GET /read/workflows Retrieve all records from workflows Filtering Records You c…"
type textarea "POST /create/activities Create a new record in activities Parameters Try it out…"
type textarea "x"
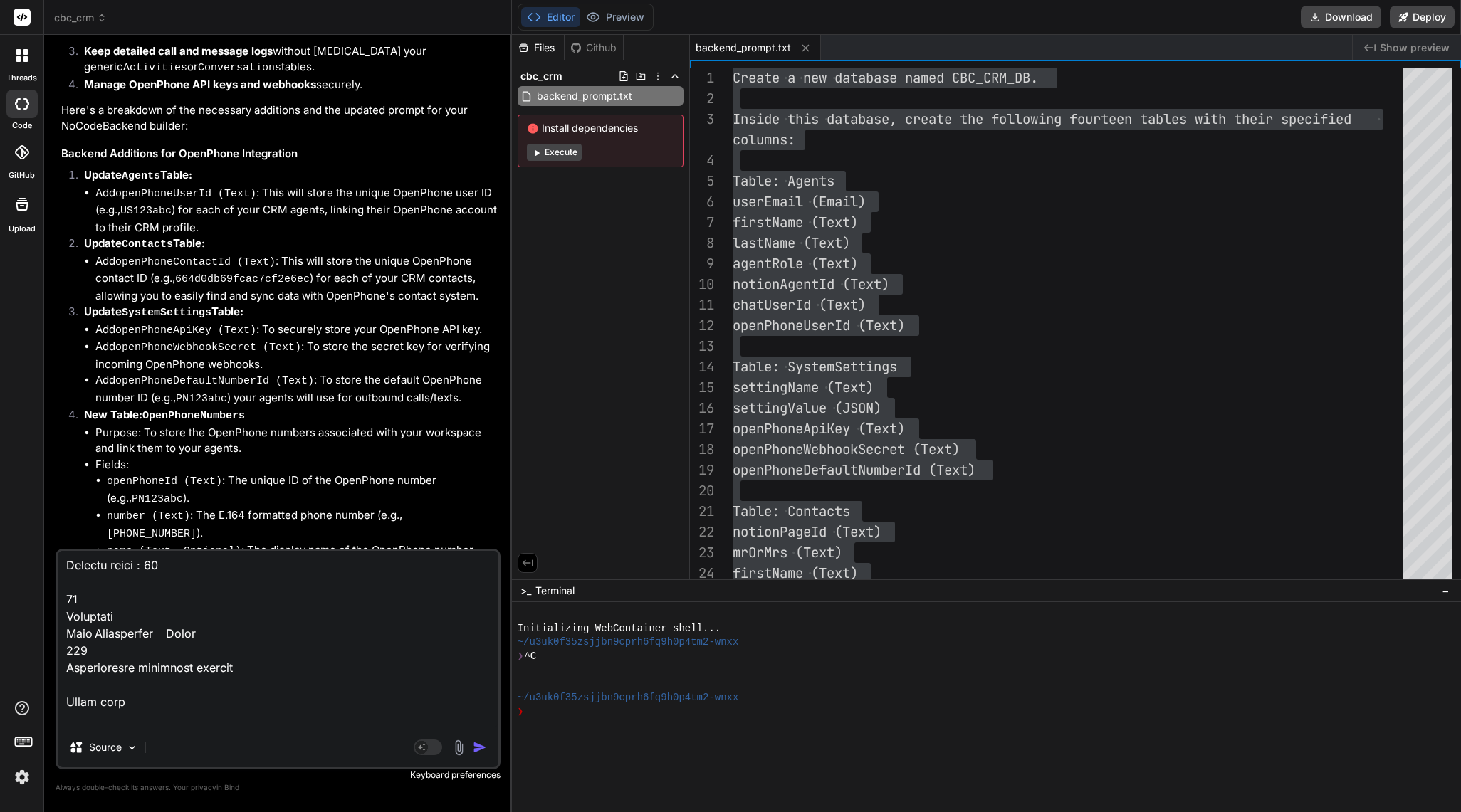
type textarea "POST /create/activities Create a new record in activities Parameters Try it out…"
type textarea "x"
type textarea "POST /create/activities Create a new record in activities Parameters Try it out…"
type textarea "x"
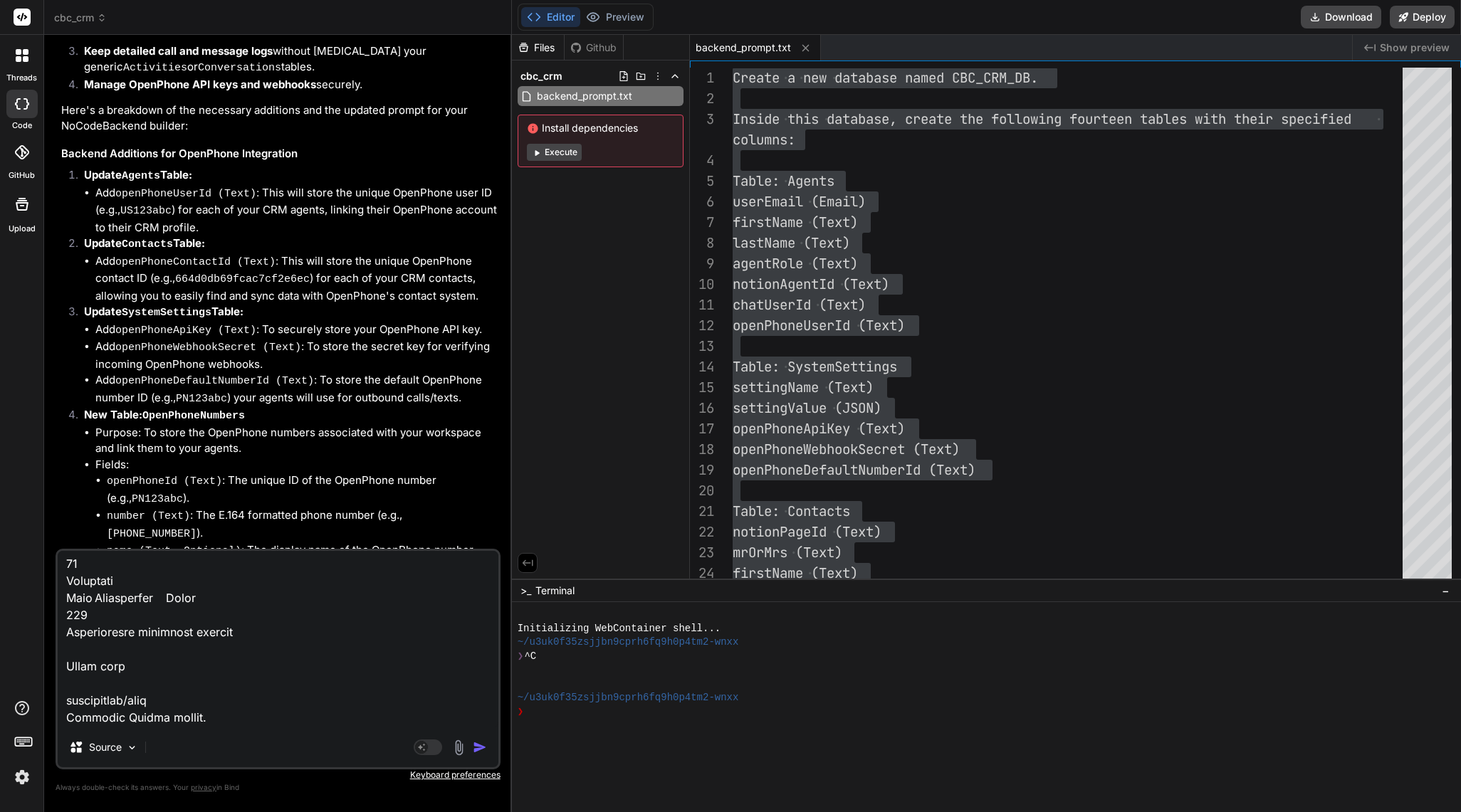
type textarea "POST /create/activities Create a new record in activities Parameters Try it out…"
type textarea "x"
paste textarea "GET /read/workflows/{id} Retrieve a record by ID from workflows Parameters Try …"
type textarea "POST /create/activities Create a new record in activities Parameters Try it out…"
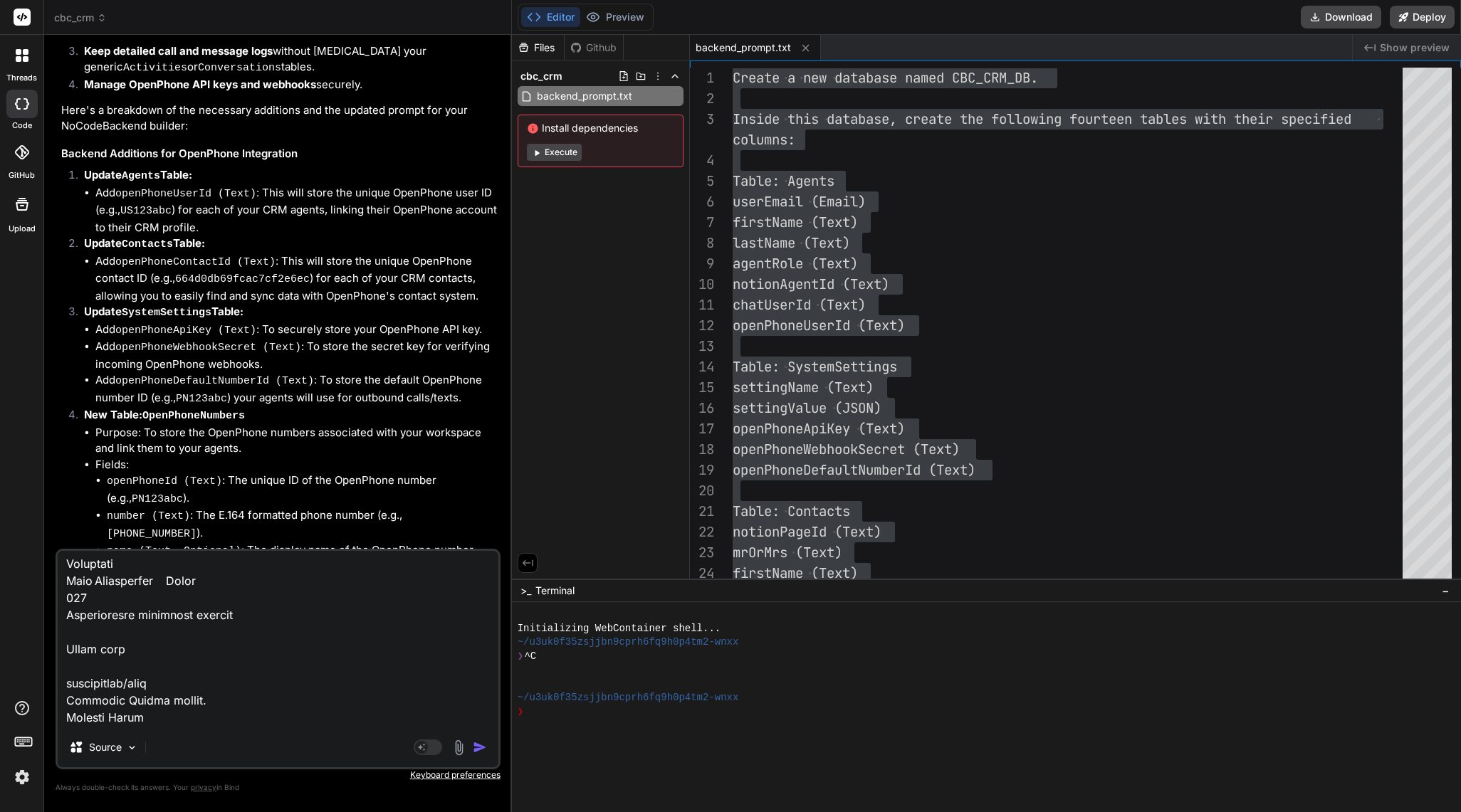
type textarea "x"
type textarea "POST /create/activities Create a new record in activities Parameters Try it out…"
type textarea "x"
type textarea "POST /create/activities Create a new record in activities Parameters Try it out…"
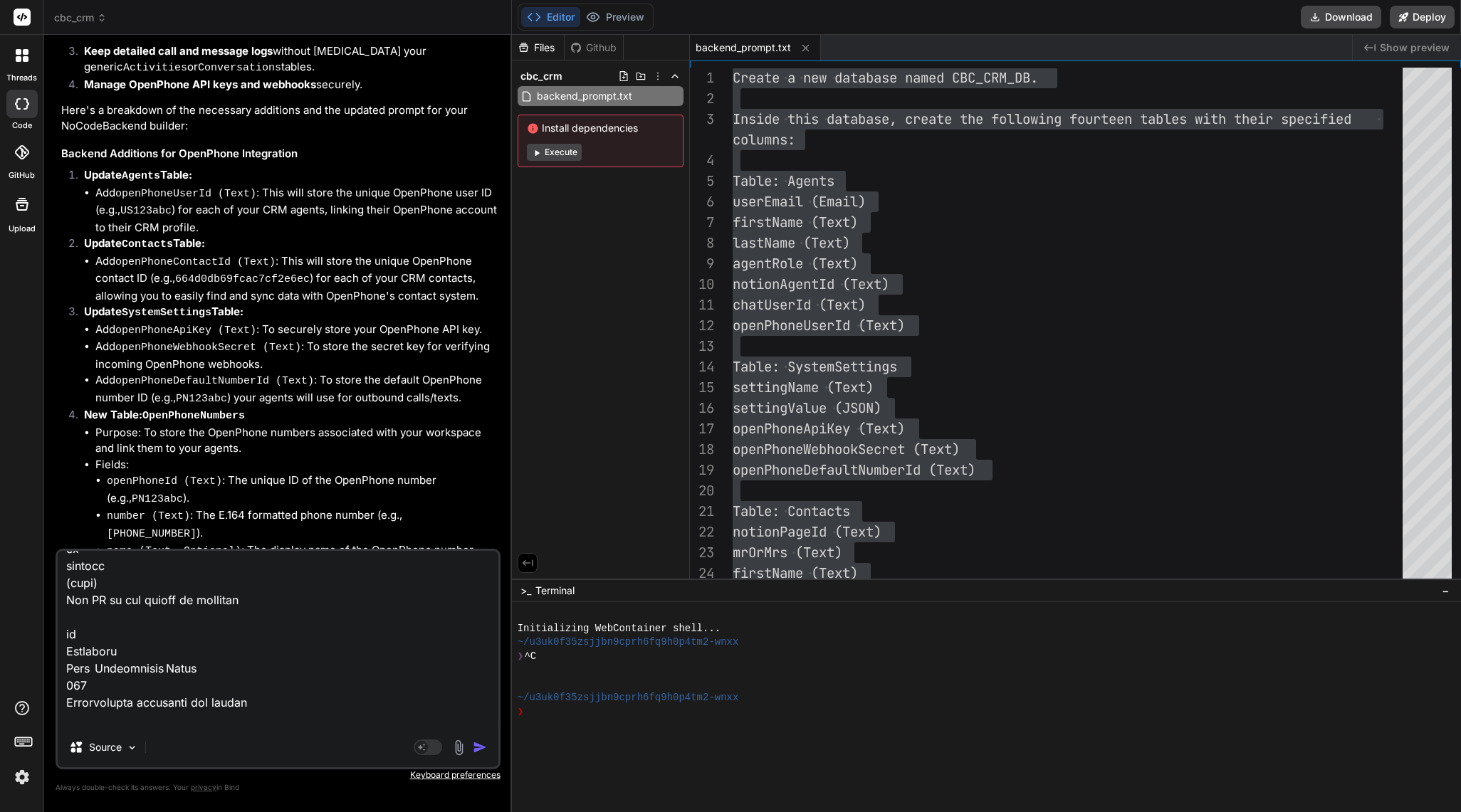
type textarea "x"
paste textarea "POST /search/workflows Search for records in workflows Parameters Try it out Na…"
type textarea "POST /create/activities Create a new record in activities Parameters Try it out…"
type textarea "x"
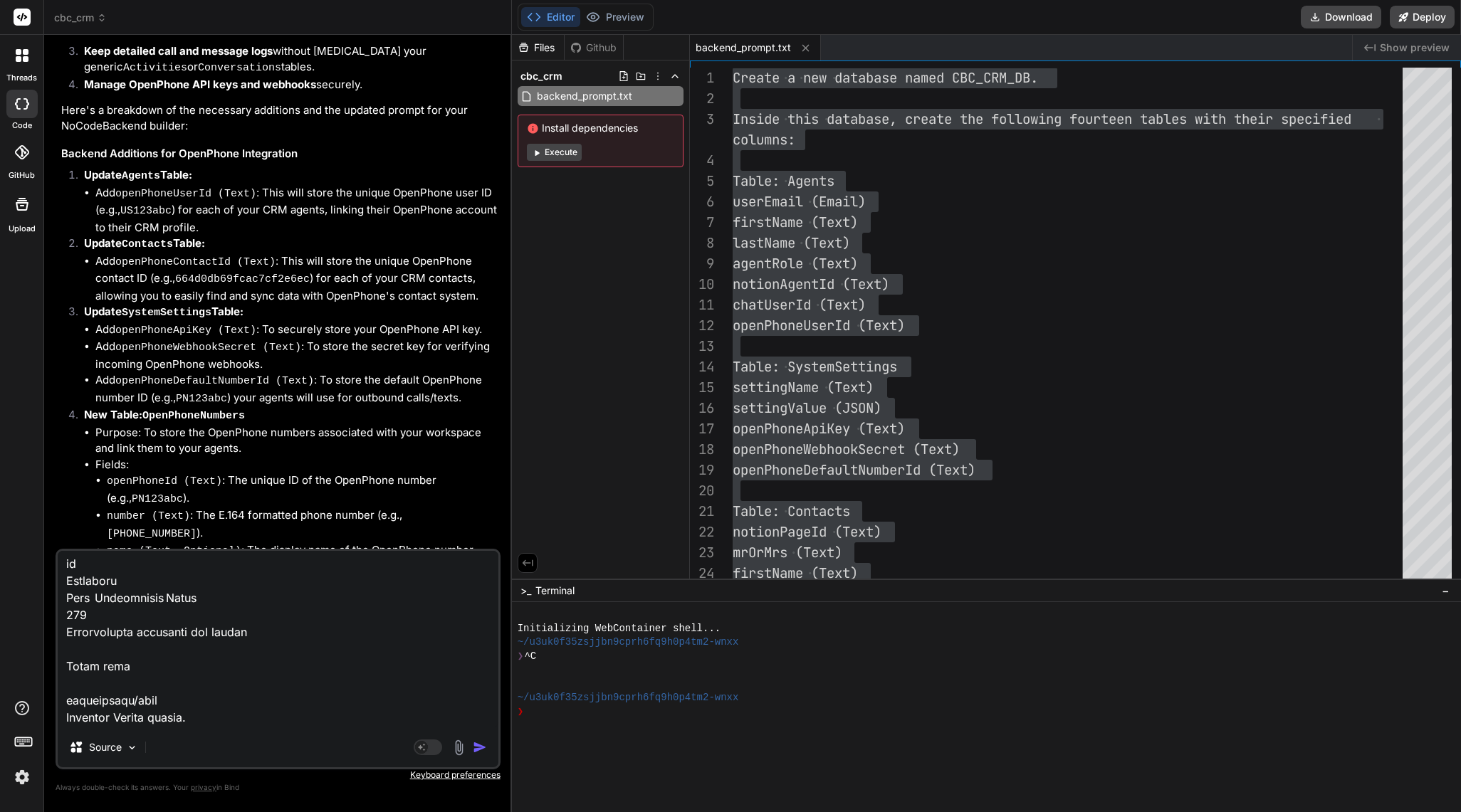
scroll to position [67574, 0]
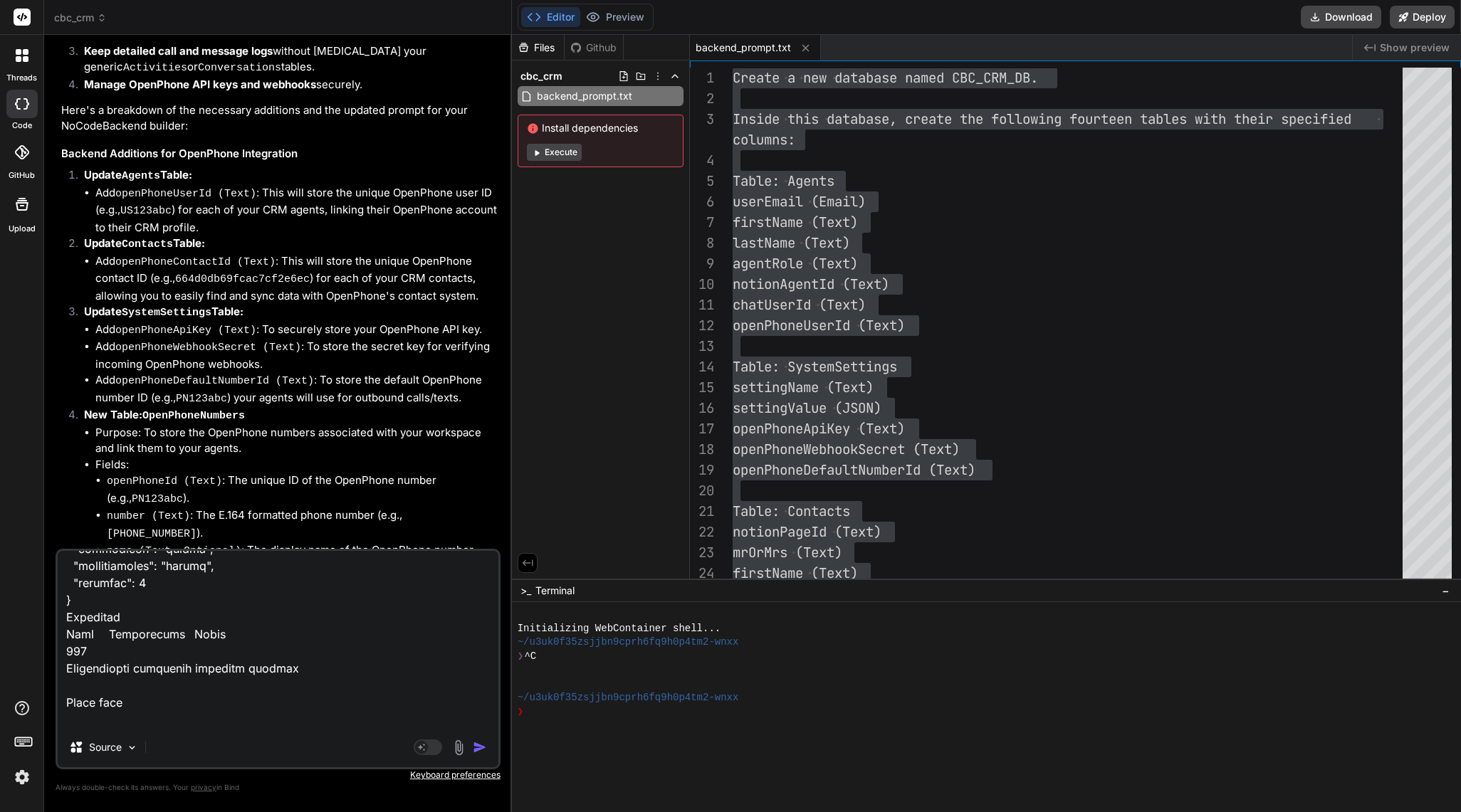
type textarea "POST /create/activities Create a new record in activities Parameters Try it out…"
type textarea "x"
click at [113, 720] on textarea at bounding box center [278, 639] width 441 height 176
type textarea "POST /create/activities Create a new record in activities Parameters Try it out…"
type textarea "x"
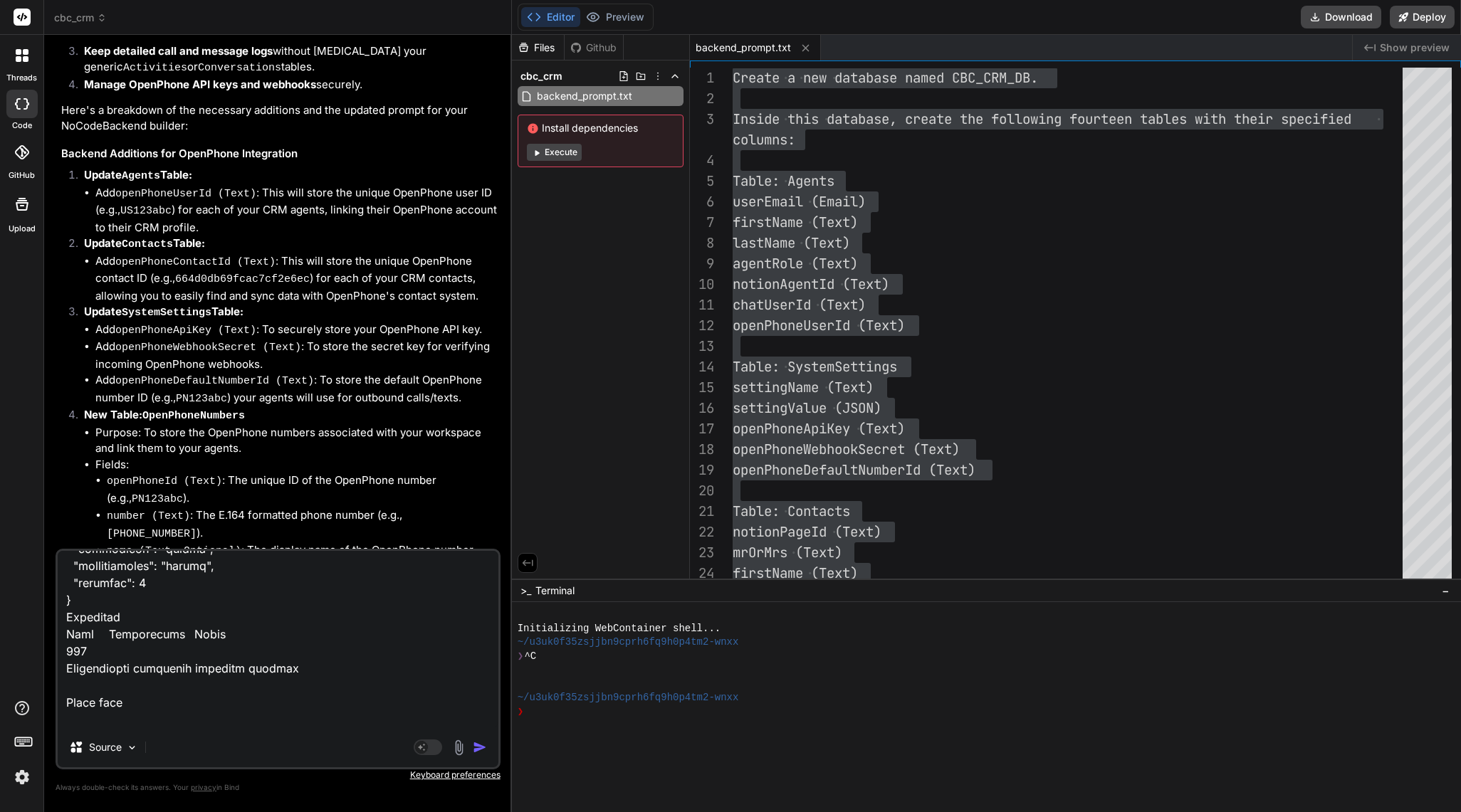
type textarea "POST /create/activities Create a new record in activities Parameters Try it out…"
type textarea "x"
paste textarea "PUT /update/workflows/{id} Update a record in workflows Parameters Try it out N…"
type textarea "POST /create/activities Create a new record in activities Parameters Try it out…"
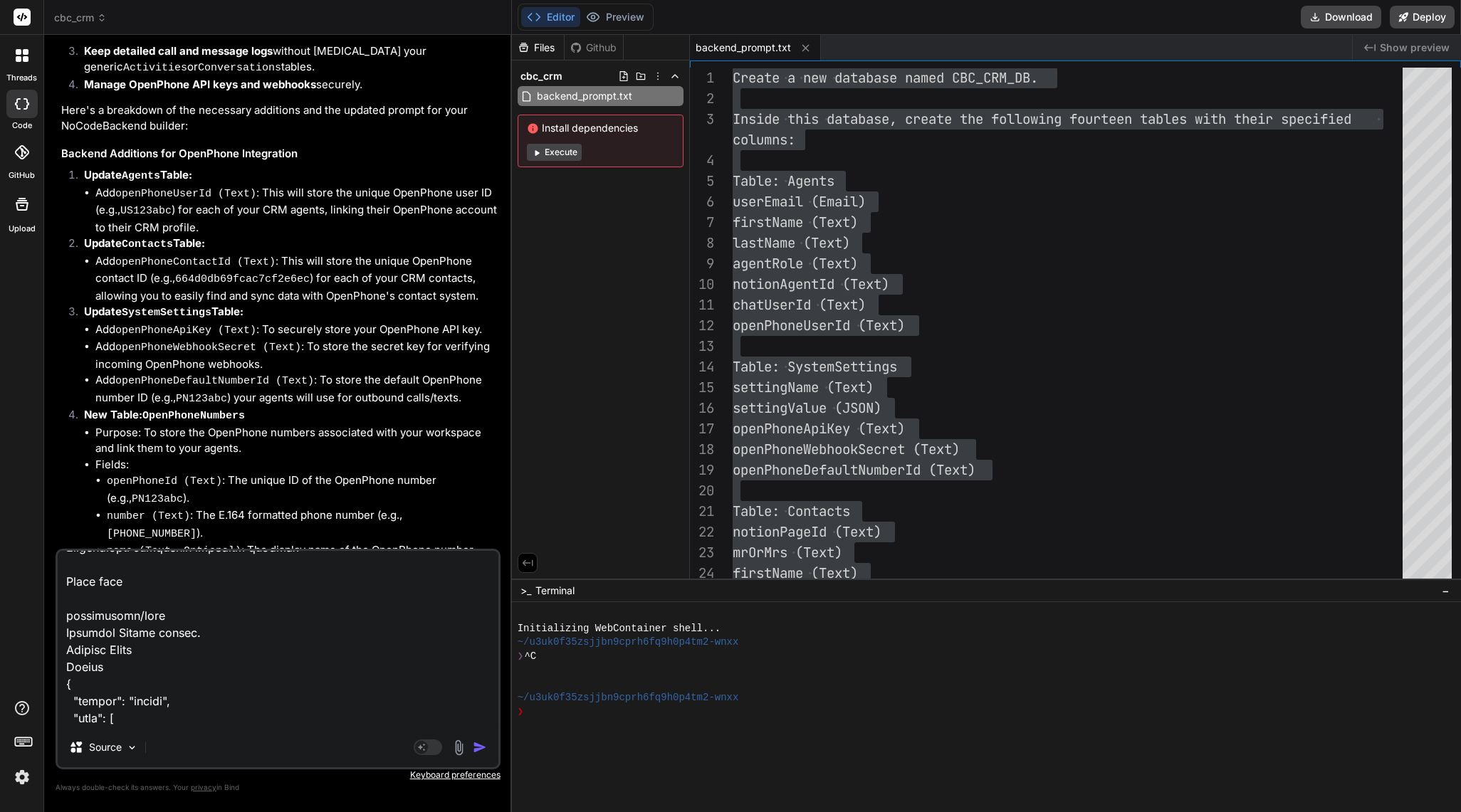
type textarea "x"
type textarea "POST /create/activities Create a new record in activities Parameters Try it out…"
type textarea "x"
type textarea "POST /create/activities Create a new record in activities Parameters Try it out…"
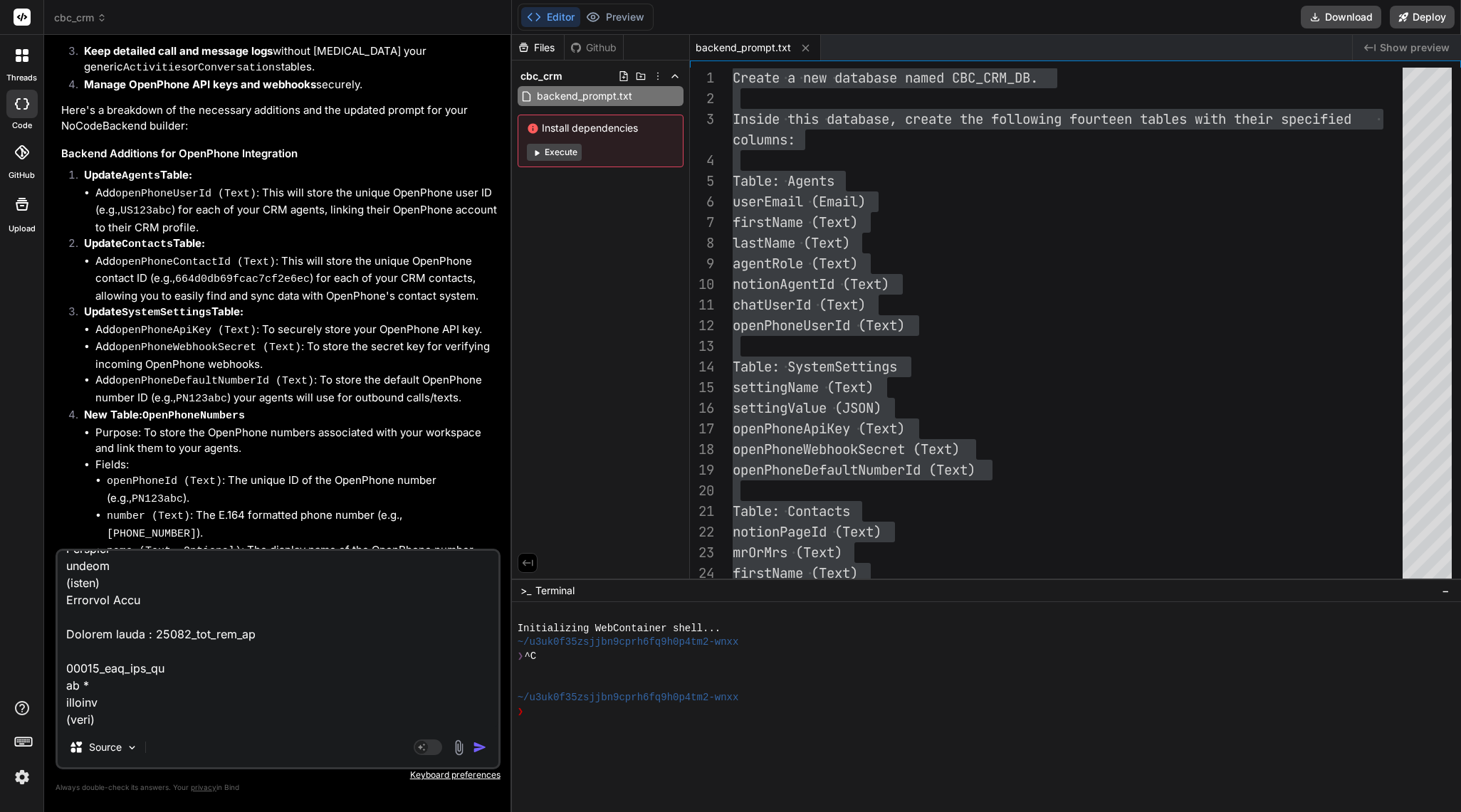
type textarea "x"
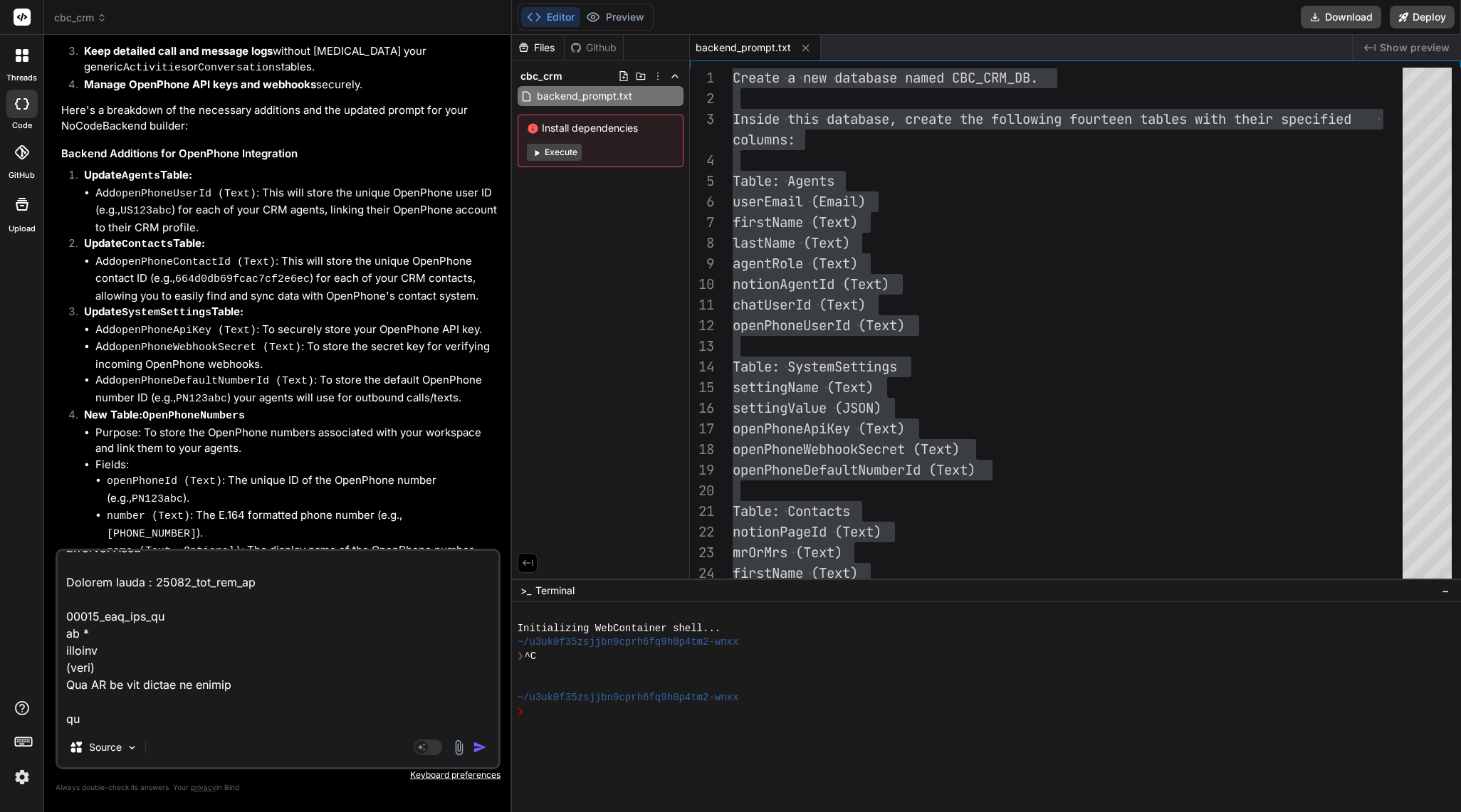
paste textarea "DELETE /delete/workflows/{id} Delete a record from workflows Parameters Try it …"
type textarea "POST /create/activities Create a new record in activities Parameters Try it out…"
type textarea "x"
type textarea "POST /create/activities Create a new record in activities Parameters Try it out…"
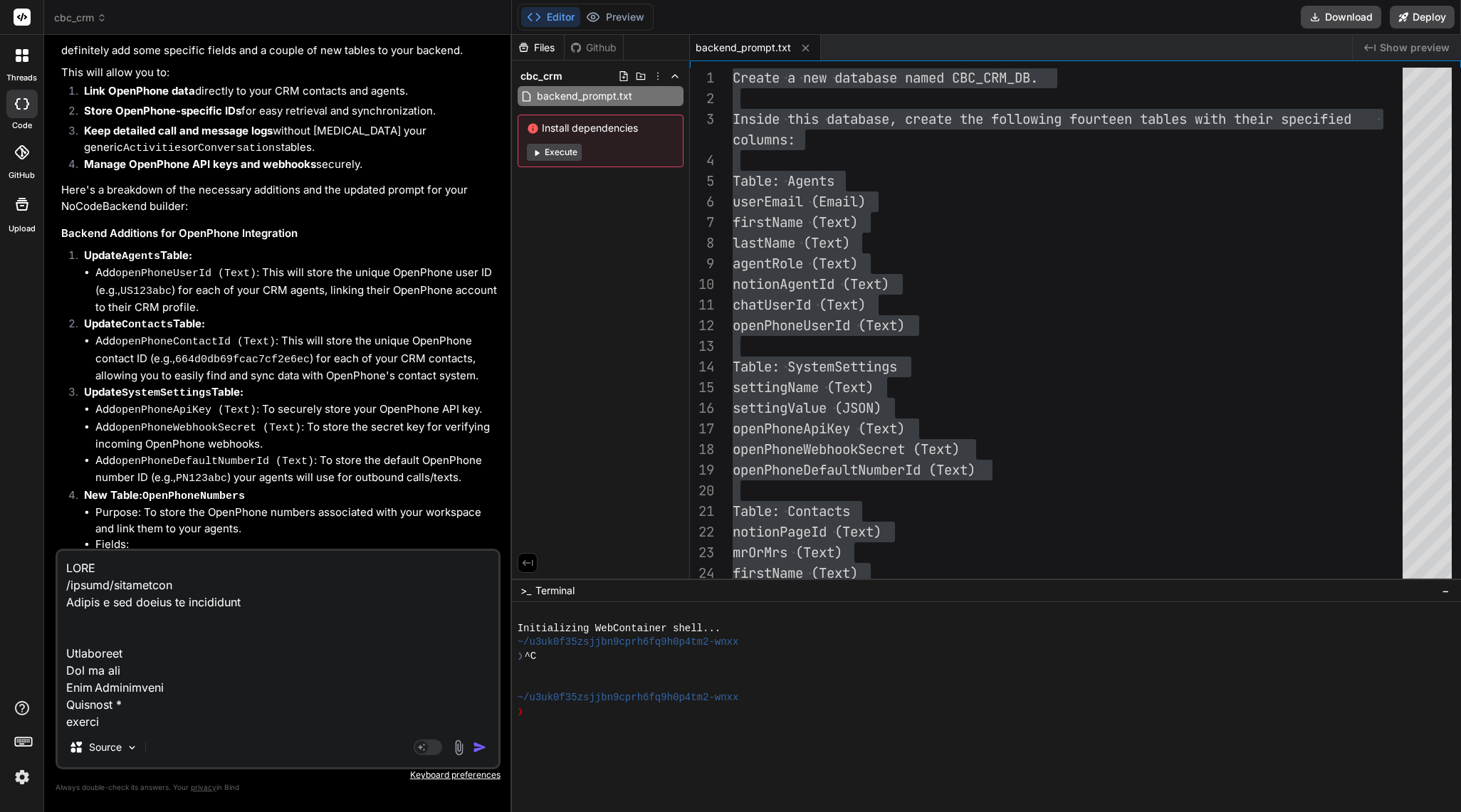
scroll to position [68717, 0]
click at [479, 750] on img "button" at bounding box center [480, 747] width 14 height 14
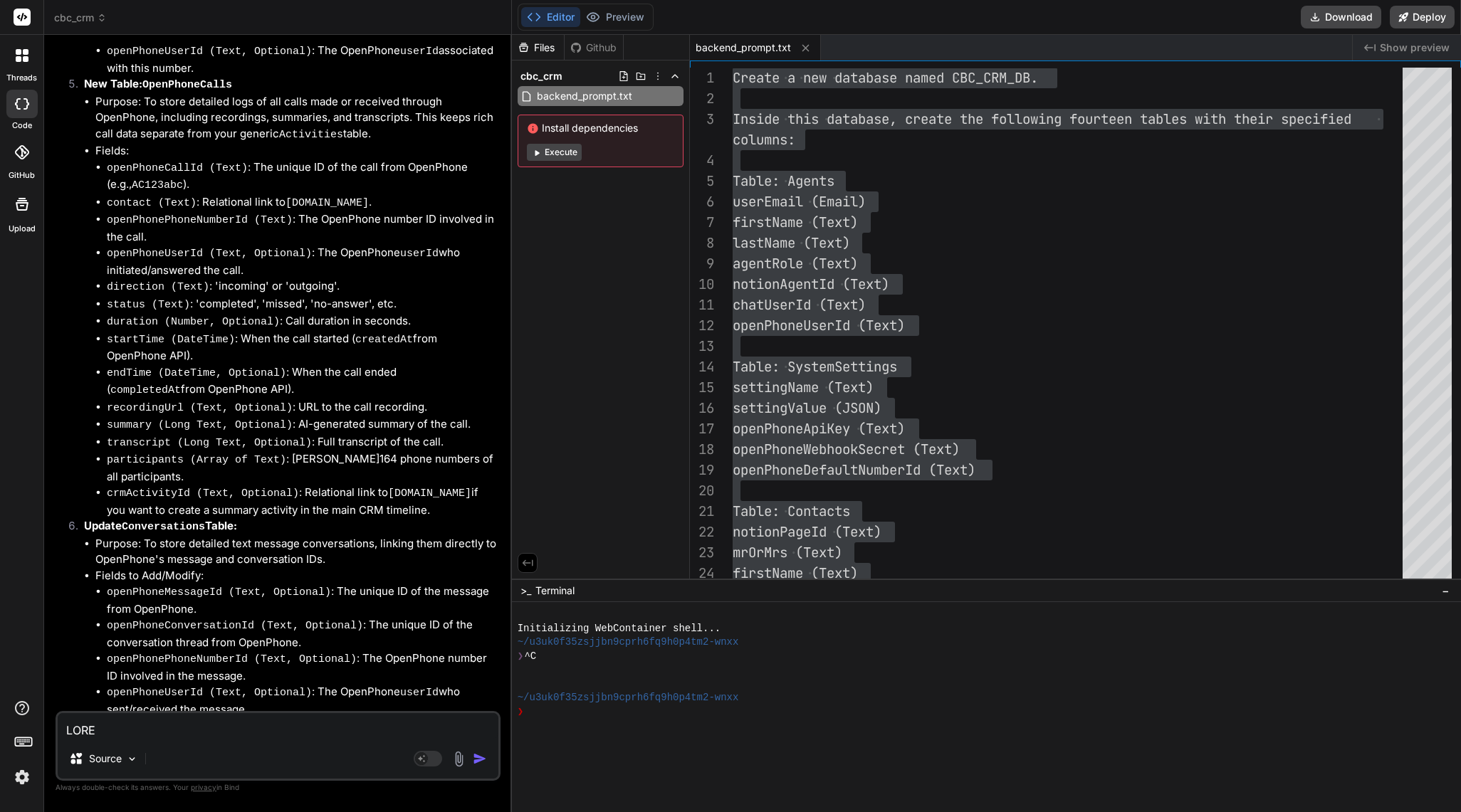
scroll to position [90192, 0]
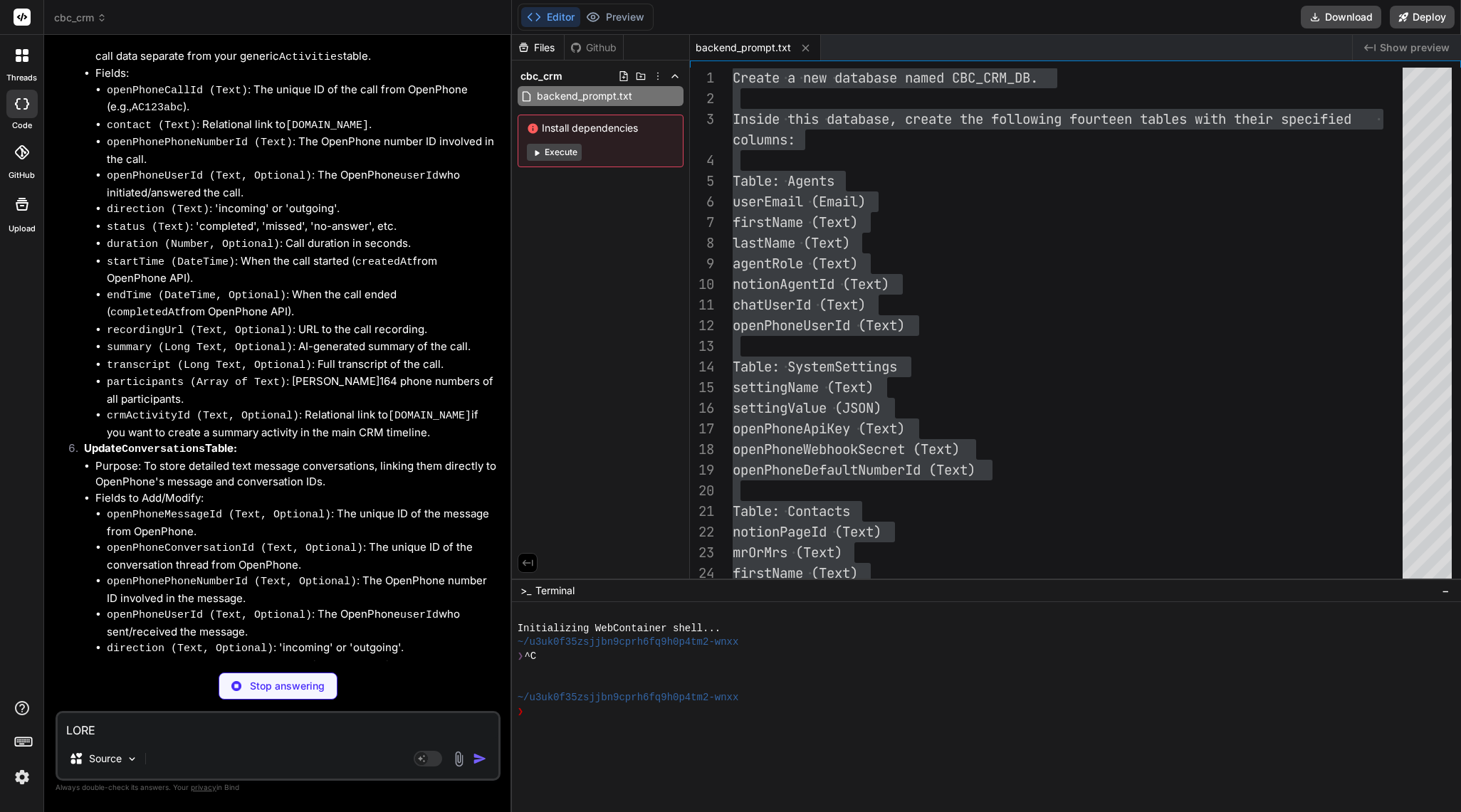
type textarea "x"
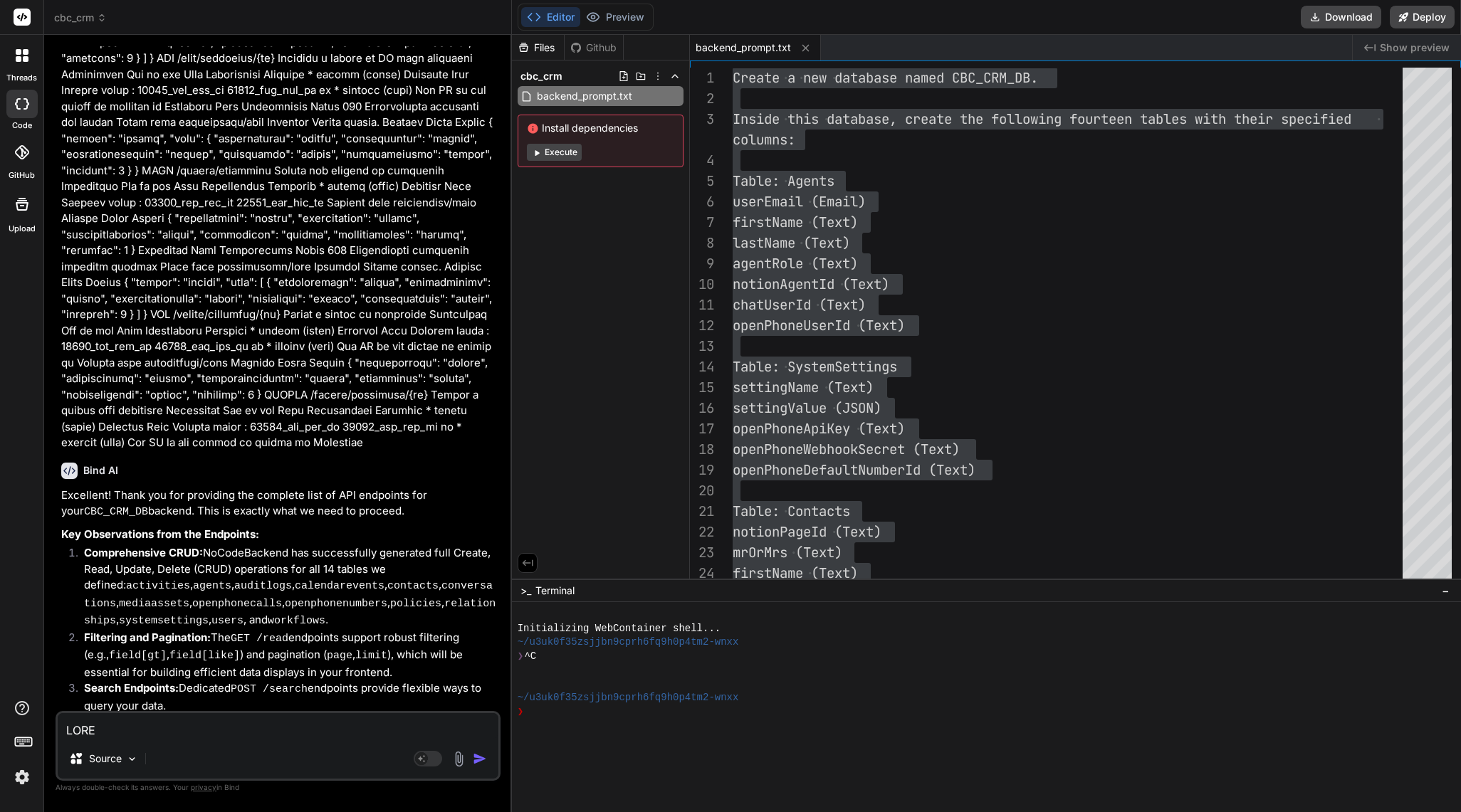
scroll to position [102116, 0]
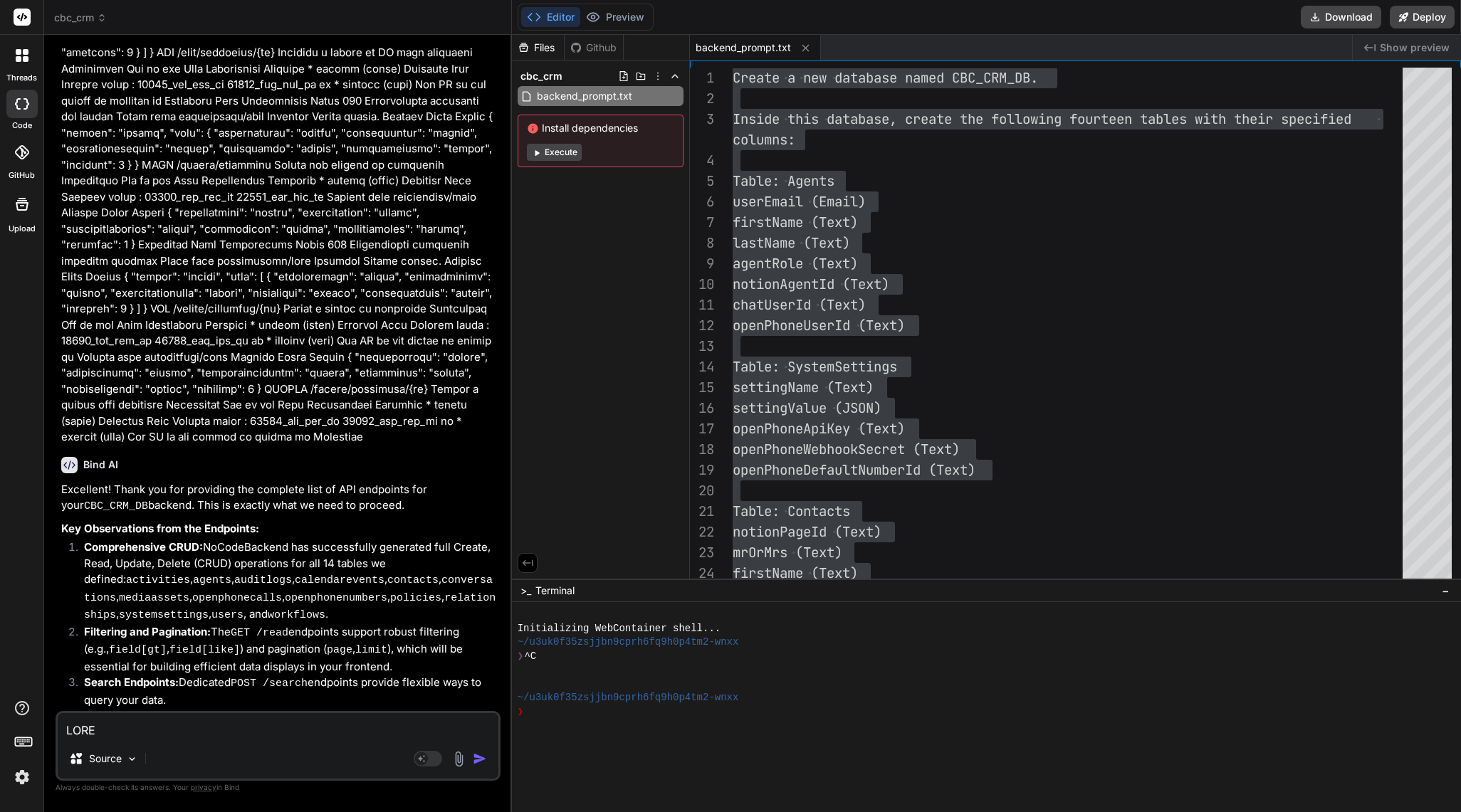
click at [223, 726] on textarea at bounding box center [278, 726] width 441 height 26
type textarea "y"
type textarea "x"
type textarea "ye"
type textarea "x"
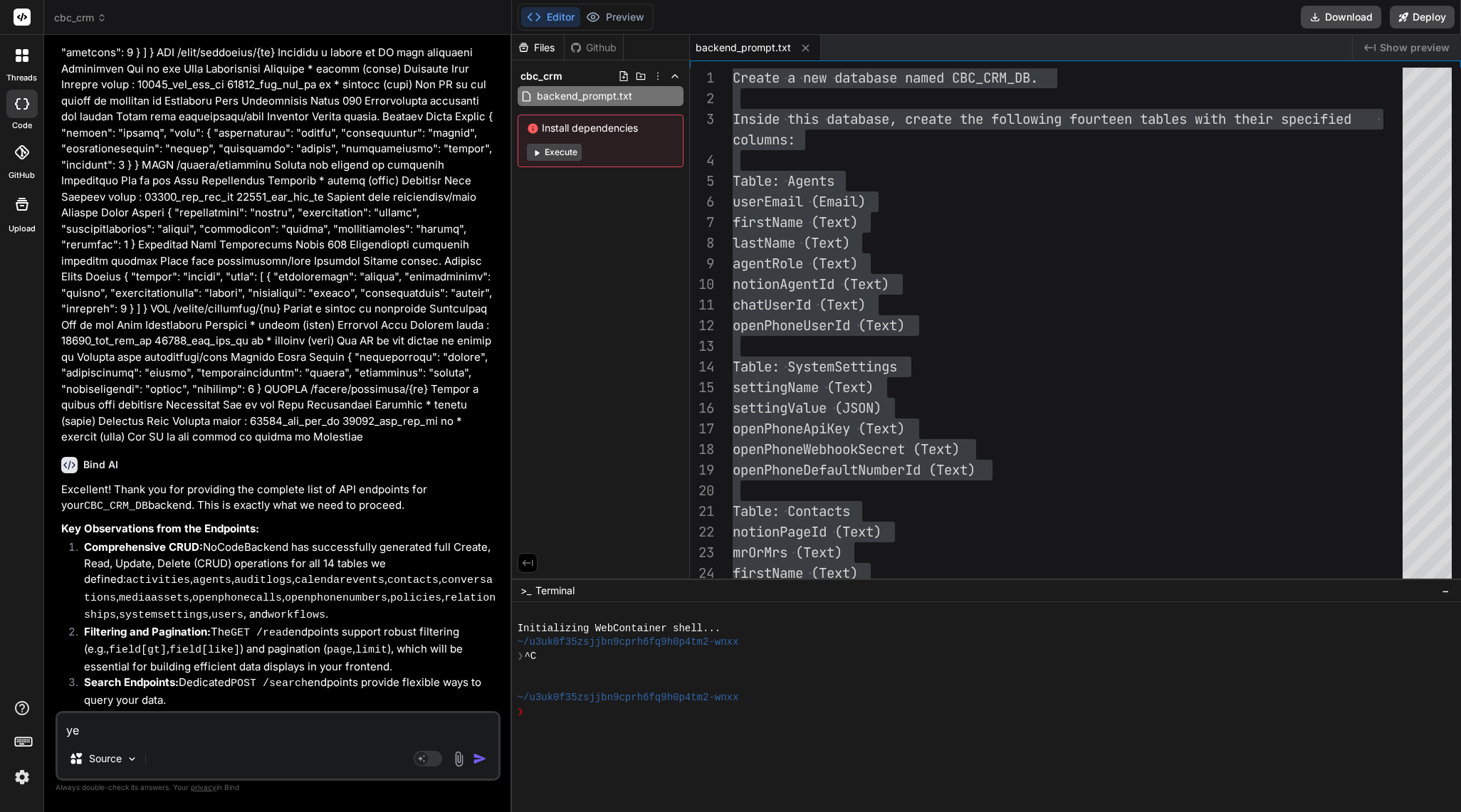
type textarea "yes"
type textarea "x"
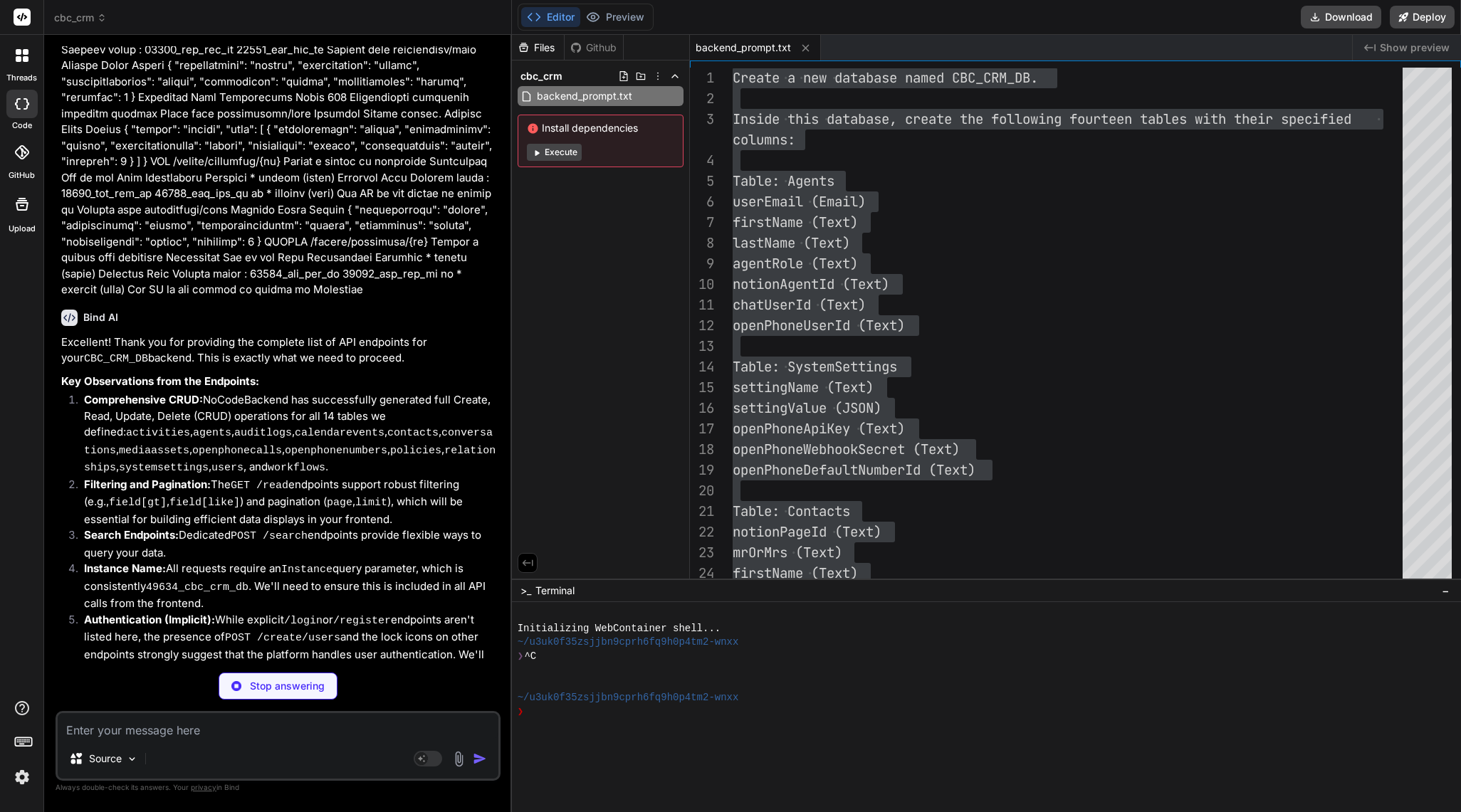
scroll to position [102263, 0]
type textarea "x"
type textarea ""@types/react-dom": "^[DATE]", "@vitejs/plugin-react": "^4.2.1", "eslint": "^8.…"
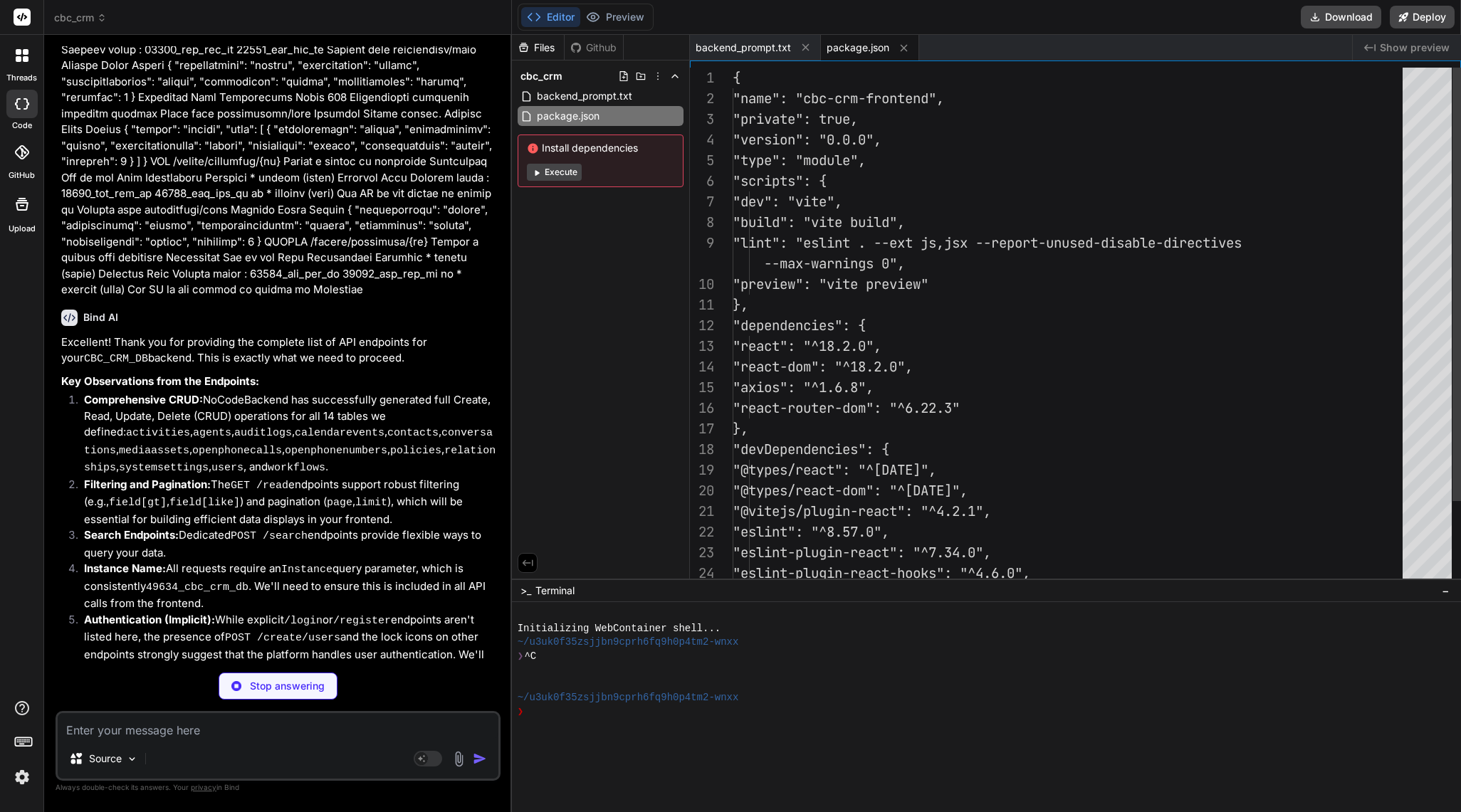
type textarea "x"
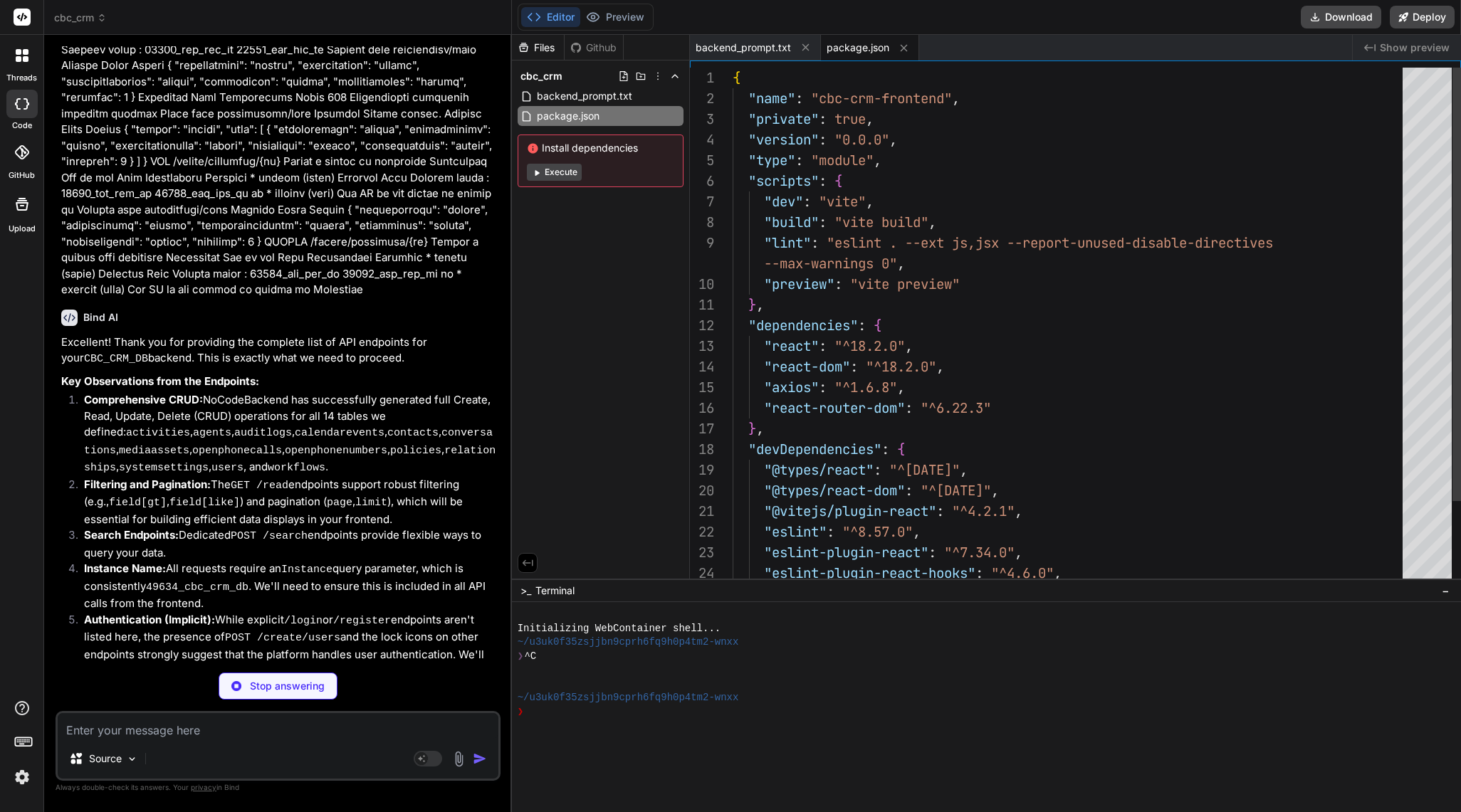
type textarea "import { defineConfig } from 'vite' import react from '@vitejs/plugin-react' //…"
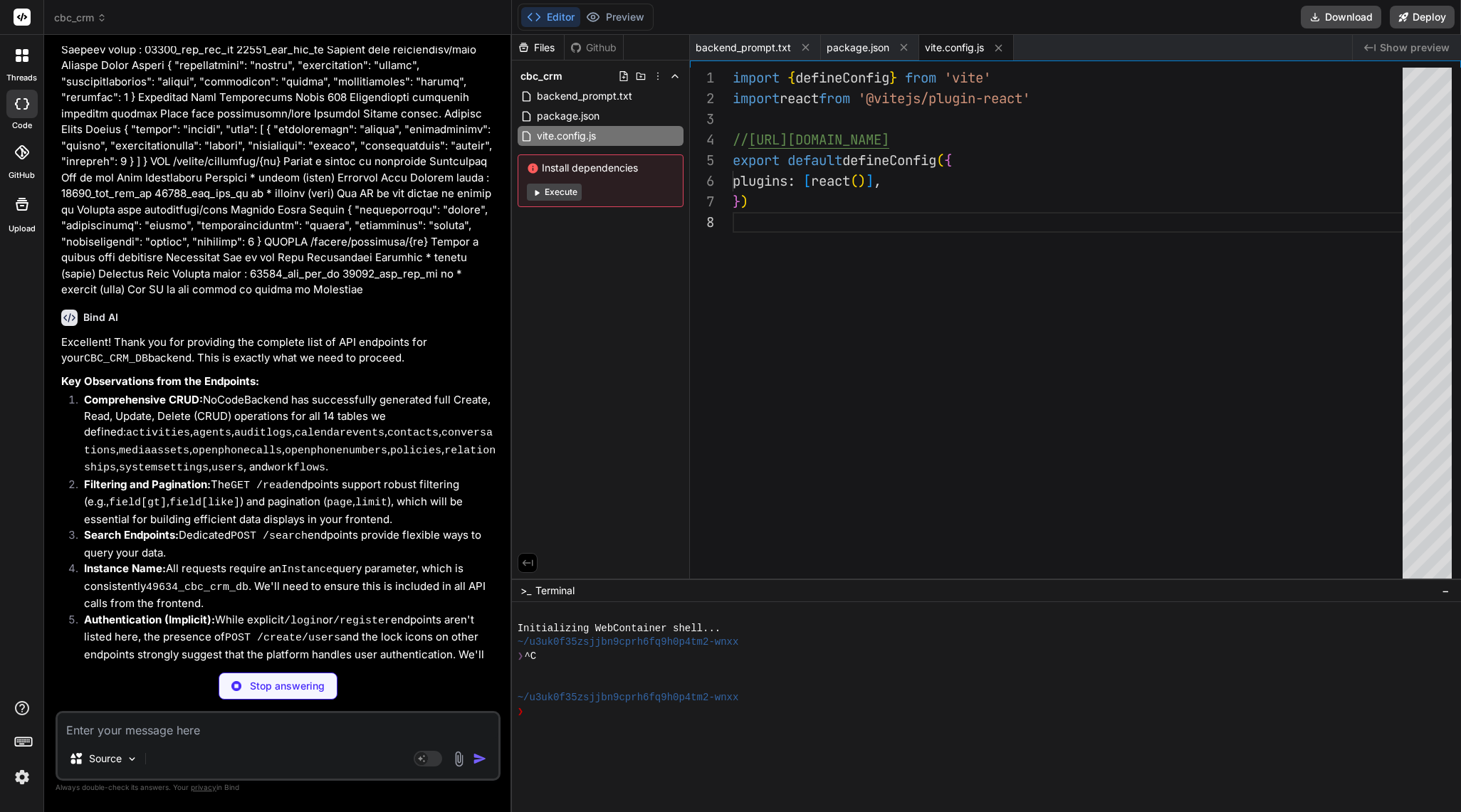
type textarea "x"
type textarea "<script type="module" src="/src/main.jsx"></script> </body> </html>"
type textarea "x"
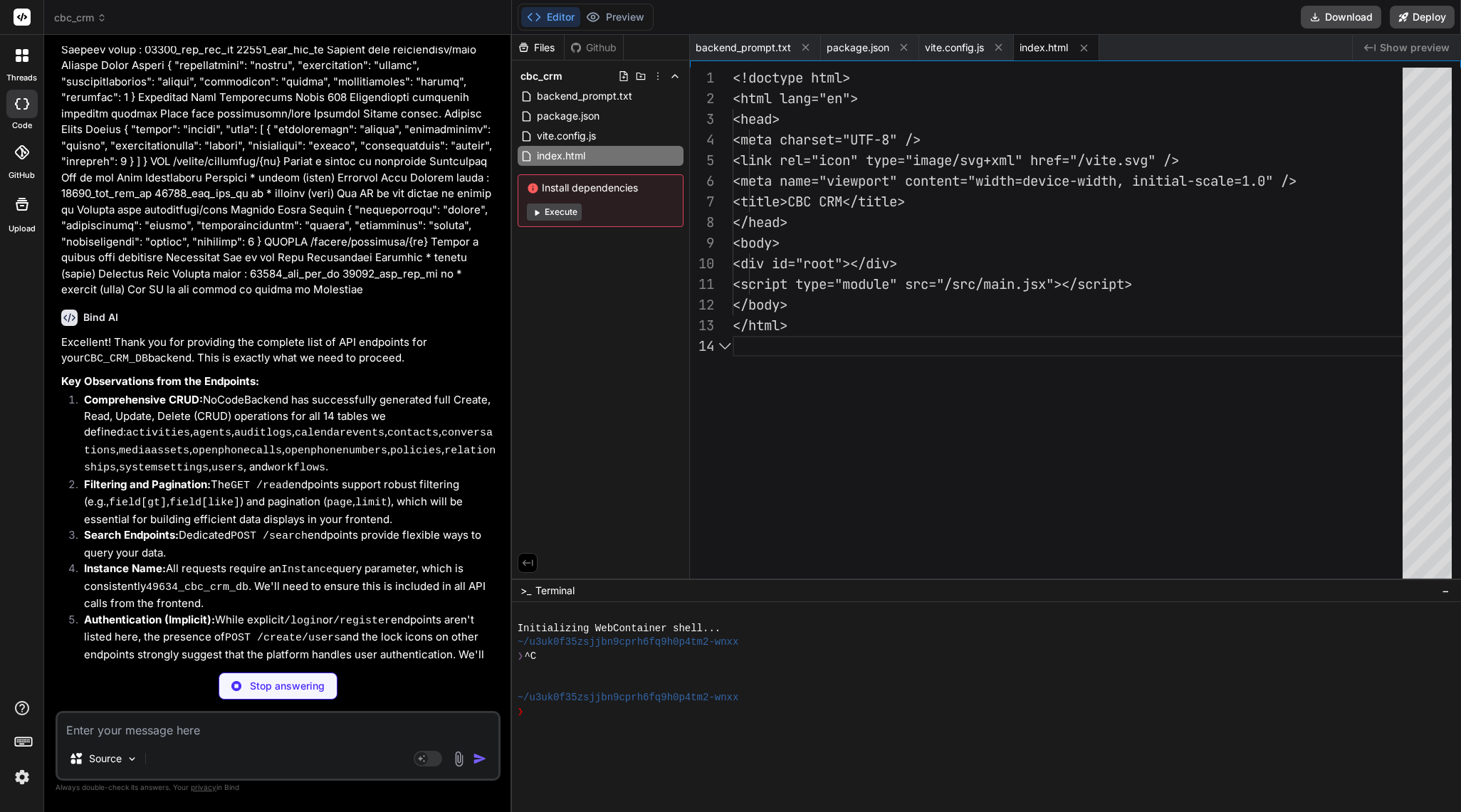
type textarea "<AuthProvider> <App /> </AuthProvider> </Router> </React.StrictMode>, );"
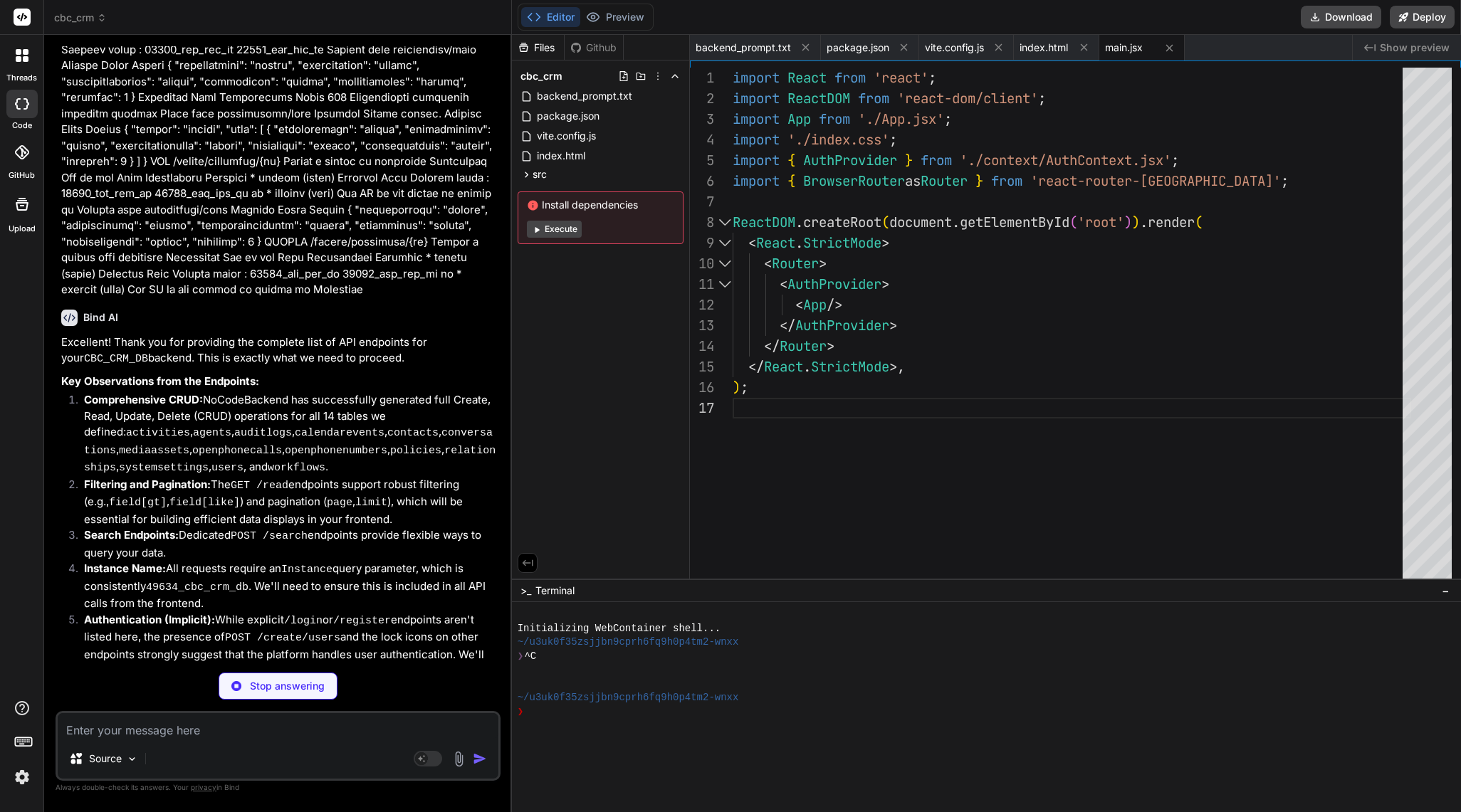
type textarea "x"
type textarea "<Route path="*" element={<Login />} /> {/* Redirect to login if not authenticat…"
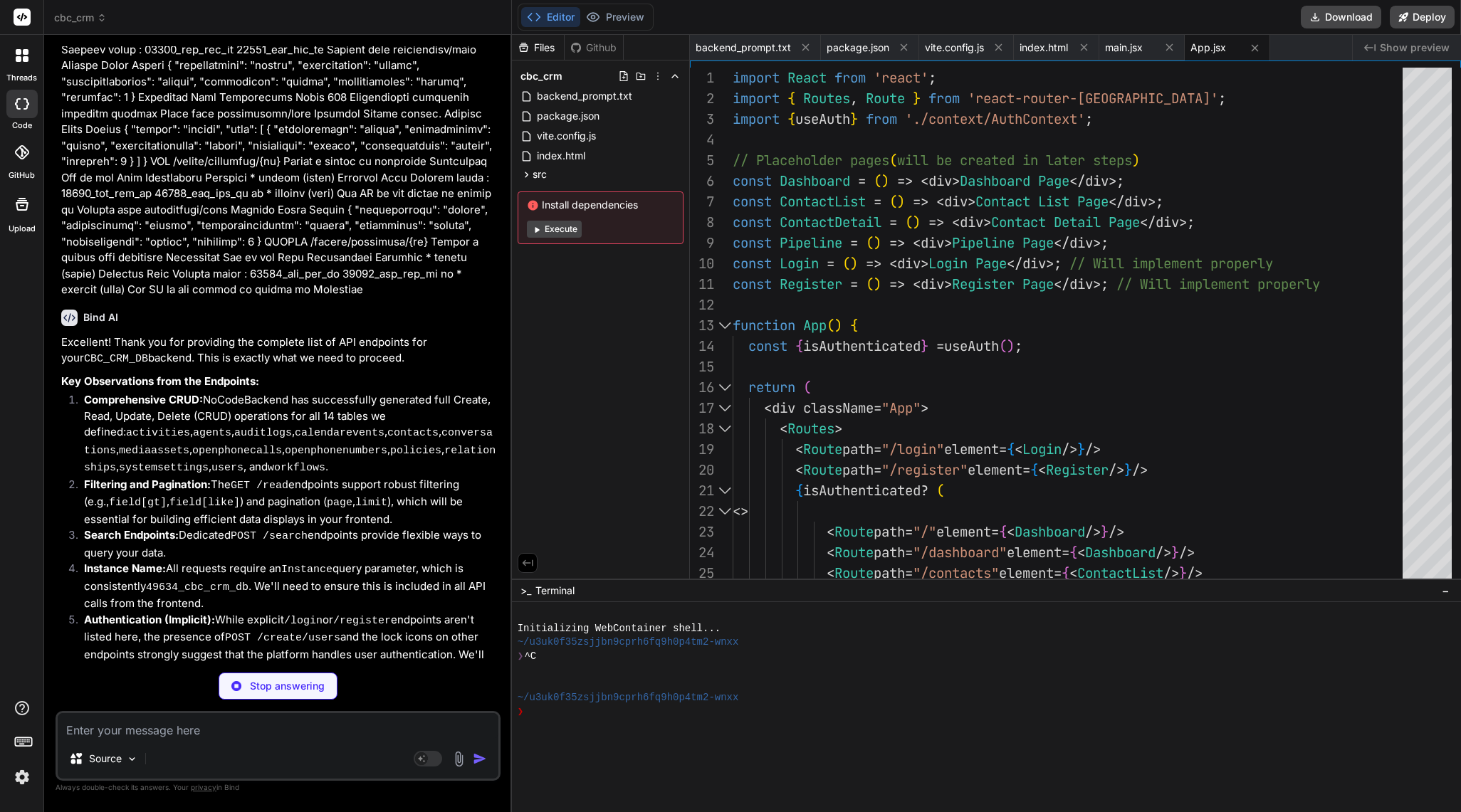
type textarea "x"
type textarea "display: flex; } /* Basic styling for placeholder pages */ .App > div { padding…"
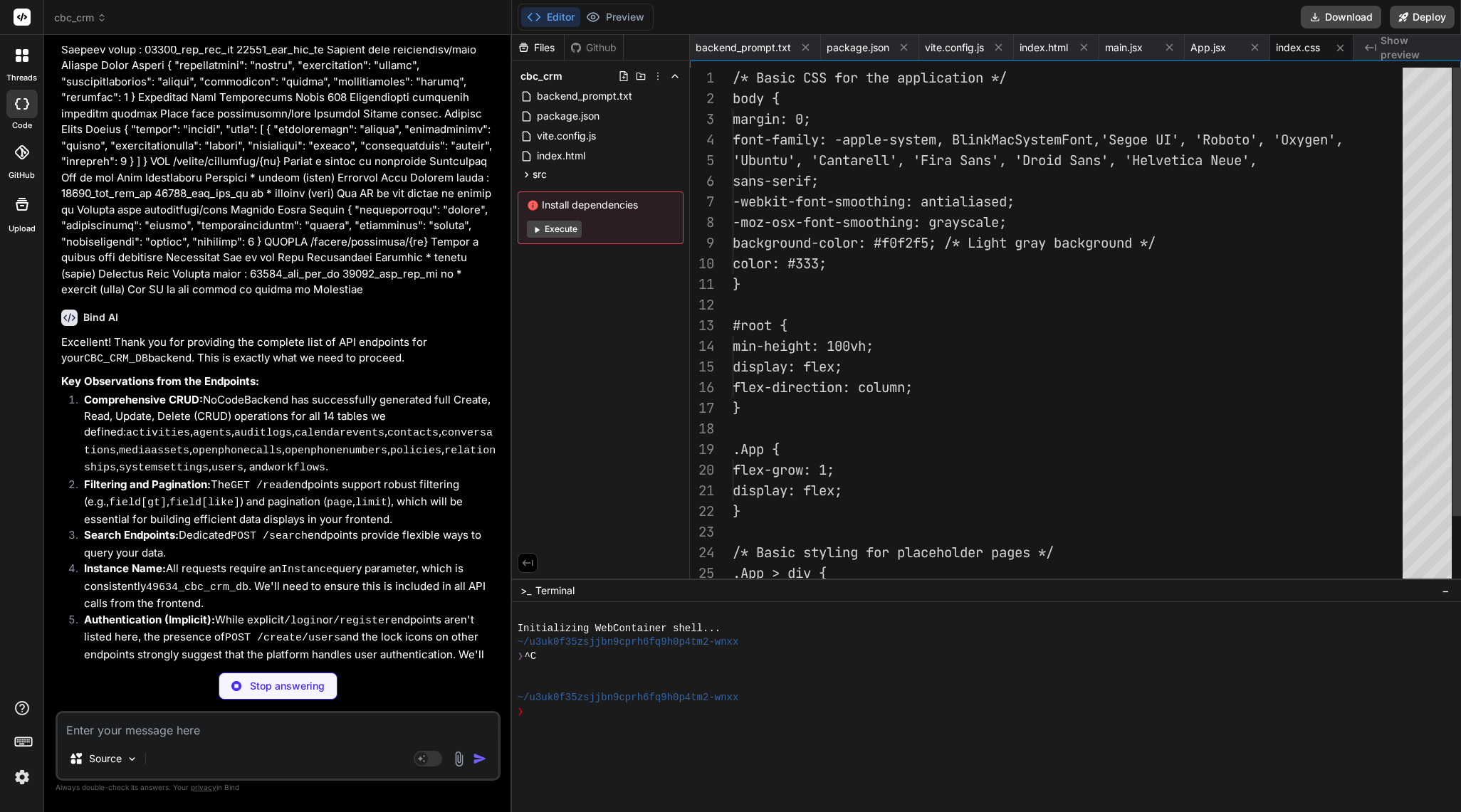
scroll to position [0, 1]
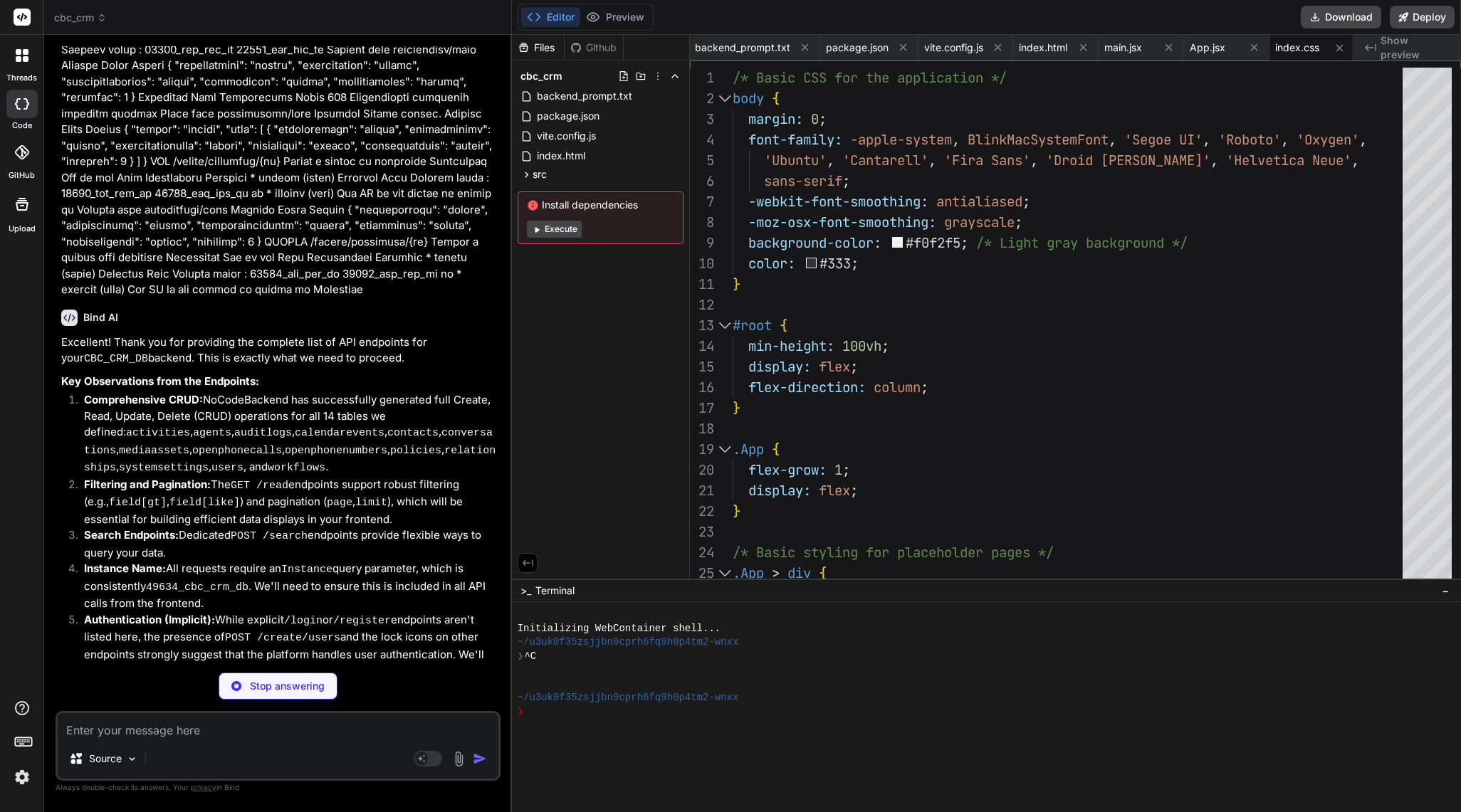
type textarea "x"
type textarea "export default apiClient;"
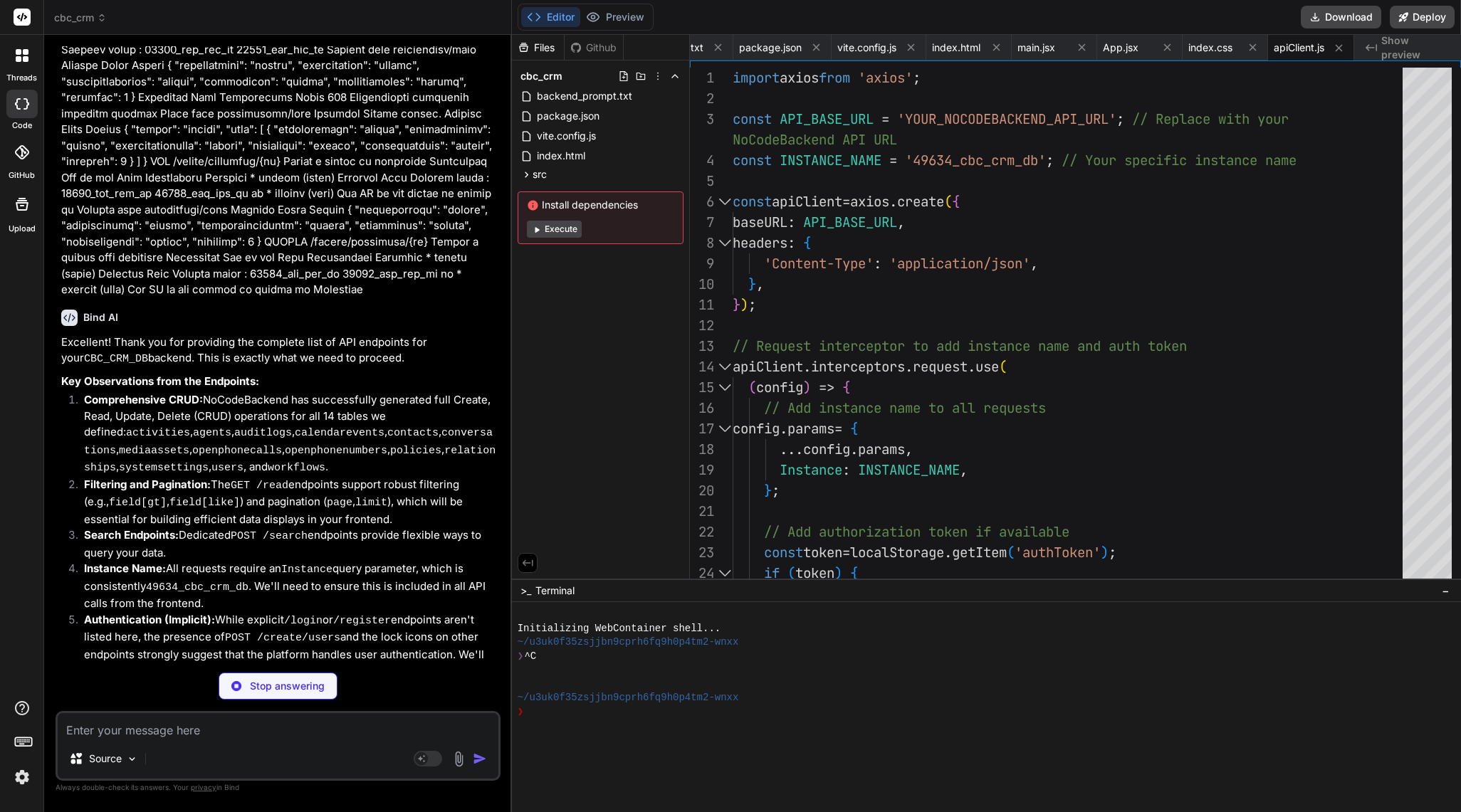
type textarea "x"
type textarea "}; export const useAuth = () => { return useContext([GEOGRAPHIC_DATA]); };"
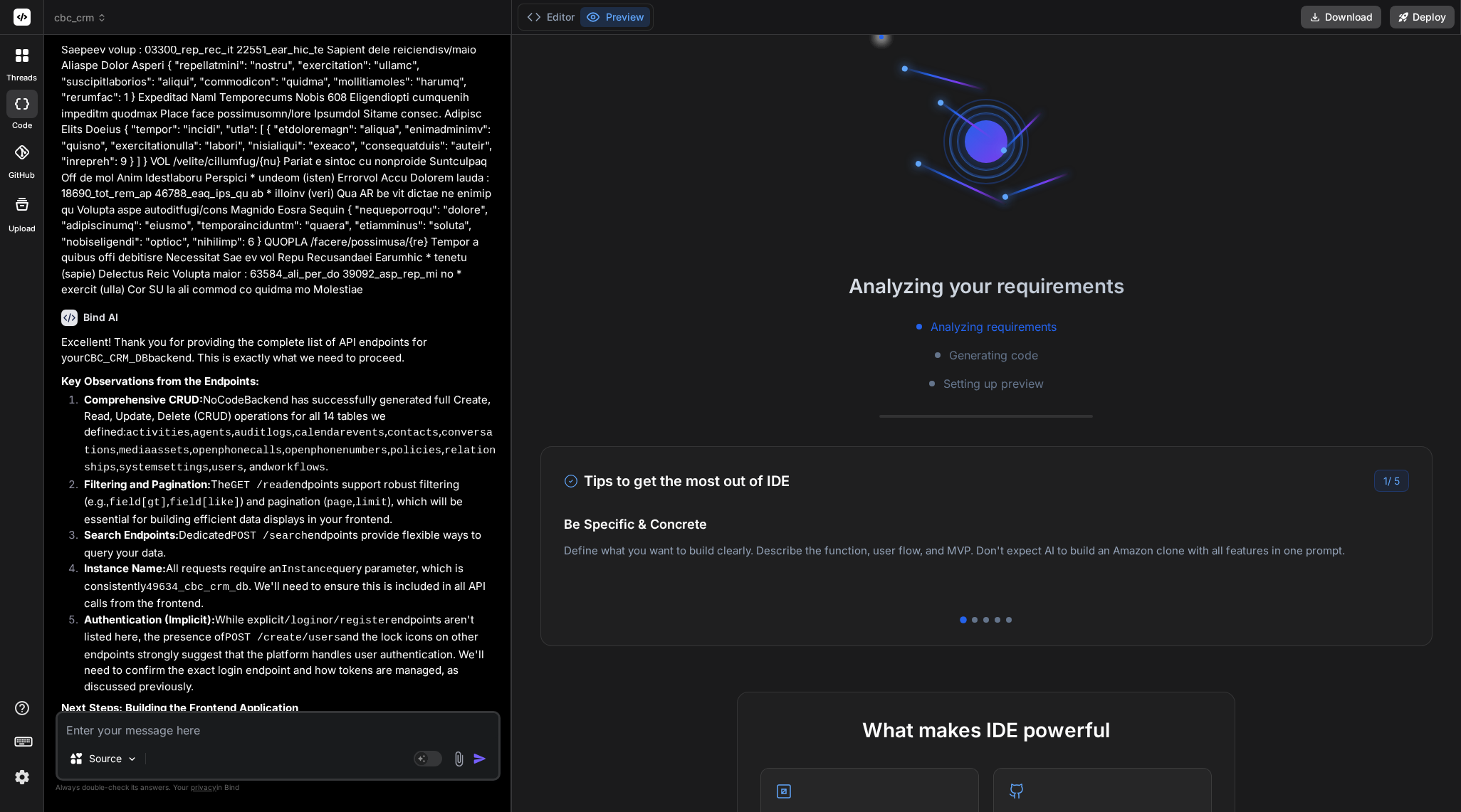
scroll to position [264, 0]
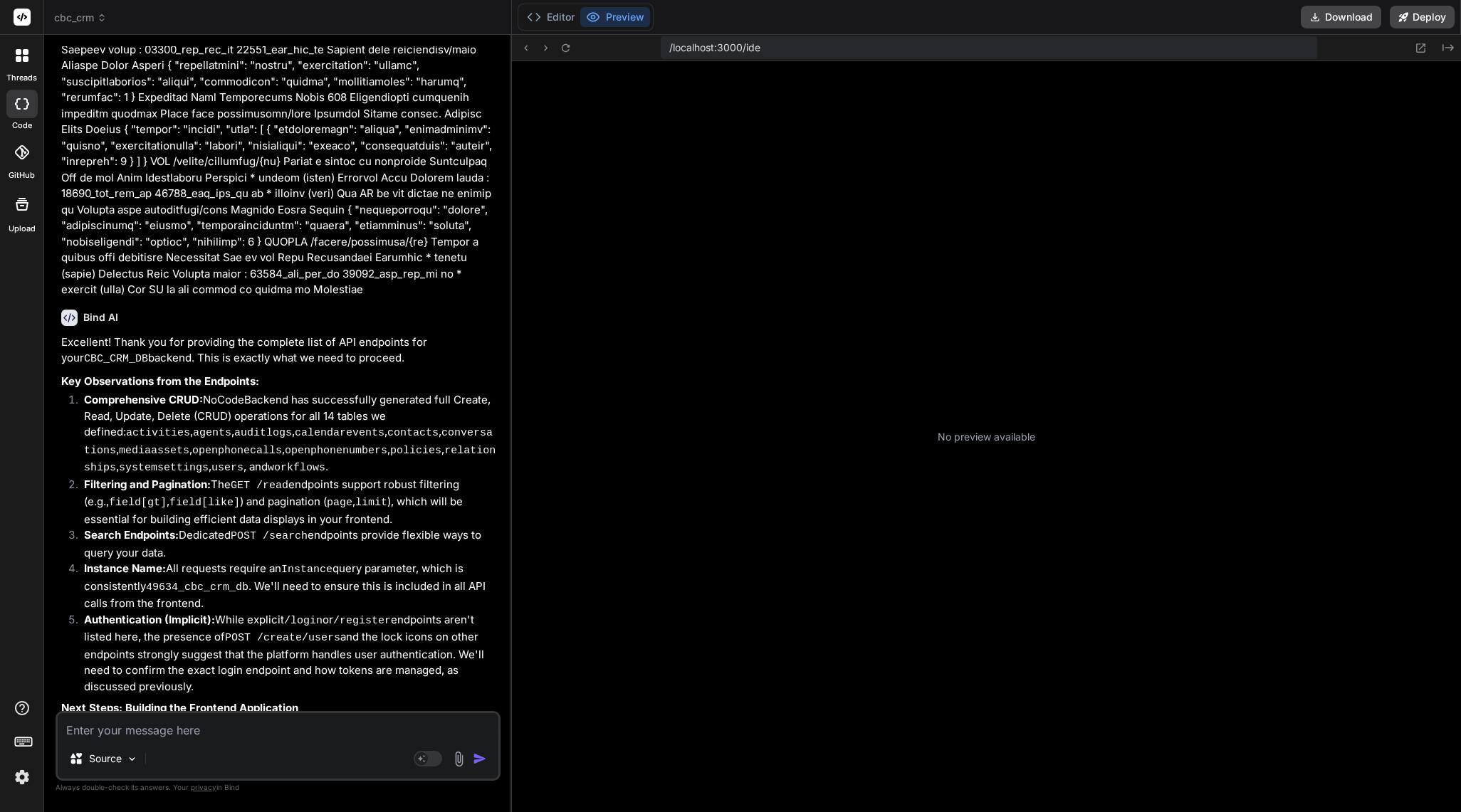
type textarea "x"
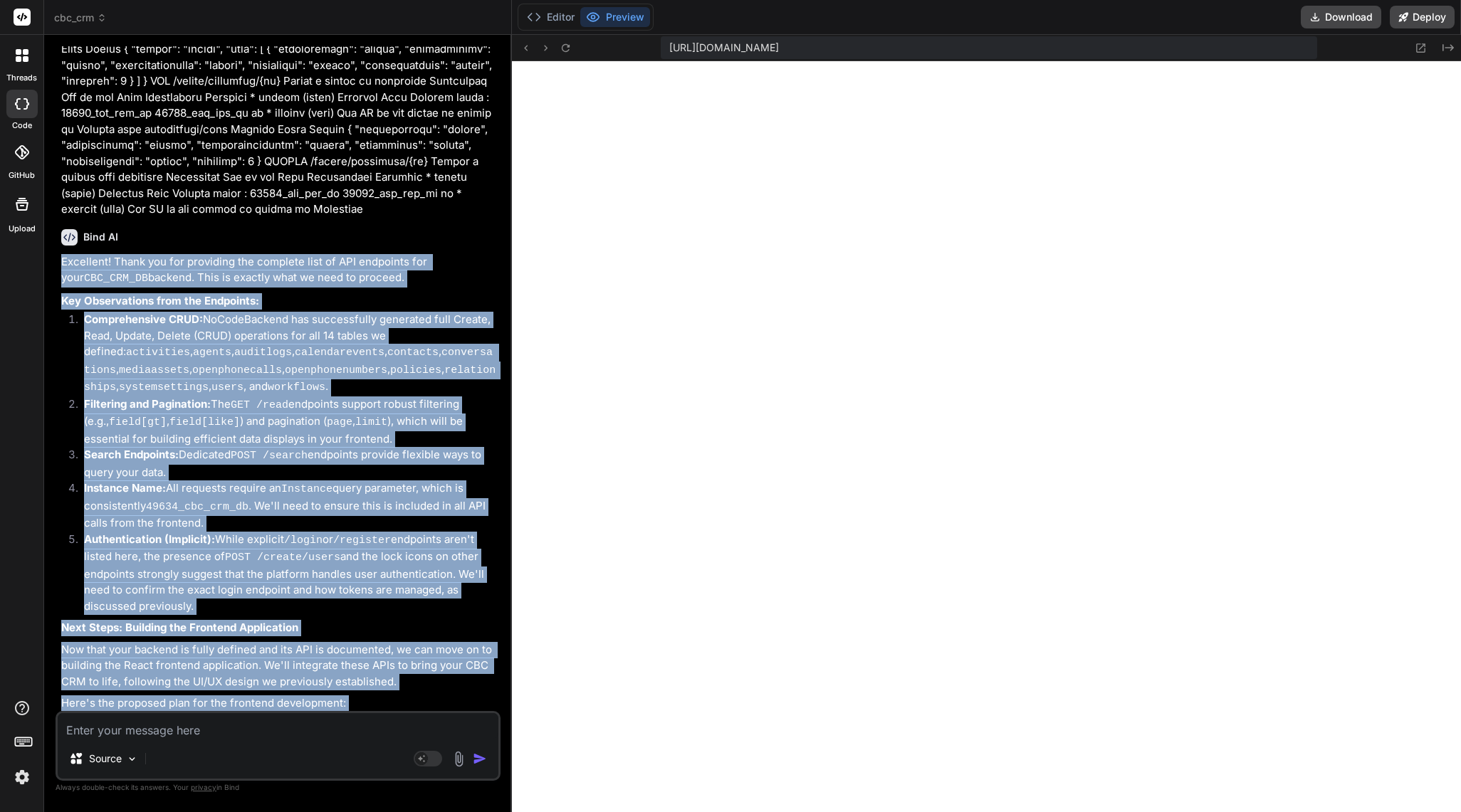
scroll to position [102842, 0]
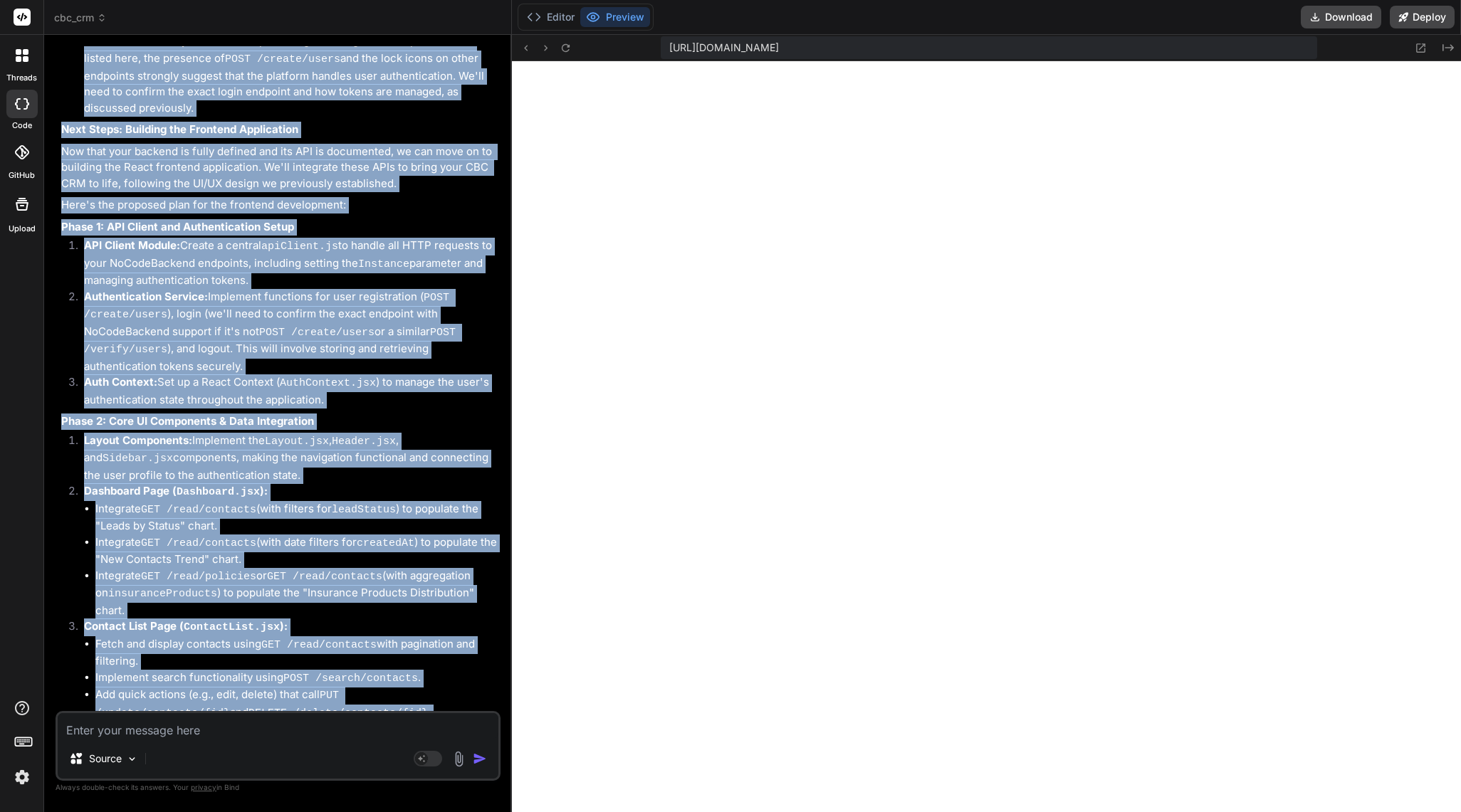
drag, startPoint x: 57, startPoint y: 219, endPoint x: 391, endPoint y: 701, distance: 586.4
click at [391, 701] on div "You Bind AI Okay, I understand. You've provided the complete, final prompt for …" at bounding box center [277, 428] width 445 height 765
copy div "Excellent! Thank you for providing the complete list of API endpoints for your …"
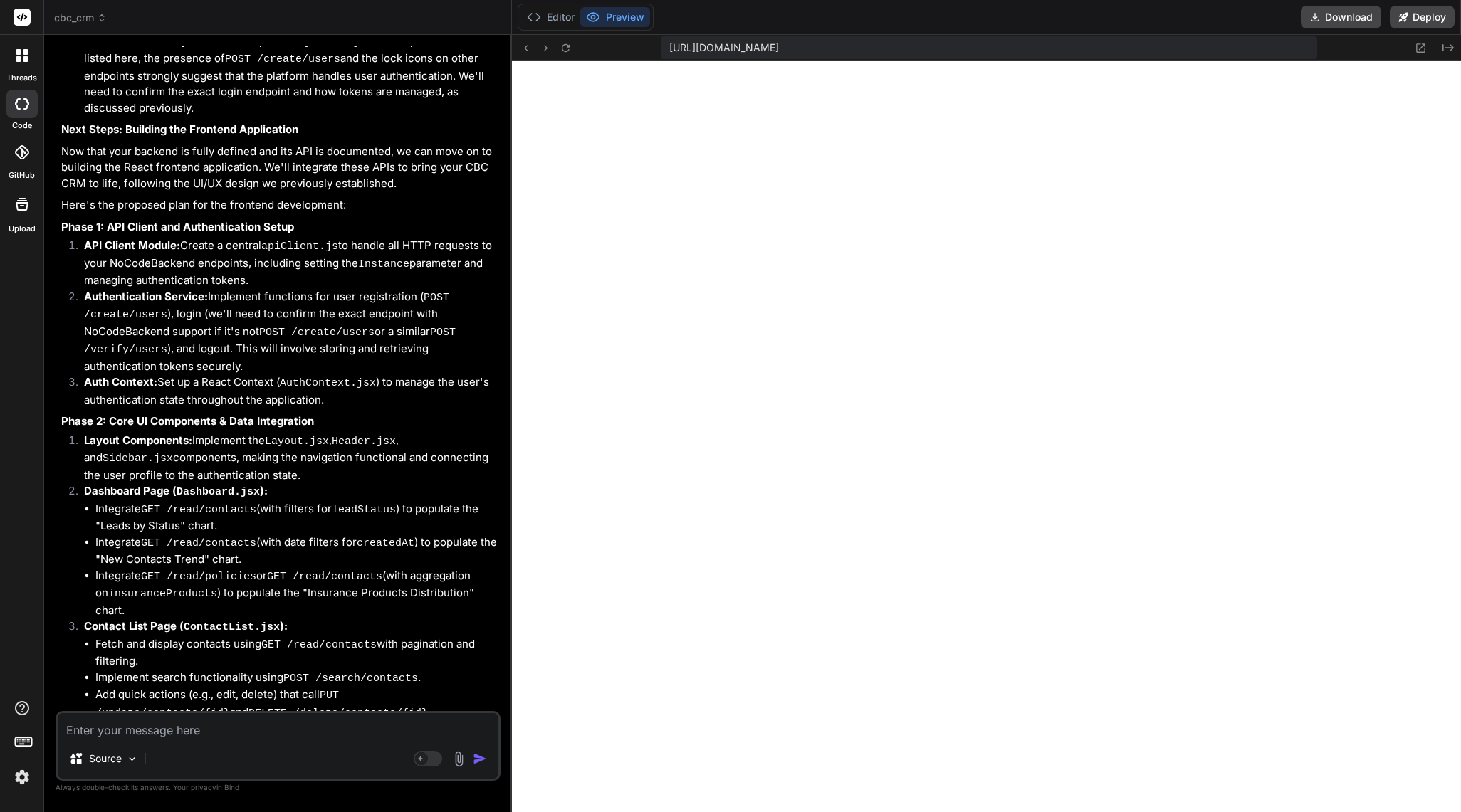
click at [201, 725] on textarea at bounding box center [278, 726] width 441 height 26
paste textarea "Okay, the last build failed with a syntax error in src/App.jsx. The problem is …"
type textarea "Okay, the last build failed with a syntax error in src/App.jsx. The problem is …"
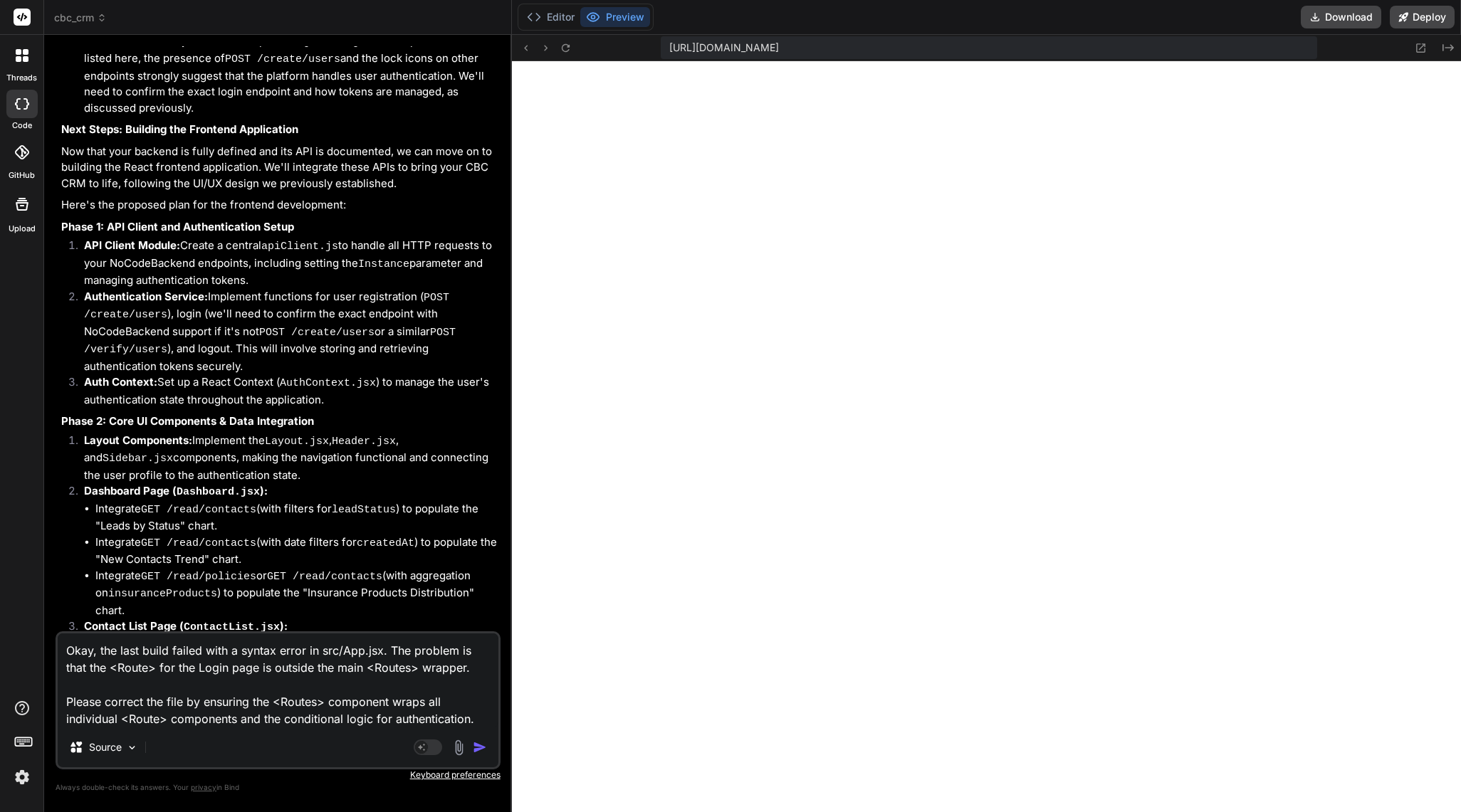
type textarea "x"
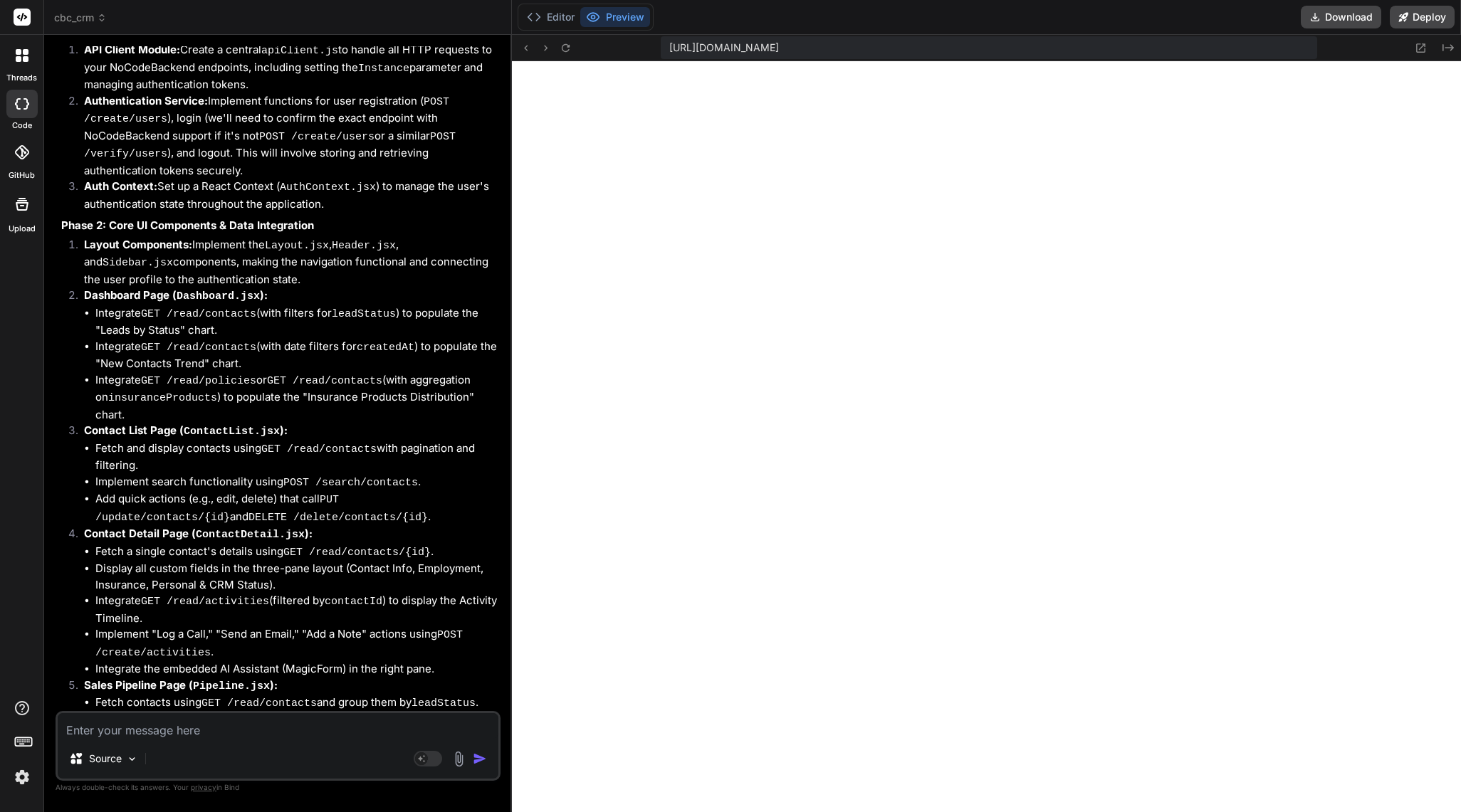
scroll to position [103038, 0]
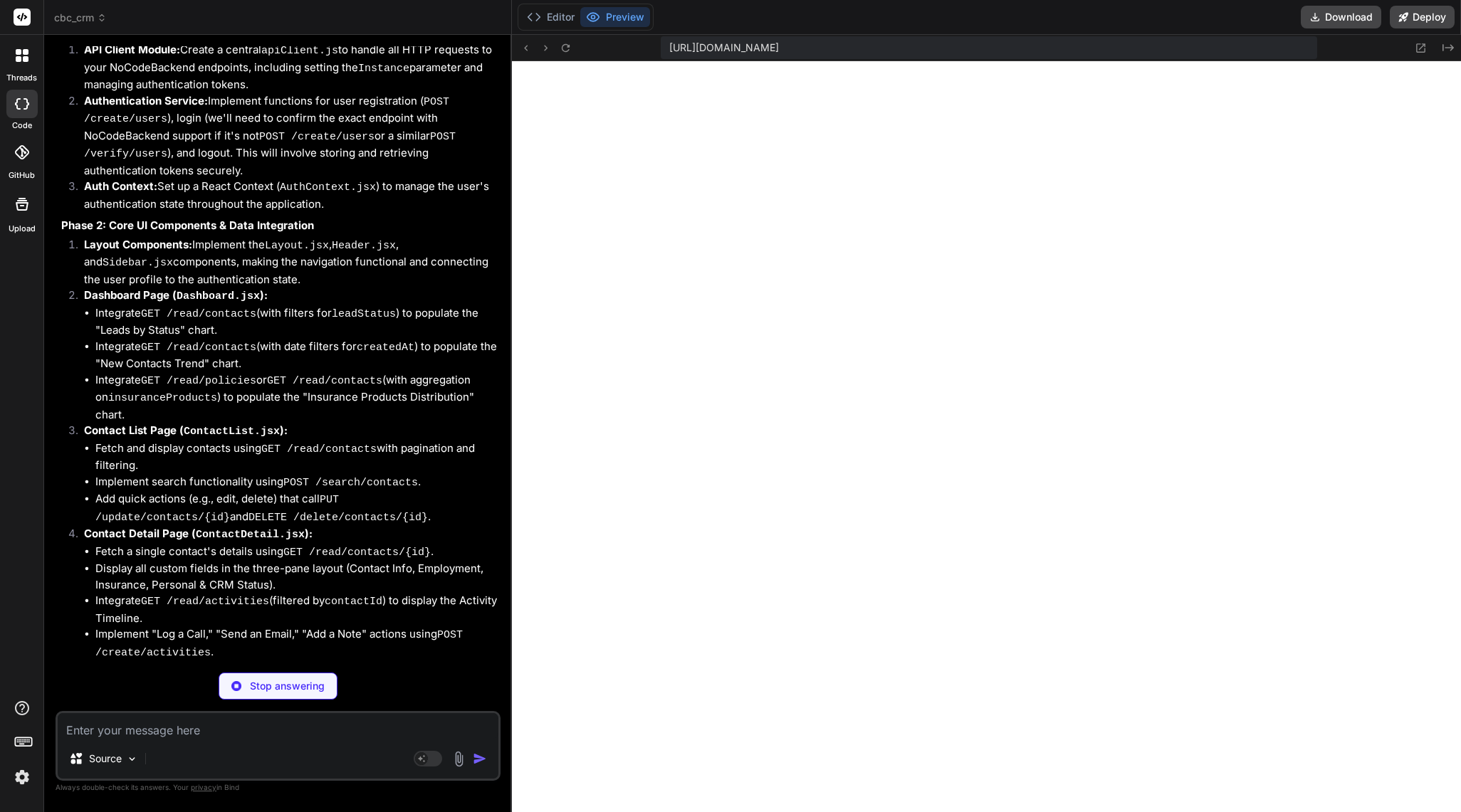
type textarea "x"
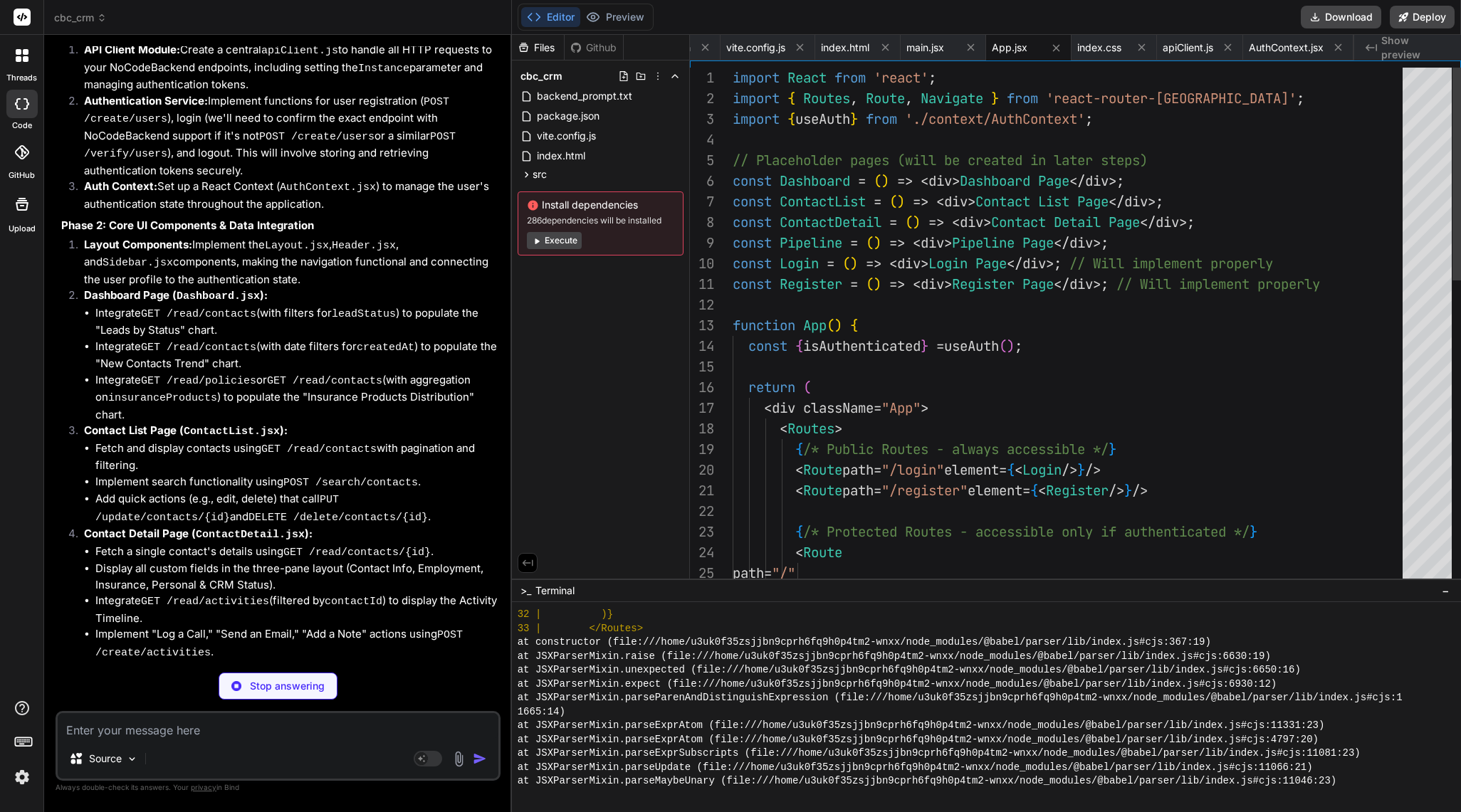
type textarea "x"
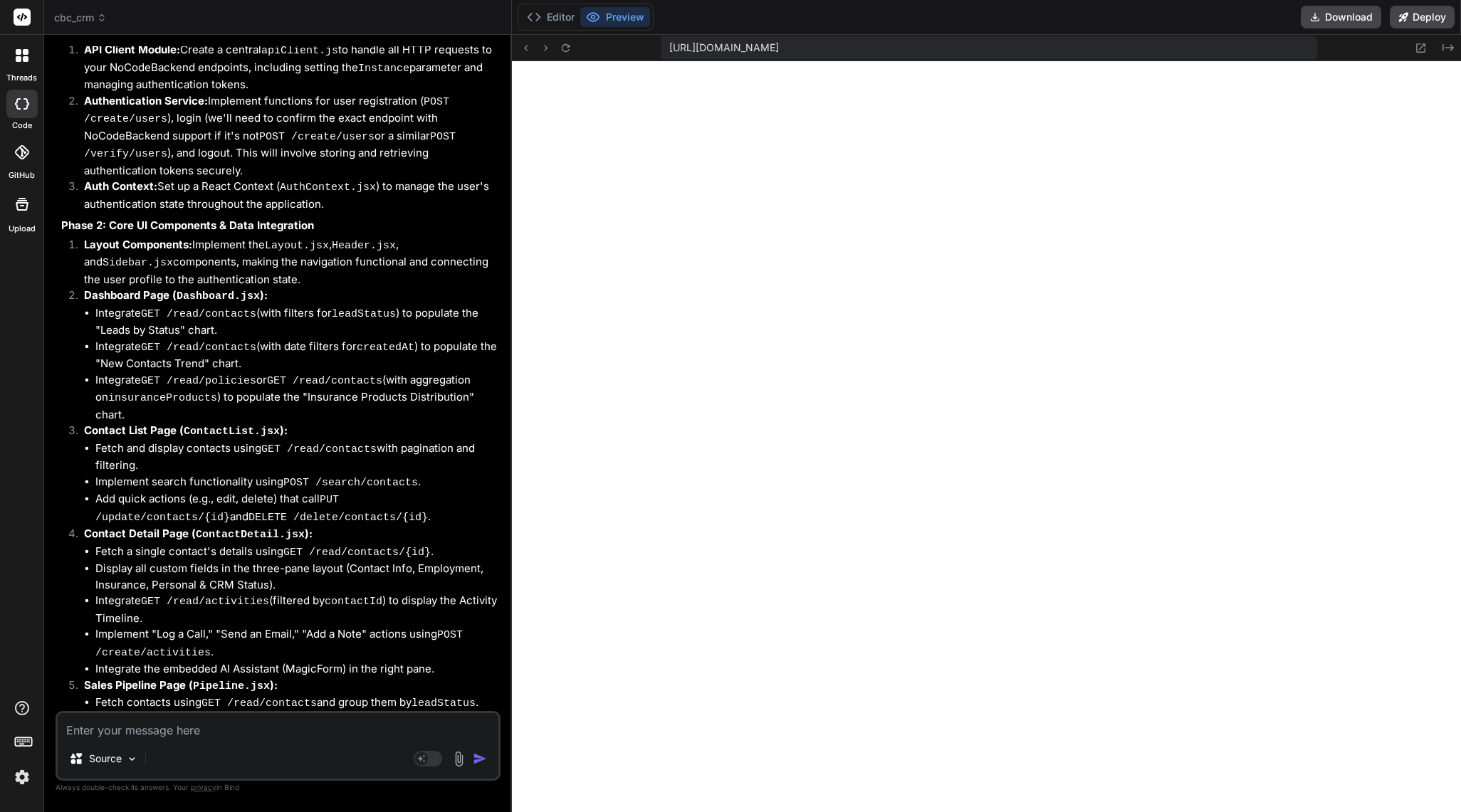
scroll to position [103224, 0]
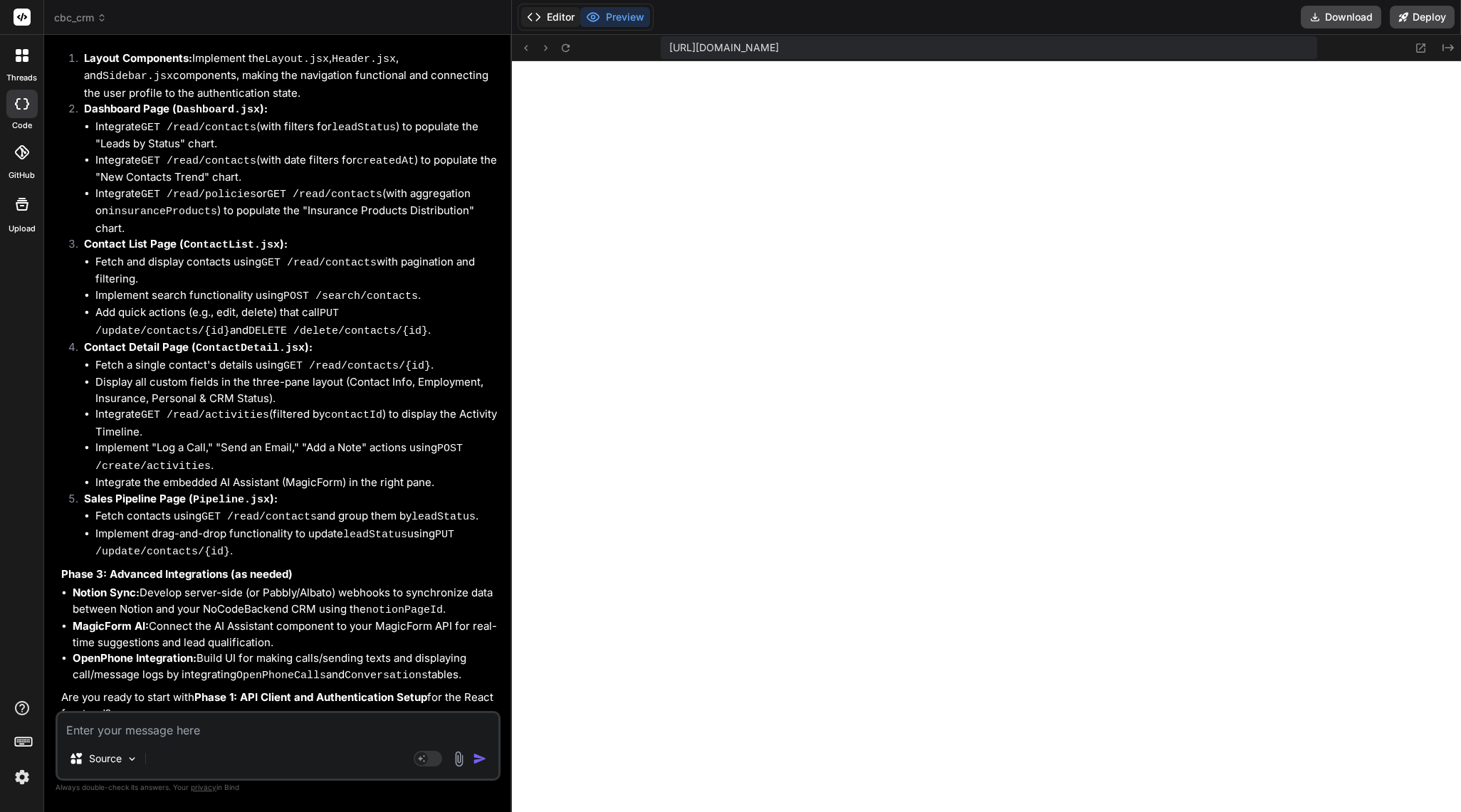
click at [561, 19] on button "Editor" at bounding box center [551, 17] width 59 height 20
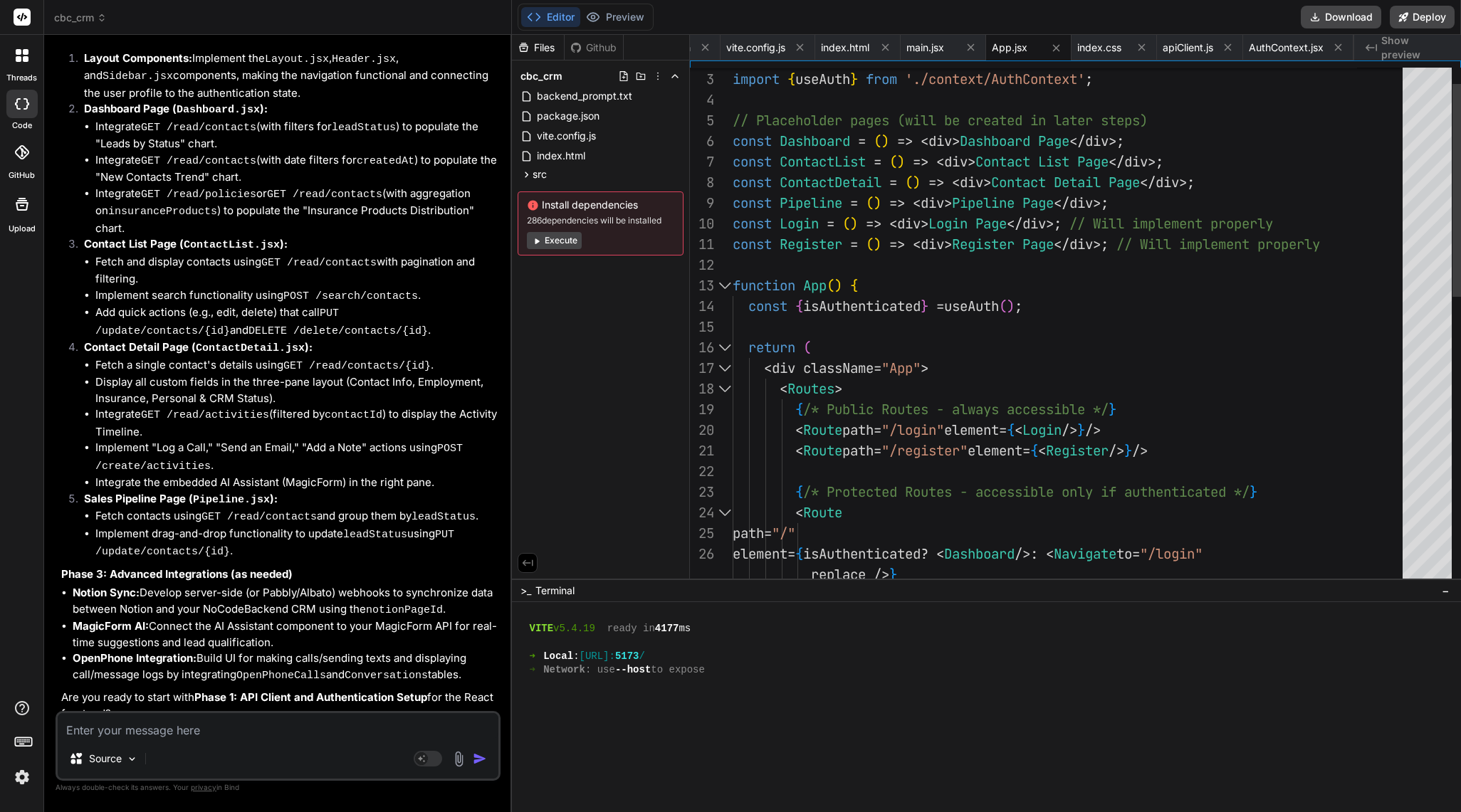
click at [1002, 148] on div "/> element = { isAuthenticated ? < Dashboard /> : < Navigate to = "/login" repl…" at bounding box center [1072, 657] width 679 height 1259
type textarea "import React from 'react'; import { Routes, Route, [GEOGRAPHIC_DATA] } from 're…"
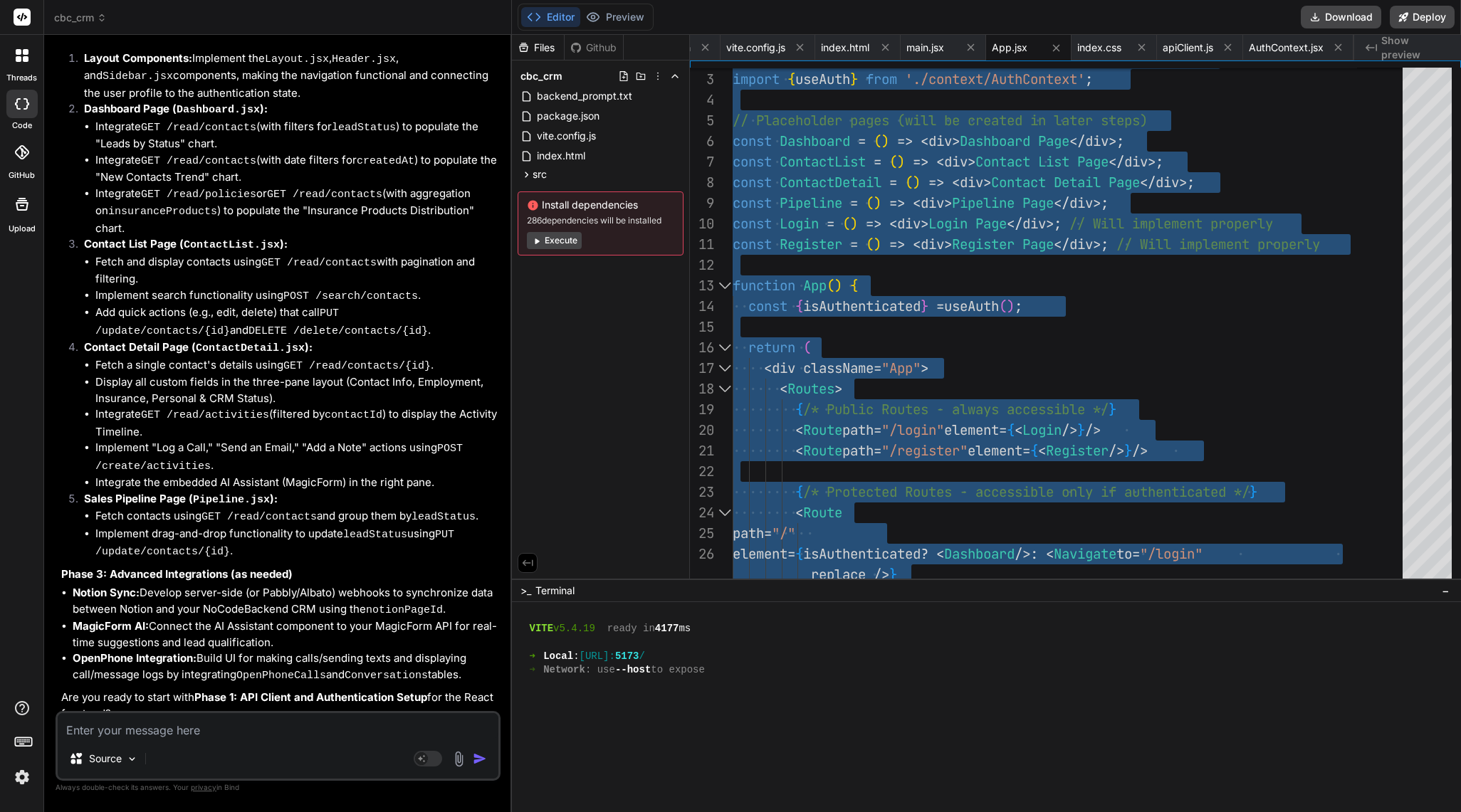
click at [303, 724] on textarea at bounding box center [278, 726] width 441 height 26
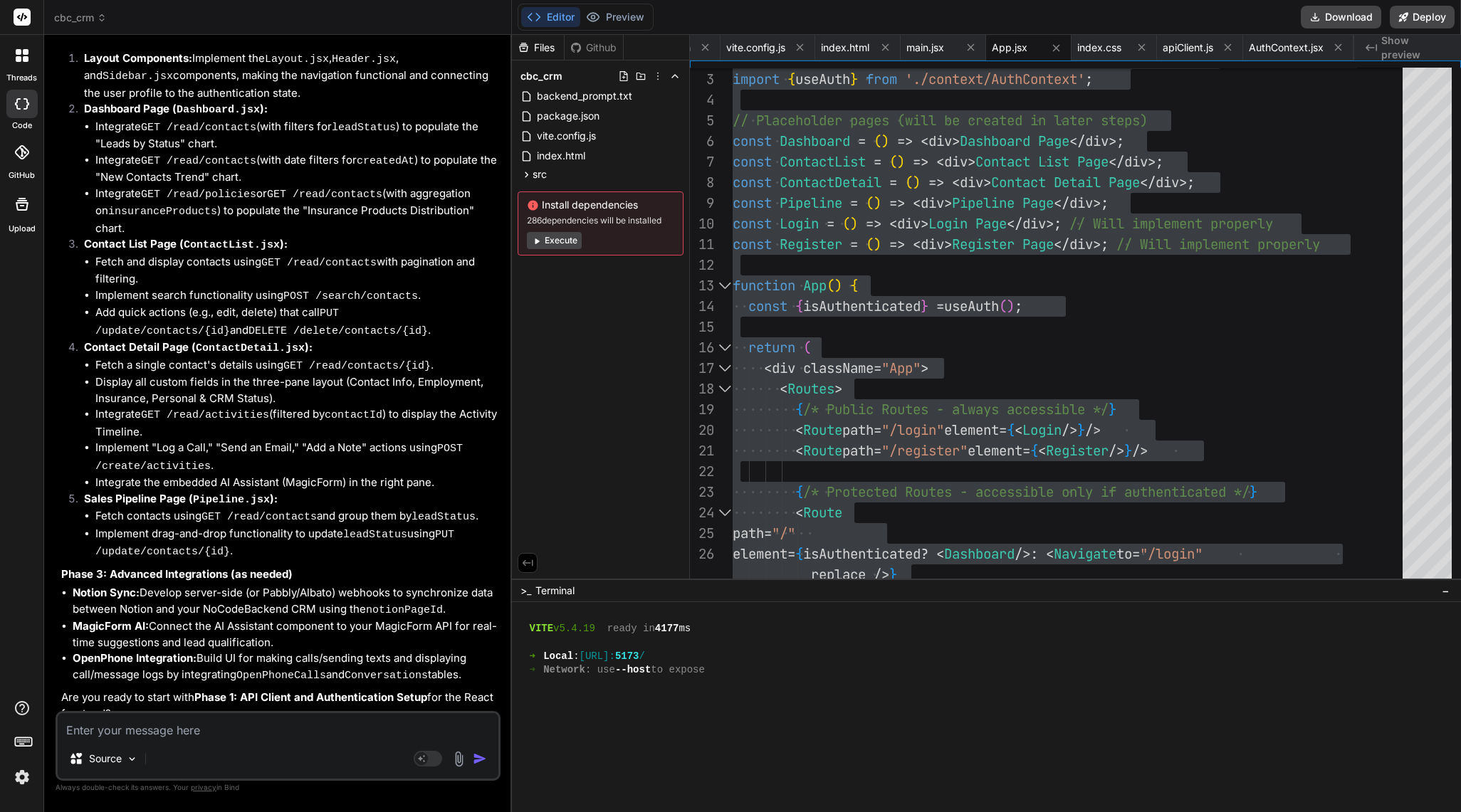
paste textarea "Now that the main routing is in place, the next logical step is to build the ac…"
type textarea "Now that the main routing is in place, the next logical step is to build the ac…"
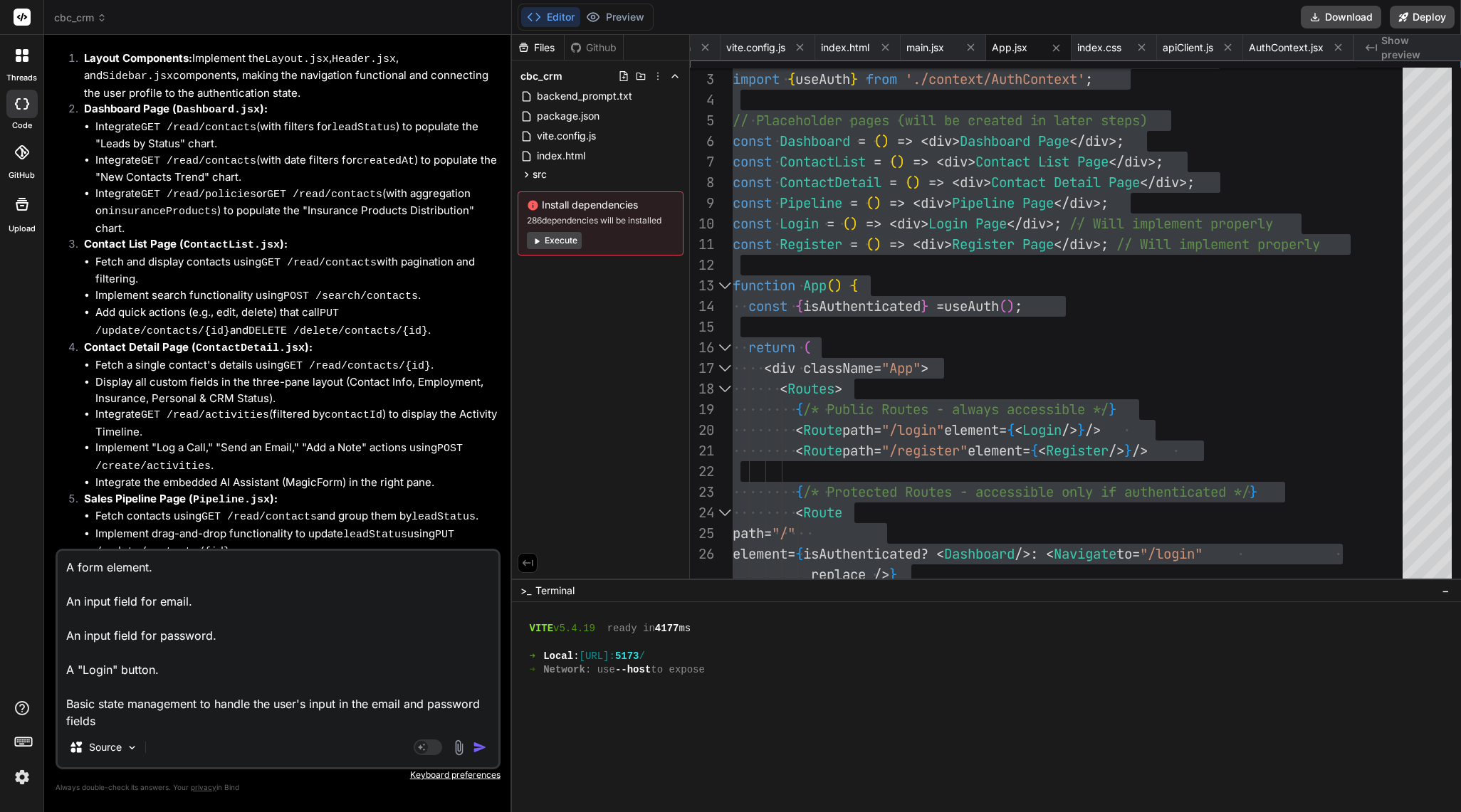
scroll to position [103, 0]
type textarea "x"
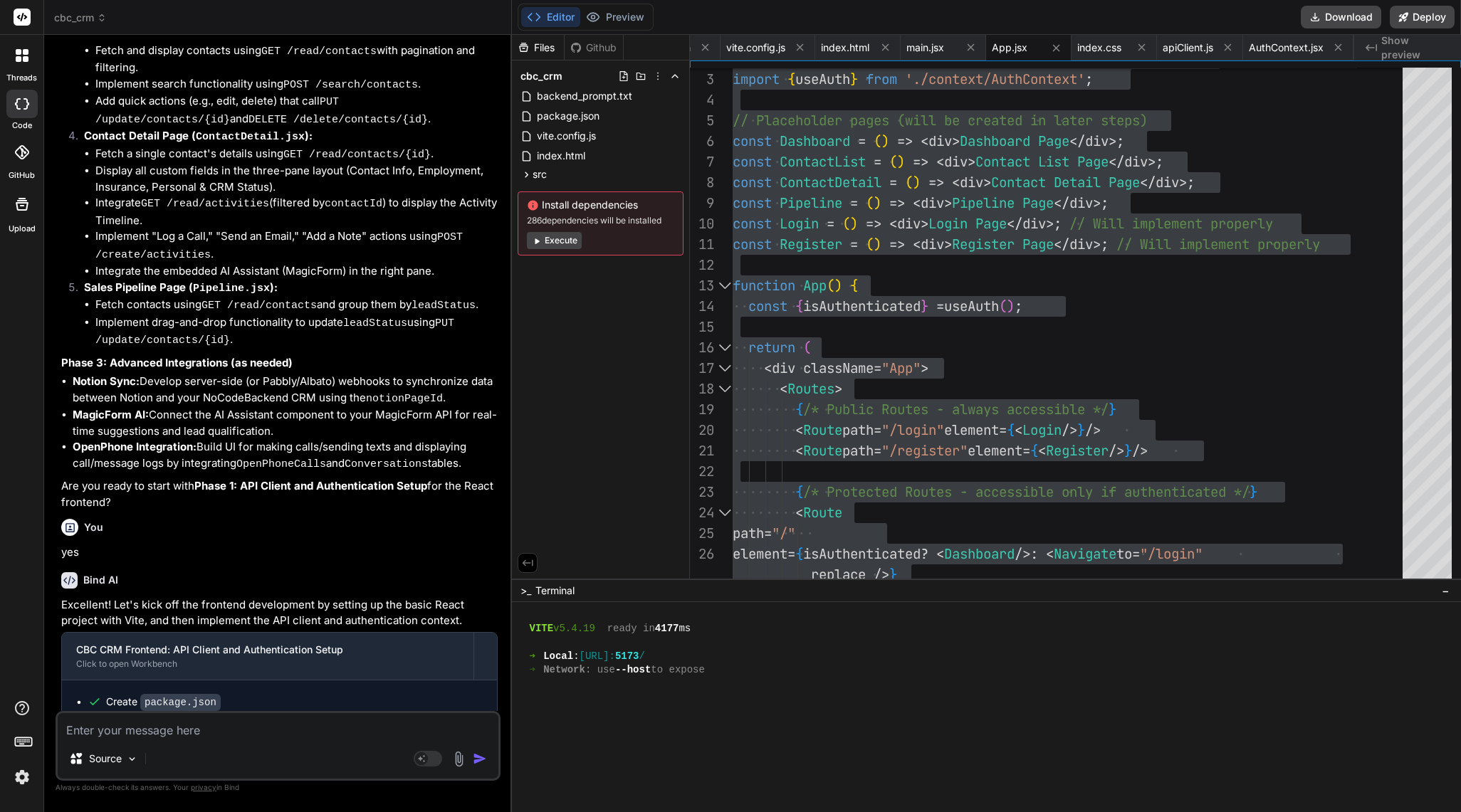
scroll to position [103435, 0]
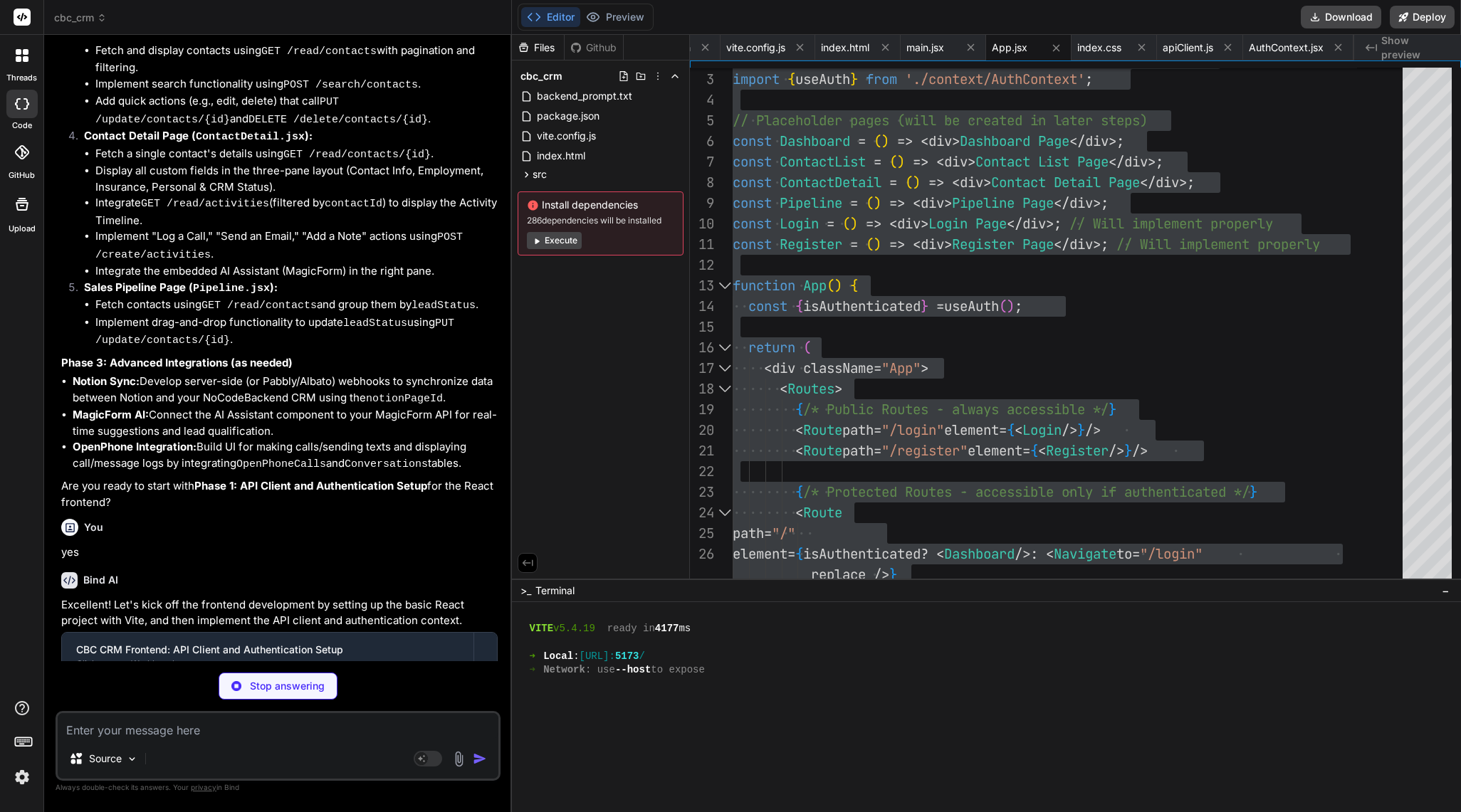
type textarea "x"
type textarea "fontWeight: 'bold', }, }; export default Login;"
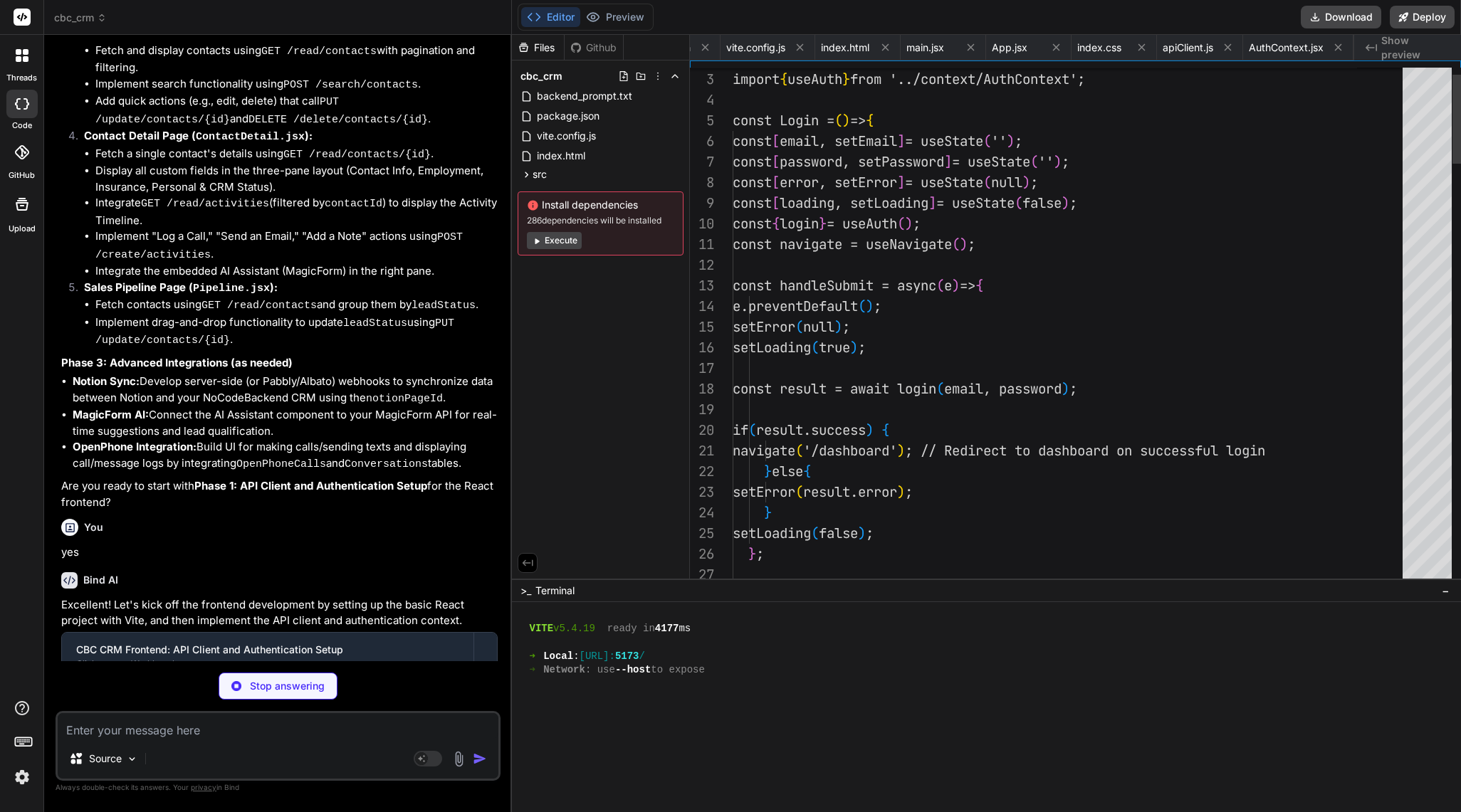
scroll to position [0, 284]
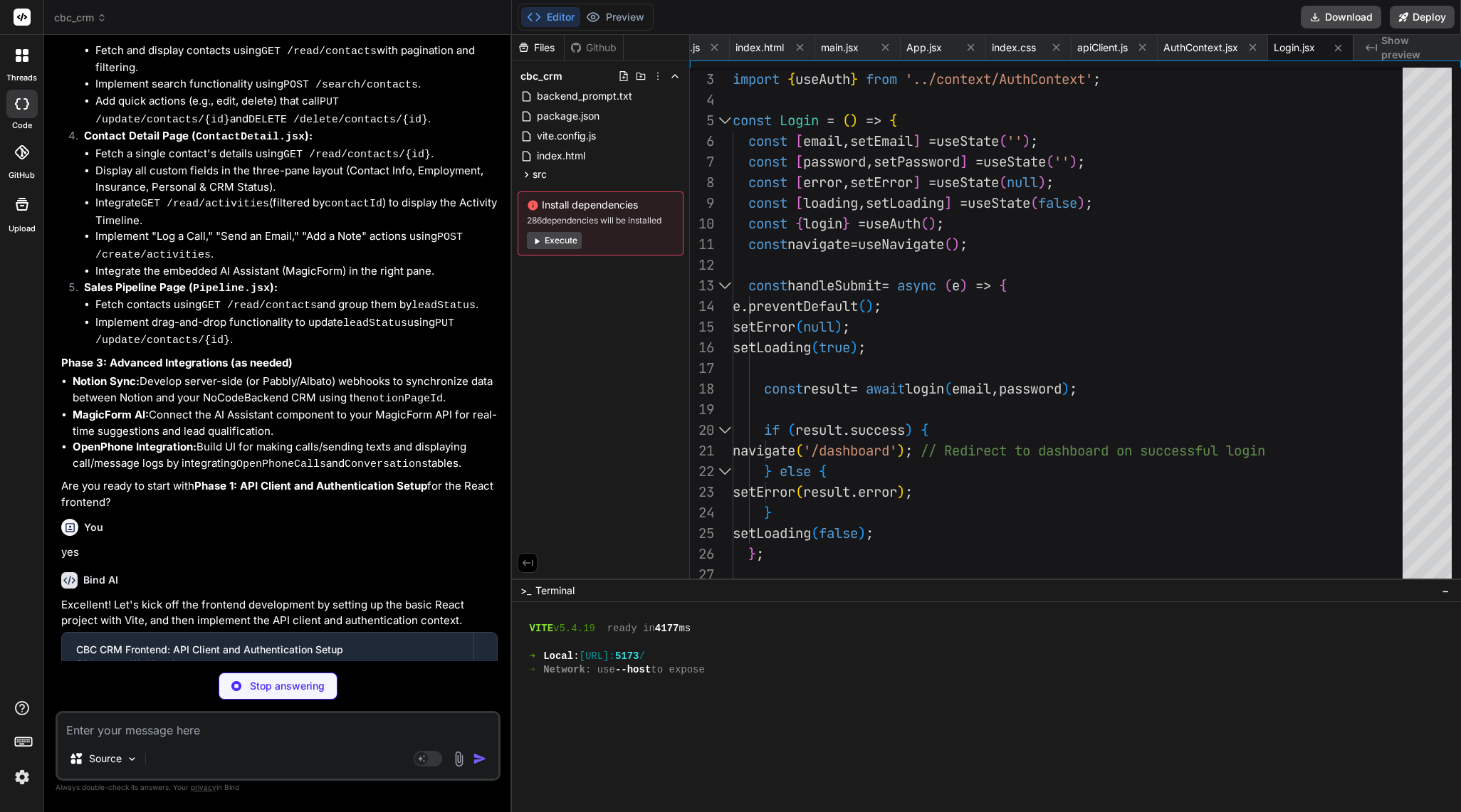
type textarea "x"
type textarea "export default App;"
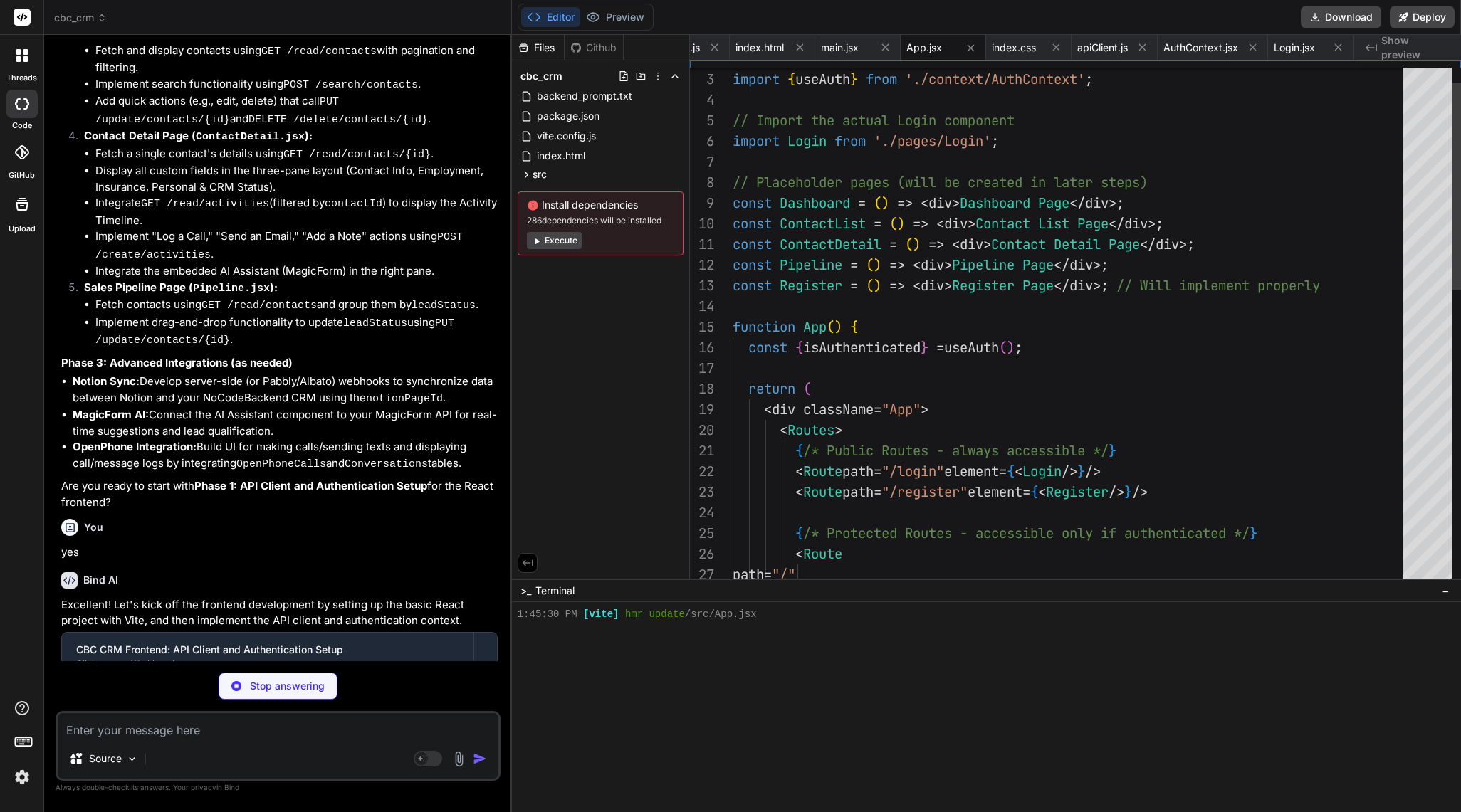
scroll to position [2692, 0]
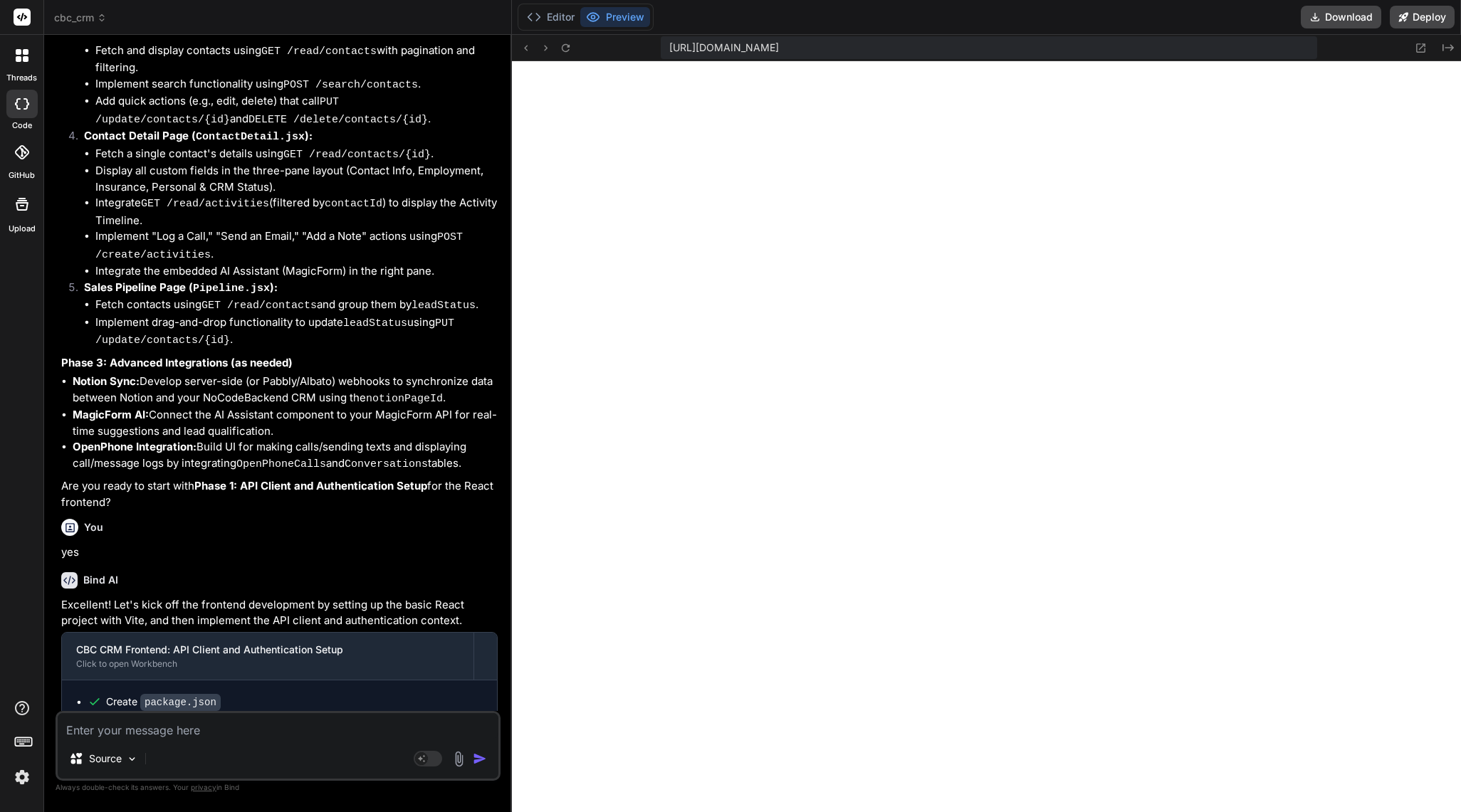
type textarea "x"
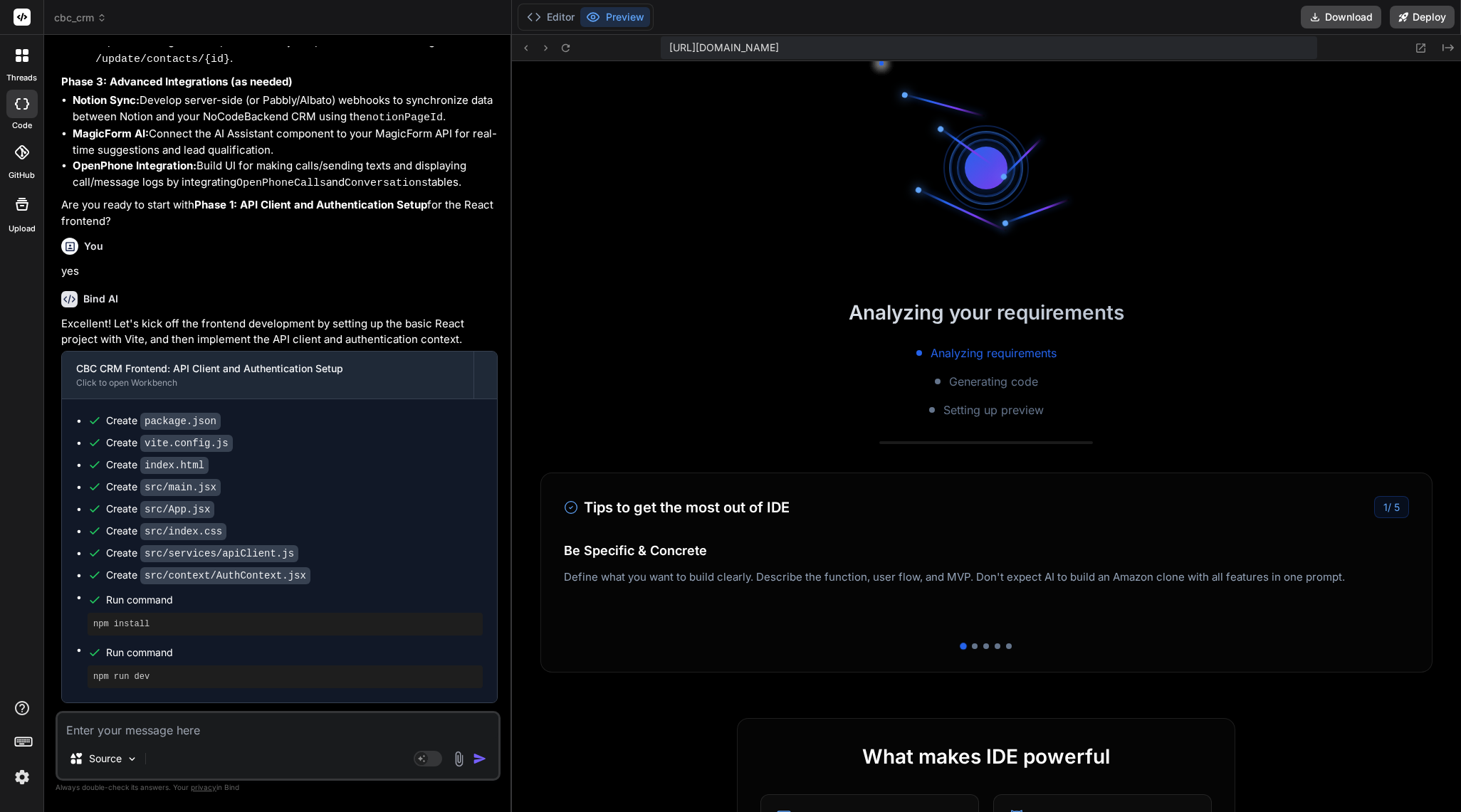
scroll to position [2844, 0]
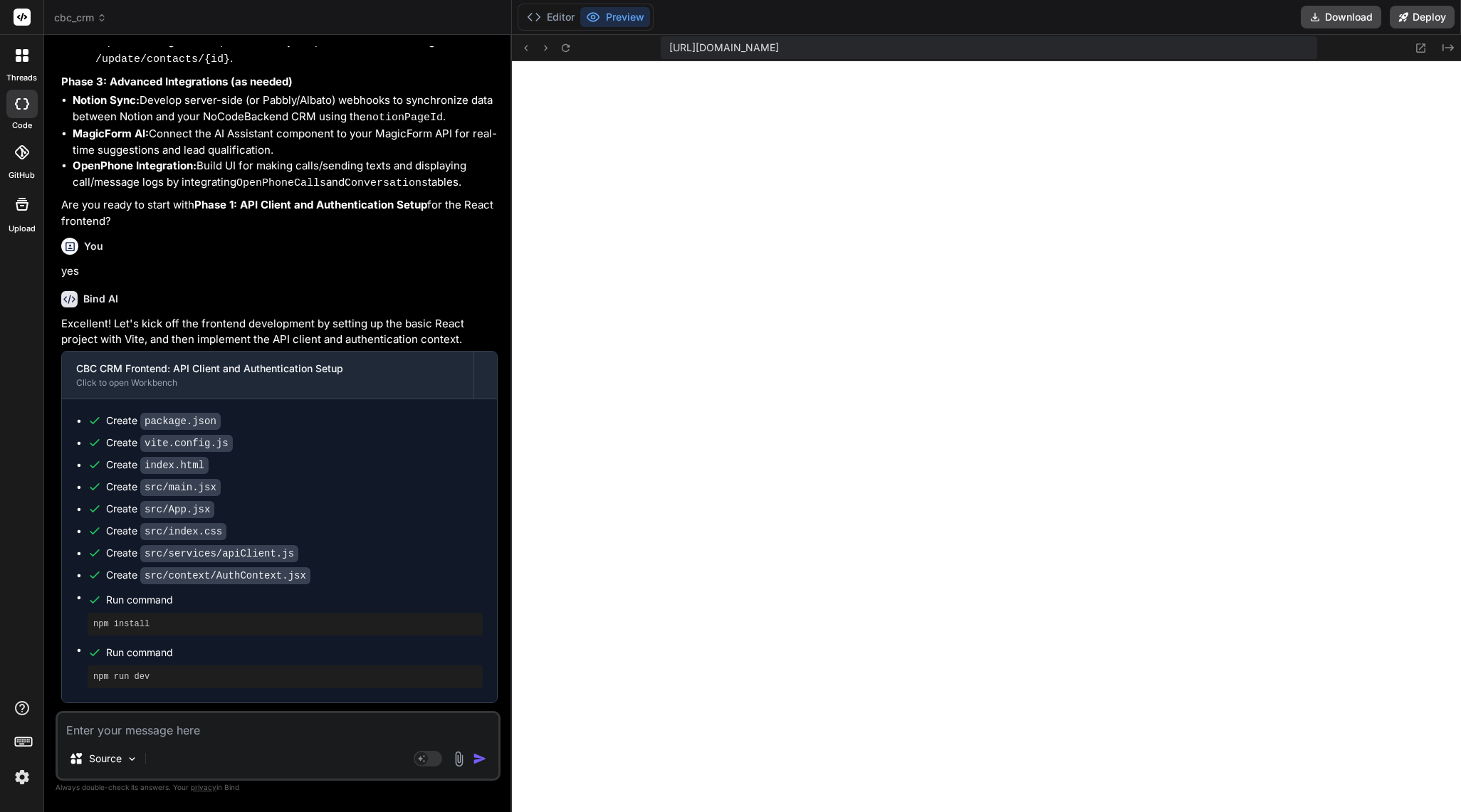
click at [219, 726] on textarea at bounding box center [278, 726] width 441 height 26
paste textarea "bcb63176509de74278dd5be7414bd1e6812c8a2322c27fd03d96f352a1f3"
type textarea "bcb63176509de74278dd5be7414bd1e6812c8a2322c27fd03d96f352a1f3"
type textarea "x"
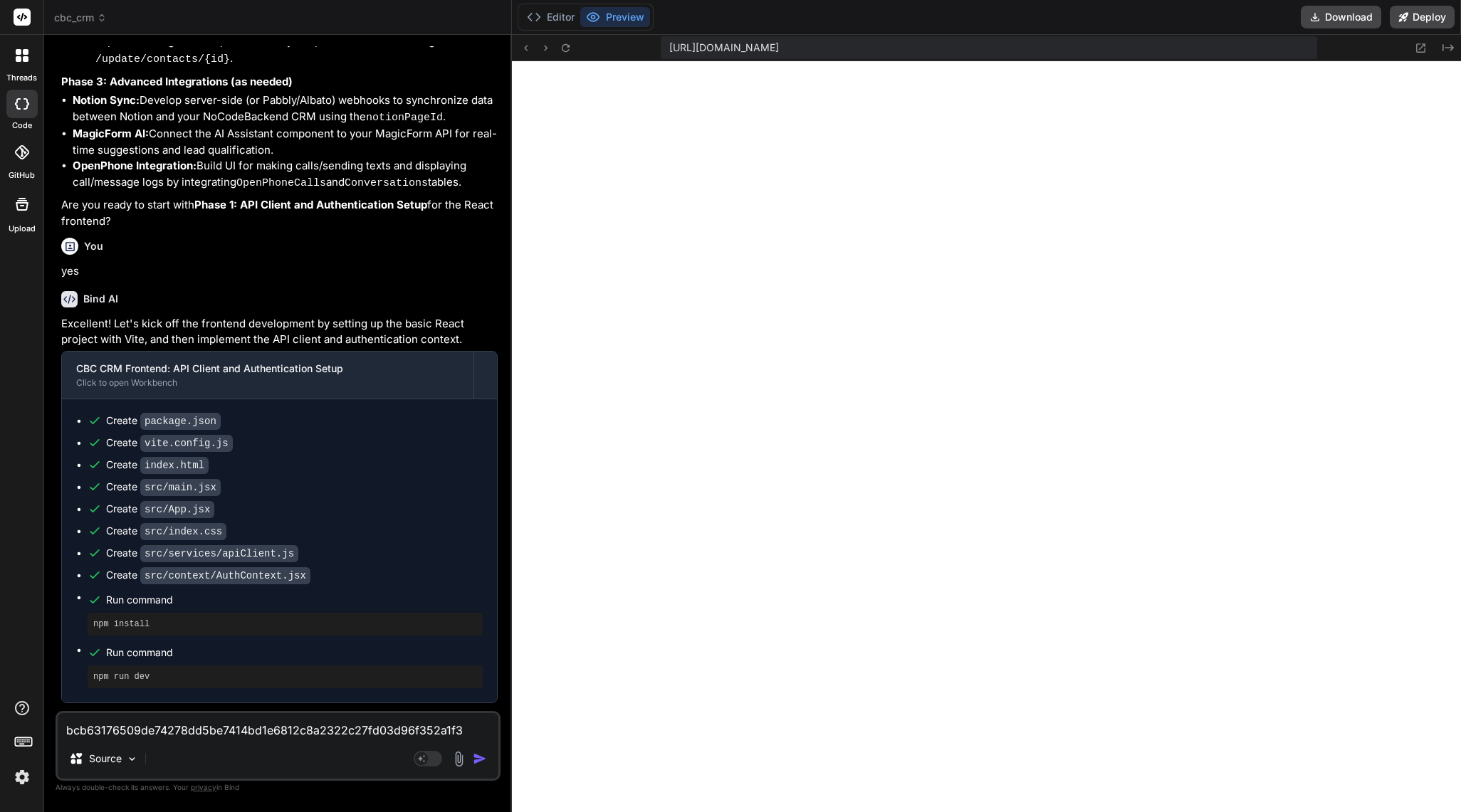
type textarea "x"
type textarea "h"
type textarea "x"
type textarea "he"
type textarea "x"
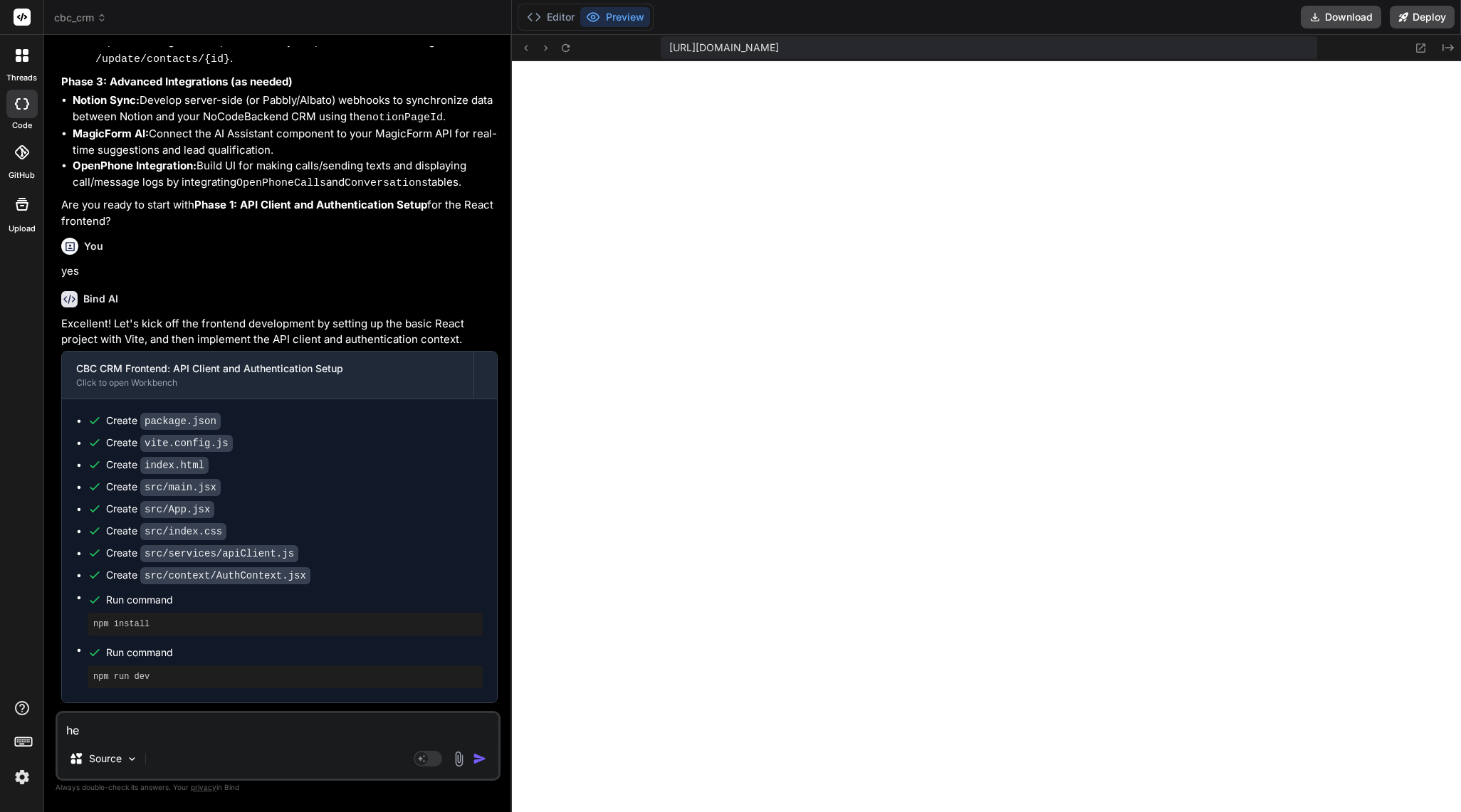
type textarea "her"
type textarea "x"
type textarea "here"
type textarea "x"
type textarea "heree"
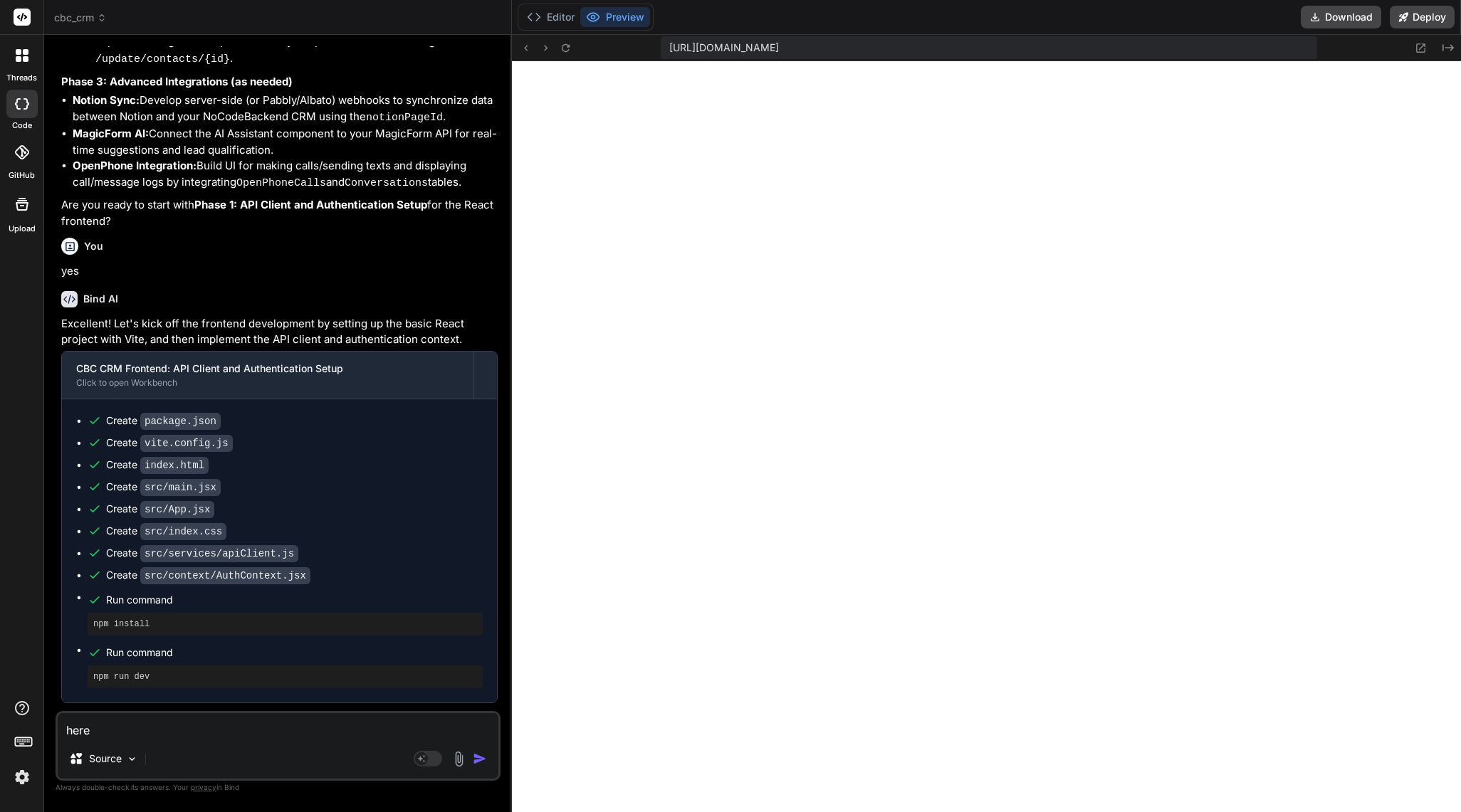
type textarea "x"
type textarea "here"
type textarea "x"
type textarea "heres"
type textarea "x"
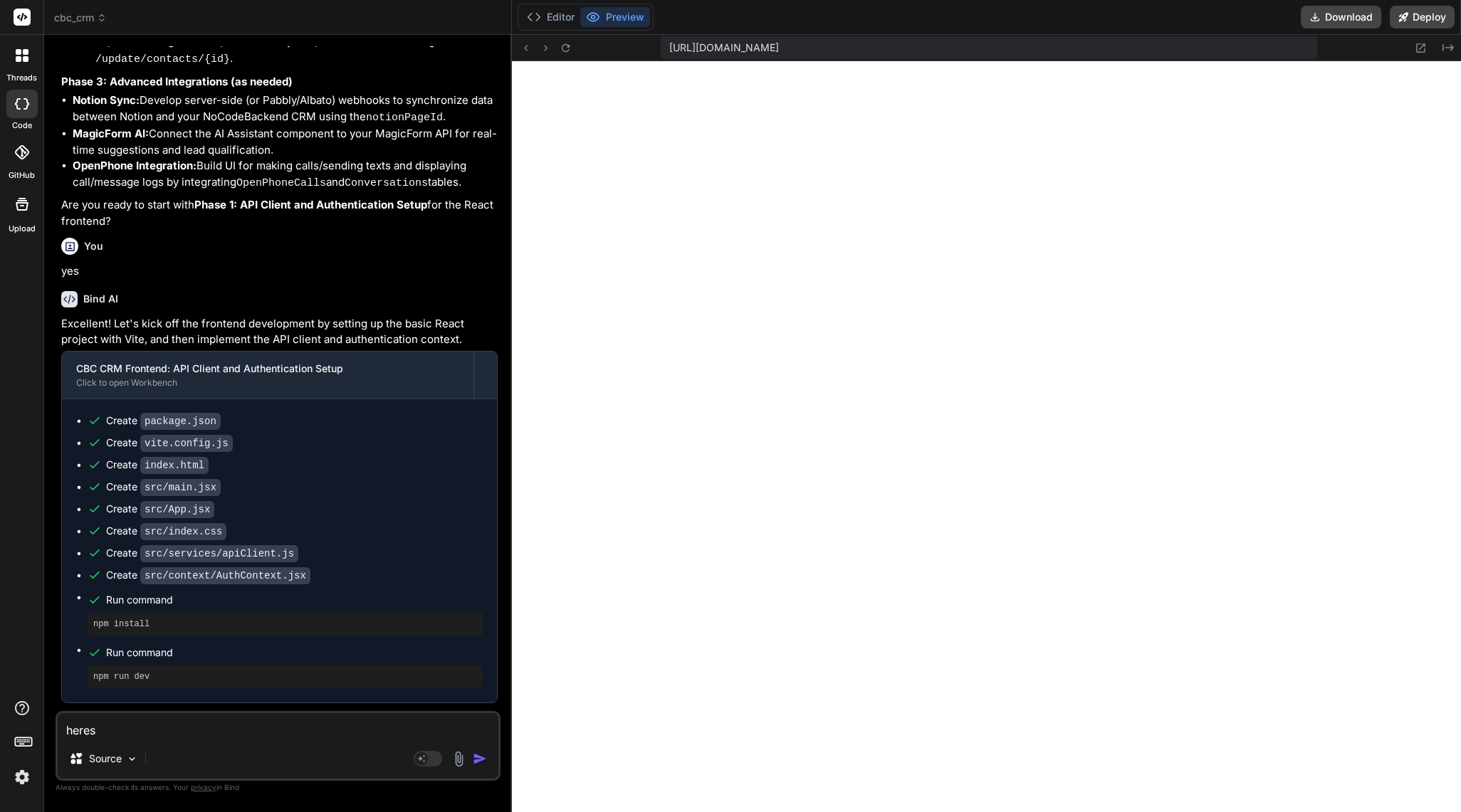
type textarea "heres t"
type textarea "x"
type textarea "heres th"
type textarea "x"
type textarea "heres the"
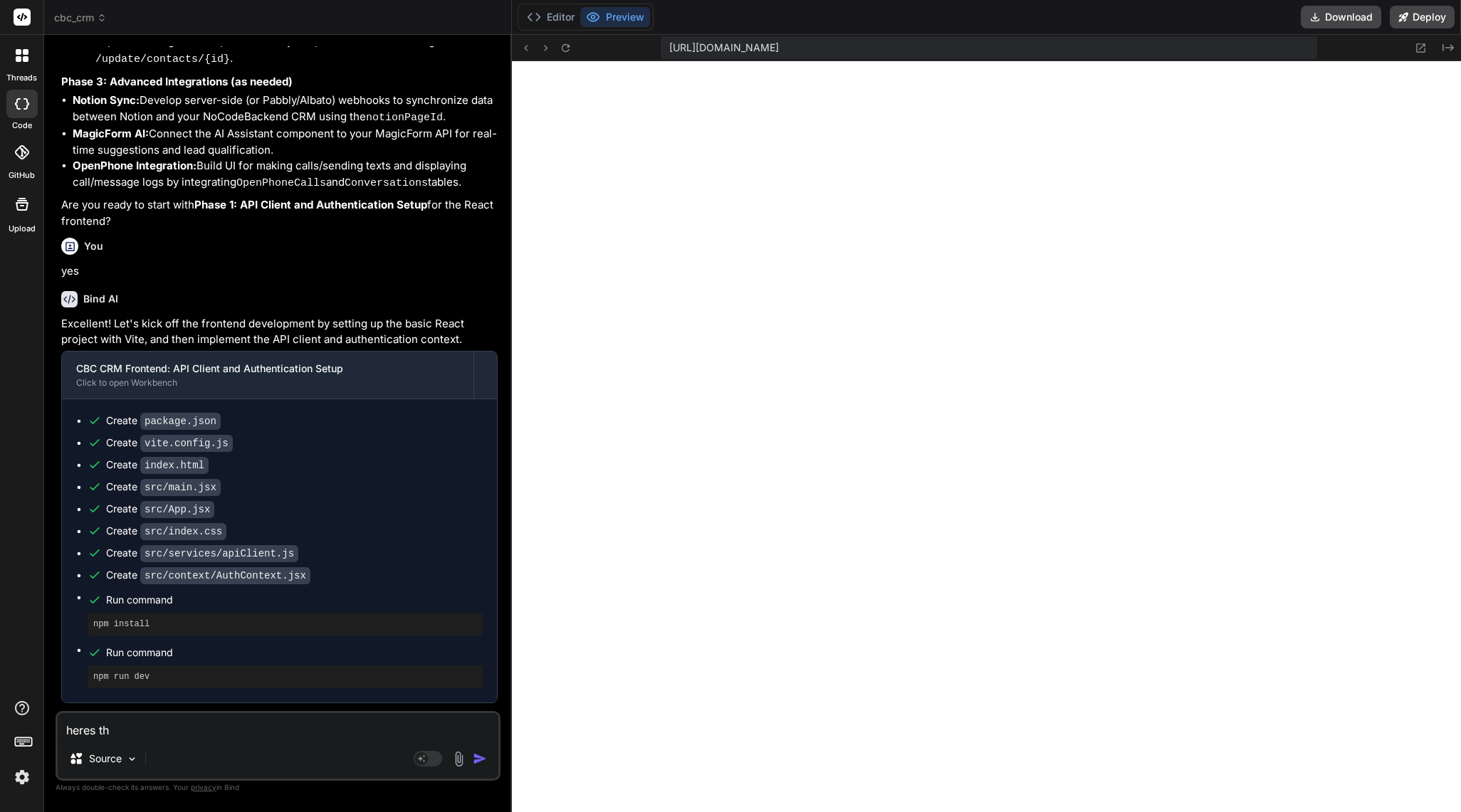
type textarea "x"
type textarea "heres the"
type textarea "x"
type textarea "heres the n"
type textarea "x"
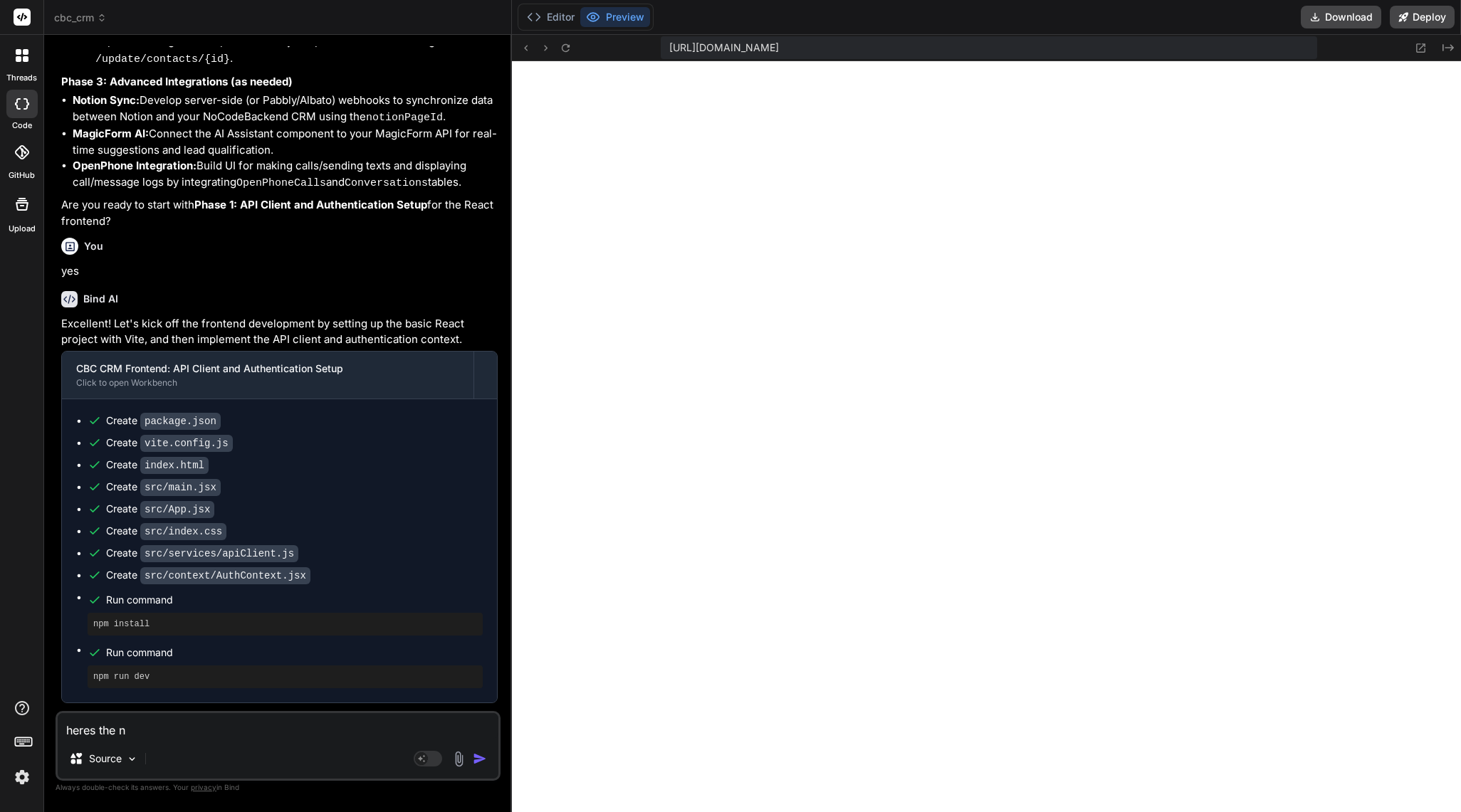
type textarea "heres the no"
type textarea "x"
type textarea "heres the noc"
type textarea "x"
type textarea "heres the noco"
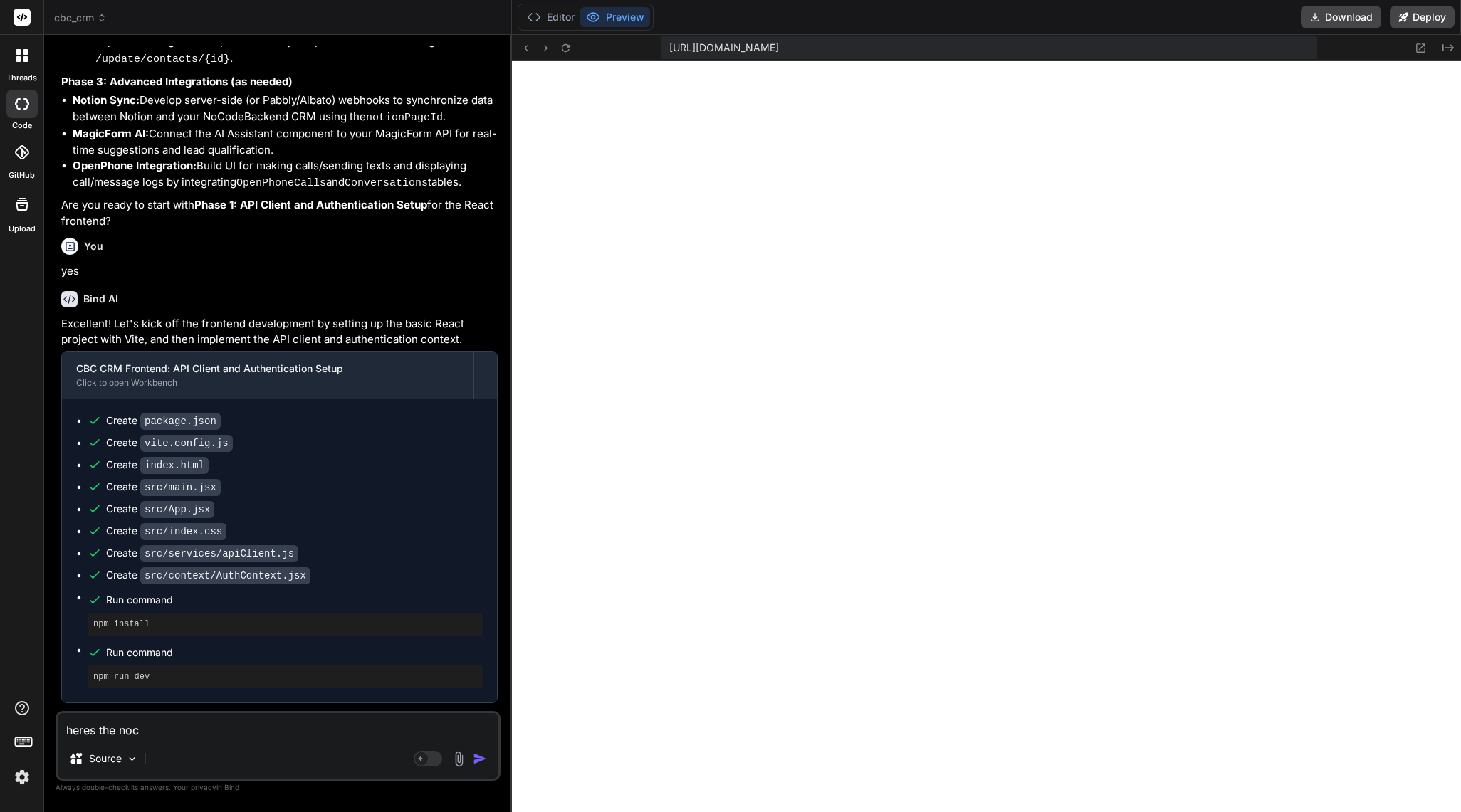
type textarea "x"
type textarea "heres the nocod"
type textarea "x"
type textarea "heres the nocode"
type textarea "x"
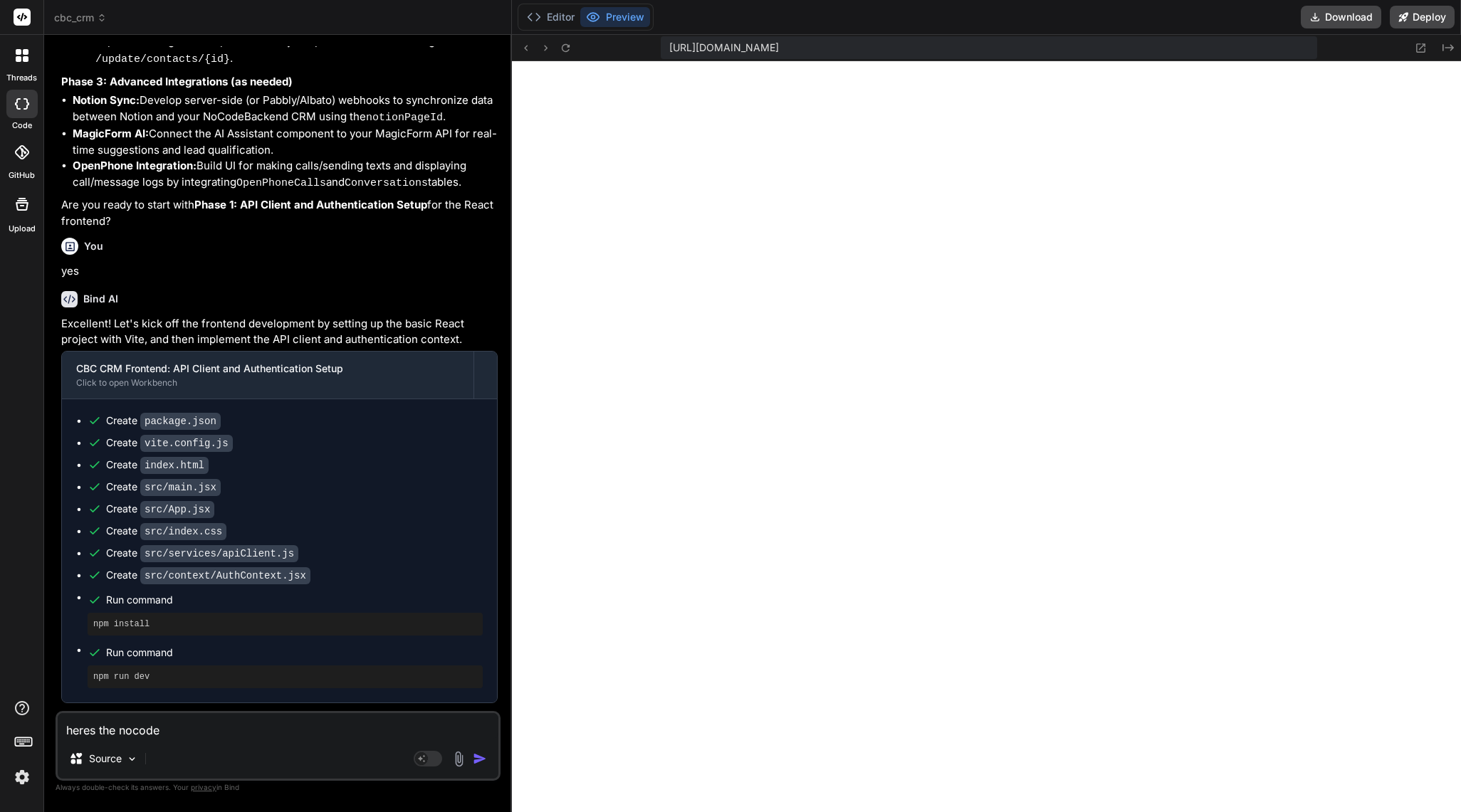
type textarea "heres the nocodeb"
type textarea "x"
type textarea "heres the nocodeba"
type textarea "x"
type textarea "heres the nocodebac"
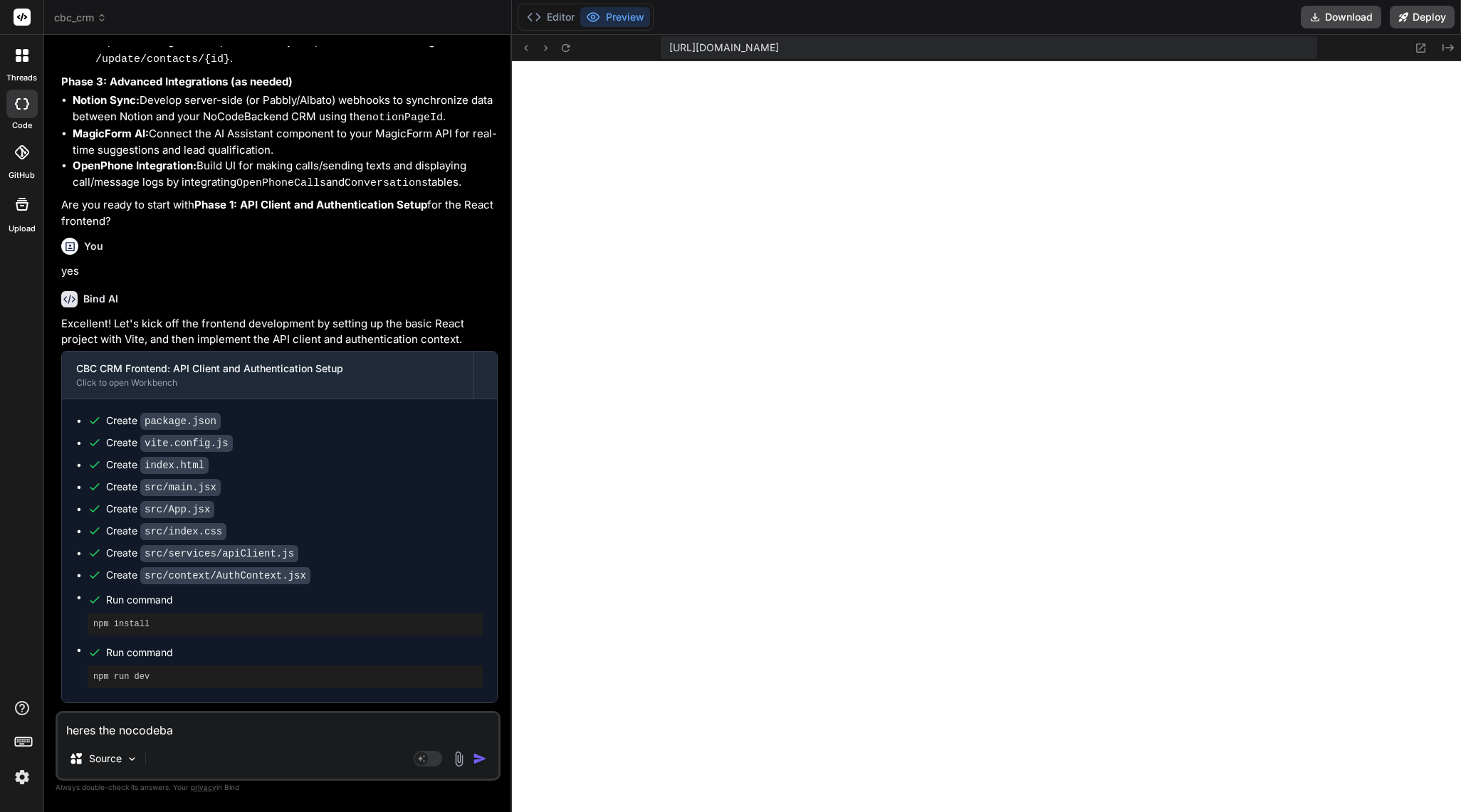
type textarea "x"
type textarea "heres the nocodeback"
type textarea "x"
type textarea "heres the nocodebacke"
type textarea "x"
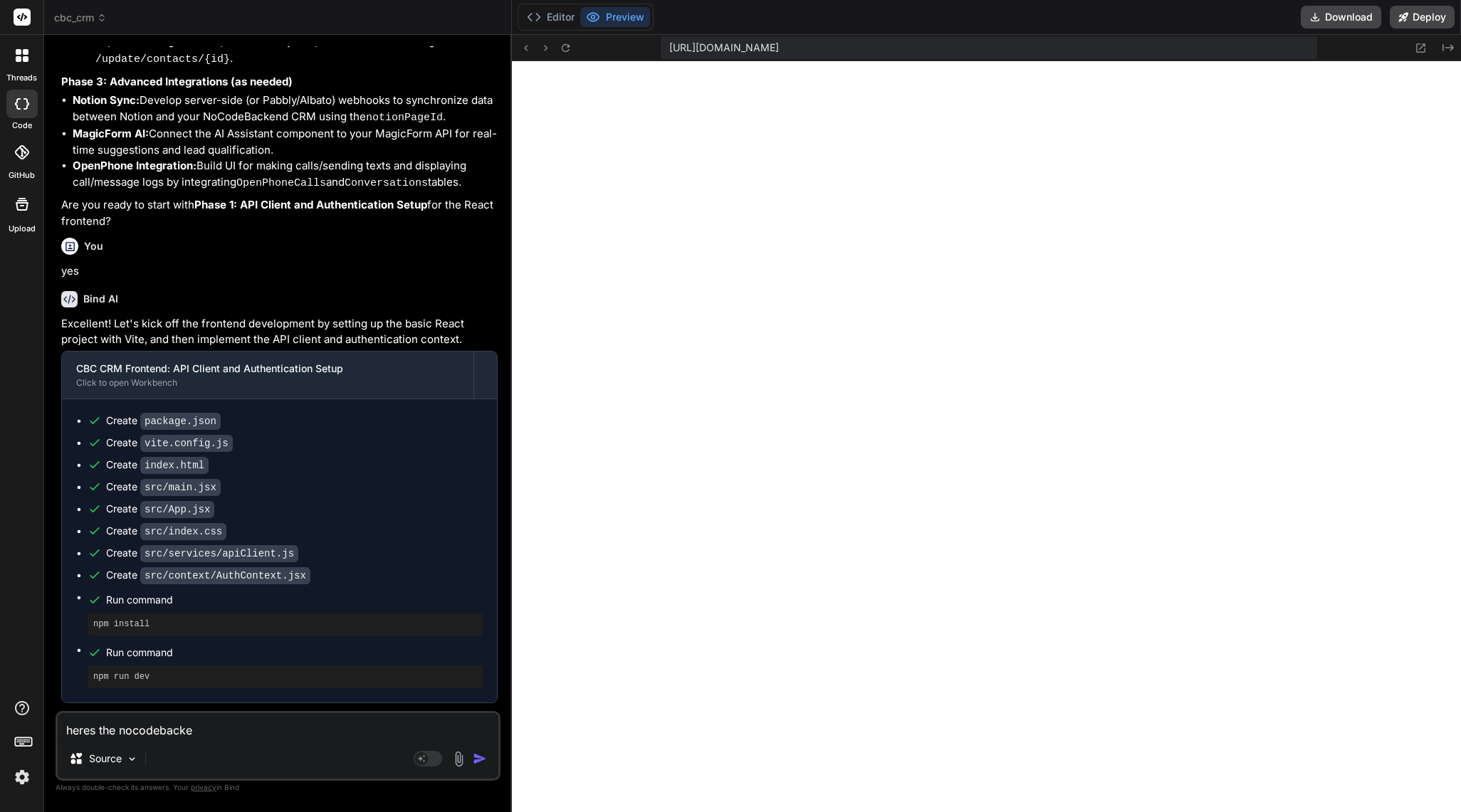
type textarea "heres the nocodebacken"
type textarea "x"
type textarea "heres the nocodebackend"
type textarea "x"
type textarea "heres the nocodebackend"
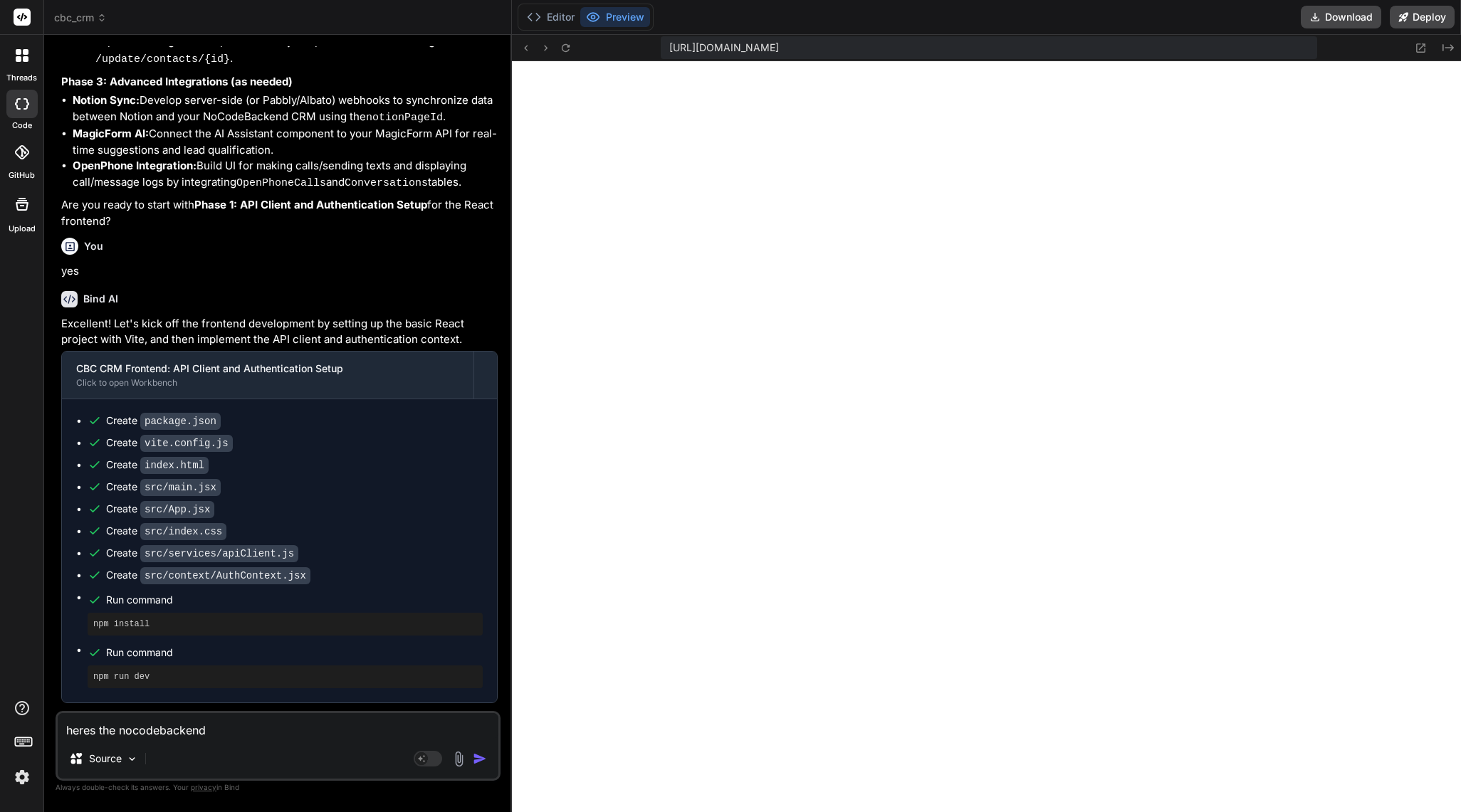
type textarea "x"
type textarea "heres the nocodebackend a"
type textarea "x"
type textarea "heres the nocodebackend ap"
type textarea "x"
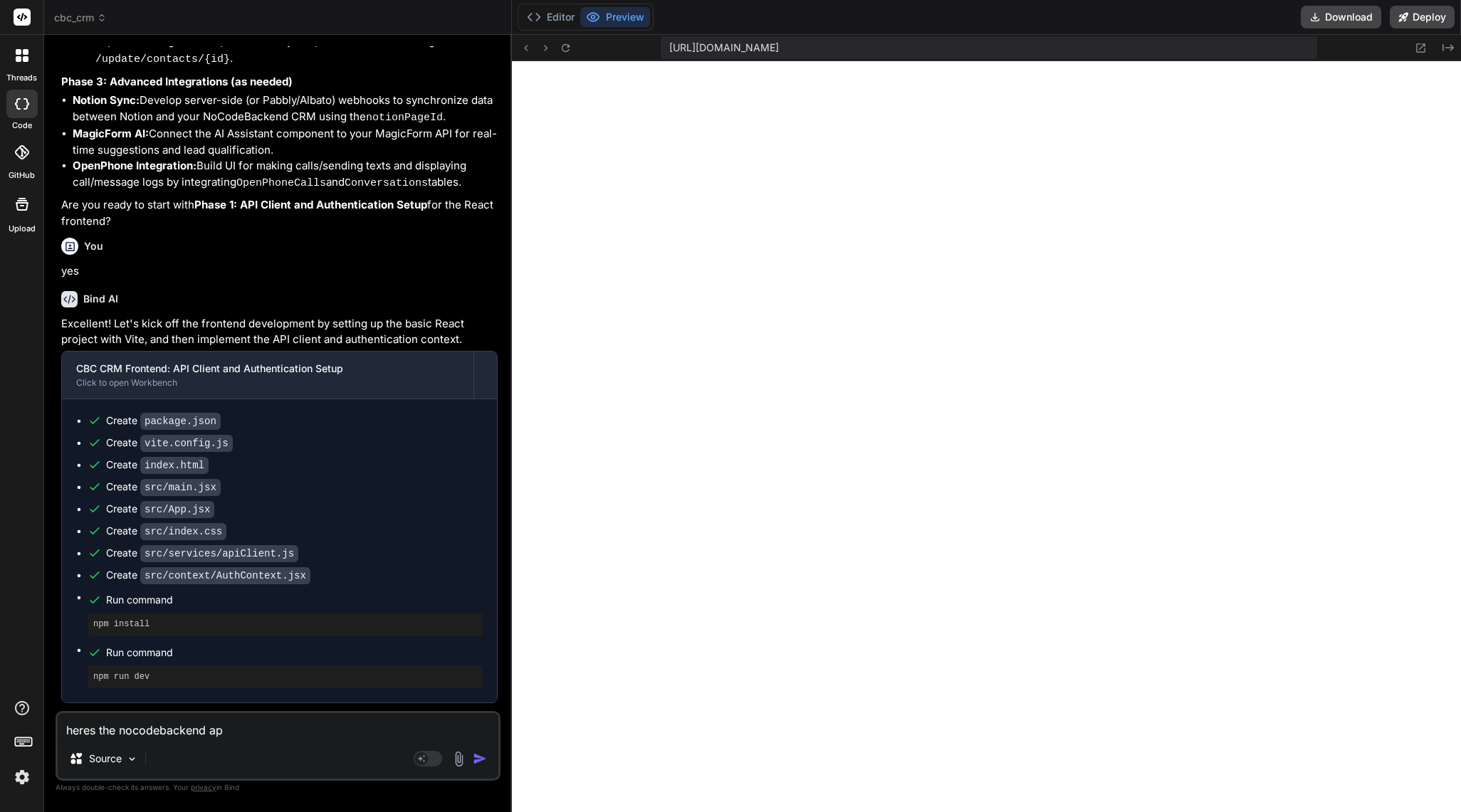
type textarea "heres the nocodebackend api"
type textarea "x"
type textarea "heres the nocodebackend api"
type textarea "x"
type textarea "heres the nocodebackend api k"
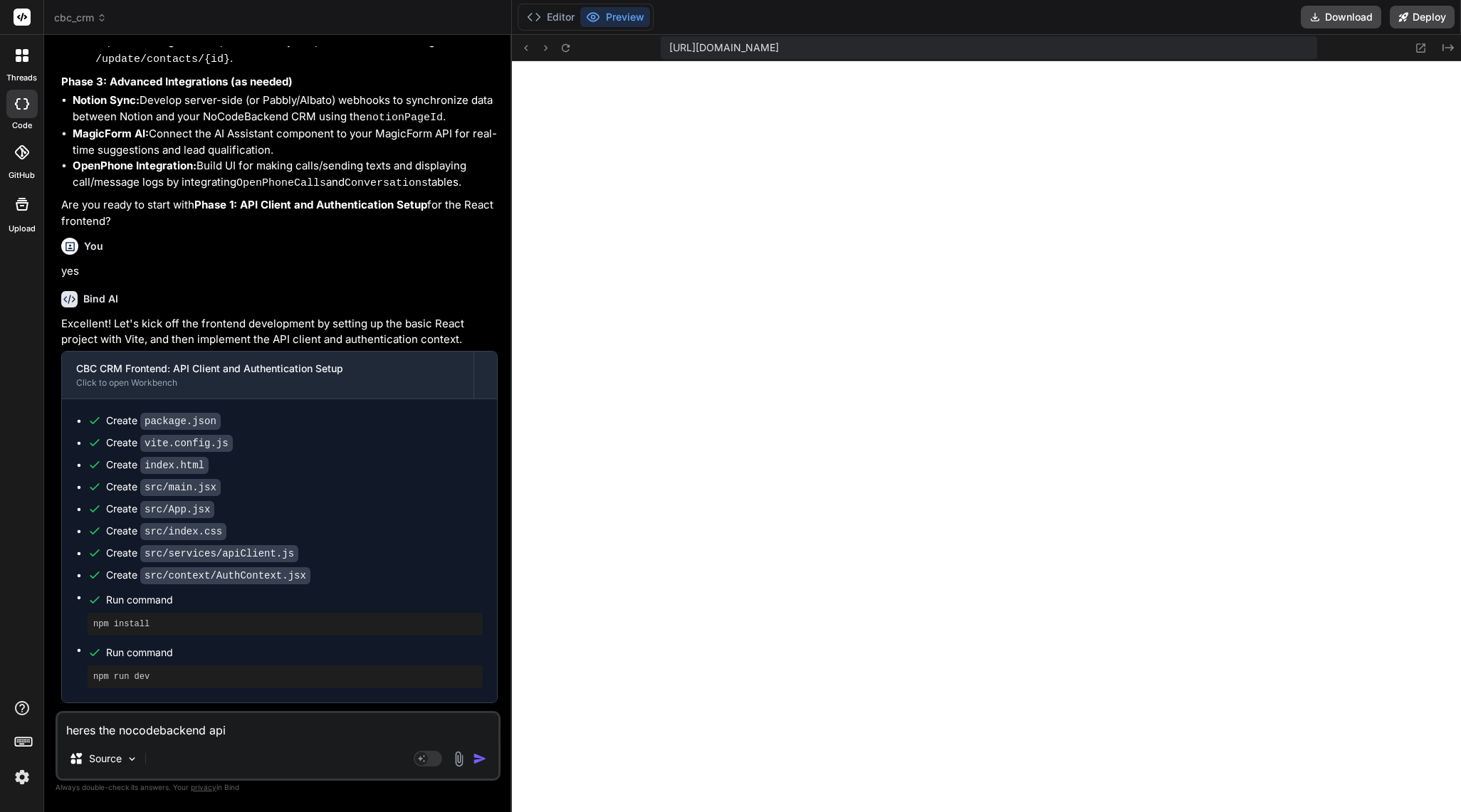
type textarea "x"
type textarea "heres the nocodebackend api ke"
type textarea "x"
type textarea "heres the nocodebackend api key"
type textarea "x"
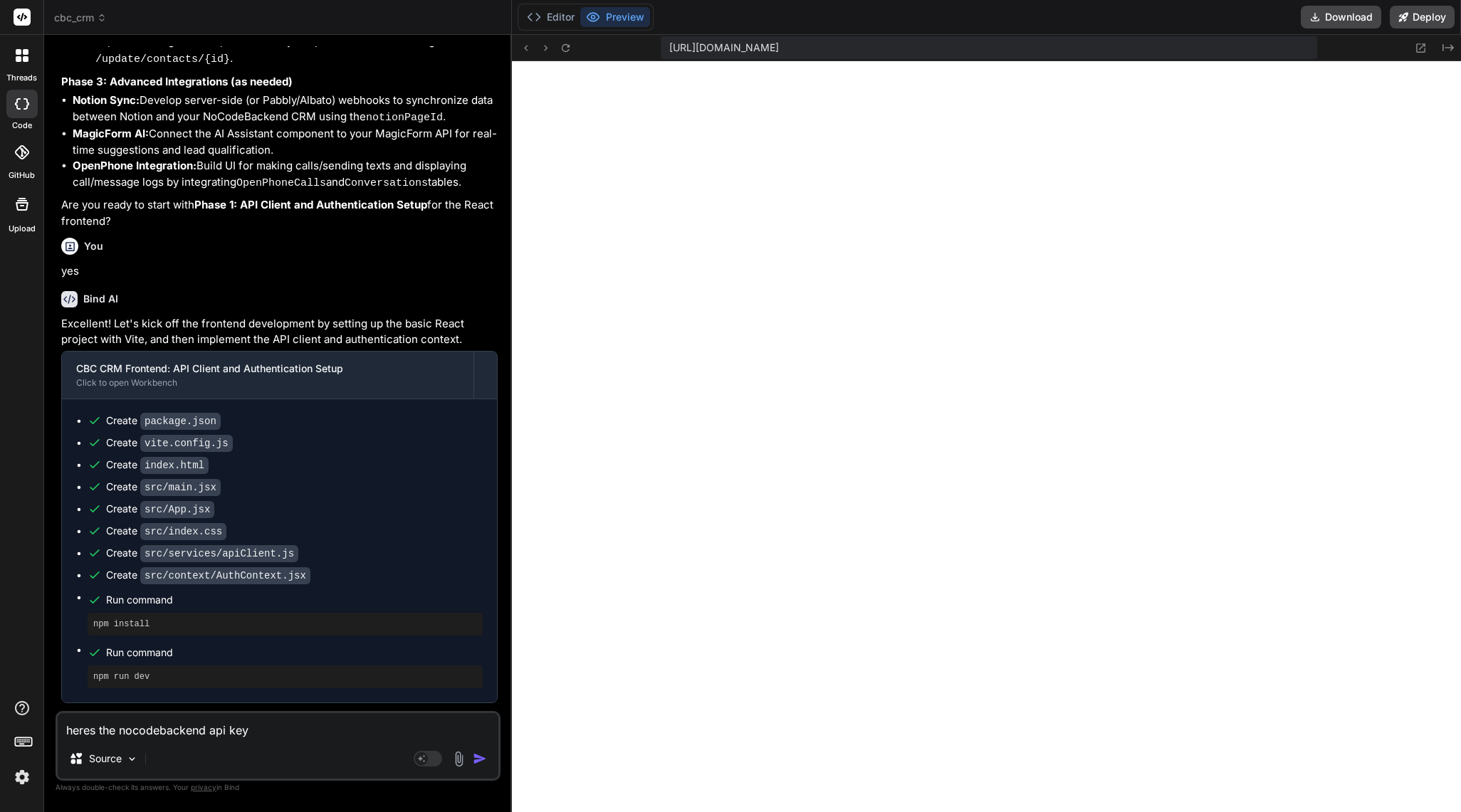
type textarea "heres the nocodebackend api key"
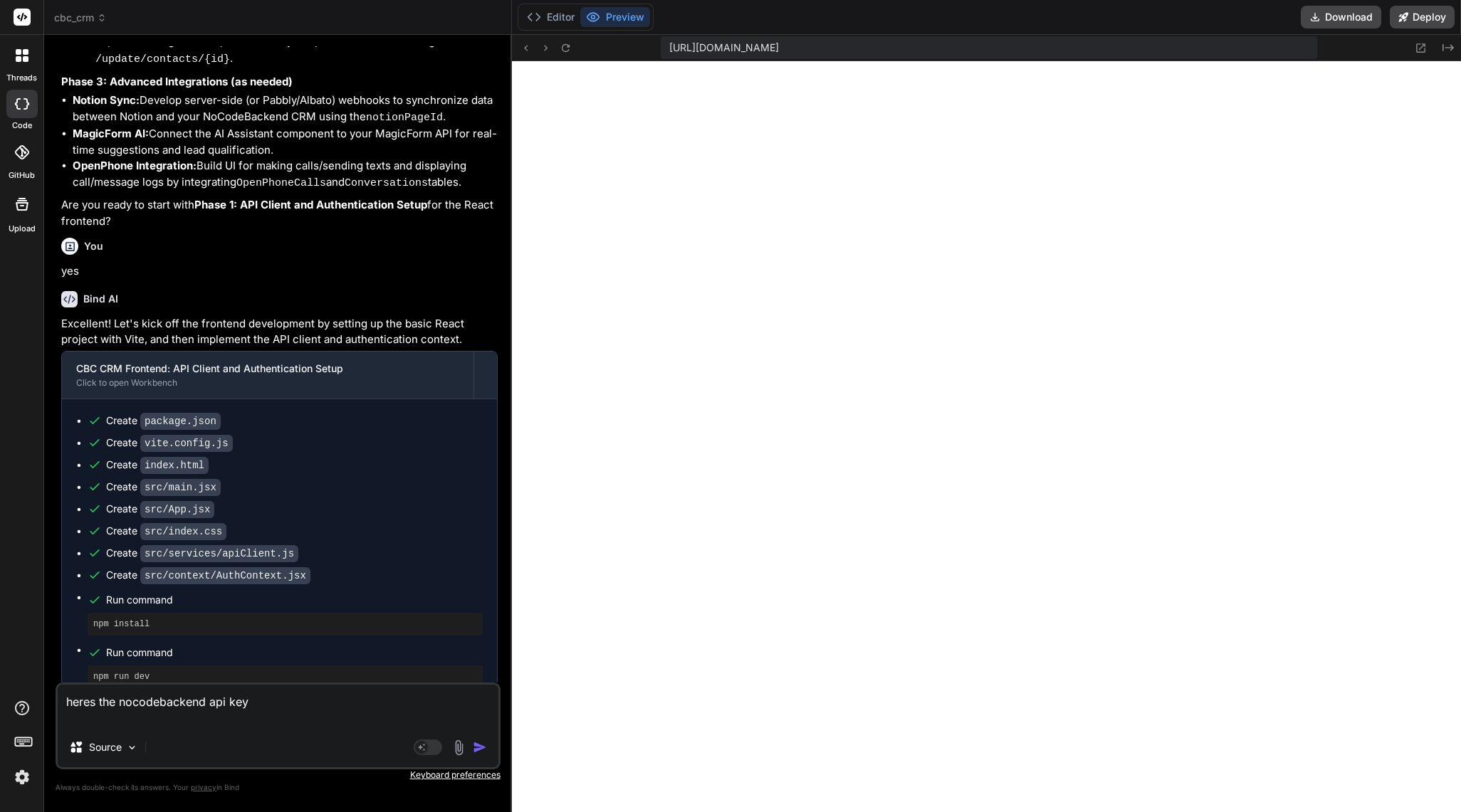
type textarea "x"
paste textarea "bcb63176509de74278dd5be7414bd1e6812c8a2322c27fd03d96f352a1f3"
type textarea "heres the nocodebackend api key bcb63176509de74278dd5be7414bd1e6812c8a2322c27fd…"
type textarea "x"
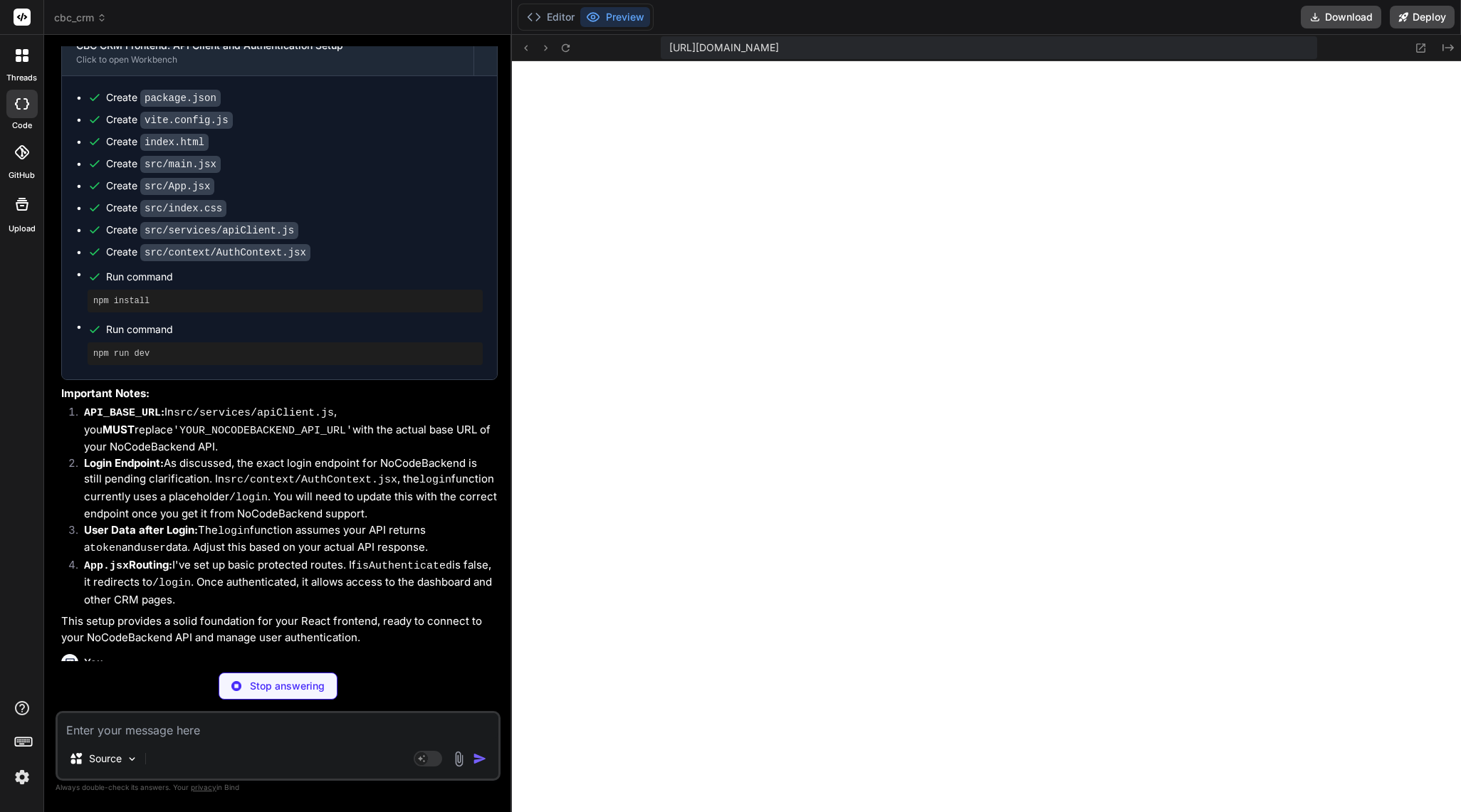
scroll to position [104040, 0]
type textarea "x"
type textarea "export default apiClient;"
type textarea "x"
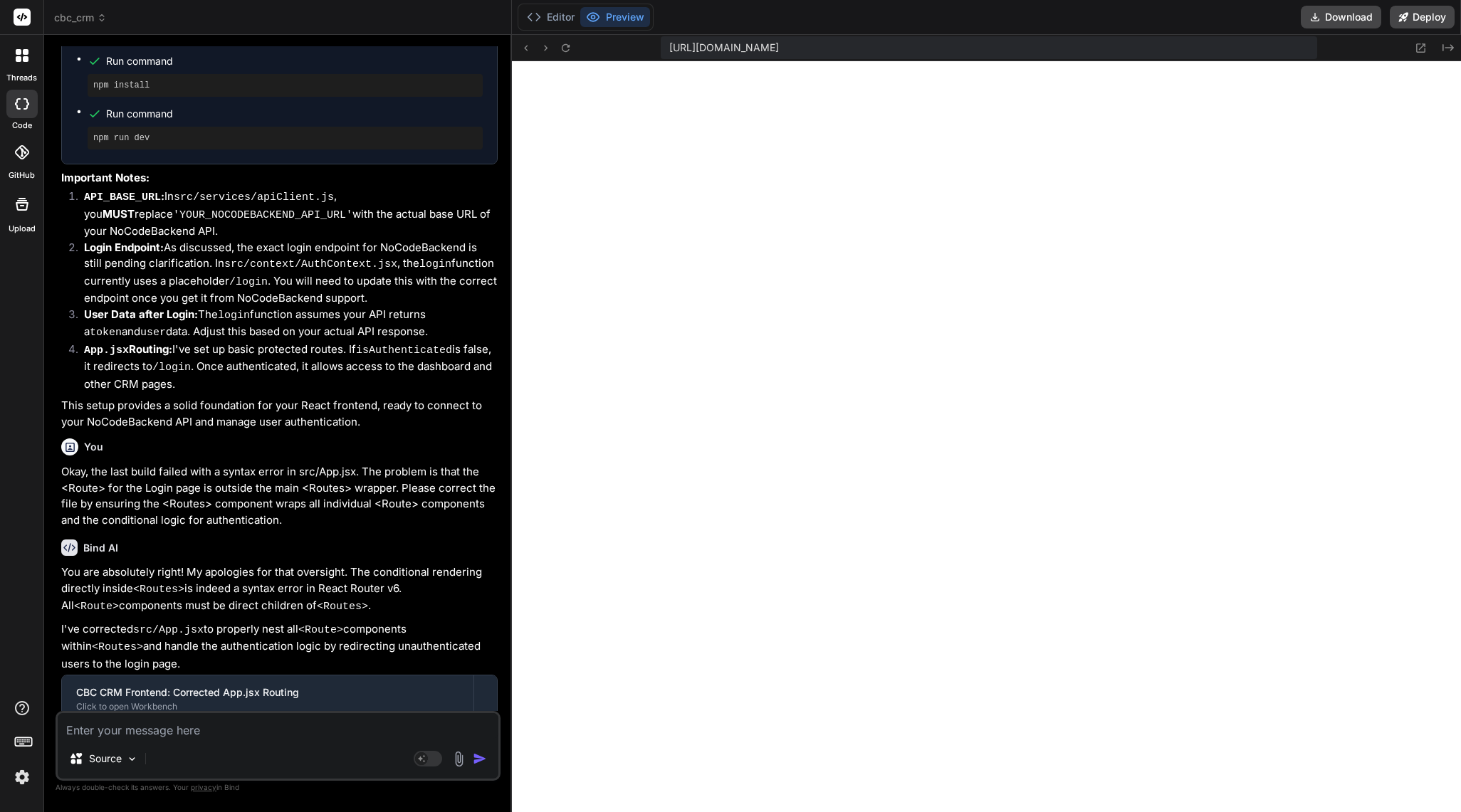
scroll to position [104262, 0]
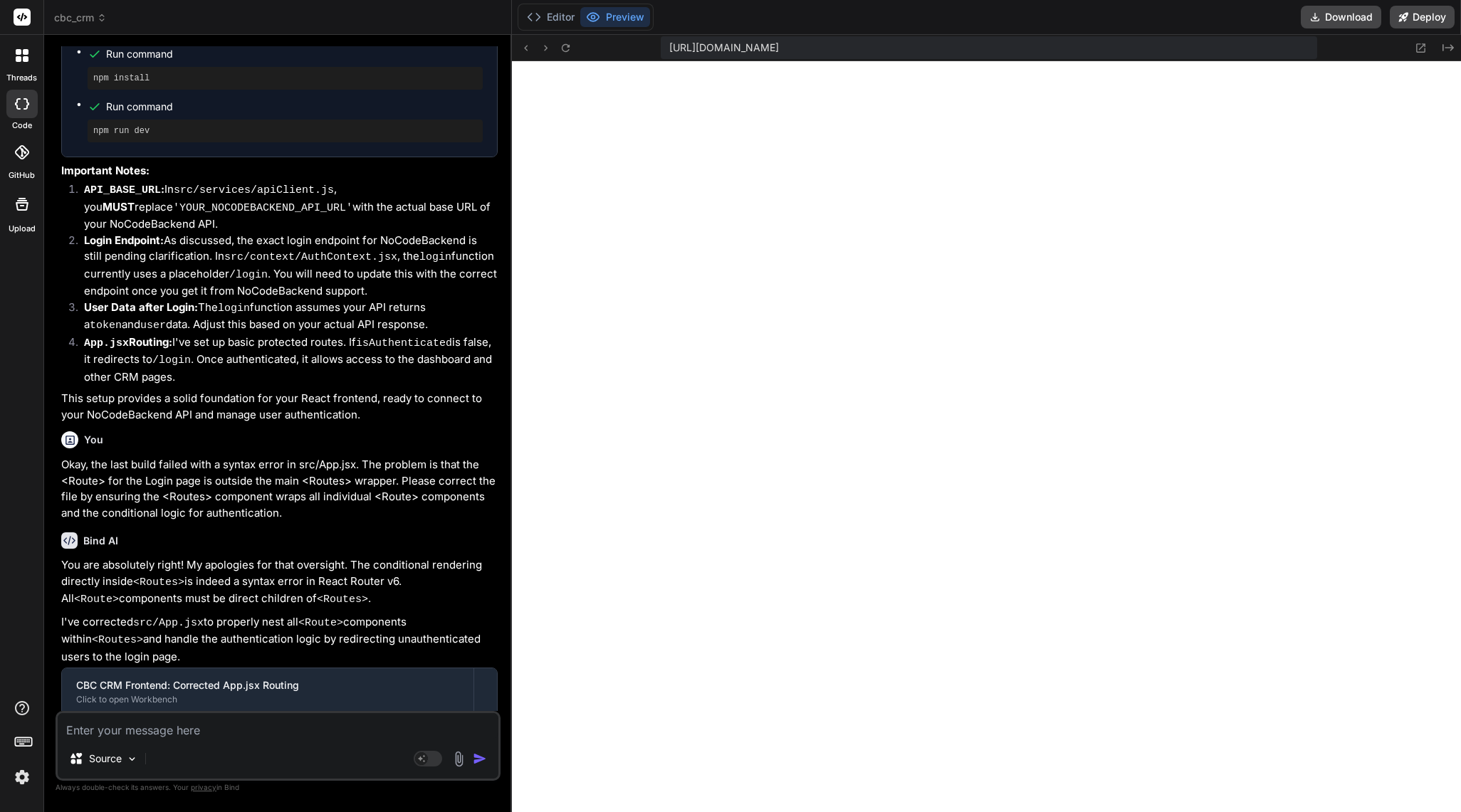
drag, startPoint x: 61, startPoint y: 264, endPoint x: 437, endPoint y: 709, distance: 582.6
copy div "Thank you for providing the NoCodeBackend API key! This is a crucial piece of i…"
click at [542, 12] on button "Editor" at bounding box center [551, 17] width 59 height 20
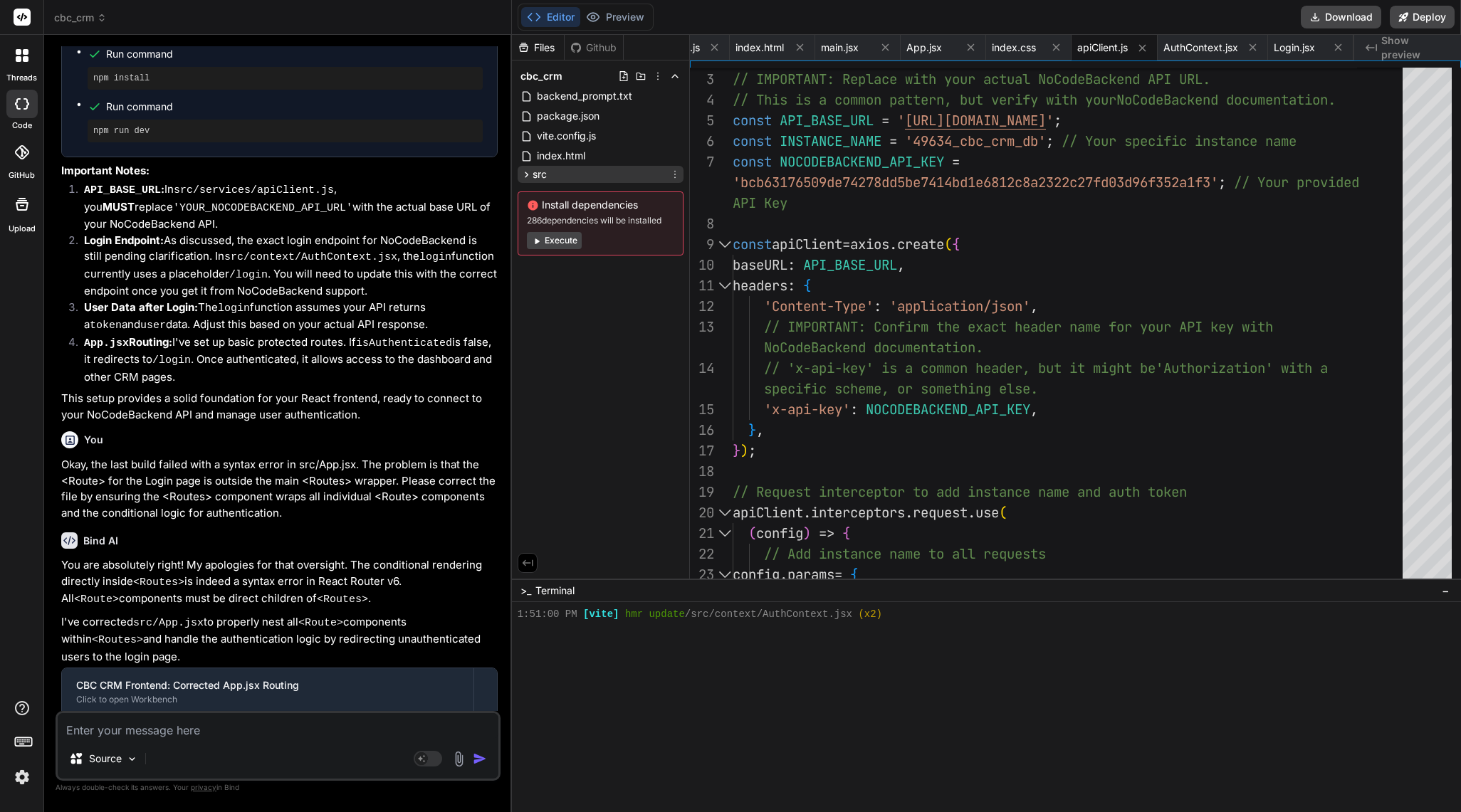
click at [526, 178] on icon at bounding box center [526, 175] width 12 height 12
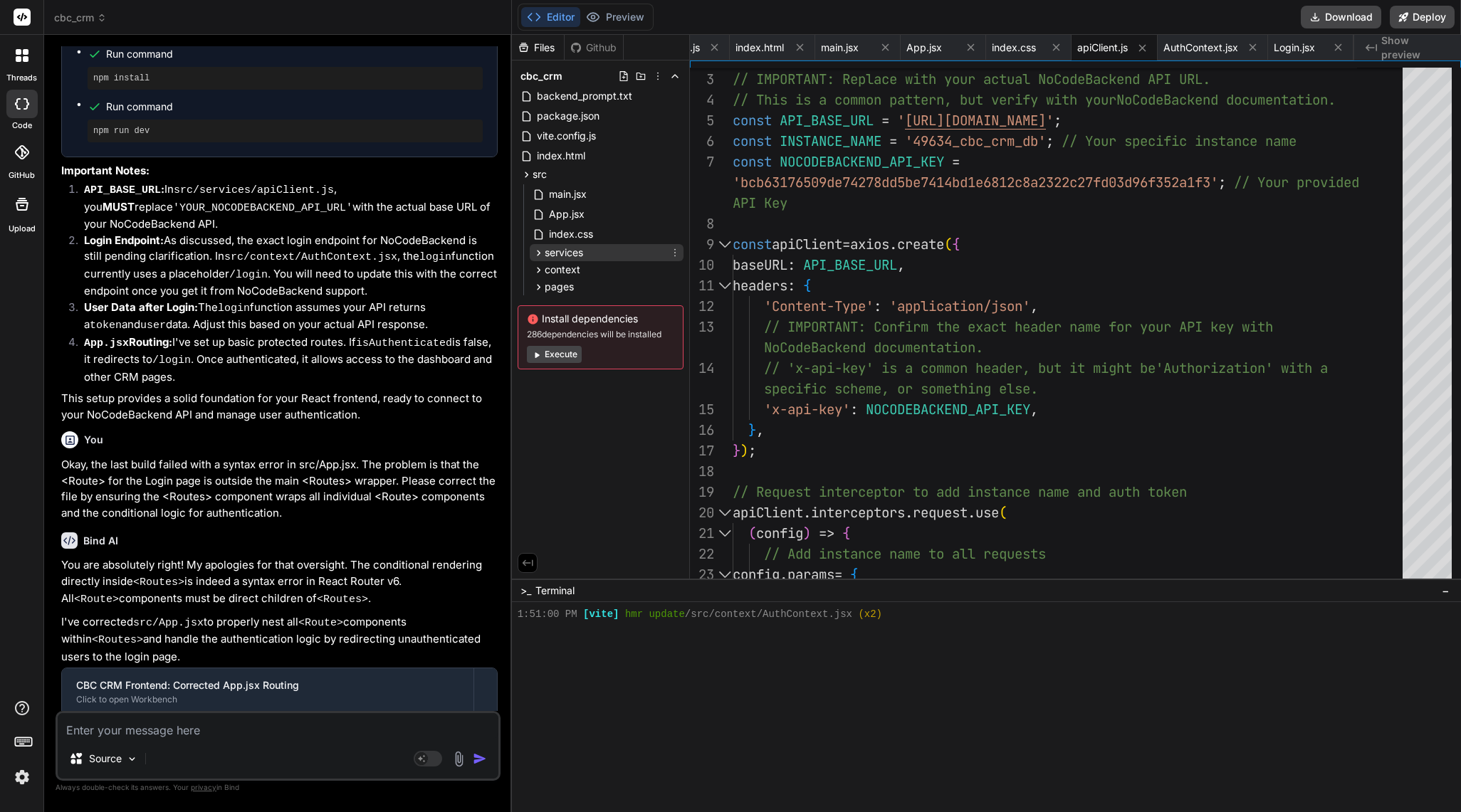
click at [534, 250] on icon at bounding box center [539, 253] width 12 height 12
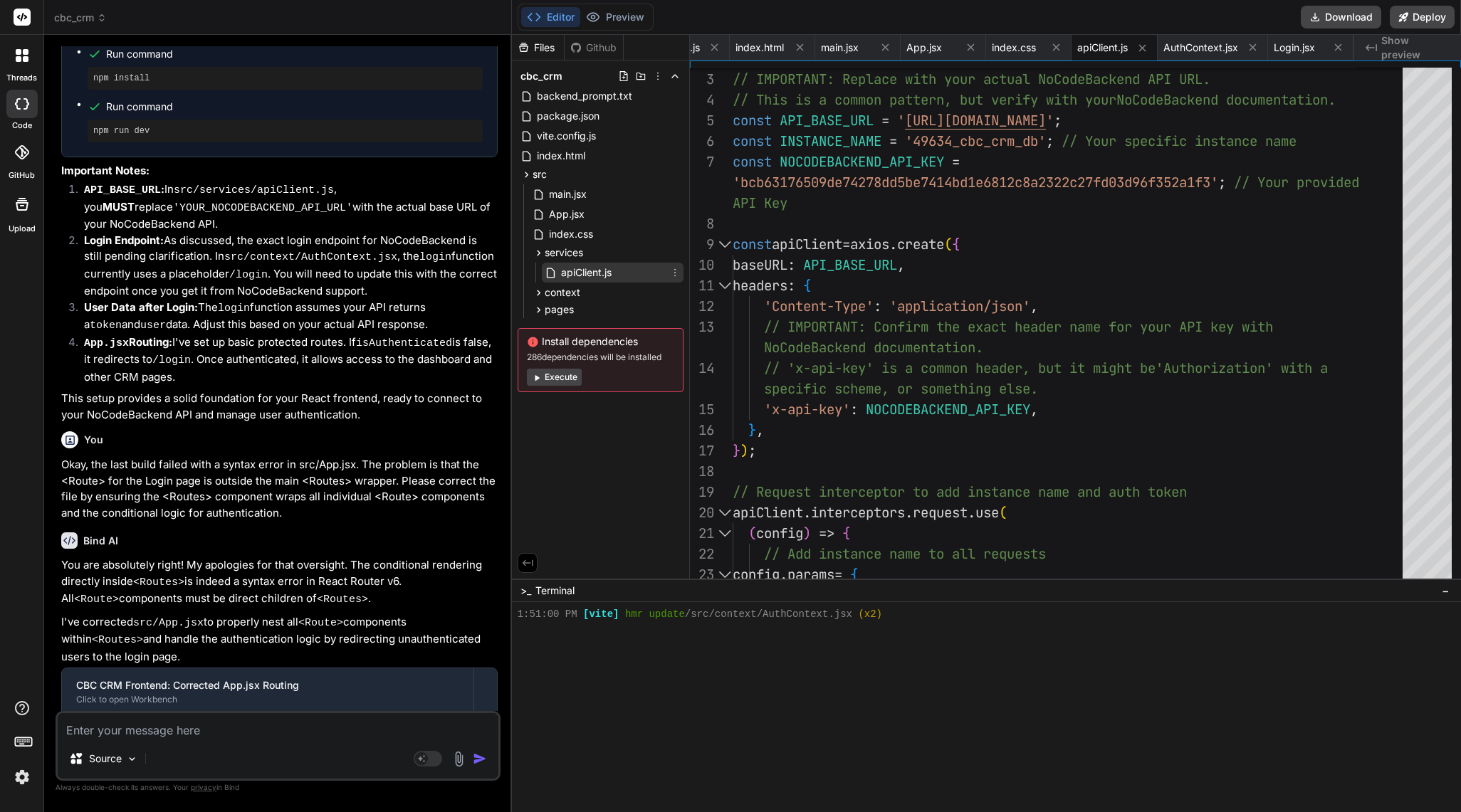
click at [602, 274] on span "apiClient.js" at bounding box center [586, 272] width 53 height 17
click at [1159, 150] on div "config . params = { ... config . params , // Add instance name to all requests …" at bounding box center [1072, 678] width 679 height 1300
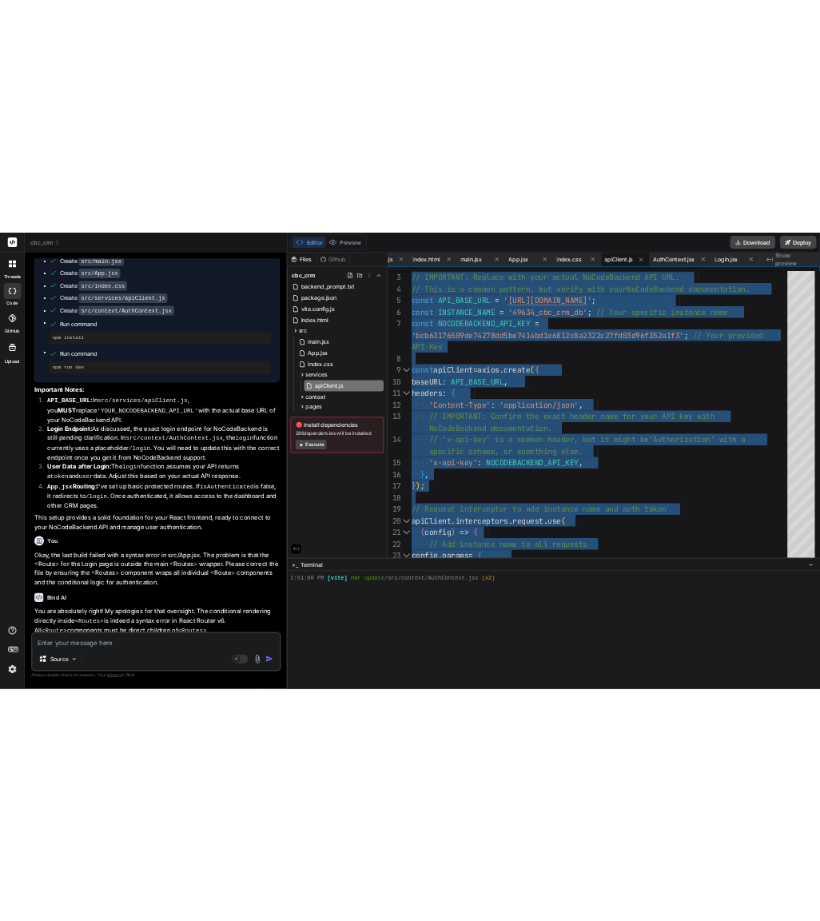
scroll to position [116977, 0]
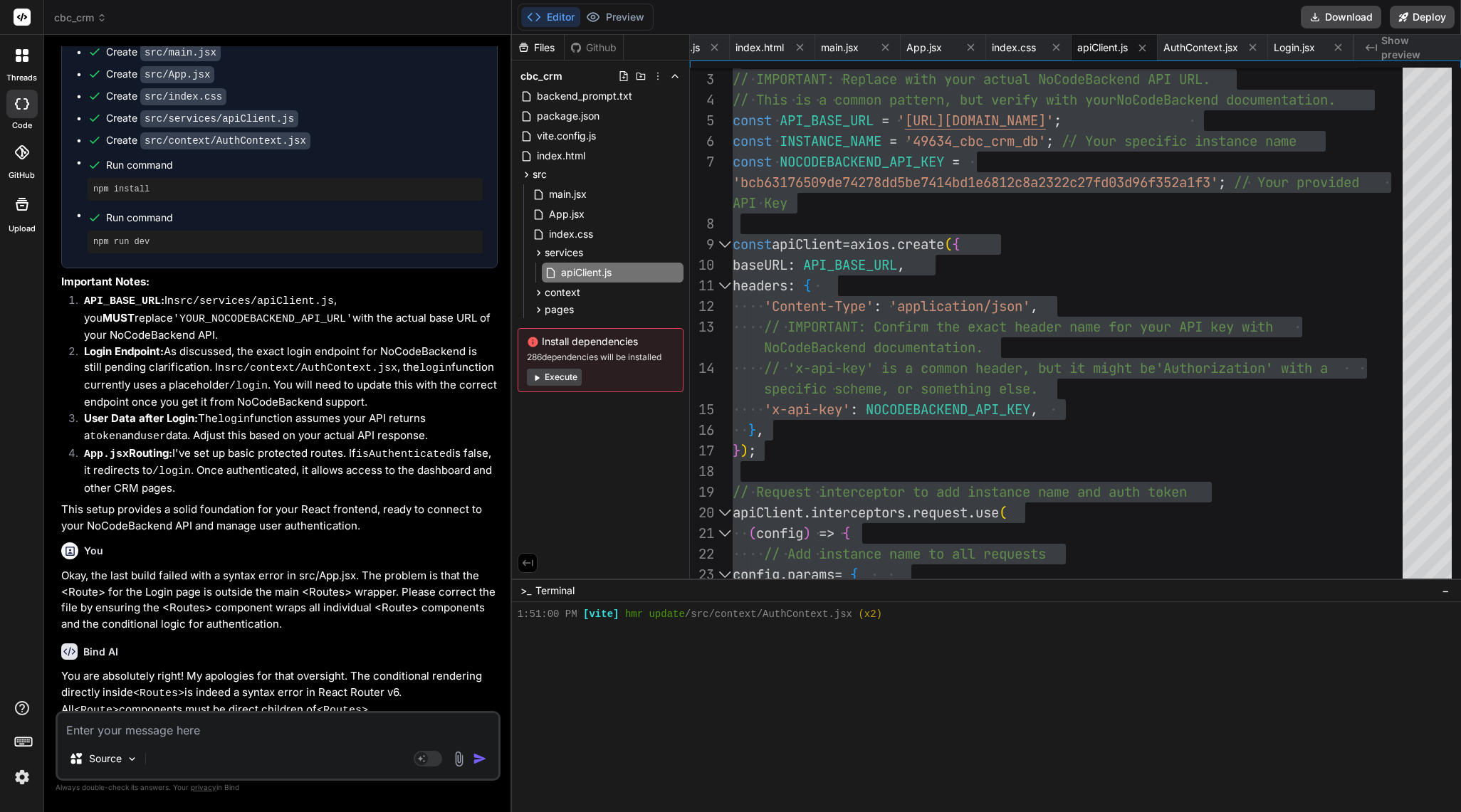
drag, startPoint x: 62, startPoint y: 380, endPoint x: 281, endPoint y: 509, distance: 254.2
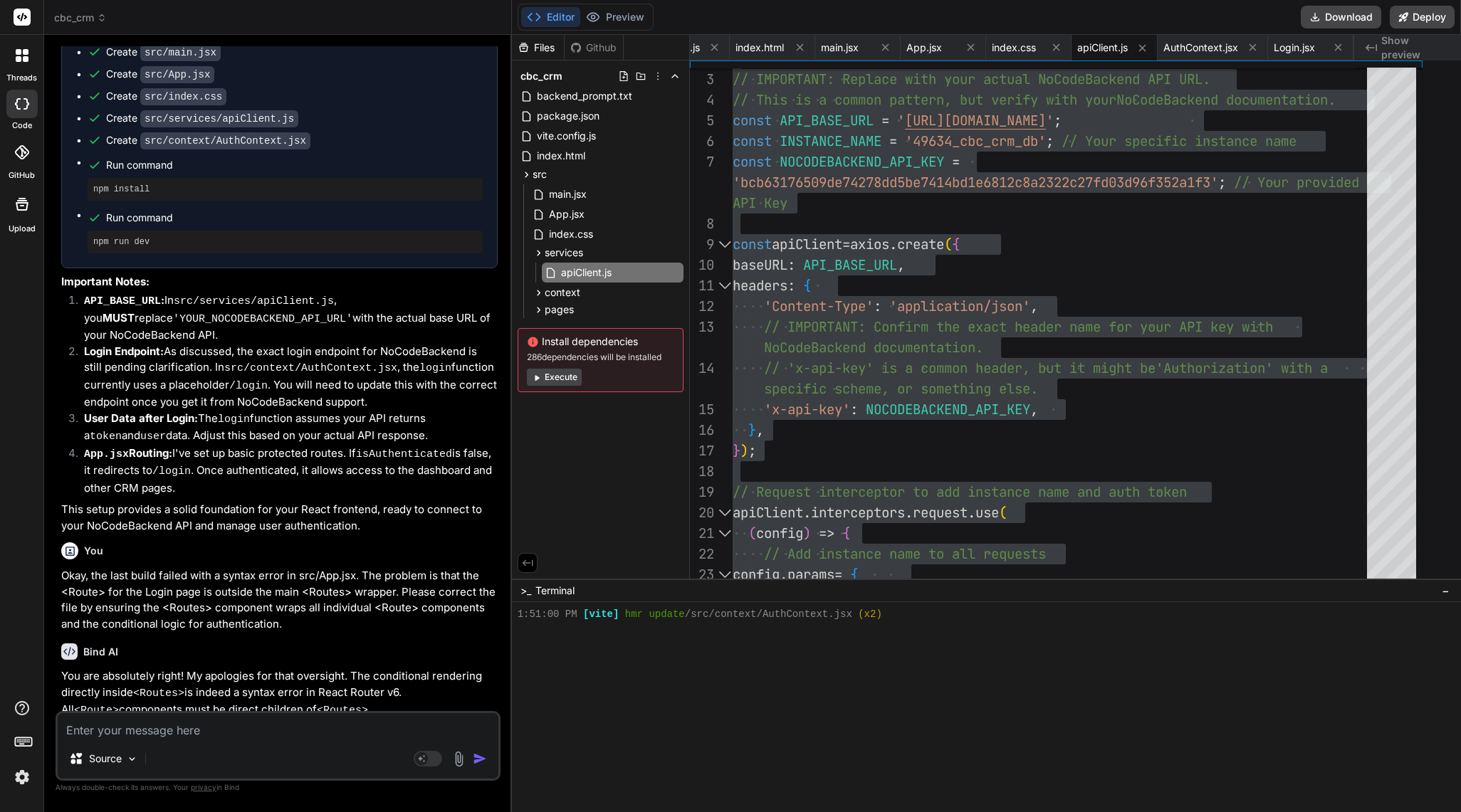
type textarea "import axios from 'axios'; // IMPORTANT: Replace with your actual NoCodeBackend…"
type textarea "x"
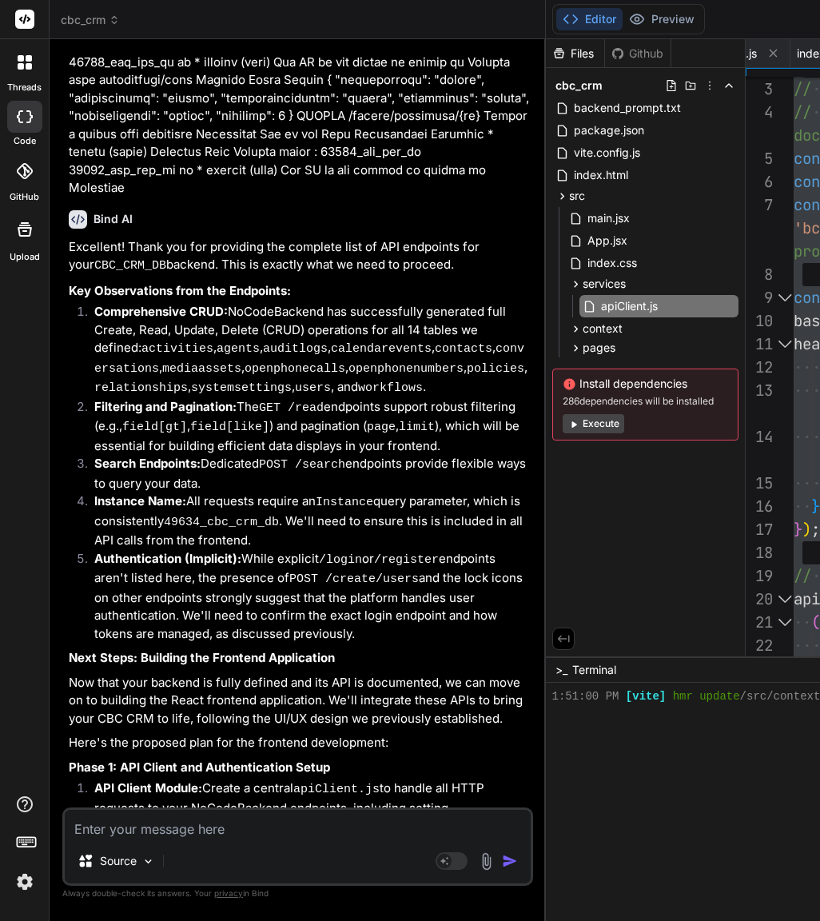
scroll to position [122757, 0]
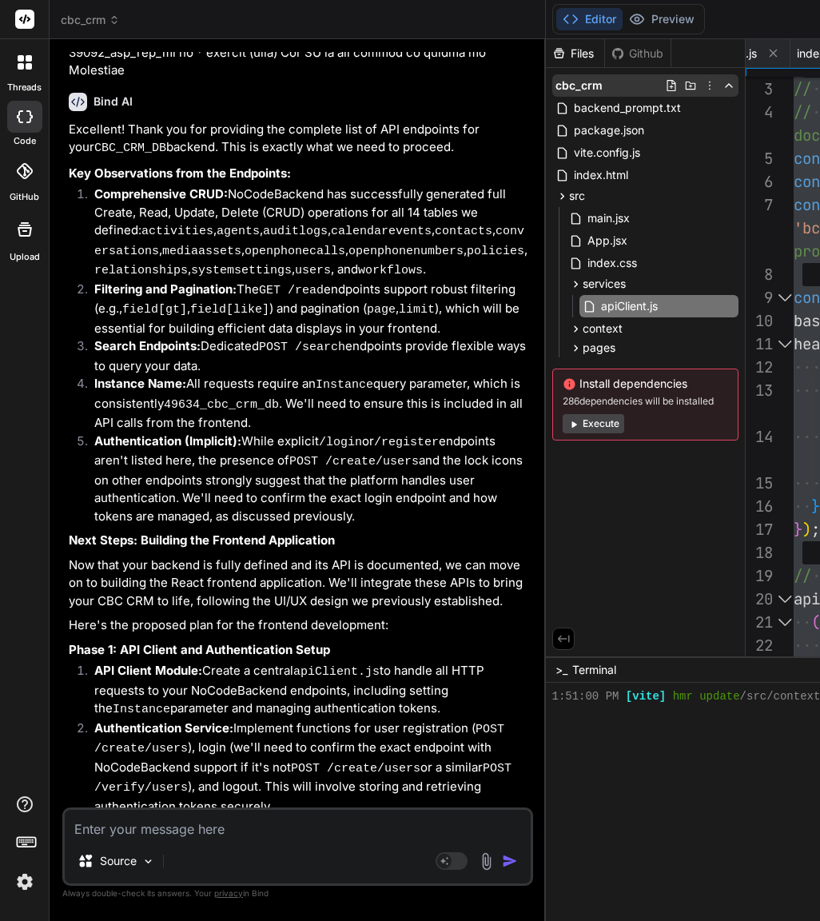
click at [697, 82] on icon at bounding box center [690, 85] width 13 height 13
click at [707, 131] on div "cbc_crm backend_prompt.txt package.json vite.config.js index.html src main.jsx …" at bounding box center [645, 257] width 199 height 379
click at [678, 82] on icon at bounding box center [671, 85] width 13 height 13
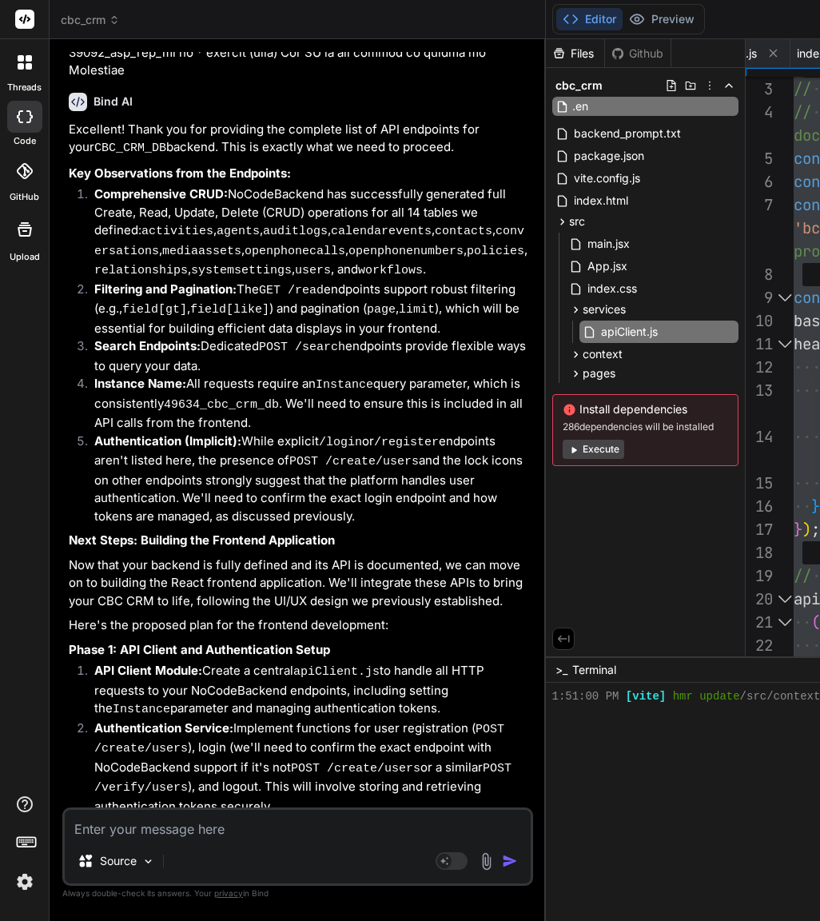
type input ".env"
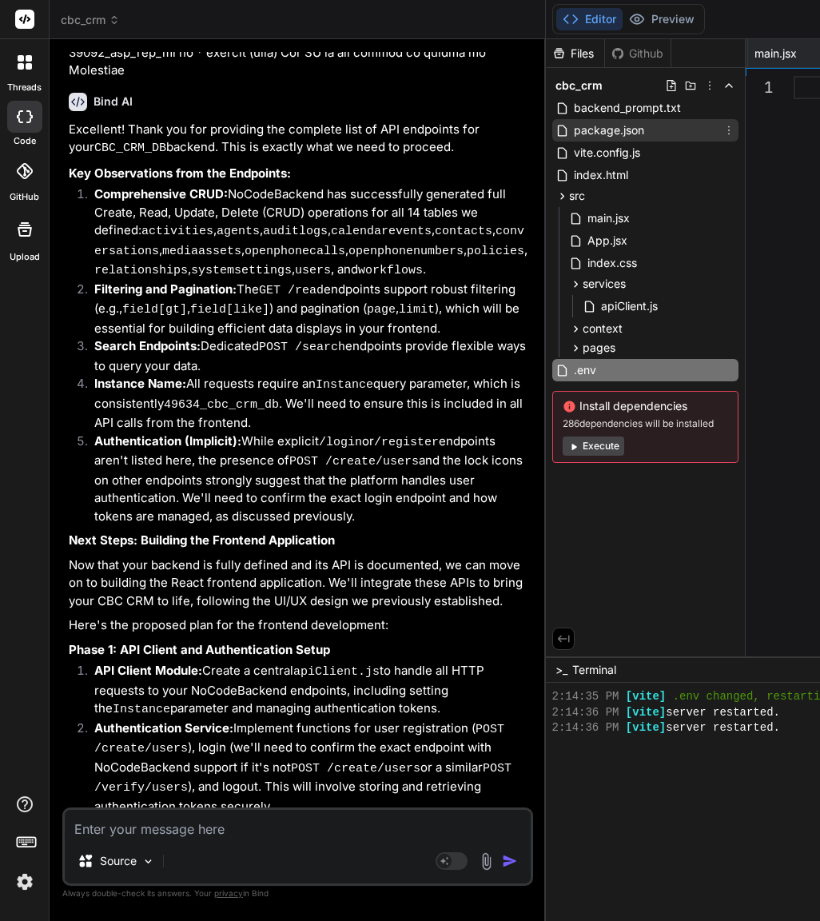
drag, startPoint x: 635, startPoint y: 372, endPoint x: 619, endPoint y: 126, distance: 246.6
click at [619, 126] on div "cbc_crm backend_prompt.txt package.json vite.config.js index.html src main.jsx …" at bounding box center [645, 268] width 199 height 401
drag, startPoint x: 571, startPoint y: 369, endPoint x: 598, endPoint y: 116, distance: 254.8
click at [598, 116] on div "cbc_crm backend_prompt.txt package.json vite.config.js index.html src main.jsx …" at bounding box center [645, 268] width 199 height 401
click at [735, 369] on icon at bounding box center [728, 370] width 13 height 13
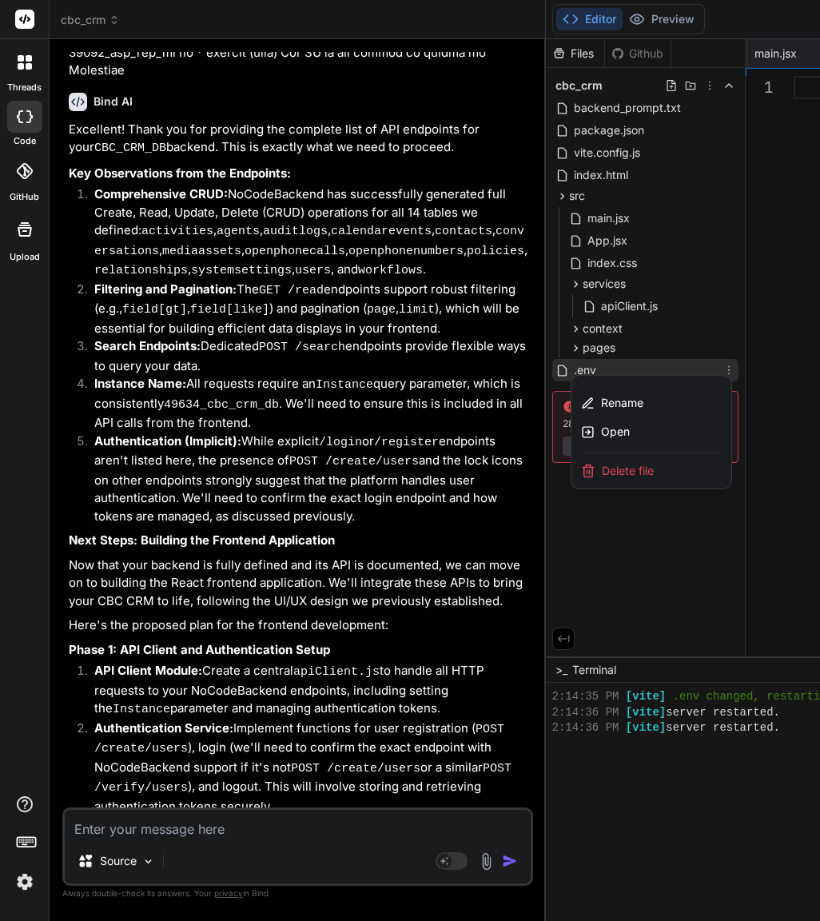
click at [662, 460] on div "Delete file" at bounding box center [651, 470] width 160 height 35
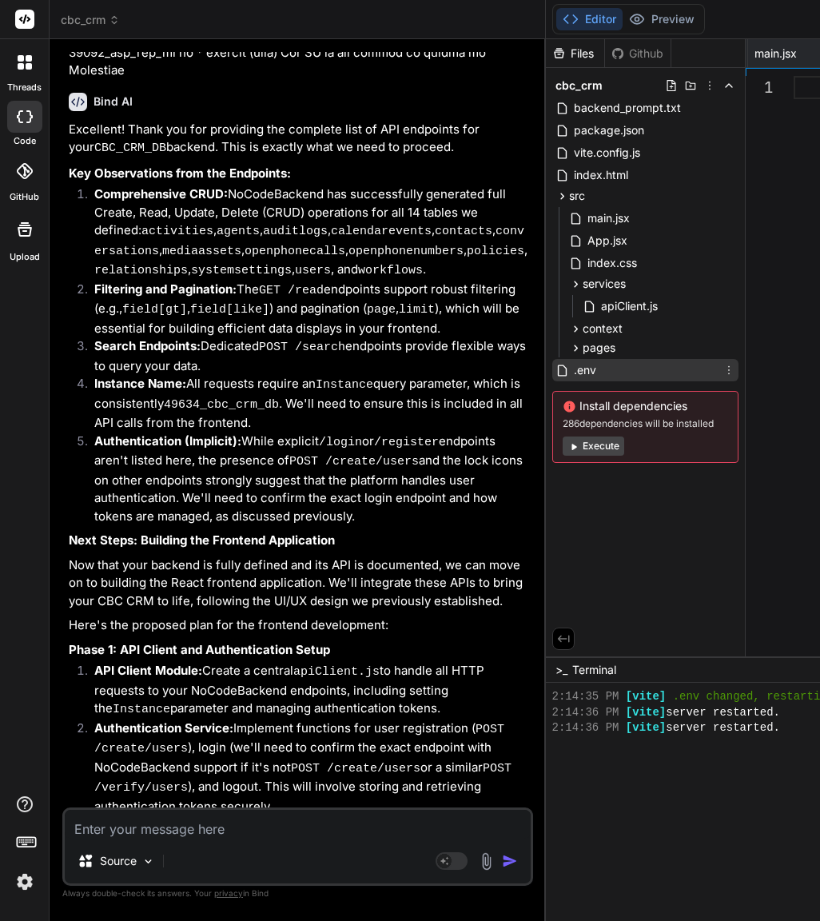
type textarea "fontWeight: 'bold', }, }; export default Login;"
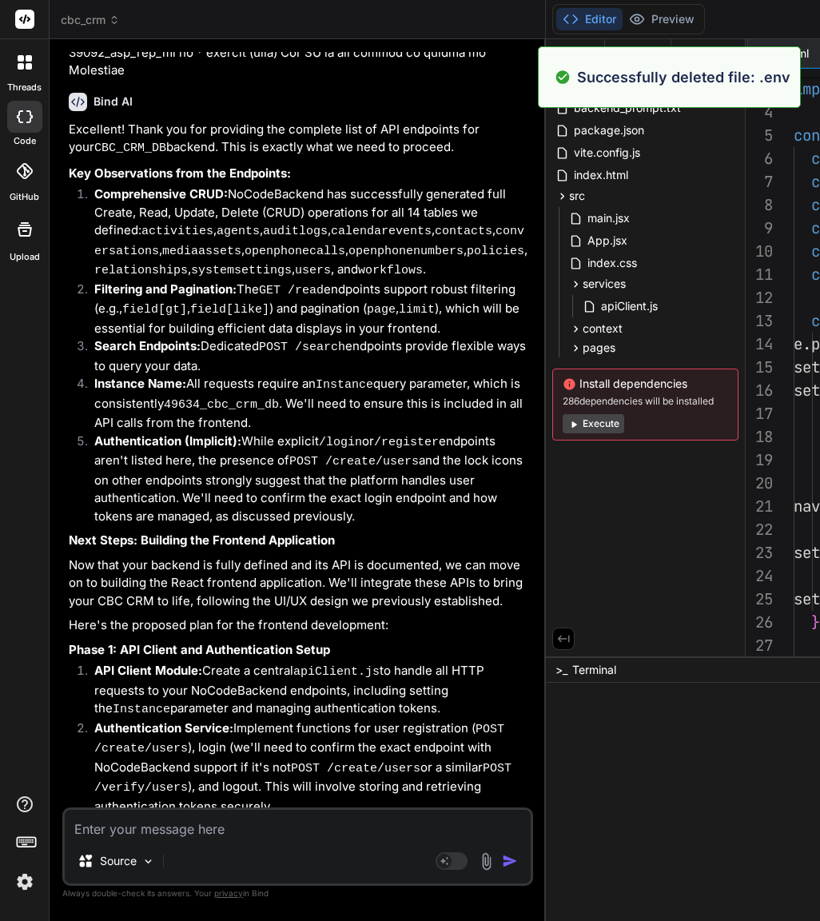
scroll to position [3428, 0]
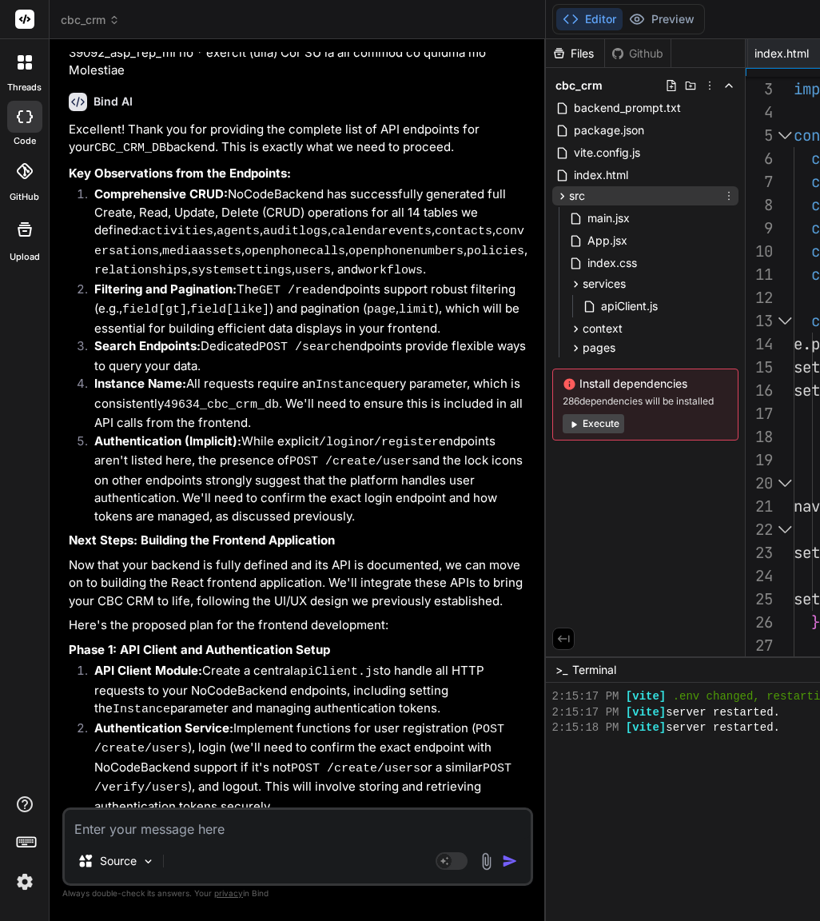
click at [569, 198] on icon at bounding box center [562, 196] width 14 height 14
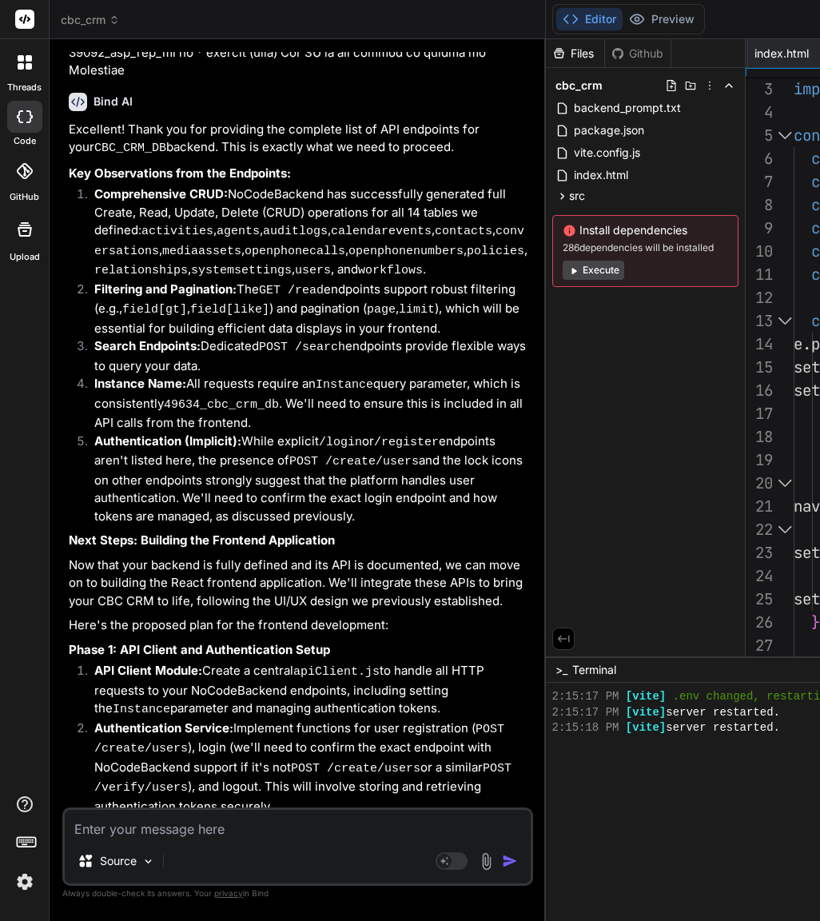
click at [559, 105] on div "backend_prompt.txt" at bounding box center [645, 108] width 186 height 22
click at [697, 84] on icon at bounding box center [690, 85] width 13 height 13
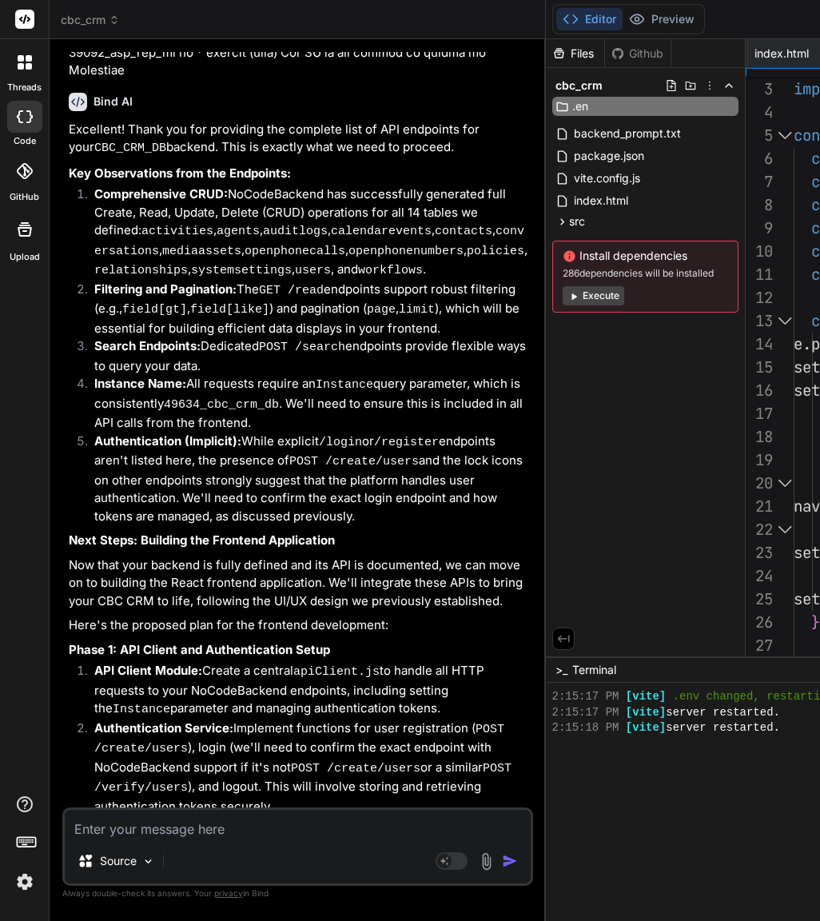
type input ".env"
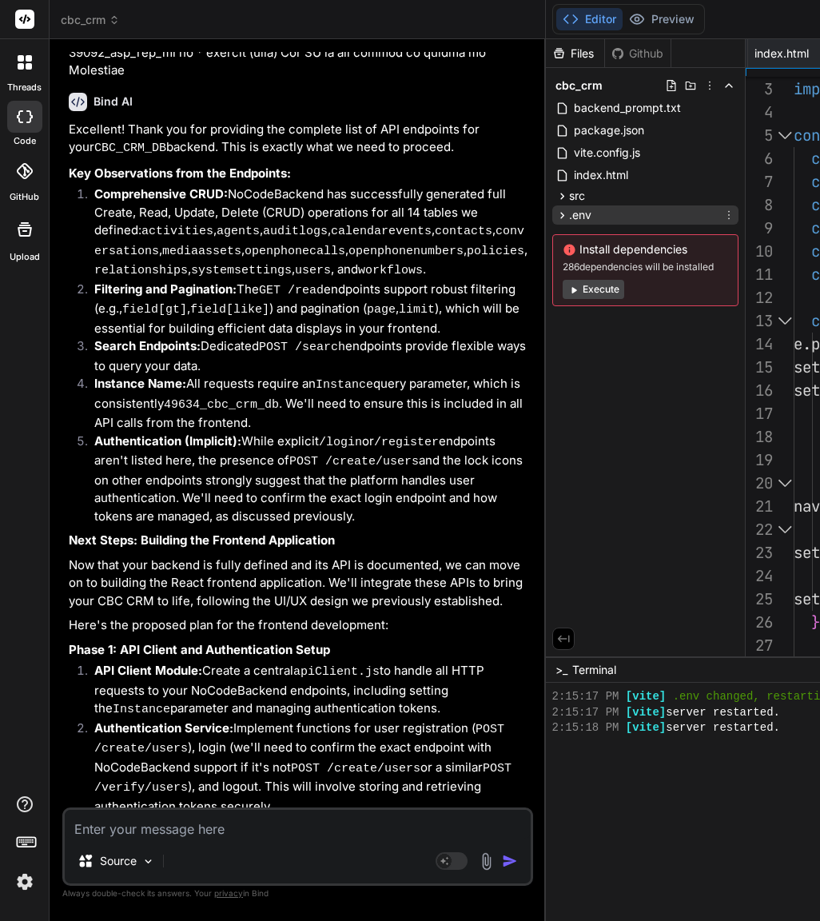
click at [587, 216] on span ".env" at bounding box center [580, 215] width 22 height 16
click at [569, 218] on icon at bounding box center [562, 216] width 14 height 14
click at [686, 212] on div ".env" at bounding box center [645, 214] width 186 height 19
click at [640, 218] on div ".env" at bounding box center [645, 214] width 186 height 19
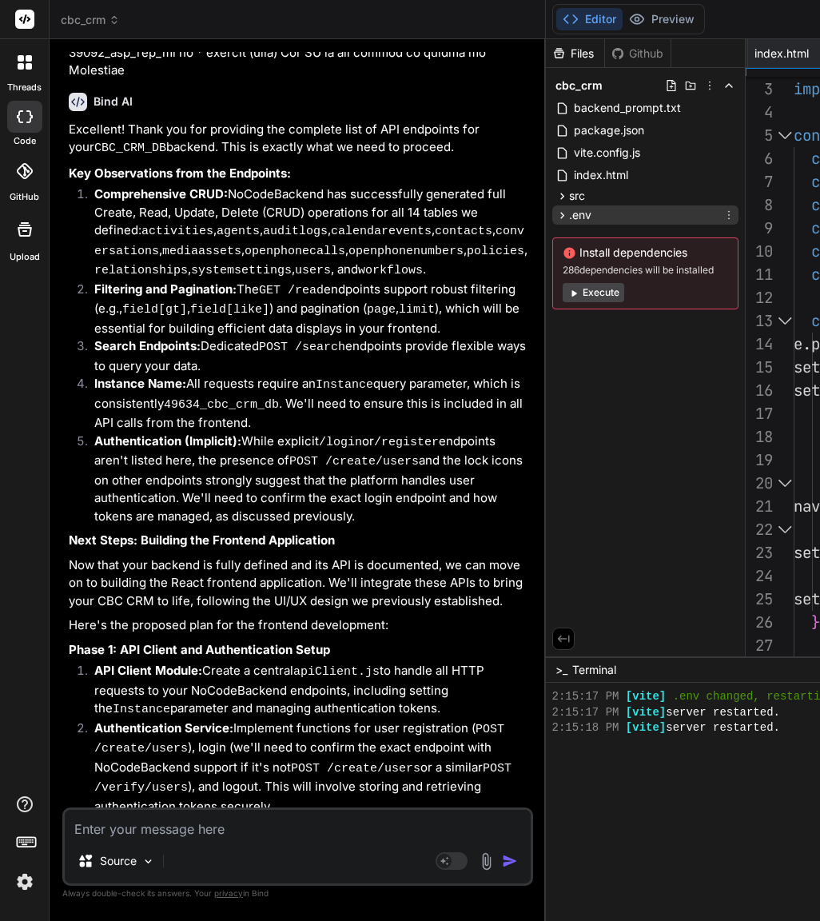
click at [734, 215] on icon at bounding box center [728, 215] width 13 height 13
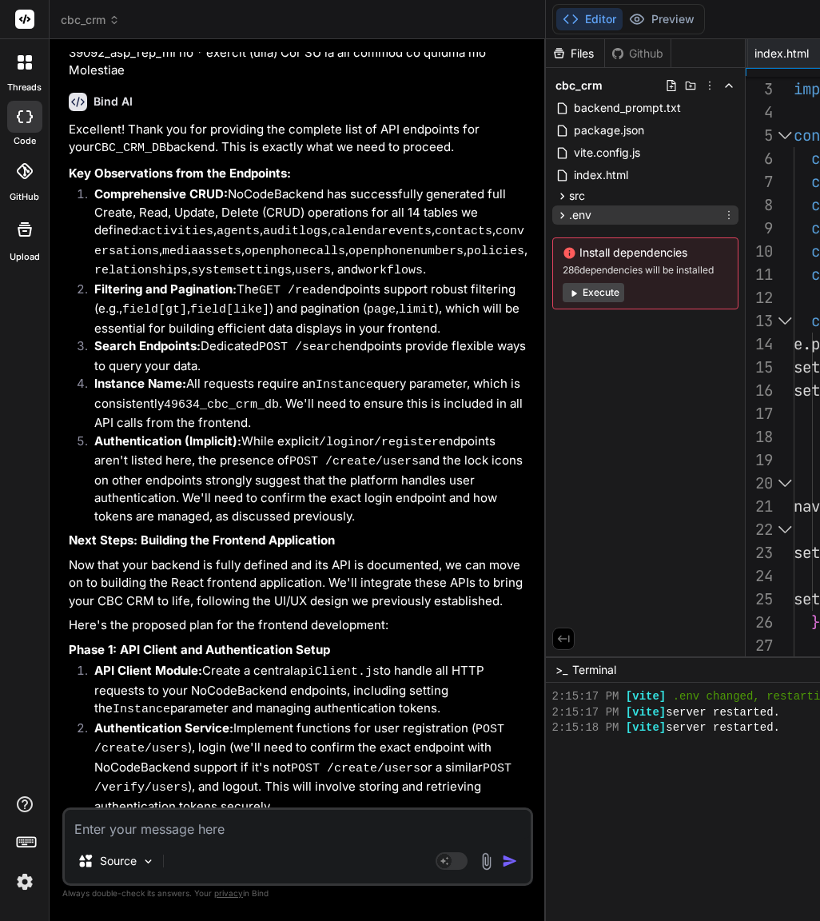
click at [601, 223] on div ".env" at bounding box center [645, 214] width 186 height 19
click at [569, 217] on icon at bounding box center [562, 216] width 14 height 14
click at [735, 212] on icon at bounding box center [728, 215] width 13 height 13
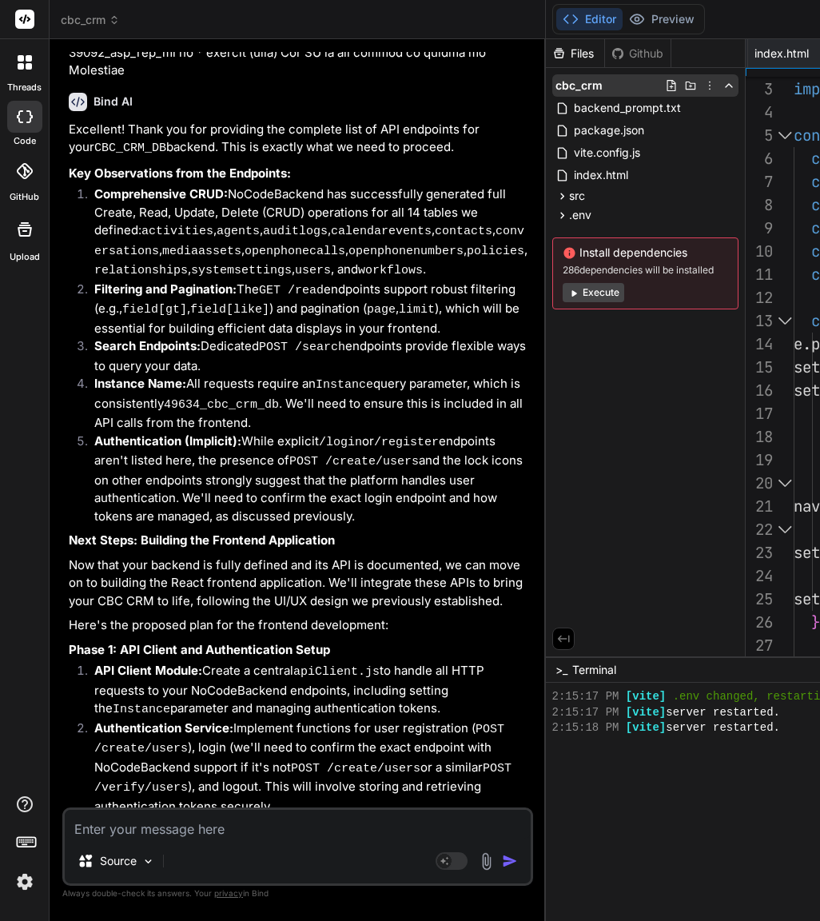
click at [673, 83] on icon at bounding box center [671, 85] width 13 height 13
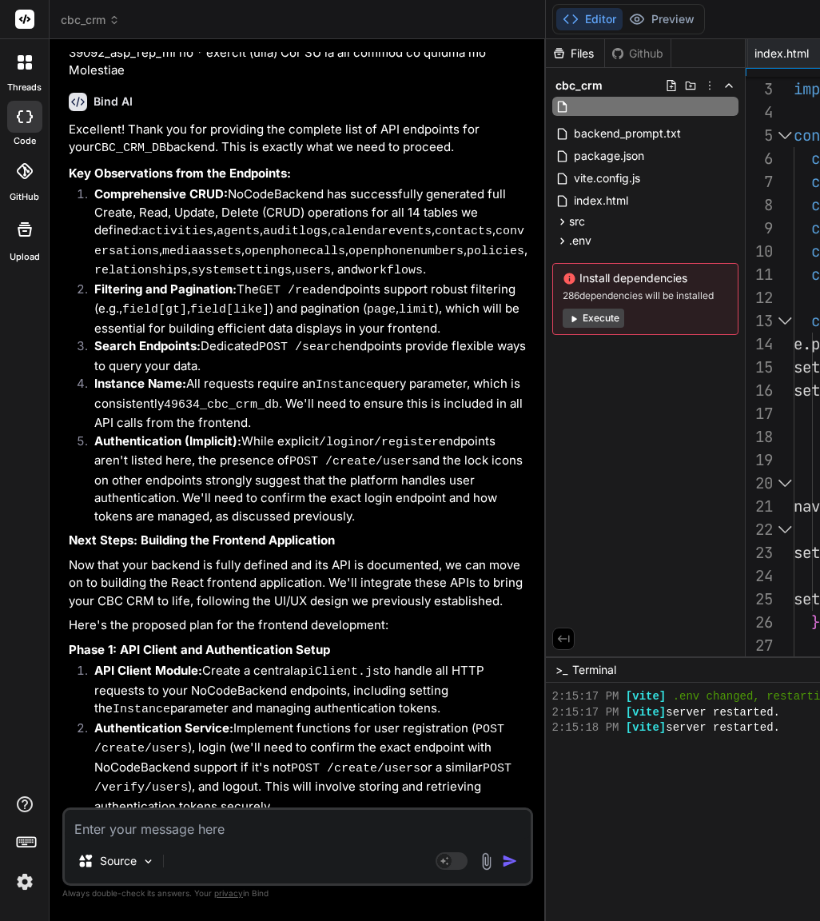
click at [689, 416] on div "Files Github cbc_crm backend_prompt.txt package.json vite.config.js index.html …" at bounding box center [646, 347] width 200 height 617
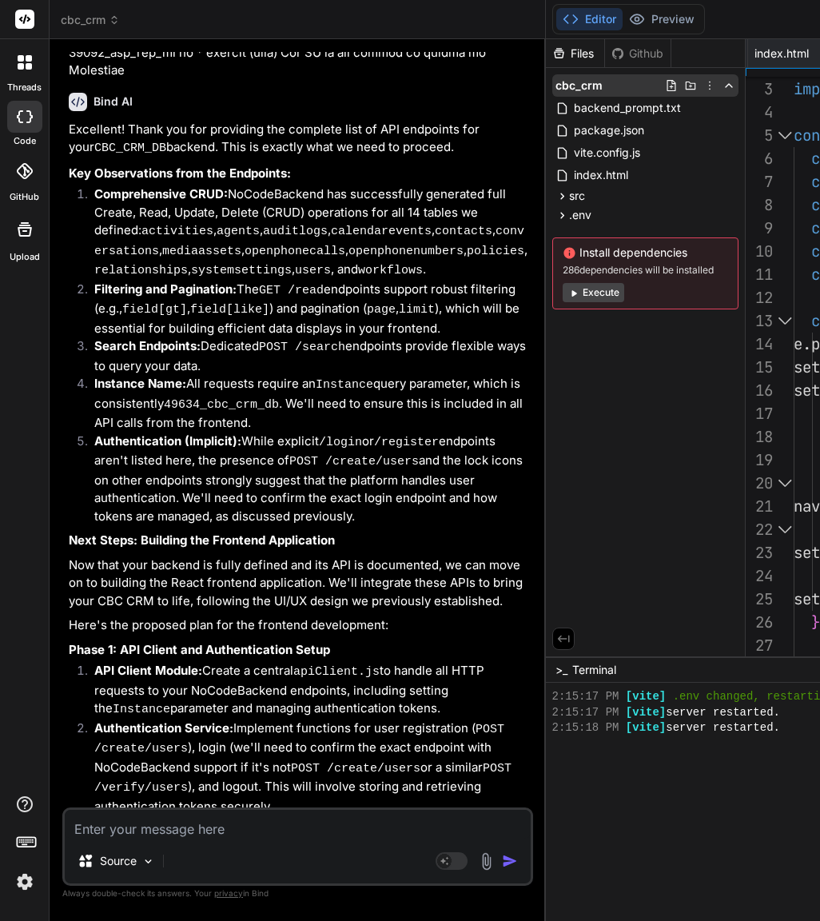
click at [710, 82] on icon at bounding box center [710, 86] width 2 height 9
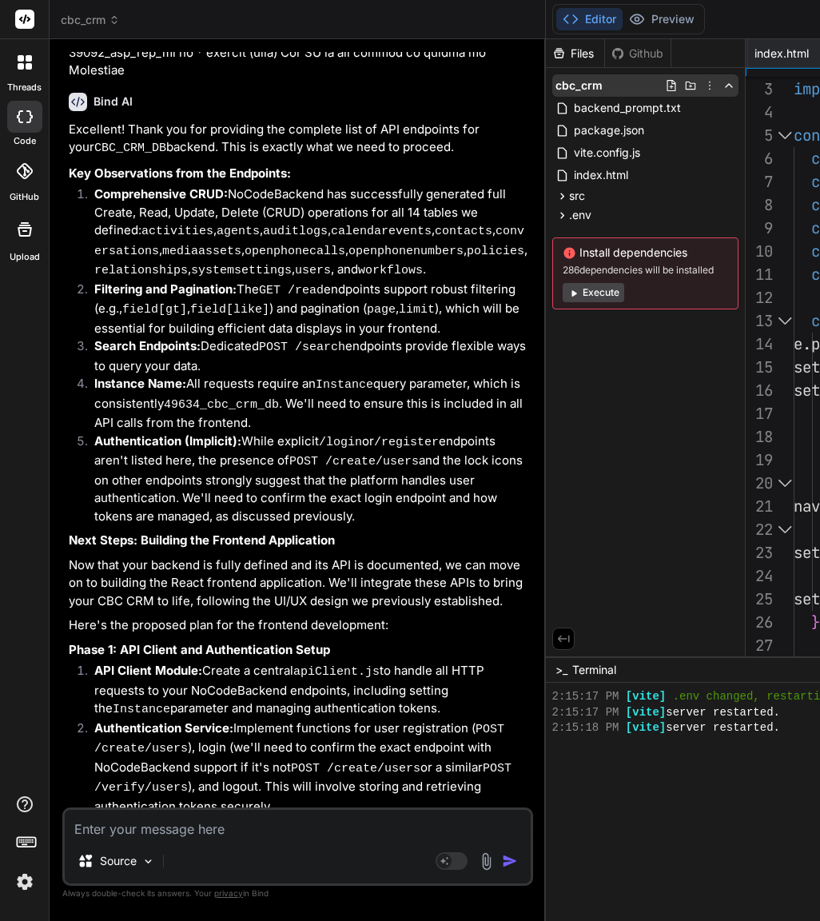
click at [669, 82] on div "cbc_crm" at bounding box center [645, 85] width 186 height 22
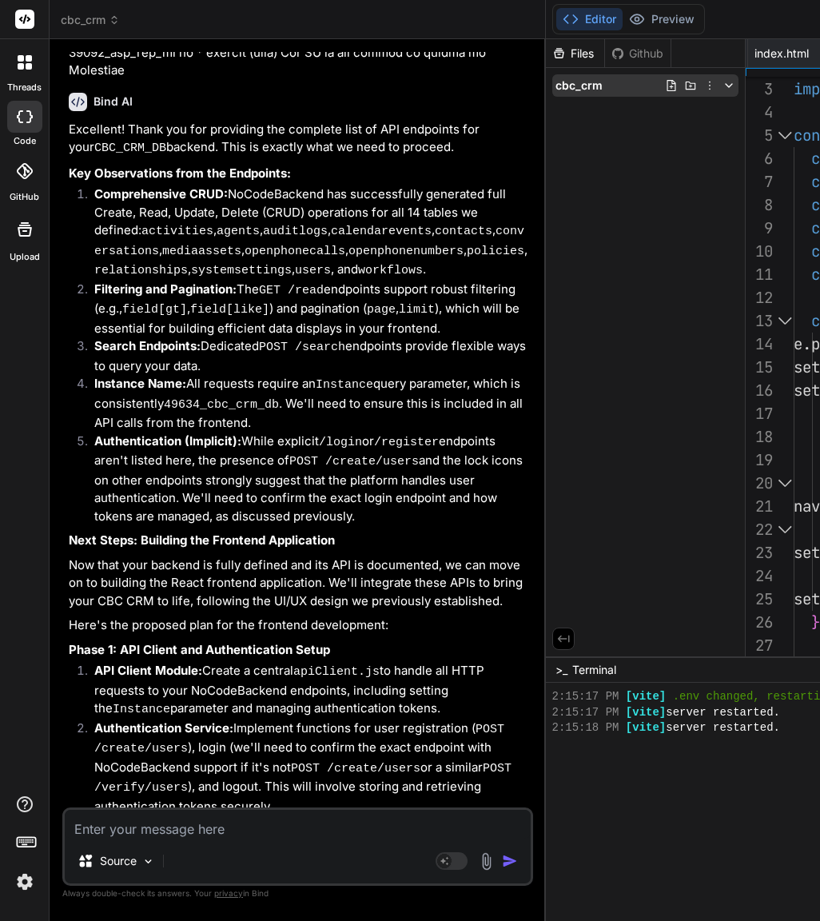
click at [655, 84] on div "cbc_crm" at bounding box center [645, 85] width 186 height 22
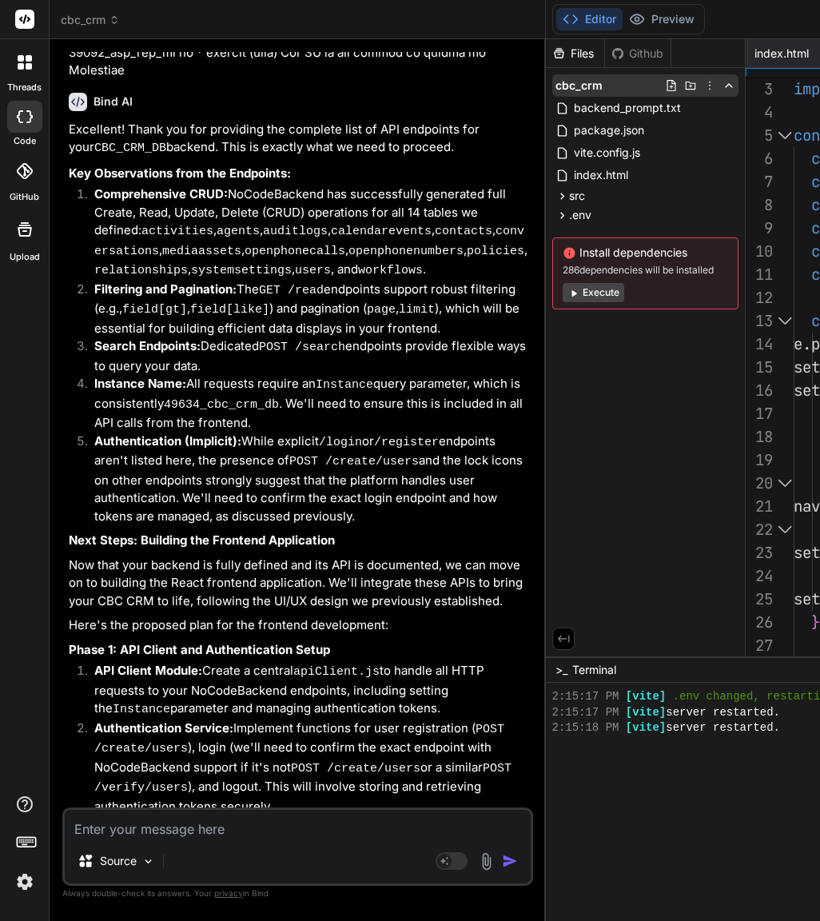
click at [675, 85] on icon at bounding box center [670, 85] width 9 height 11
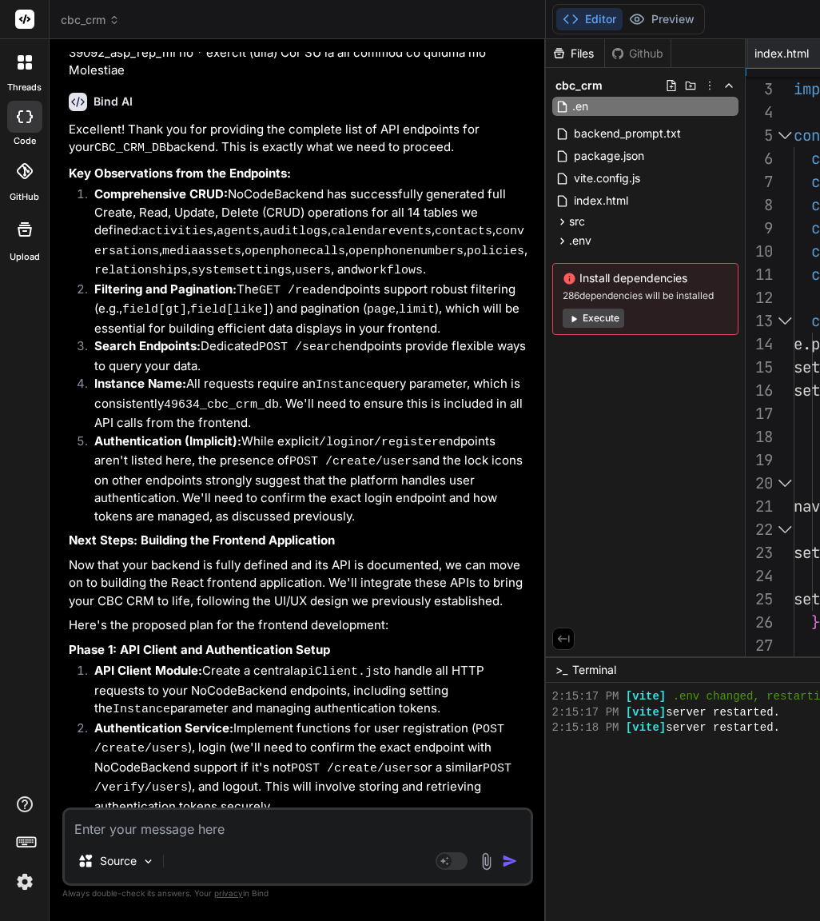
type input ".env"
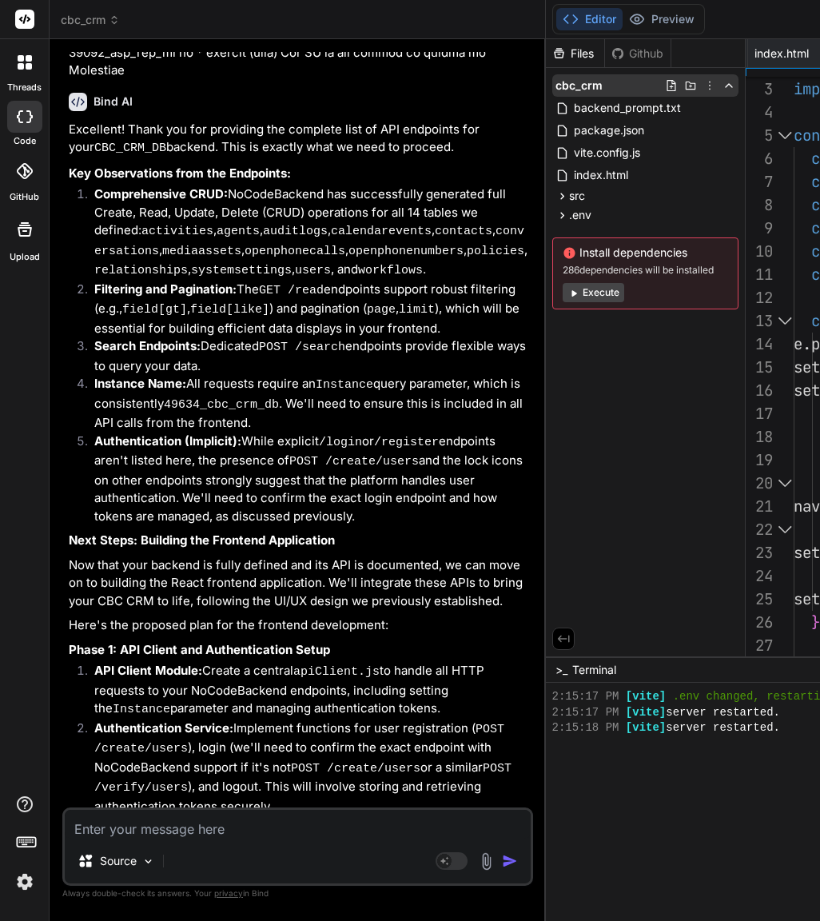
click at [696, 83] on icon at bounding box center [690, 85] width 13 height 13
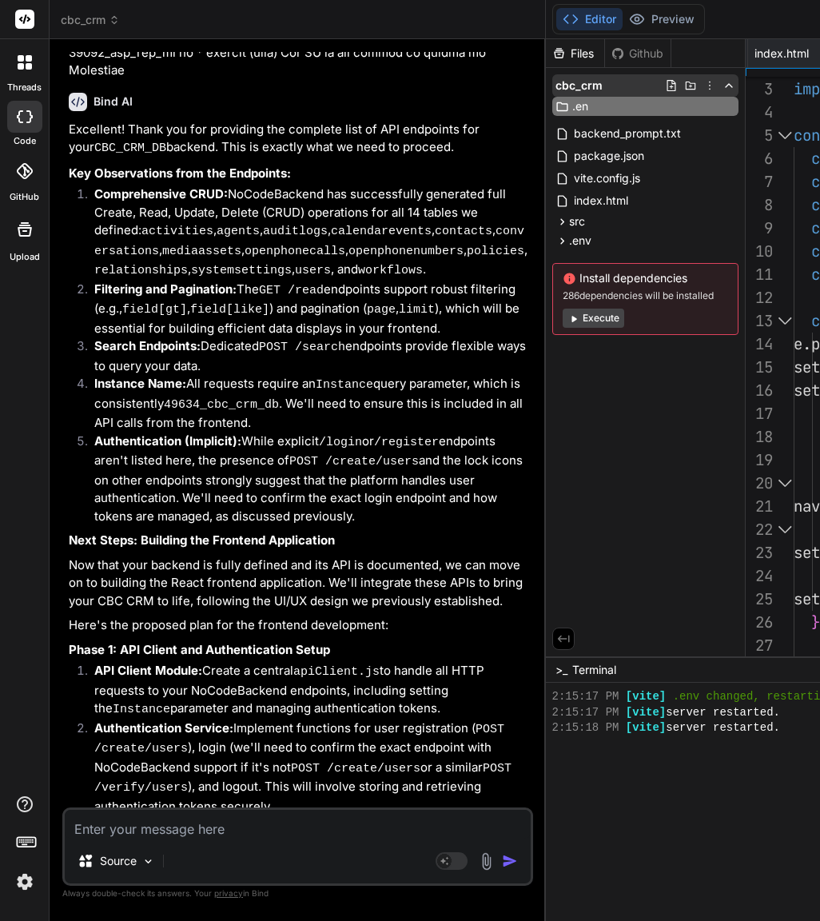
type input ".env"
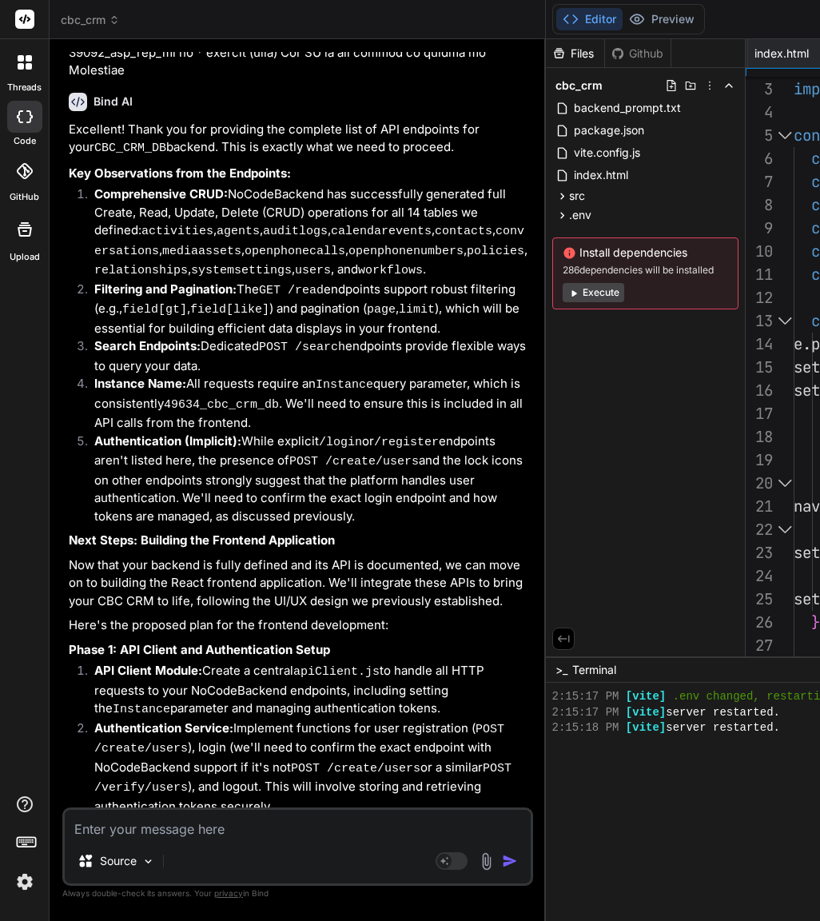
click at [698, 366] on div "Files Github cbc_crm backend_prompt.txt package.json vite.config.js index.html …" at bounding box center [646, 347] width 200 height 617
click at [674, 83] on icon at bounding box center [671, 85] width 13 height 13
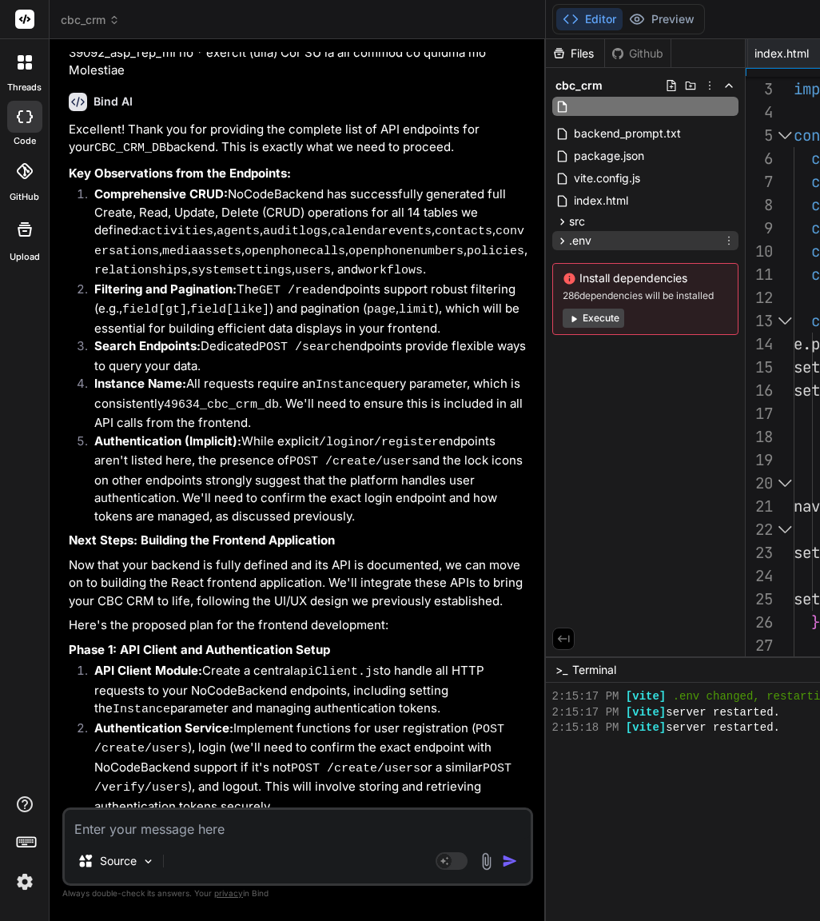
click at [735, 246] on icon at bounding box center [728, 240] width 13 height 13
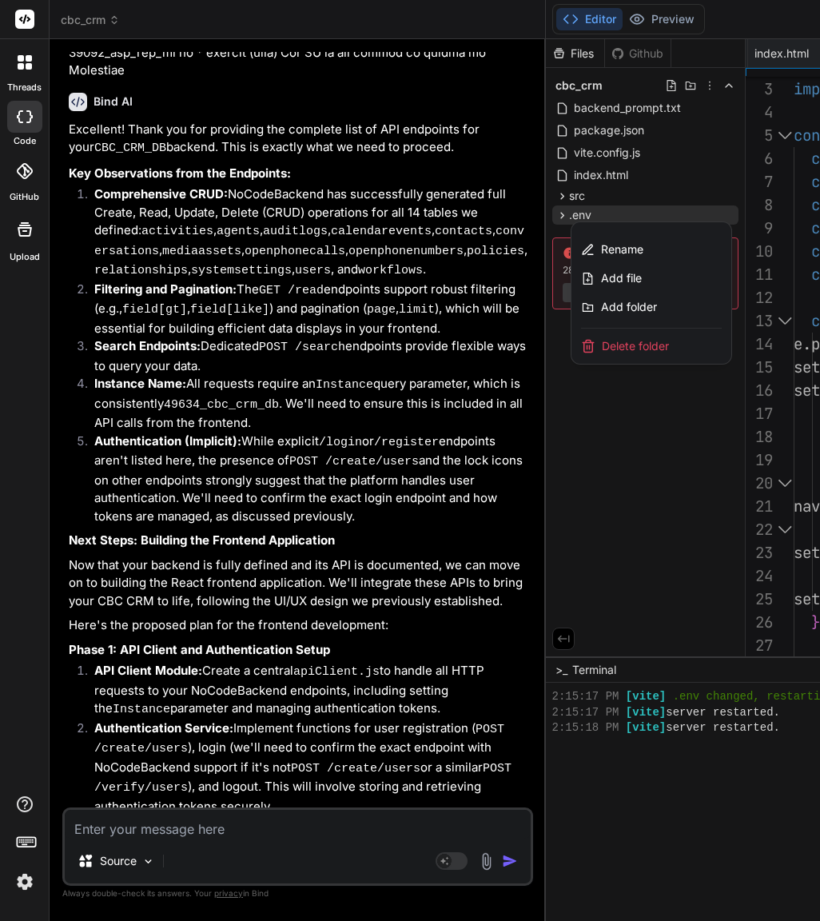
click at [658, 340] on span "Delete folder" at bounding box center [635, 346] width 67 height 16
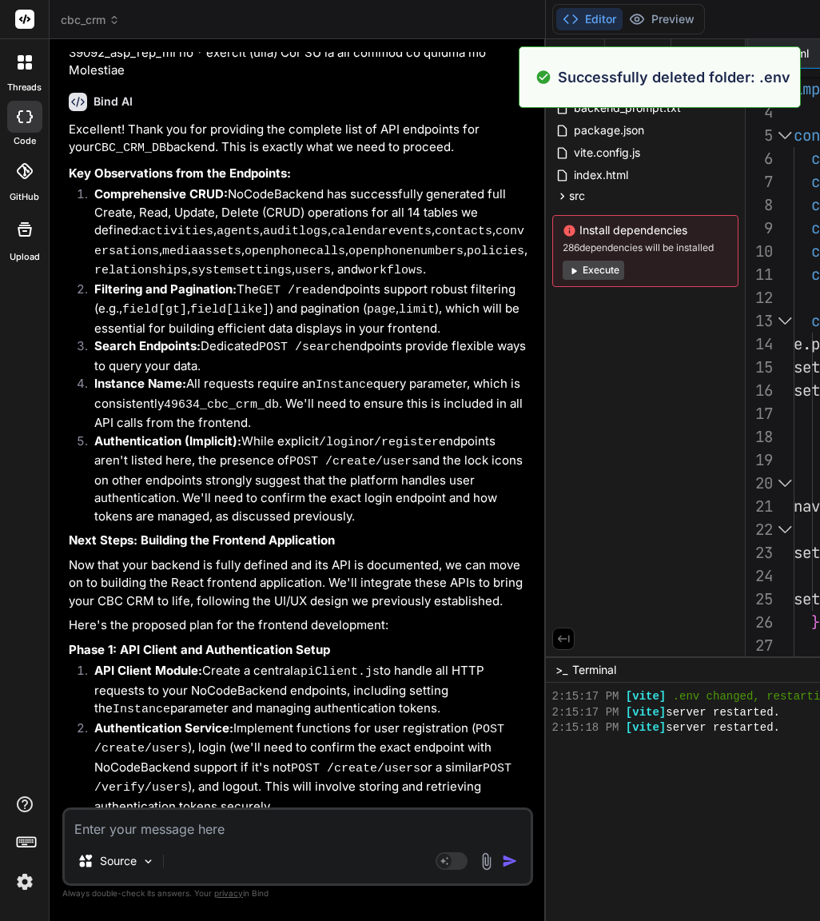
click at [626, 336] on div "Files Github cbc_crm backend_prompt.txt package.json vite.config.js index.html …" at bounding box center [646, 347] width 200 height 617
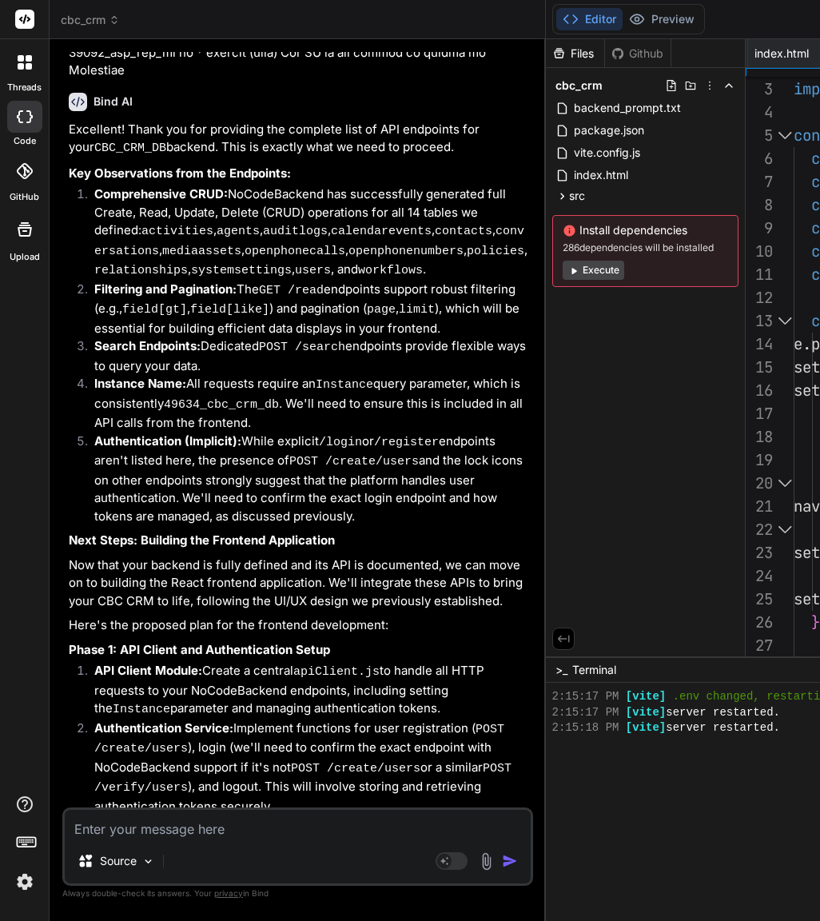
click at [702, 372] on div "Files Github cbc_crm backend_prompt.txt package.json vite.config.js index.html …" at bounding box center [646, 347] width 200 height 617
click at [627, 87] on div "cbc_crm" at bounding box center [645, 85] width 186 height 22
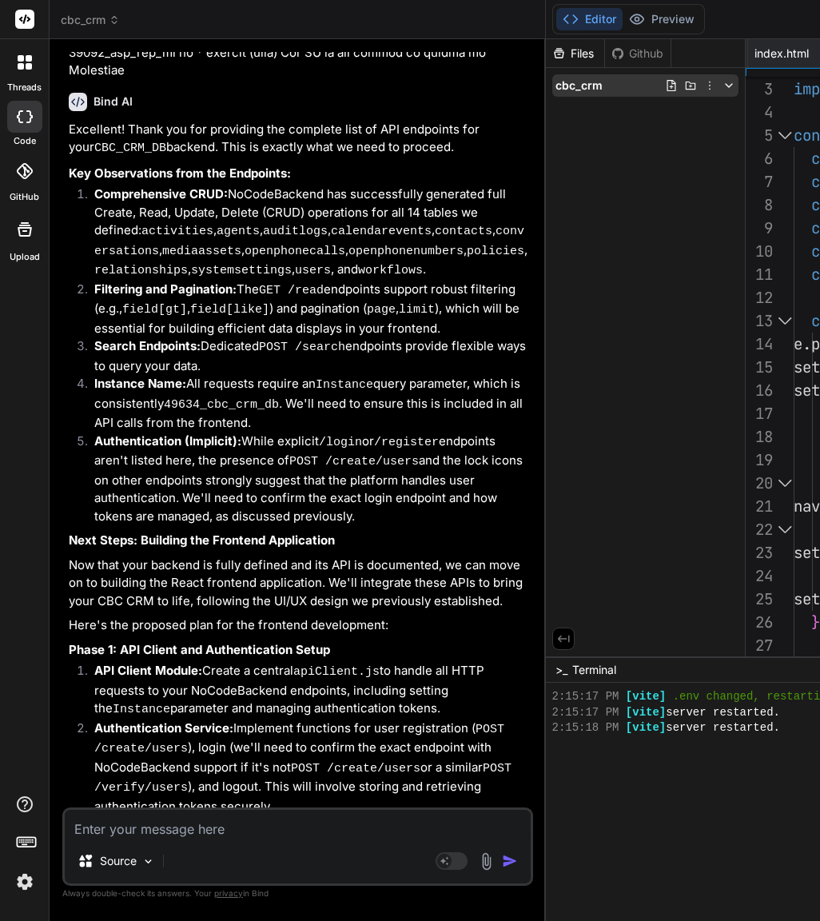
click at [677, 85] on icon at bounding box center [671, 85] width 13 height 13
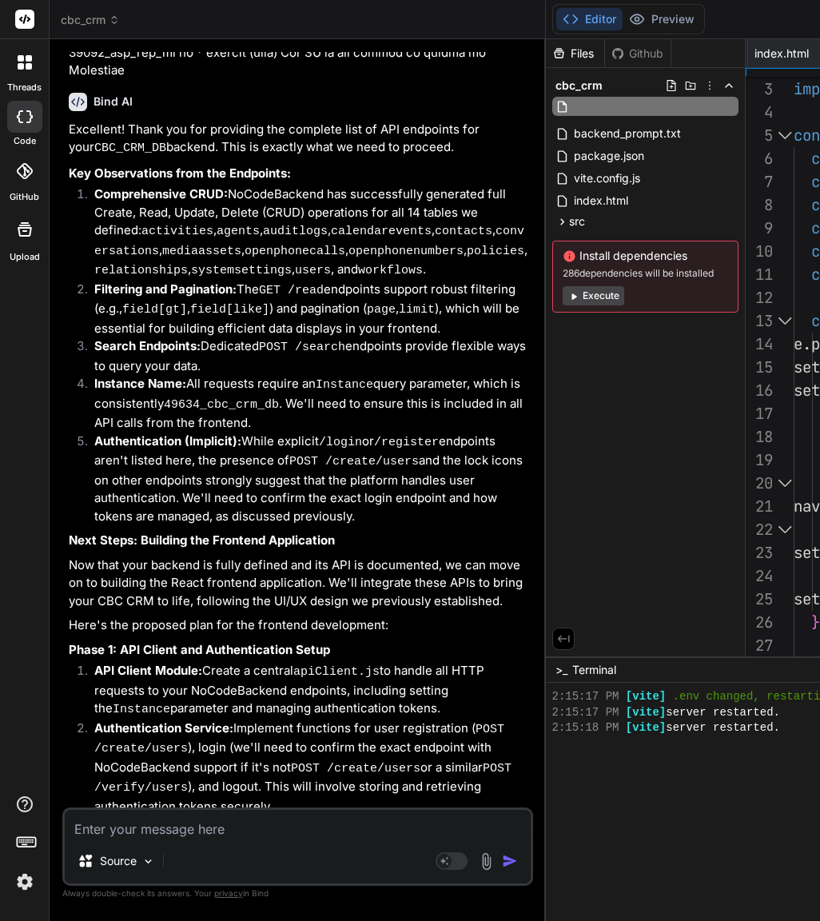
click at [682, 455] on div "Files Github cbc_crm backend_prompt.txt package.json vite.config.js index.html …" at bounding box center [646, 347] width 200 height 617
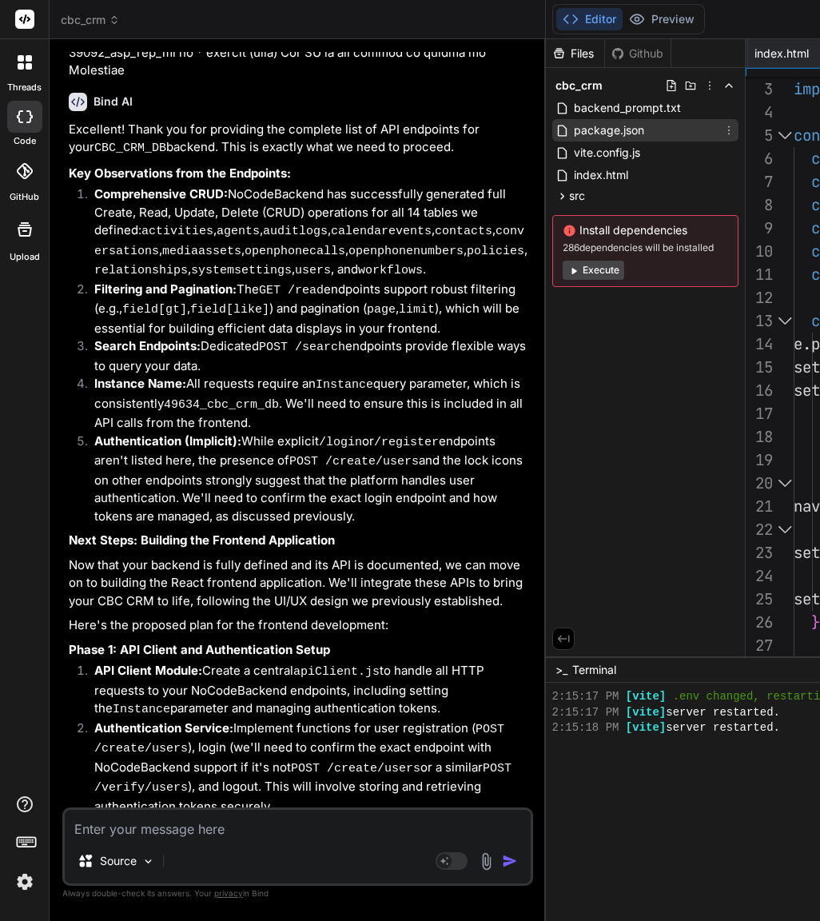
click at [619, 132] on span "package.json" at bounding box center [609, 130] width 74 height 19
click at [566, 125] on icon at bounding box center [561, 130] width 9 height 11
click at [569, 133] on icon at bounding box center [562, 131] width 14 height 14
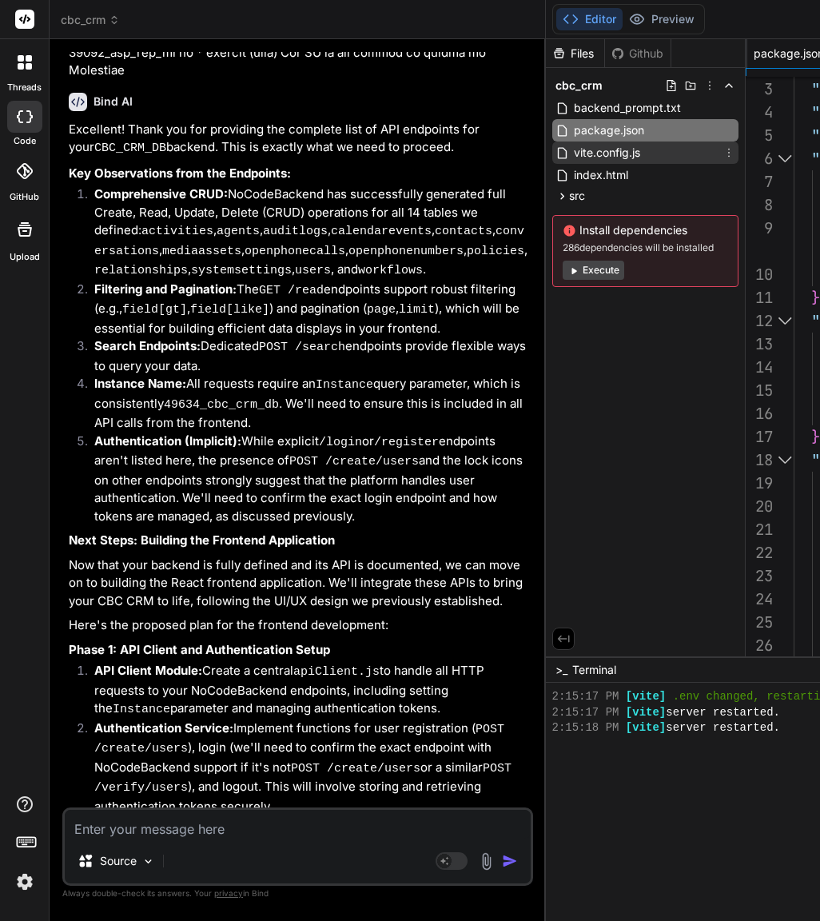
click at [600, 151] on span "vite.config.js" at bounding box center [607, 152] width 70 height 19
type textarea "import { defineConfig } from 'vite' import react from '@vitejs/plugin-react' //…"
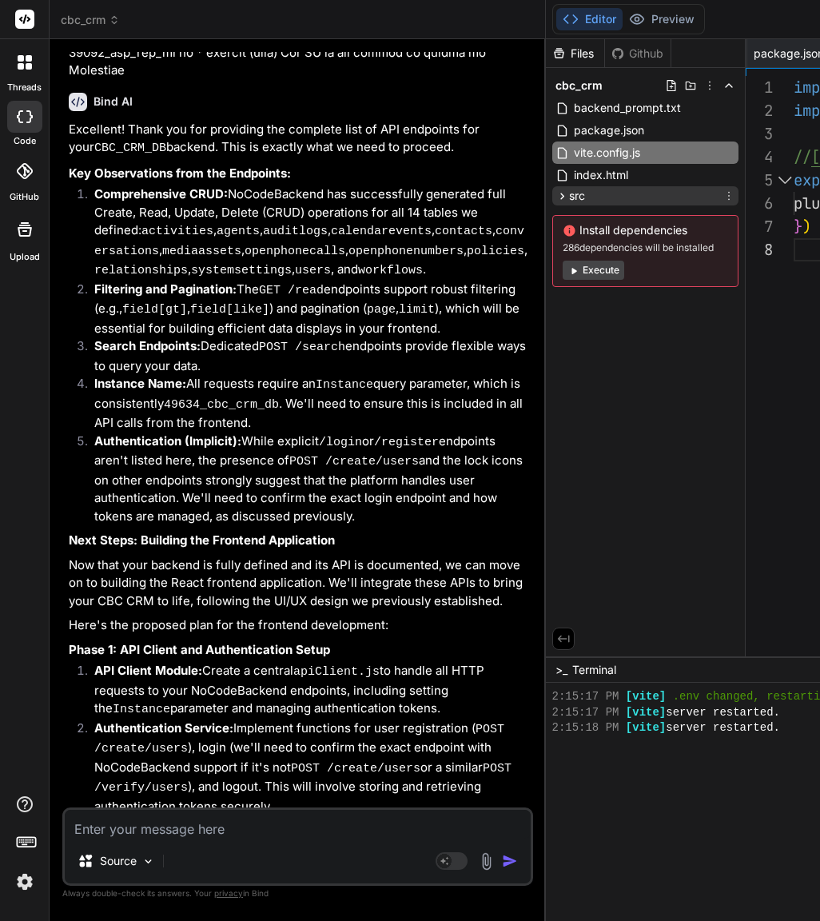
click at [567, 195] on icon at bounding box center [562, 196] width 14 height 14
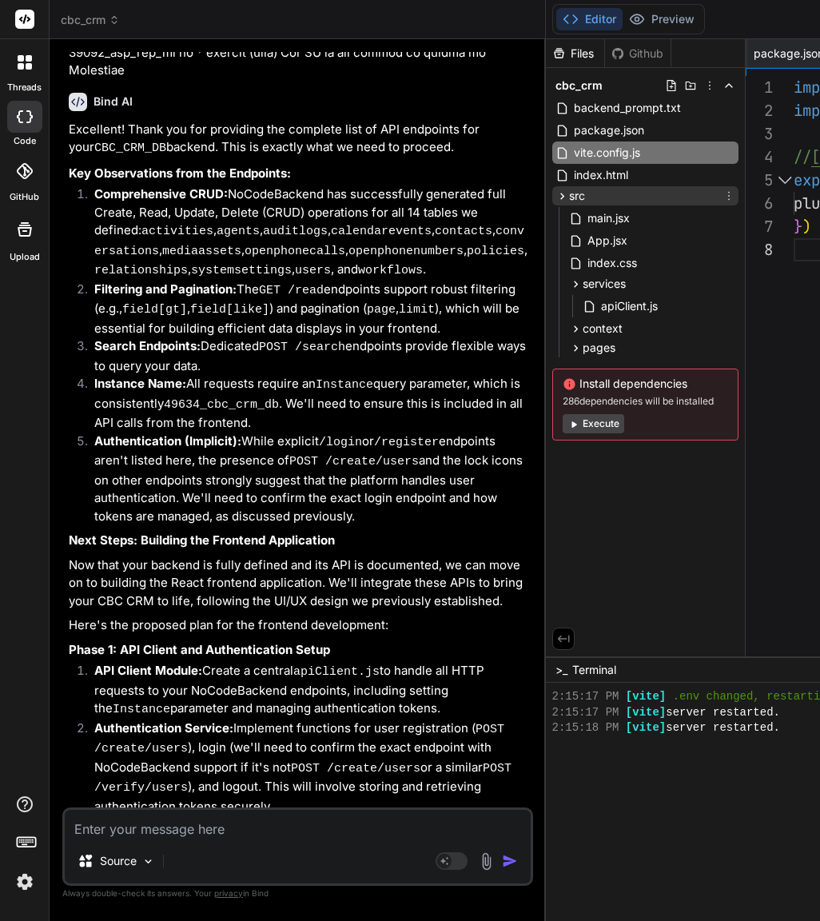
click at [616, 193] on div "src" at bounding box center [645, 195] width 186 height 19
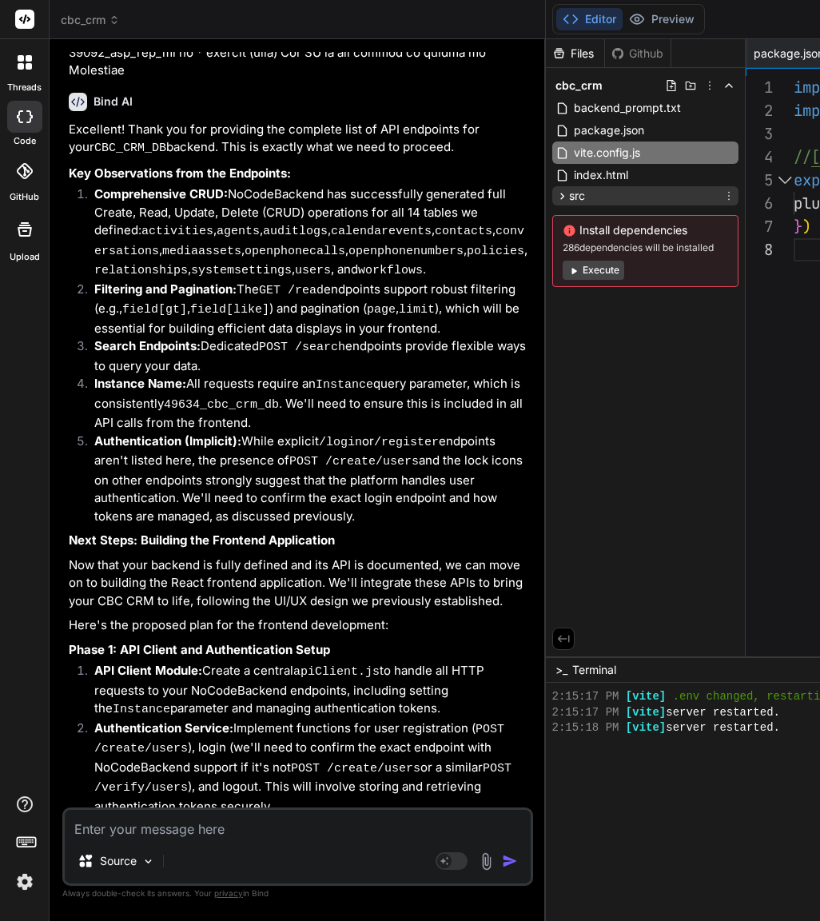
click at [616, 193] on div "src" at bounding box center [645, 195] width 186 height 19
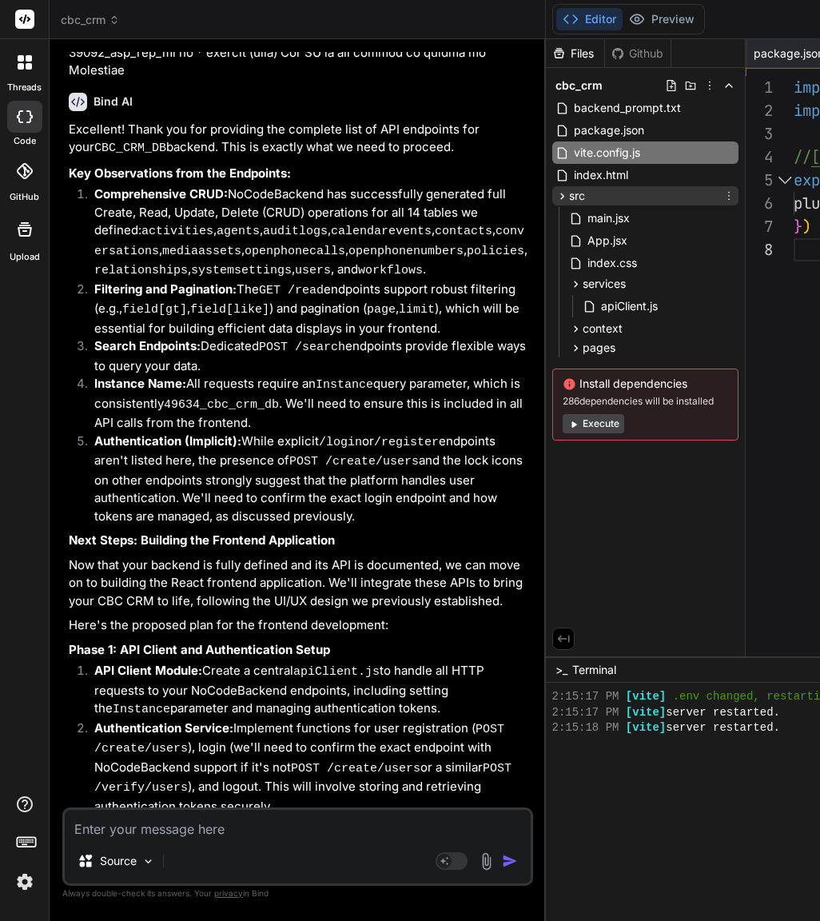
click at [735, 197] on icon at bounding box center [728, 195] width 13 height 13
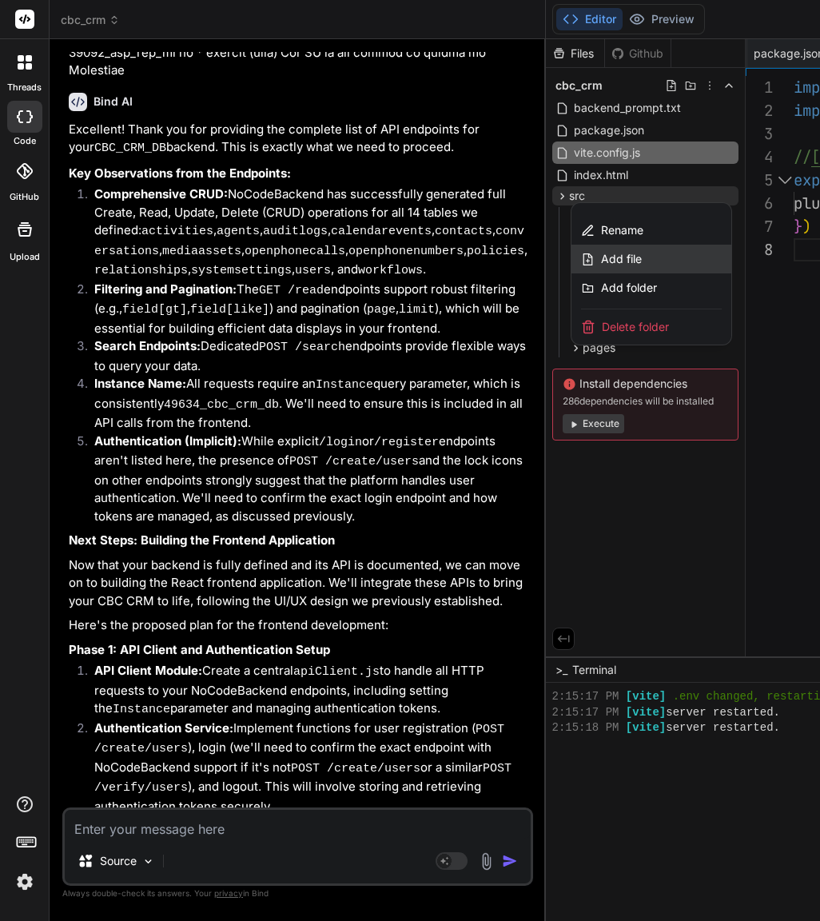
click at [683, 252] on div "Add file" at bounding box center [651, 259] width 160 height 29
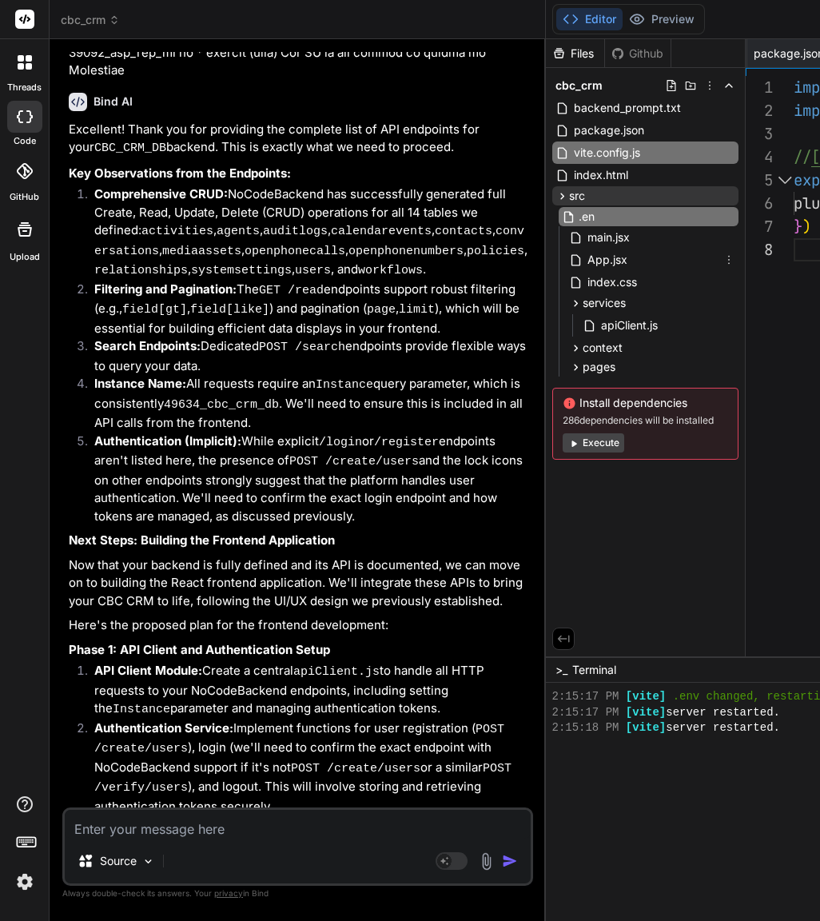
type input ".env"
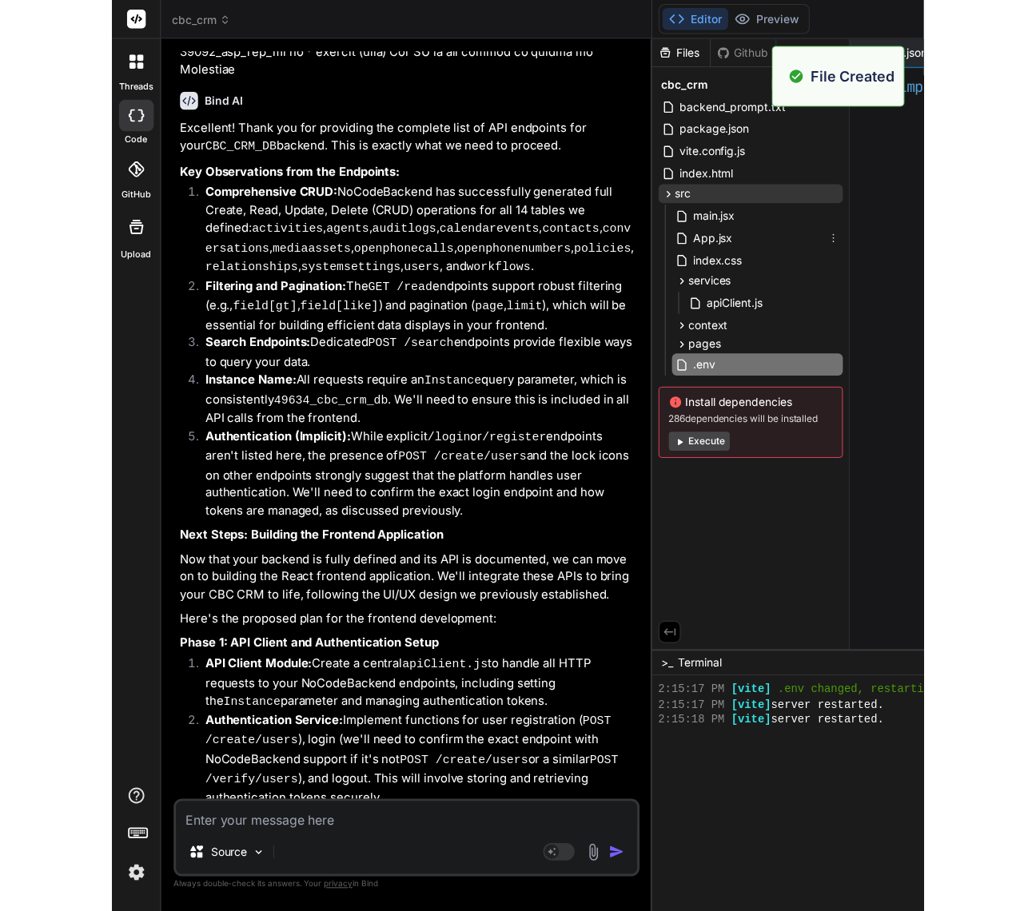
scroll to position [0, 457]
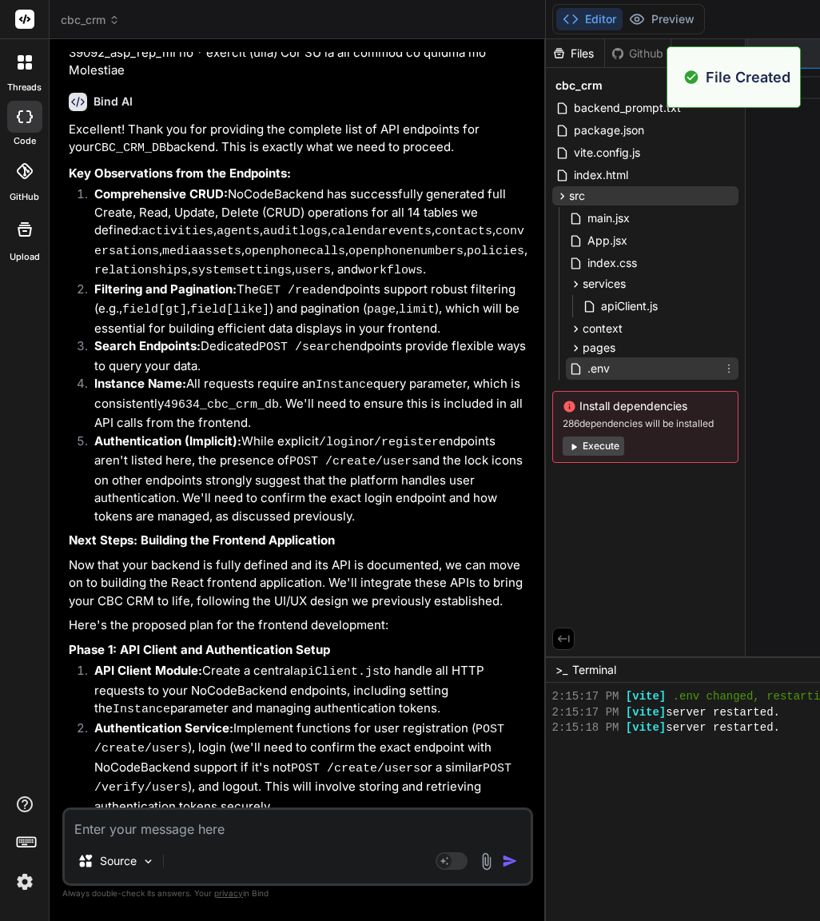
click at [611, 366] on span ".env" at bounding box center [599, 368] width 26 height 19
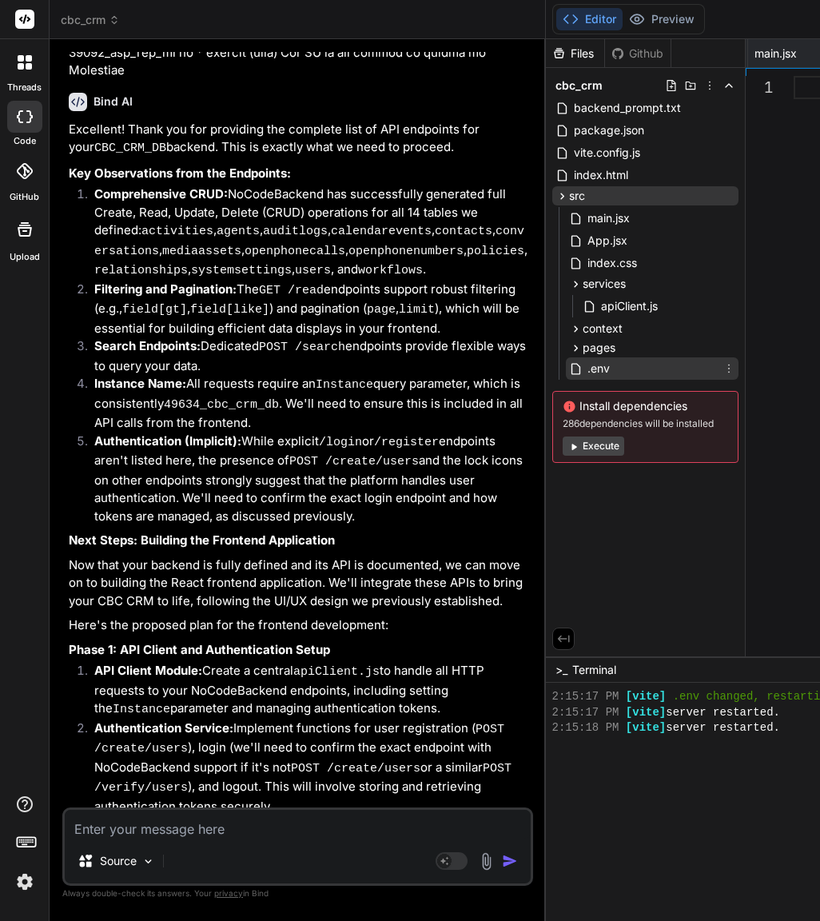
click at [735, 372] on icon at bounding box center [728, 368] width 13 height 13
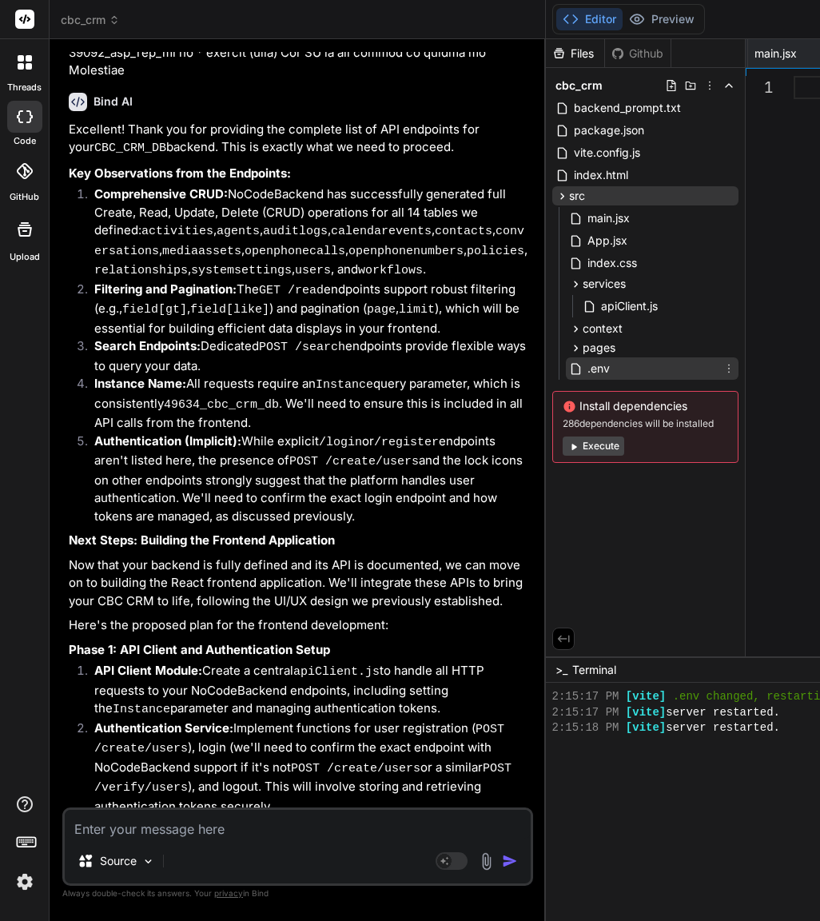
click at [611, 369] on span ".env" at bounding box center [599, 368] width 26 height 19
click at [791, 283] on div "1" at bounding box center [770, 370] width 48 height 588
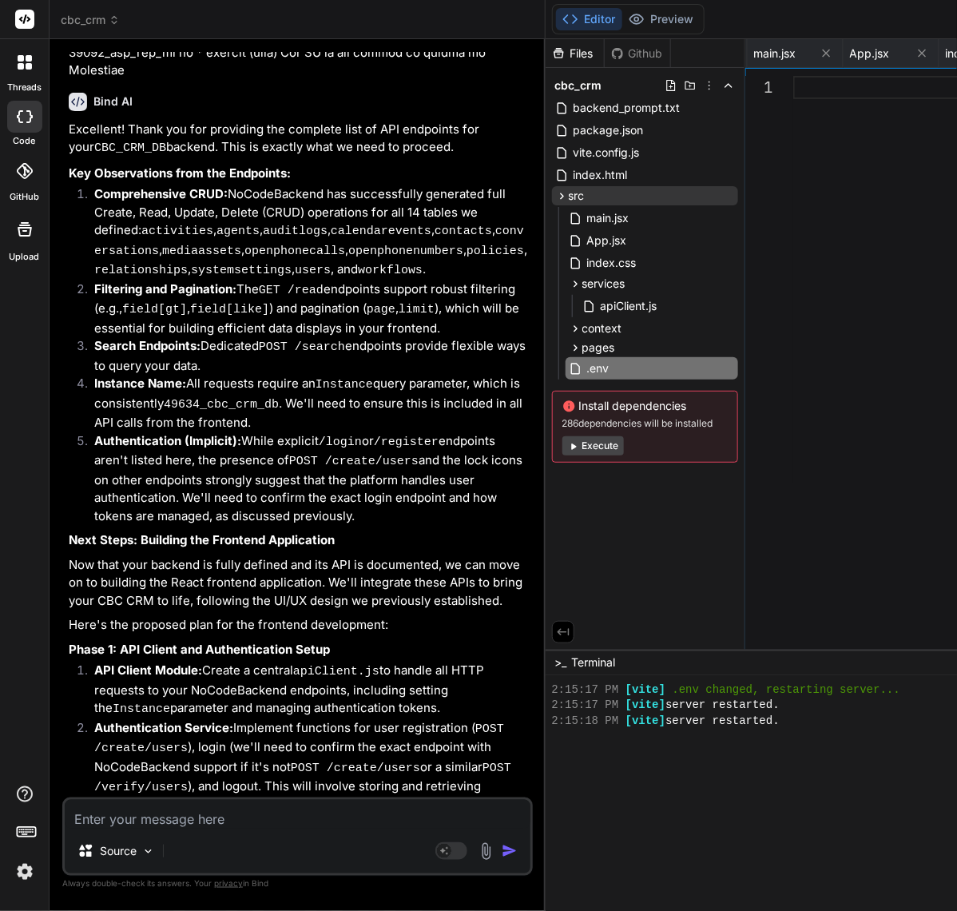
type textarea "x"
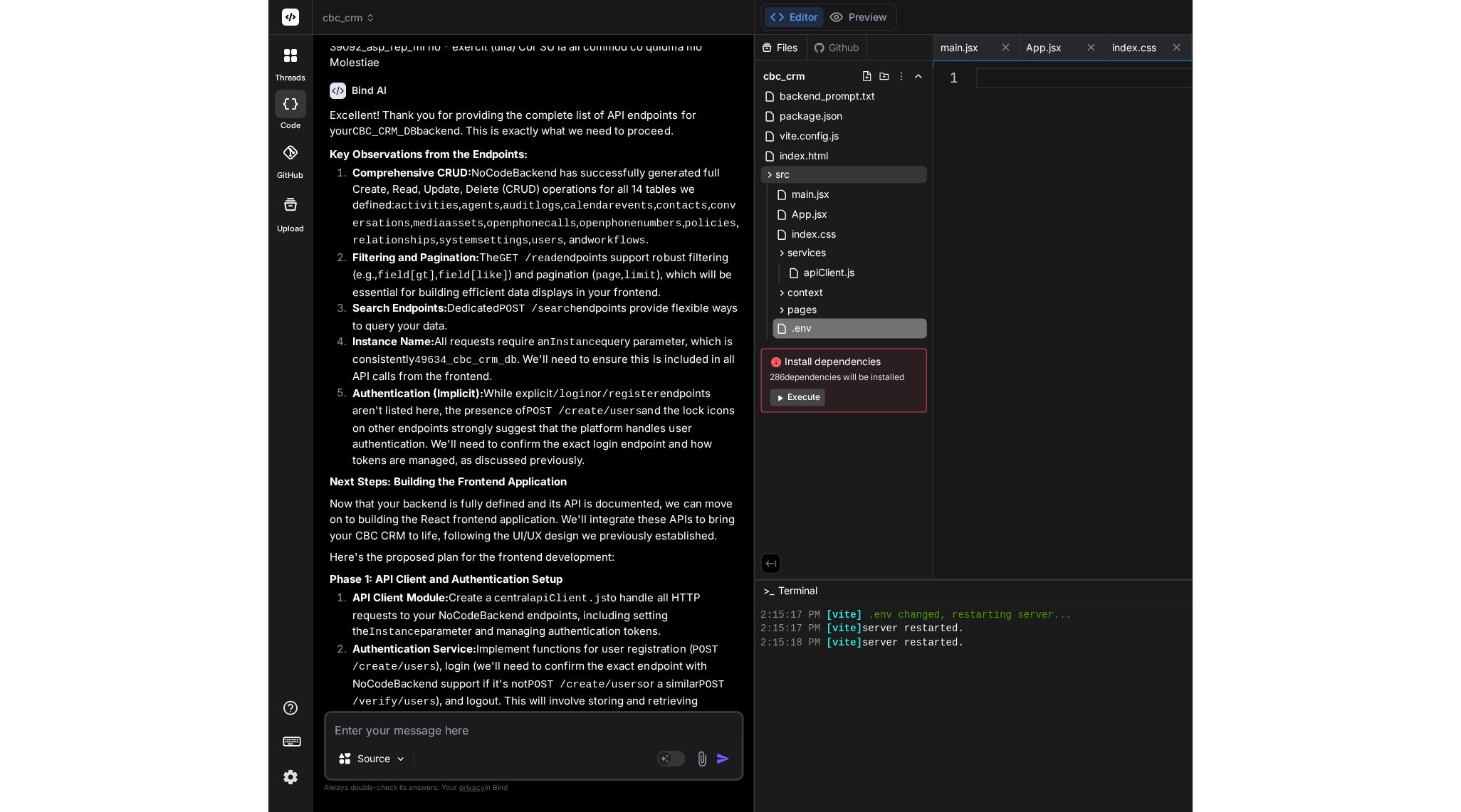
scroll to position [0, 0]
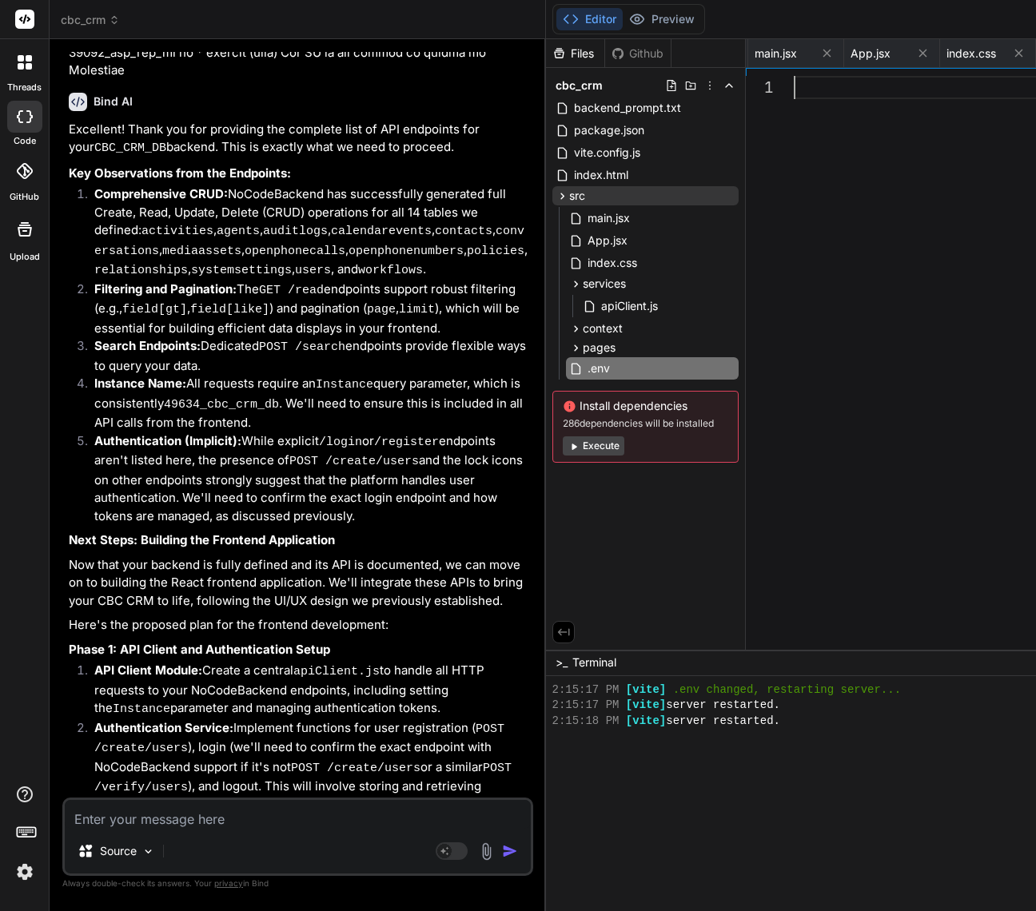
type textarea "VITE_NOCODEBACKEND_API_KEY="YOUR_NEW_SECRET_KEY_HERE""
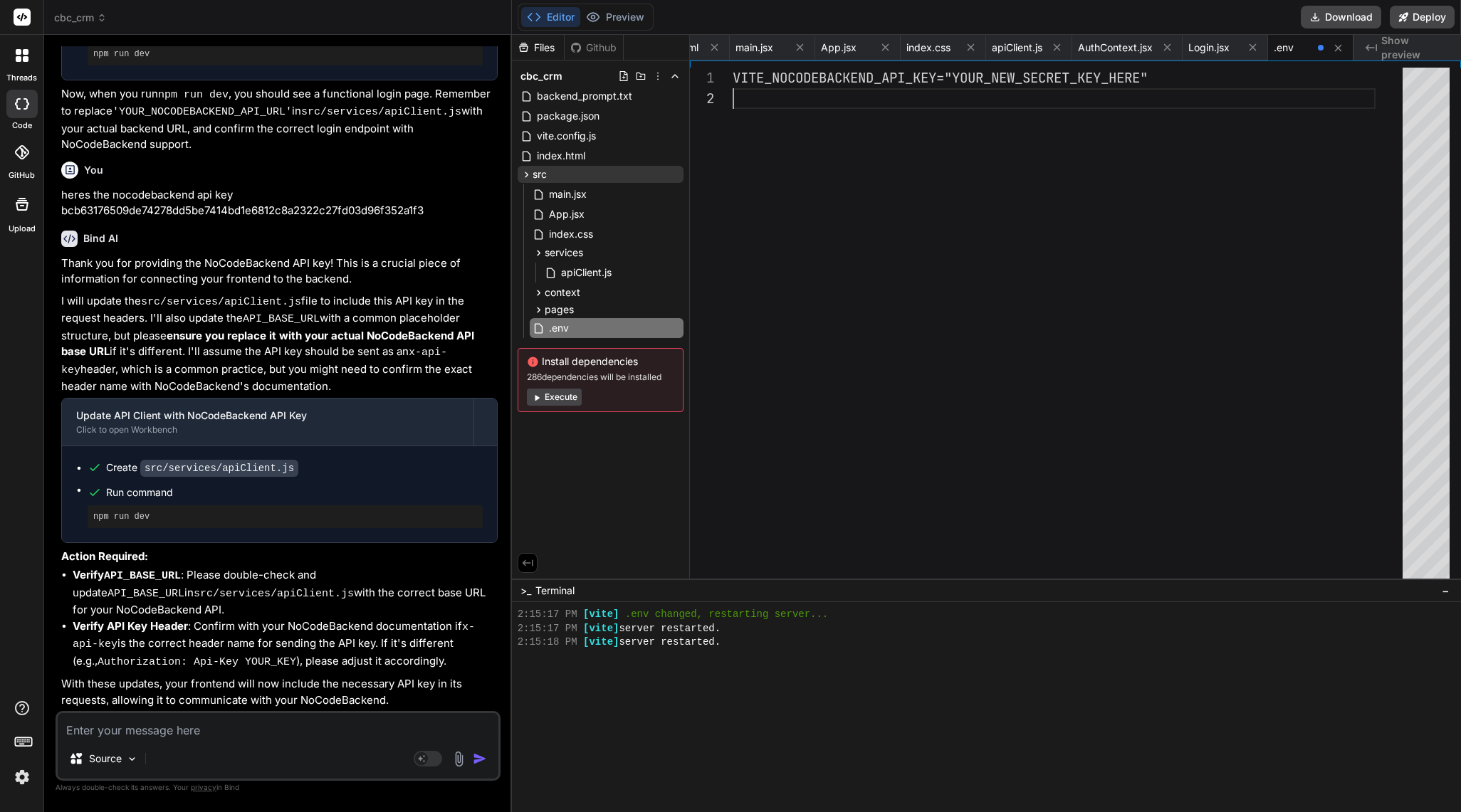
scroll to position [0, 370]
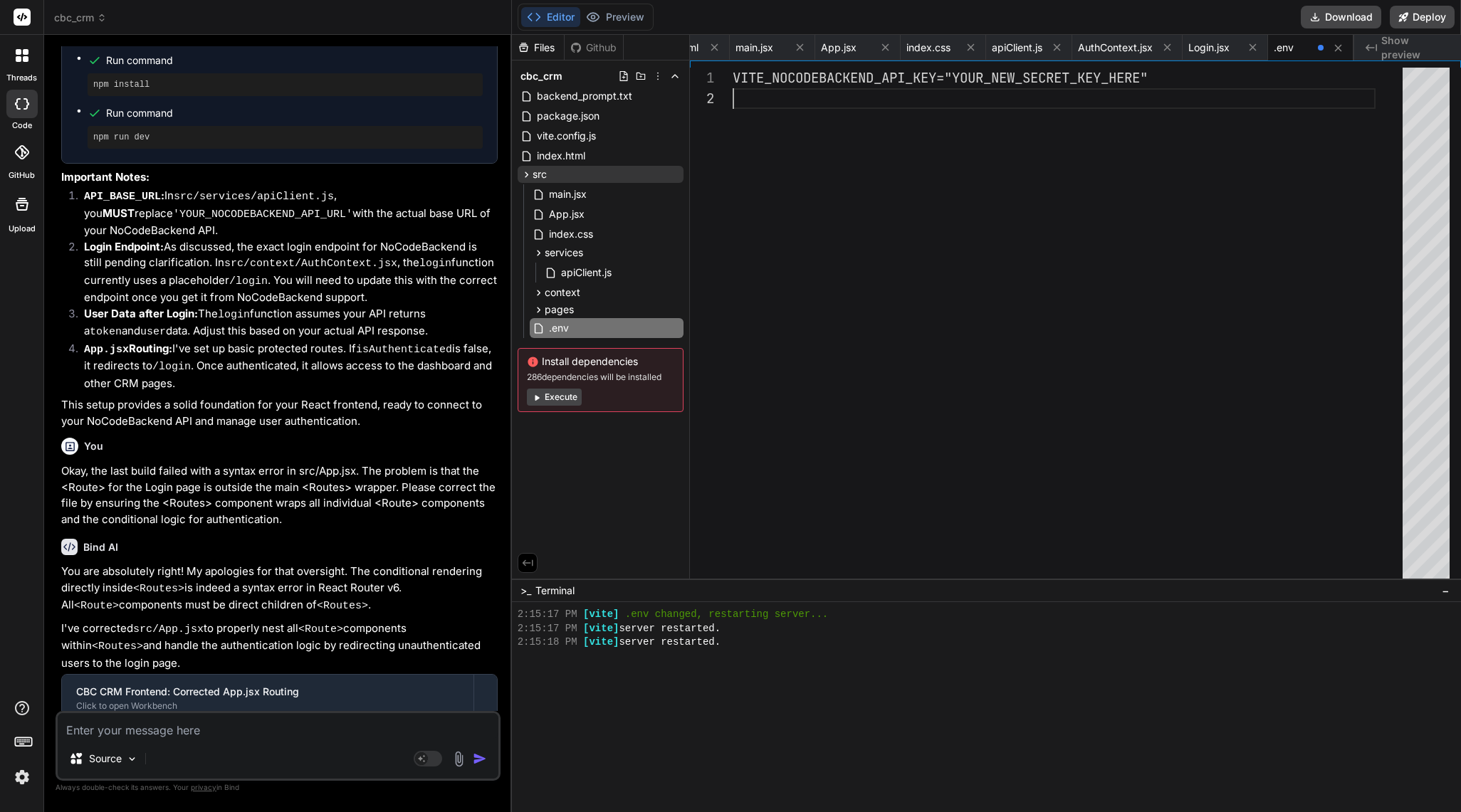
type textarea "x"
drag, startPoint x: 1157, startPoint y: 77, endPoint x: 965, endPoint y: 77, distance: 192.0
click at [965, 77] on div "VITE_NOCODEBACKEND_API_KEY="YOUR_NEW_SECRET_KEY_HE RE"" at bounding box center [1072, 329] width 679 height 523
type textarea "VITE_NOCODEBACKEND_API_KEY="Y1a47c7521c5d87058d301ec0a1f57c07869dd76795ae3edf69…"
click at [616, 501] on div "Files Github cbc_crm backend_prompt.txt package.json vite.config.js index.html …" at bounding box center [601, 306] width 178 height 544
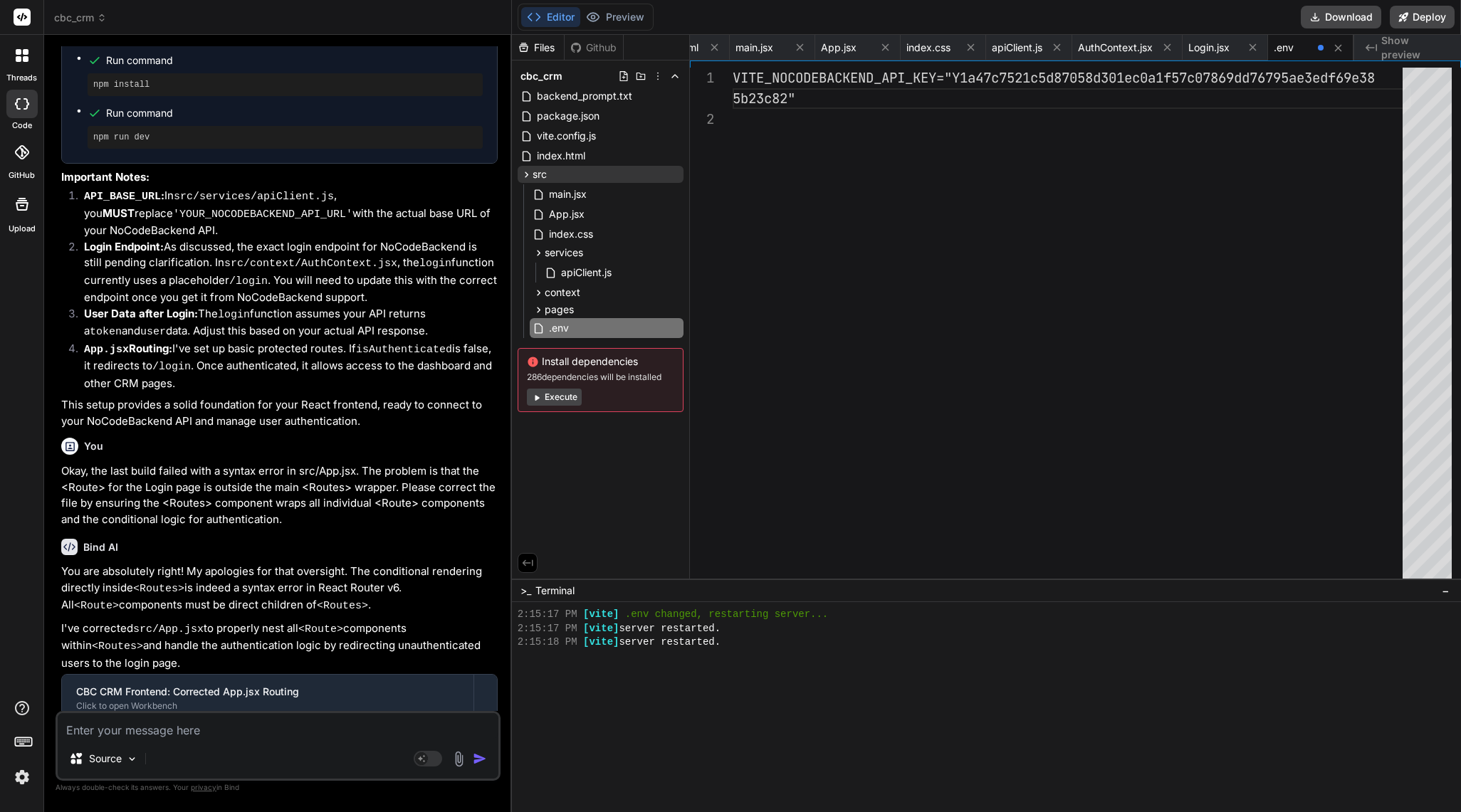
click at [564, 394] on button "Execute" at bounding box center [554, 396] width 55 height 17
click at [558, 395] on button "Execute" at bounding box center [554, 396] width 55 height 17
type textarea "x"
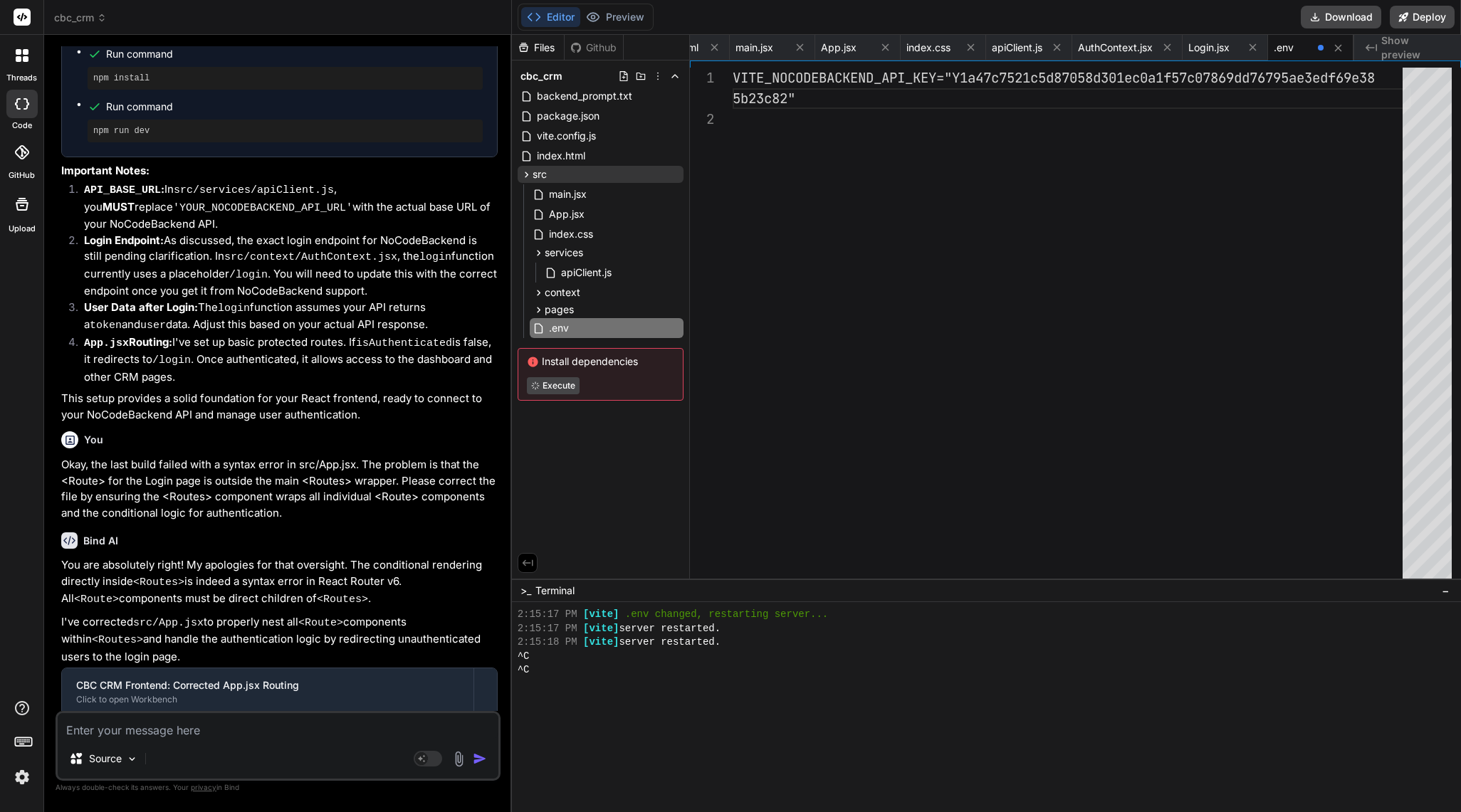
click at [183, 735] on textarea at bounding box center [278, 726] width 441 height 26
paste textarea "Please proceed with the next step: Make the Login page functional. Update the L…"
type textarea "Please proceed with the next step: Make the Login page functional. Update the L…"
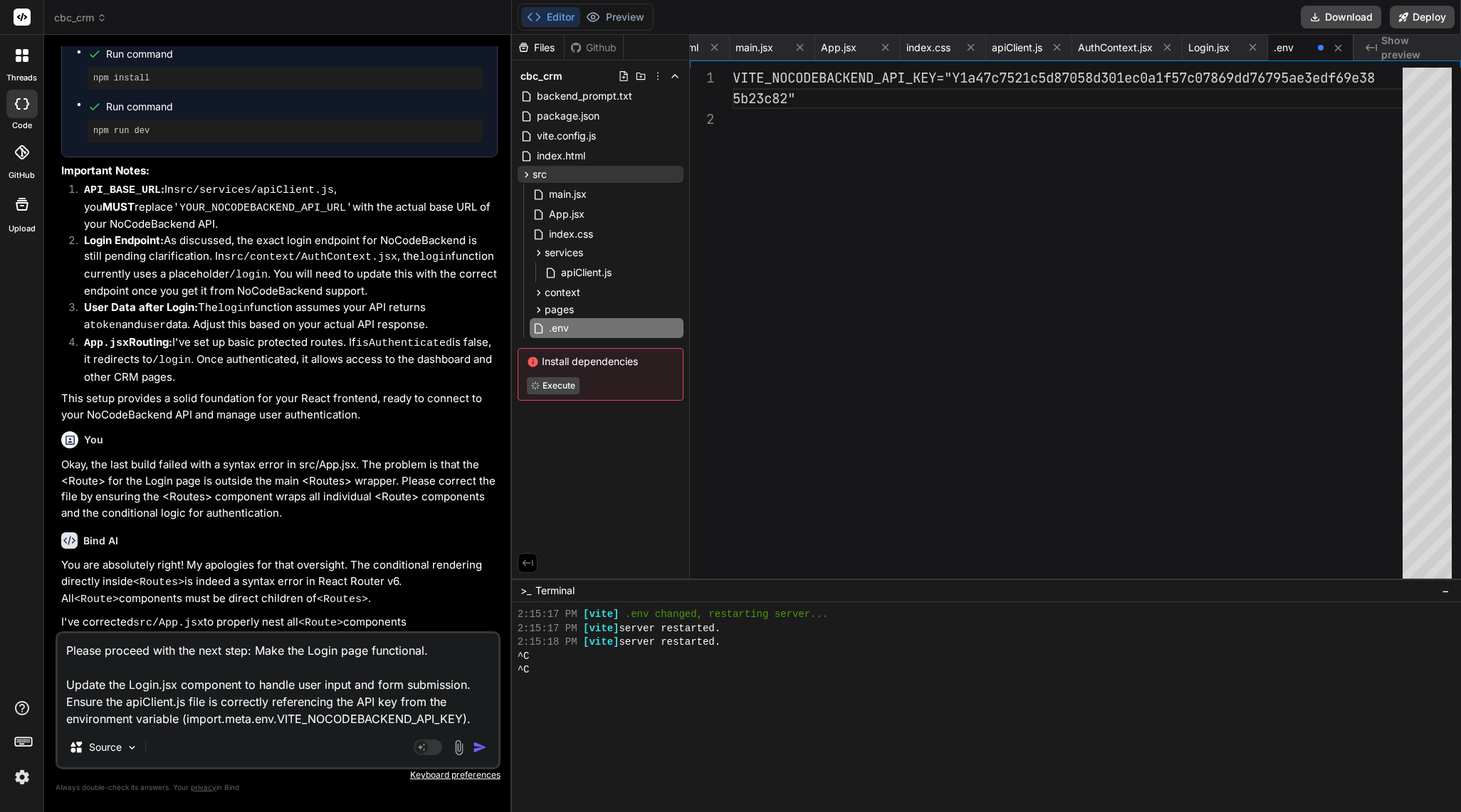
type textarea "x"
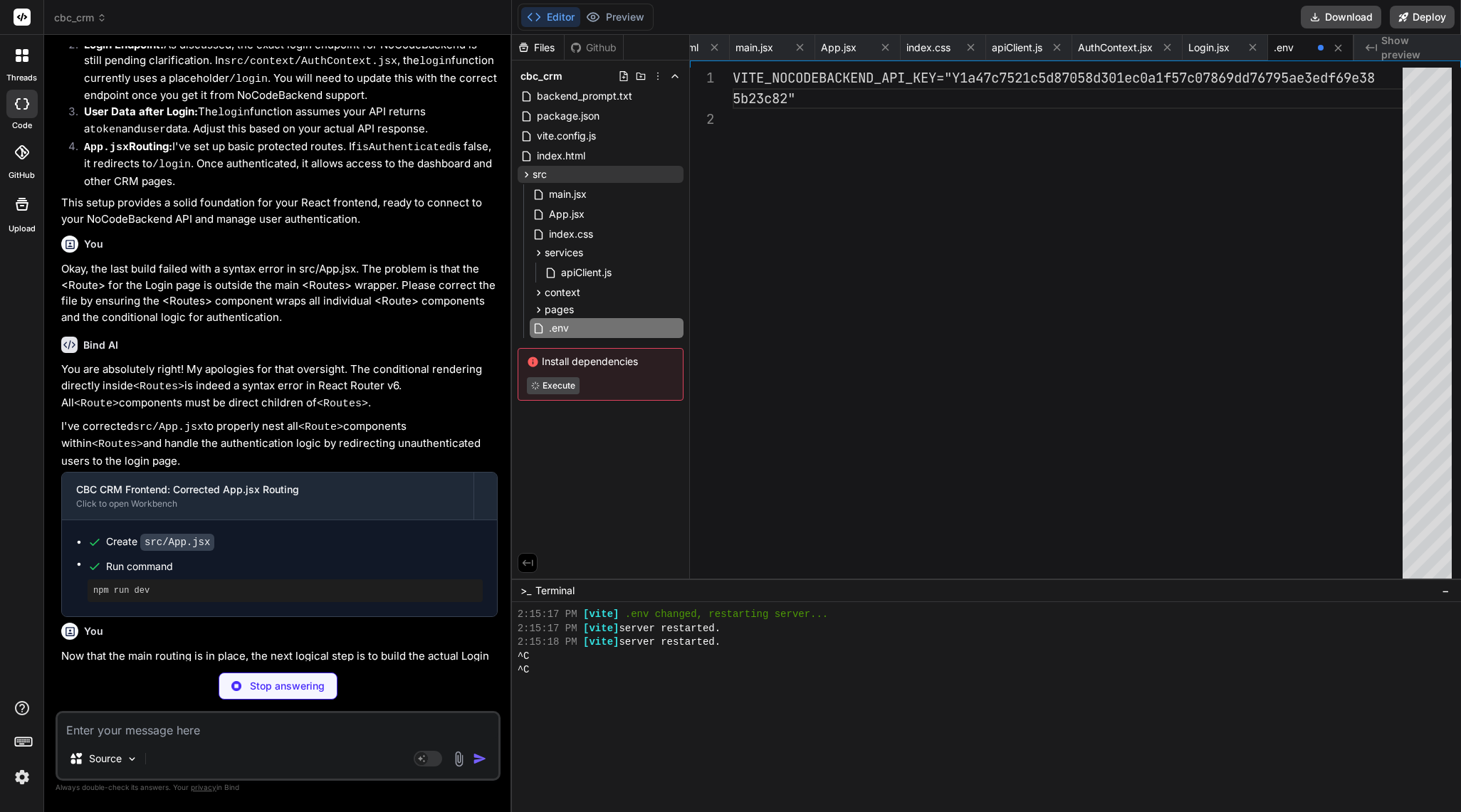
scroll to position [104458, 0]
type textarea "x"
type textarea "VITE_NOCODEBACKEND_API_KEY=bcb63176509de74278dd5be7414bd1e6812c8a2322c27fd03d96…"
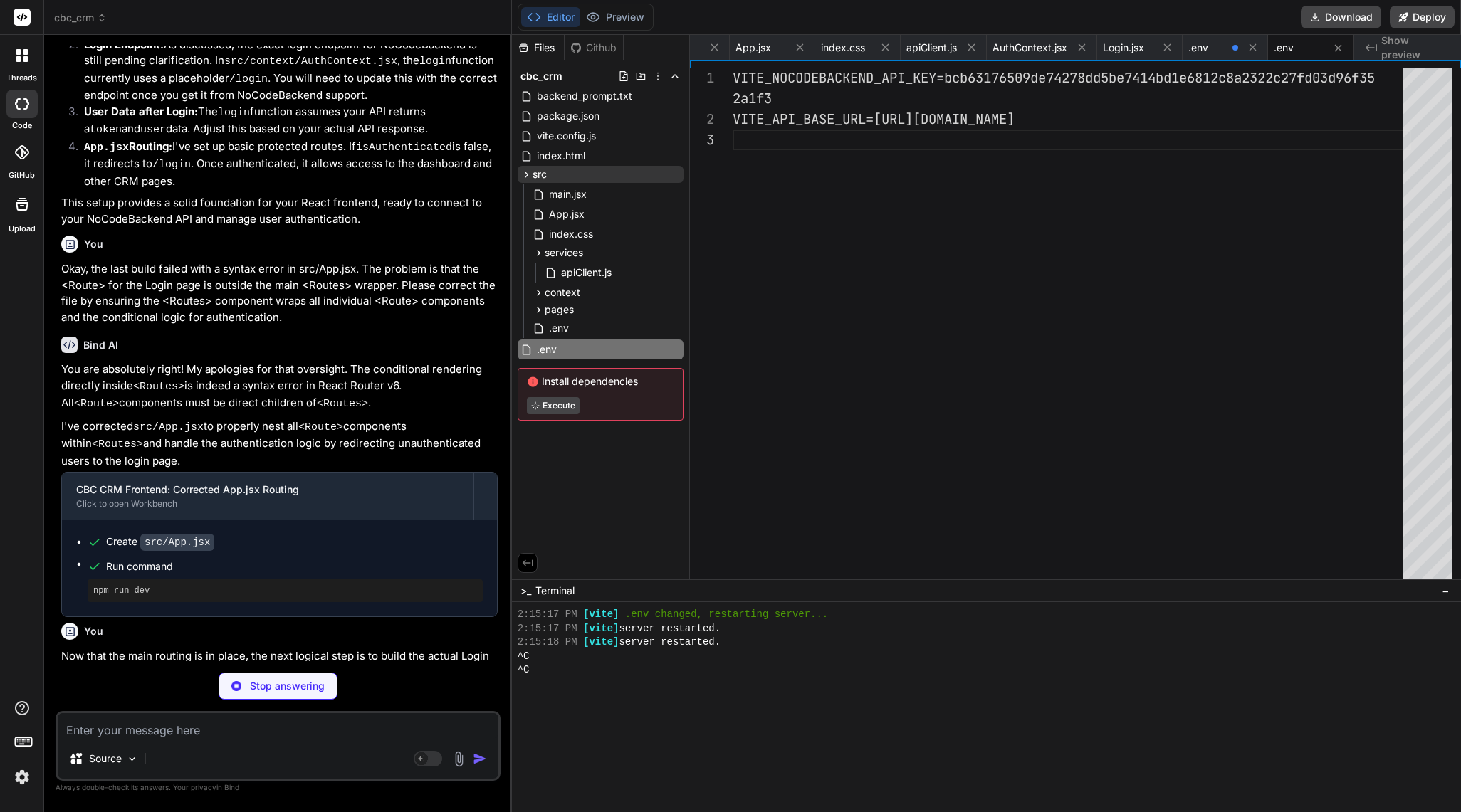
scroll to position [3136, 0]
type textarea "x"
type textarea "// Optionally, clear token and redirect to login localStorage.removeItem('authT…"
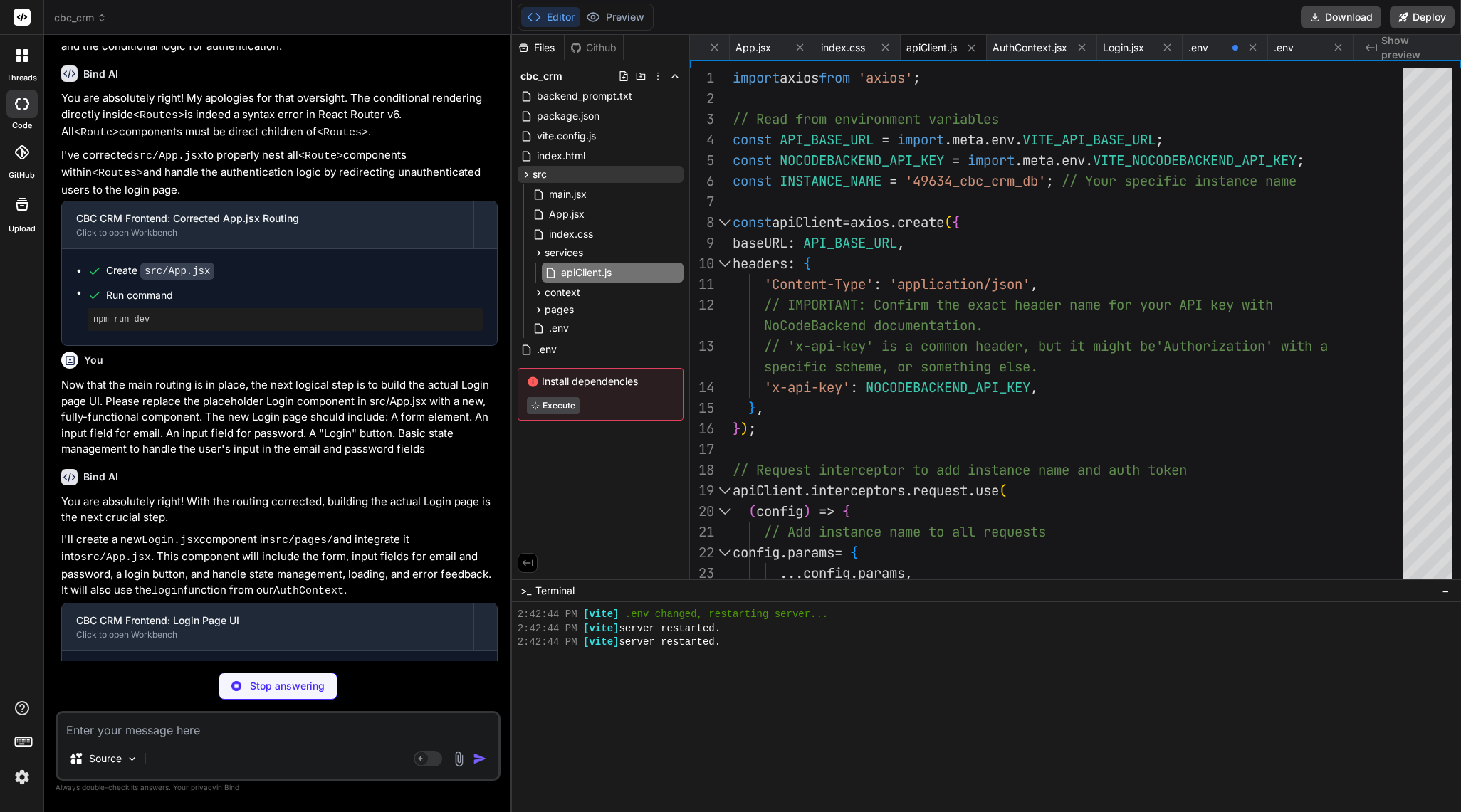
type textarea "x"
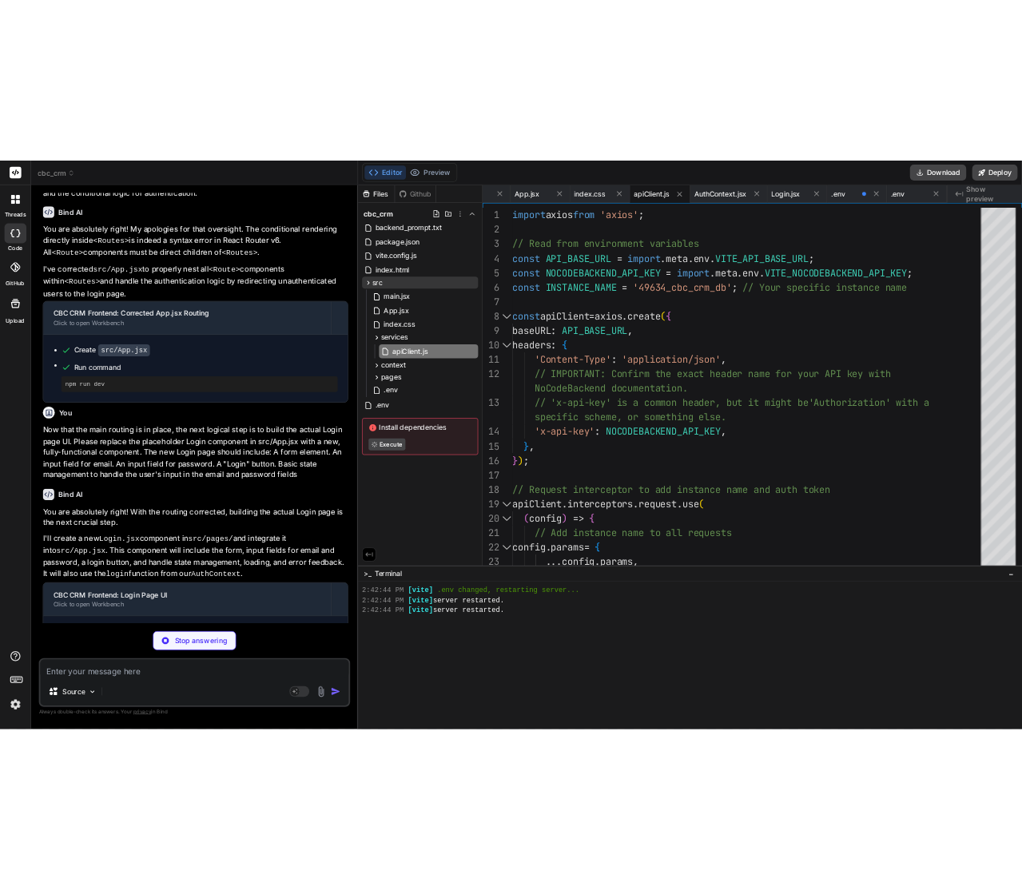
scroll to position [117712, 0]
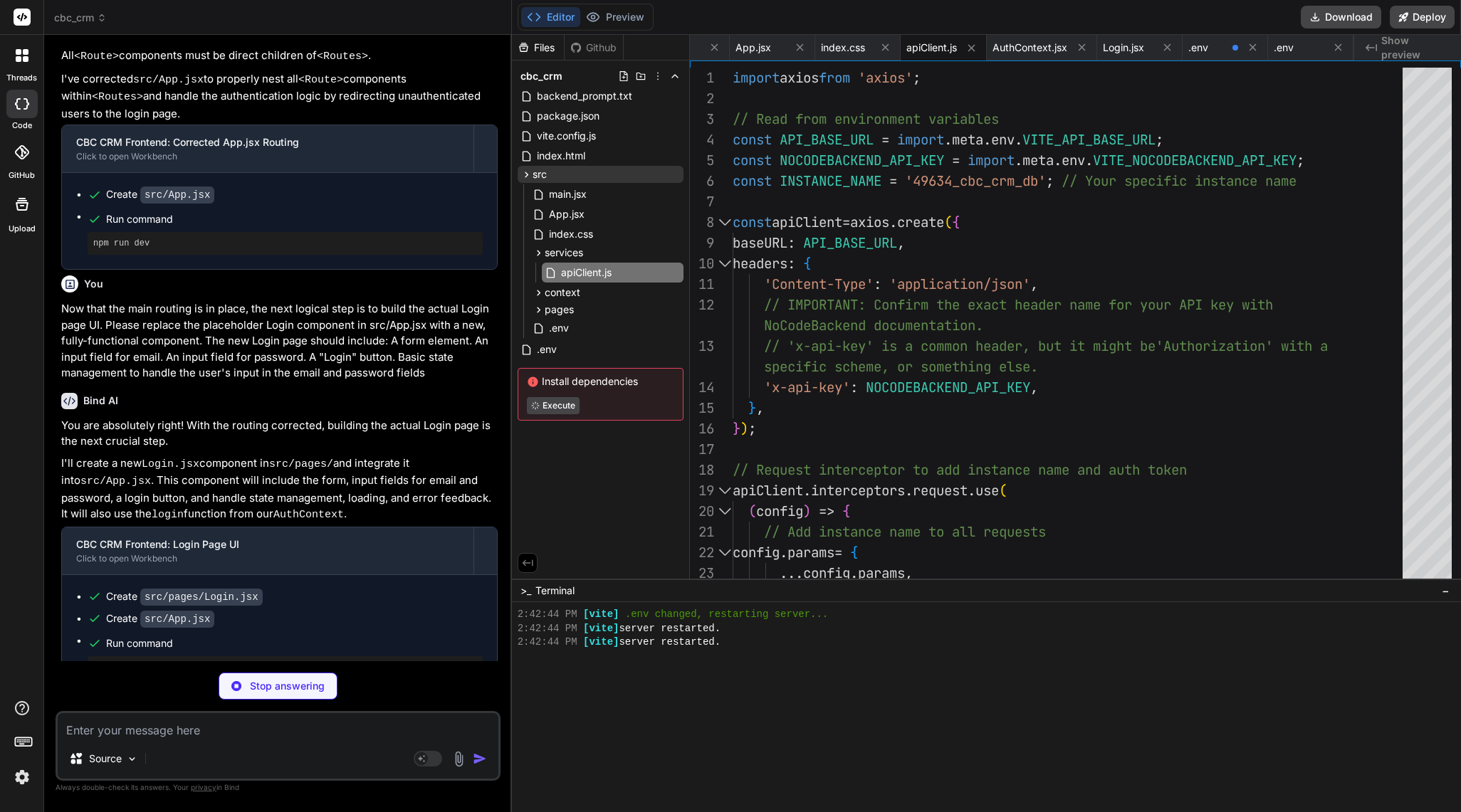
type textarea "export const useAuth = () => { return useContext([GEOGRAPHIC_DATA]); };"
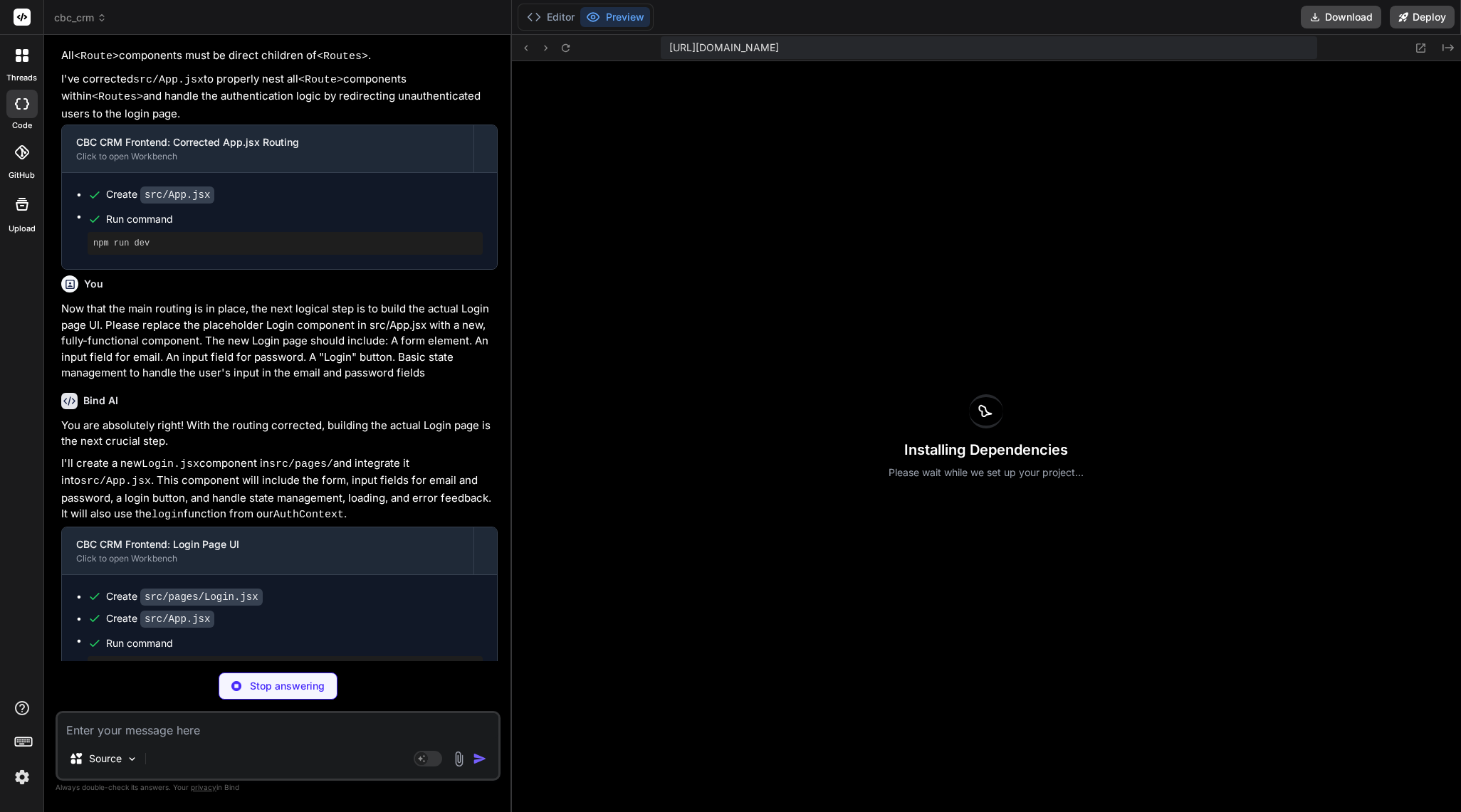
type textarea "x"
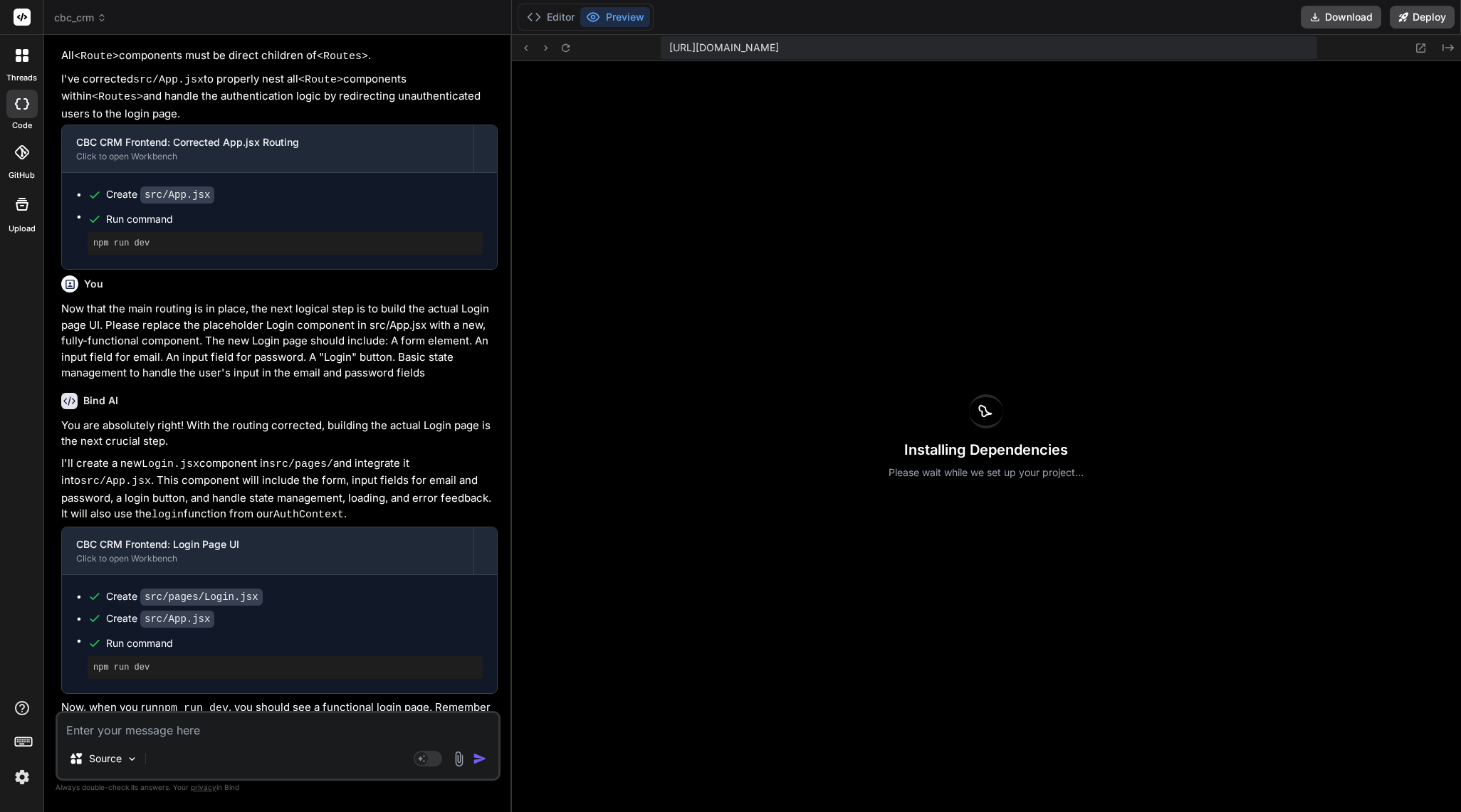
type textarea "logout }}> {children} </AuthContext.Provider> ); }; export const useAuth = () =…"
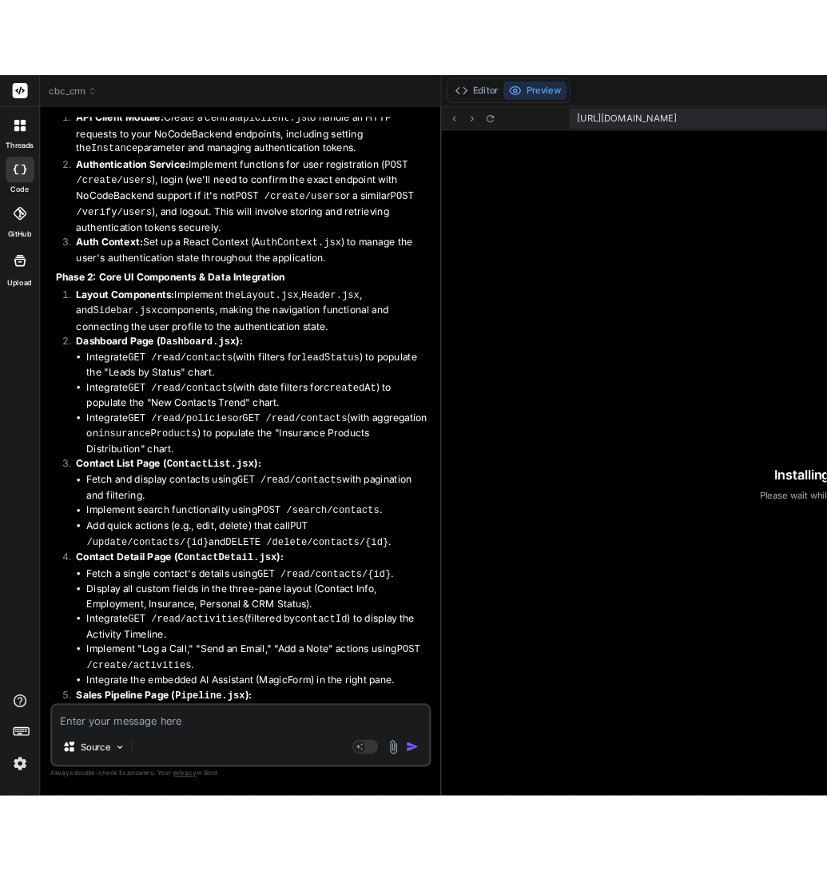
scroll to position [123554, 0]
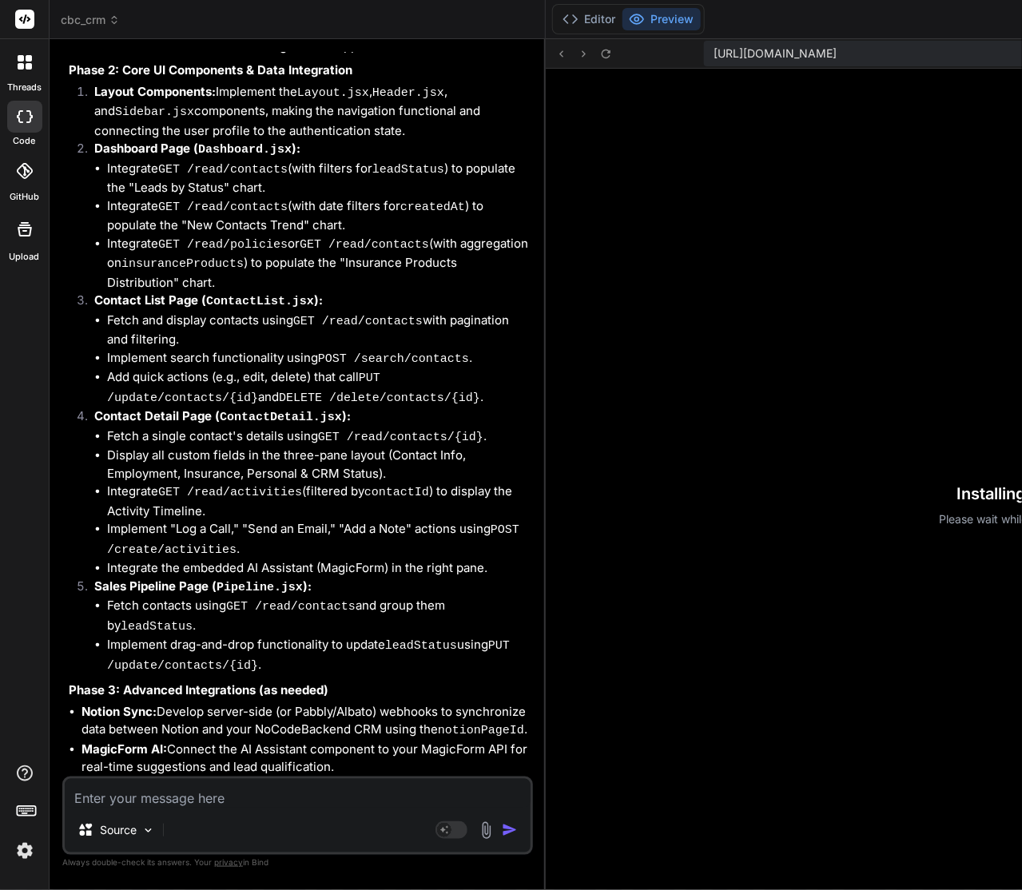
drag, startPoint x: 67, startPoint y: 161, endPoint x: 542, endPoint y: 765, distance: 767.7
click at [542, 765] on div "Bind AI Web Search Created with Pixso. Code Generator You Bind AI Okay, I under…" at bounding box center [298, 464] width 496 height 850
copy div "Okay, let's make the Login page fully functional by integrating the API key via…"
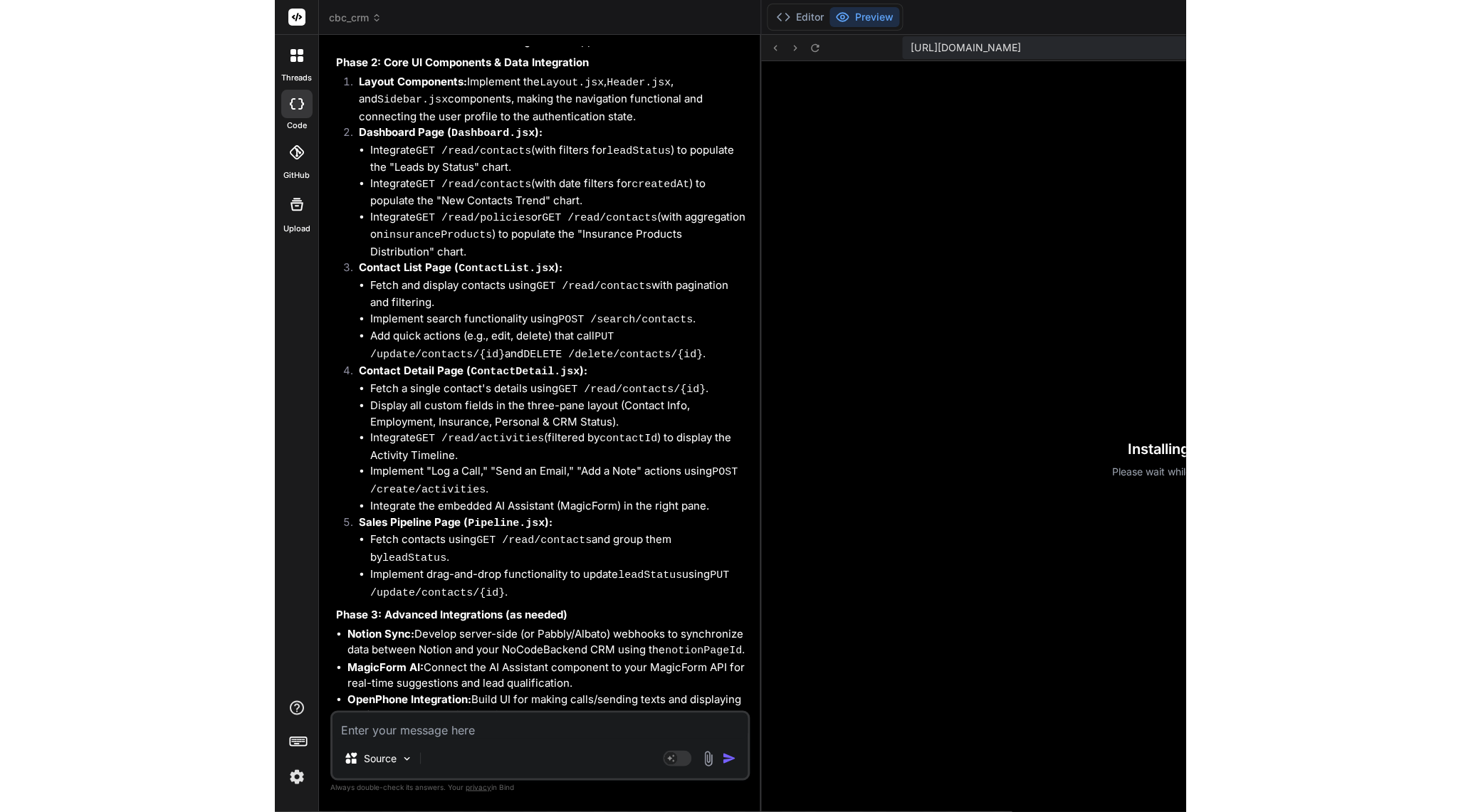
scroll to position [109988, 0]
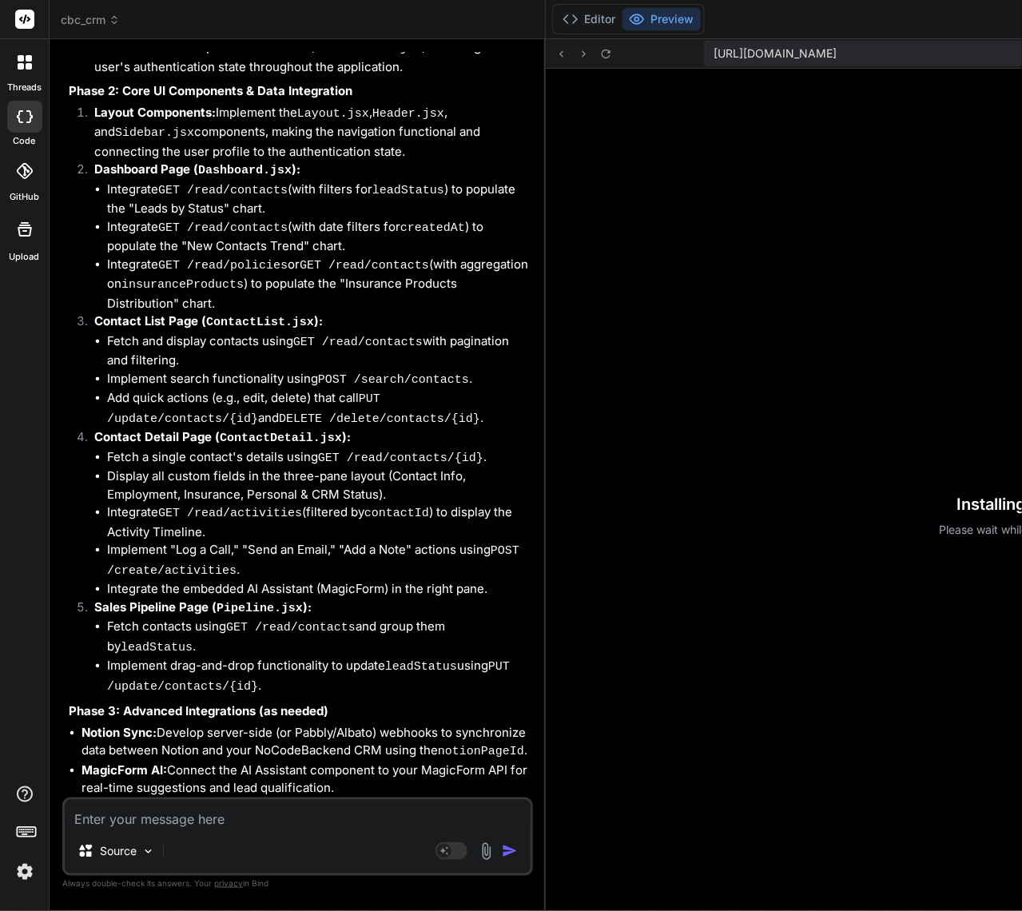
type textarea "x"
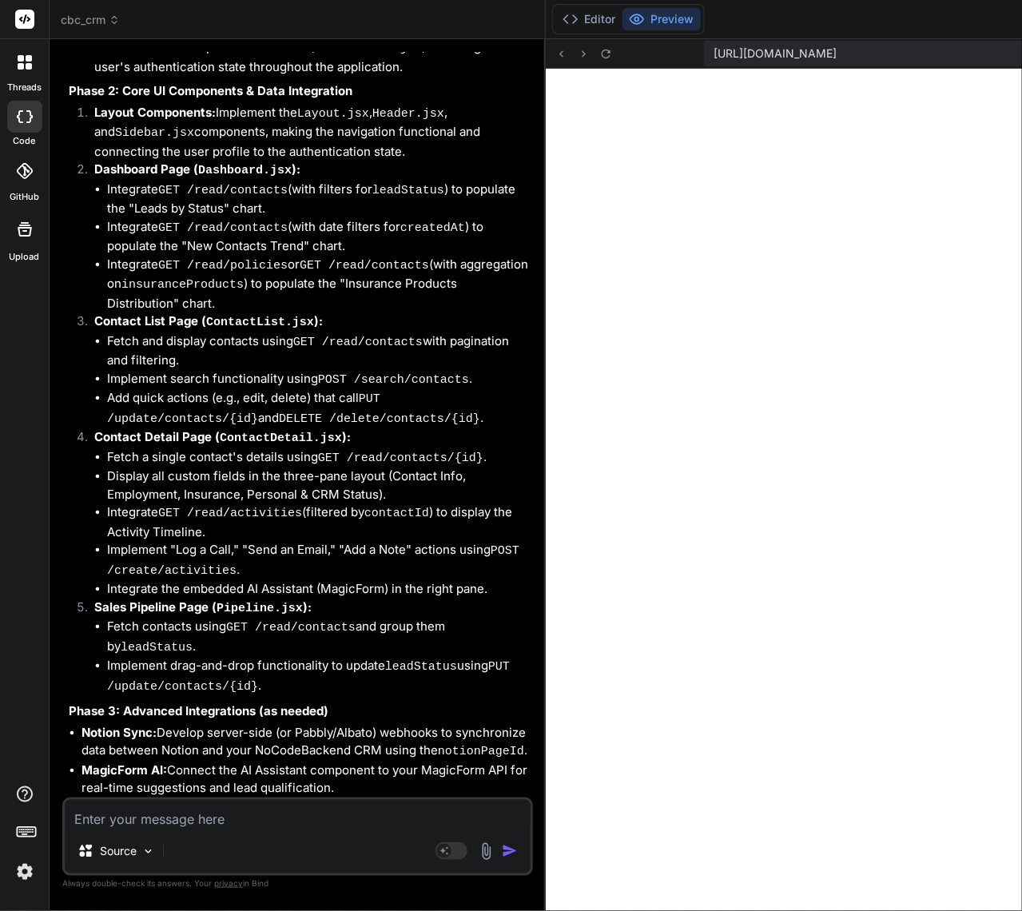
type textarea "export const useAuth = () => { return useContext([GEOGRAPHIC_DATA]); };"
type textarea "x"
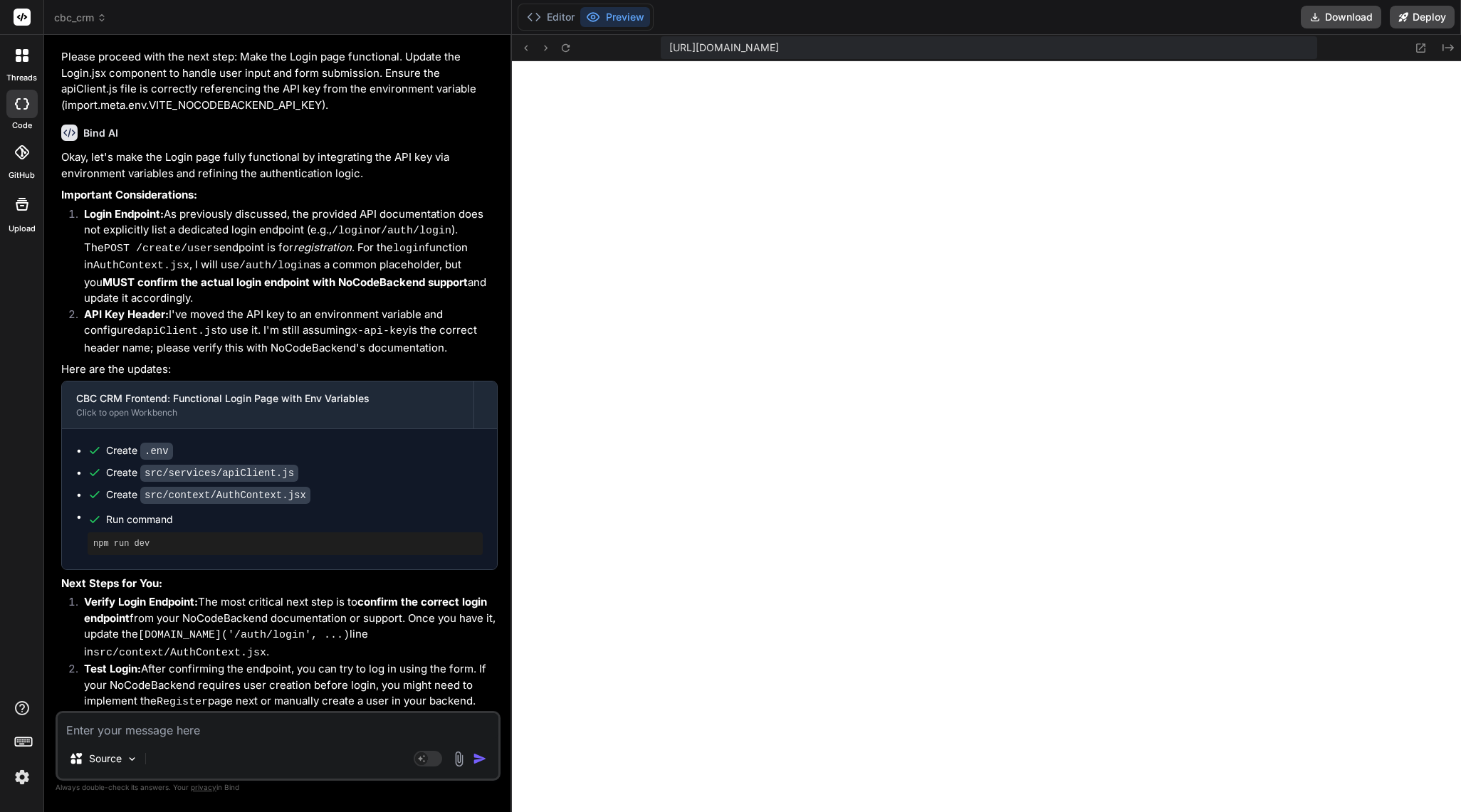
scroll to position [104947, 0]
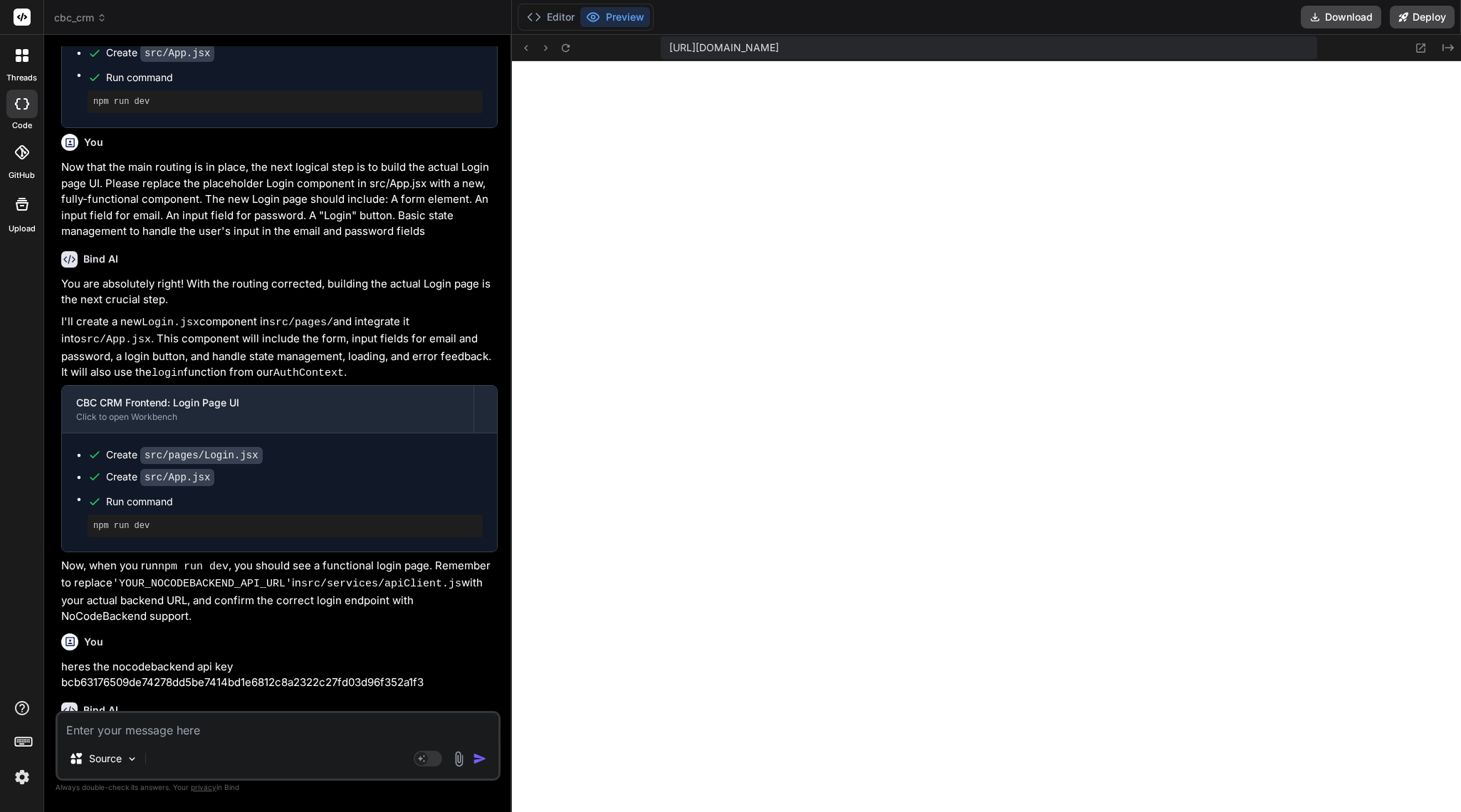
click at [143, 726] on textarea at bounding box center [278, 726] width 441 height 26
type textarea "w"
type textarea "x"
type textarea "wh"
type textarea "x"
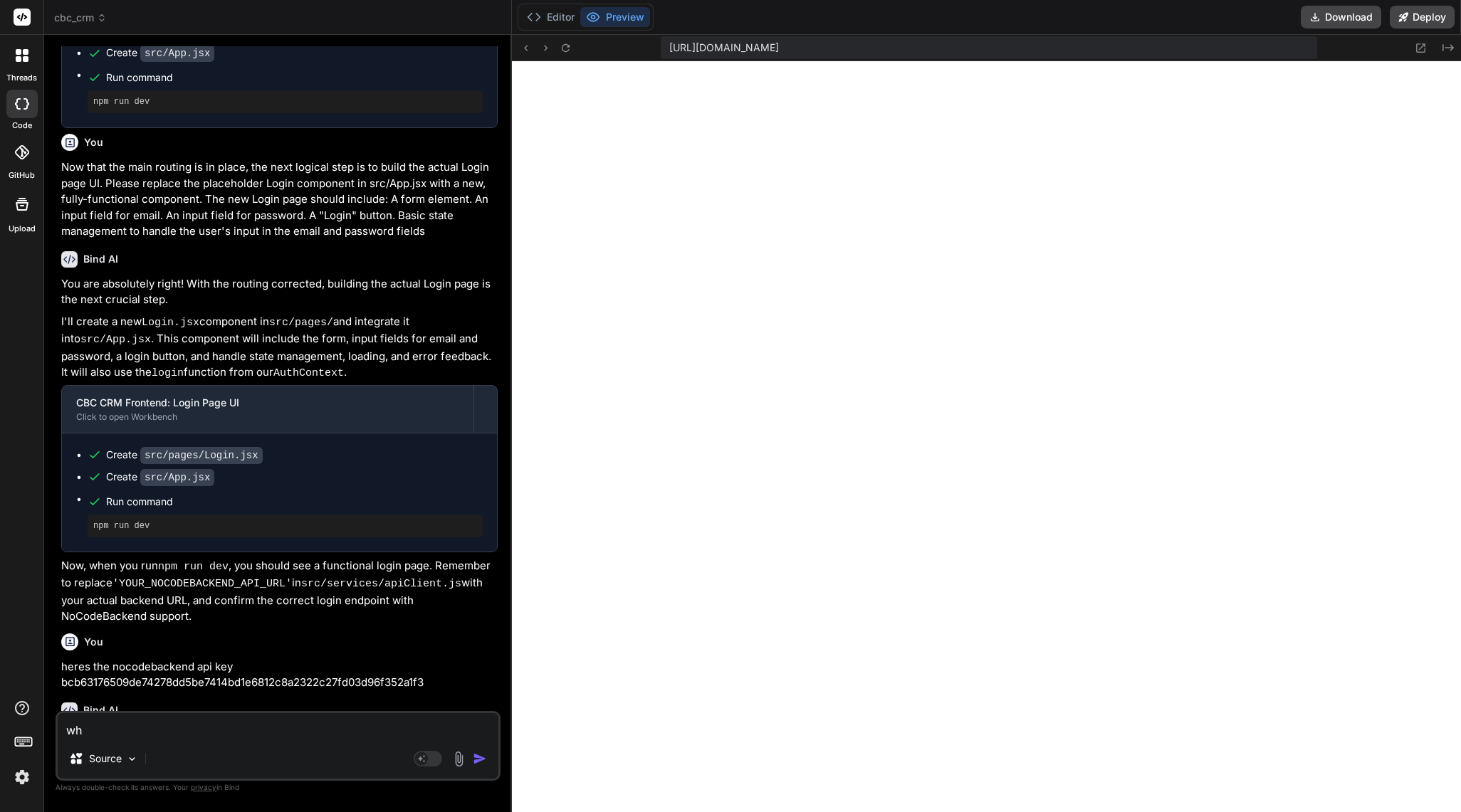
type textarea "whe"
type textarea "x"
type textarea "wher"
type textarea "x"
type textarea "where"
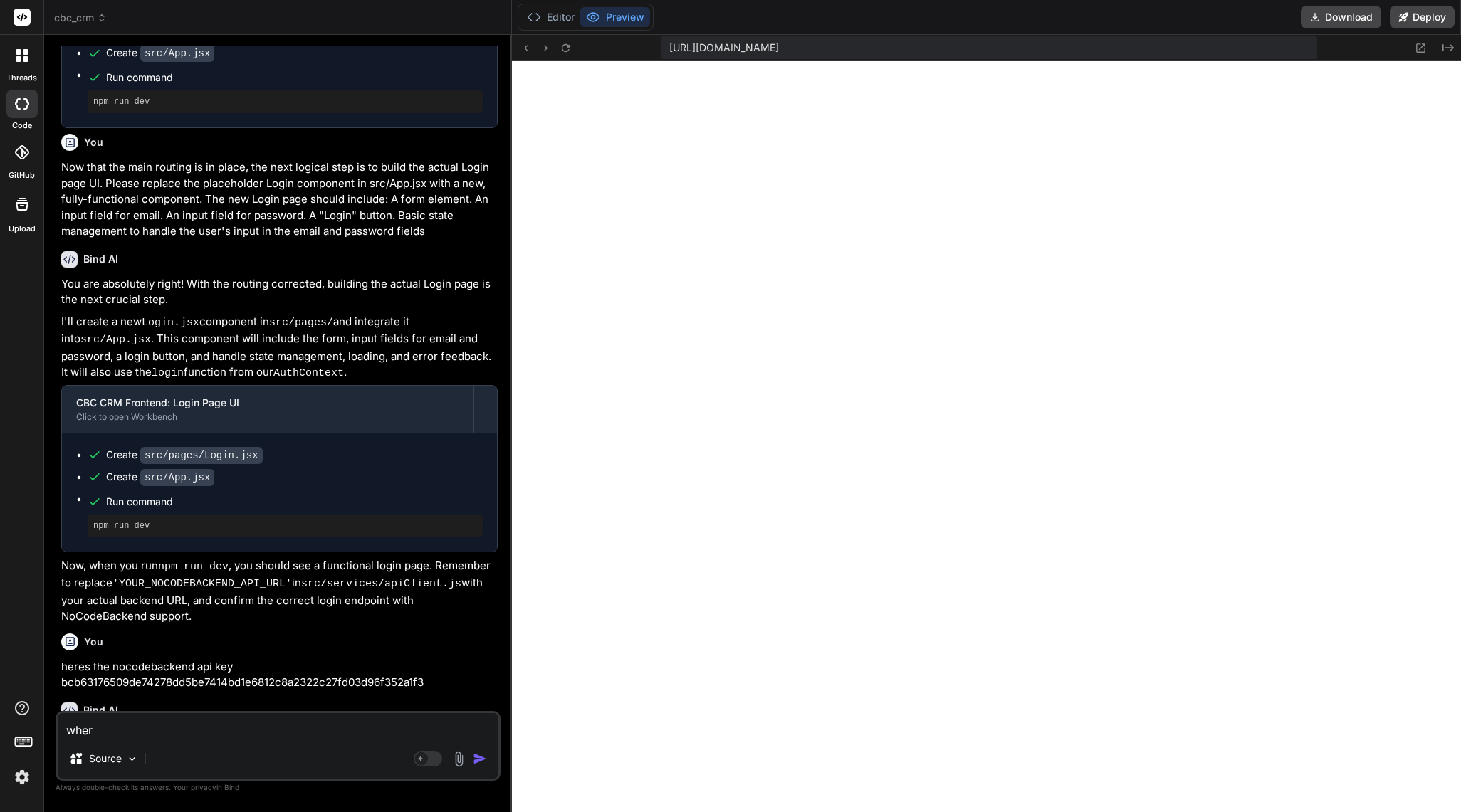
type textarea "x"
type textarea "where"
type textarea "x"
type textarea "where w"
type textarea "x"
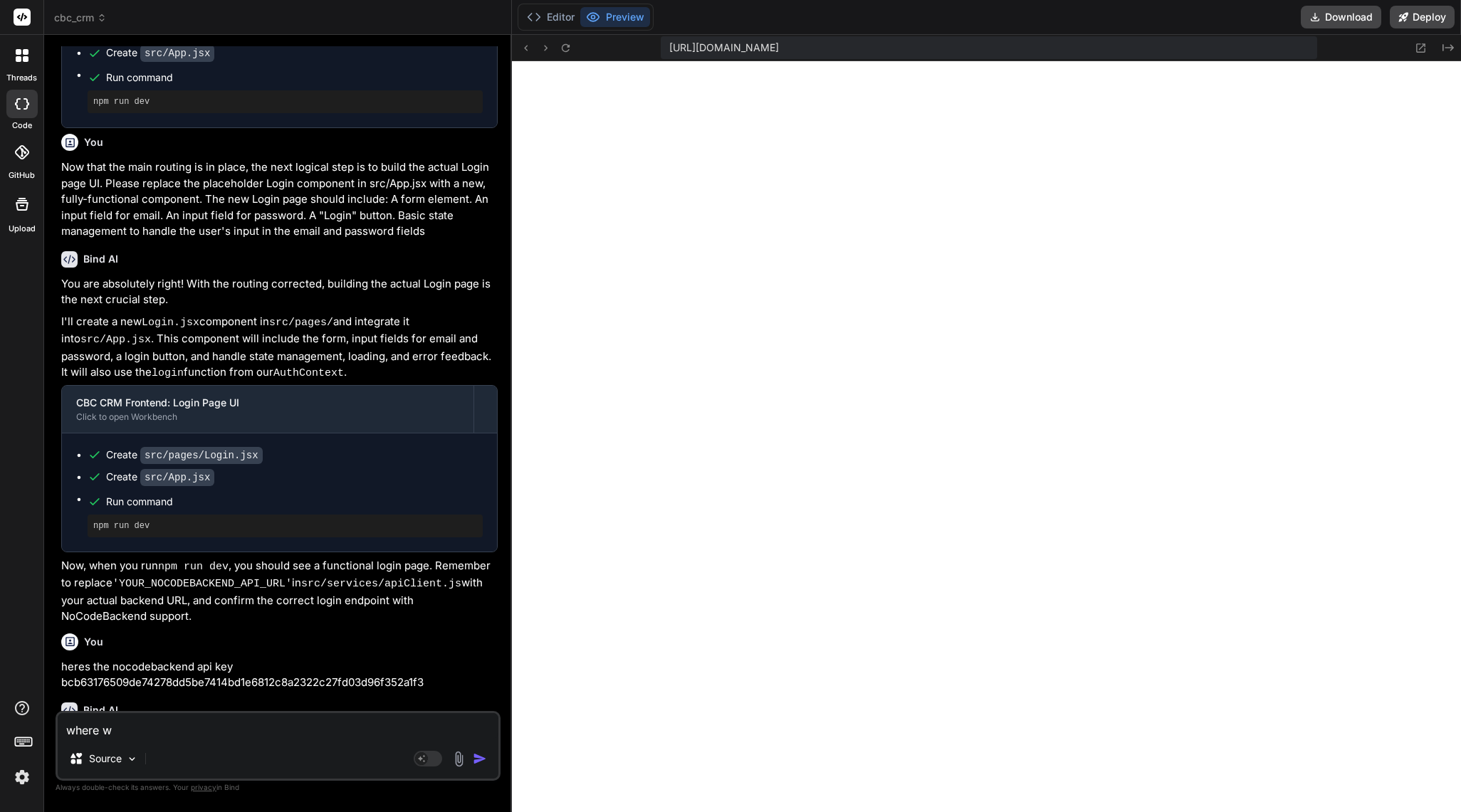
type textarea "where wo"
type textarea "x"
type textarea "where [PERSON_NAME]"
type textarea "x"
type textarea "where woul"
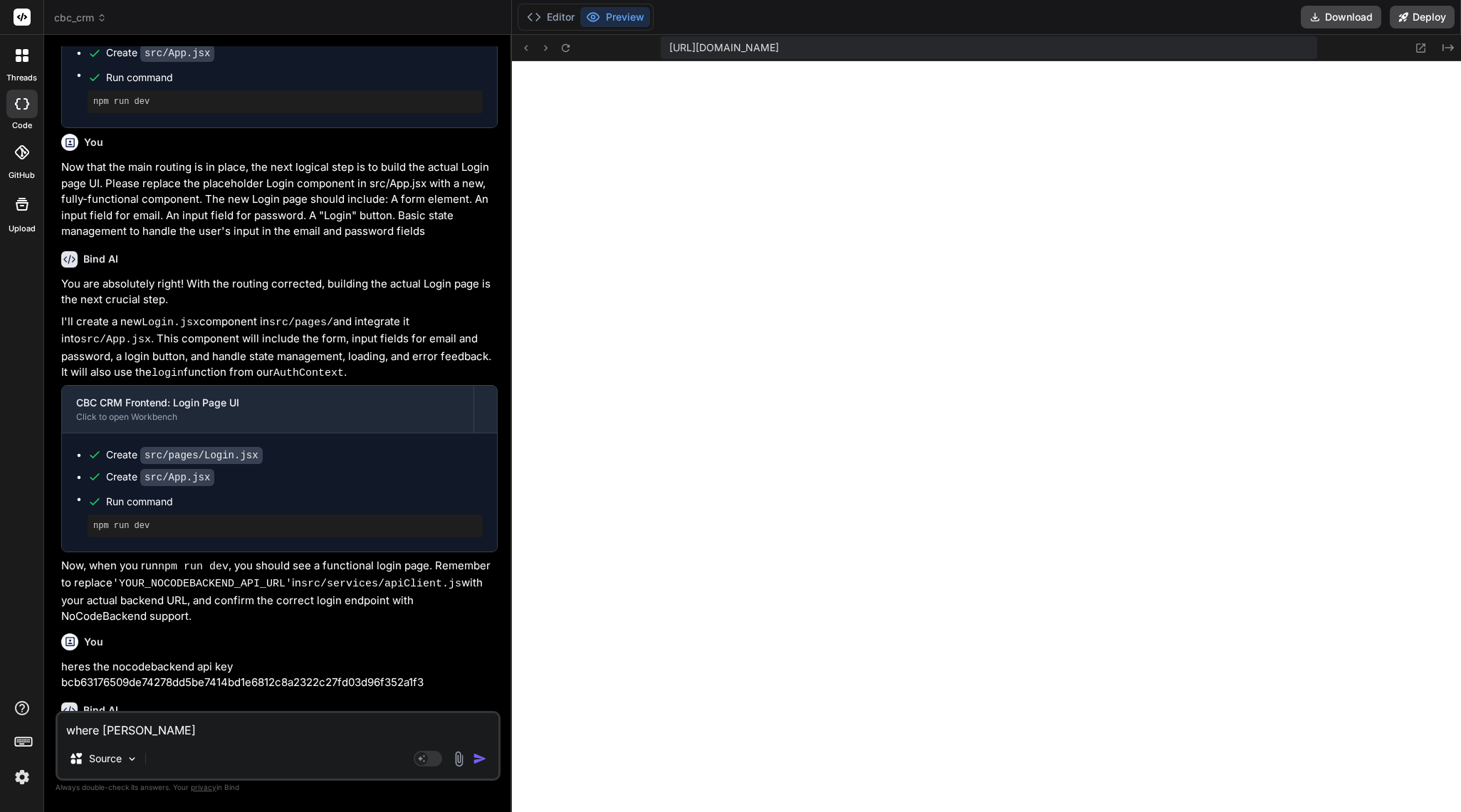
type textarea "x"
type textarea "where would"
type textarea "x"
type textarea "where would"
type textarea "x"
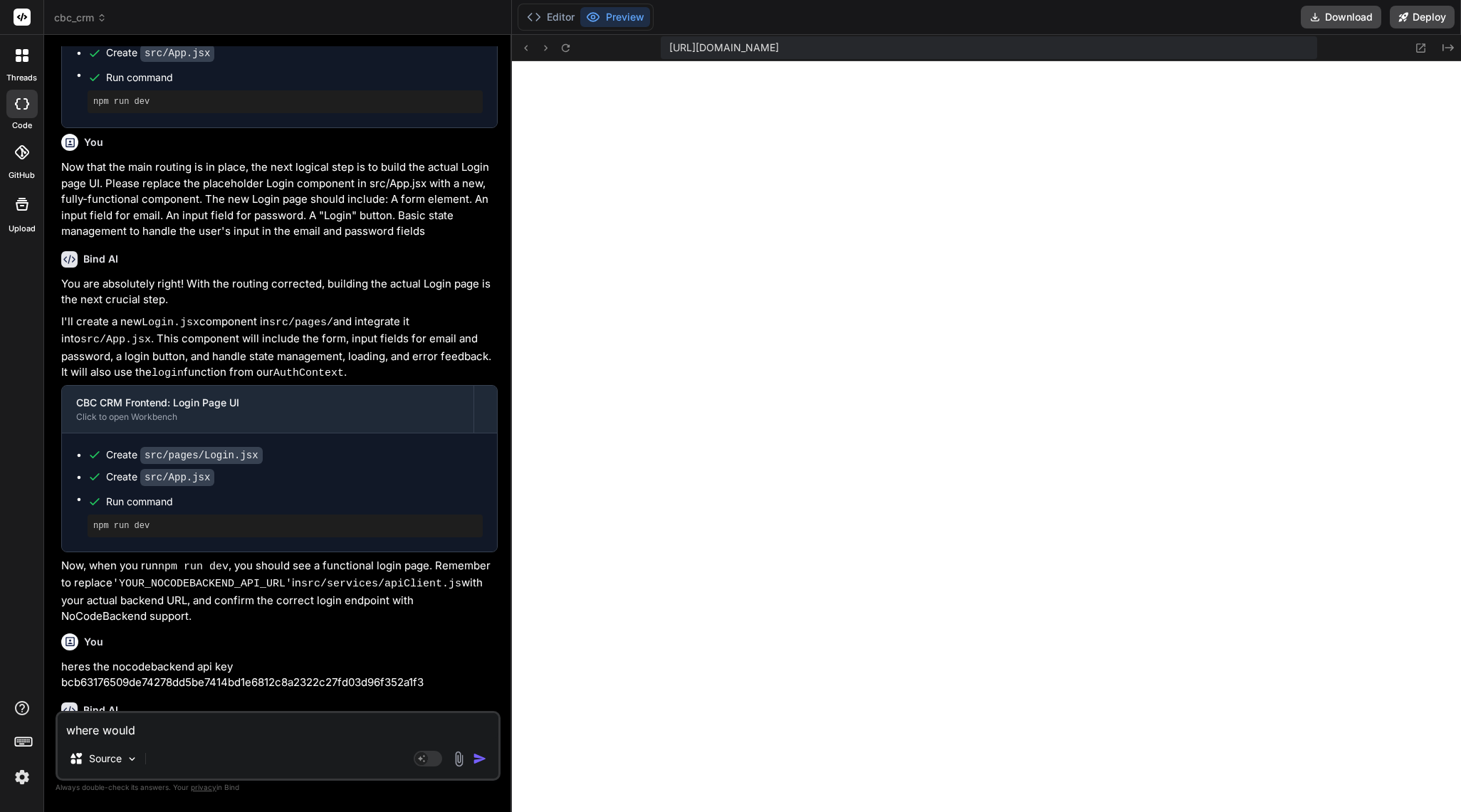
type textarea "where would i"
type textarea "x"
type textarea "where would i"
type textarea "x"
type textarea "where would i p"
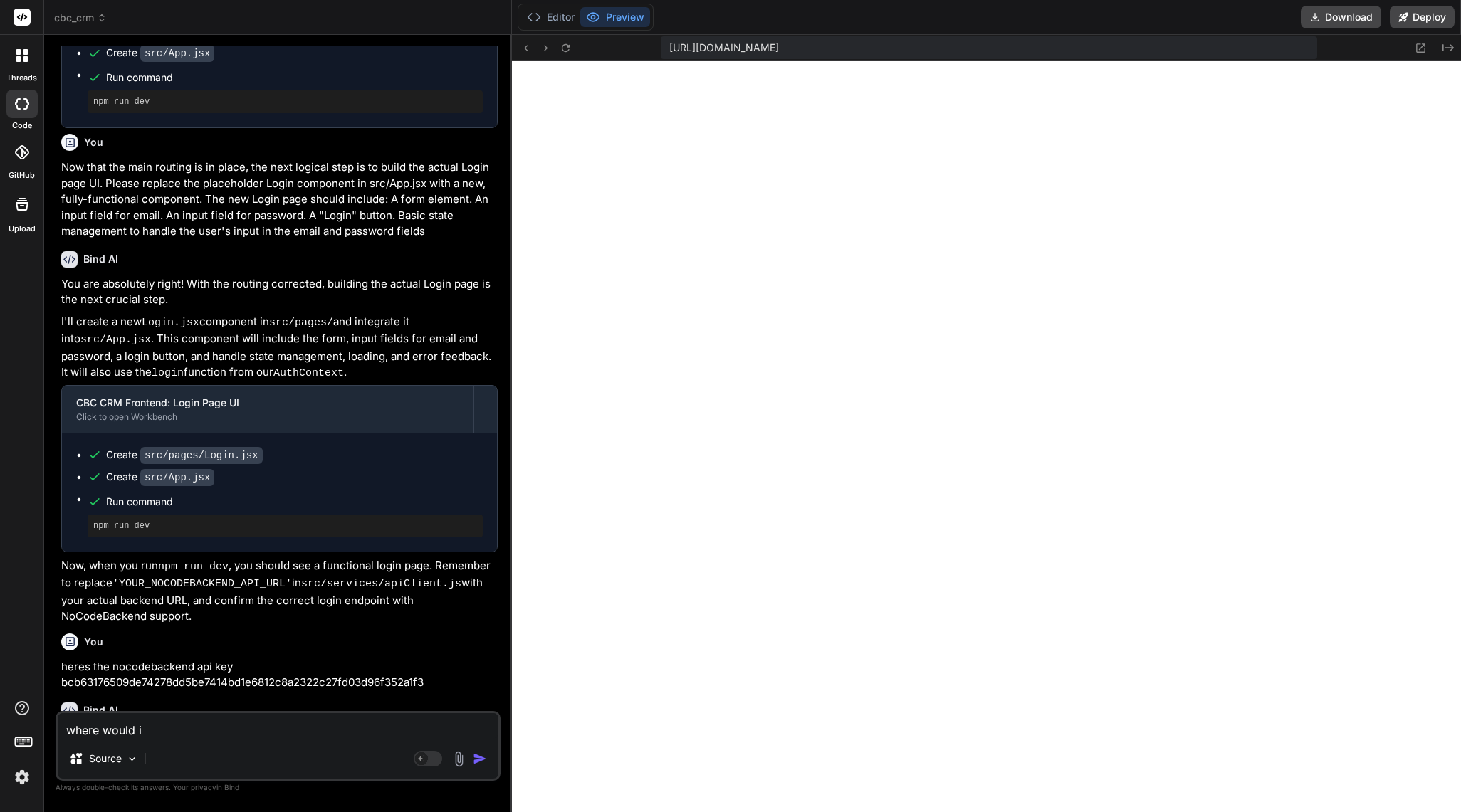
type textarea "x"
type textarea "where would i"
type textarea "x"
type textarea "where would i f"
type textarea "x"
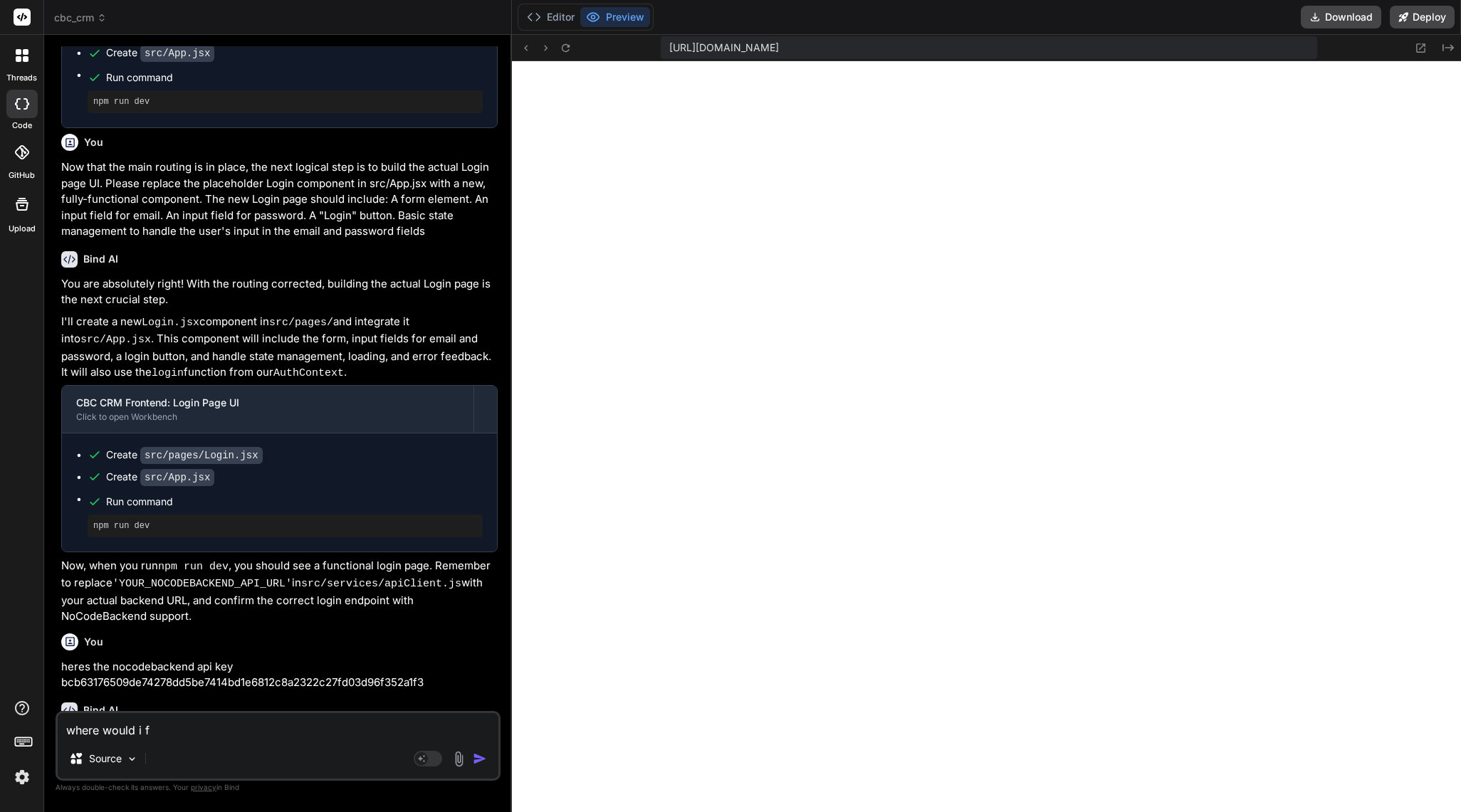
type textarea "where would i fi"
type textarea "x"
type textarea "where would i fin"
type textarea "x"
type textarea "where would i find"
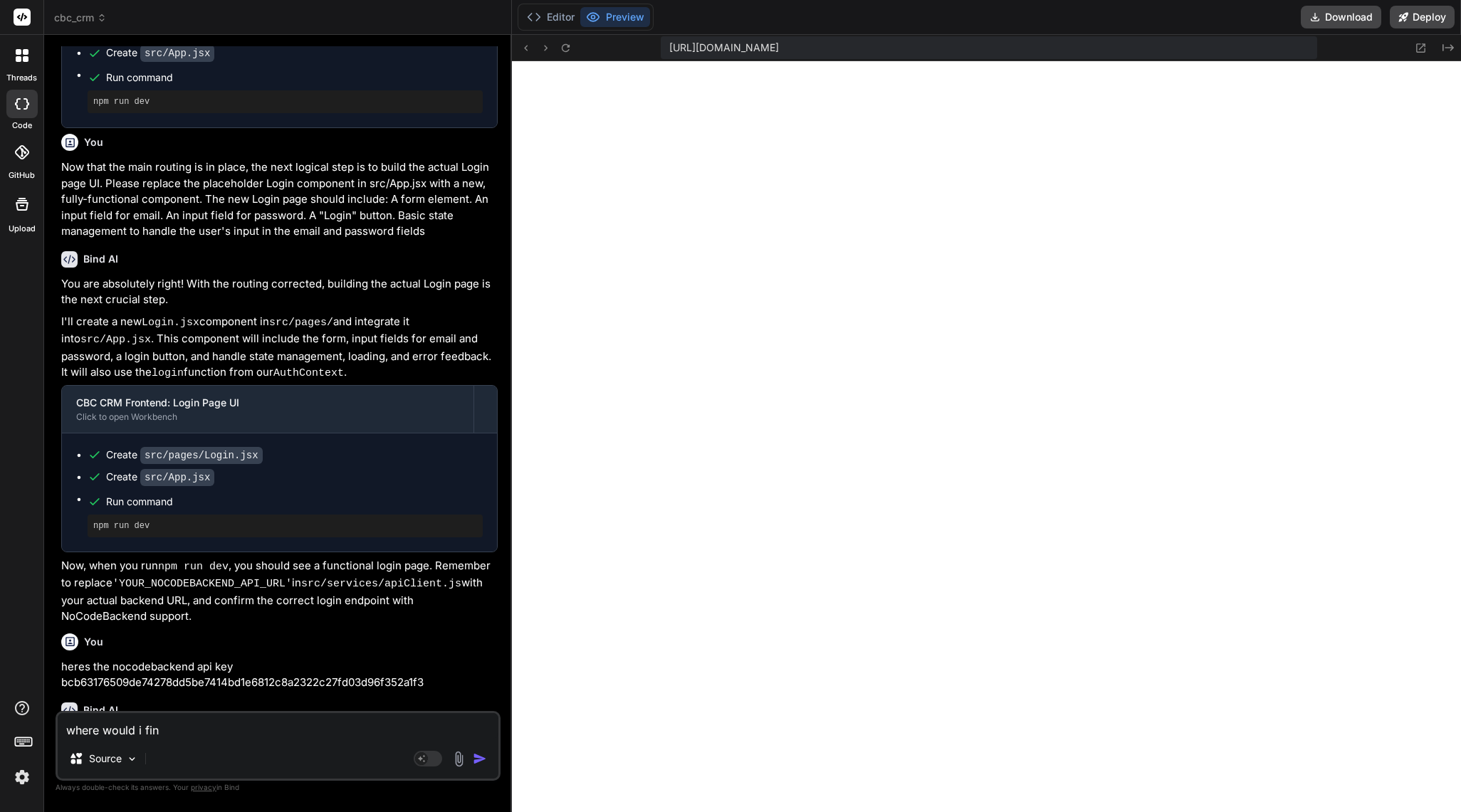
type textarea "x"
type textarea "where would i find"
type textarea "x"
type textarea "where would i find t"
type textarea "x"
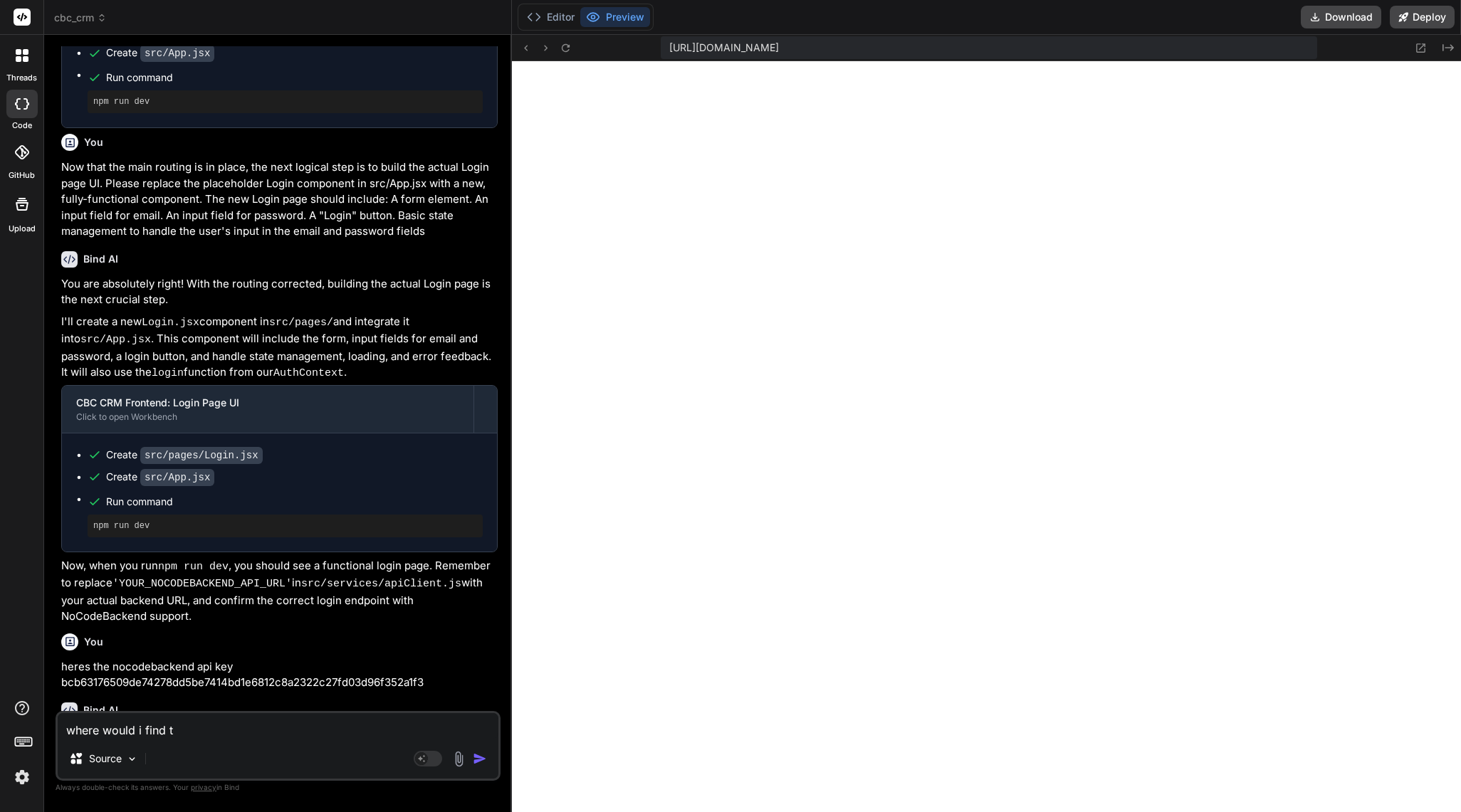
type textarea "where would i find th"
type textarea "x"
type textarea "where would i find the"
type textarea "x"
type textarea "where would i find the"
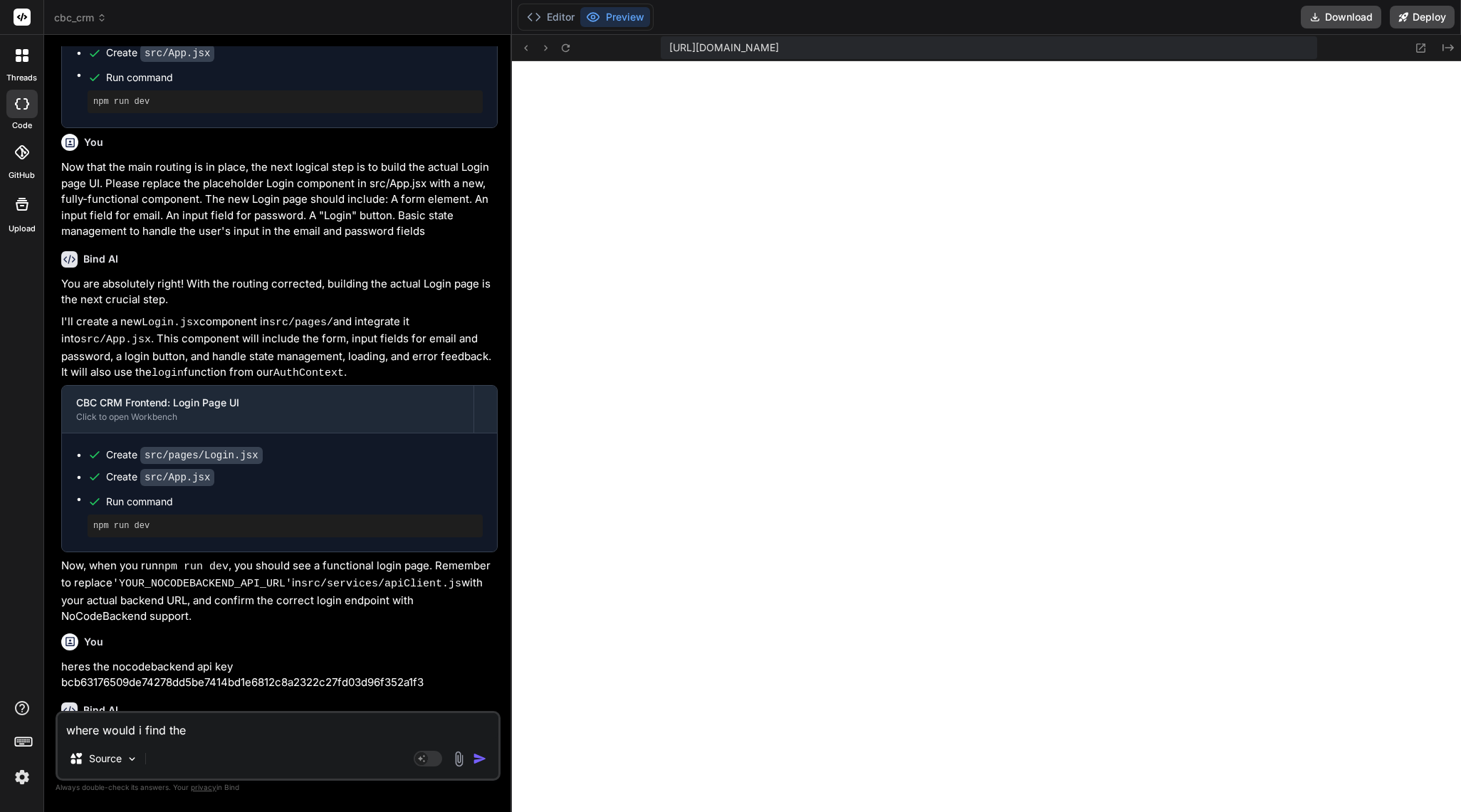
type textarea "x"
type textarea "where would i find the l"
type textarea "x"
type textarea "where would i find the lo"
type textarea "x"
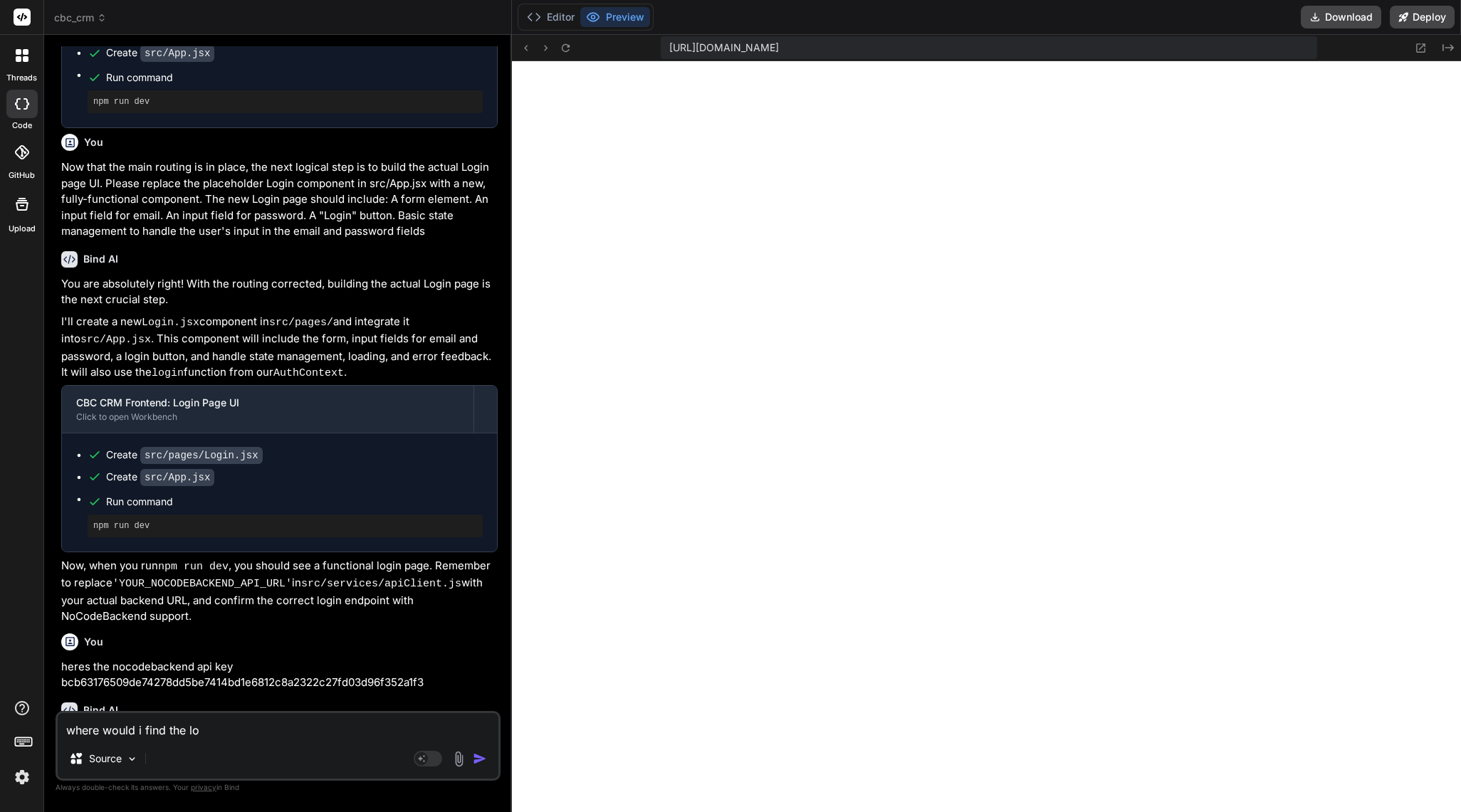
type textarea "where would i find the log"
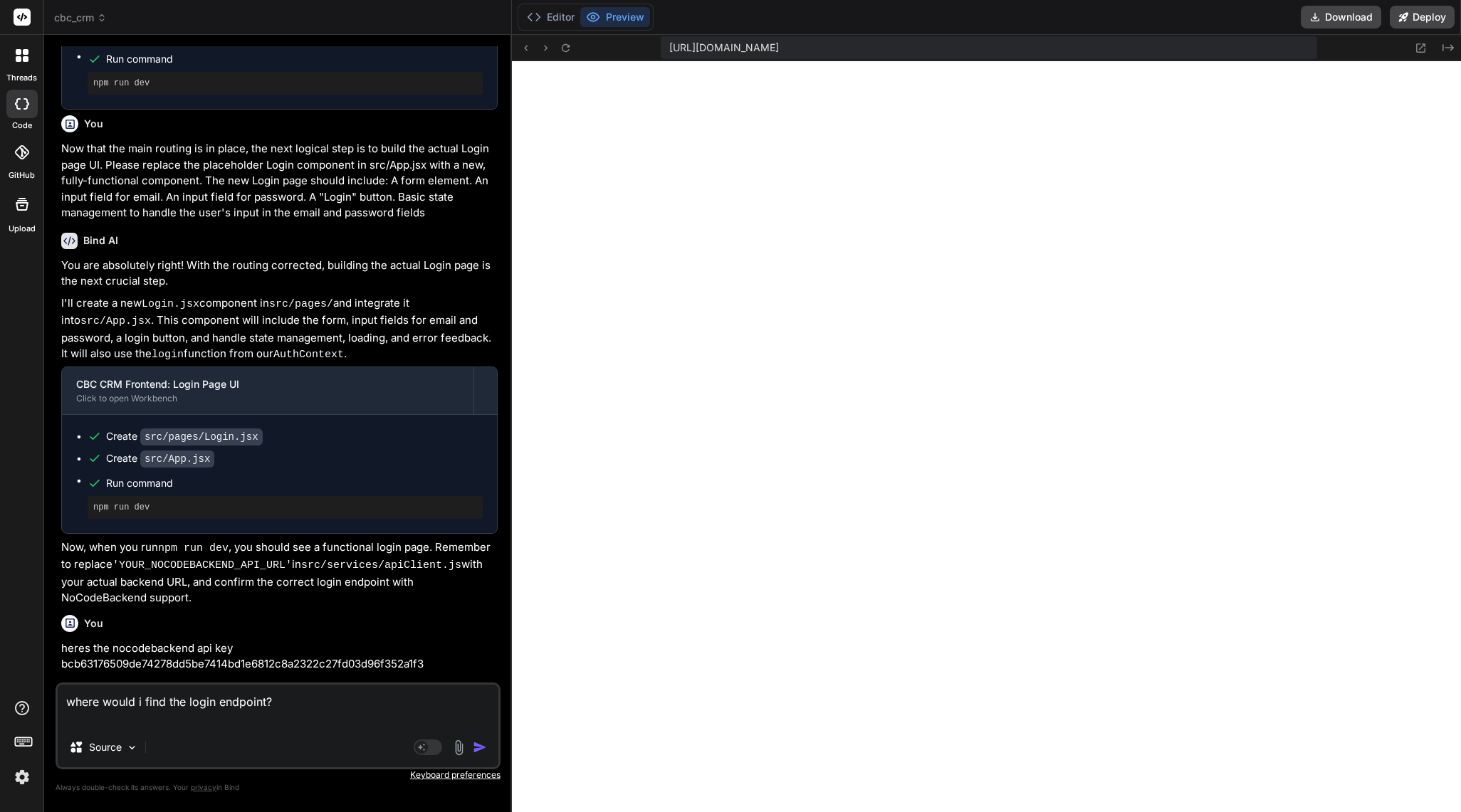
click at [484, 750] on img "button" at bounding box center [480, 747] width 14 height 14
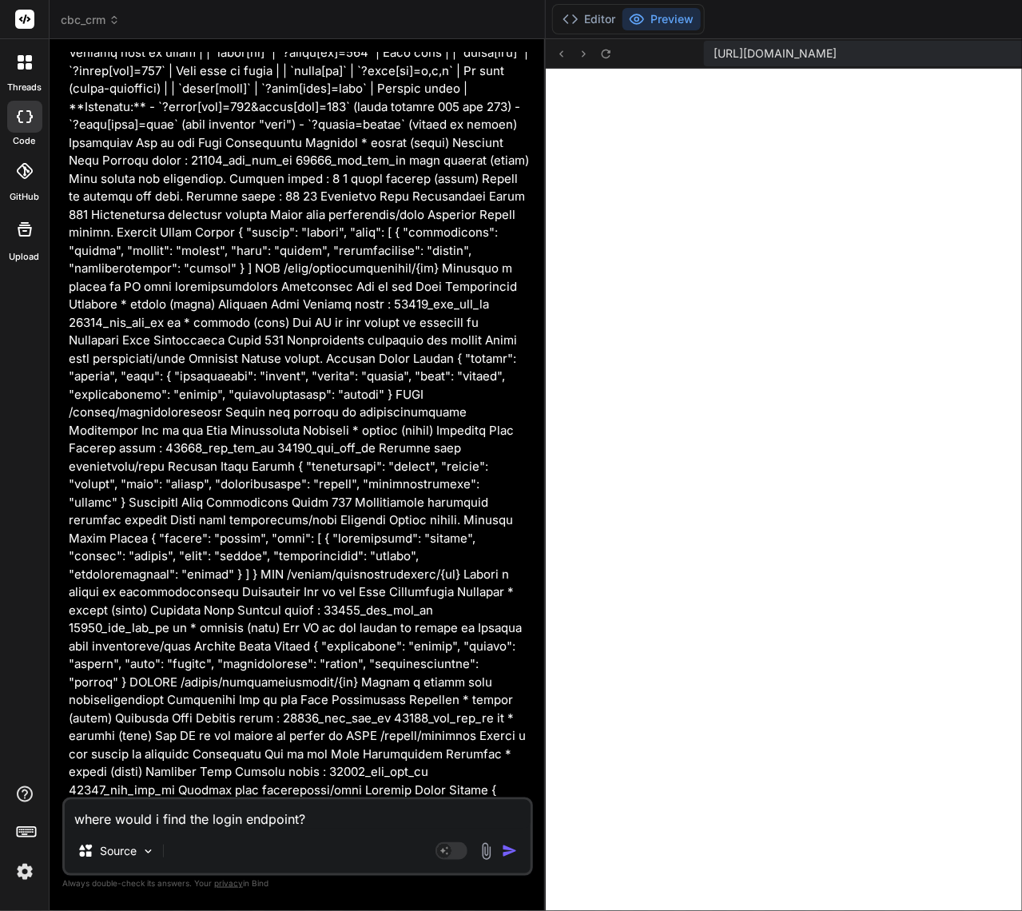
scroll to position [123943, 0]
